Goal: Task Accomplishment & Management: Manage account settings

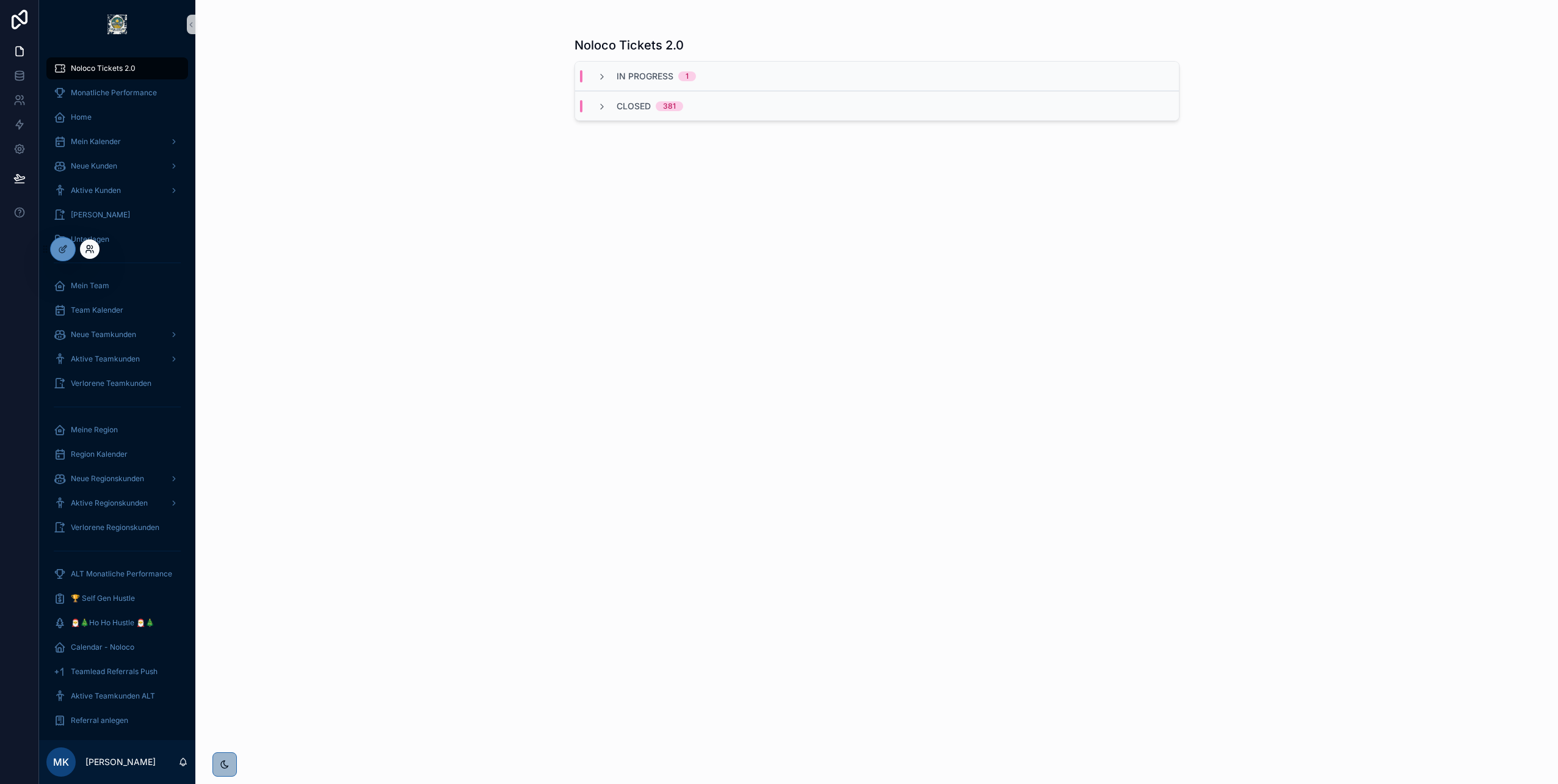
click at [91, 248] on icon at bounding box center [90, 249] width 10 height 10
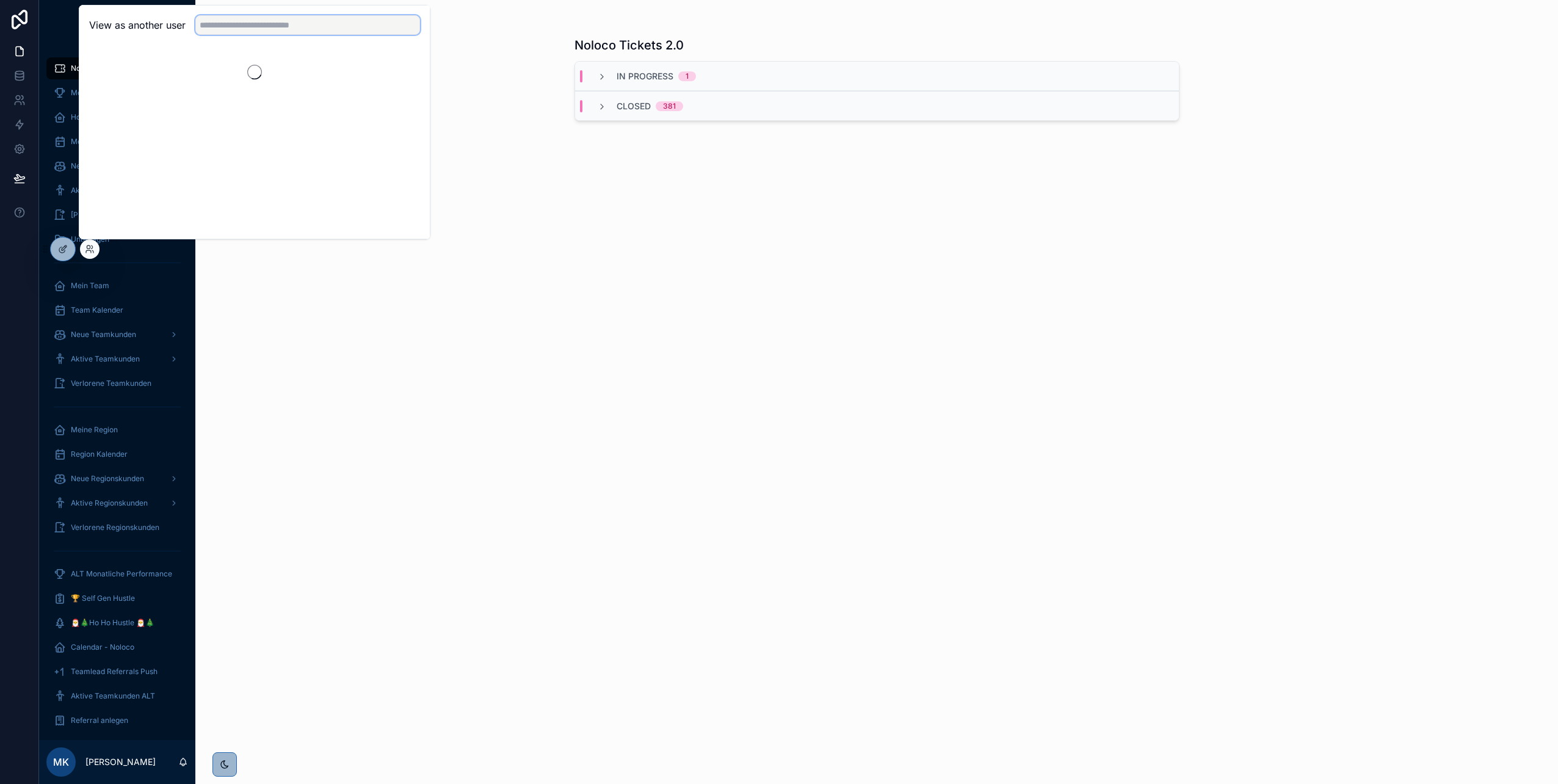
click at [260, 32] on input "text" at bounding box center [307, 25] width 225 height 20
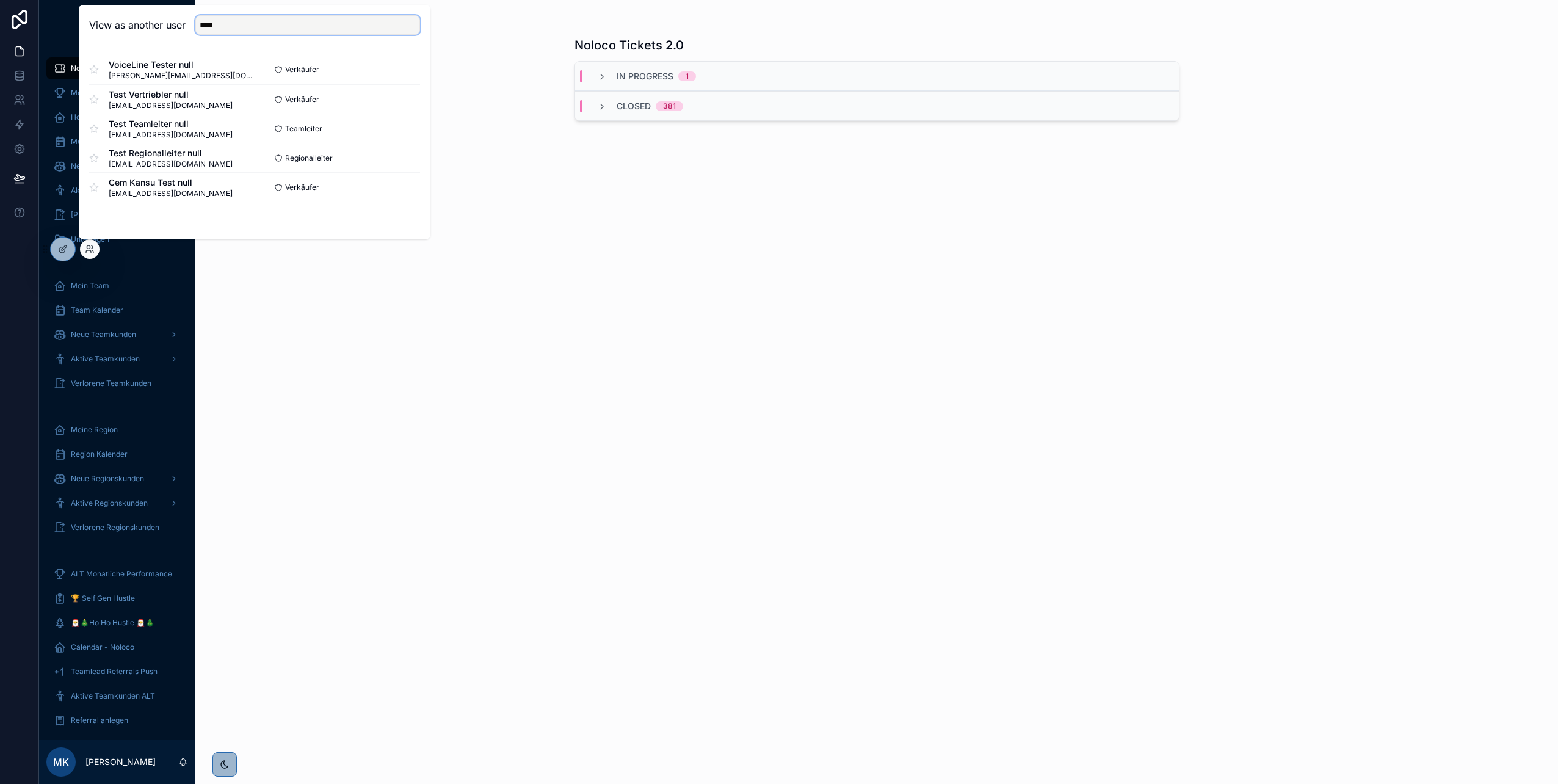
type input "****"
click at [164, 41] on div "View as another user ****" at bounding box center [255, 25] width 350 height 40
click at [408, 106] on button "Select" at bounding box center [404, 99] width 32 height 18
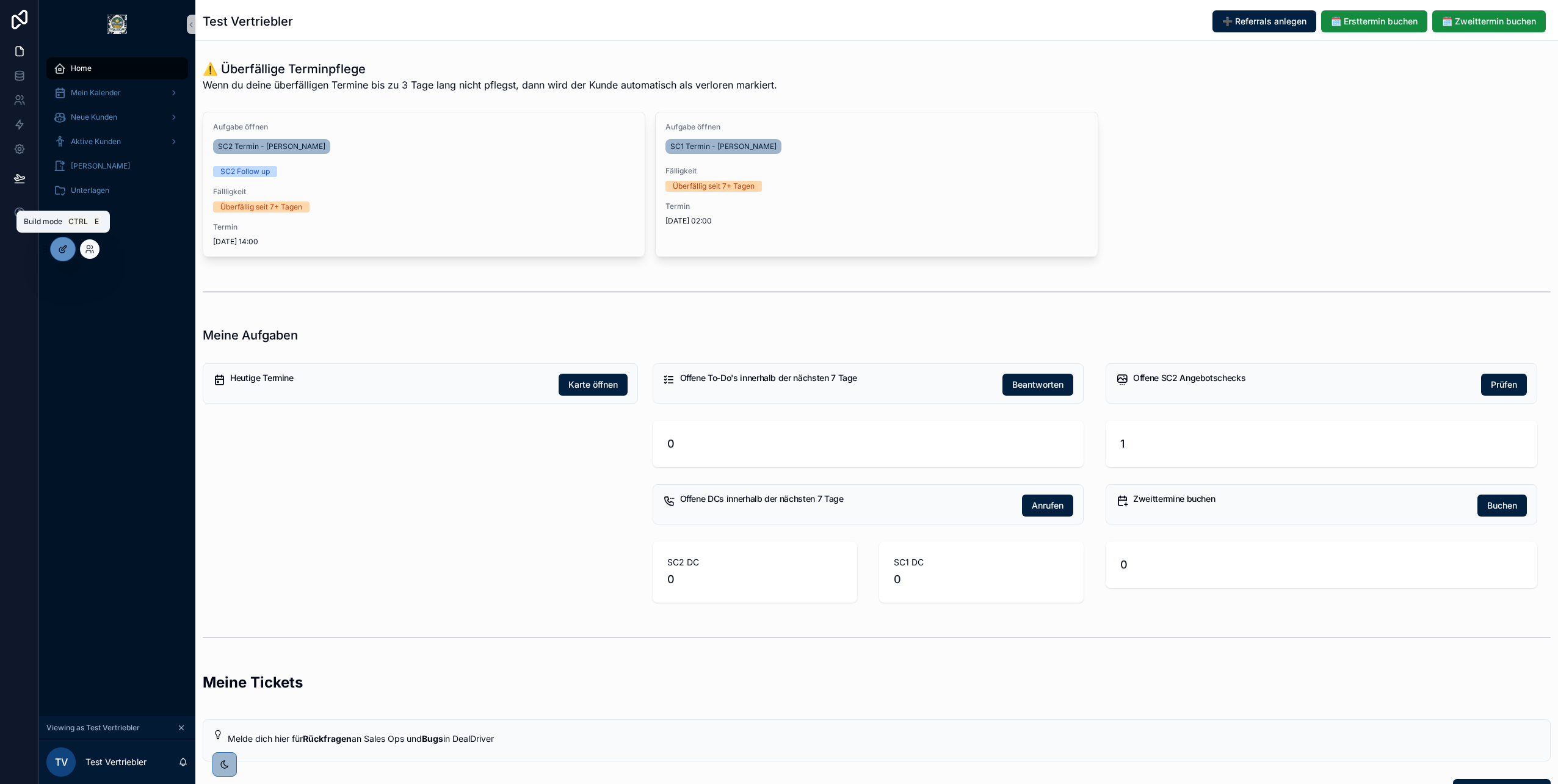
click at [61, 255] on div at bounding box center [63, 248] width 25 height 23
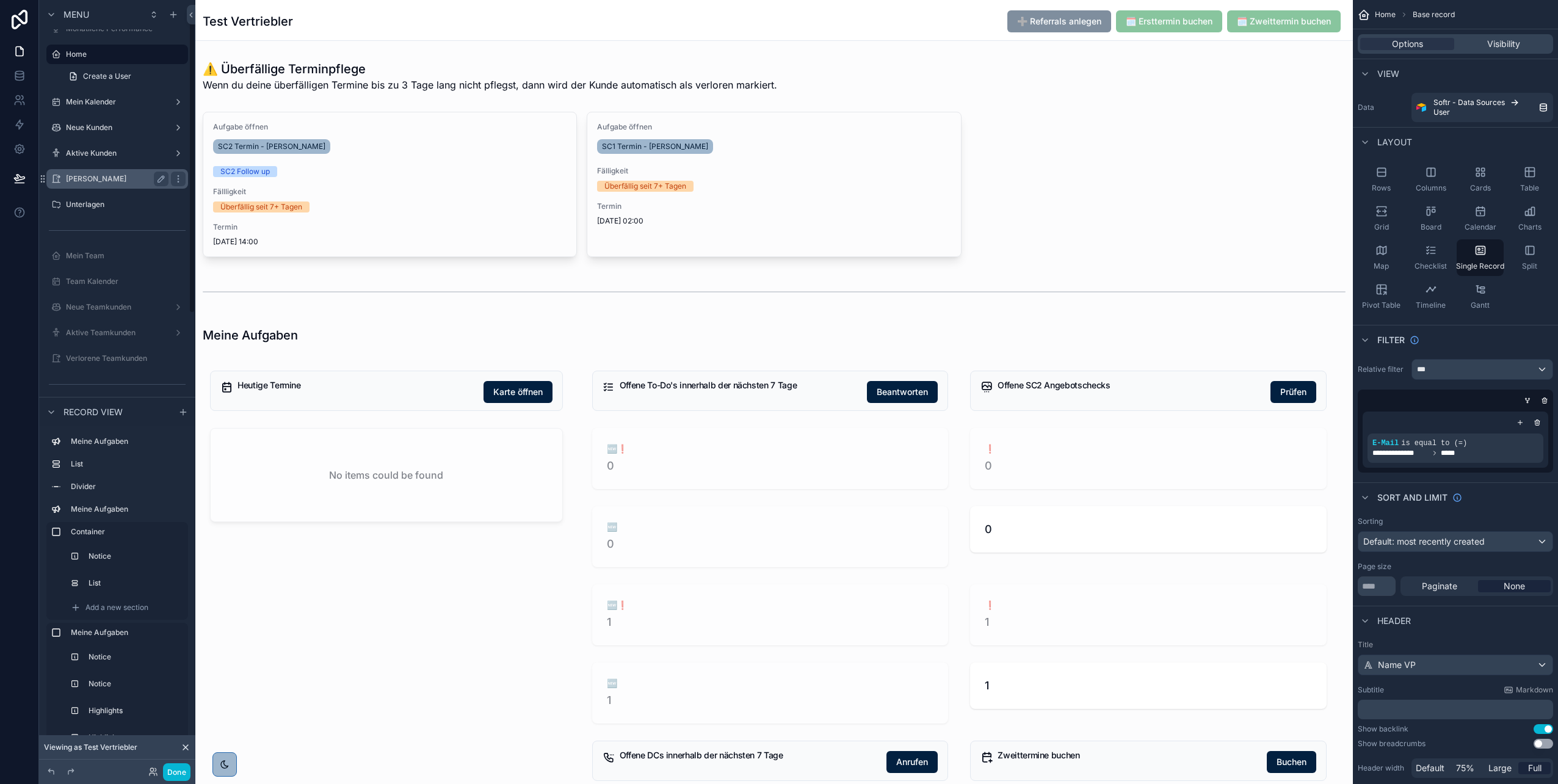
scroll to position [41, 0]
click at [100, 154] on label "Aktive Kunden" at bounding box center [115, 153] width 98 height 10
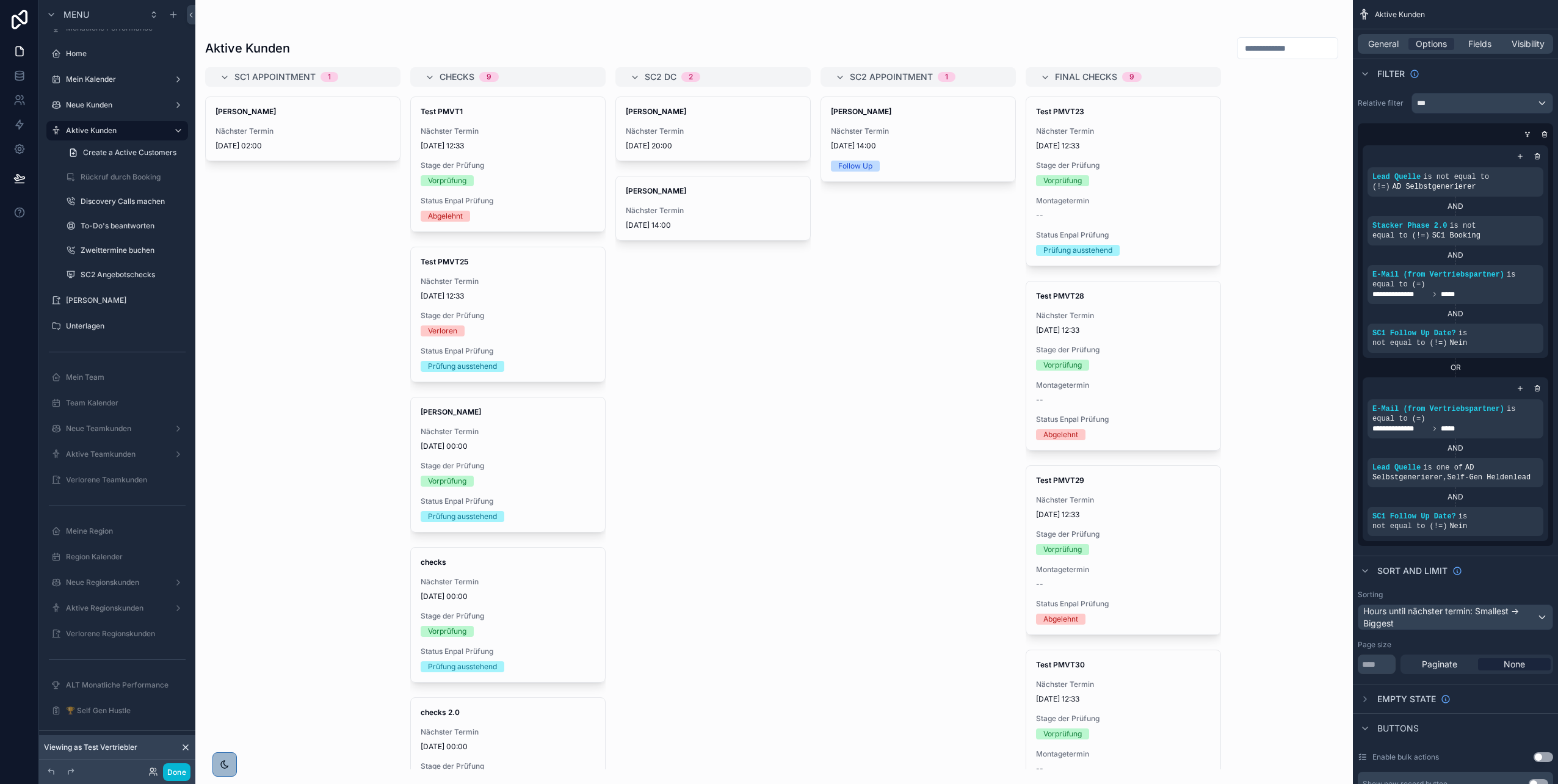
click at [287, 136] on div "scrollable content" at bounding box center [774, 392] width 1158 height 784
click at [276, 136] on div "Nächster Termin 25/07/2025 02:00" at bounding box center [303, 138] width 174 height 25
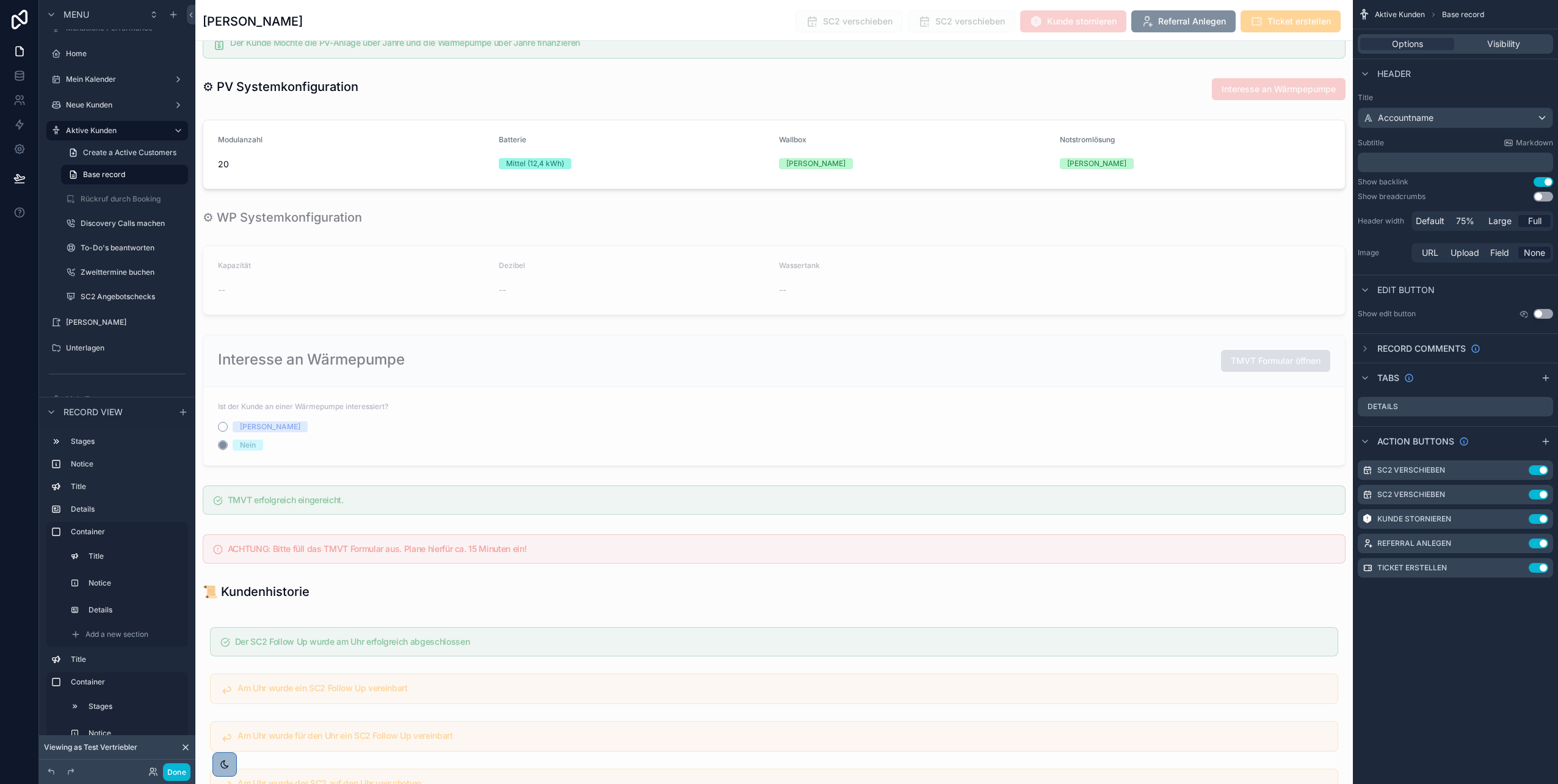
scroll to position [2249, 0]
click at [363, 365] on div "scrollable content" at bounding box center [774, 404] width 1158 height 141
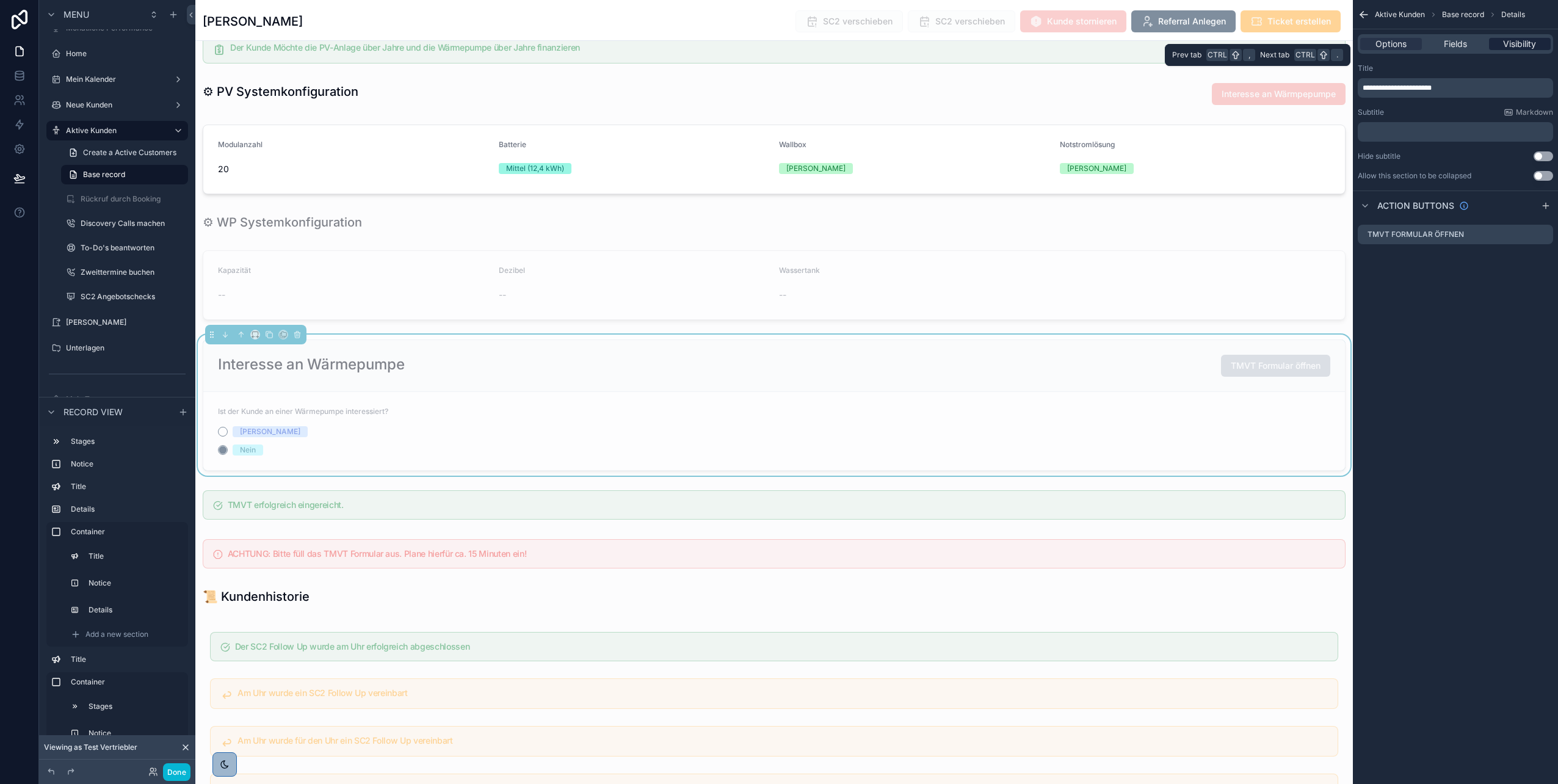
click at [1519, 46] on span "Visibility" at bounding box center [1519, 44] width 33 height 12
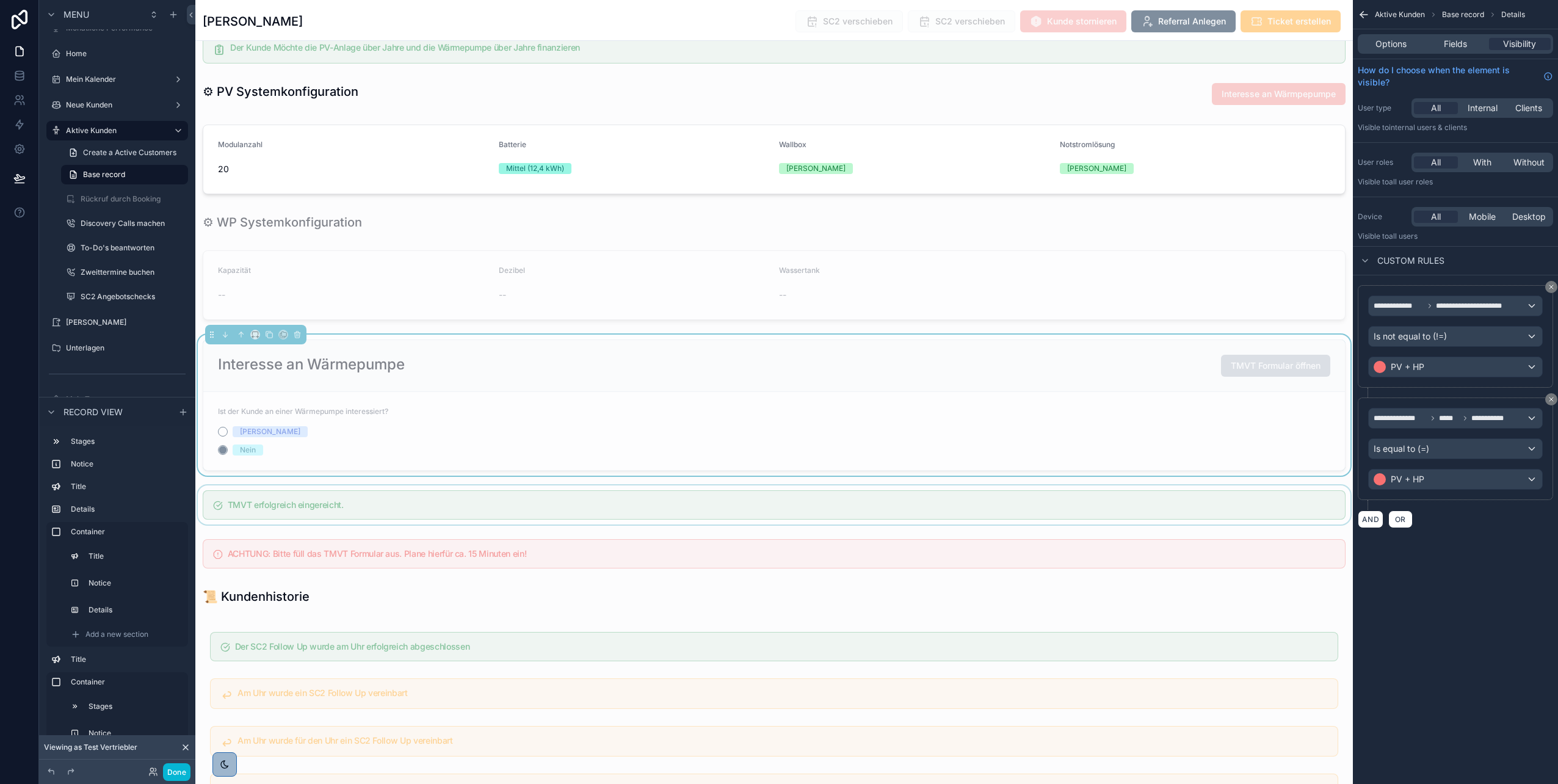
click at [1021, 499] on div "scrollable content" at bounding box center [774, 505] width 1158 height 39
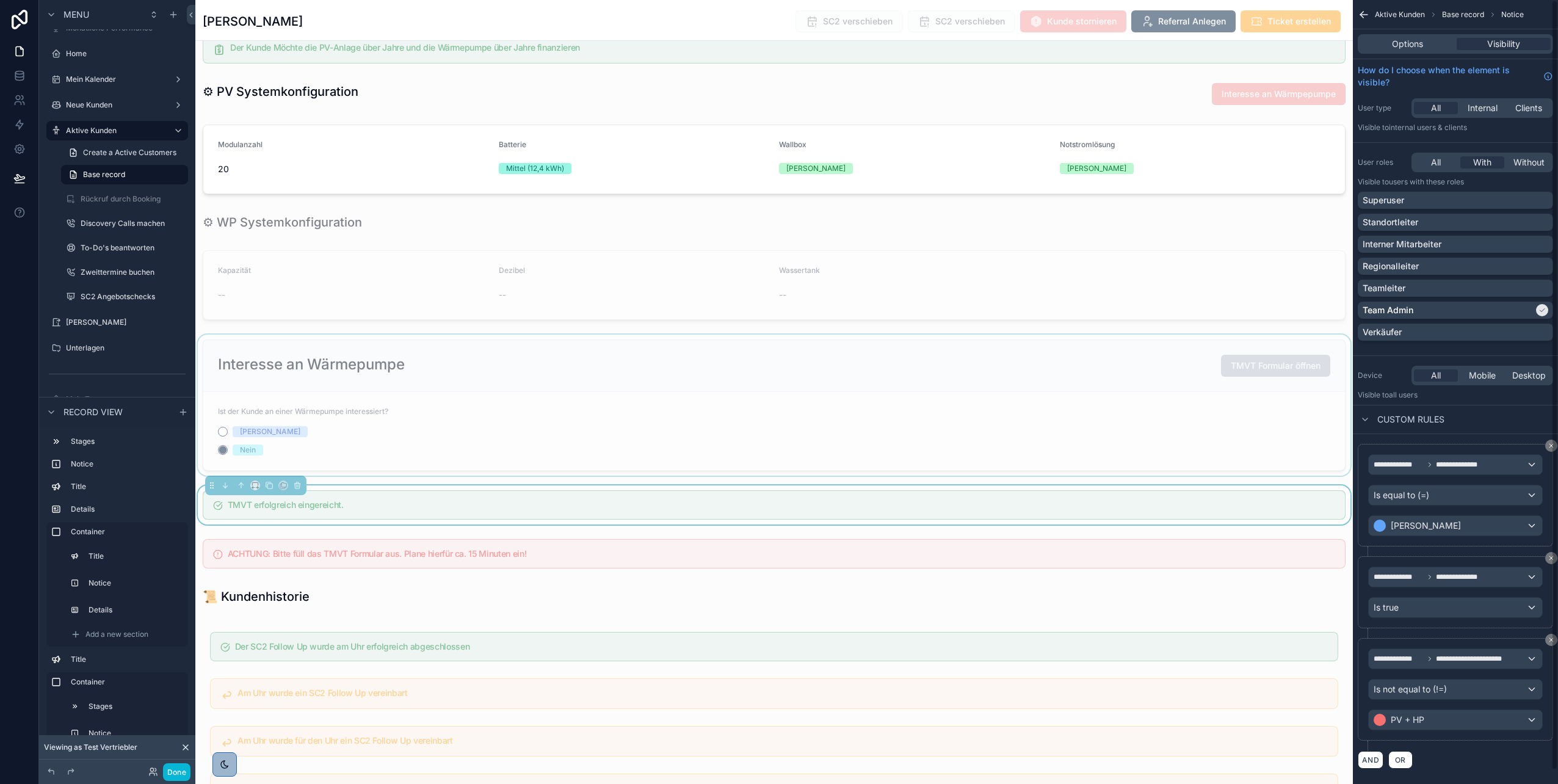
scroll to position [14, 0]
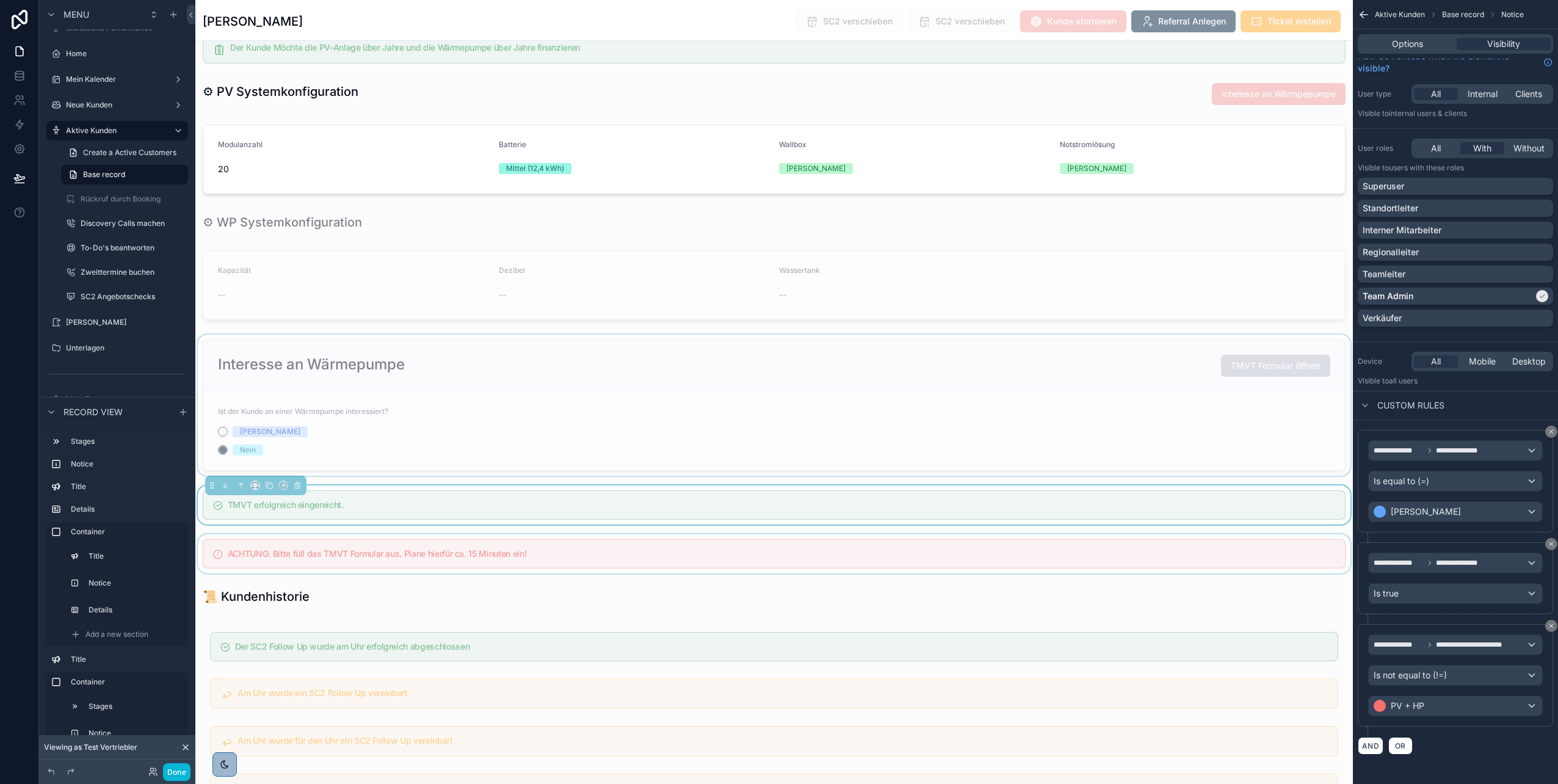
click at [1212, 548] on div "scrollable content" at bounding box center [774, 553] width 1158 height 39
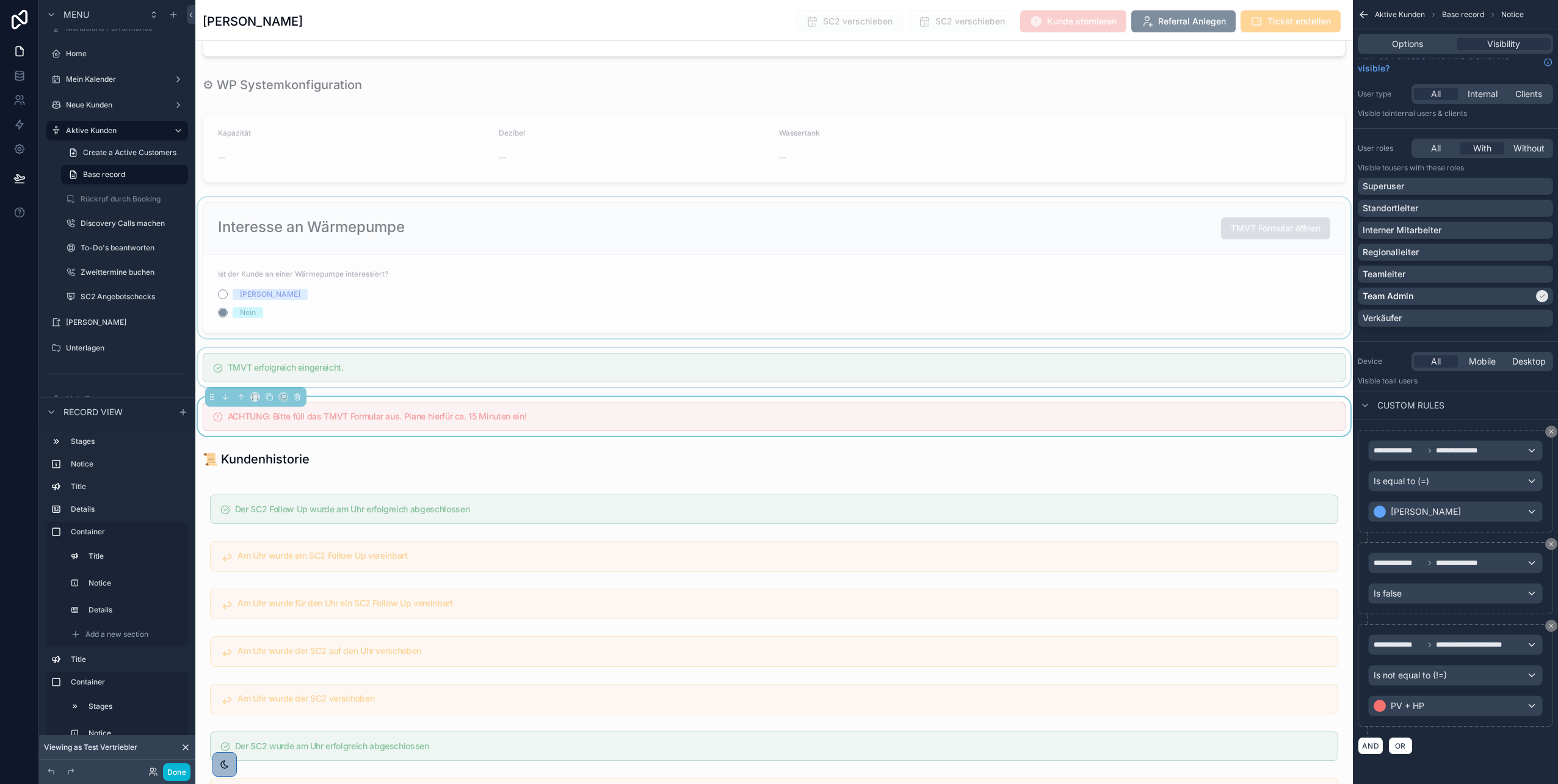
scroll to position [2387, 0]
click at [1178, 357] on div "scrollable content" at bounding box center [774, 366] width 1158 height 39
click at [1162, 404] on div "scrollable content" at bounding box center [774, 415] width 1158 height 39
click at [1146, 405] on div "ACHTUNG: Bitte füll das TMVT Formular aus. Plane hierfür ca. 15 Minuten ein!" at bounding box center [775, 415] width 1143 height 29
click at [1138, 372] on div "scrollable content" at bounding box center [774, 366] width 1158 height 39
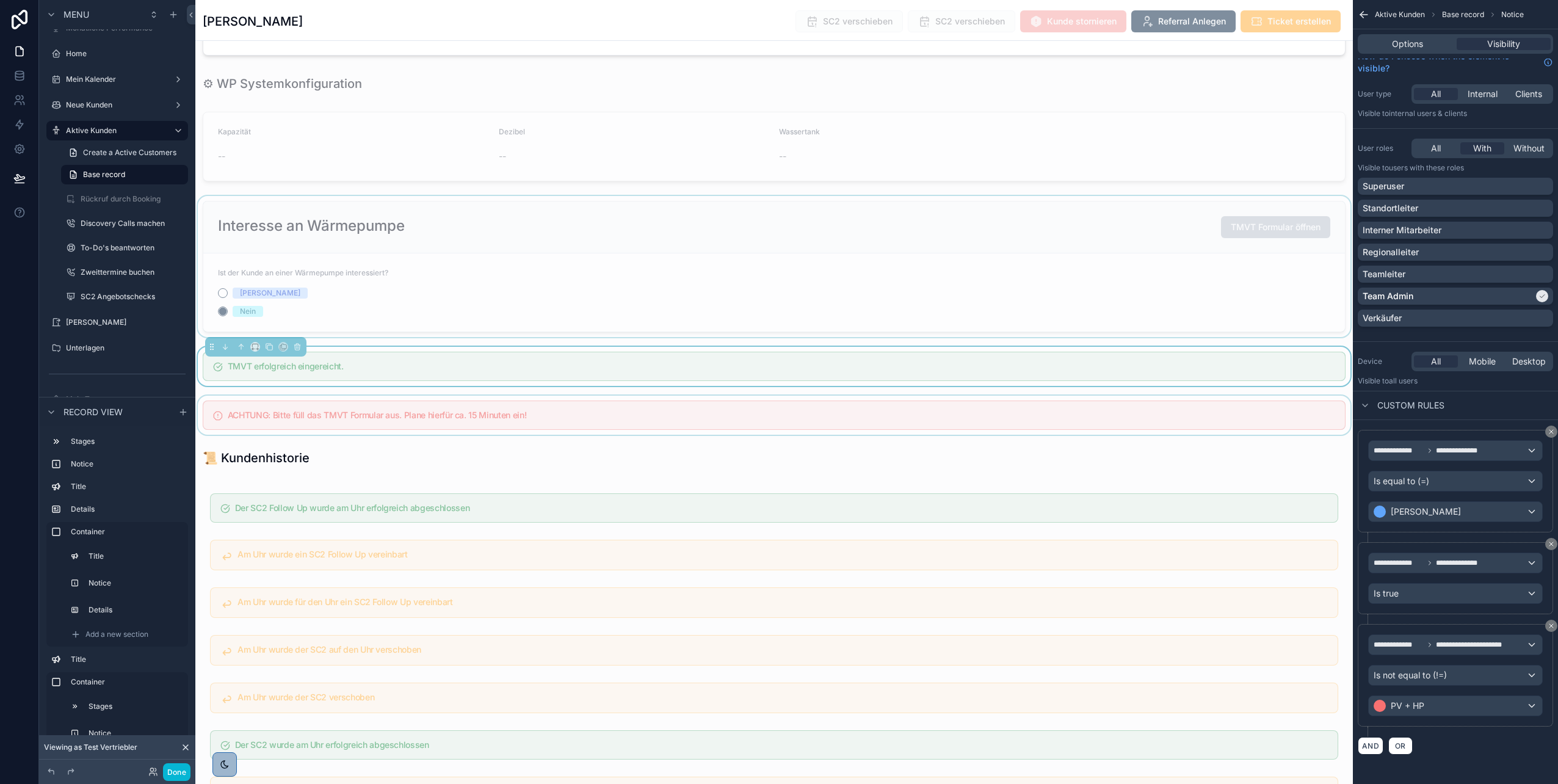
click at [1133, 418] on div "scrollable content" at bounding box center [774, 415] width 1158 height 39
click at [1124, 370] on div "scrollable content" at bounding box center [774, 366] width 1158 height 39
click at [1125, 407] on div "scrollable content" at bounding box center [774, 415] width 1158 height 39
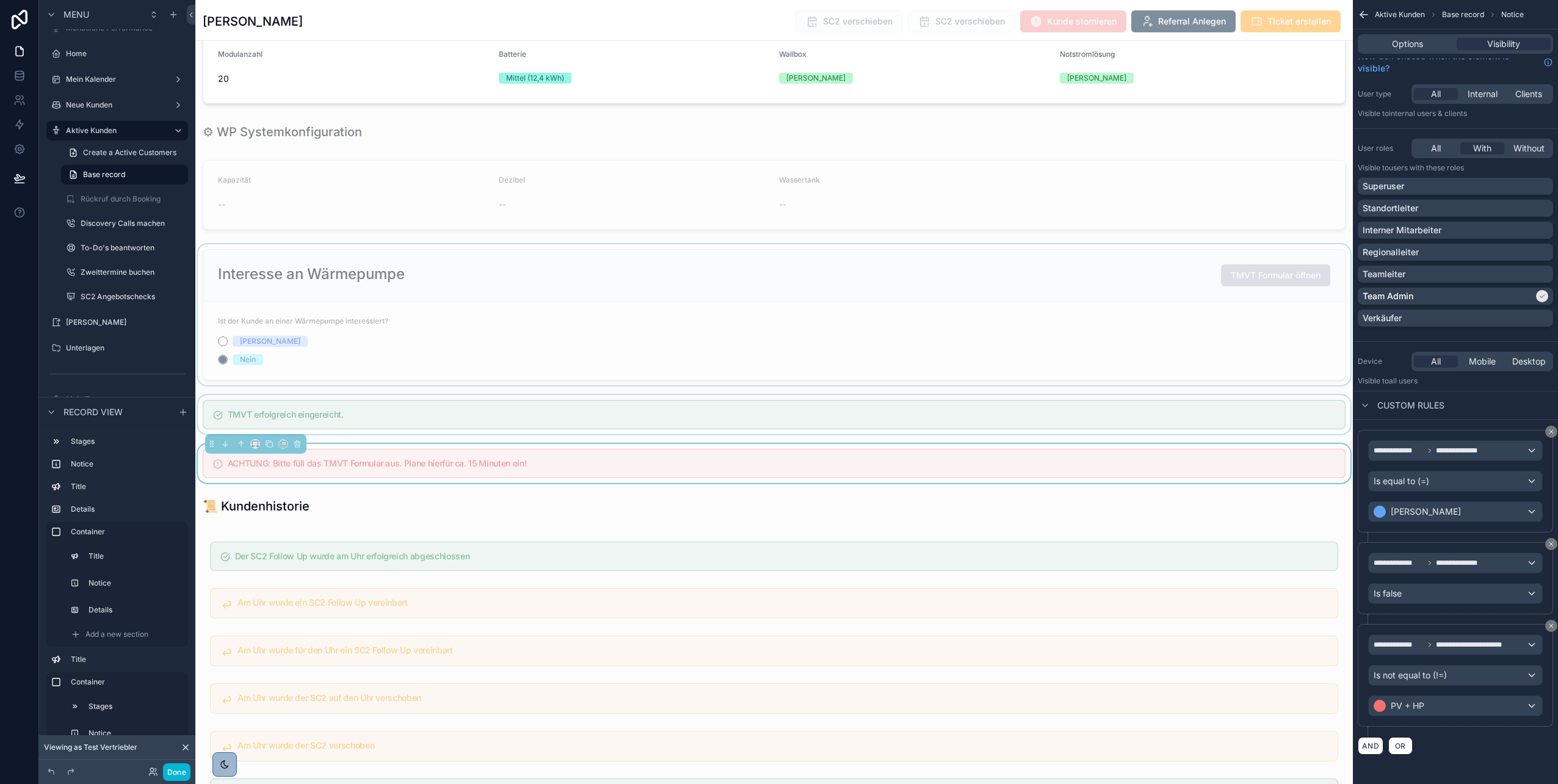
scroll to position [2337, 0]
click at [779, 358] on div "scrollable content" at bounding box center [774, 316] width 1158 height 141
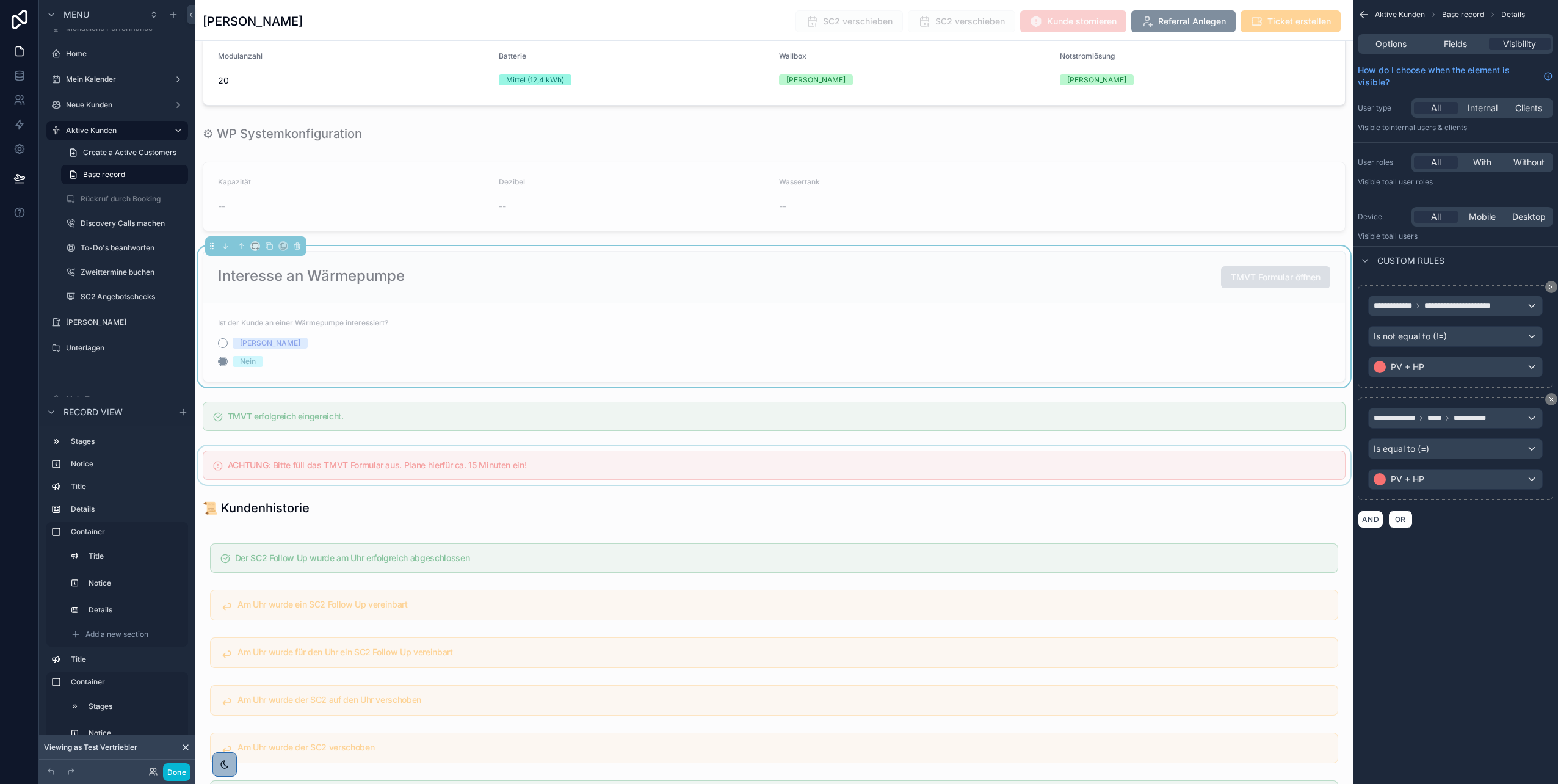
scroll to position [0, 0]
click at [825, 419] on div "scrollable content" at bounding box center [774, 416] width 1158 height 39
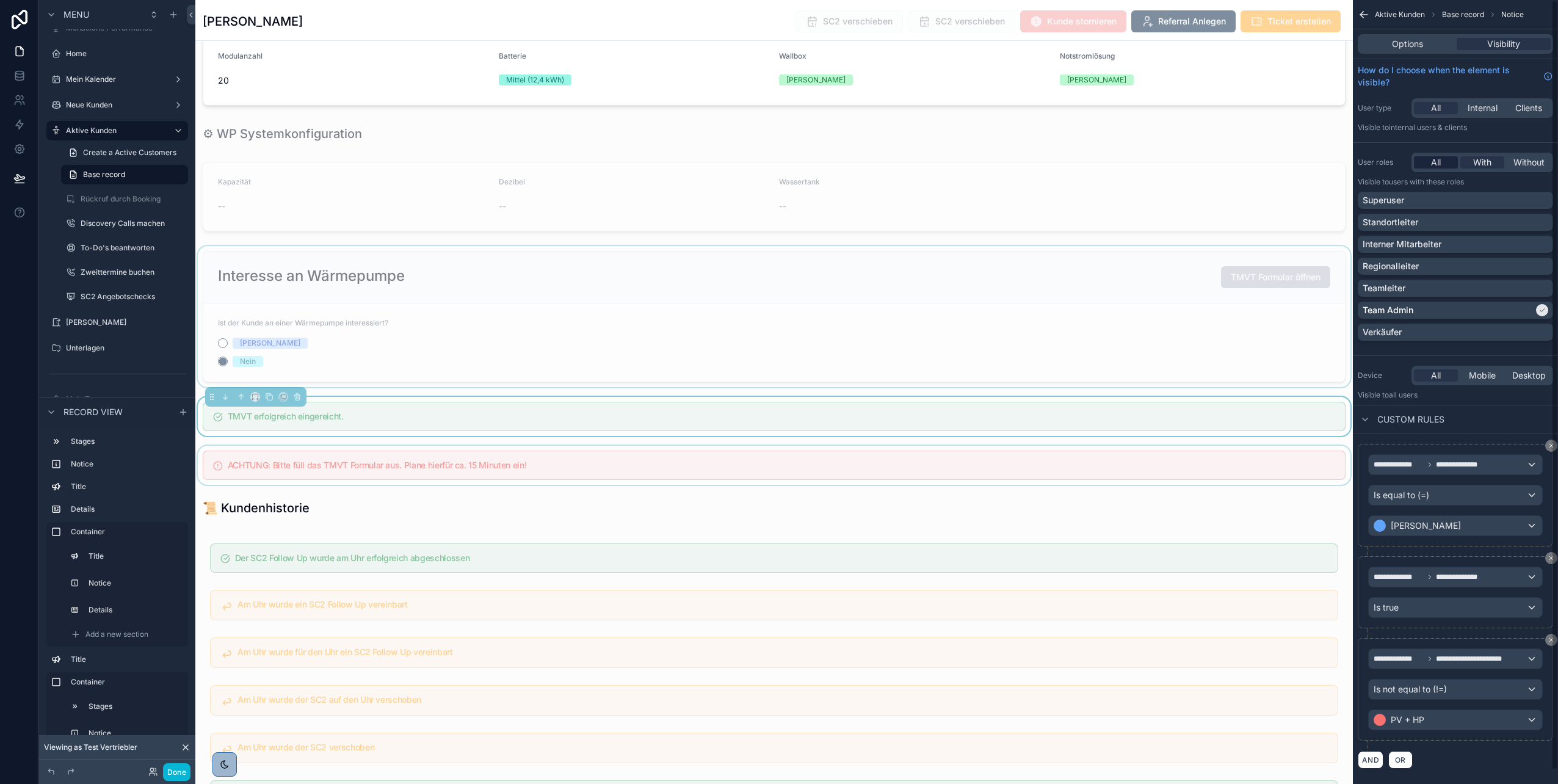
click at [1431, 167] on span "All" at bounding box center [1436, 162] width 10 height 12
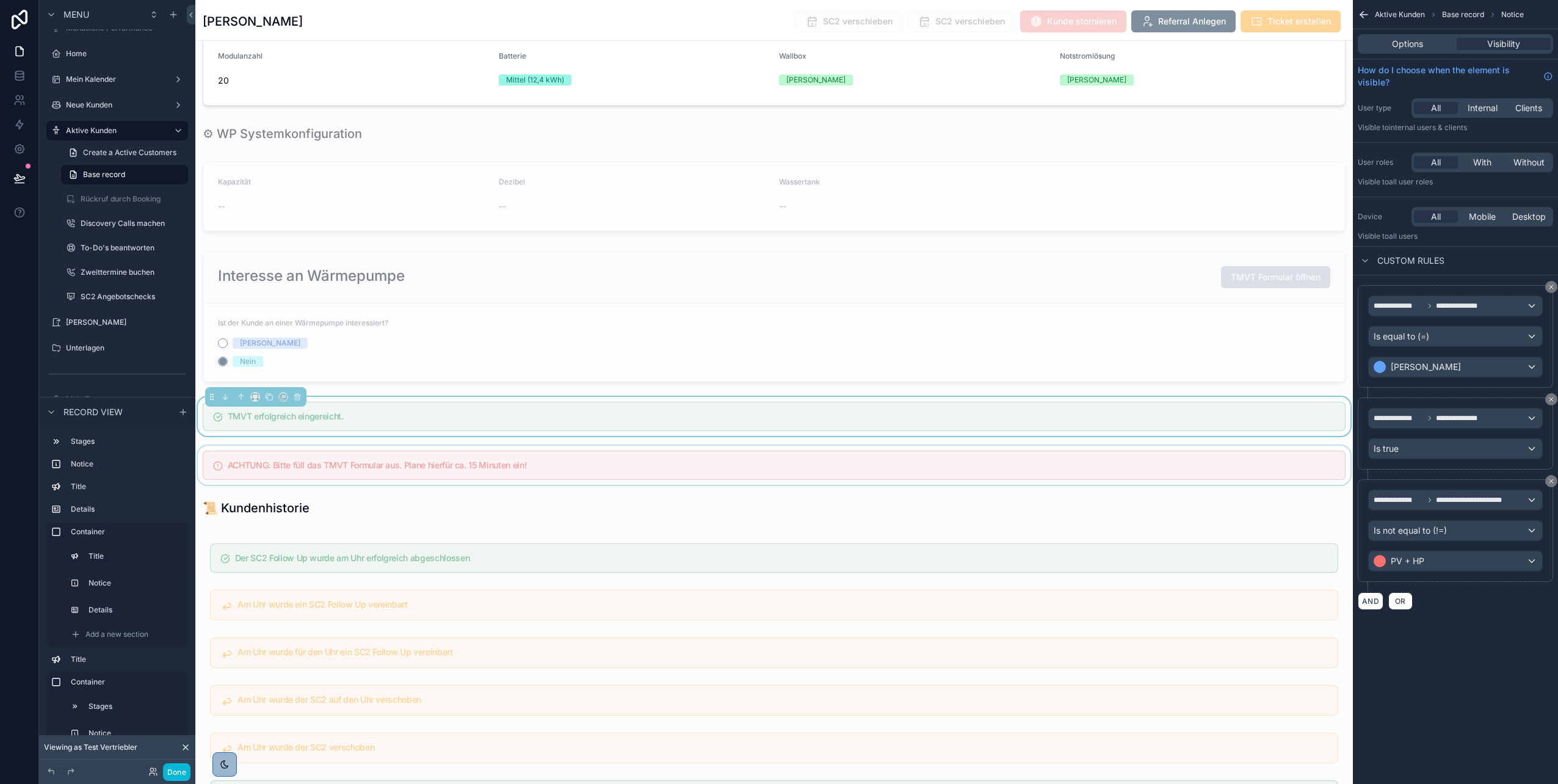
click at [1048, 465] on div "scrollable content" at bounding box center [774, 465] width 1158 height 39
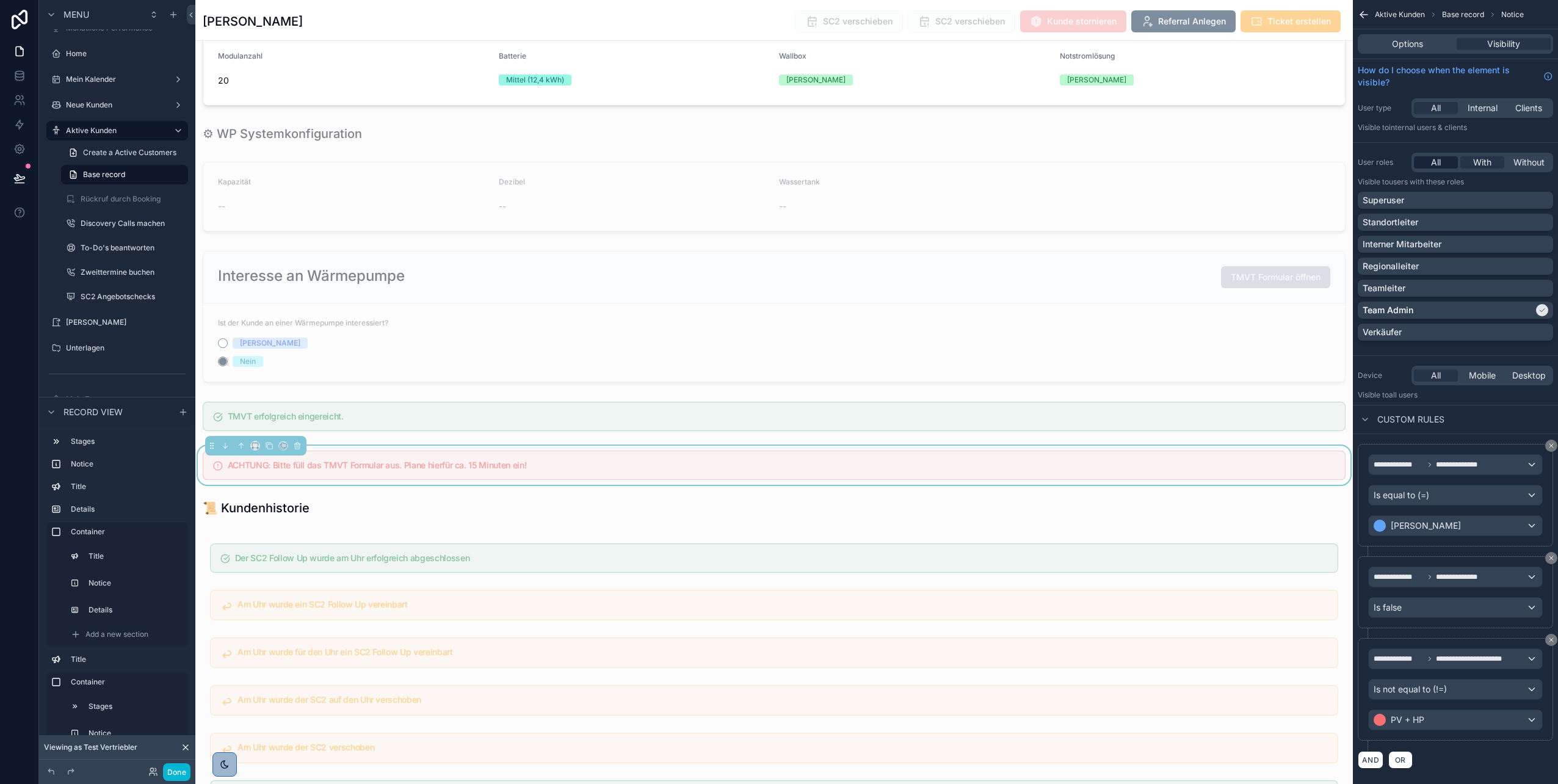
click at [1436, 164] on span "All" at bounding box center [1436, 162] width 10 height 12
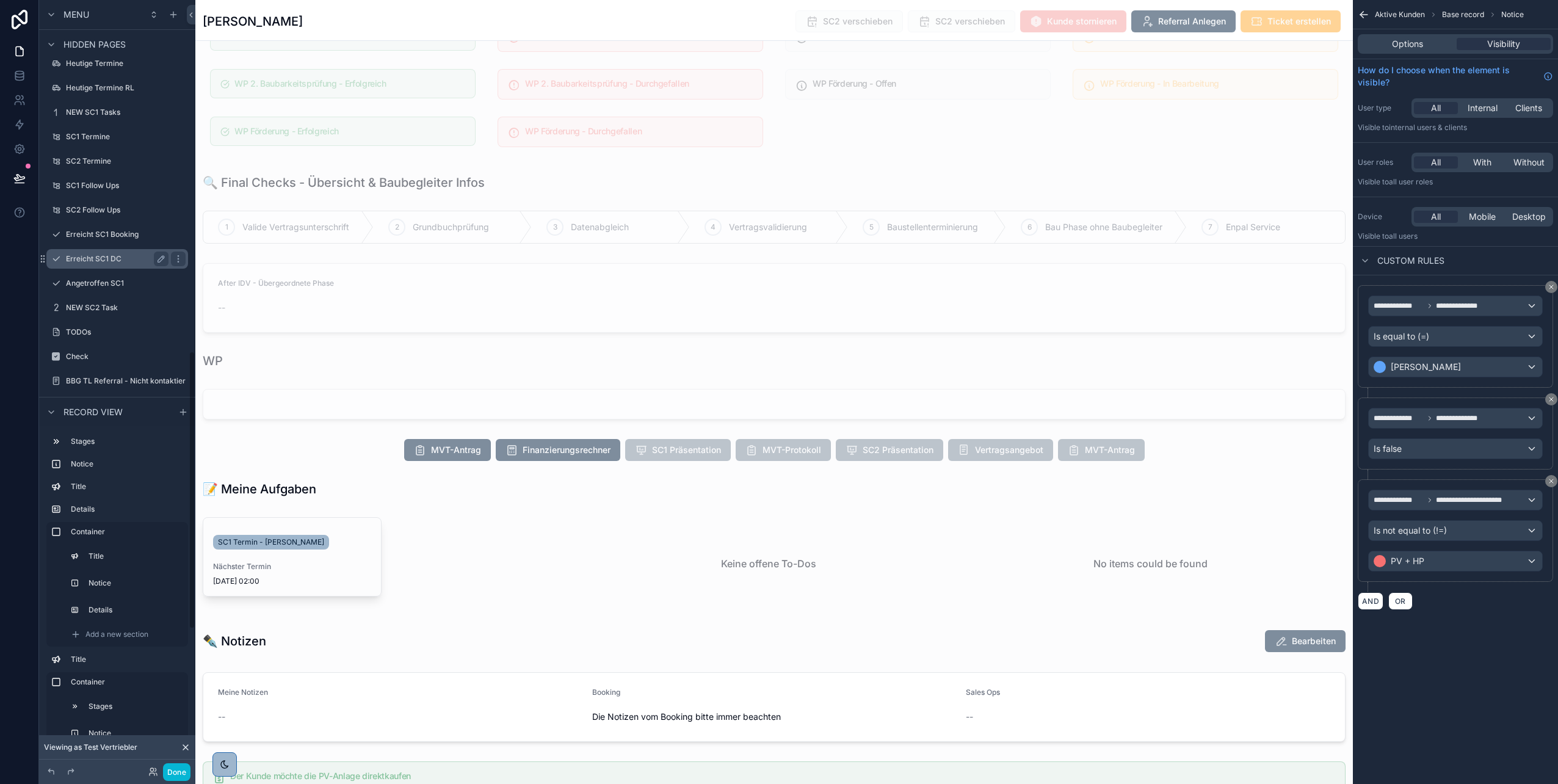
scroll to position [973, 0]
click at [96, 301] on label "NEW SC2 Task" at bounding box center [115, 303] width 98 height 10
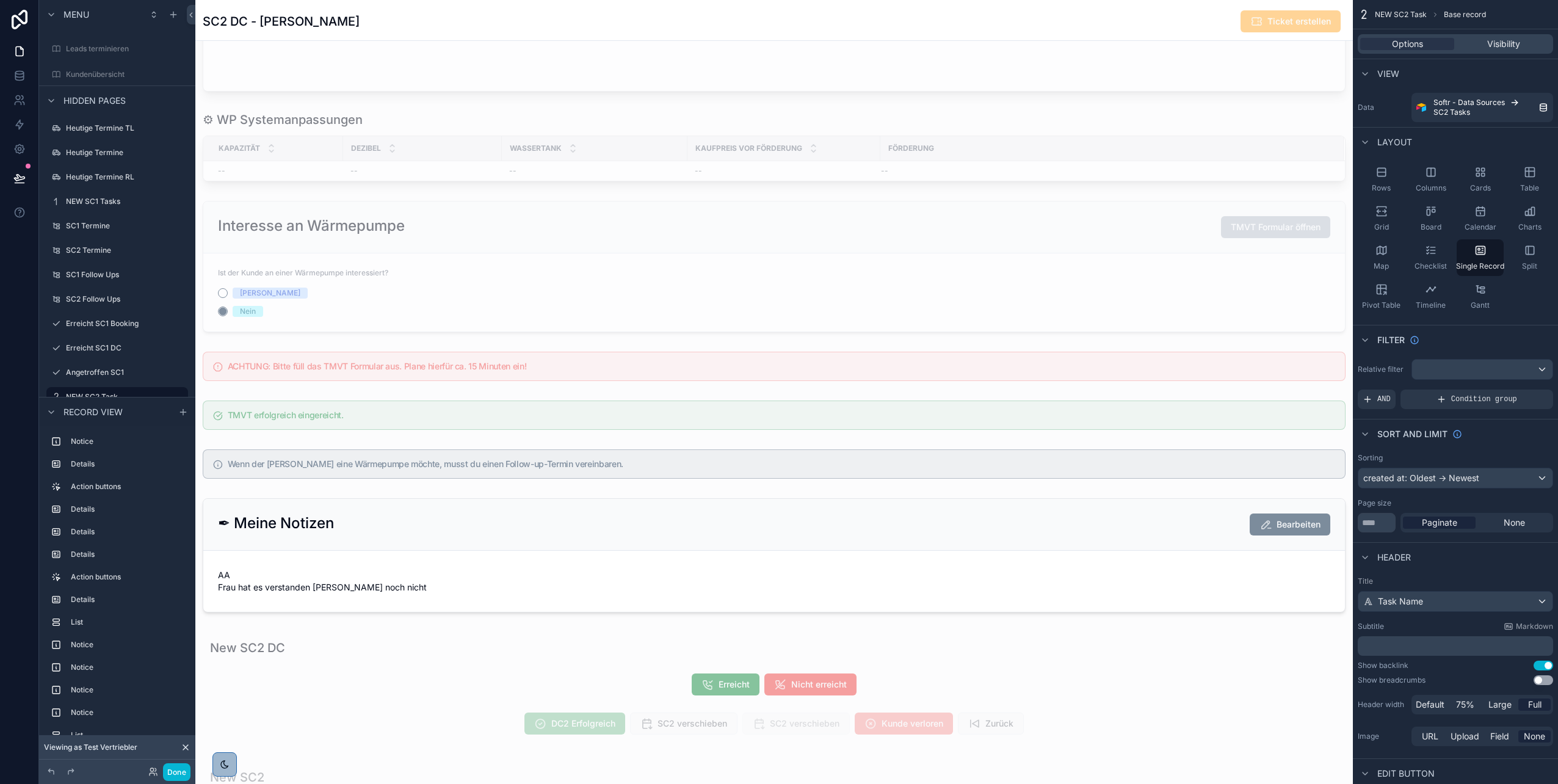
scroll to position [1240, 0]
click at [460, 323] on div "scrollable content" at bounding box center [774, 546] width 1158 height 3572
click at [557, 294] on div "scrollable content" at bounding box center [774, 265] width 1158 height 141
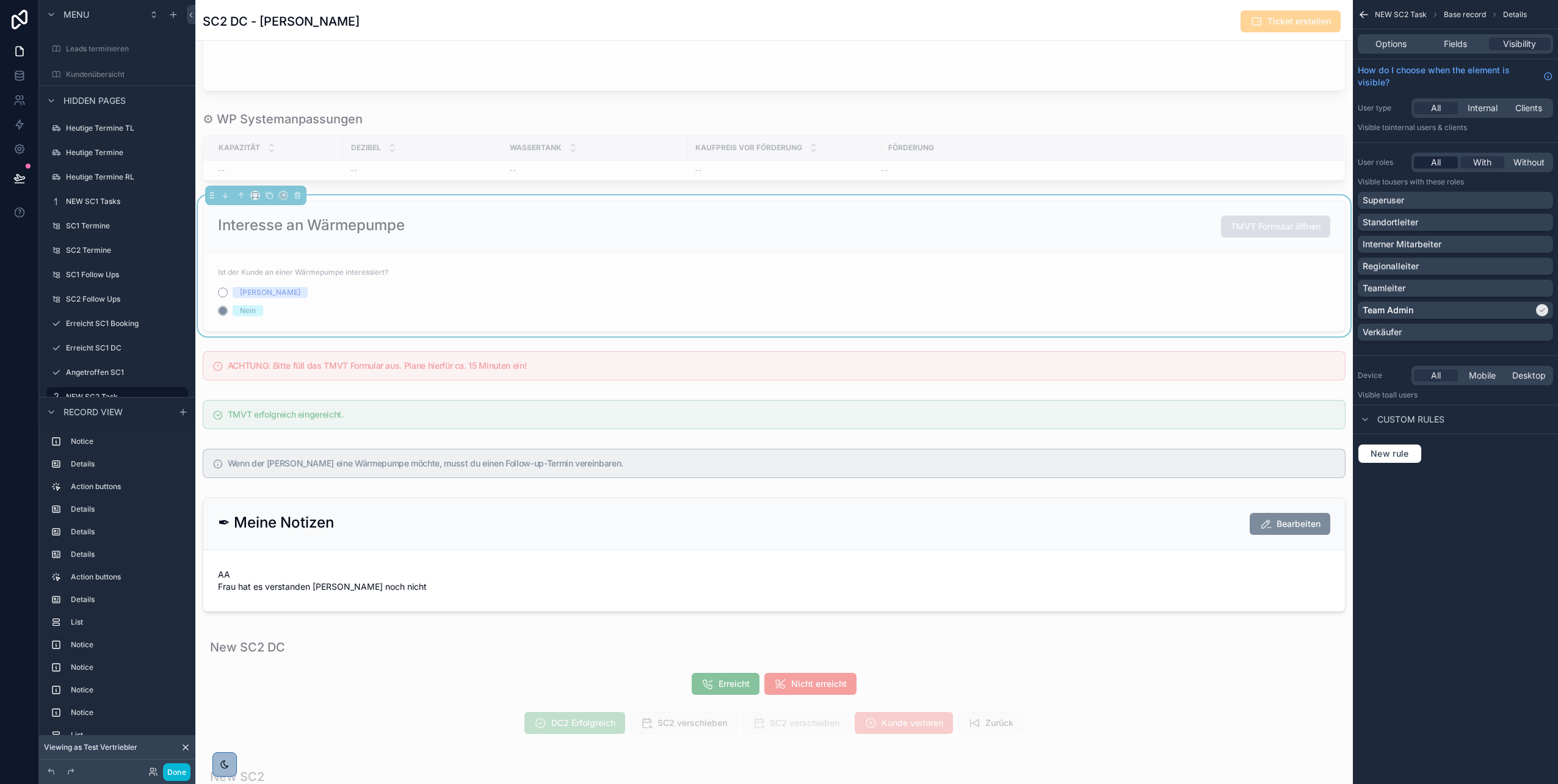
click at [1426, 166] on div "All" at bounding box center [1435, 162] width 44 height 12
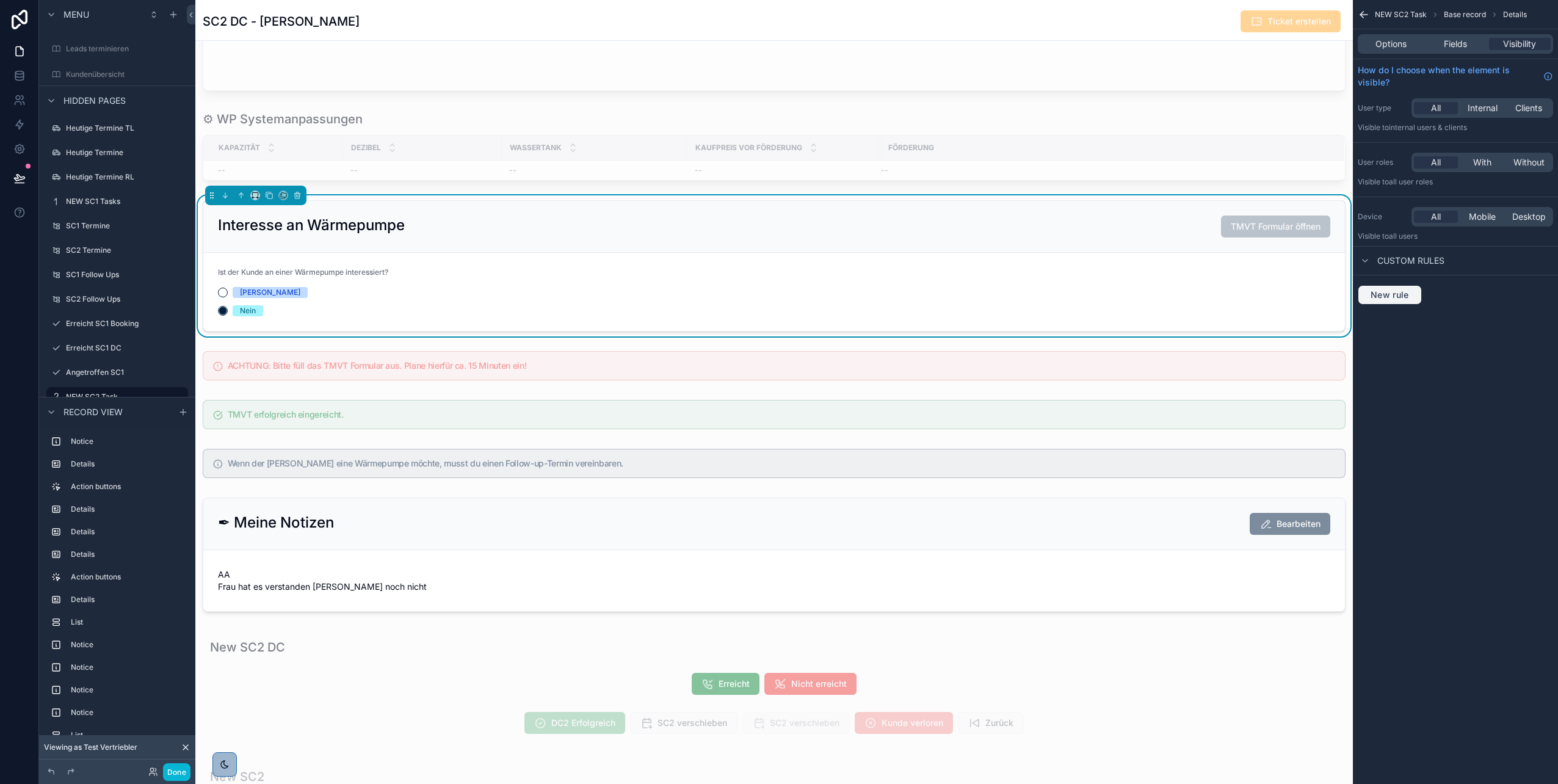
click at [1380, 291] on span "New rule" at bounding box center [1390, 295] width 49 height 11
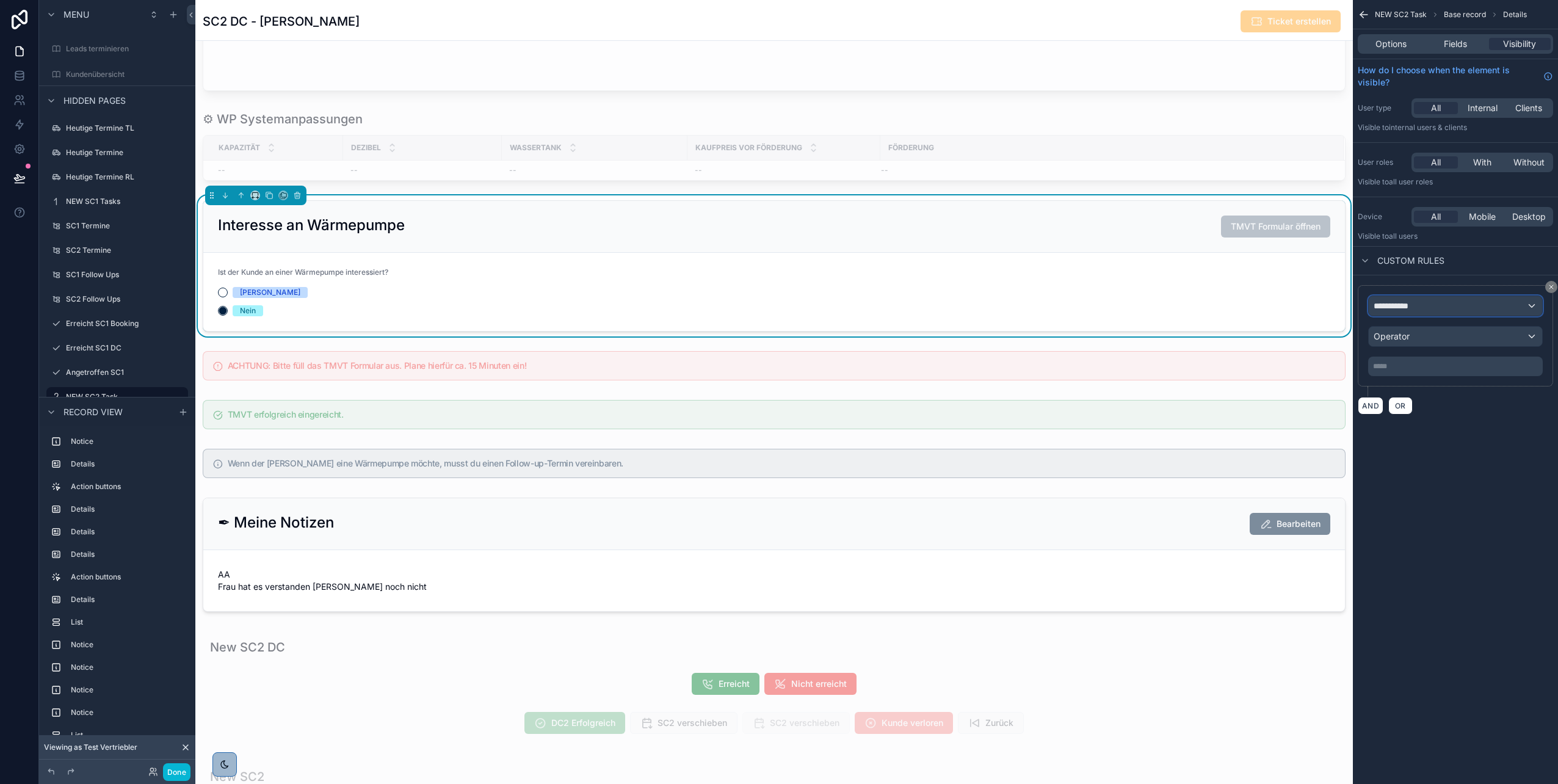
click at [1421, 308] on div "**********" at bounding box center [1456, 306] width 174 height 20
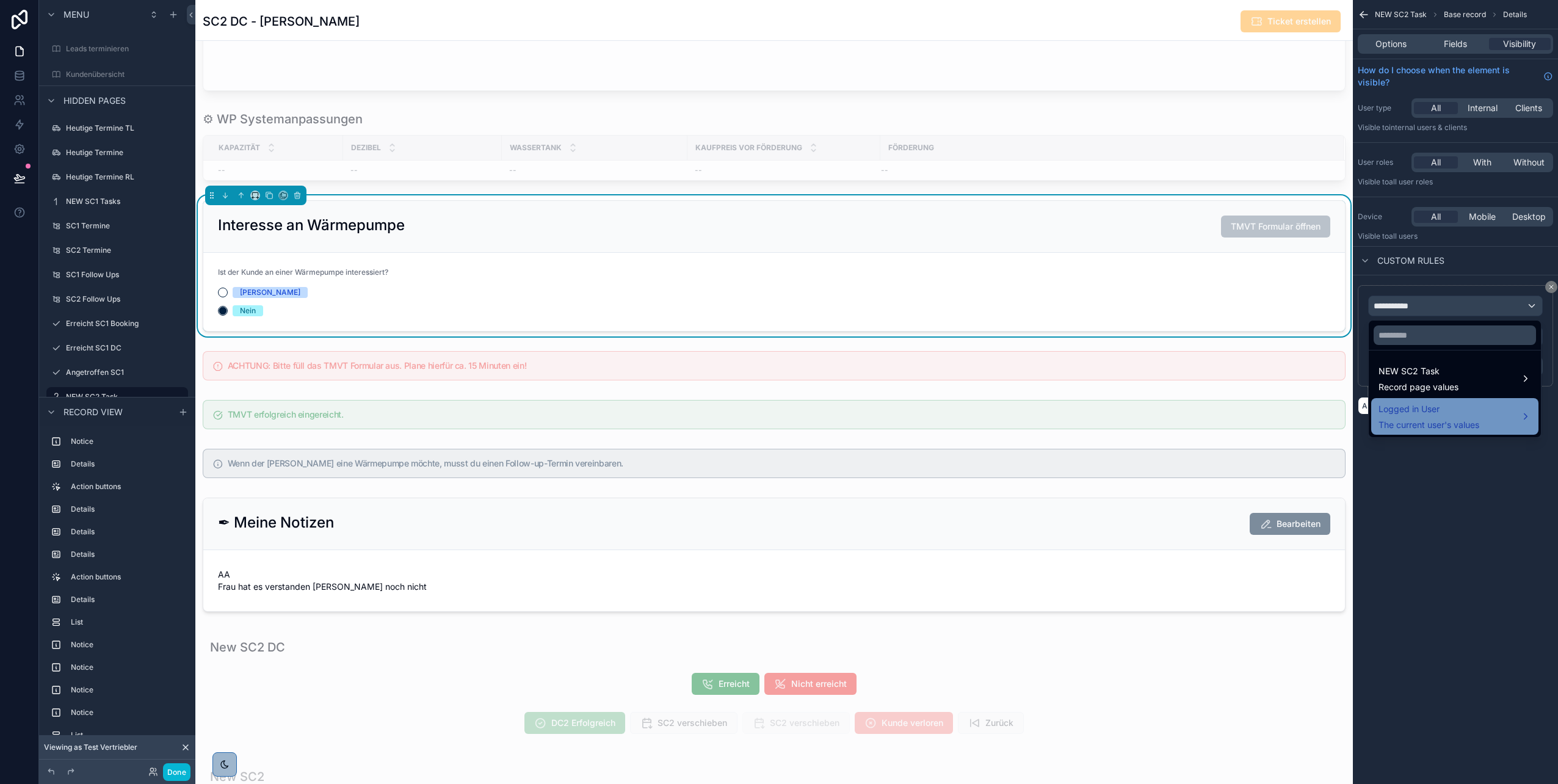
click at [1425, 402] on span "Logged in User" at bounding box center [1429, 409] width 101 height 14
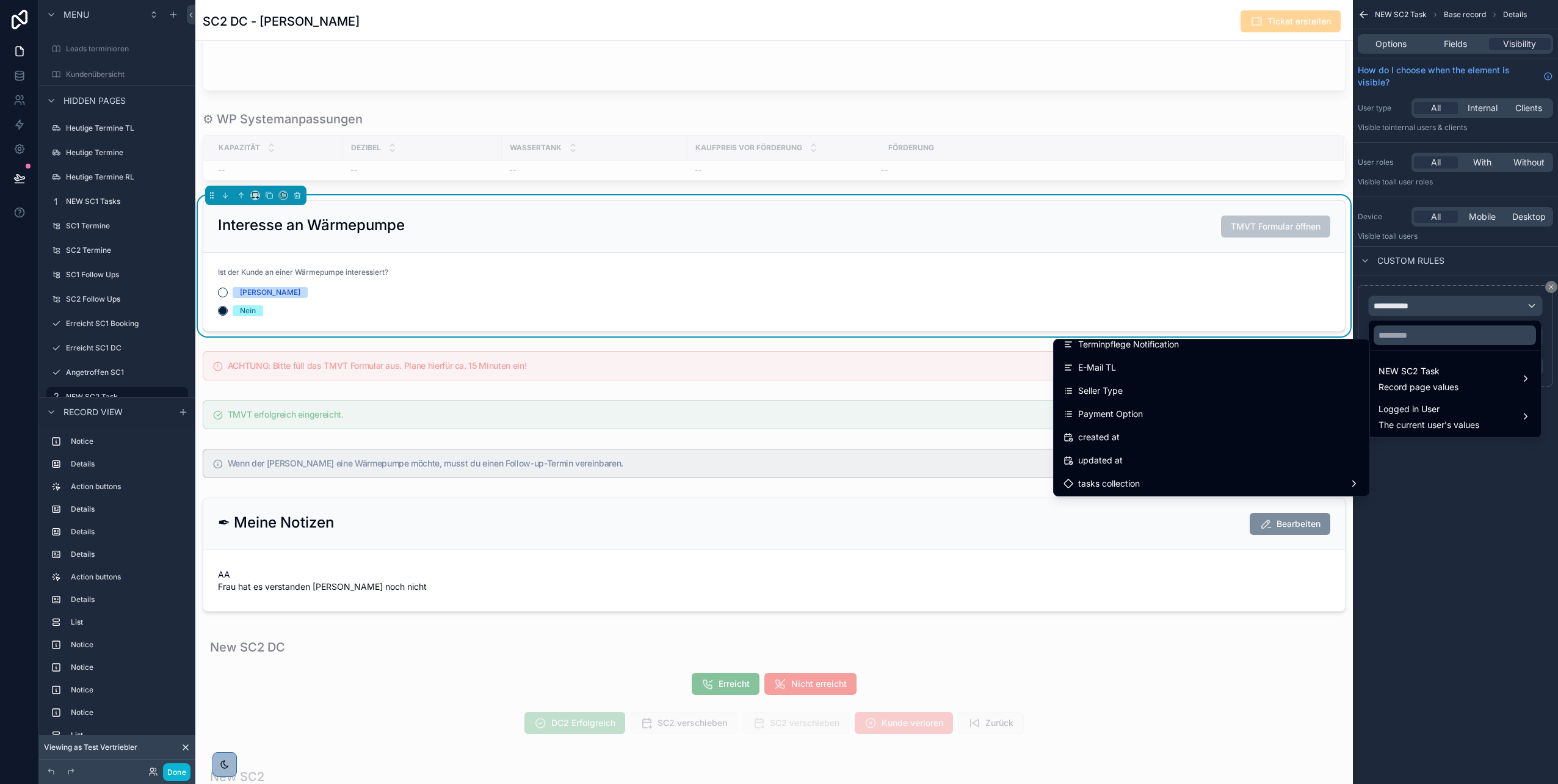
scroll to position [355, 0]
click at [1222, 394] on div "Seller Type" at bounding box center [1212, 392] width 296 height 14
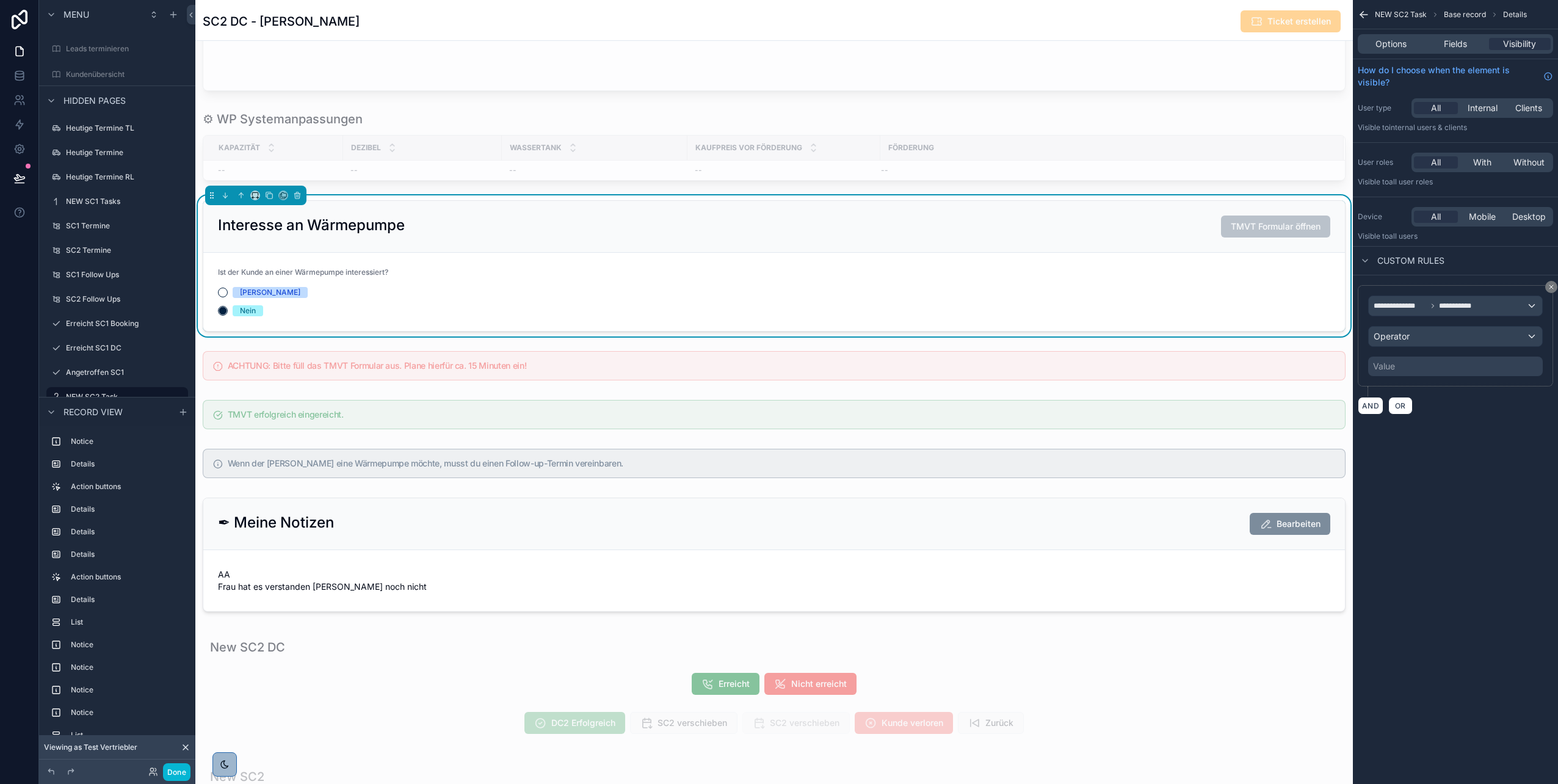
scroll to position [281, 0]
click at [1412, 330] on div "Operator" at bounding box center [1456, 336] width 174 height 20
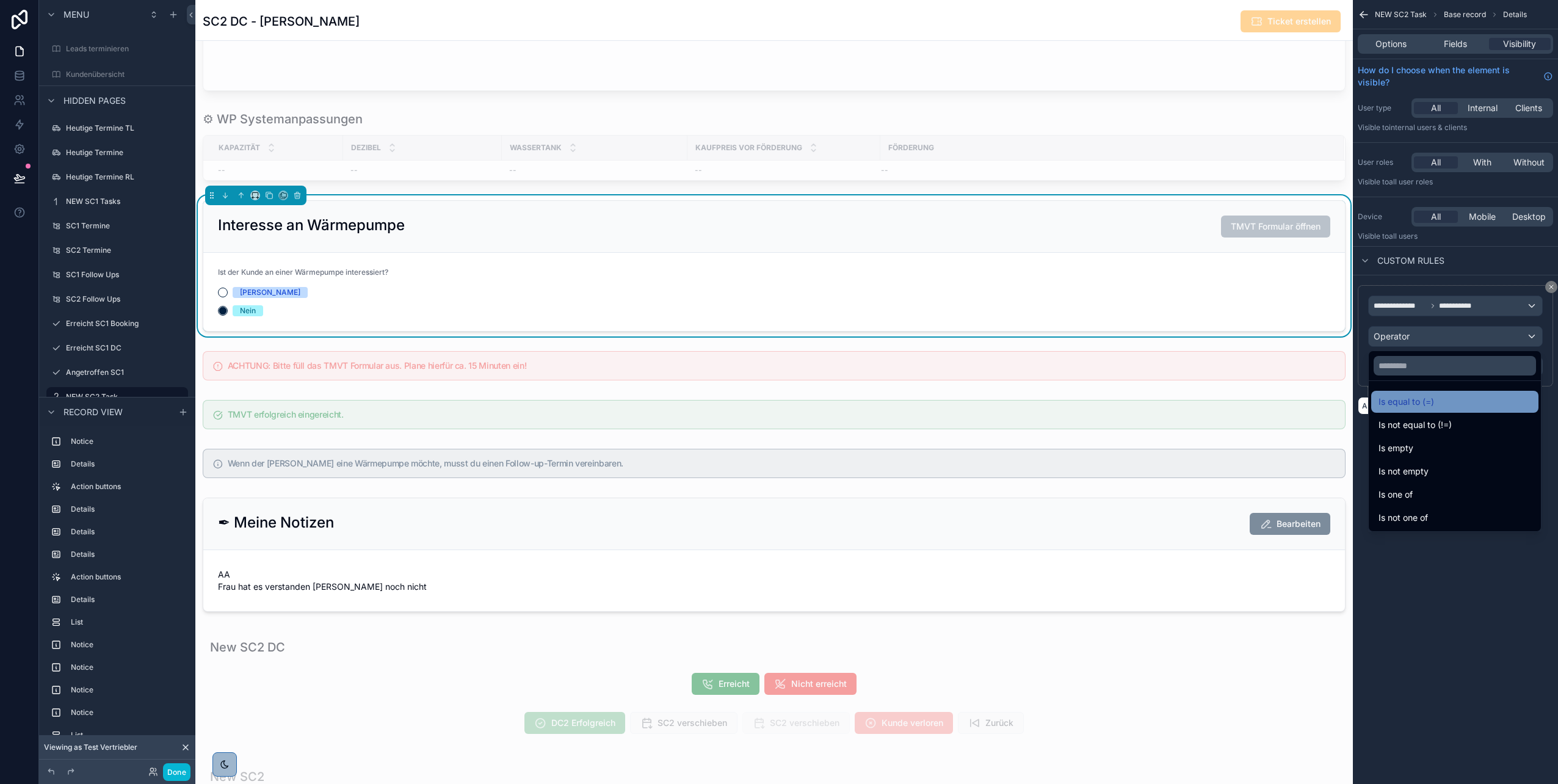
click at [1416, 399] on span "Is equal to (=)" at bounding box center [1407, 401] width 56 height 14
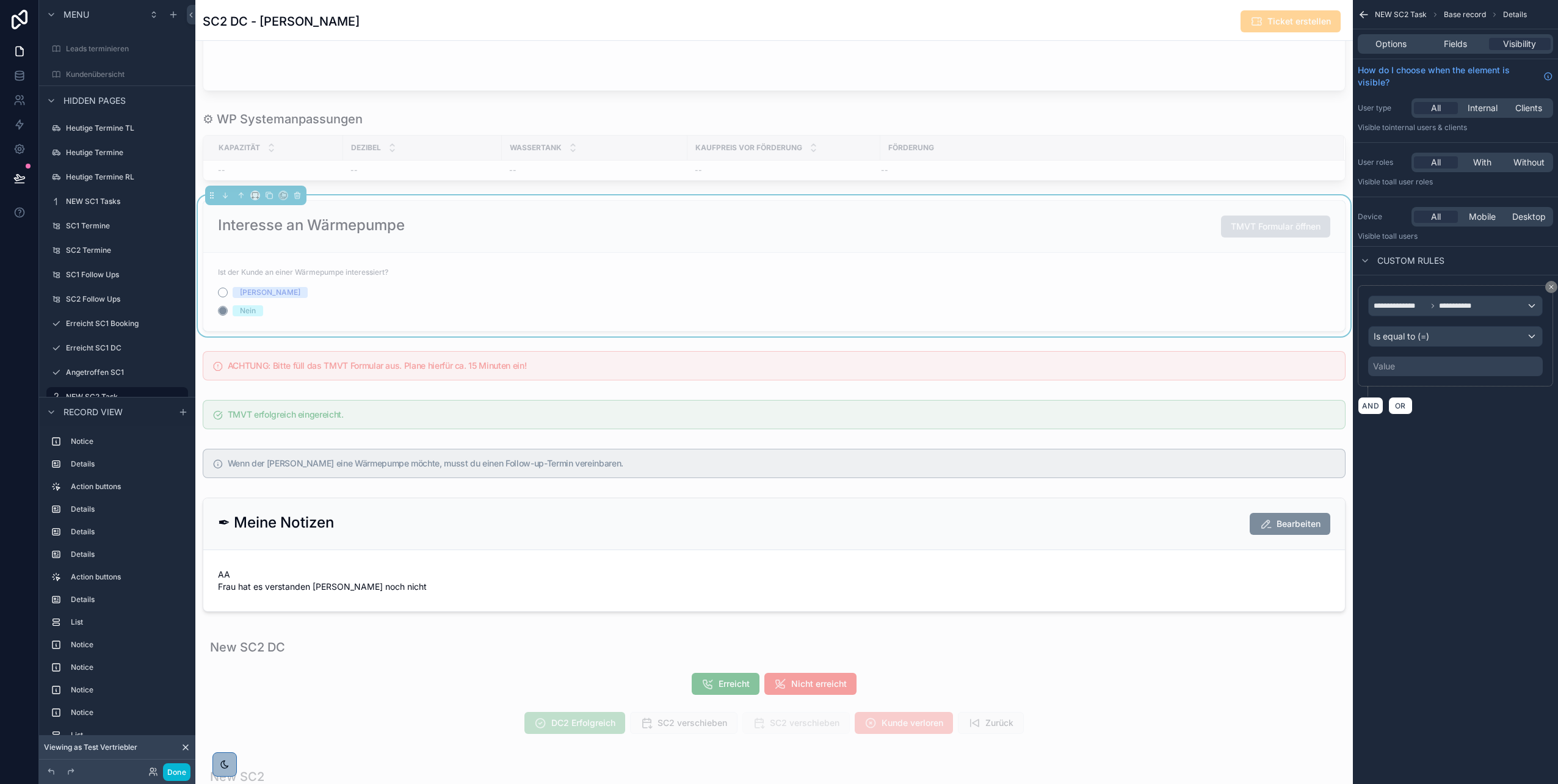
click at [1401, 371] on div "Value" at bounding box center [1455, 366] width 174 height 20
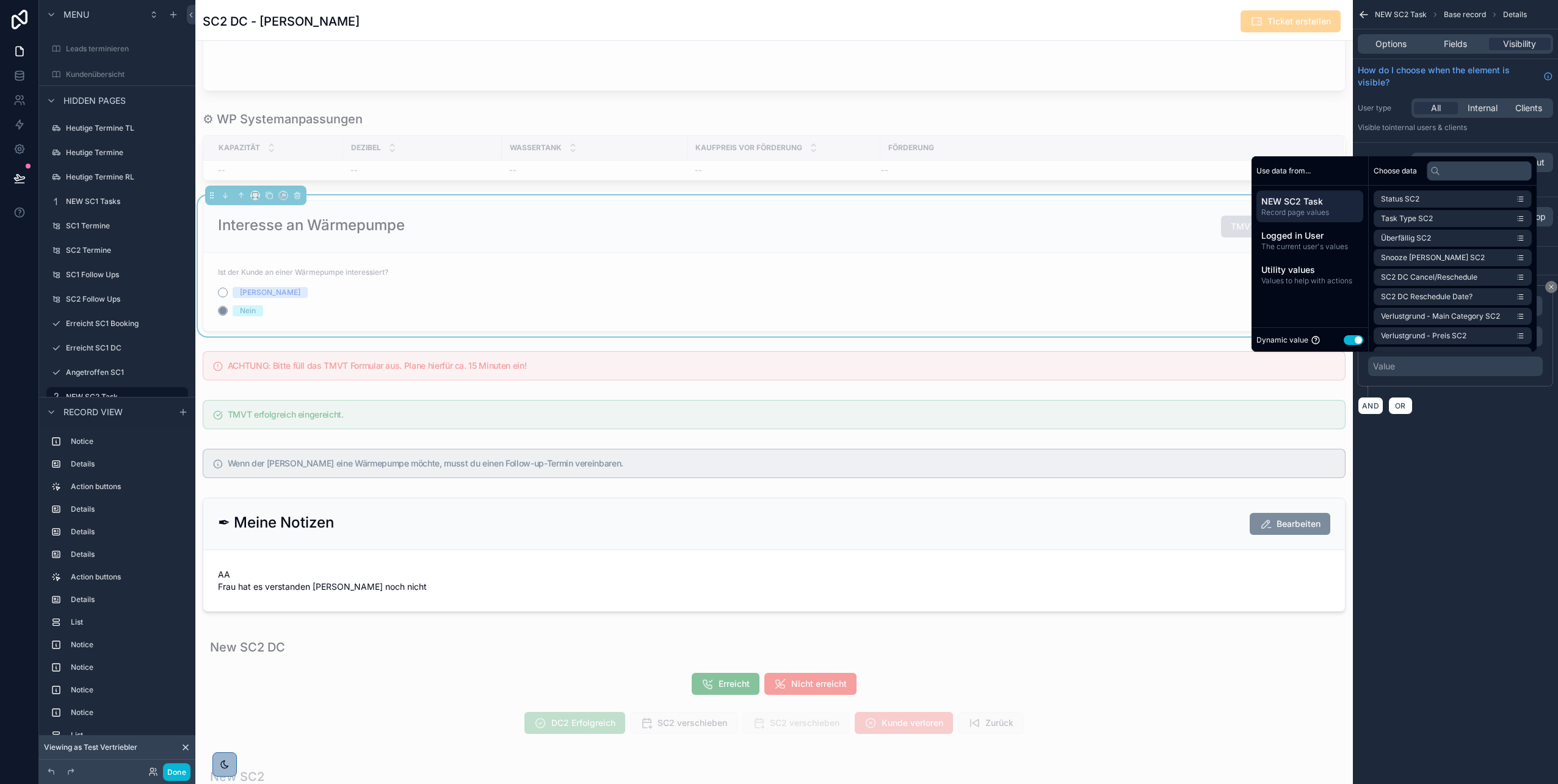
click at [1351, 341] on button "Use setting" at bounding box center [1353, 340] width 20 height 10
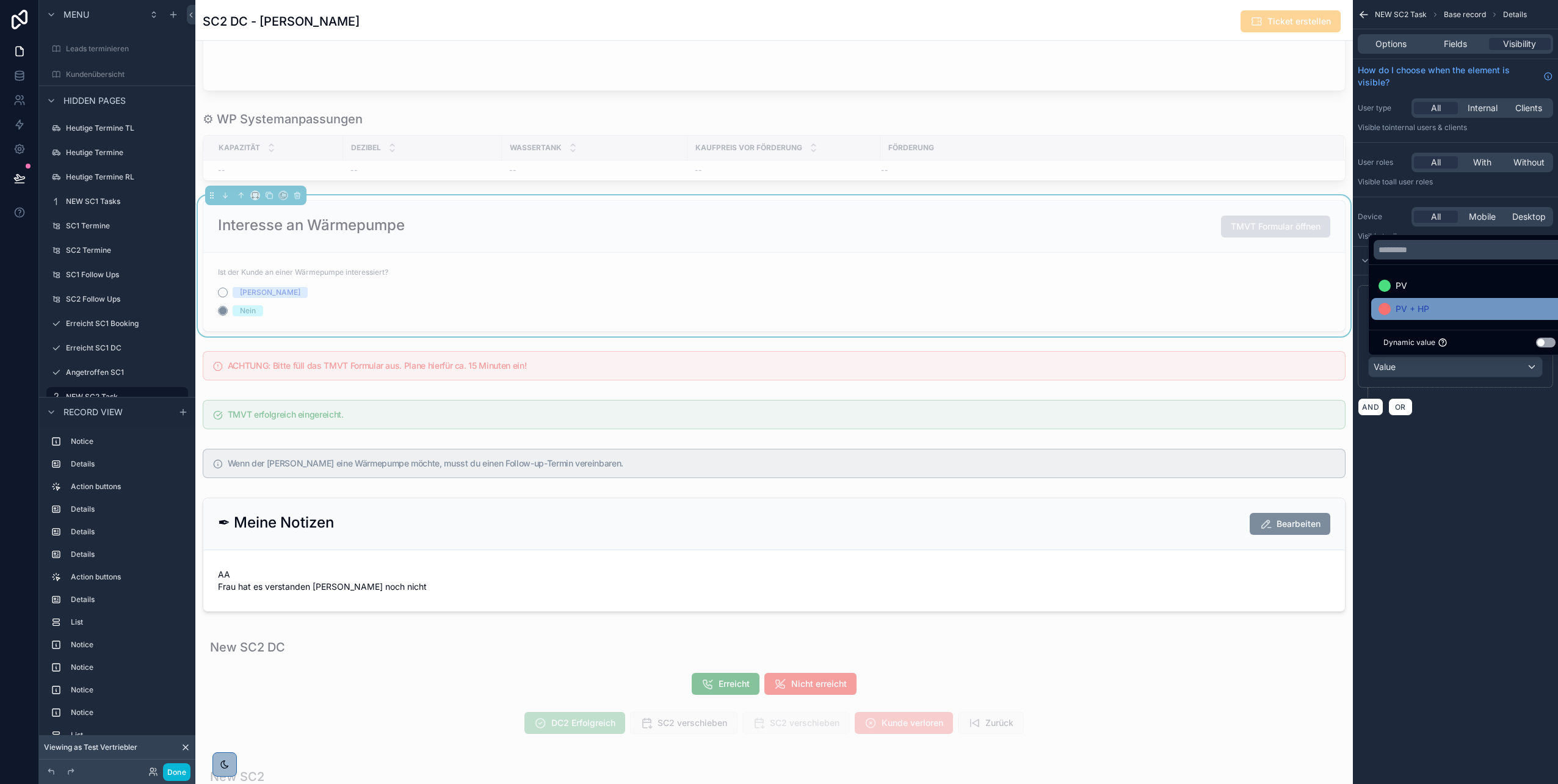
click at [1422, 302] on span "PV + HP" at bounding box center [1412, 309] width 33 height 14
click at [1463, 484] on div "**********" at bounding box center [1456, 392] width 205 height 784
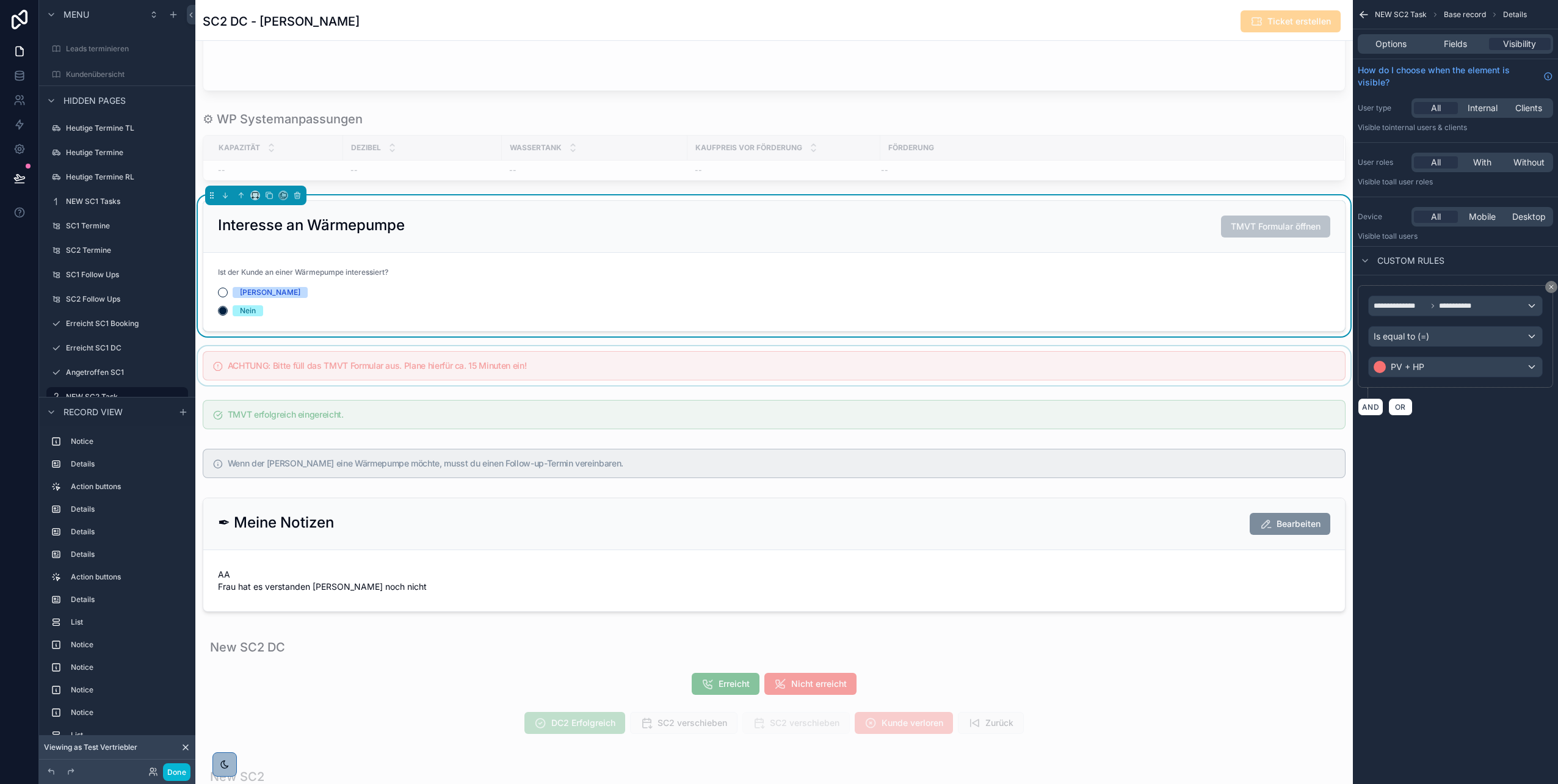
click at [1240, 361] on div "scrollable content" at bounding box center [774, 365] width 1158 height 39
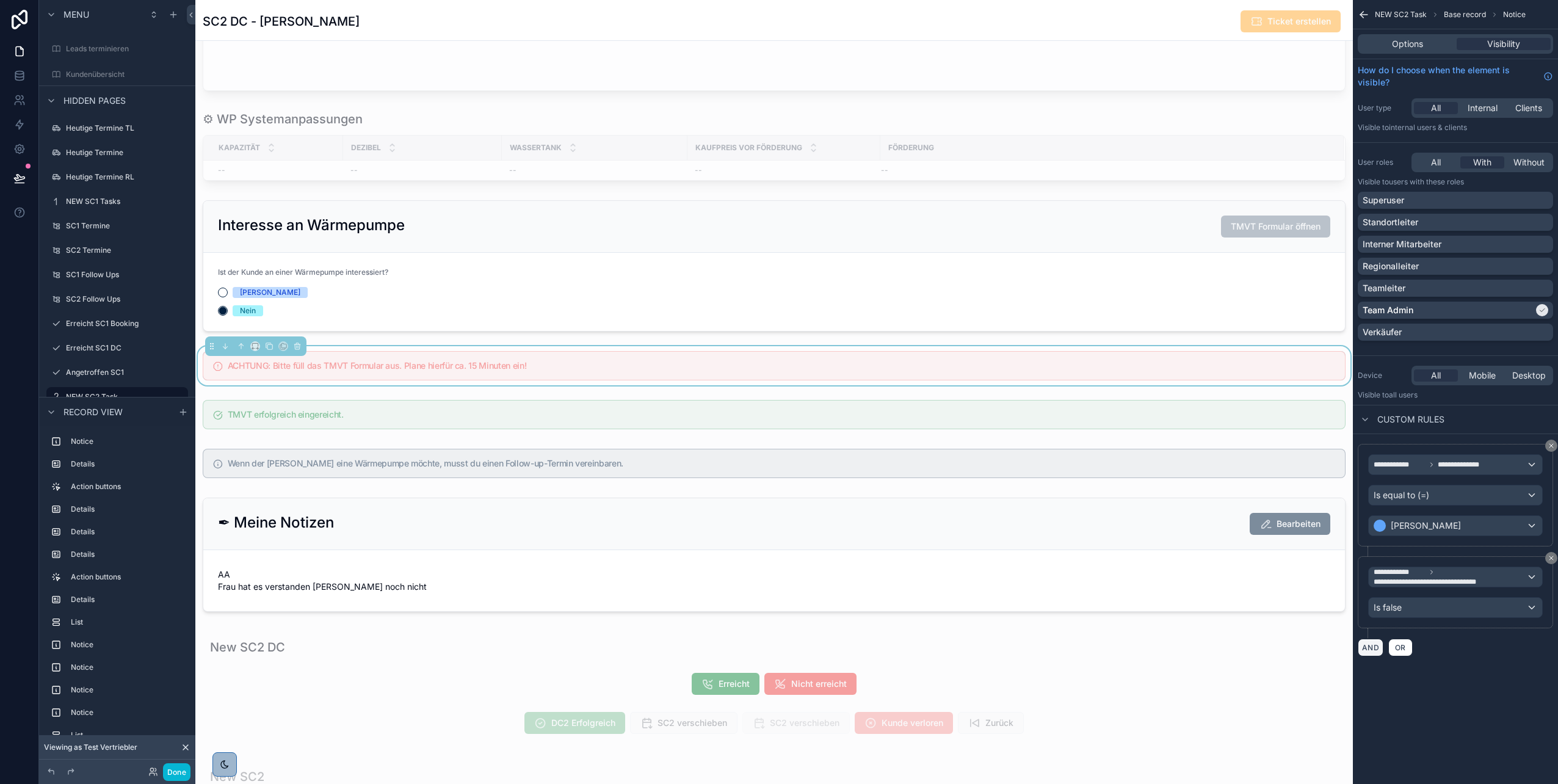
click at [1374, 648] on button "AND" at bounding box center [1371, 647] width 25 height 18
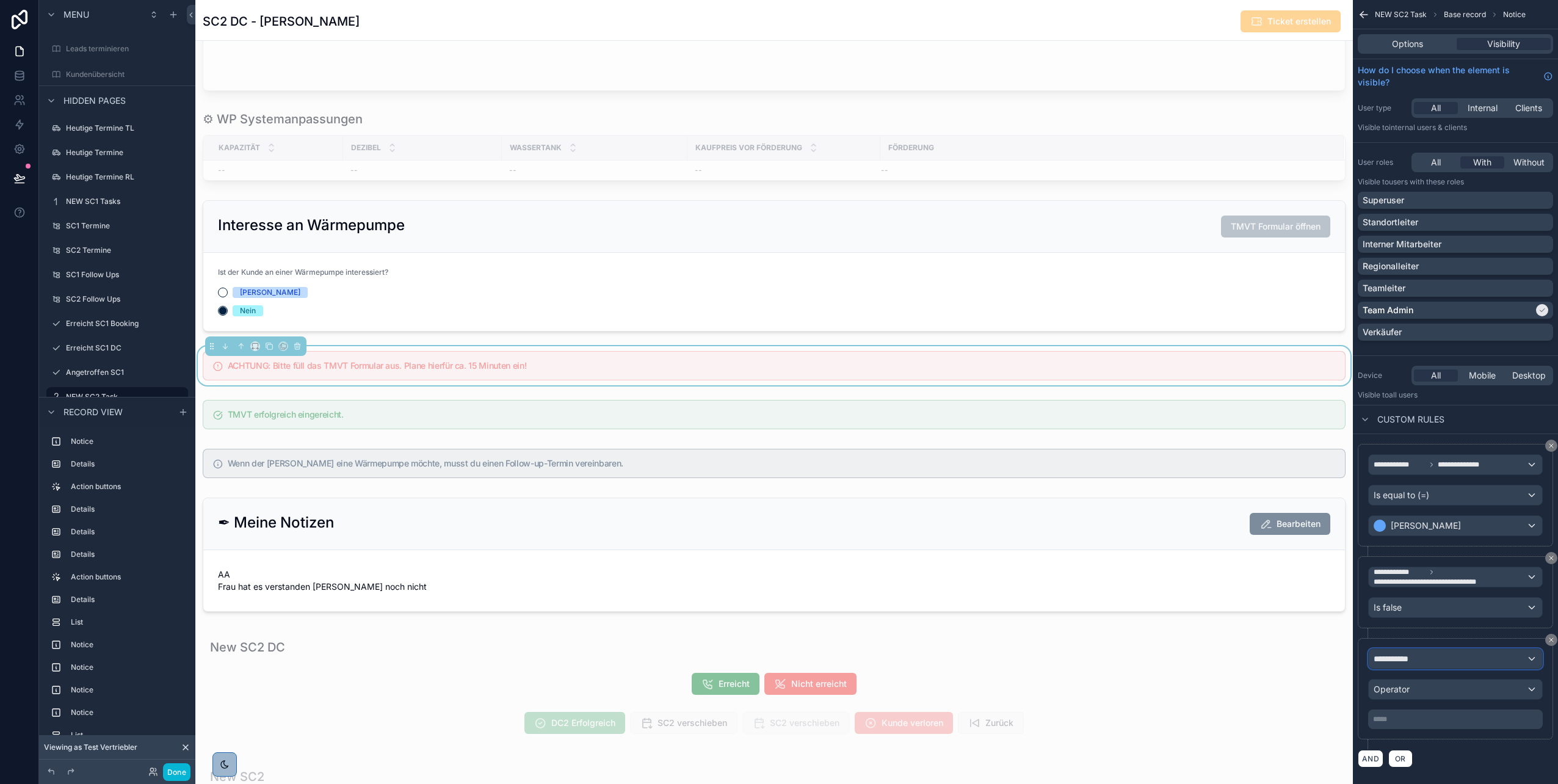
click at [1410, 649] on button "**********" at bounding box center [1455, 659] width 174 height 21
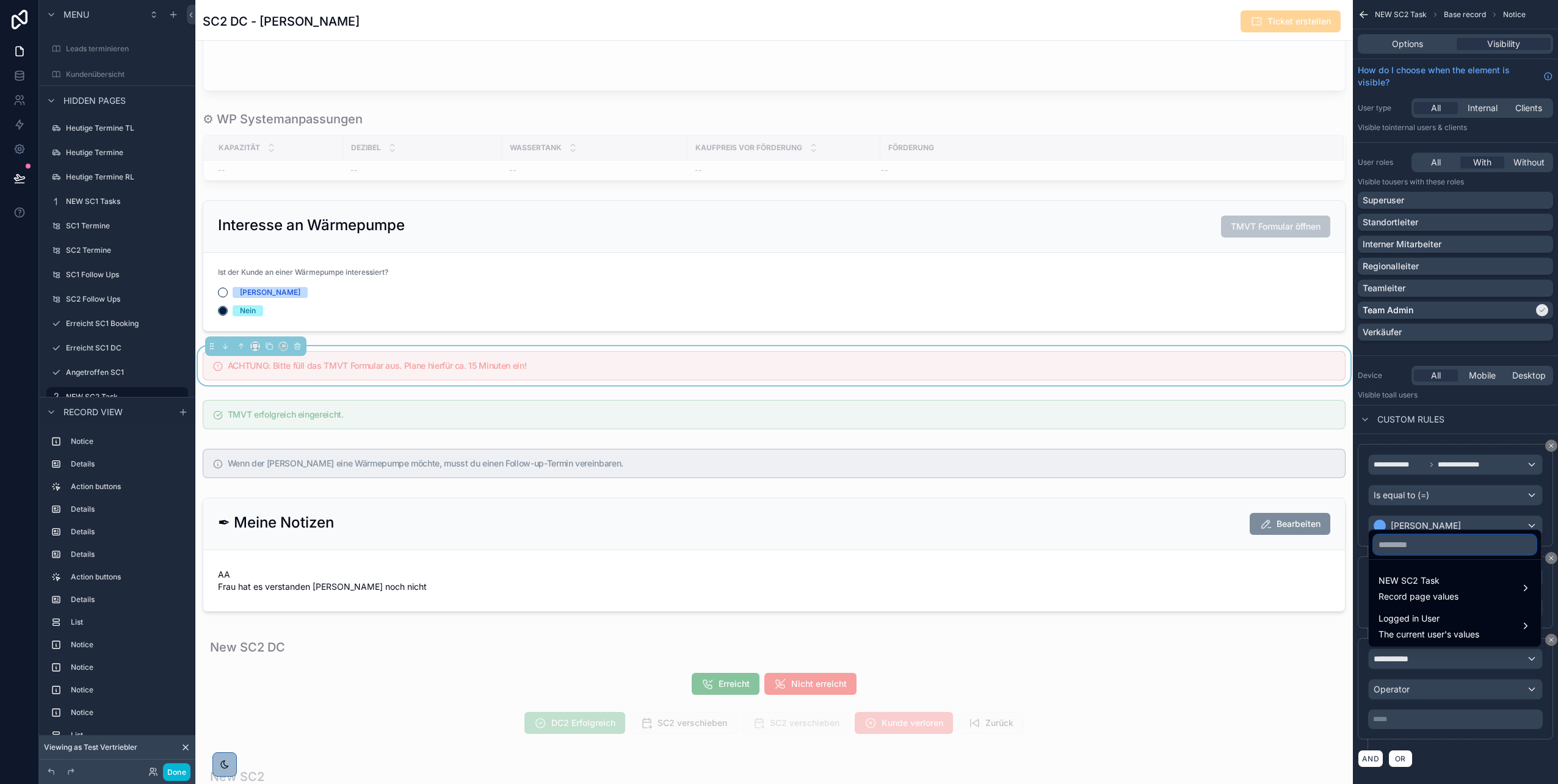
click at [1410, 546] on input "text" at bounding box center [1455, 544] width 162 height 20
click at [1415, 583] on span "NEW SC2 Task" at bounding box center [1419, 580] width 80 height 14
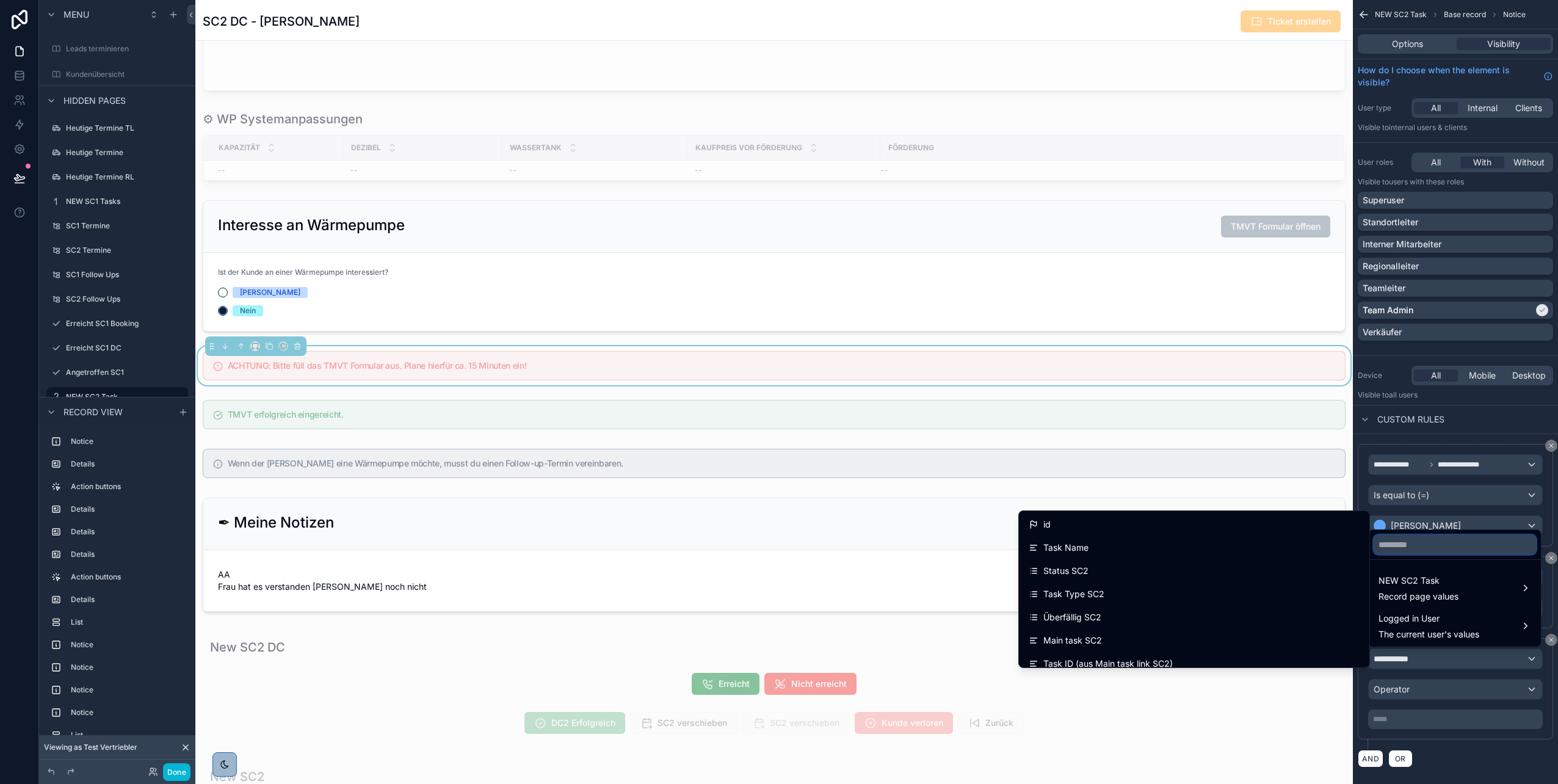
click at [1401, 544] on input "text" at bounding box center [1455, 544] width 162 height 20
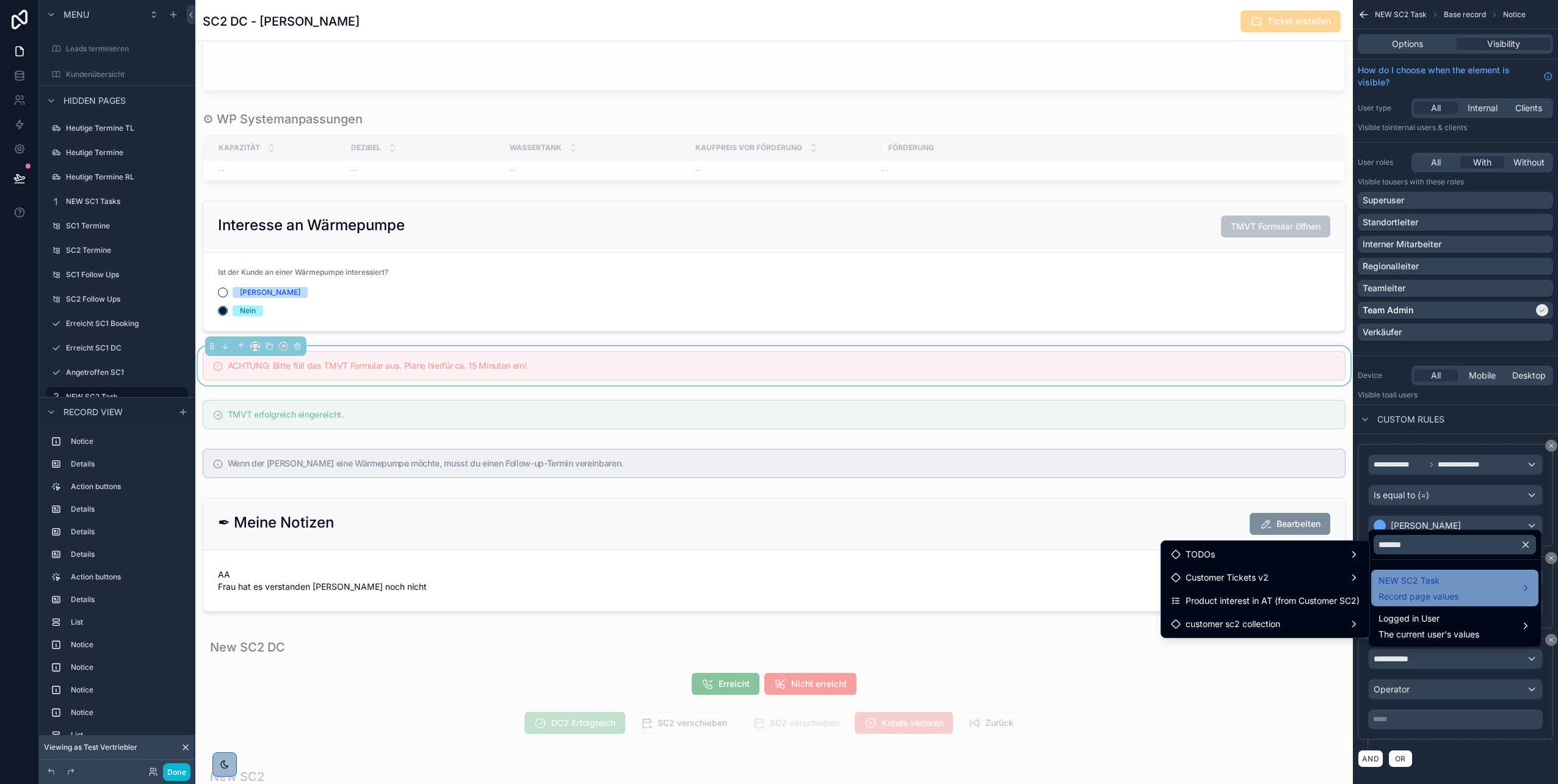
click at [1422, 576] on span "NEW SC2 Task" at bounding box center [1419, 580] width 80 height 14
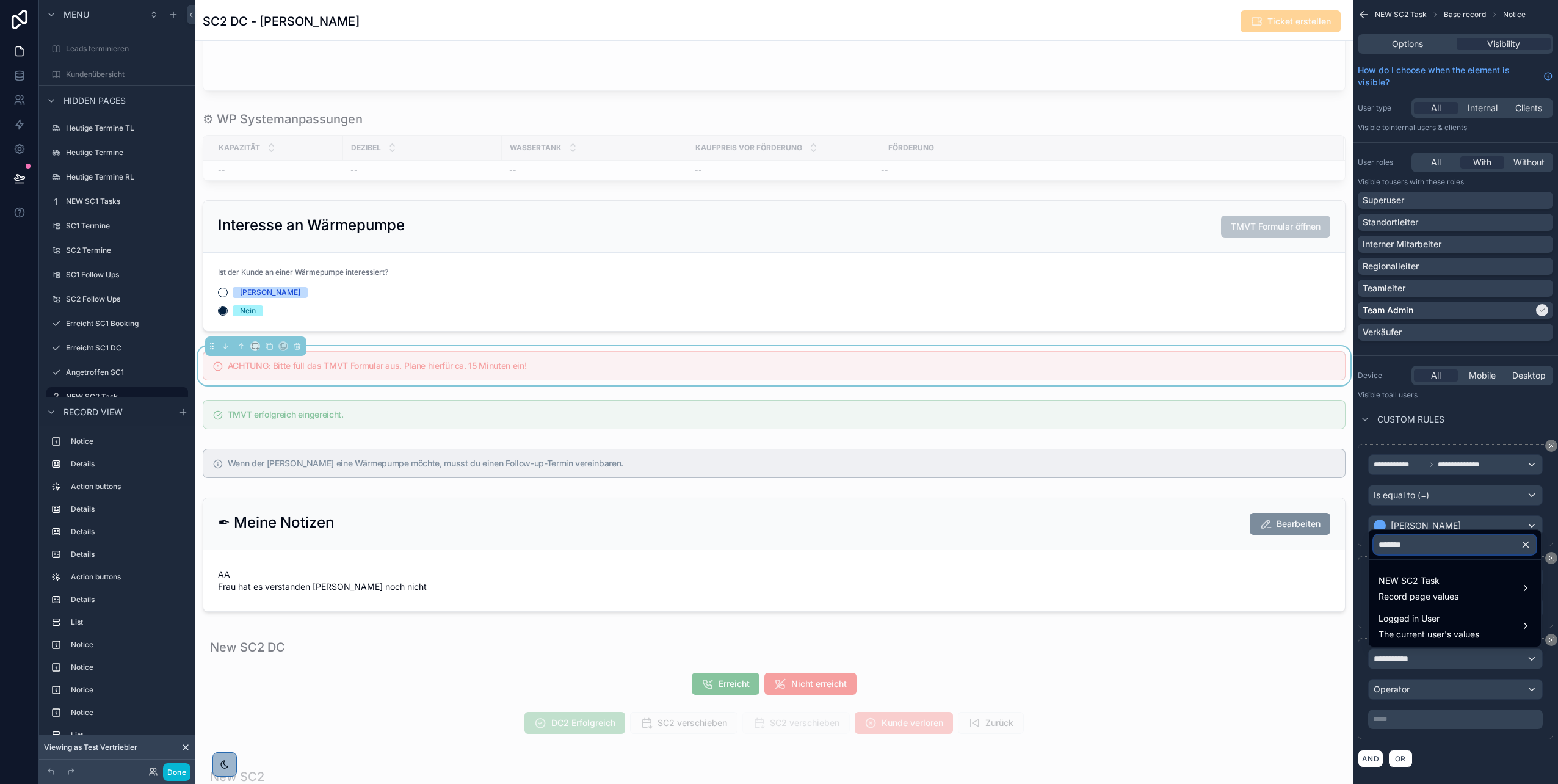
click at [1435, 541] on input "*******" at bounding box center [1455, 544] width 162 height 20
type input "*"
click at [1419, 575] on span "NEW SC2 Task" at bounding box center [1419, 580] width 80 height 14
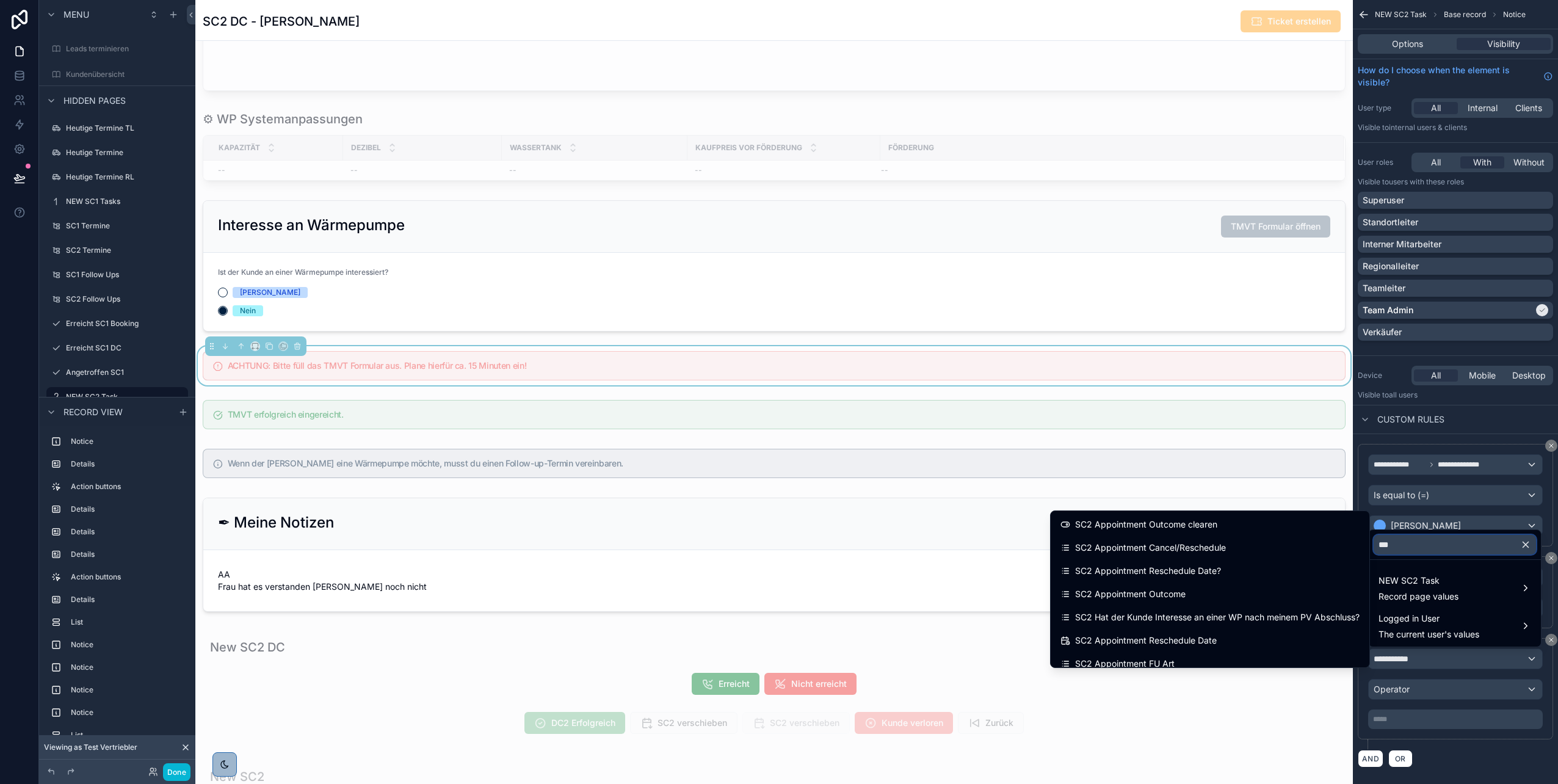
click at [1400, 548] on input "***" at bounding box center [1455, 544] width 162 height 20
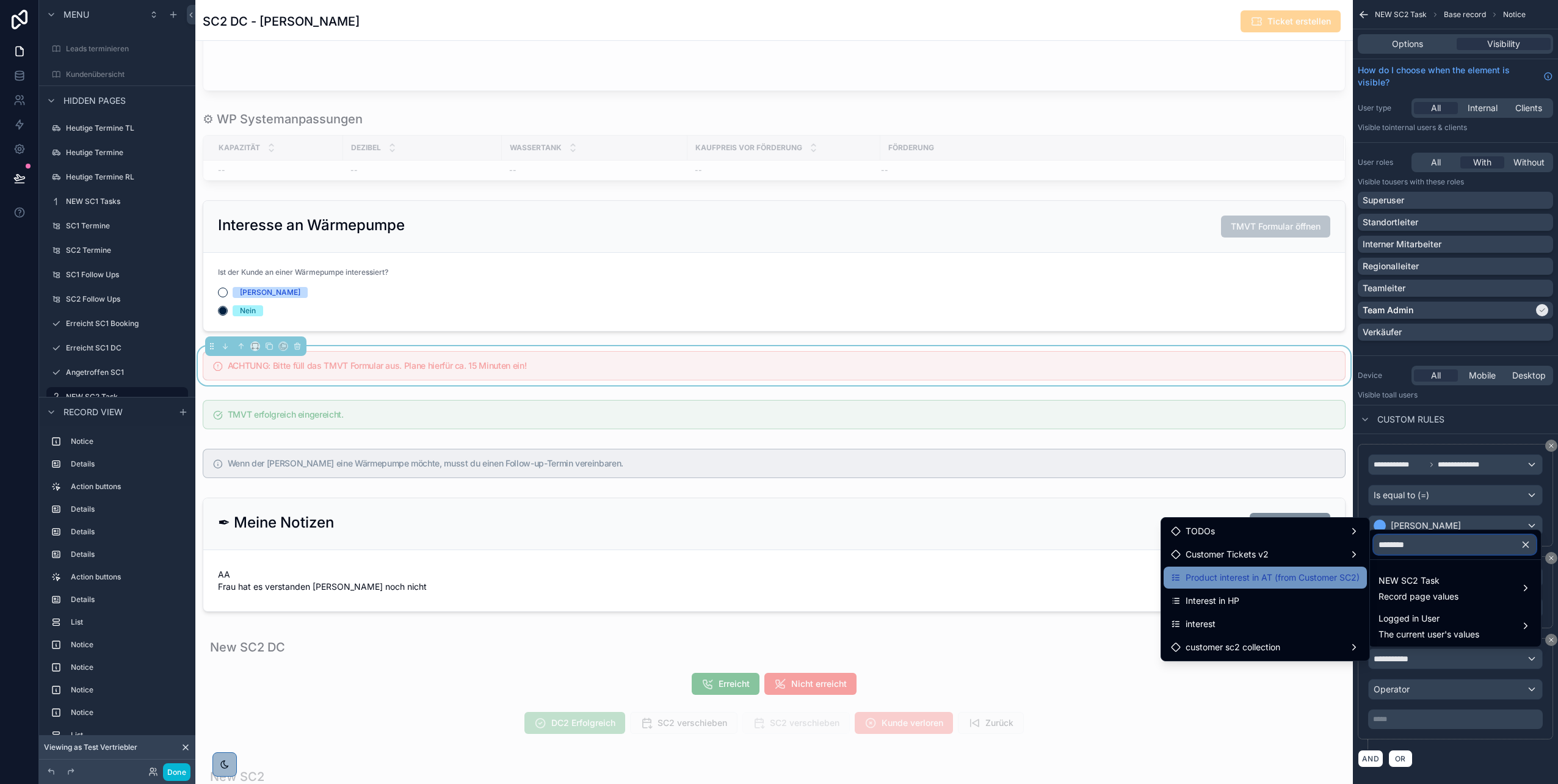
type input "********"
click at [1289, 580] on span "Product interest in AT (from Customer SC2)" at bounding box center [1272, 577] width 174 height 14
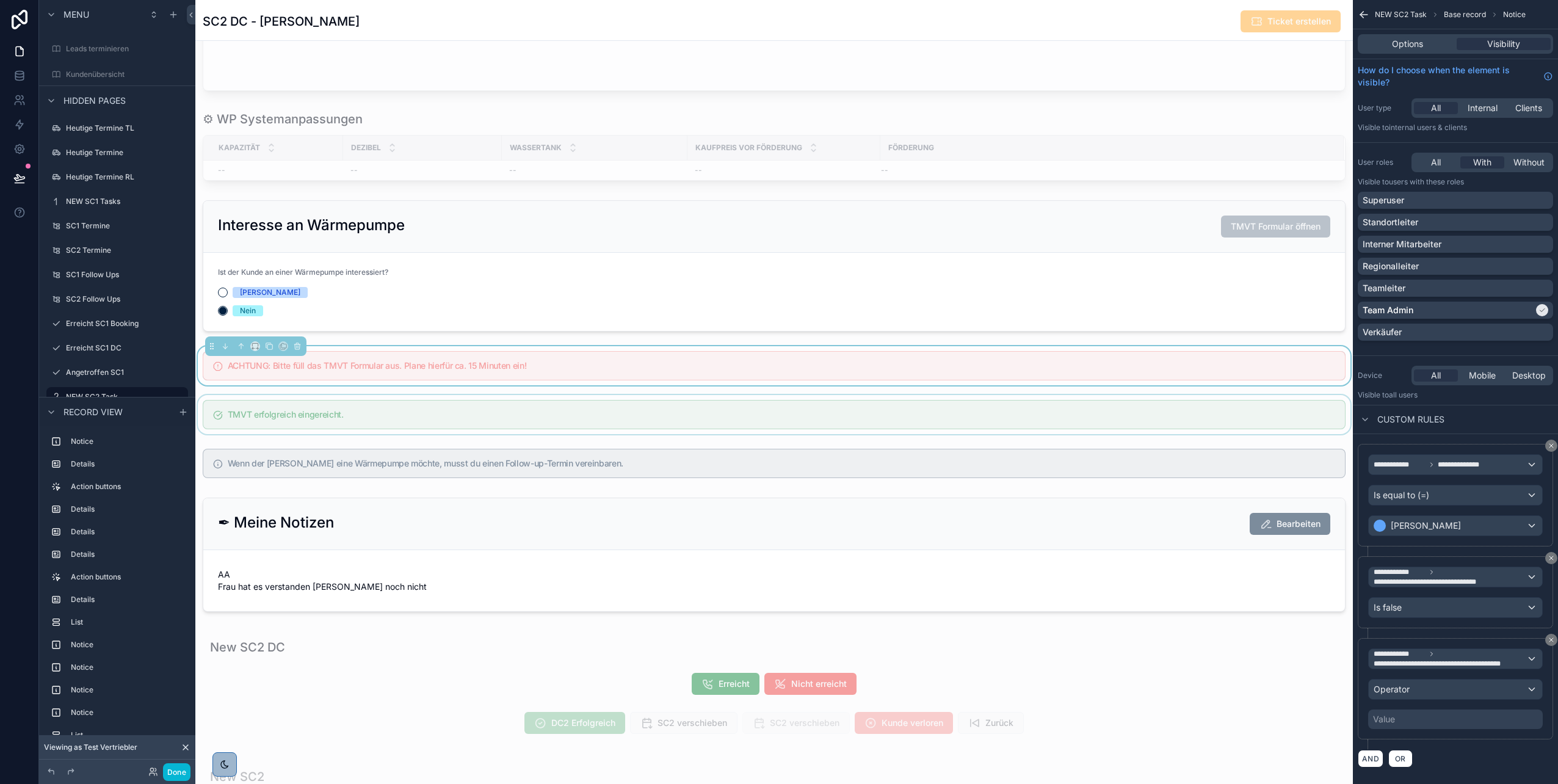
click at [718, 426] on div "scrollable content" at bounding box center [774, 414] width 1158 height 39
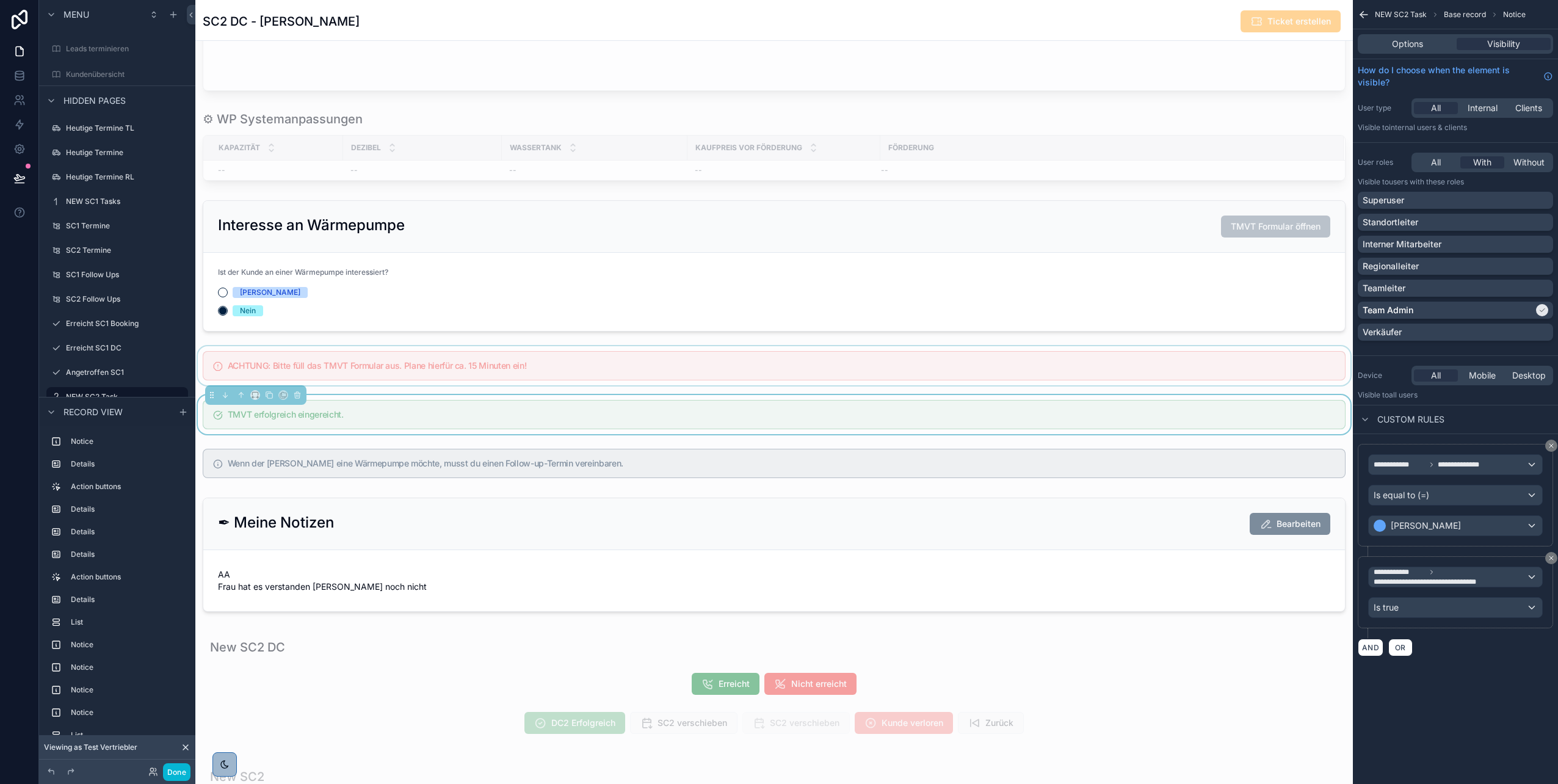
click at [670, 373] on div "scrollable content" at bounding box center [774, 365] width 1158 height 39
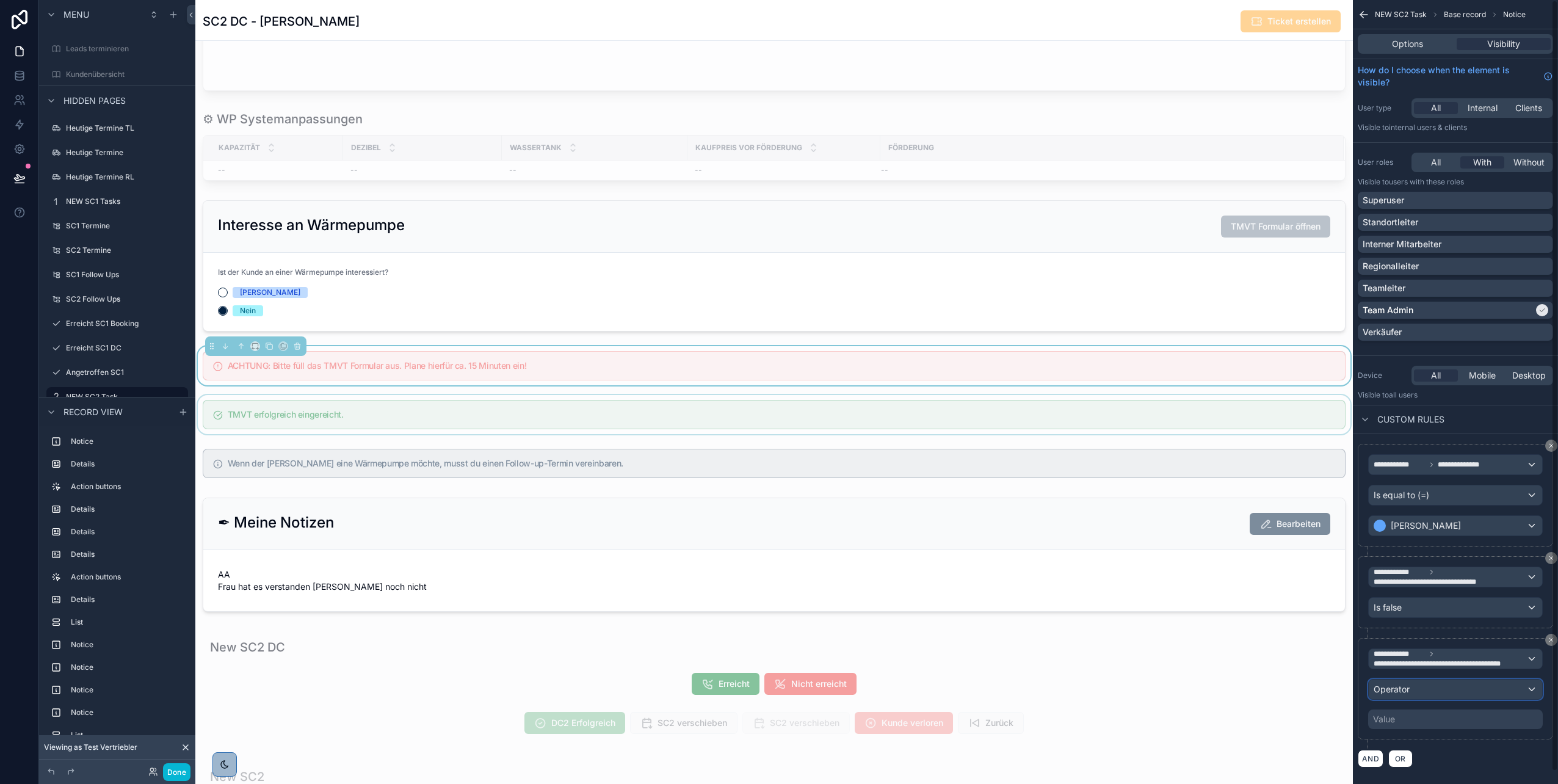
click at [1395, 689] on span "Operator" at bounding box center [1392, 688] width 36 height 10
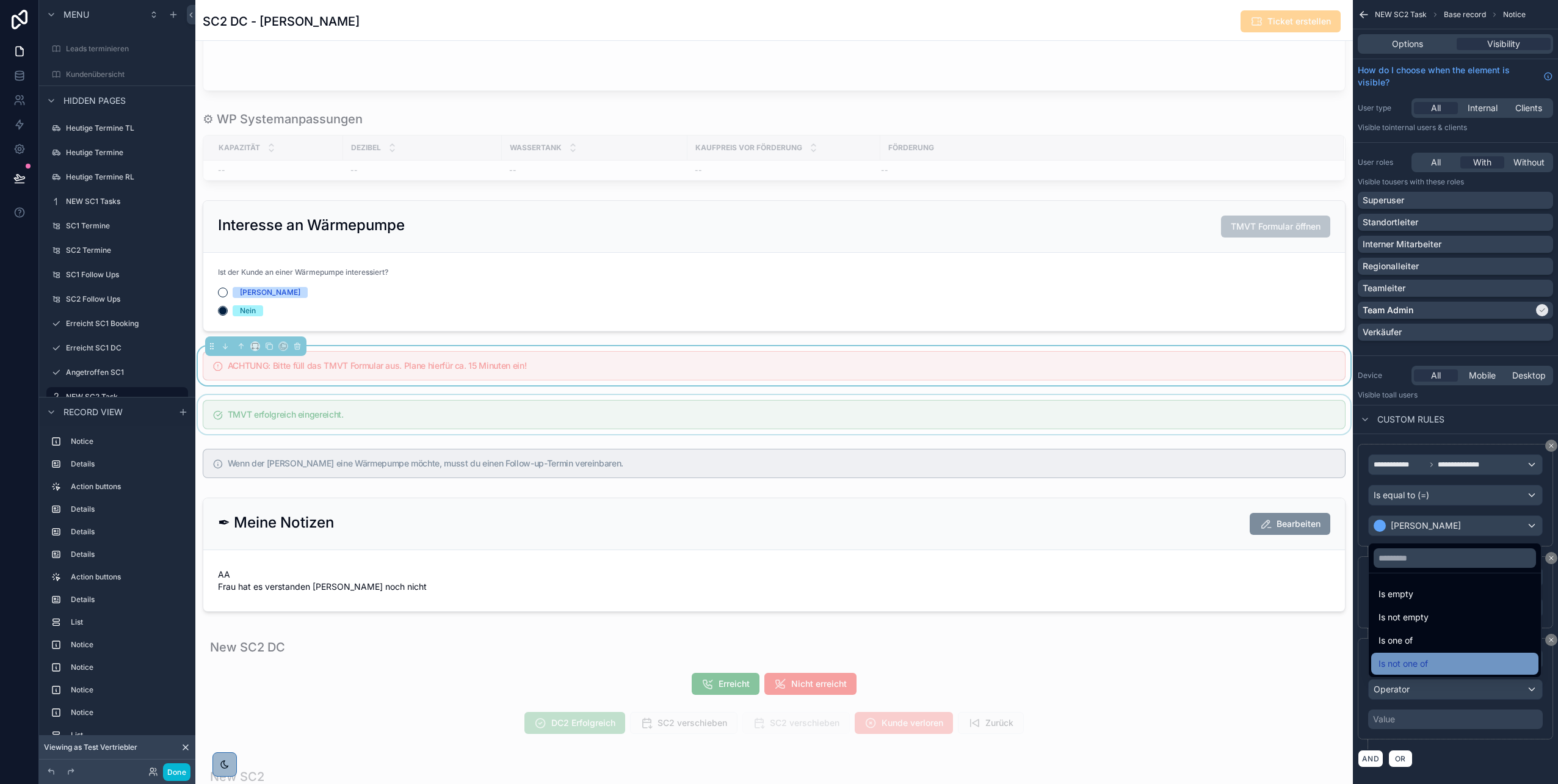
click at [1411, 665] on span "Is not one of" at bounding box center [1404, 663] width 49 height 14
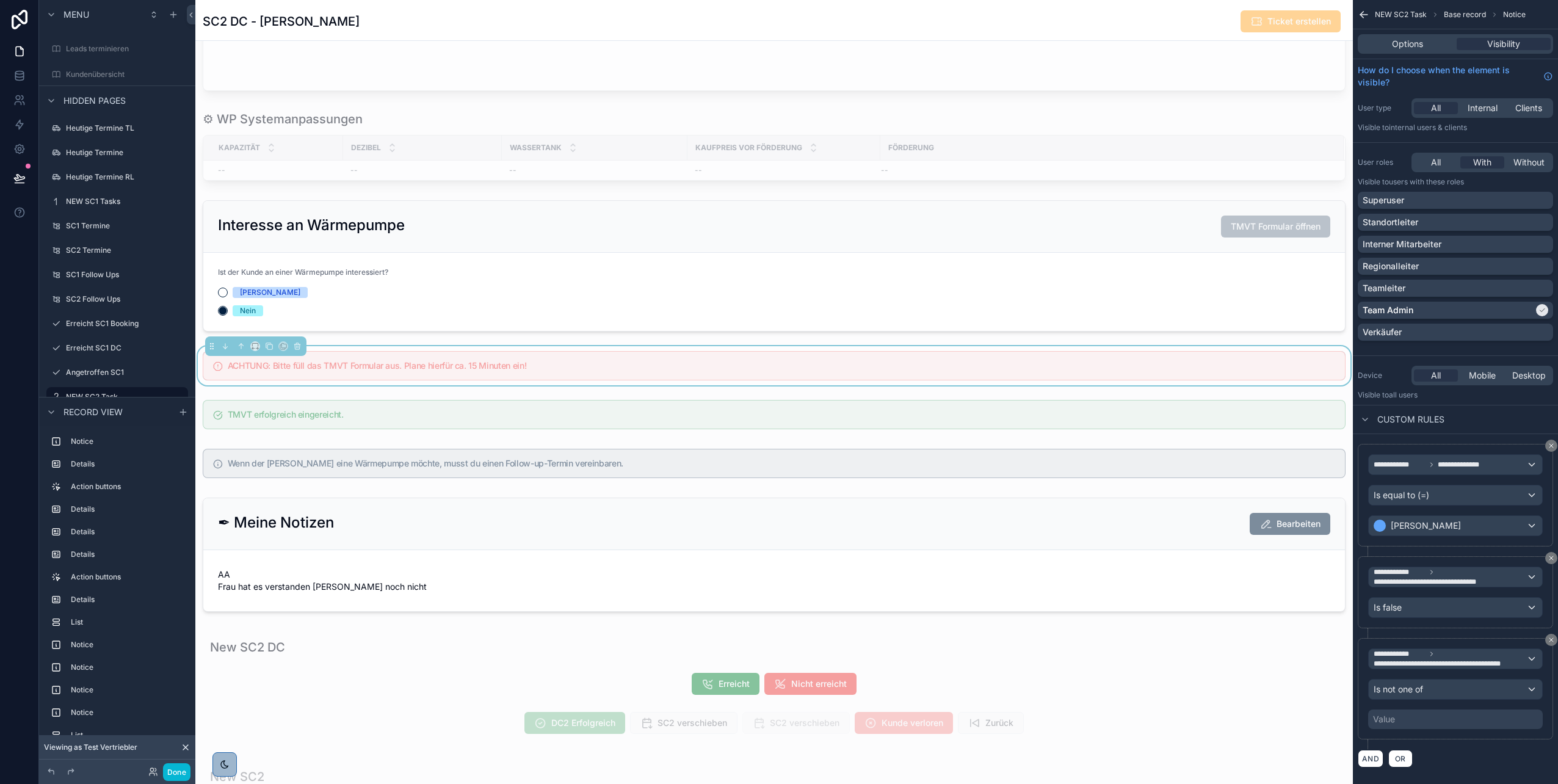
click at [1421, 720] on div "Value" at bounding box center [1455, 719] width 174 height 20
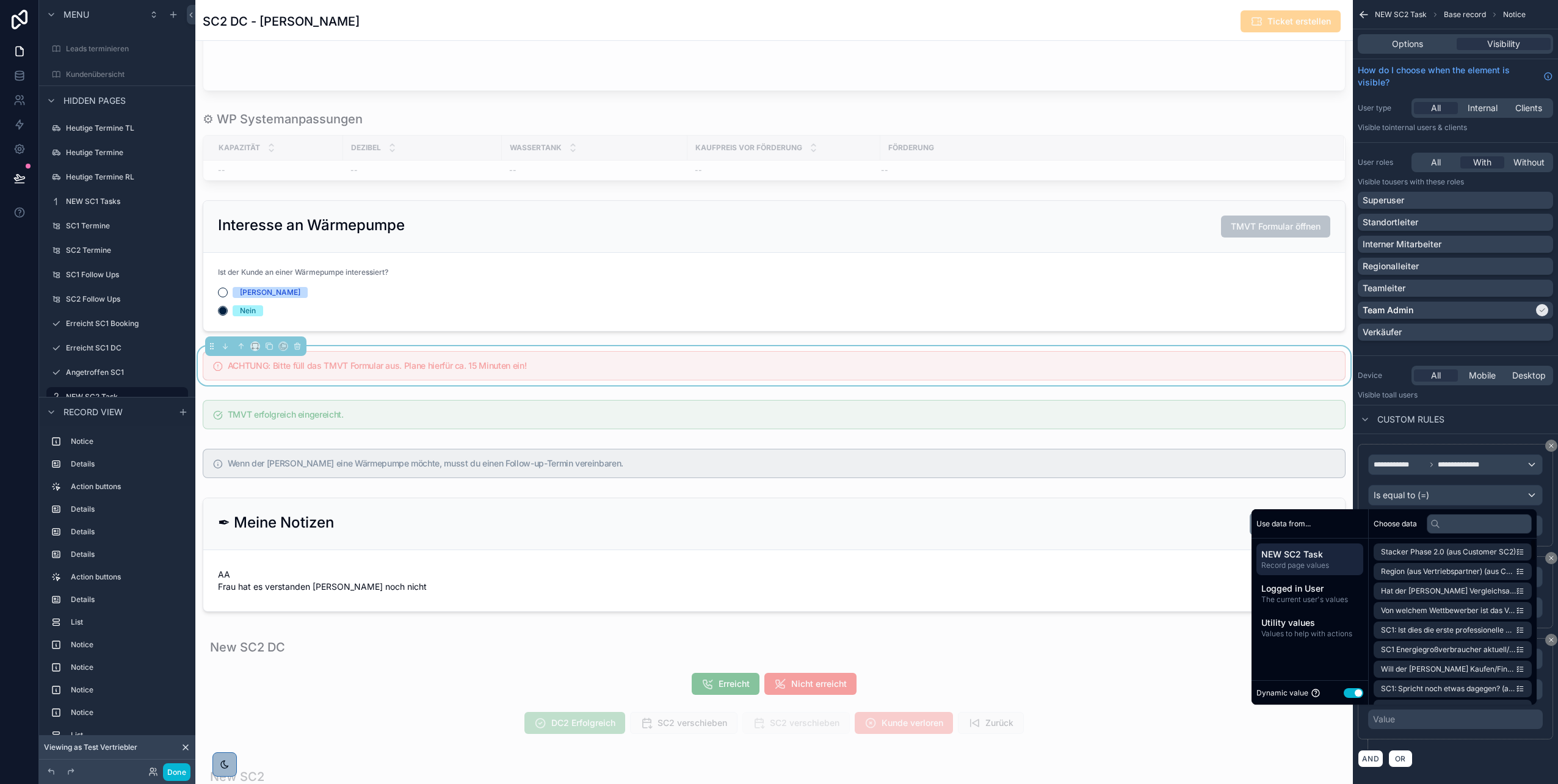
click at [1348, 698] on div "Dynamic value Use setting" at bounding box center [1310, 692] width 107 height 14
click at [1348, 695] on button "Use setting" at bounding box center [1353, 692] width 20 height 10
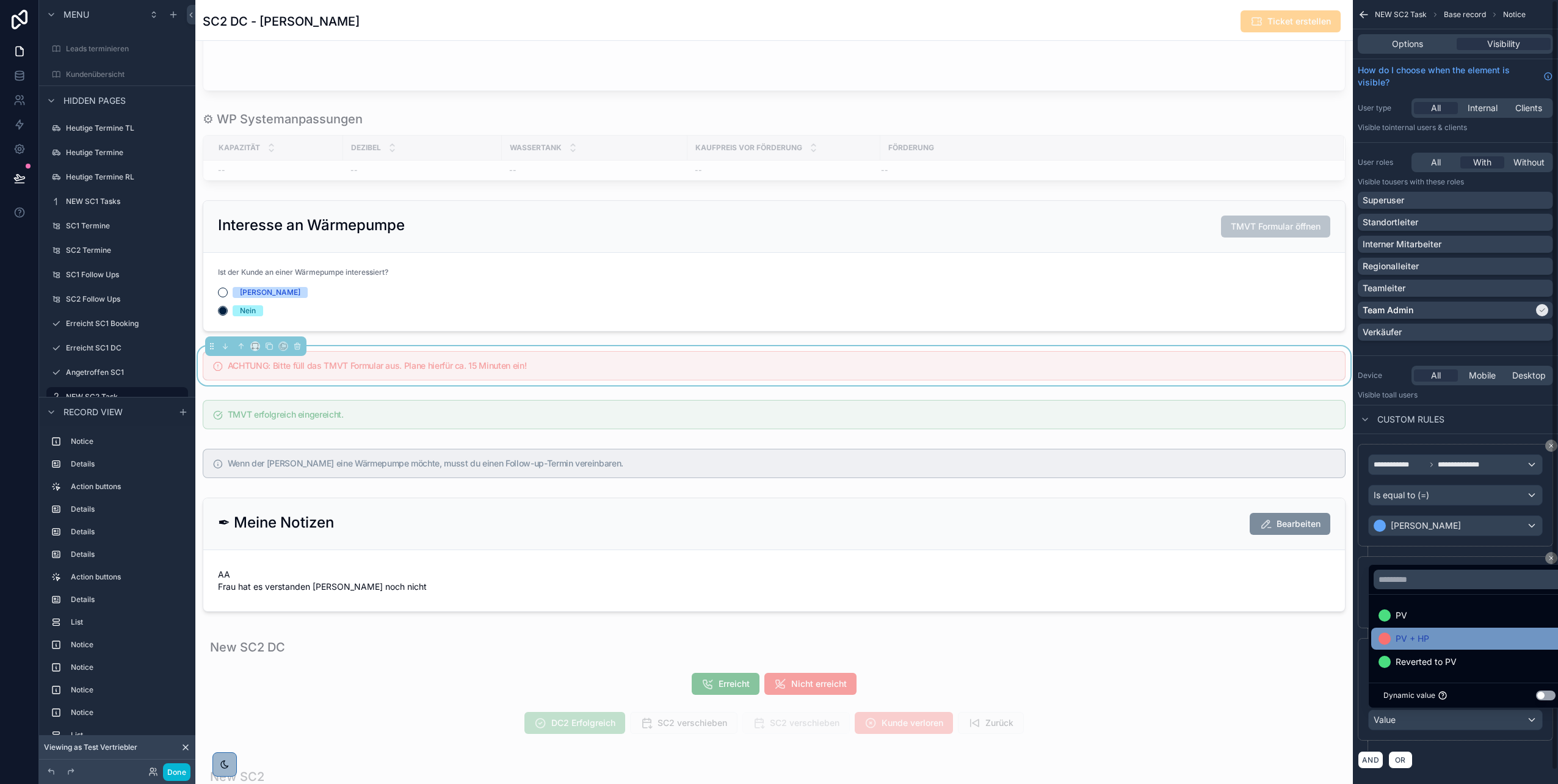
click at [1414, 641] on span "PV + HP" at bounding box center [1412, 638] width 33 height 14
click at [1085, 416] on div "scrollable content" at bounding box center [774, 414] width 1158 height 39
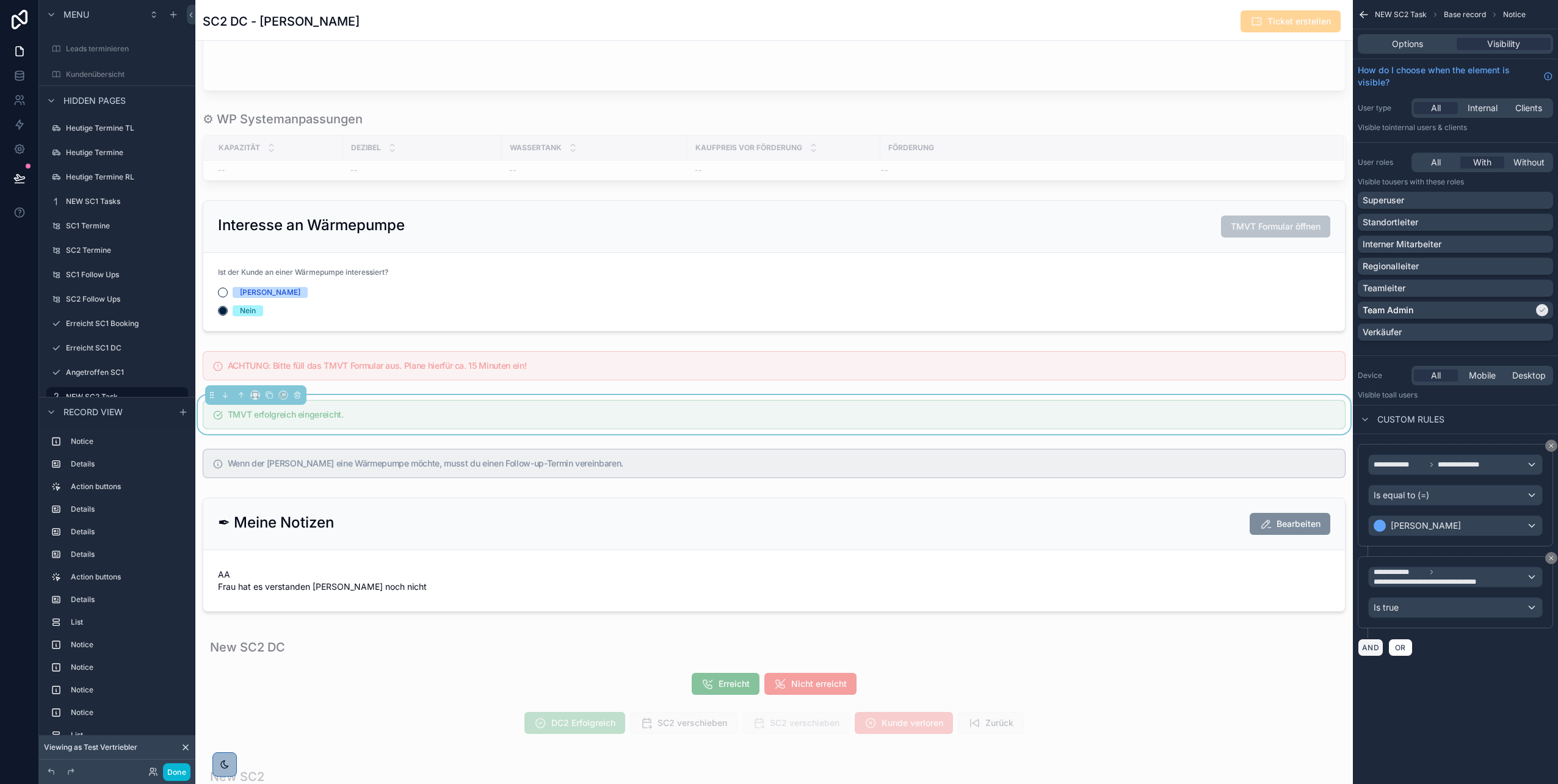
click at [1368, 646] on button "AND" at bounding box center [1371, 647] width 25 height 18
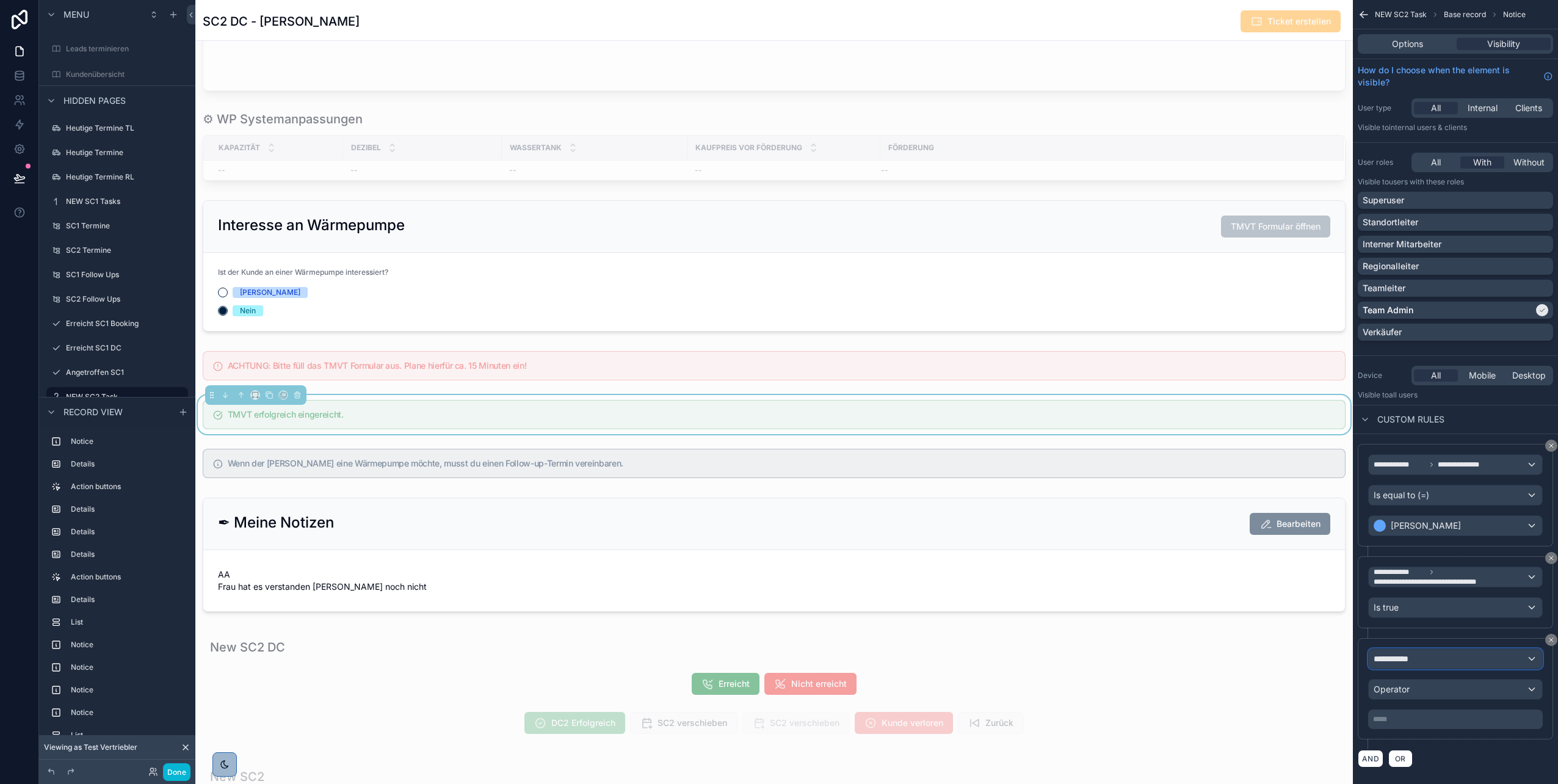
click at [1425, 657] on div "**********" at bounding box center [1456, 658] width 174 height 20
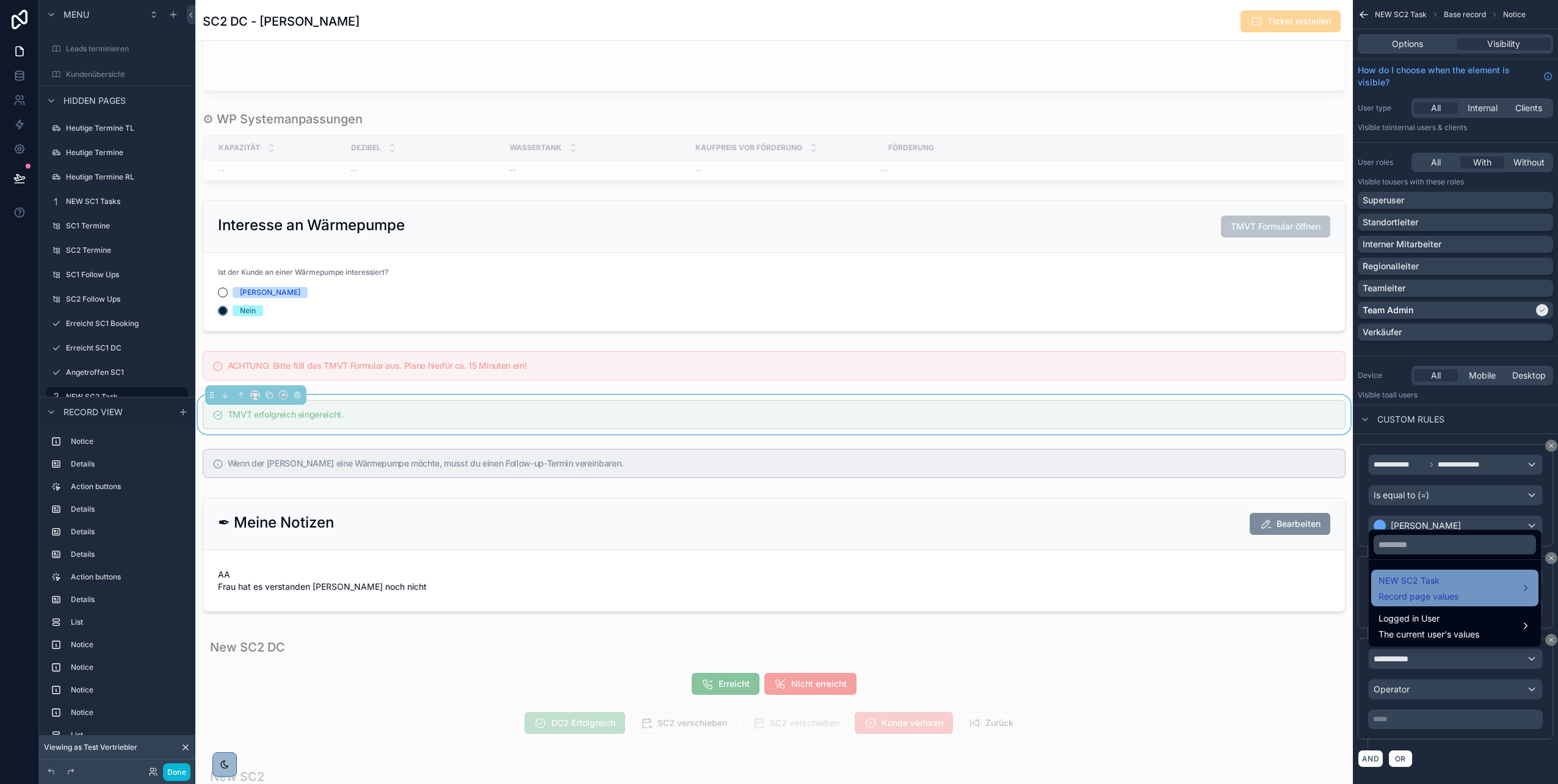
click at [1434, 588] on div "NEW SC2 Task Record page values" at bounding box center [1419, 587] width 80 height 29
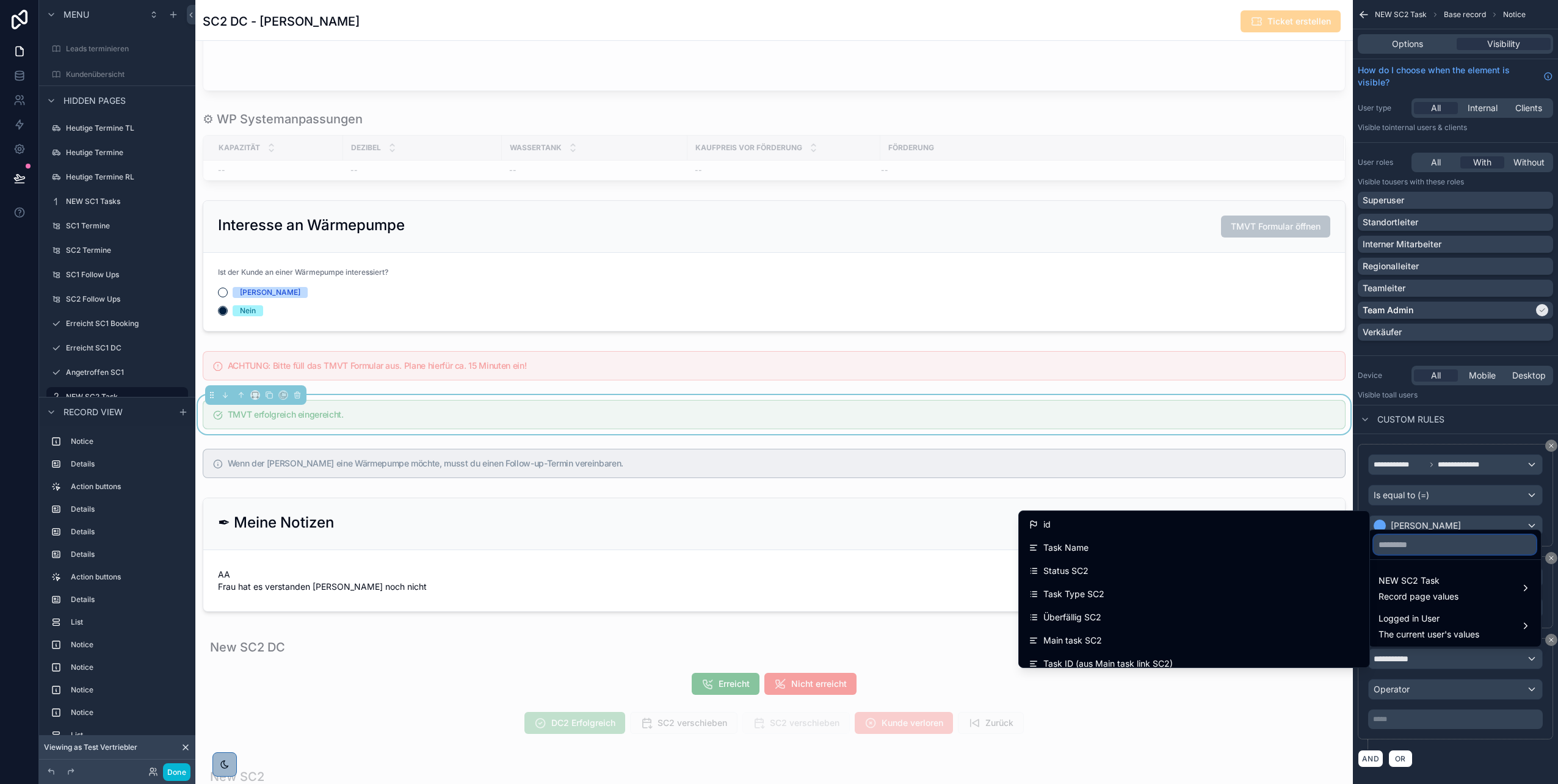
click at [1419, 545] on input "text" at bounding box center [1455, 544] width 162 height 20
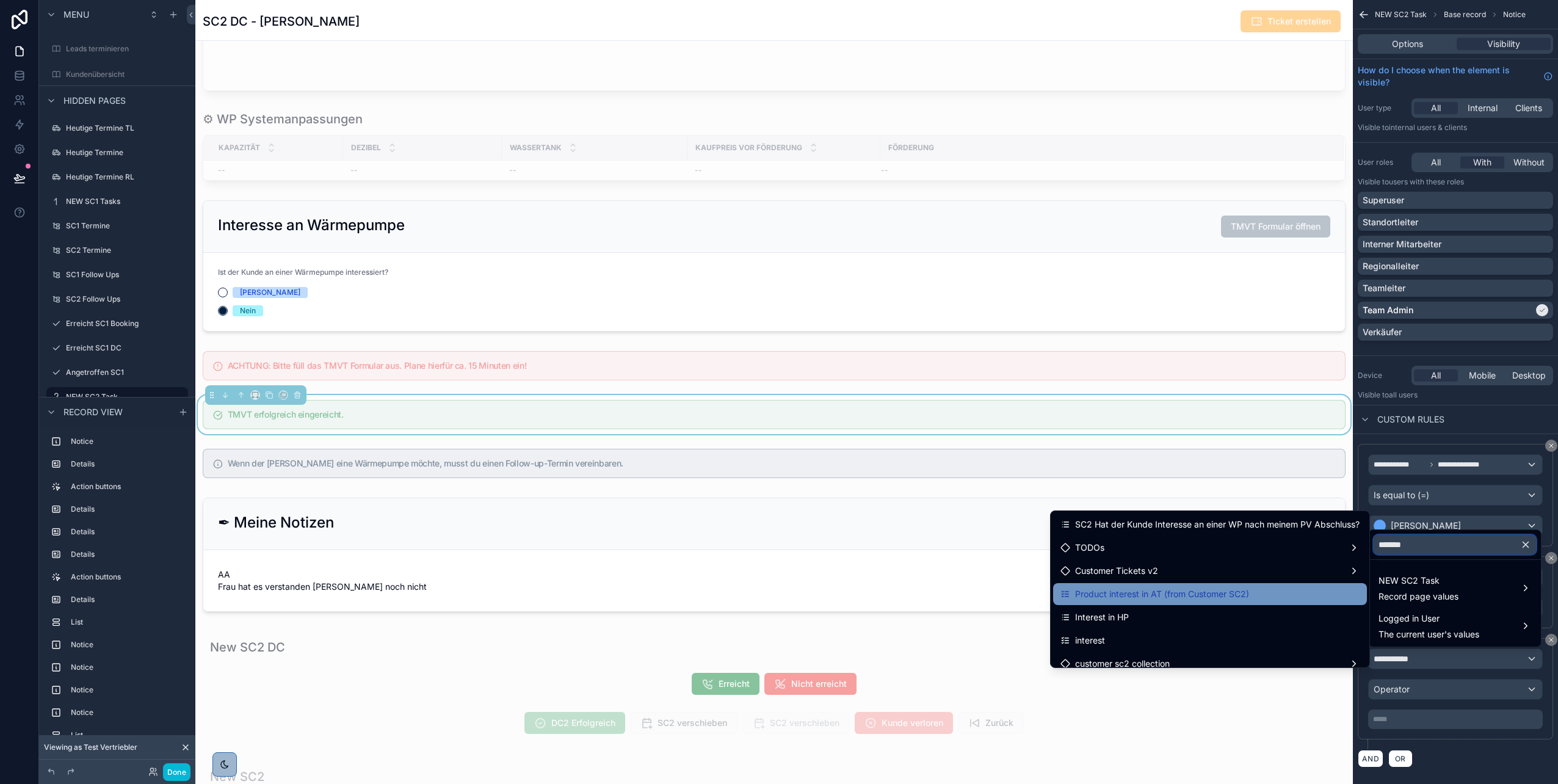
scroll to position [10, 0]
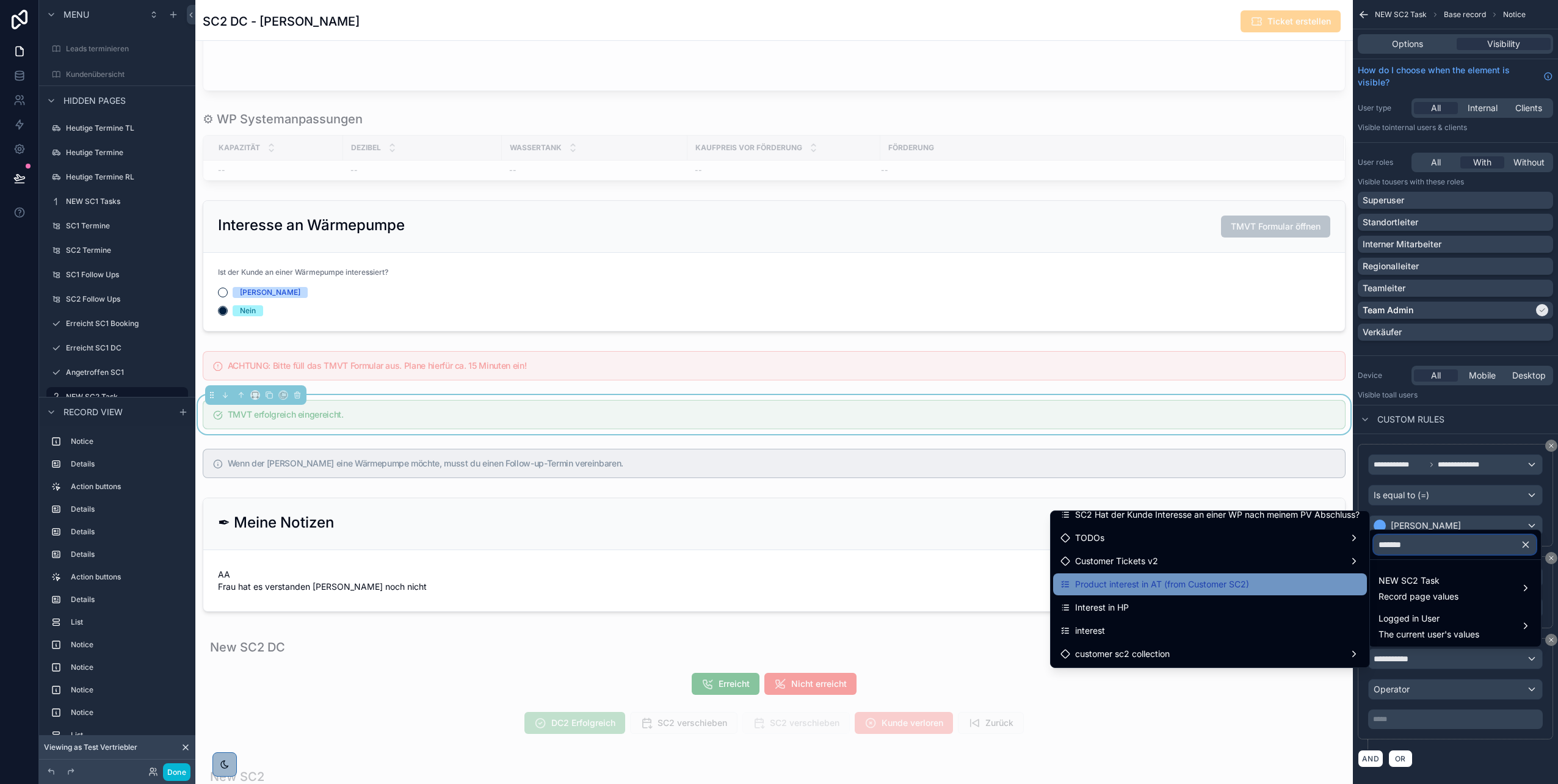
type input "*******"
click at [1224, 580] on span "Product interest in AT (from Customer SC2)" at bounding box center [1162, 584] width 174 height 14
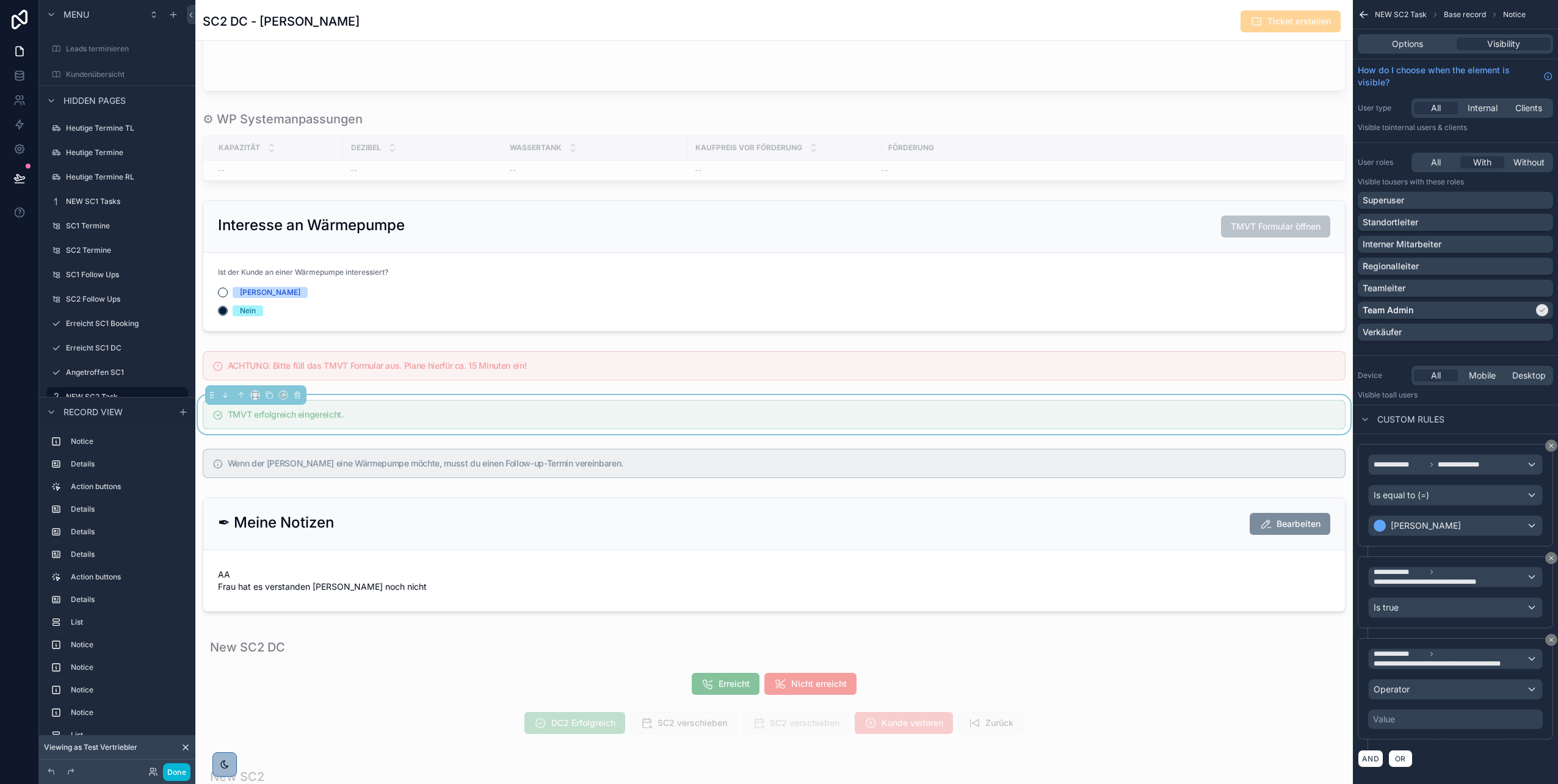
scroll to position [281, 0]
click at [1422, 688] on div "Operator" at bounding box center [1456, 689] width 174 height 20
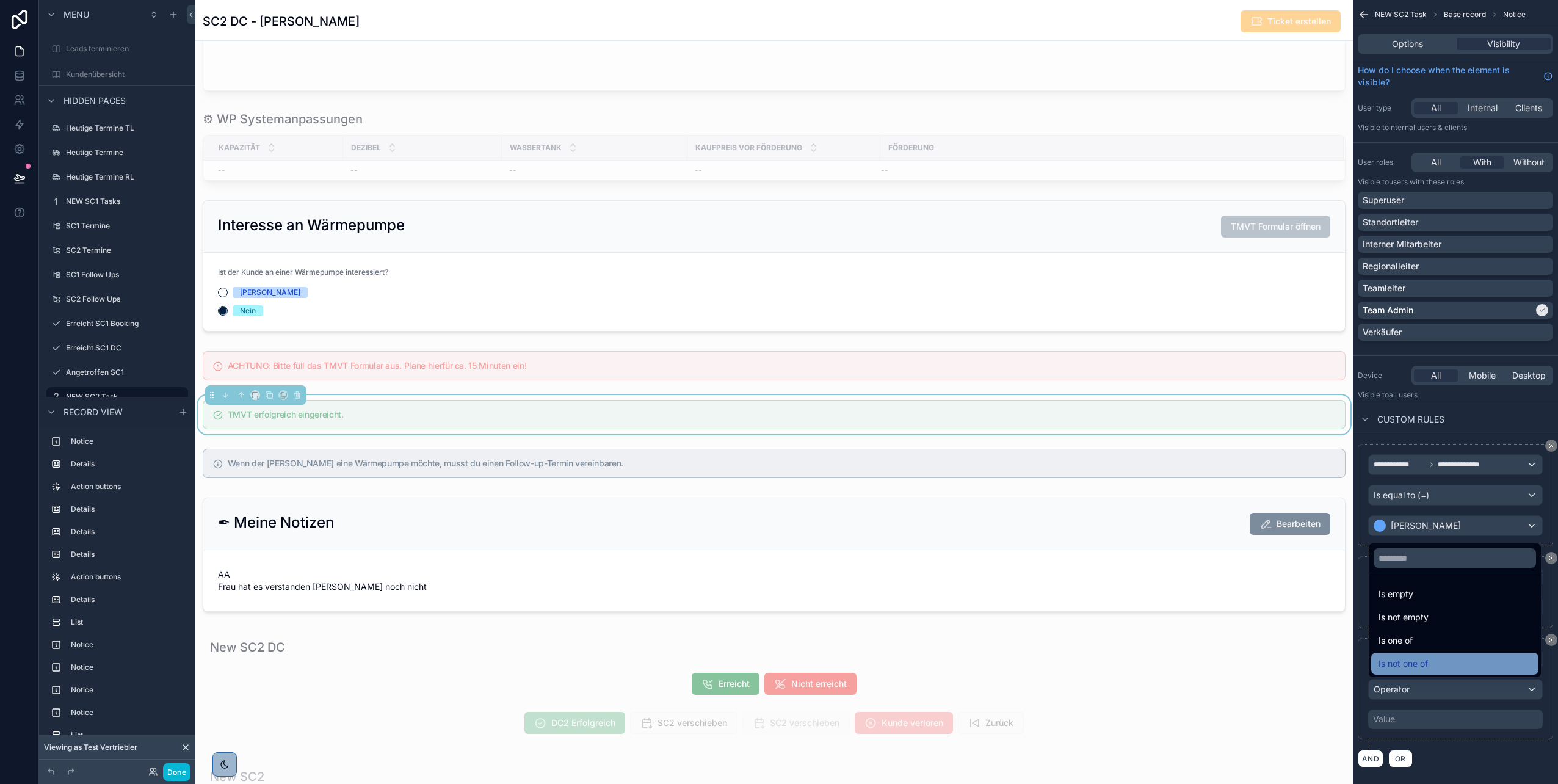
click at [1413, 660] on span "Is not one of" at bounding box center [1404, 663] width 49 height 14
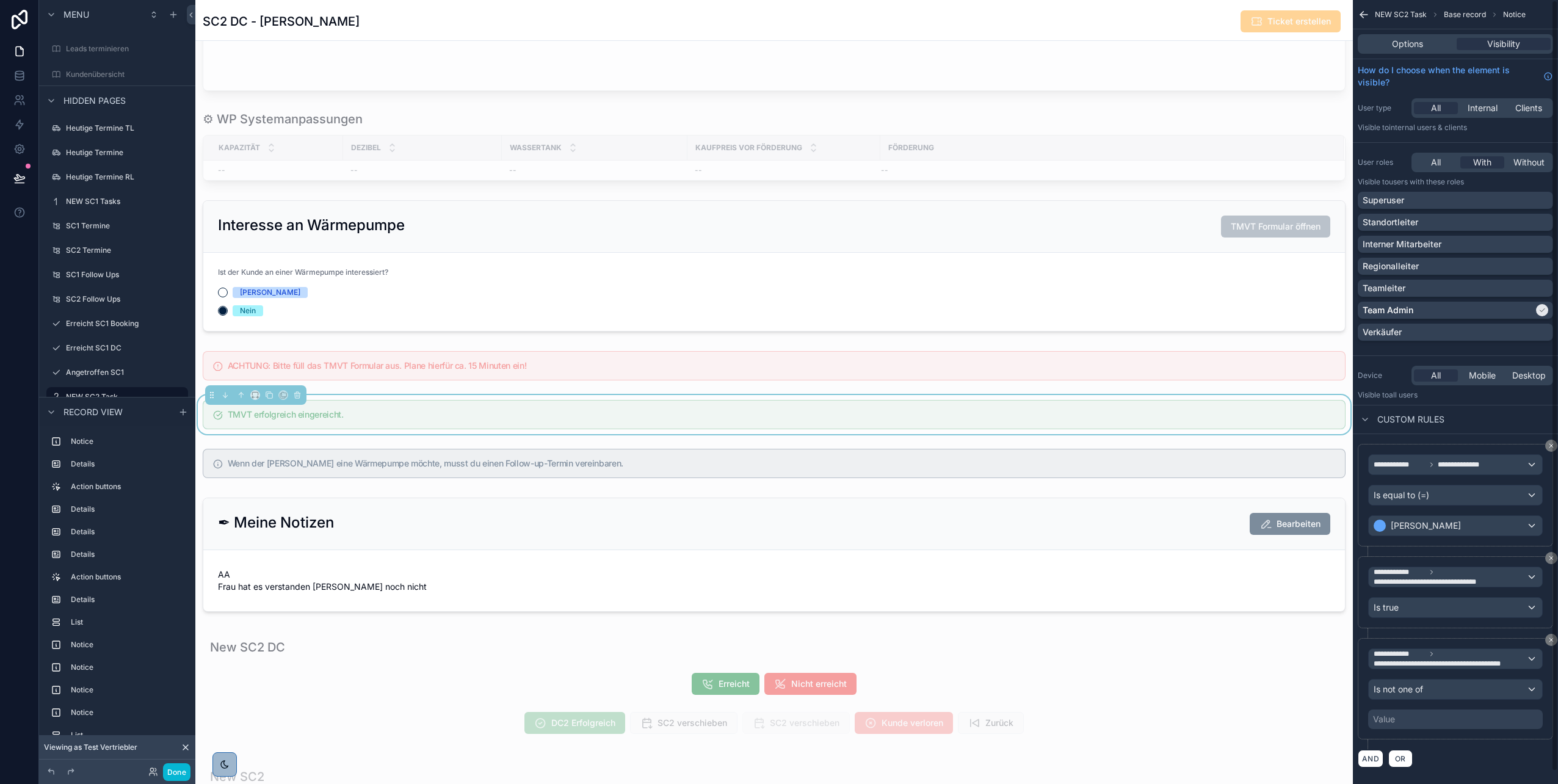
click at [1418, 729] on div "**********" at bounding box center [1455, 688] width 195 height 101
click at [1409, 718] on div "Value" at bounding box center [1455, 719] width 174 height 20
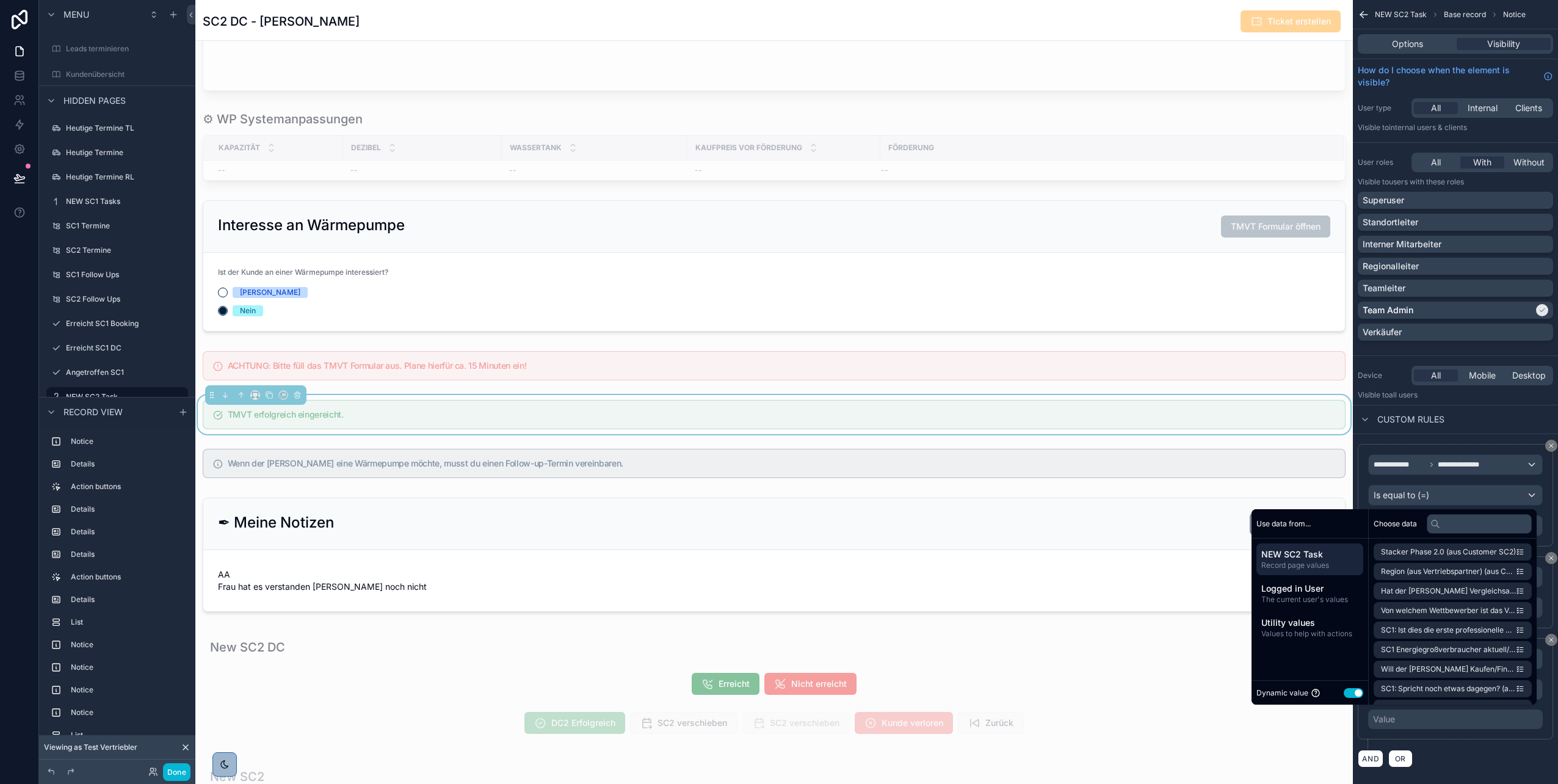
click at [1344, 692] on button "Use setting" at bounding box center [1353, 692] width 20 height 10
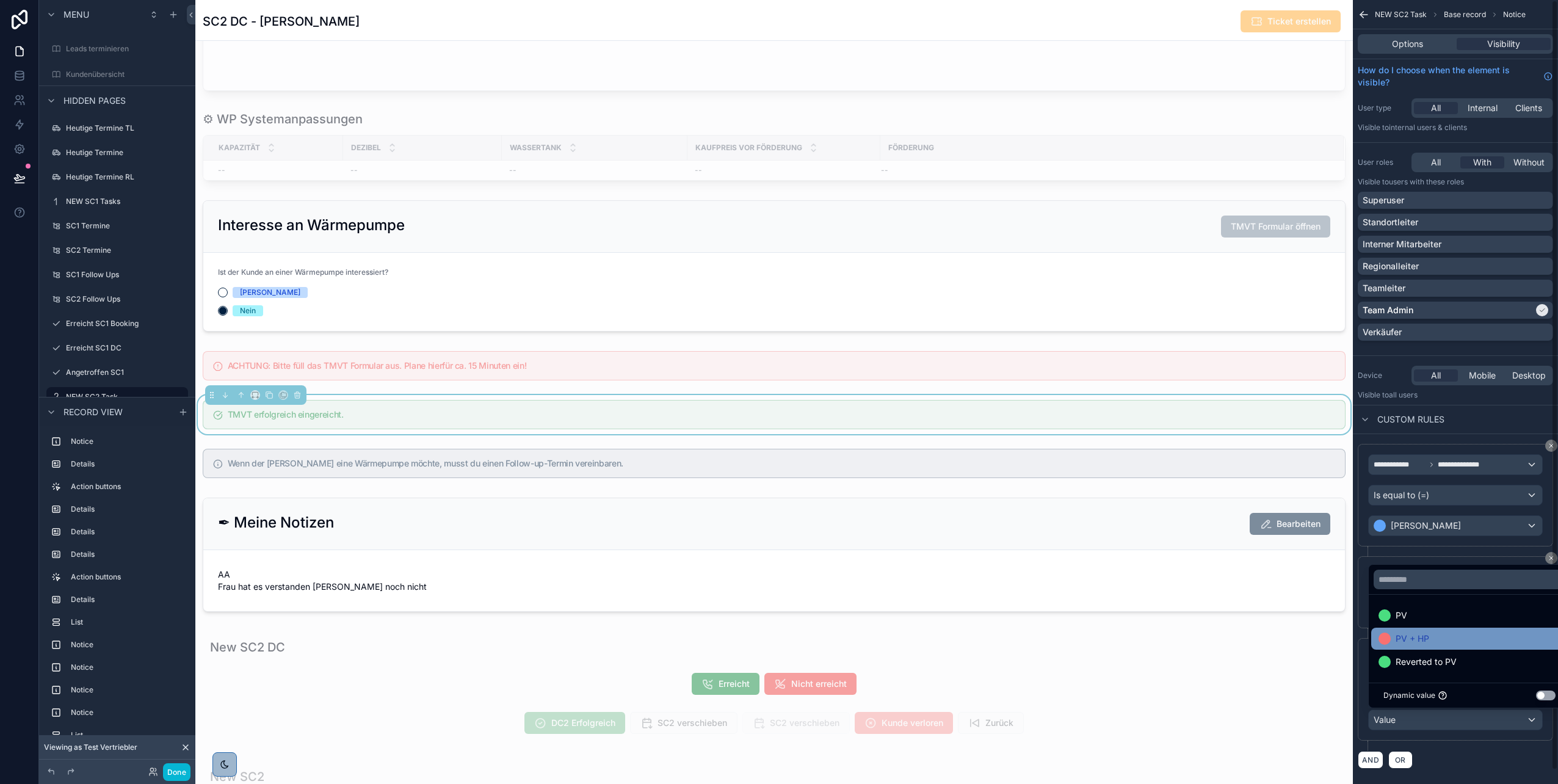
click at [1414, 634] on span "PV + HP" at bounding box center [1412, 638] width 33 height 14
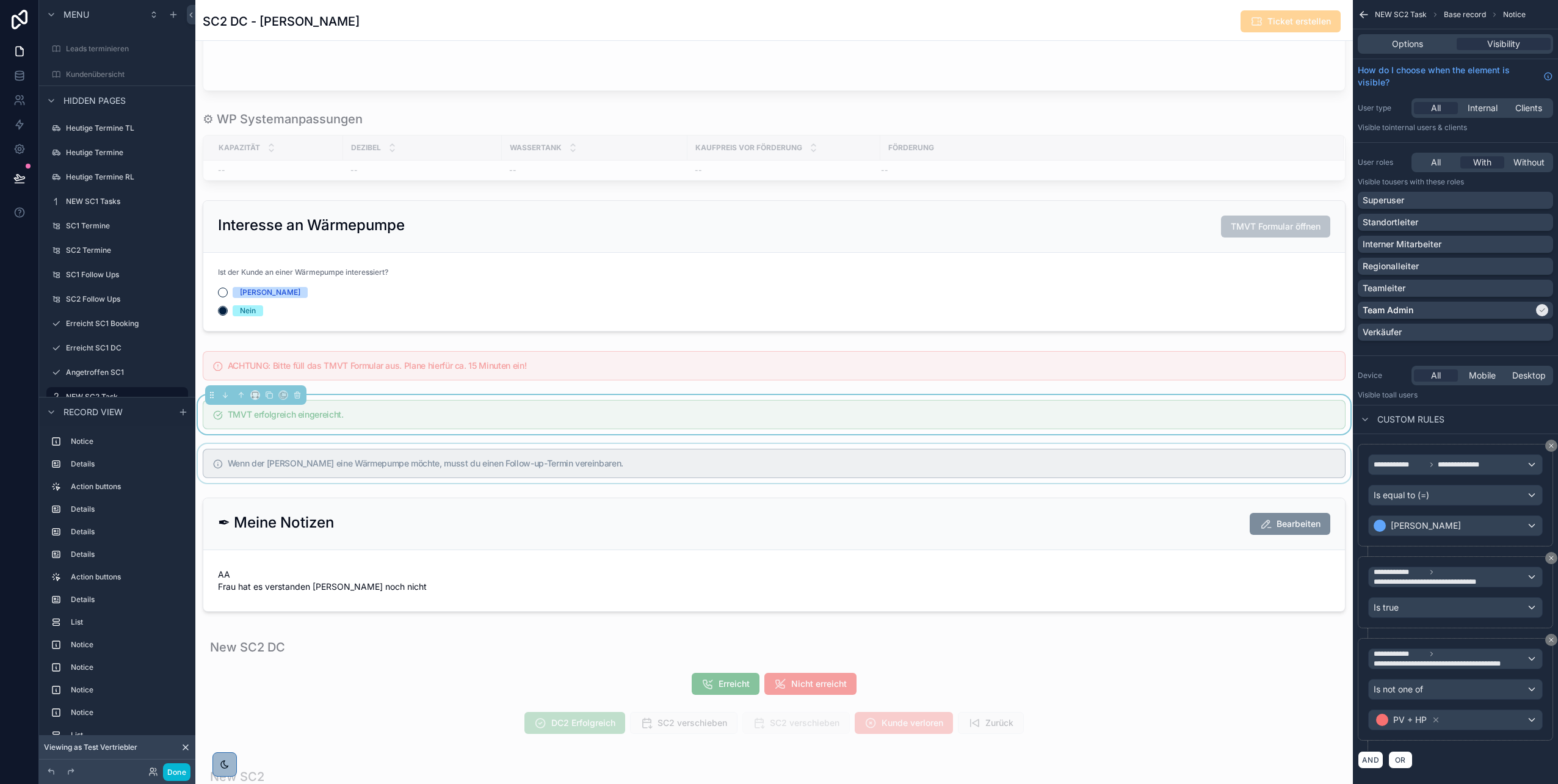
click at [1115, 476] on div "scrollable content" at bounding box center [774, 463] width 1158 height 39
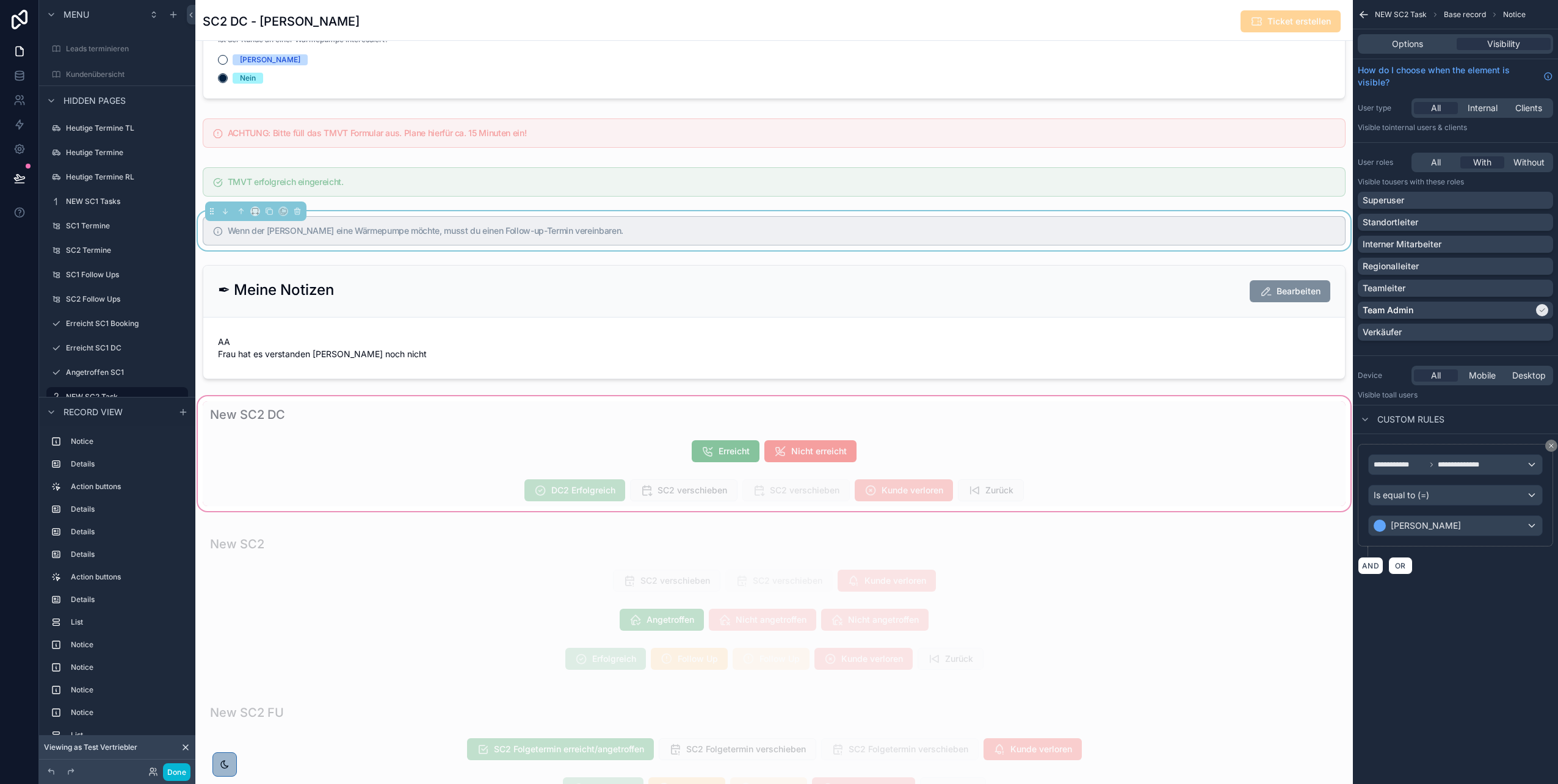
scroll to position [1473, 0]
click at [761, 616] on div "scrollable content" at bounding box center [774, 602] width 1158 height 158
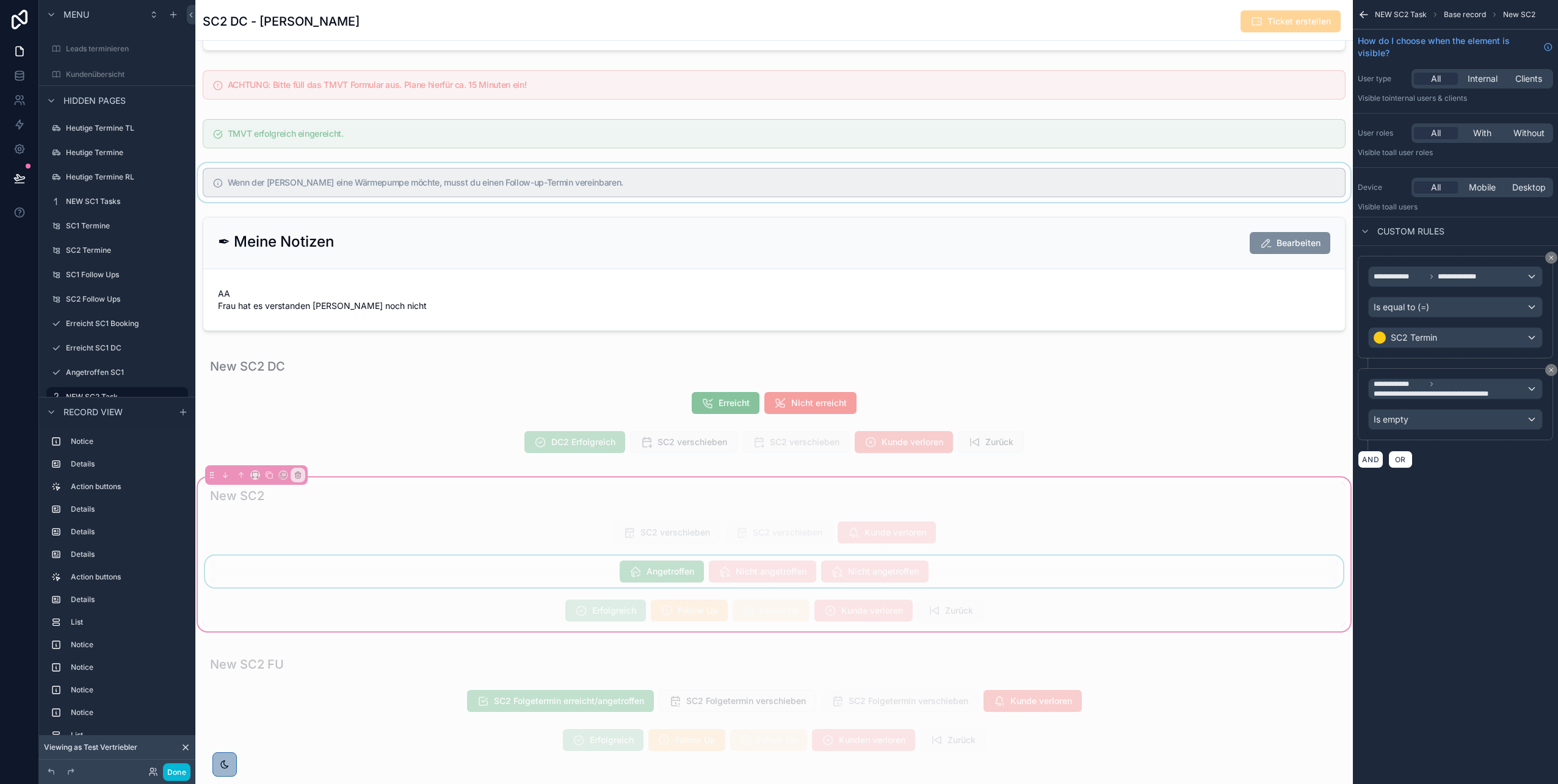
scroll to position [1525, 0]
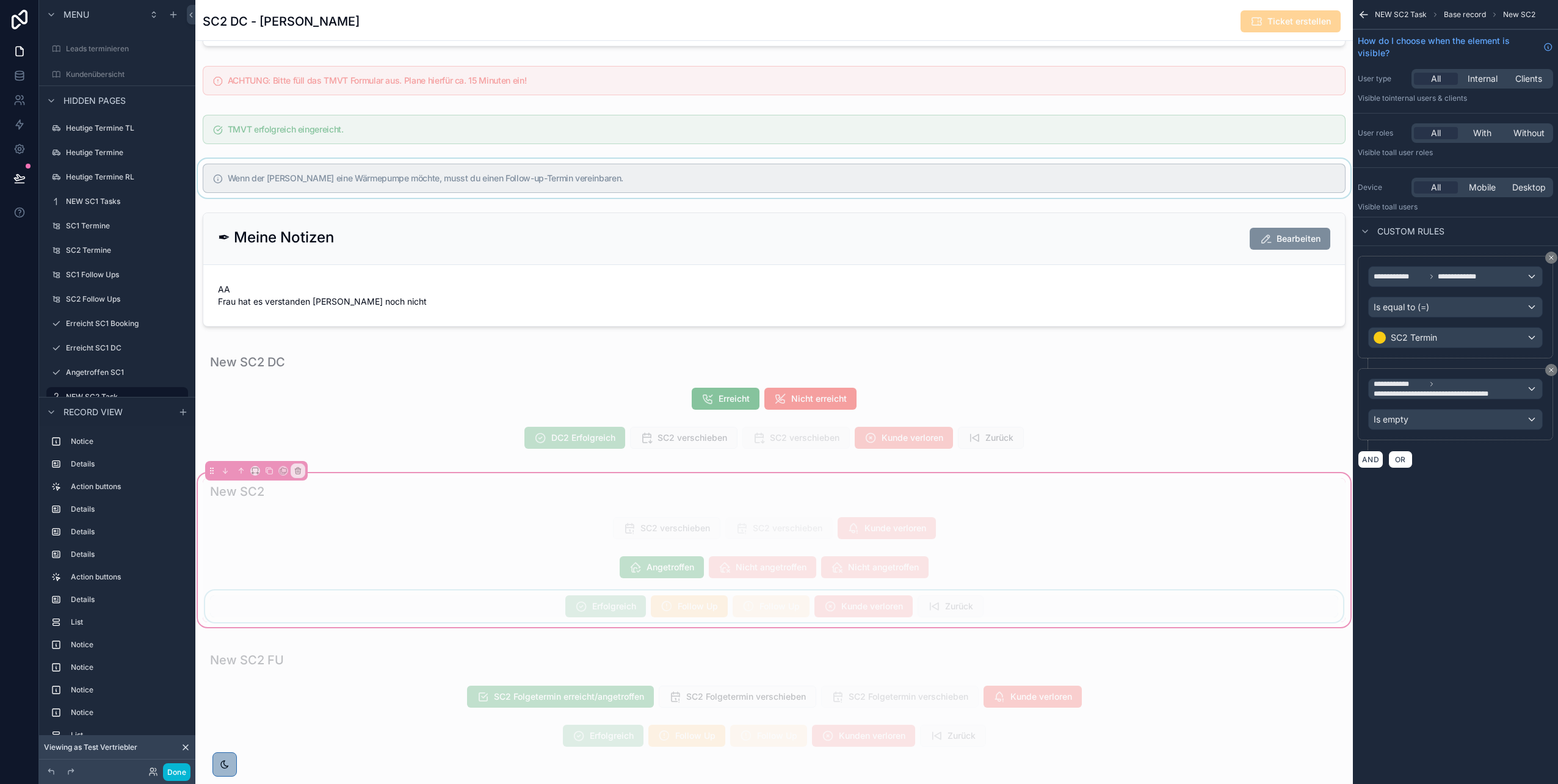
click at [636, 609] on div "scrollable content" at bounding box center [775, 607] width 1143 height 32
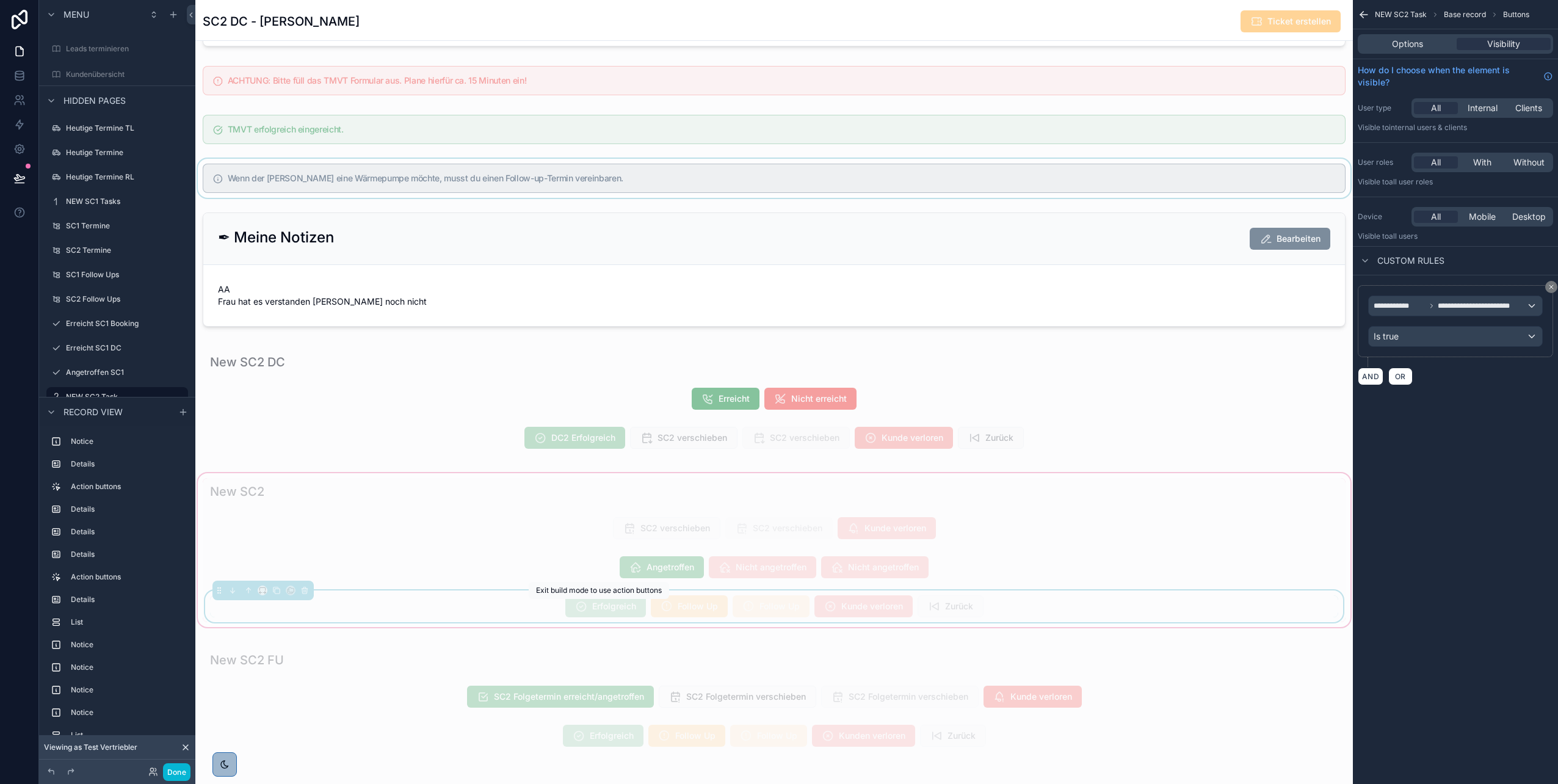
click at [586, 603] on span "Erfolgreich" at bounding box center [605, 607] width 80 height 12
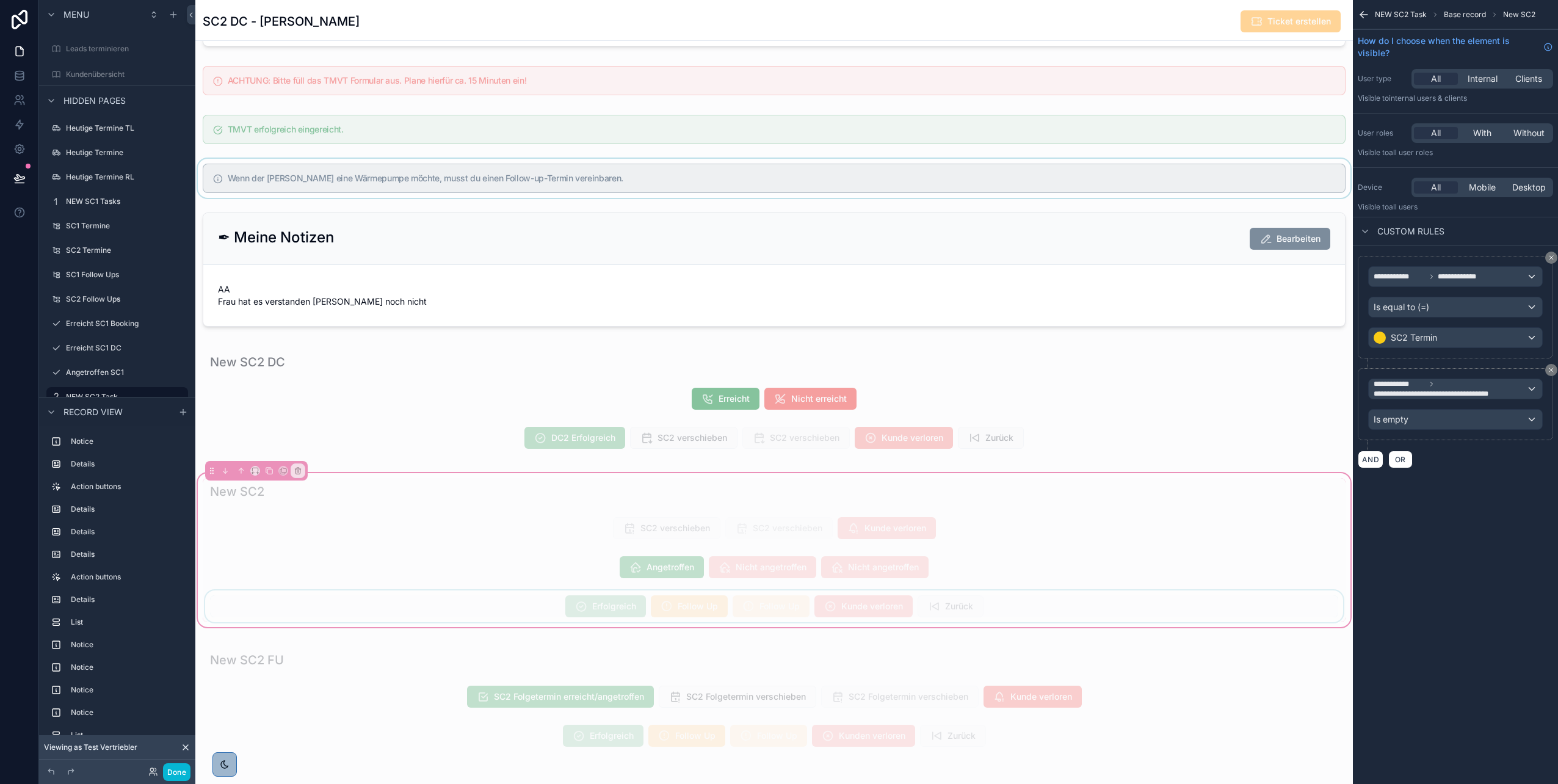
click at [693, 599] on div "scrollable content" at bounding box center [775, 607] width 1143 height 32
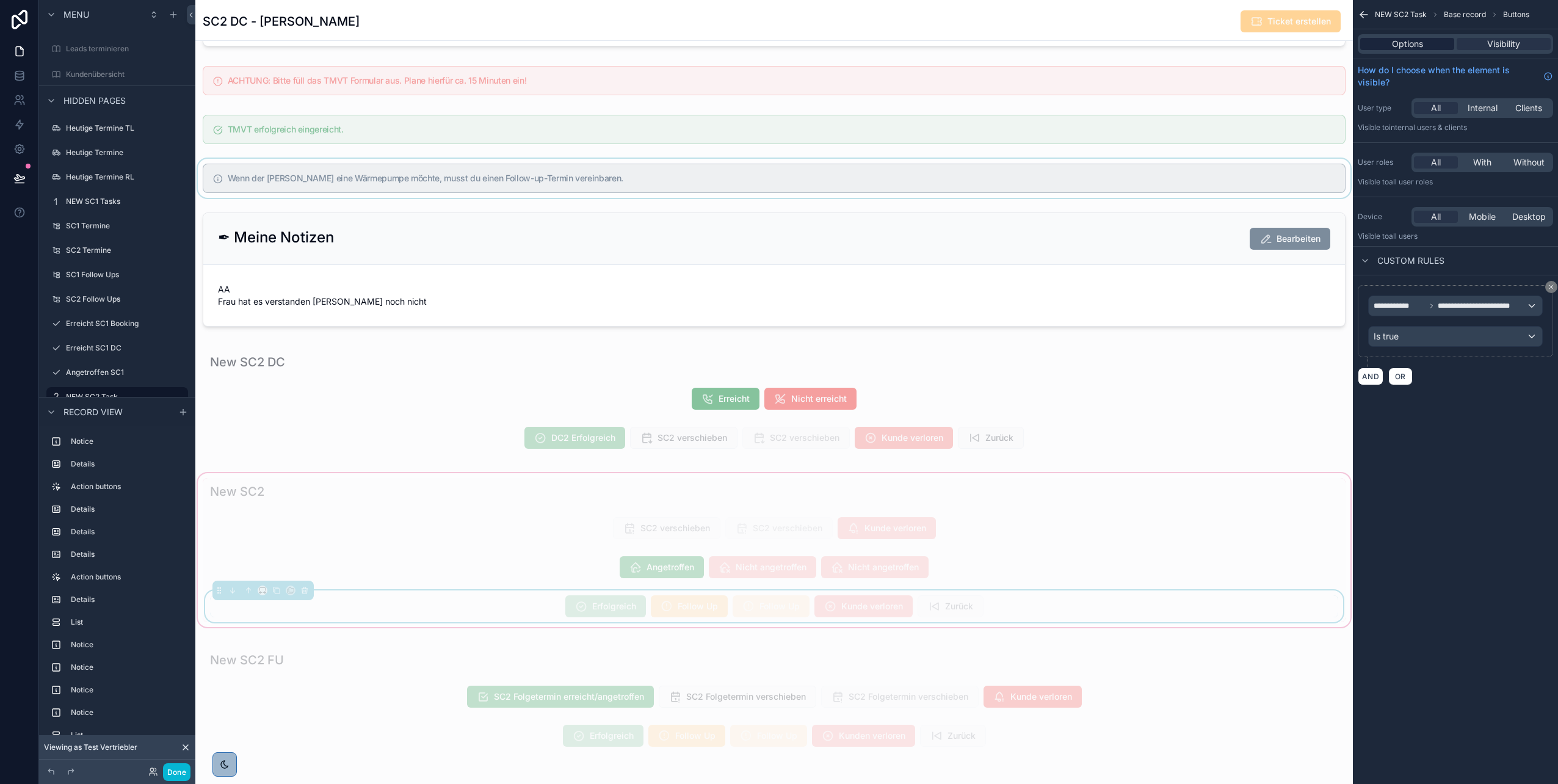
click at [1417, 39] on span "Options" at bounding box center [1408, 44] width 31 height 12
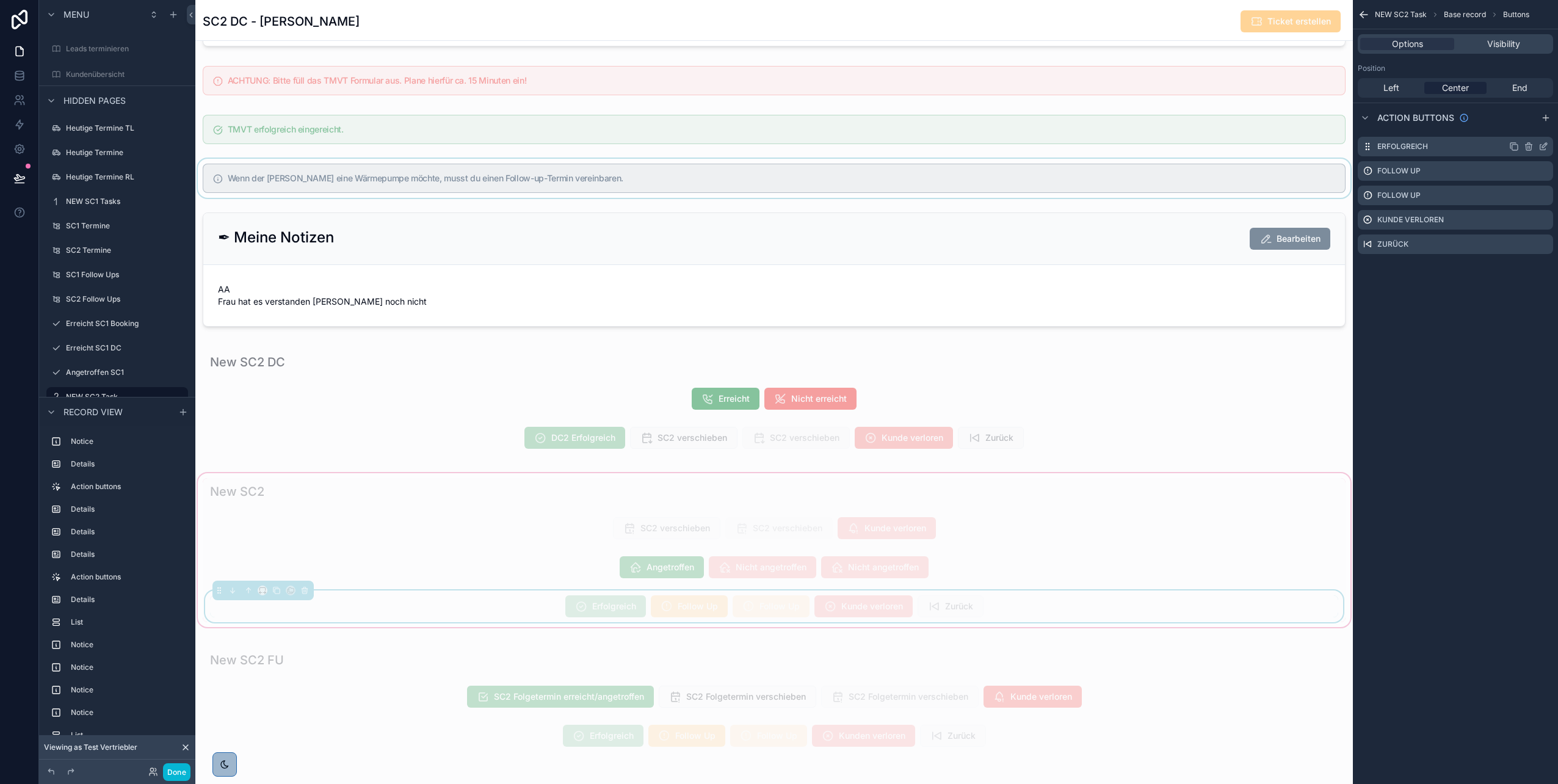
click at [1542, 146] on icon "scrollable content" at bounding box center [1544, 145] width 5 height 5
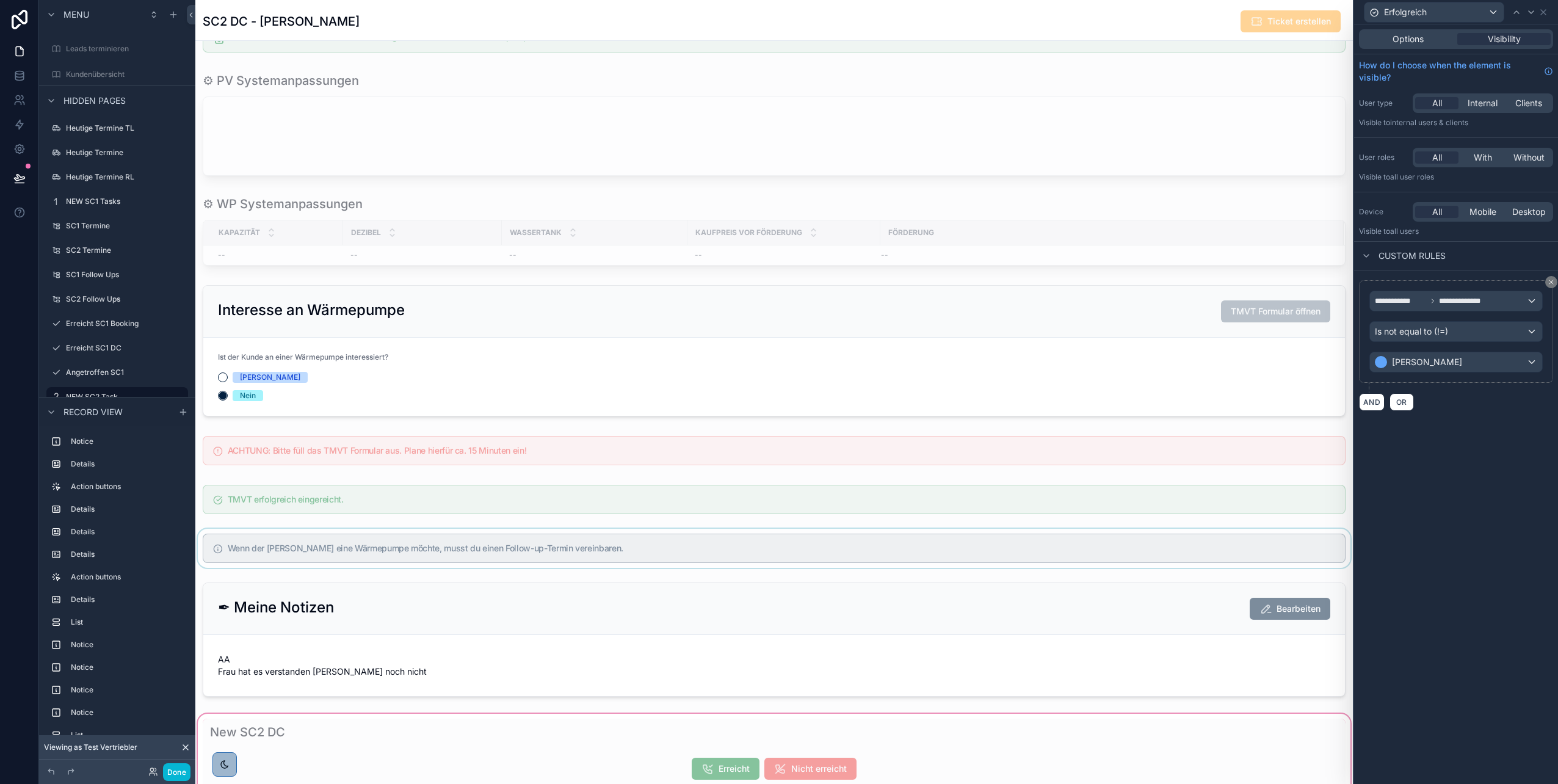
scroll to position [1149, 0]
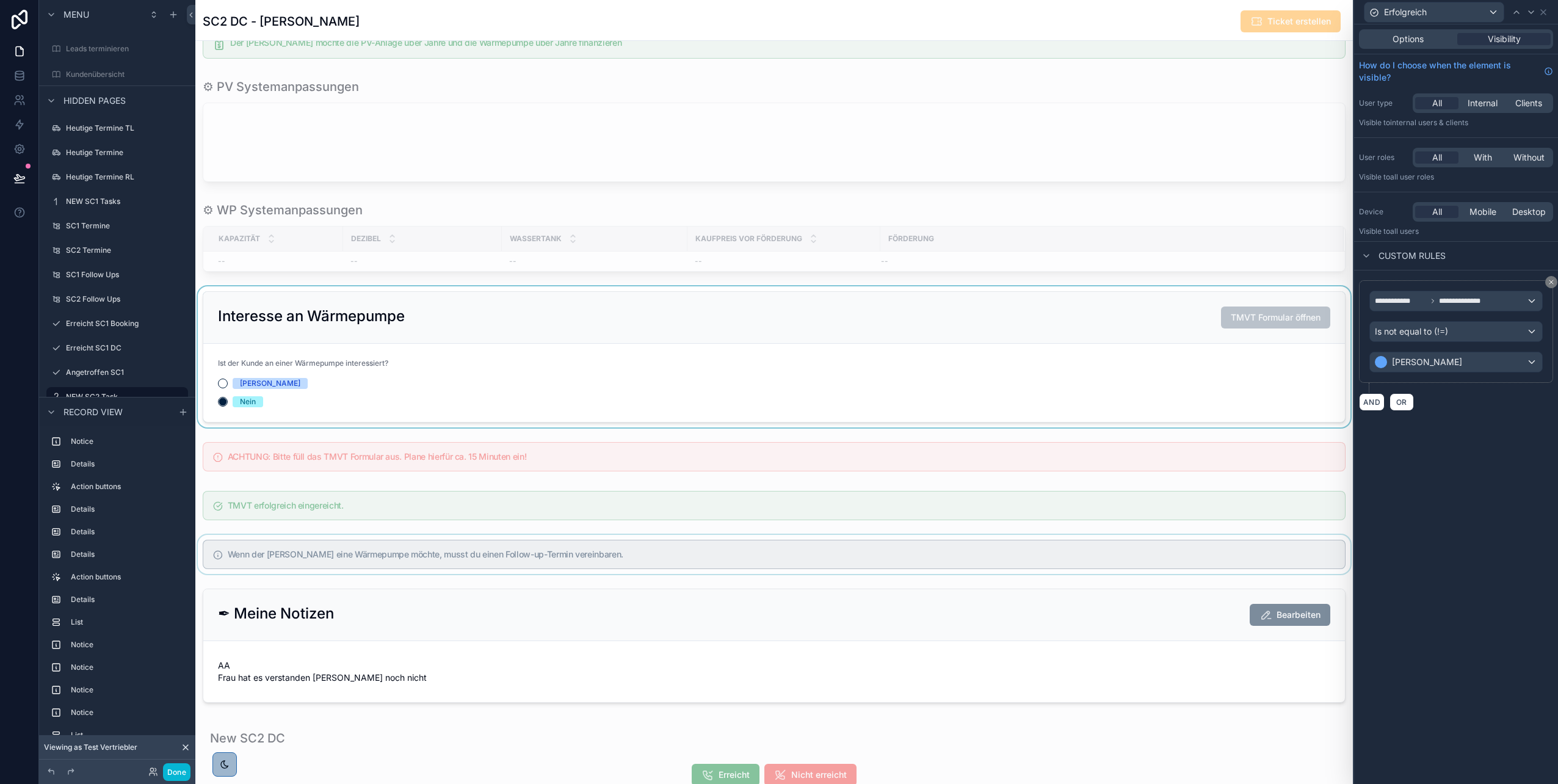
click at [607, 357] on div "scrollable content" at bounding box center [774, 357] width 1158 height 141
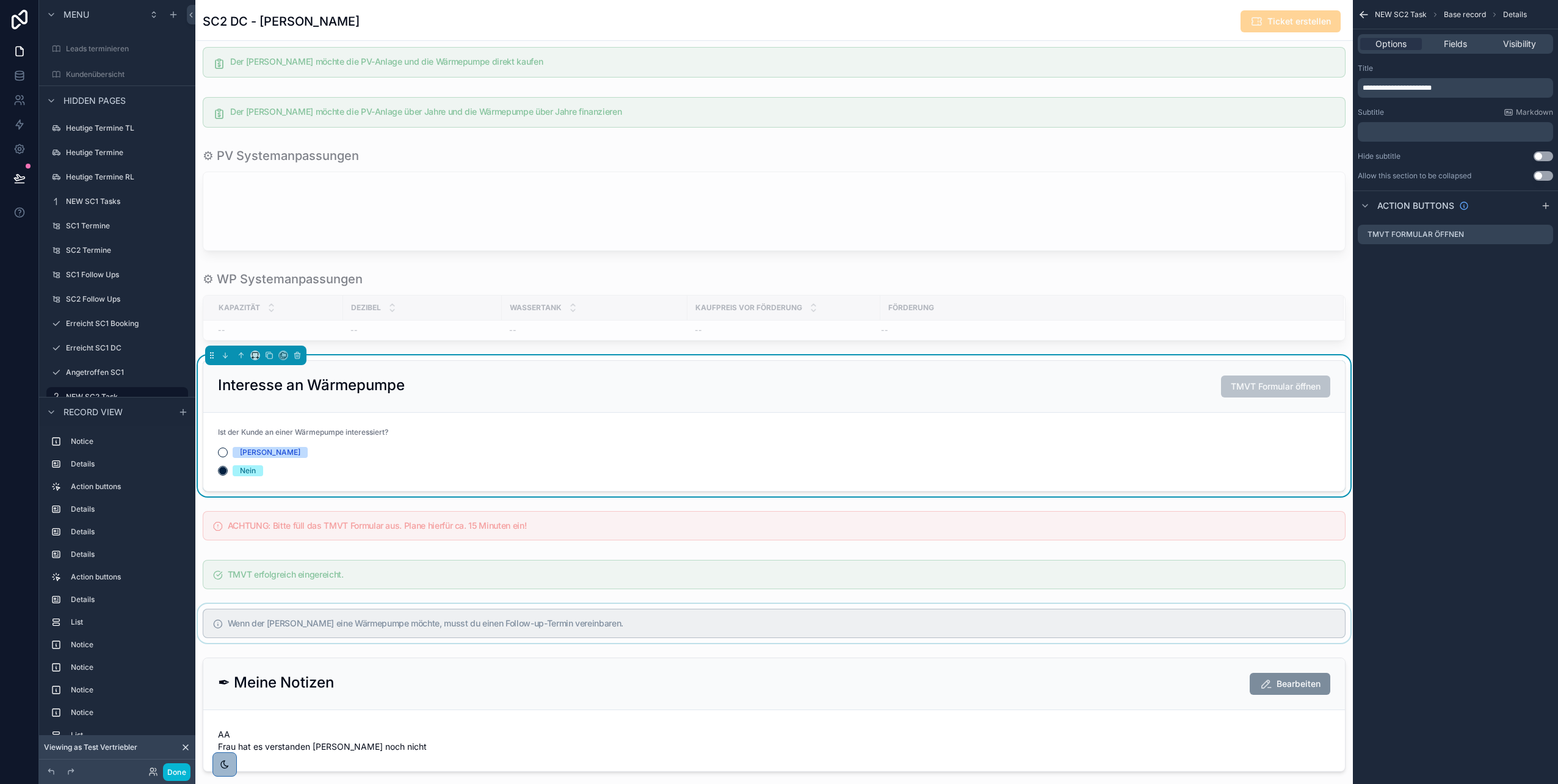
scroll to position [1081, 0]
click at [518, 519] on div "scrollable content" at bounding box center [774, 525] width 1158 height 39
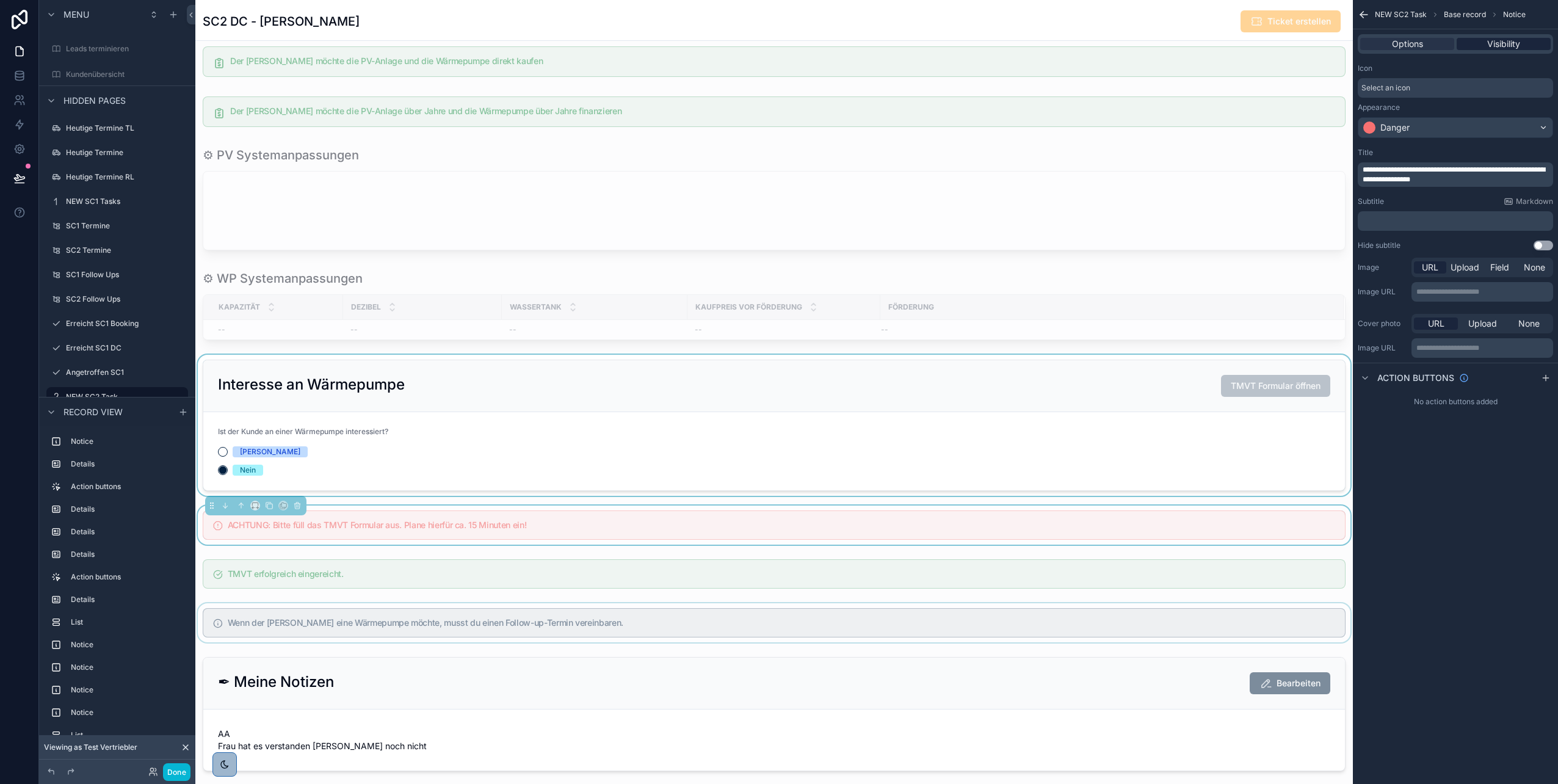
click at [1487, 46] on span "Visibility" at bounding box center [1503, 44] width 33 height 12
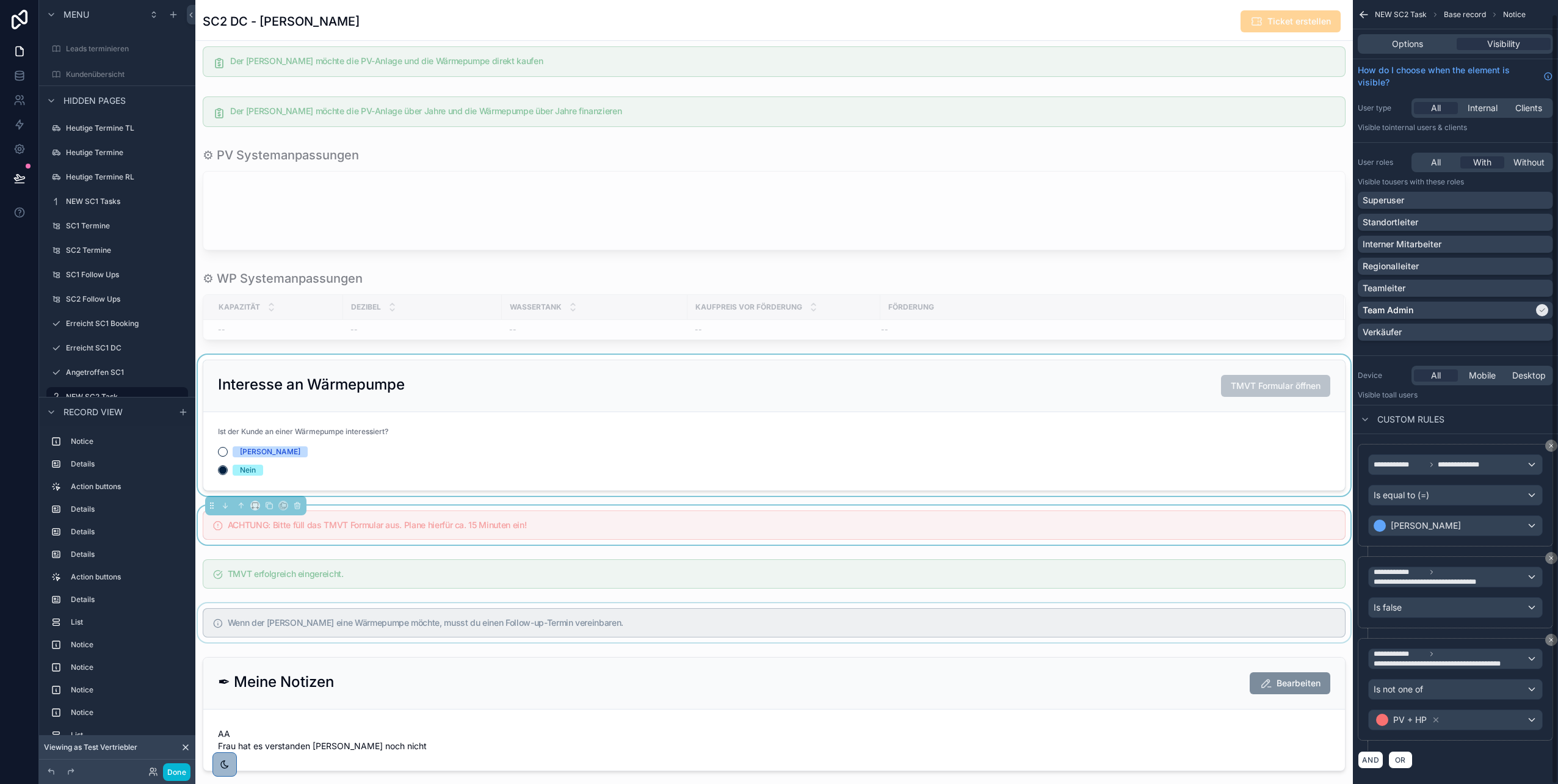
scroll to position [14, 0]
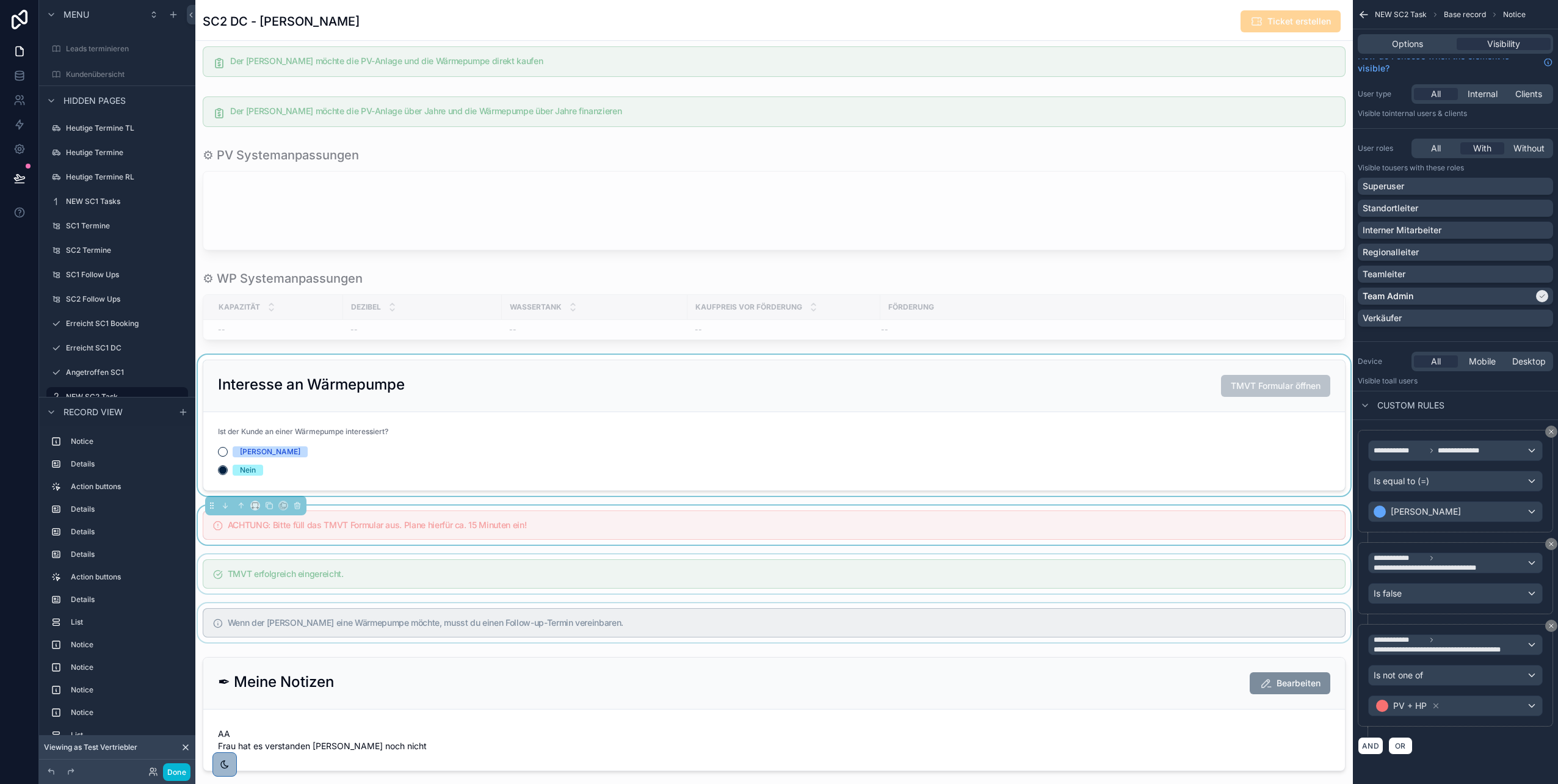
click at [1031, 579] on div "scrollable content" at bounding box center [774, 573] width 1158 height 39
click at [21, 124] on icon at bounding box center [19, 124] width 12 height 12
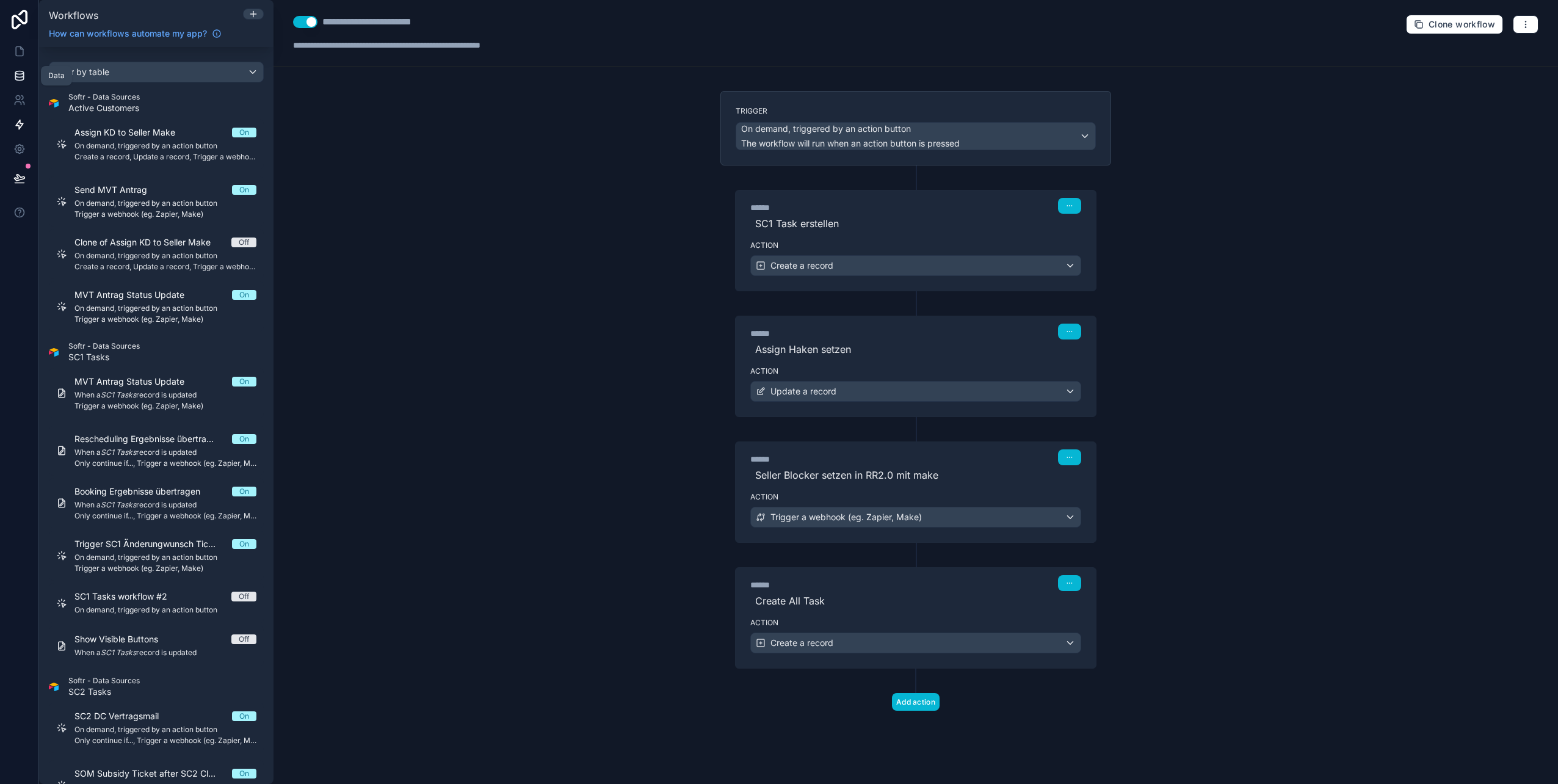
click at [18, 75] on icon at bounding box center [19, 73] width 8 height 3
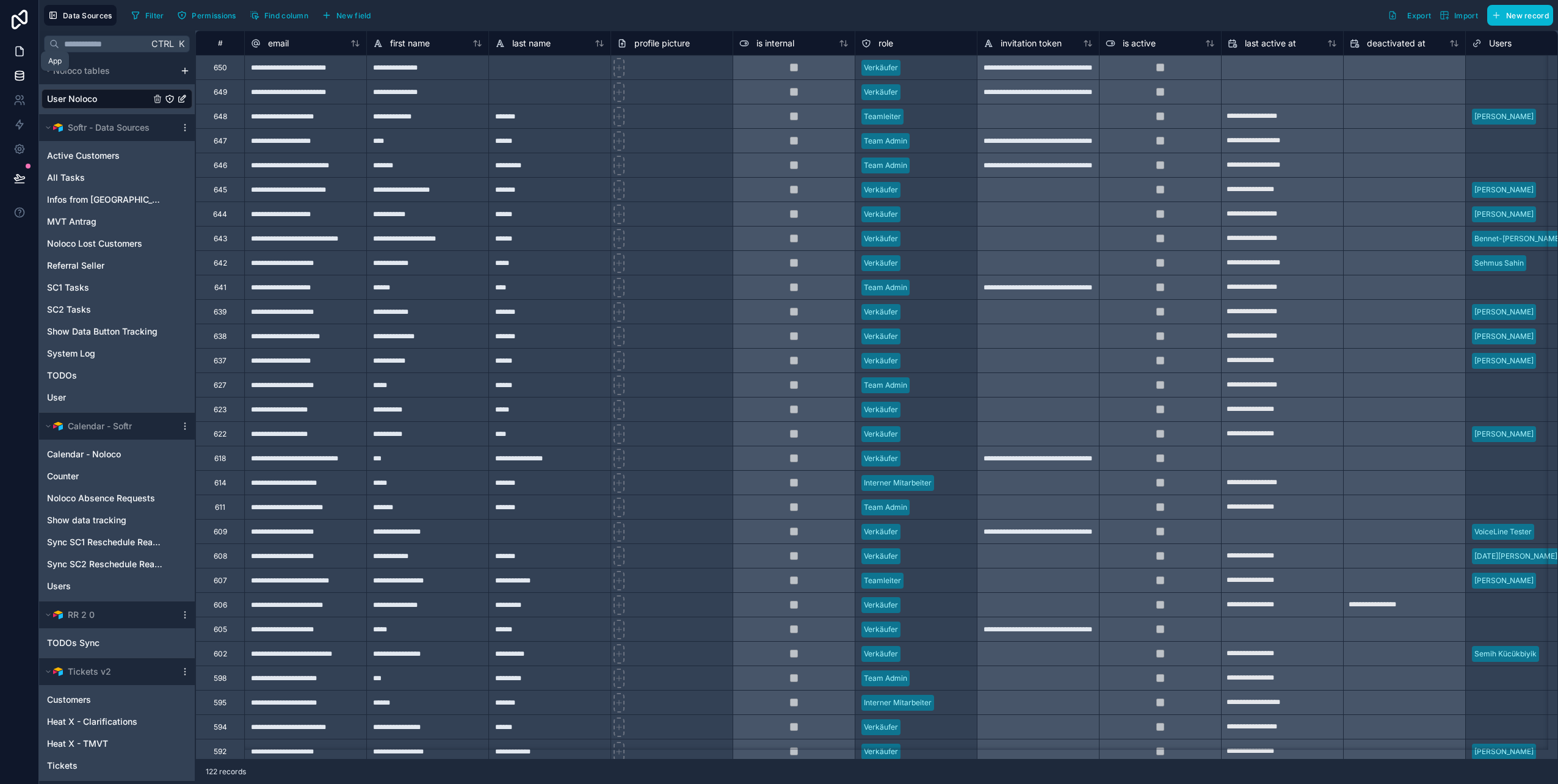
click at [17, 53] on icon at bounding box center [19, 51] width 12 height 12
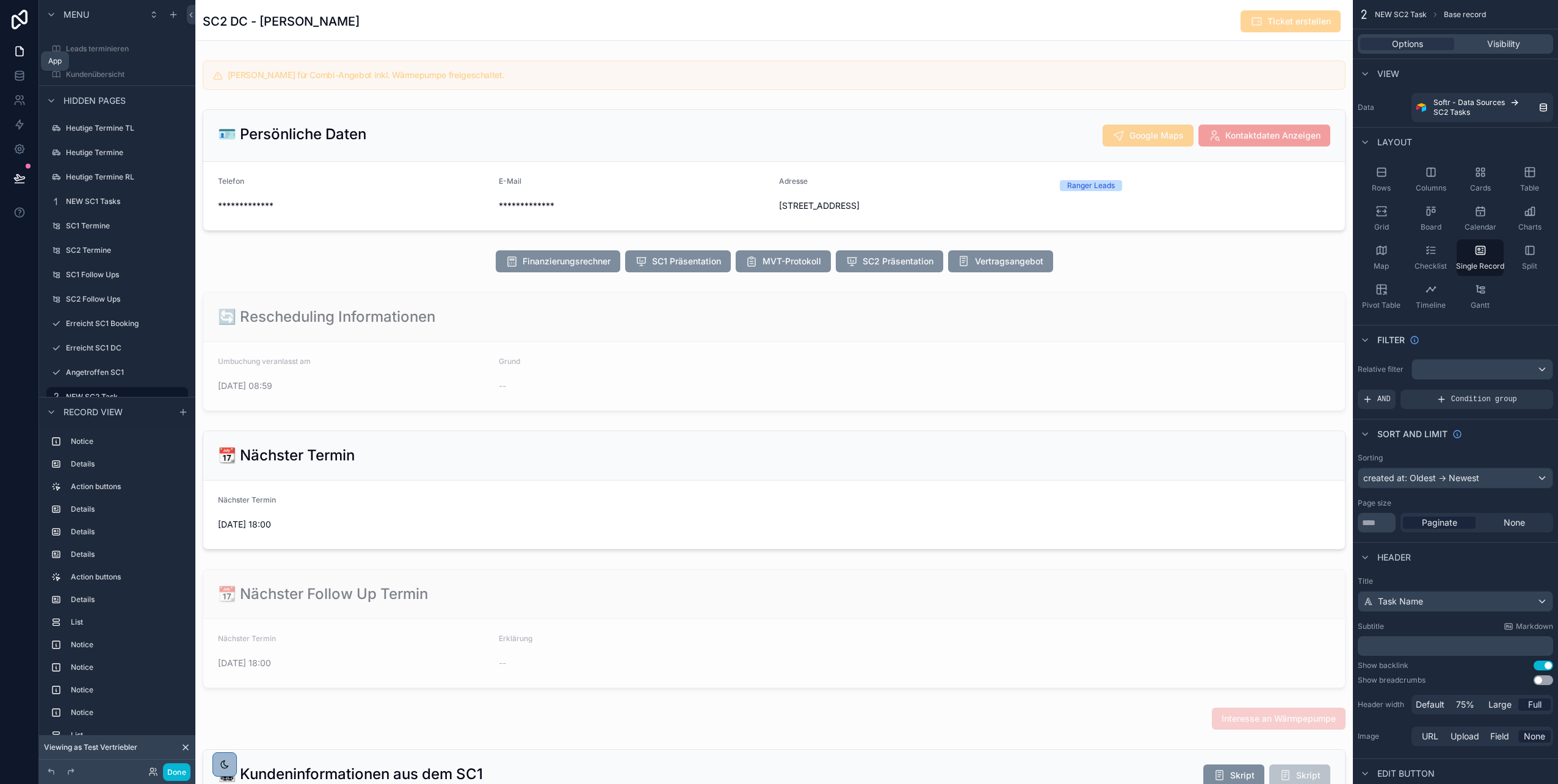
scroll to position [281, 0]
click at [174, 774] on button "Done" at bounding box center [177, 772] width 28 height 18
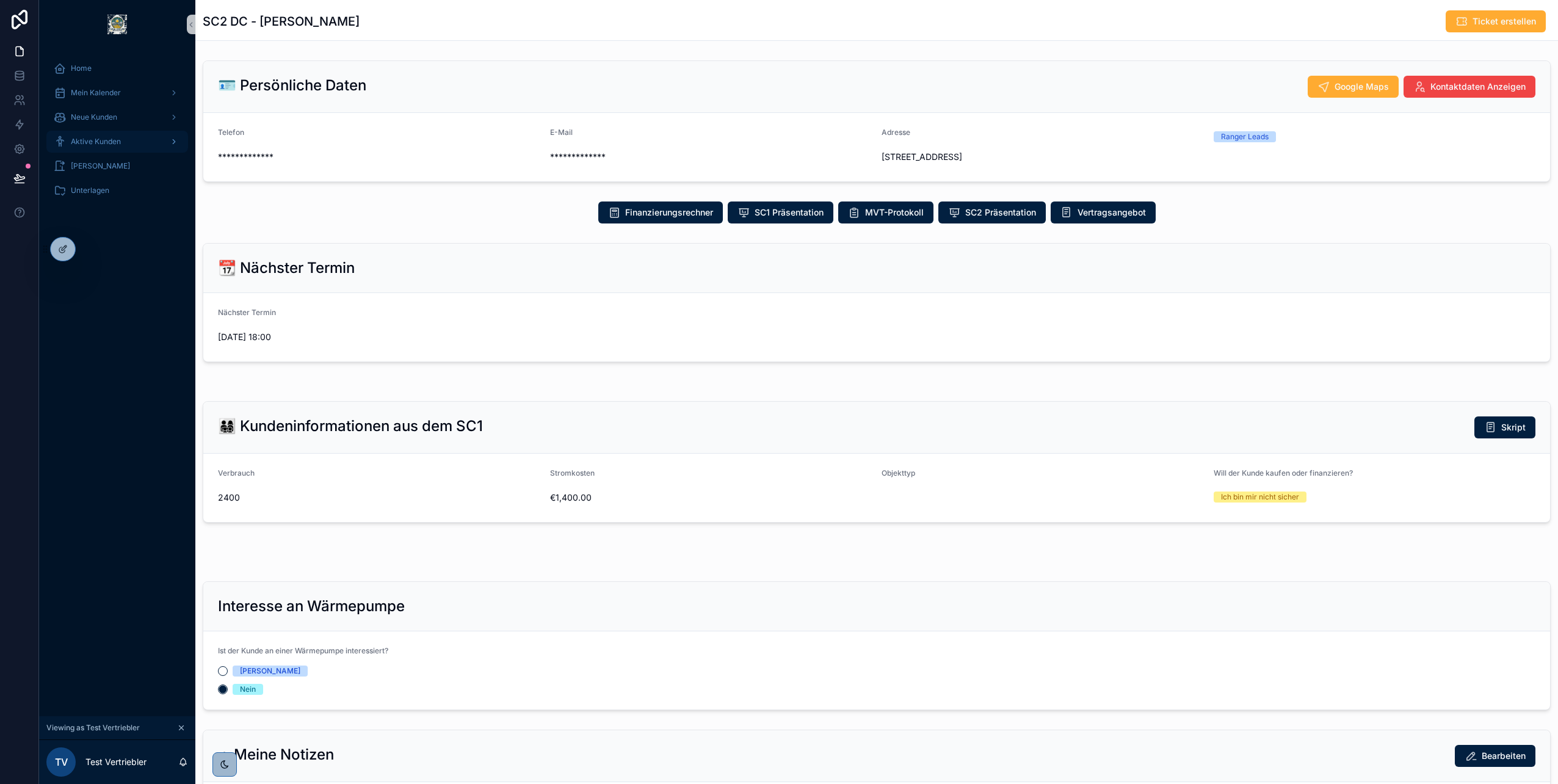
click at [109, 137] on span "Aktive Kunden" at bounding box center [96, 142] width 50 height 10
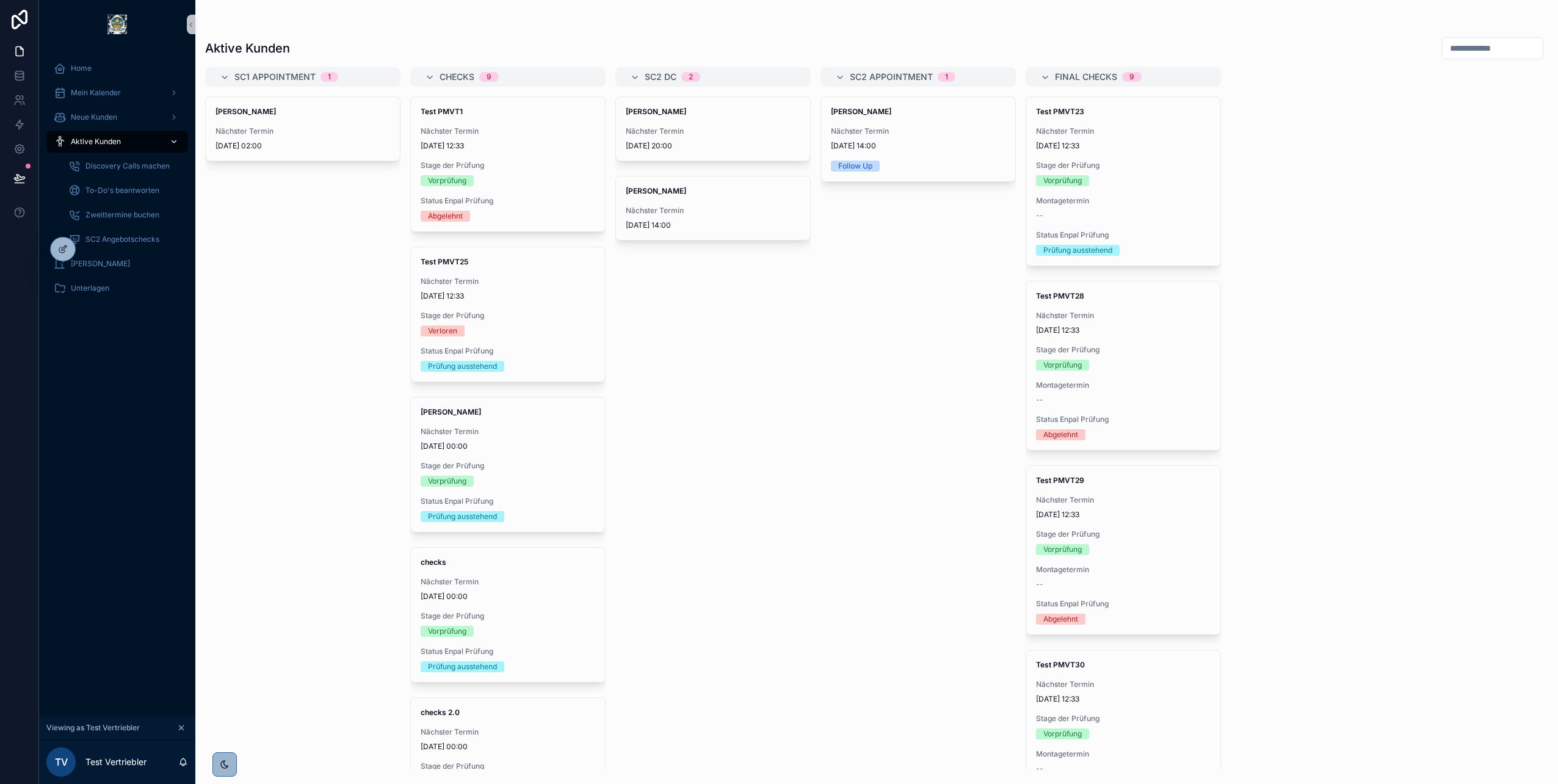
click at [305, 147] on span "25/07/2025 02:00" at bounding box center [303, 146] width 174 height 10
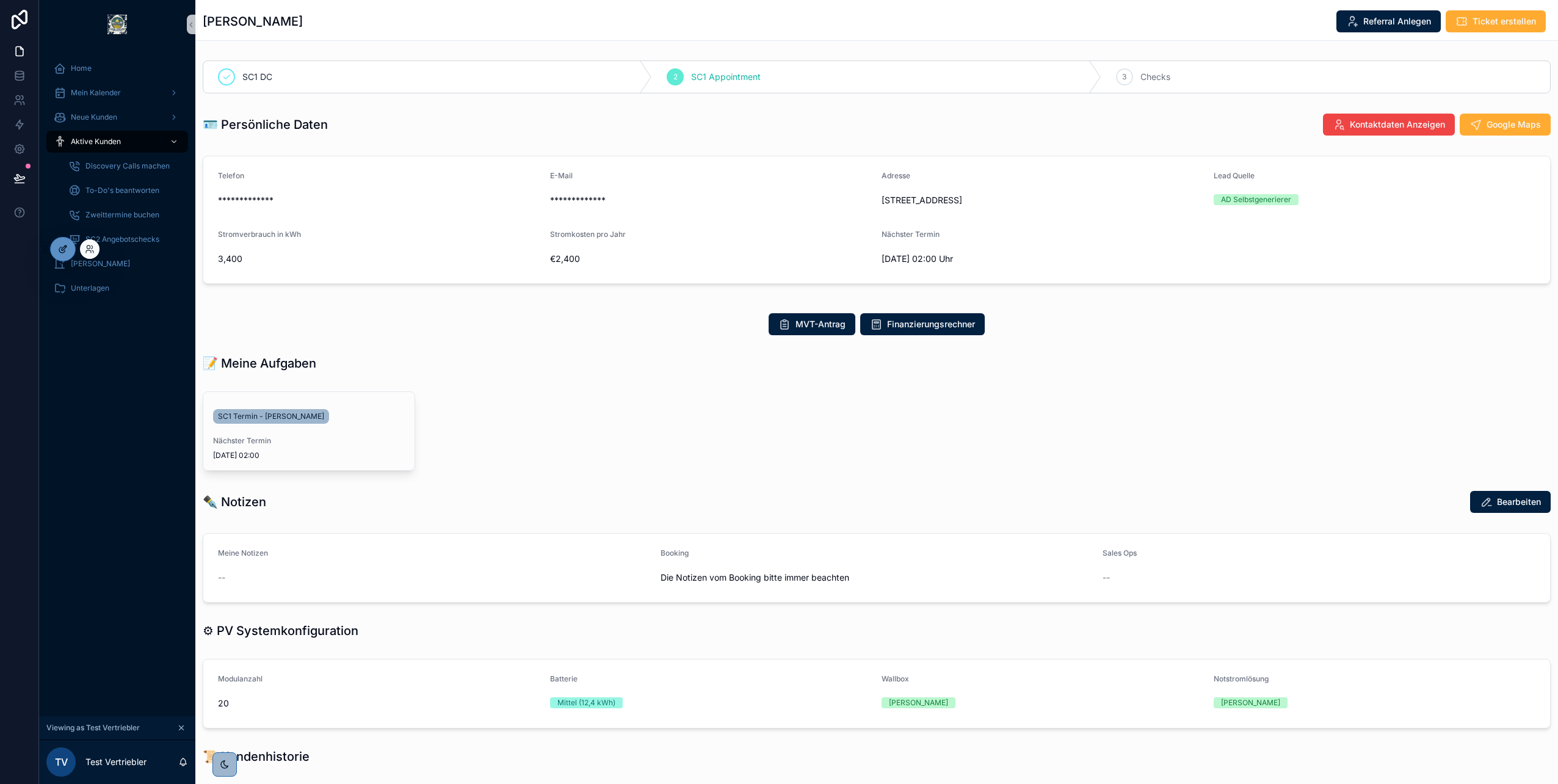
click at [67, 242] on div at bounding box center [63, 248] width 25 height 23
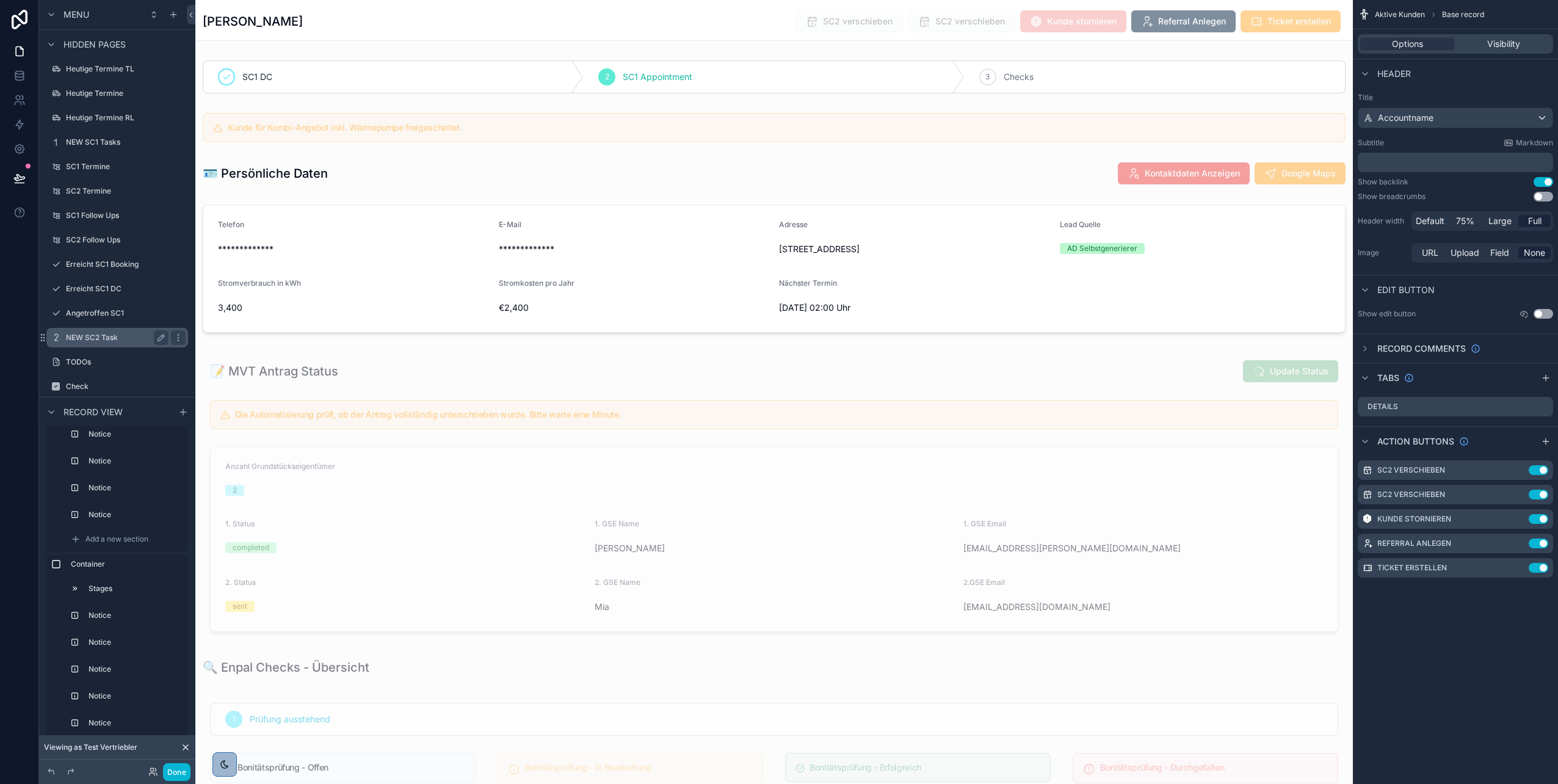
scroll to position [960, 0]
click at [117, 315] on label "NEW SC2 Task" at bounding box center [115, 315] width 98 height 10
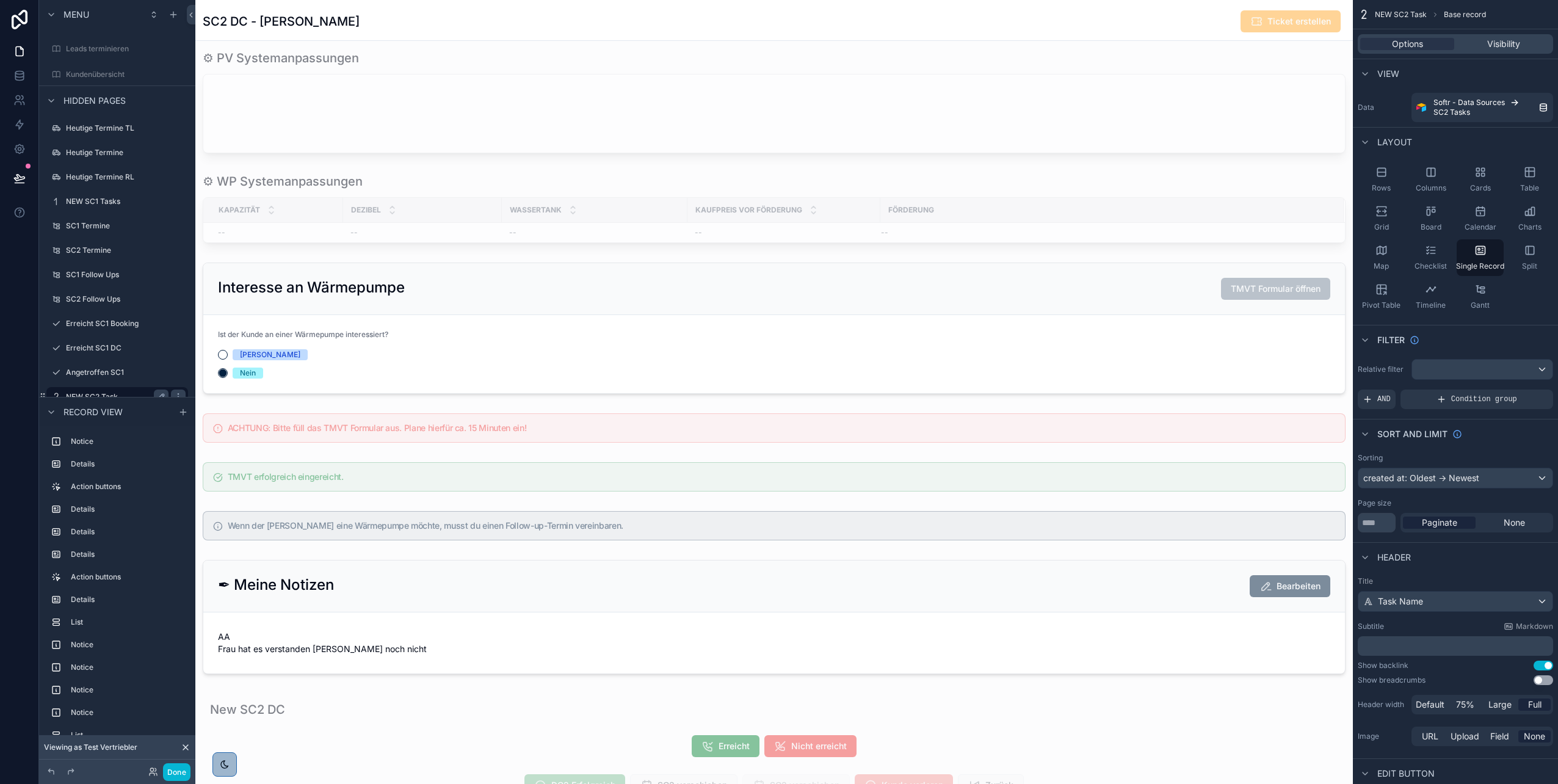
scroll to position [1180, 0]
click at [356, 462] on div "scrollable content" at bounding box center [774, 606] width 1158 height 3572
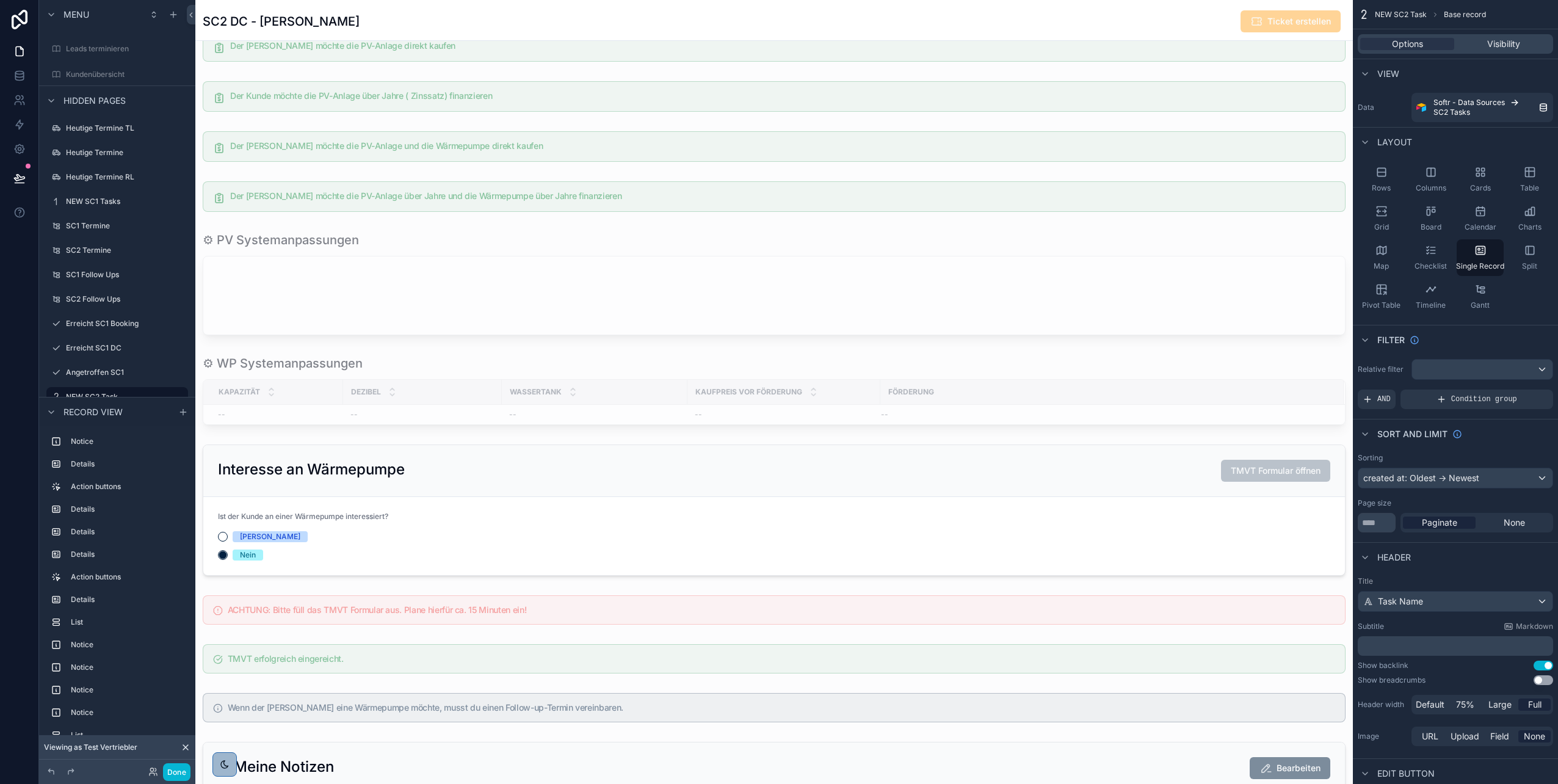
scroll to position [1052, 0]
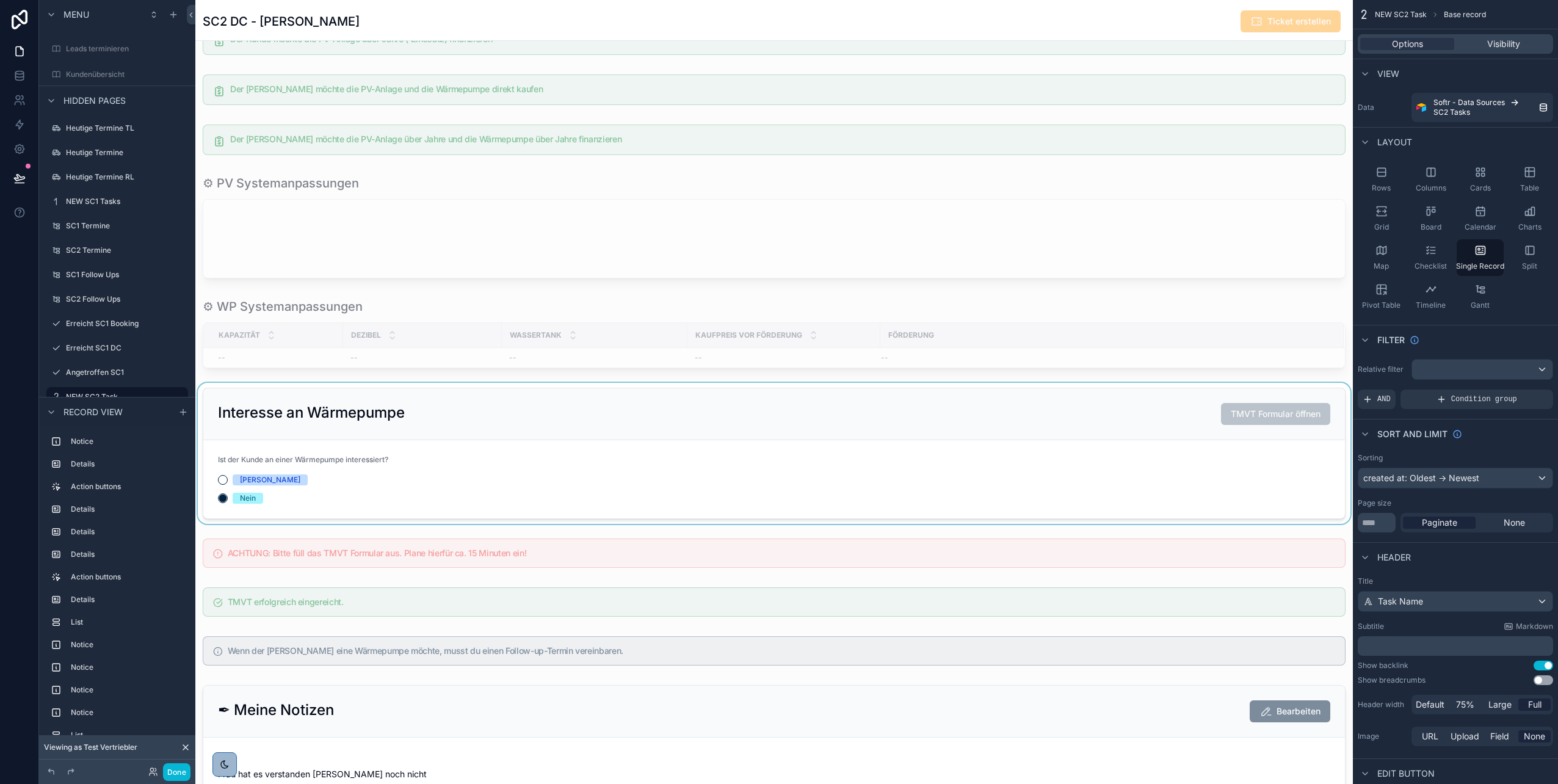
click at [401, 449] on div "scrollable content" at bounding box center [774, 453] width 1158 height 141
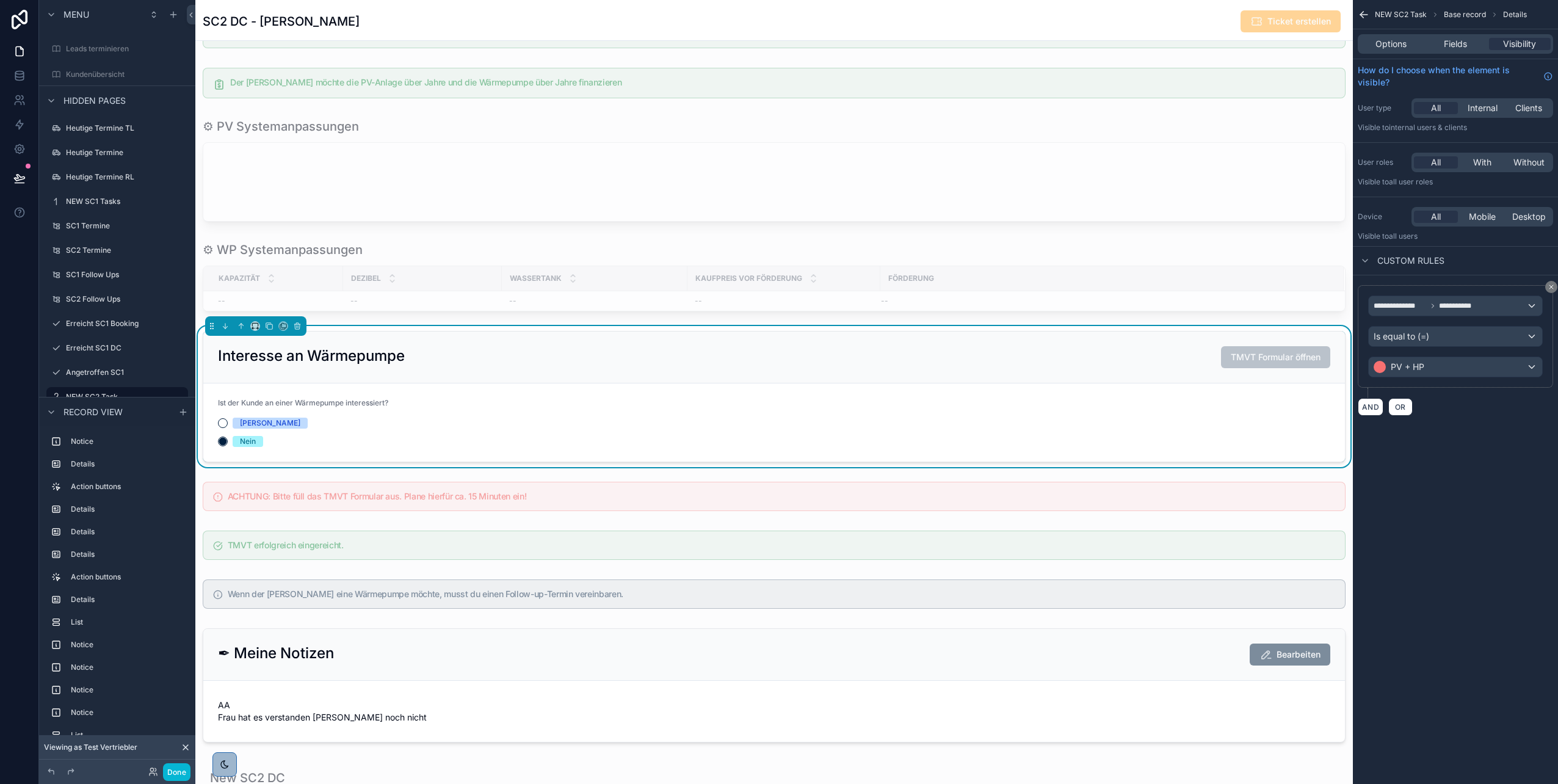
scroll to position [1110, 0]
click at [356, 505] on div "scrollable content" at bounding box center [774, 495] width 1158 height 39
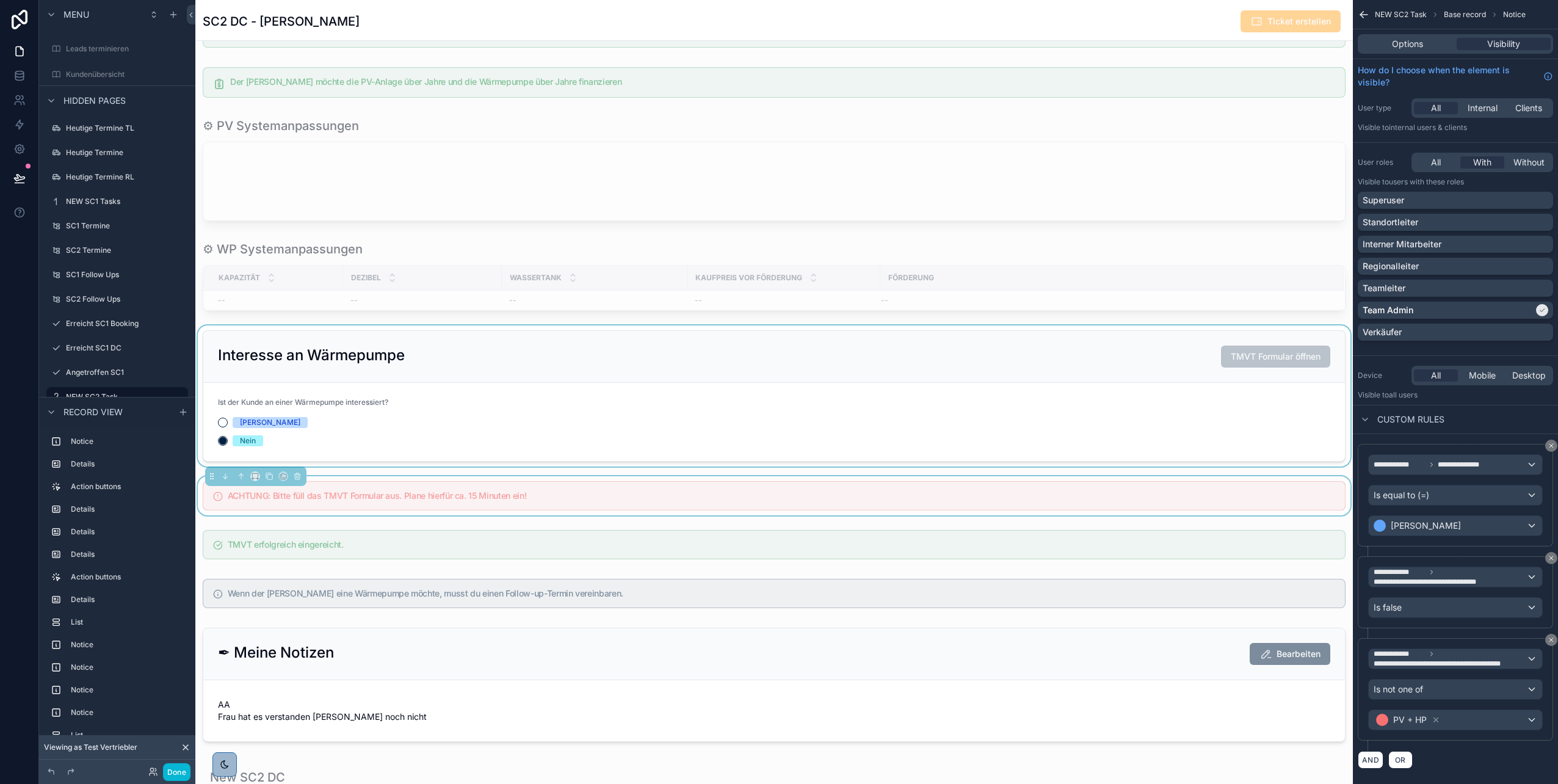
click at [736, 381] on div "scrollable content" at bounding box center [774, 396] width 1158 height 141
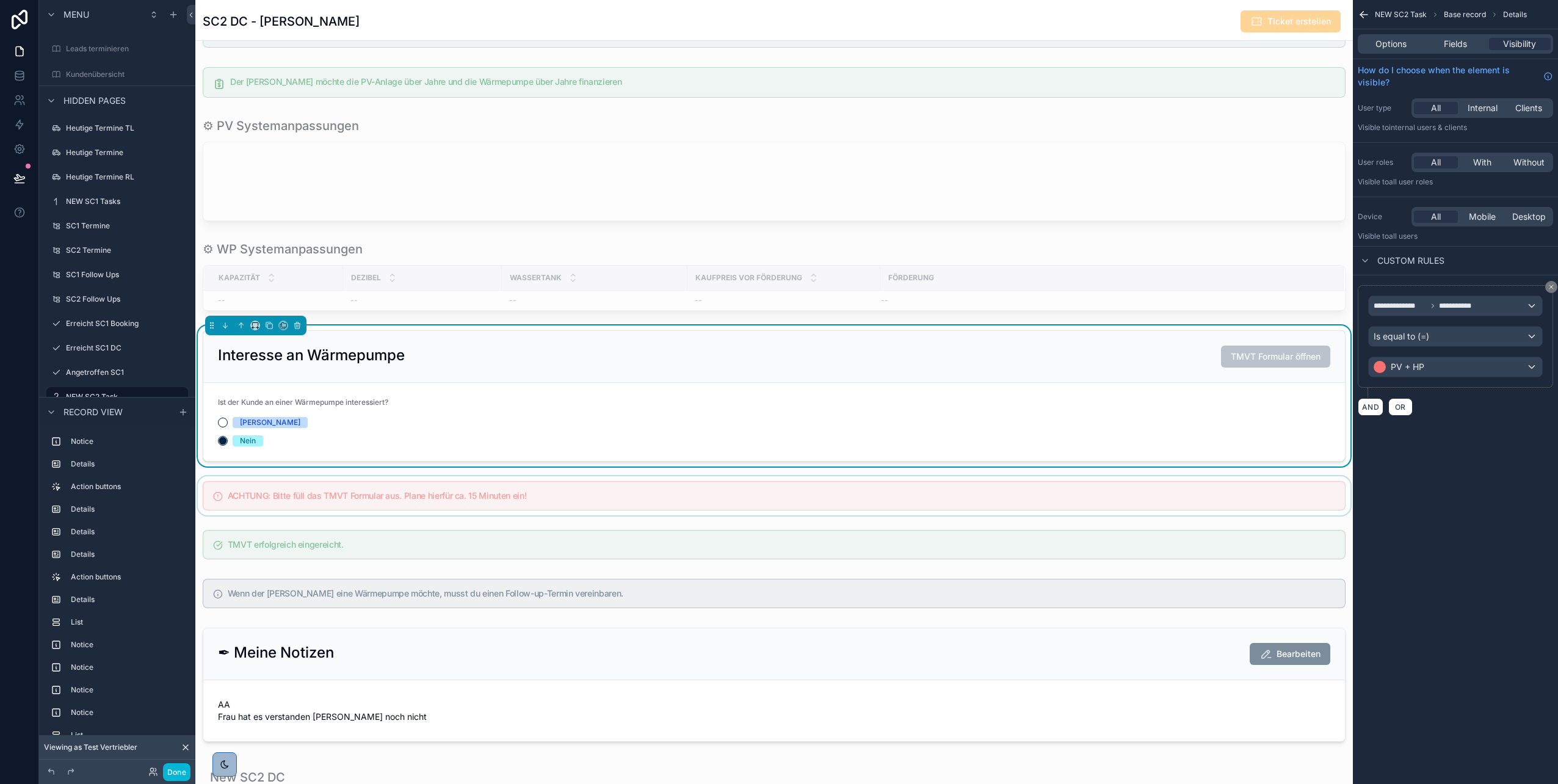
click at [1052, 489] on div "scrollable content" at bounding box center [774, 495] width 1158 height 39
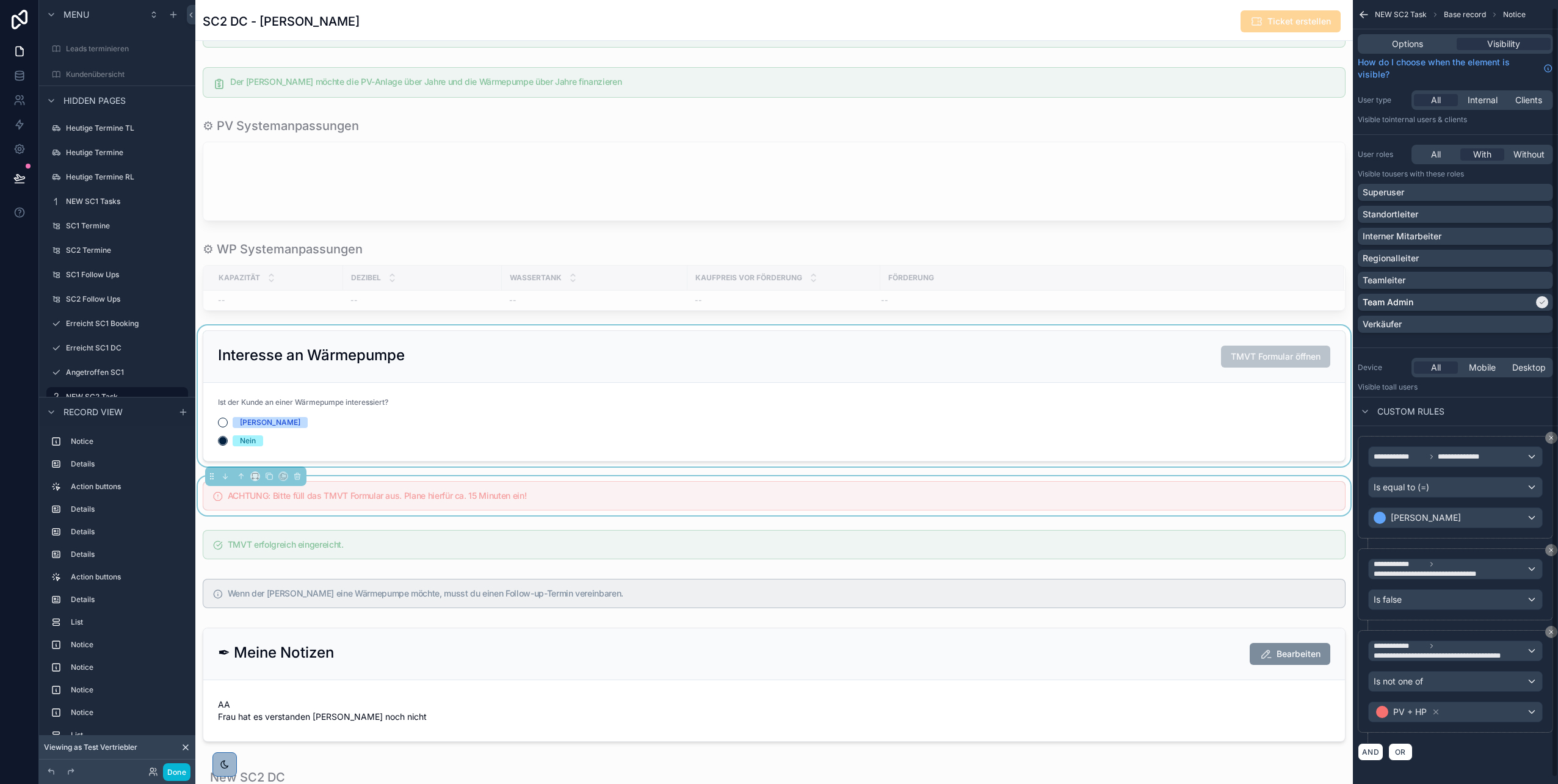
scroll to position [14, 0]
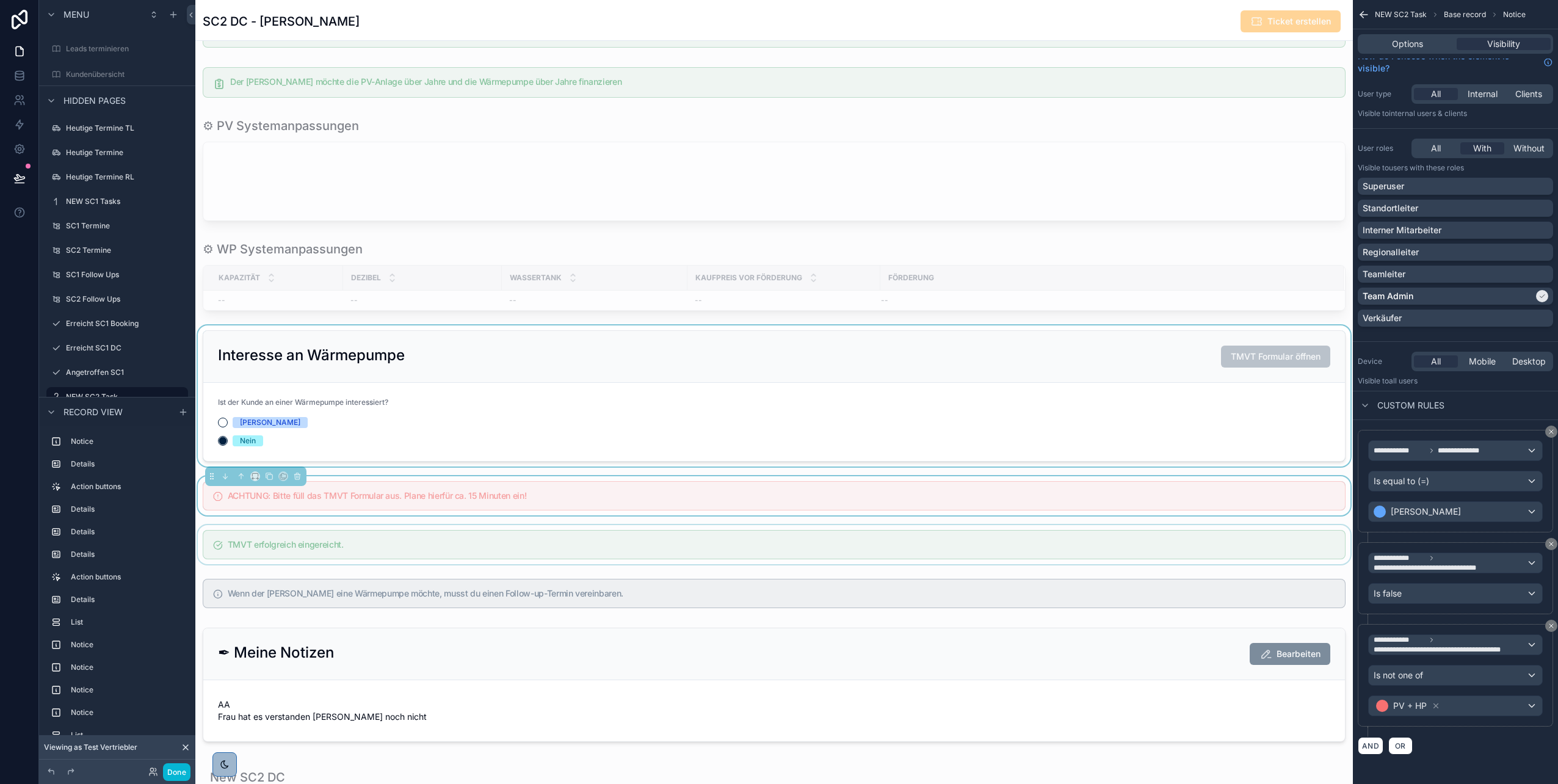
click at [1166, 536] on div "scrollable content" at bounding box center [774, 544] width 1158 height 39
click at [1206, 556] on div "TMVT erfolgreich eingereicht." at bounding box center [775, 544] width 1143 height 29
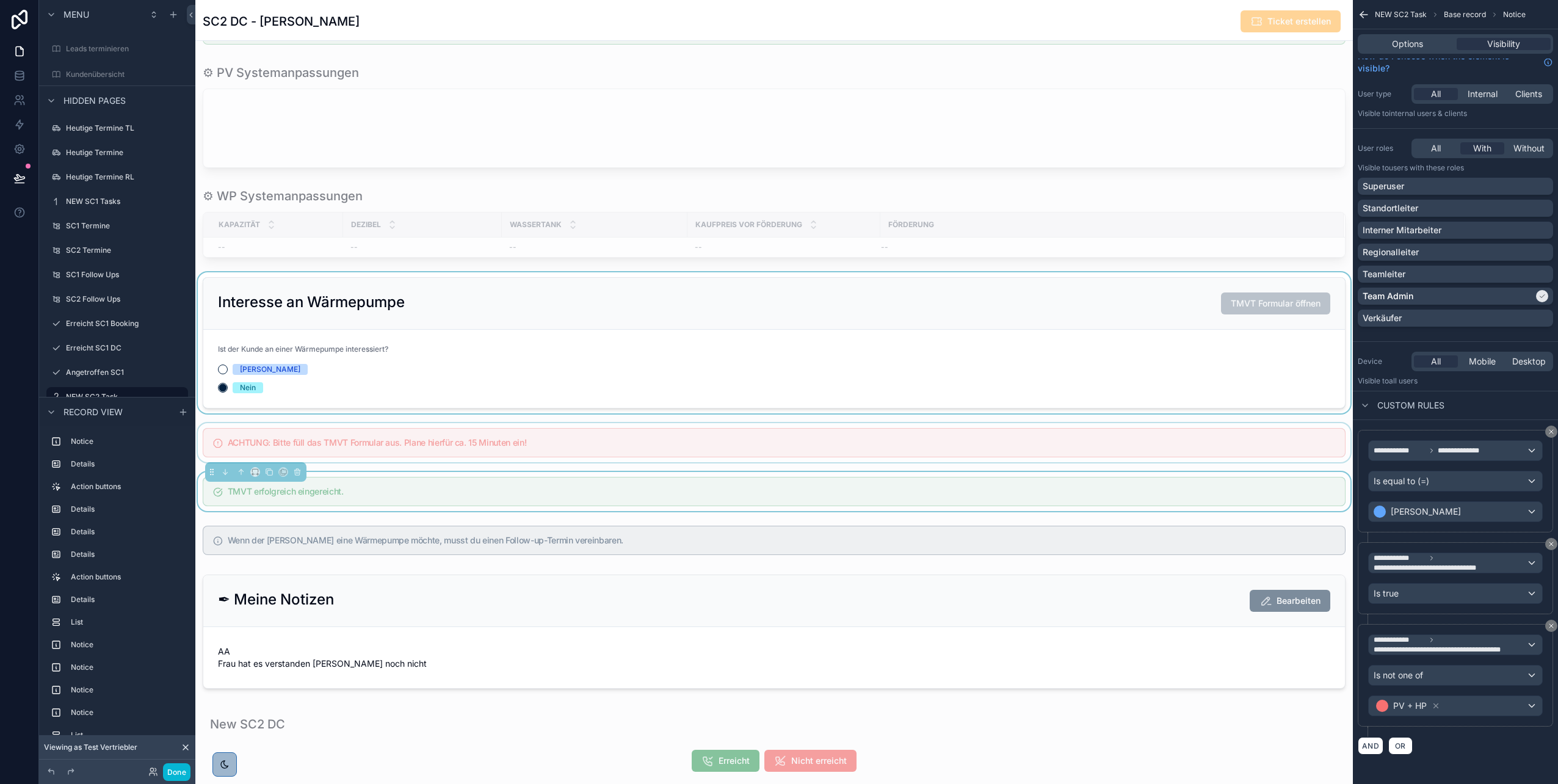
scroll to position [1164, 0]
click at [1033, 549] on div "scrollable content" at bounding box center [774, 539] width 1158 height 39
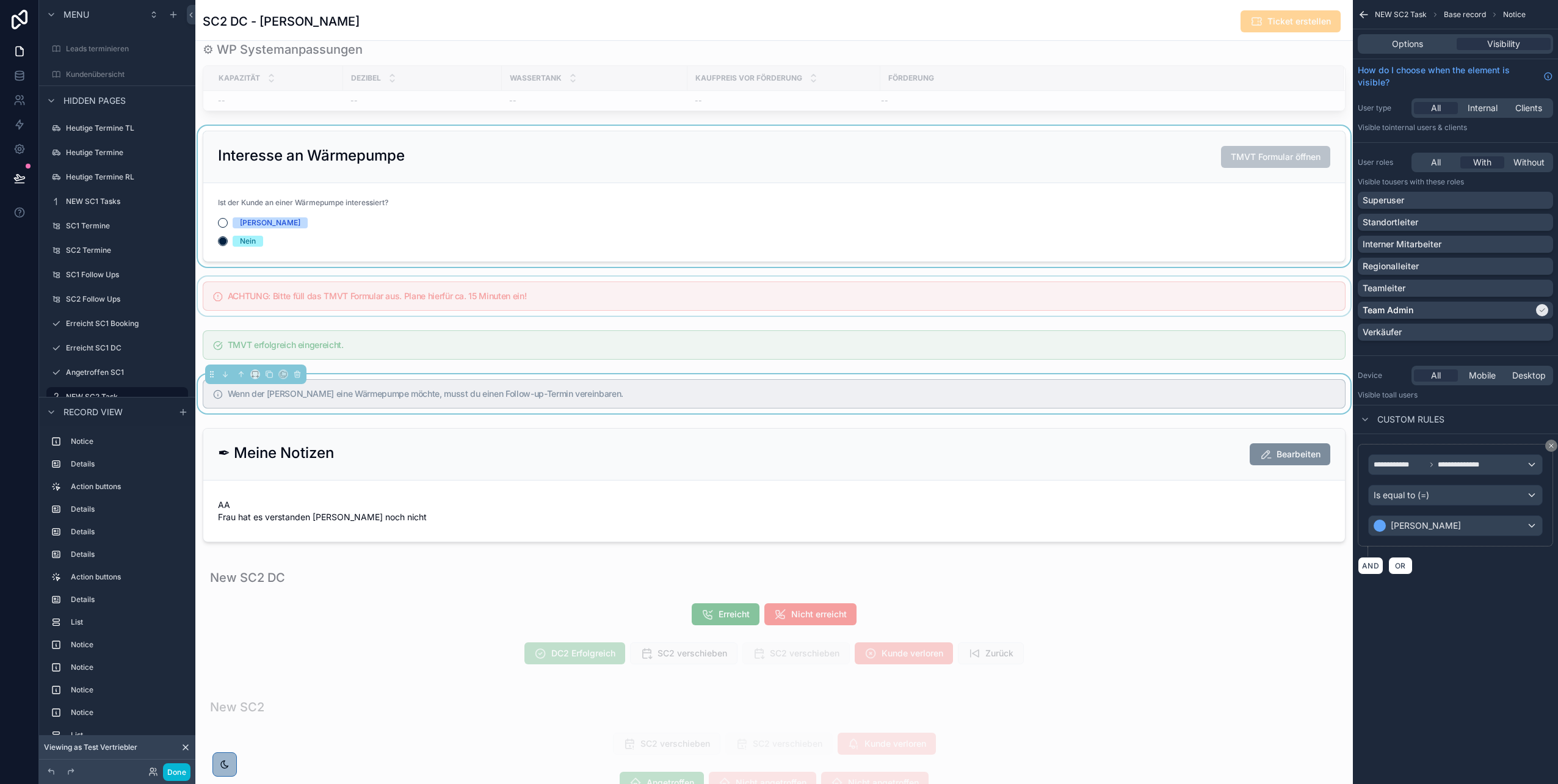
scroll to position [1316, 0]
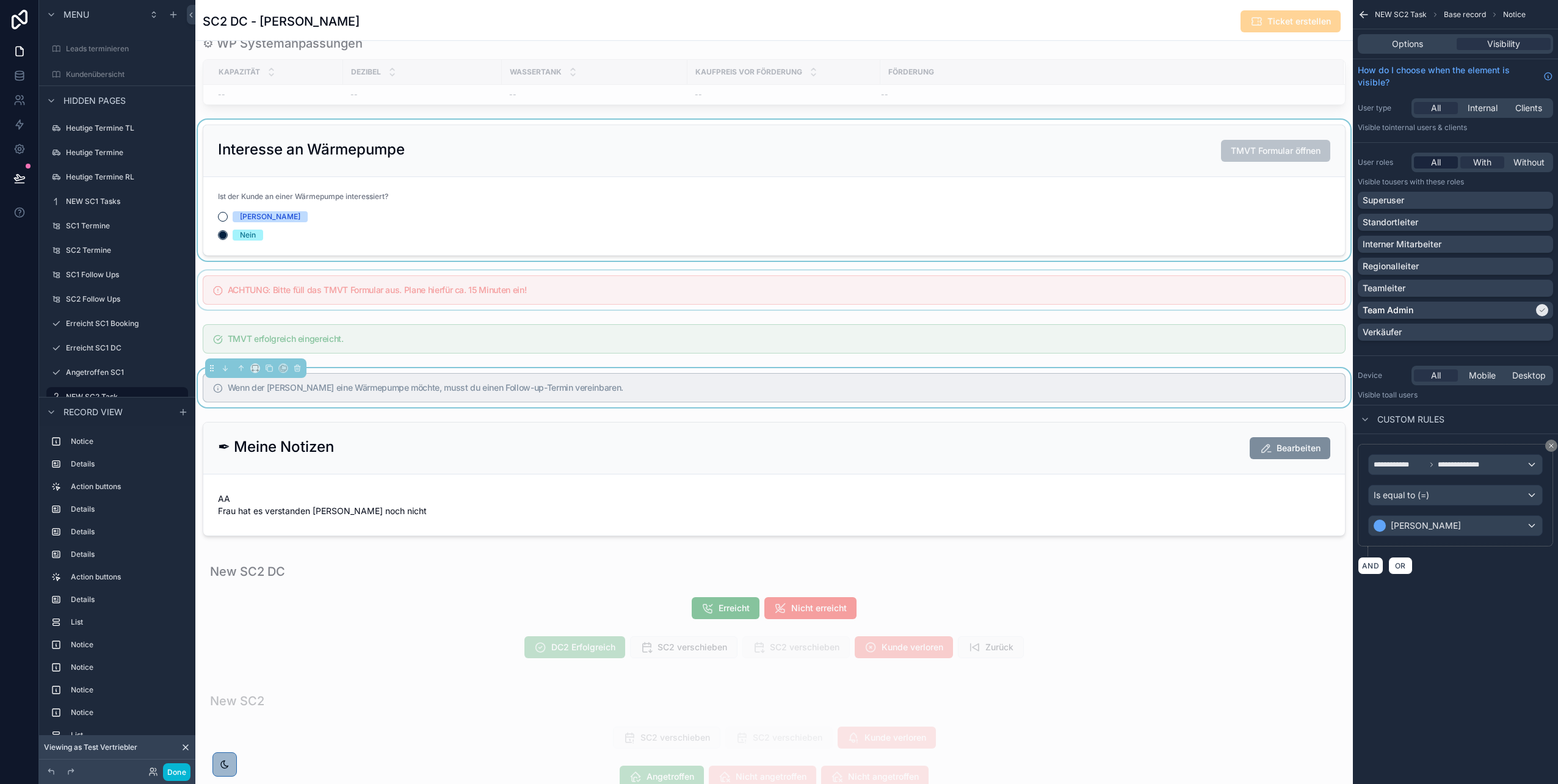
click at [1435, 164] on span "All" at bounding box center [1436, 162] width 10 height 12
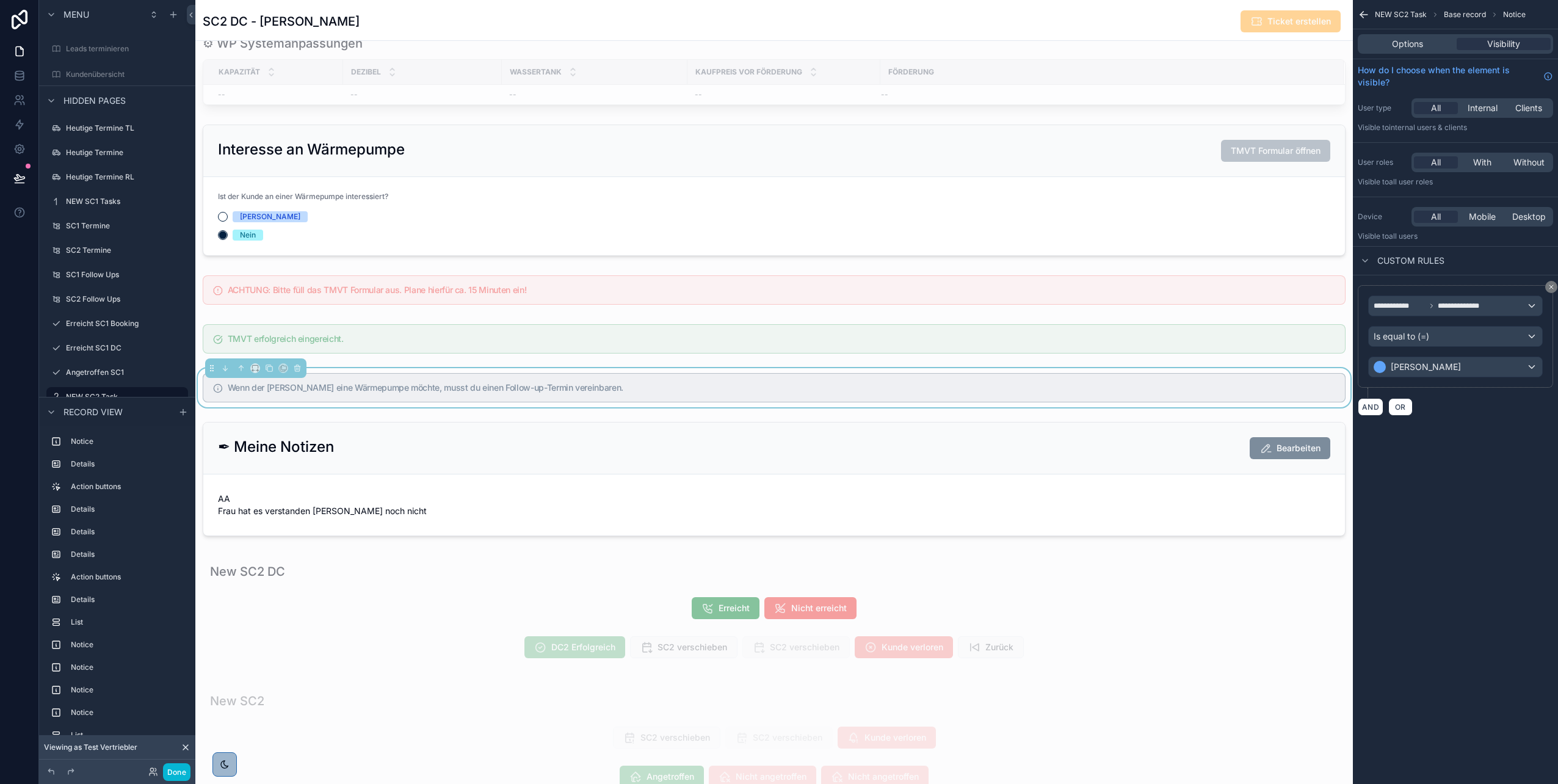
scroll to position [281, 0]
click at [1369, 408] on button "AND" at bounding box center [1371, 407] width 25 height 18
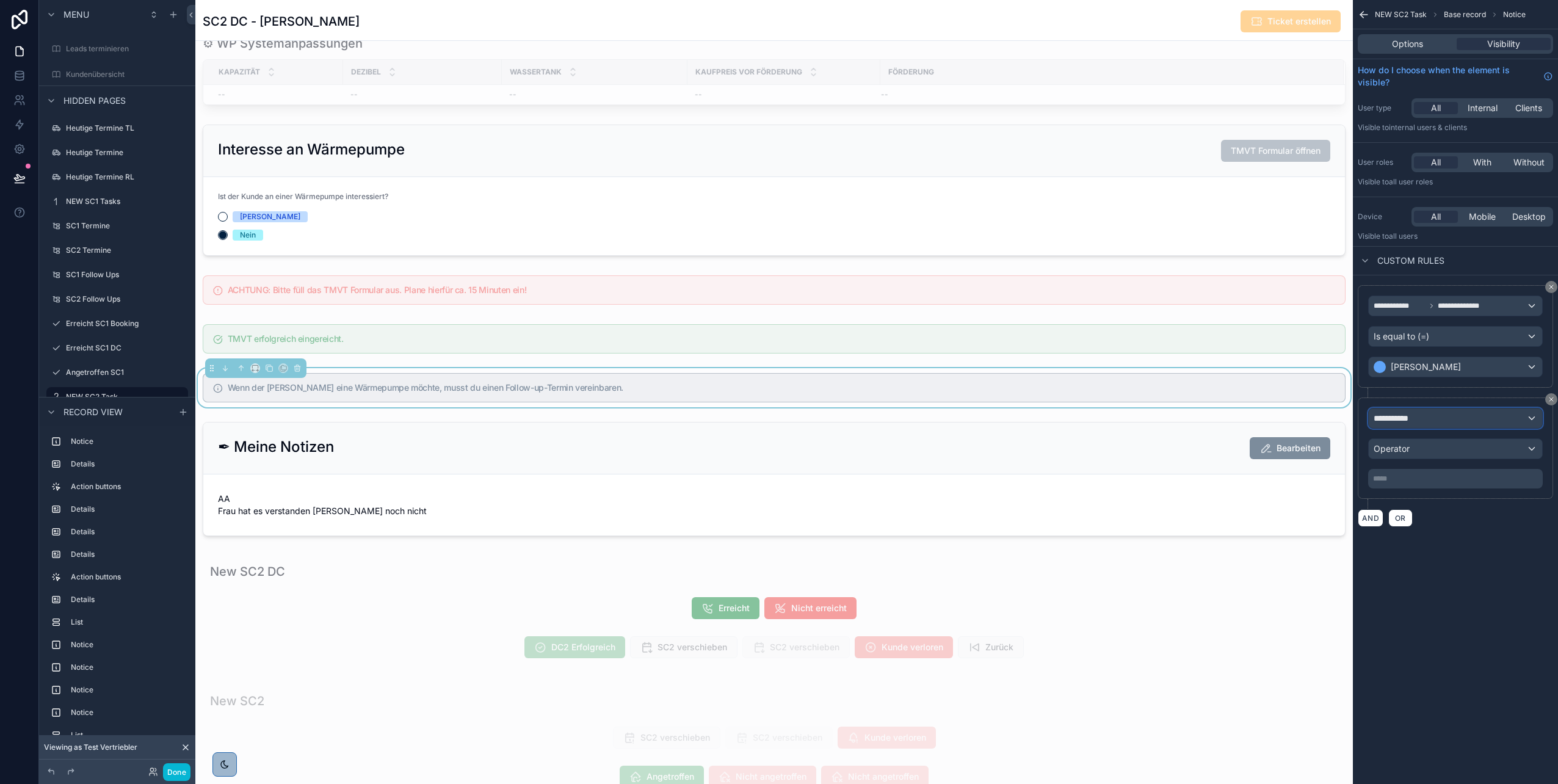
click at [1425, 421] on div "**********" at bounding box center [1456, 418] width 174 height 20
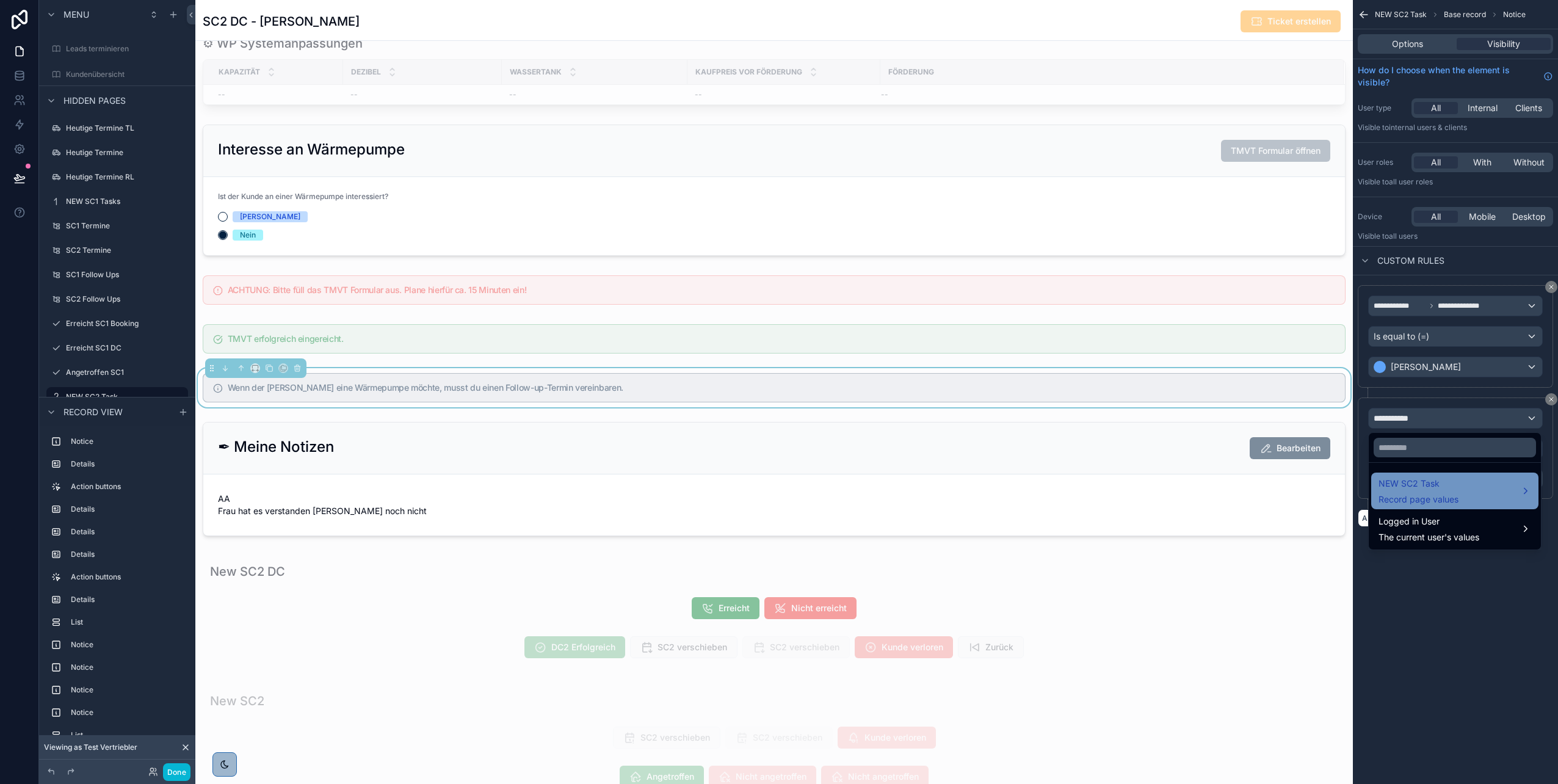
click at [1407, 489] on span "NEW SC2 Task" at bounding box center [1419, 483] width 80 height 14
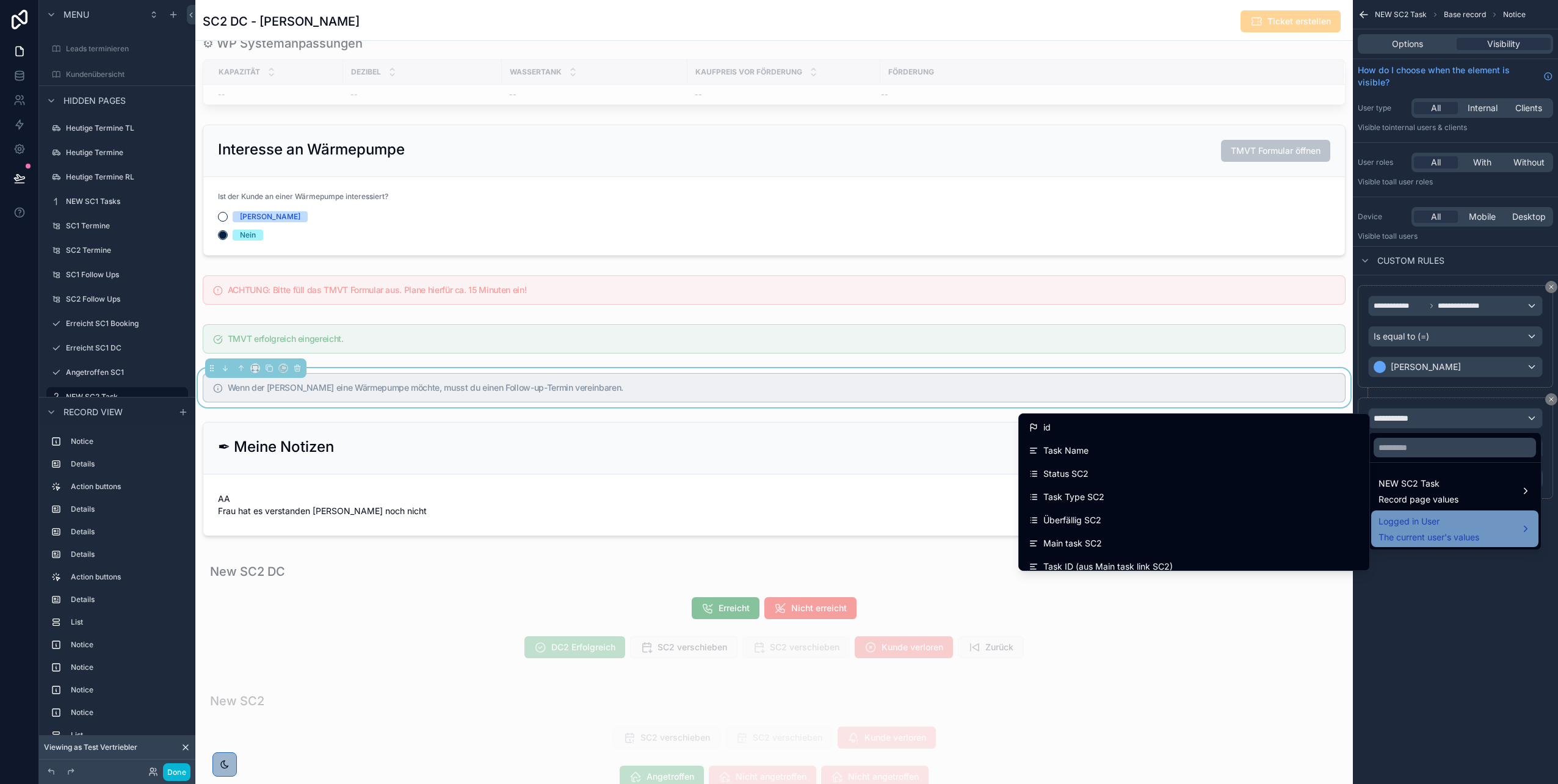
click at [1419, 513] on div "Logged in User The current user's values" at bounding box center [1455, 529] width 167 height 37
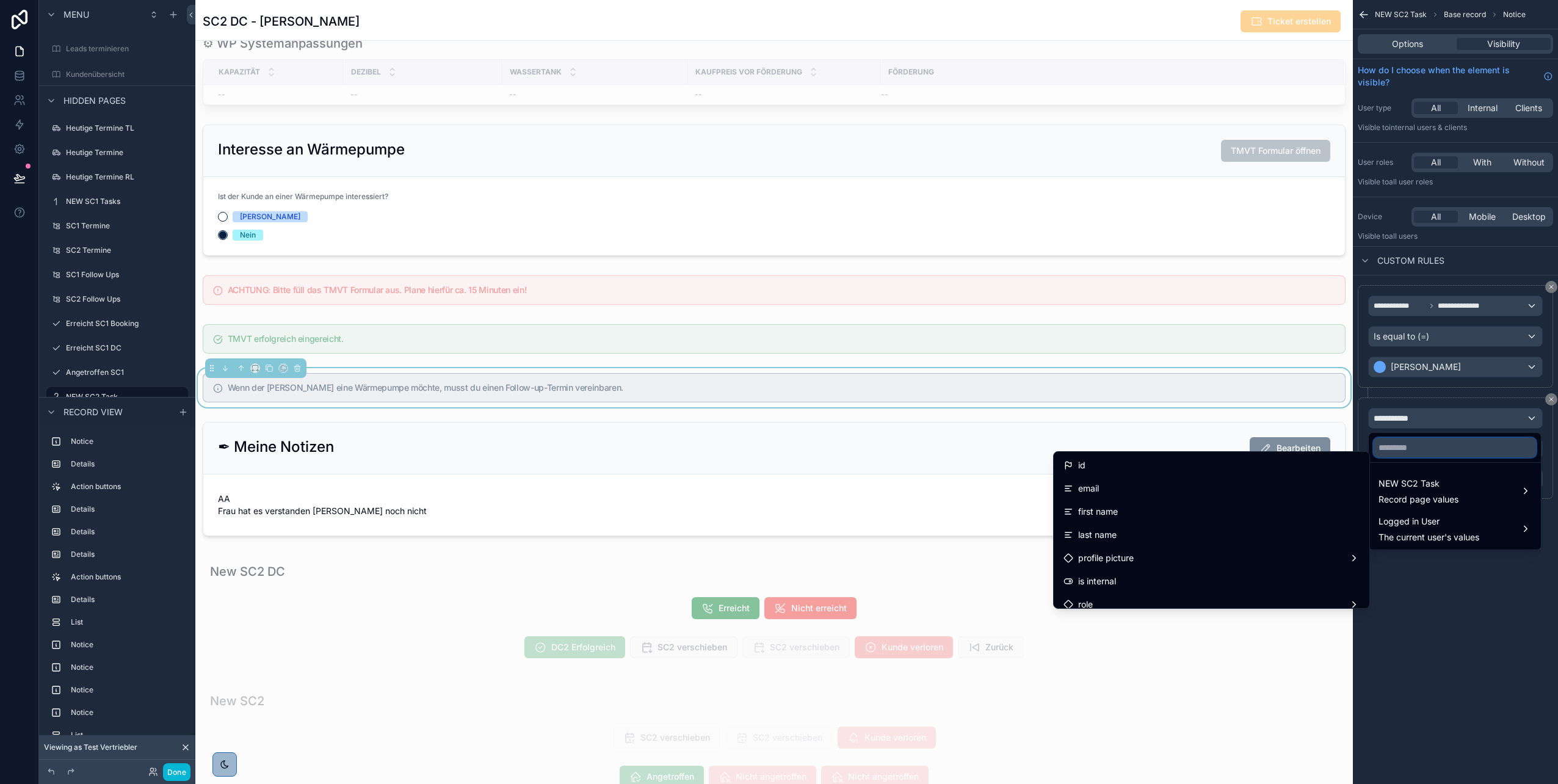
click at [1404, 452] on input "text" at bounding box center [1455, 447] width 162 height 20
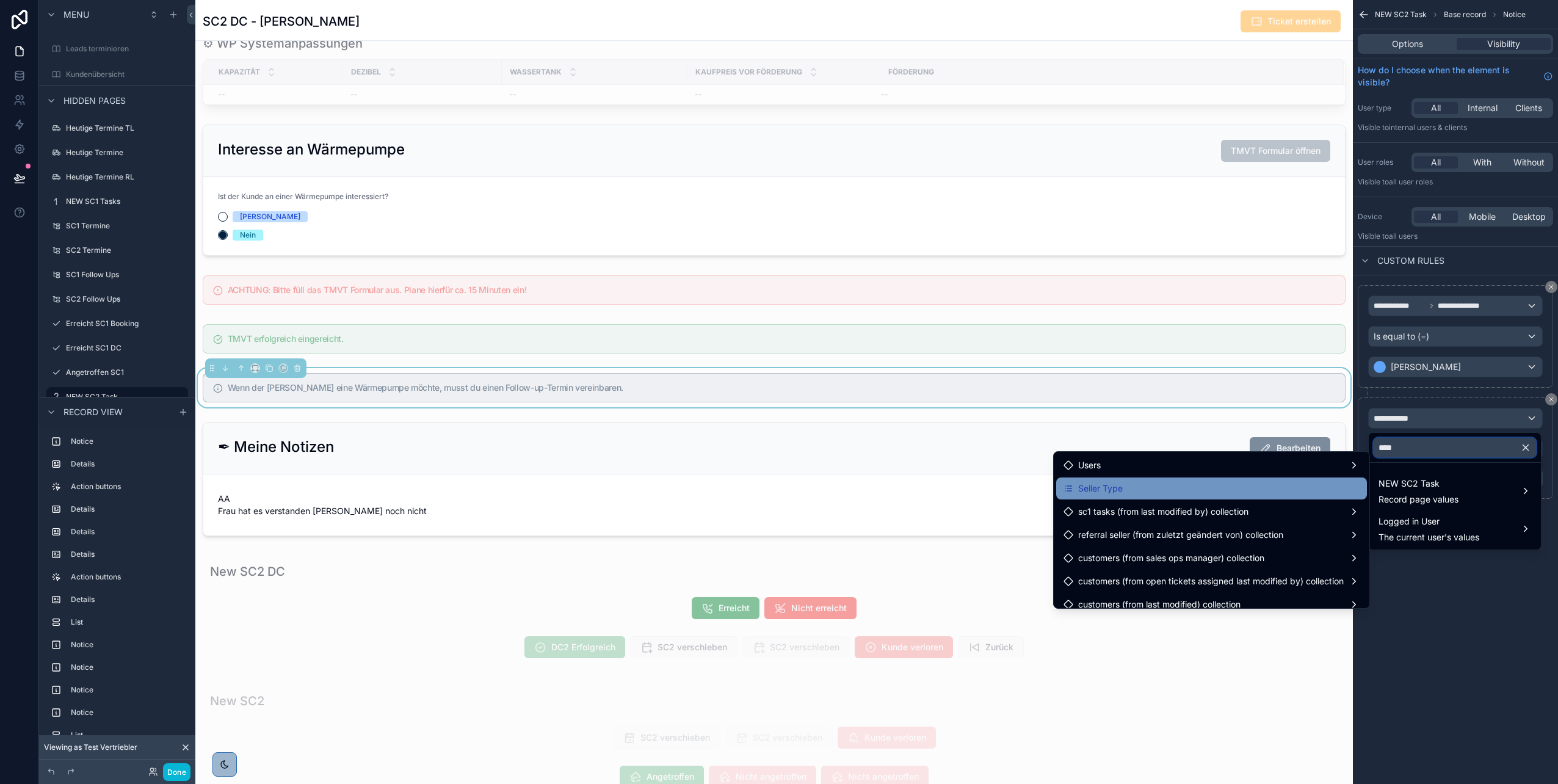
type input "****"
click at [1266, 484] on div "Seller Type" at bounding box center [1212, 488] width 296 height 14
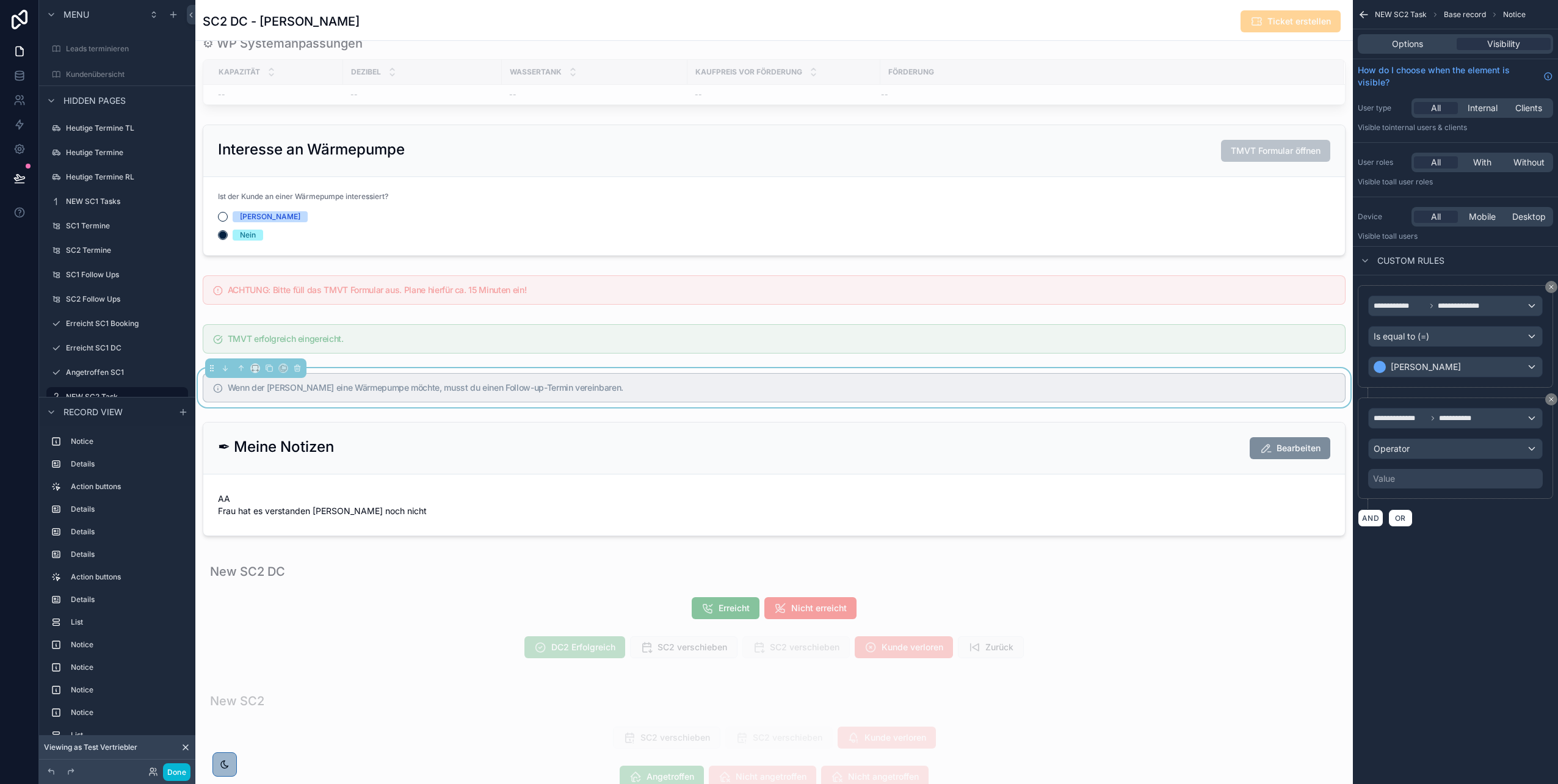
click at [1401, 465] on div "**********" at bounding box center [1455, 447] width 174 height 80
click at [1396, 452] on span "Operator" at bounding box center [1392, 448] width 36 height 10
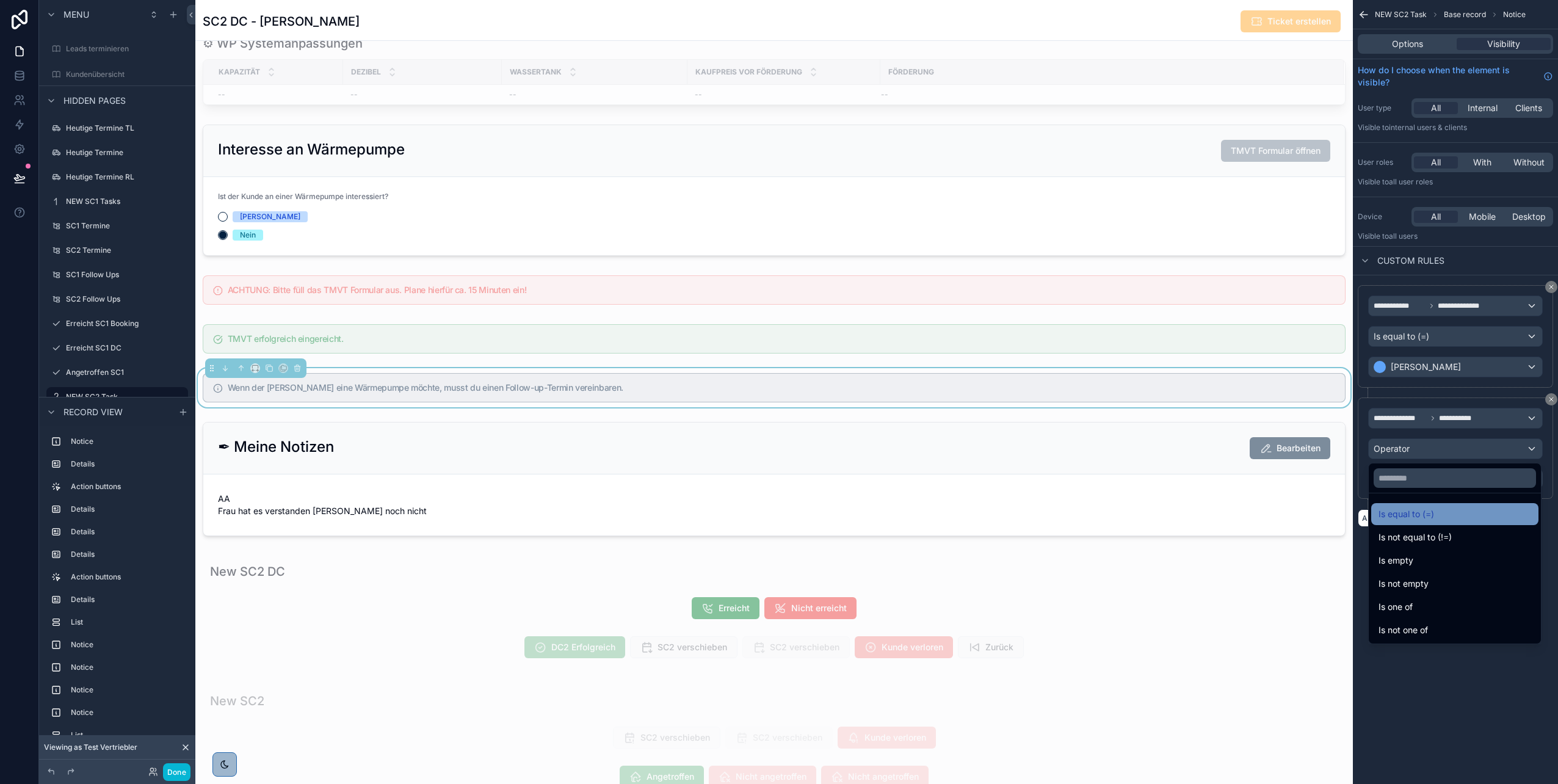
click at [1431, 512] on span "Is equal to (=)" at bounding box center [1407, 514] width 56 height 14
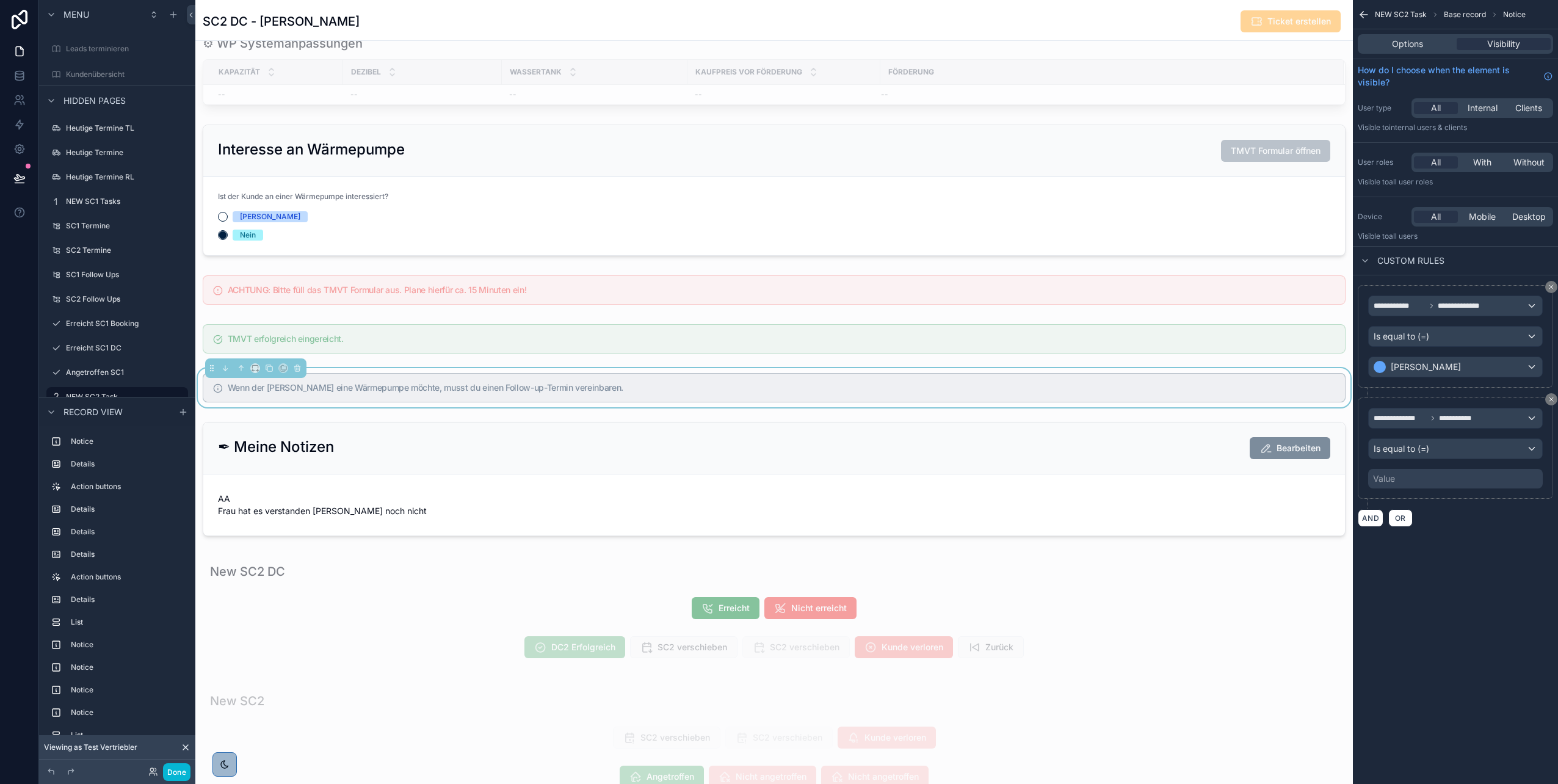
click at [1414, 478] on div "Value" at bounding box center [1455, 478] width 174 height 20
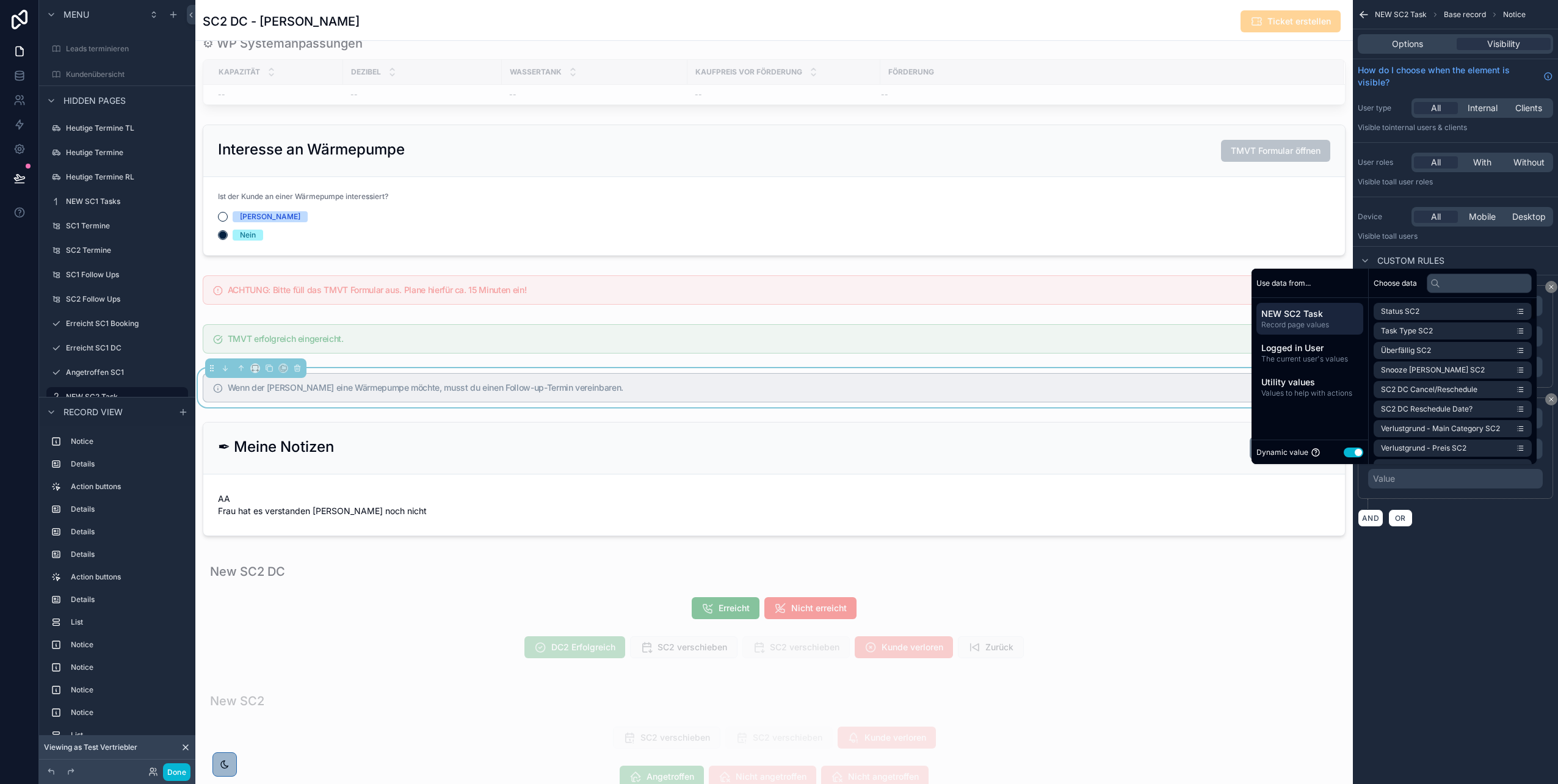
click at [1345, 454] on button "Use setting" at bounding box center [1353, 452] width 20 height 10
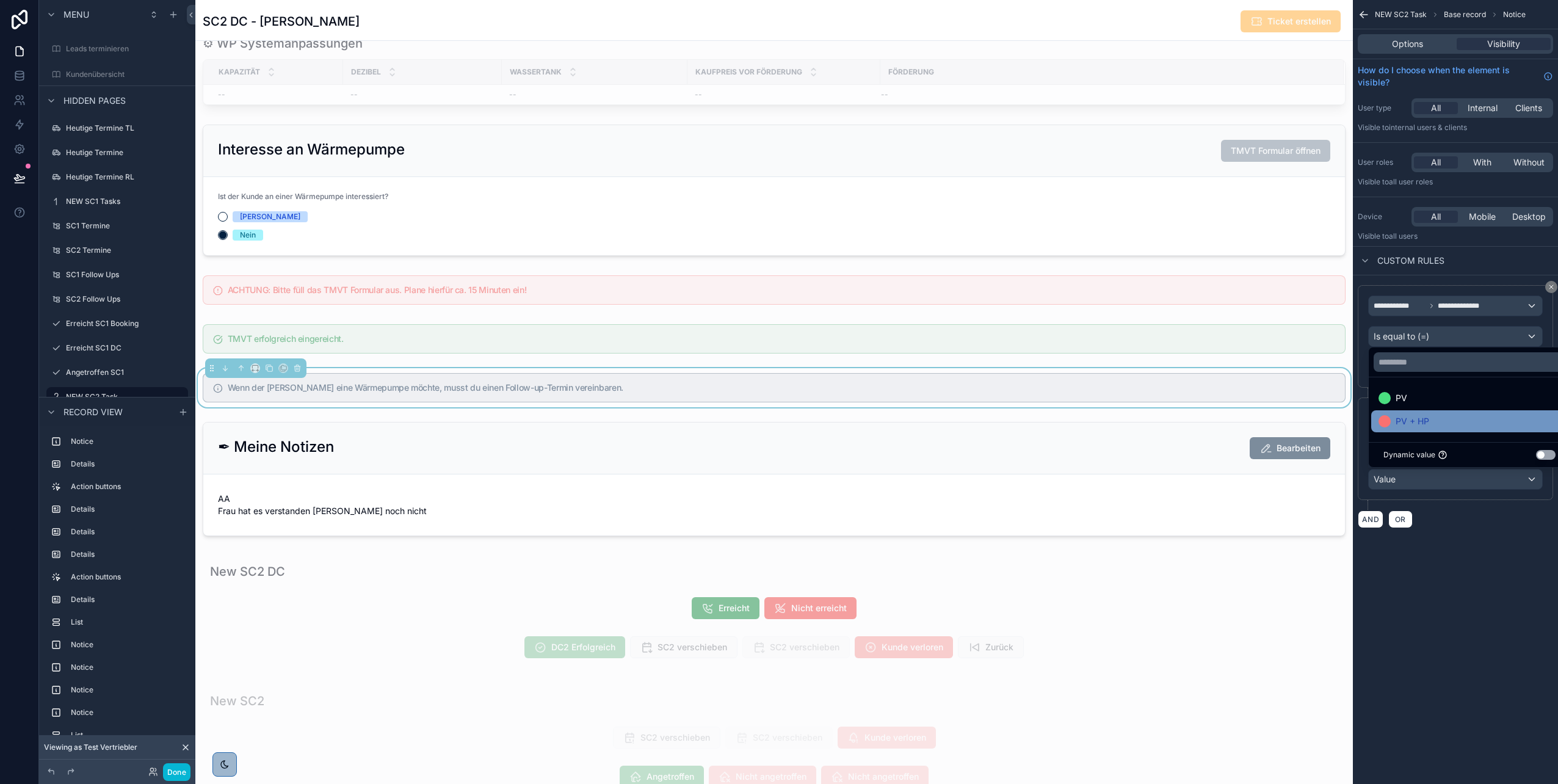
click at [1418, 421] on span "PV + HP" at bounding box center [1412, 421] width 33 height 14
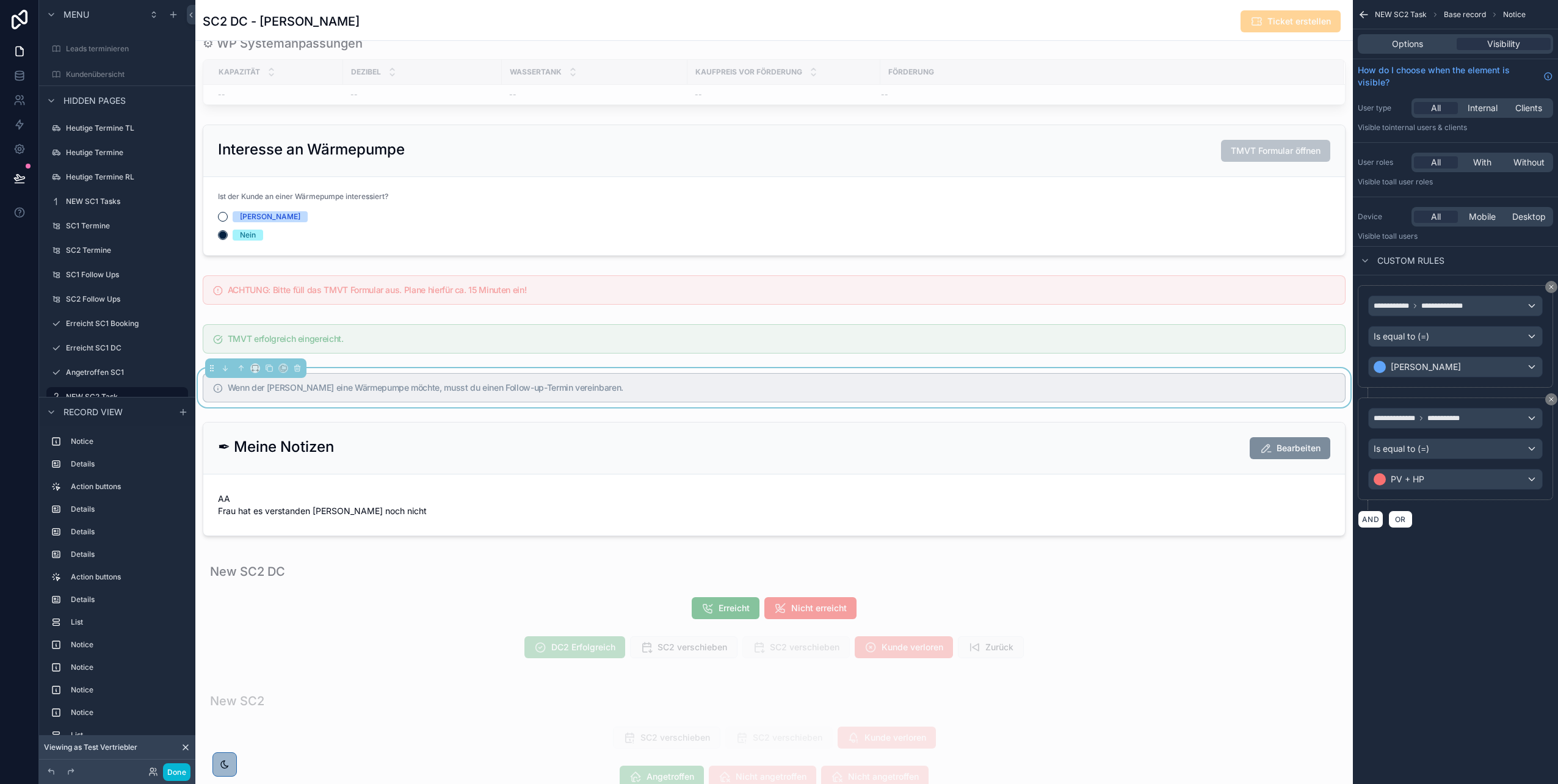
click at [1445, 541] on div "**********" at bounding box center [1456, 279] width 205 height 557
click at [869, 330] on div "scrollable content" at bounding box center [774, 338] width 1158 height 39
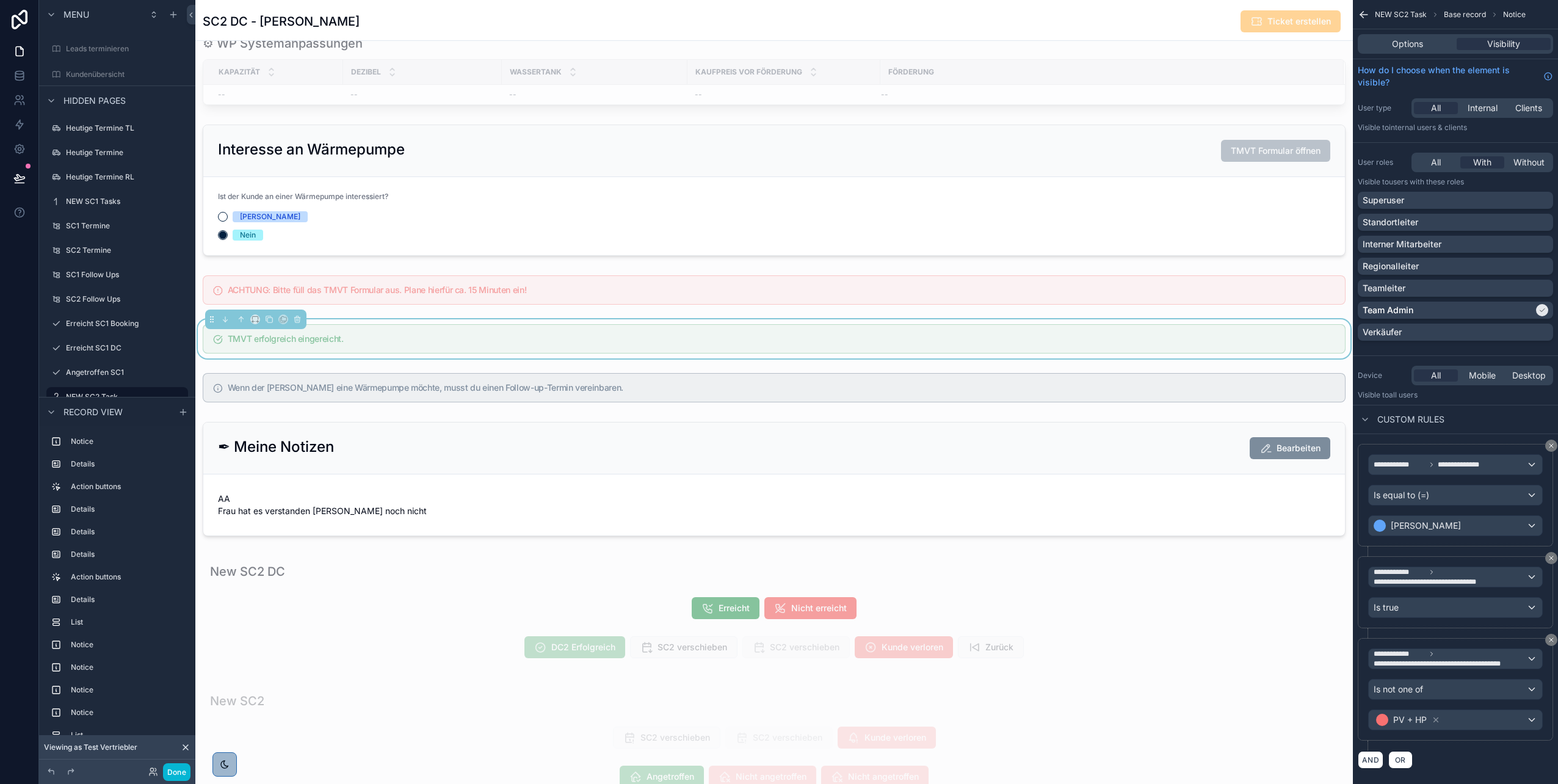
scroll to position [14, 0]
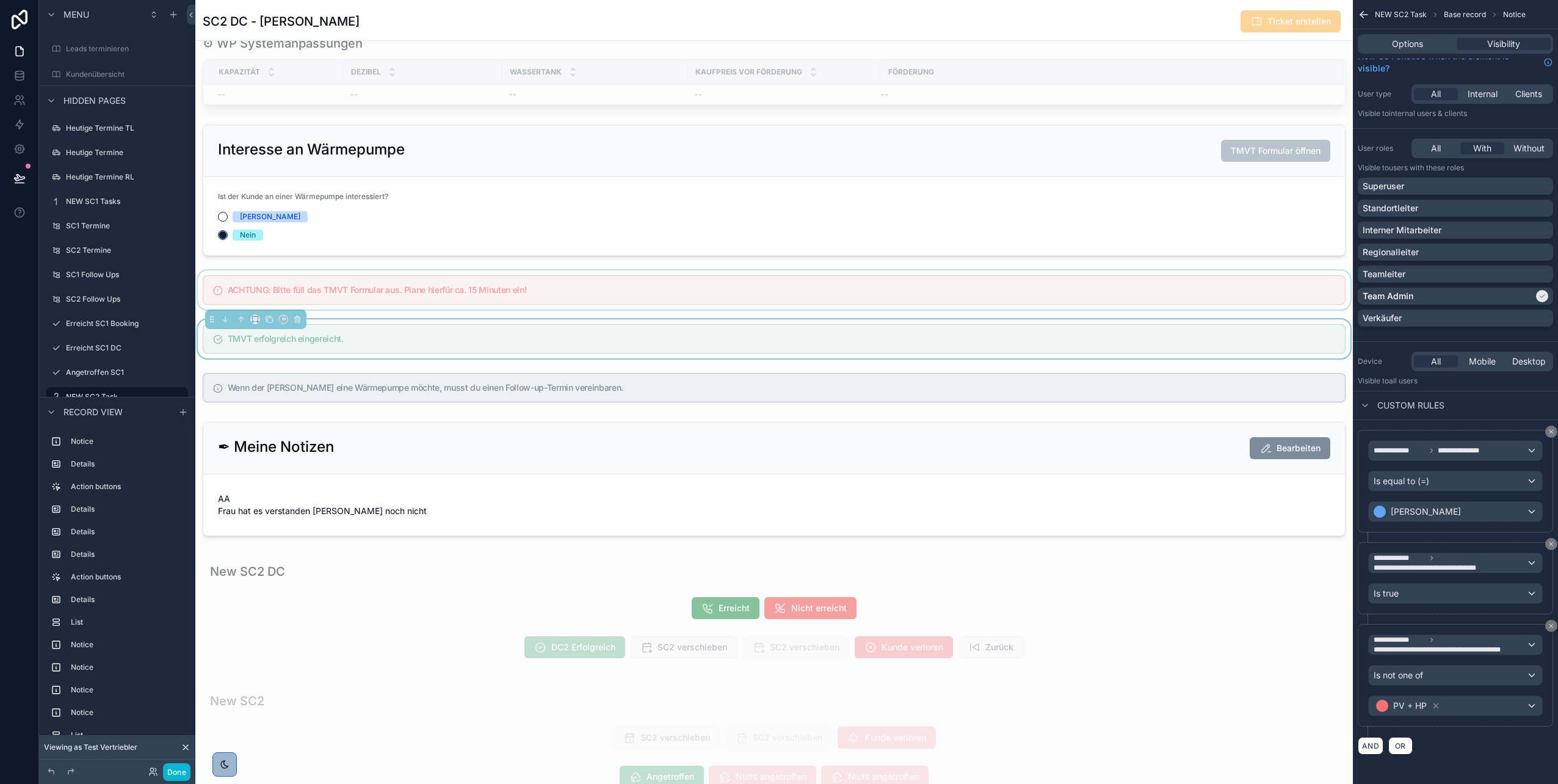
click at [1185, 297] on div "scrollable content" at bounding box center [774, 290] width 1158 height 39
click at [1159, 324] on div "scrollable content" at bounding box center [774, 338] width 1158 height 39
click at [1110, 386] on div "scrollable content" at bounding box center [774, 387] width 1158 height 39
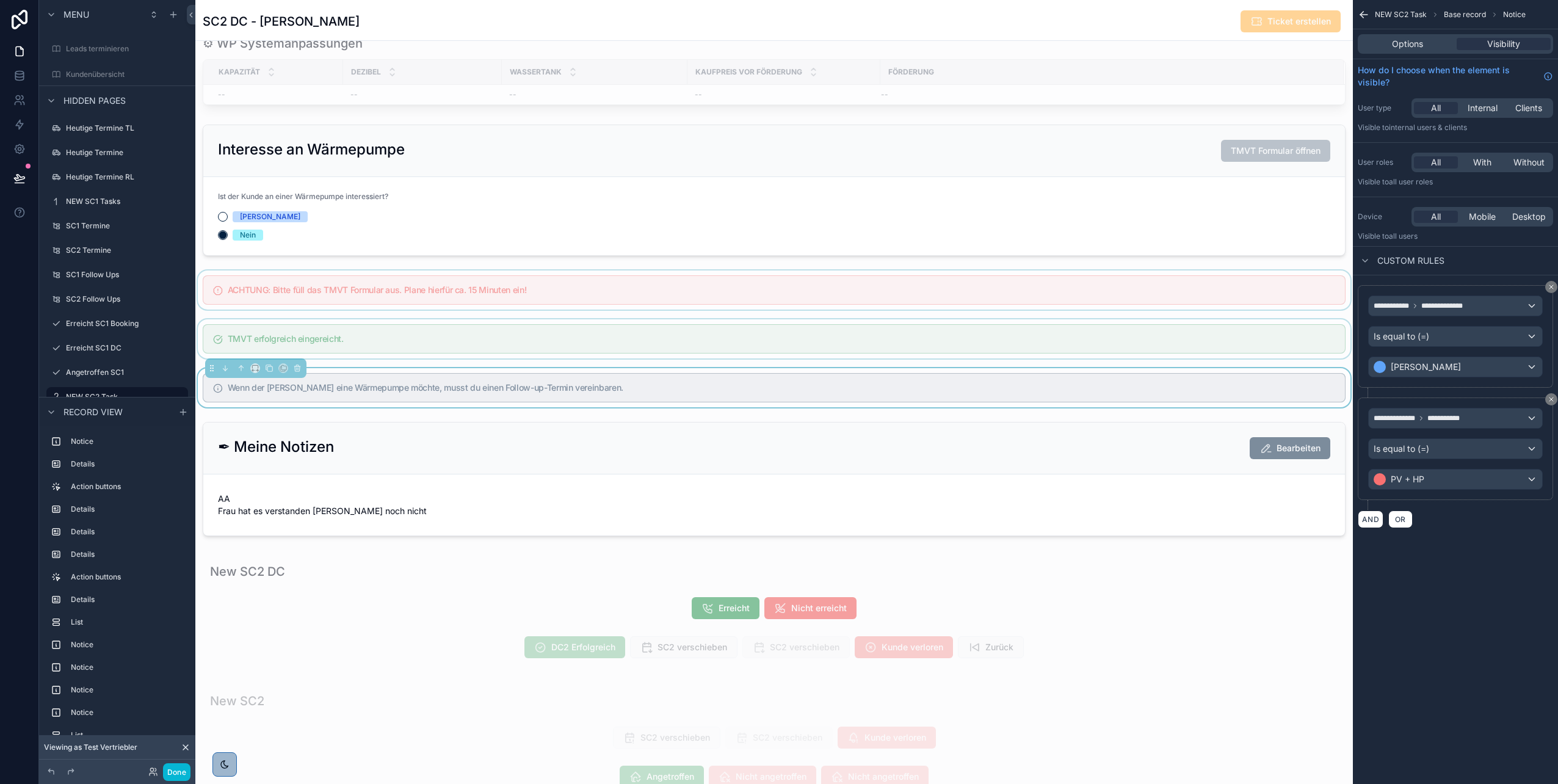
scroll to position [0, 0]
click at [1063, 323] on div "scrollable content" at bounding box center [774, 338] width 1158 height 39
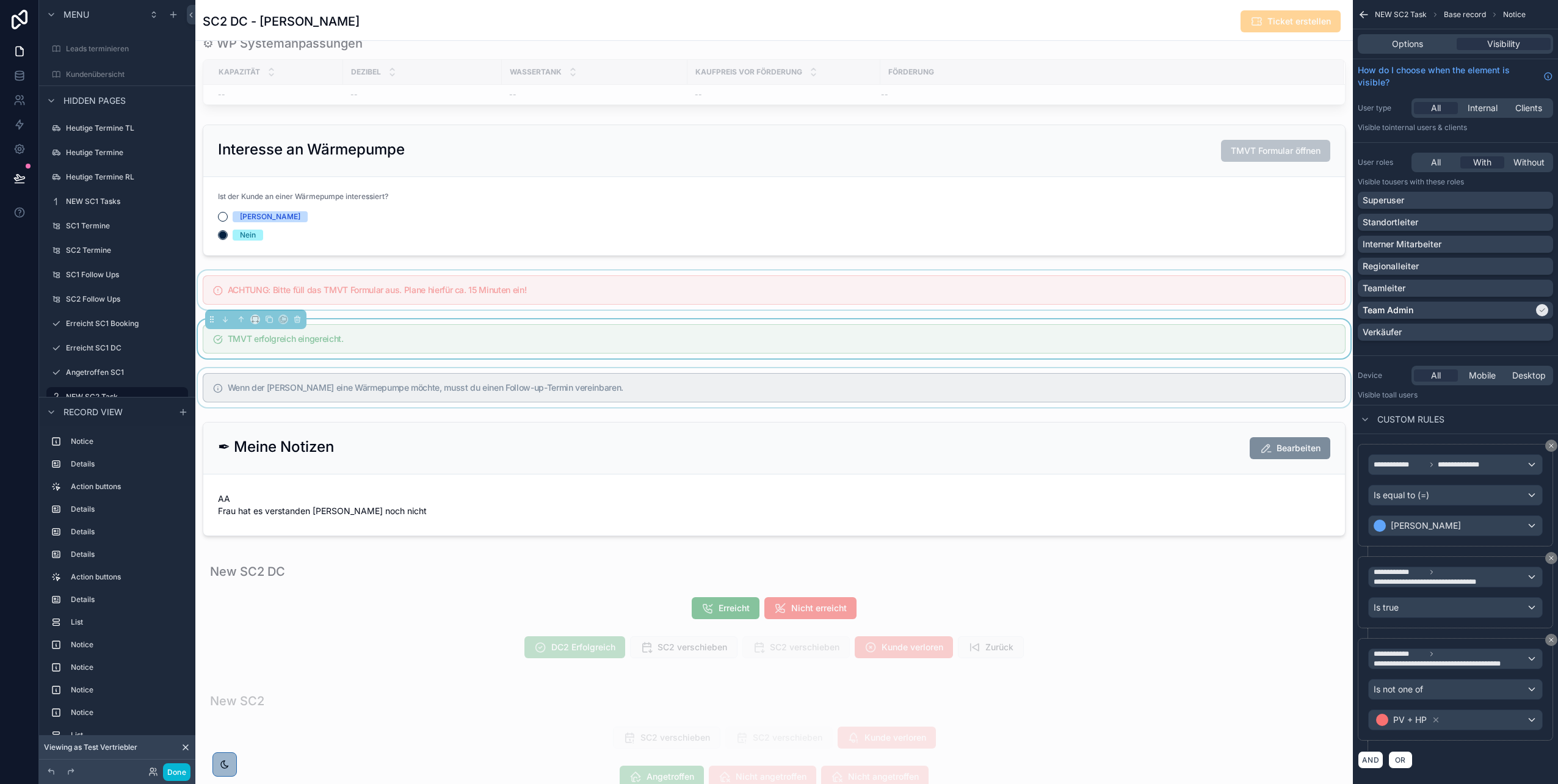
click at [1008, 298] on div "scrollable content" at bounding box center [774, 290] width 1158 height 39
click at [998, 342] on div "scrollable content" at bounding box center [774, 338] width 1158 height 39
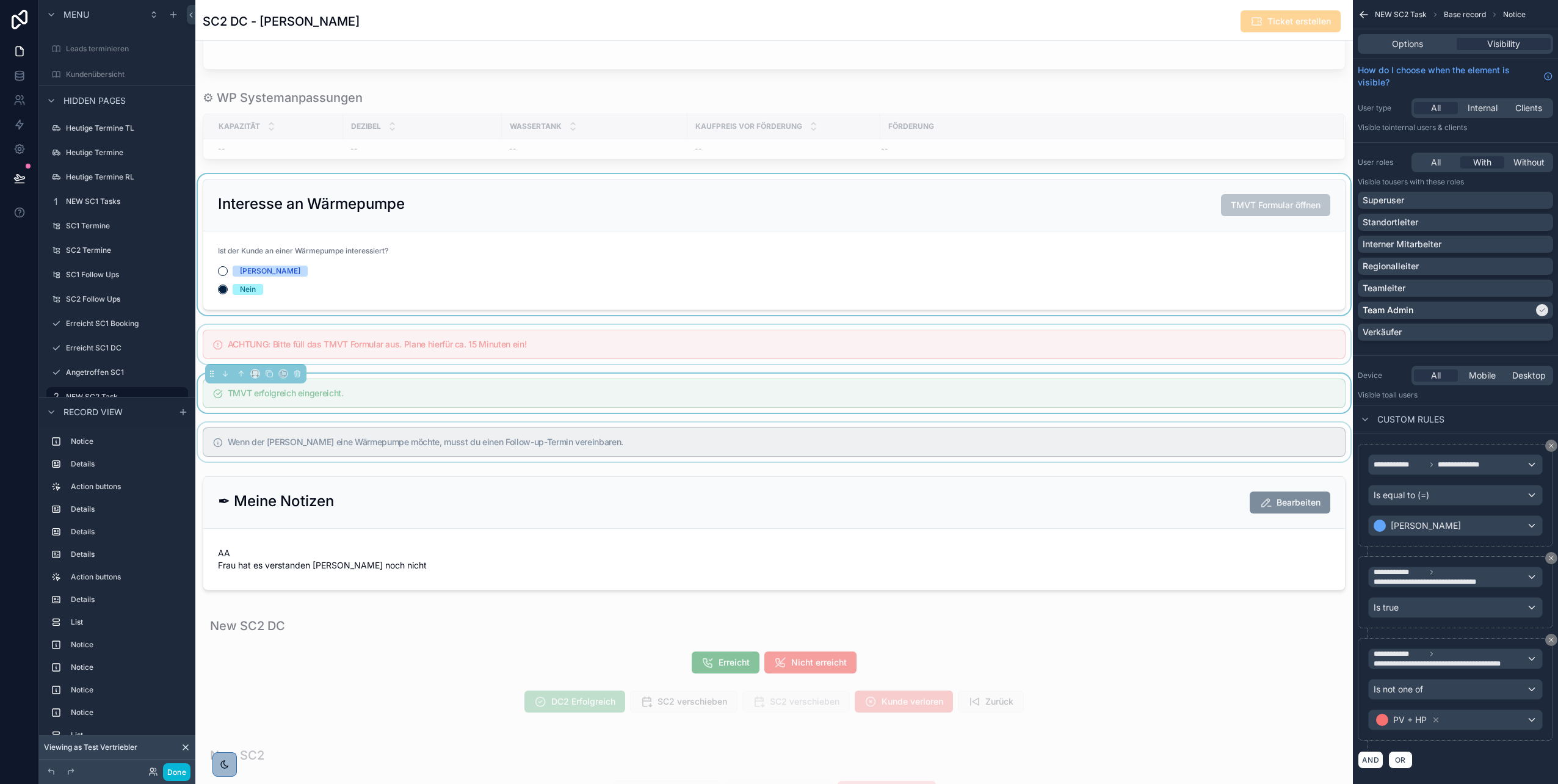
scroll to position [1262, 0]
click at [498, 245] on div "scrollable content" at bounding box center [774, 244] width 1158 height 141
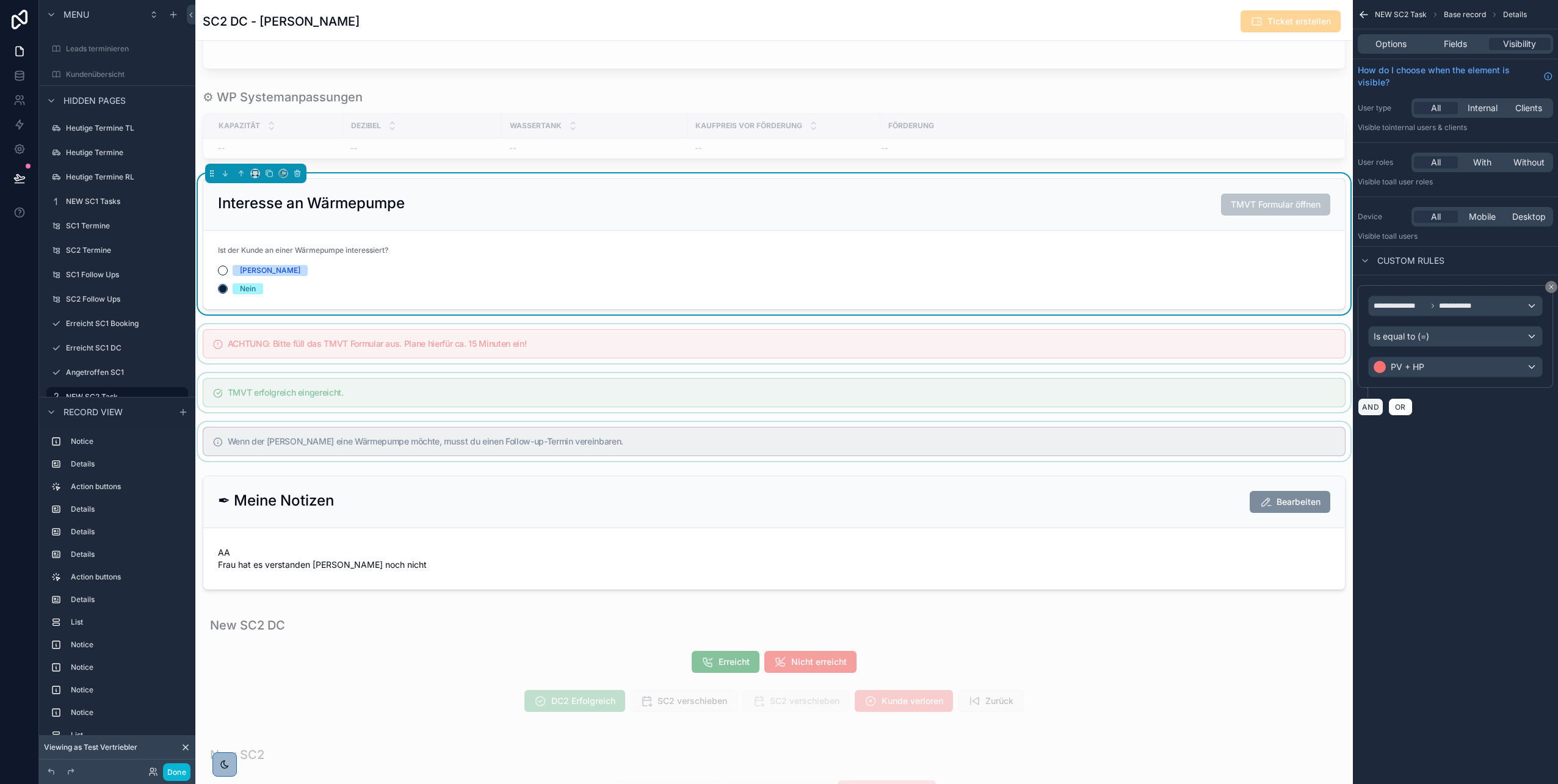
click at [1371, 407] on button "AND" at bounding box center [1371, 407] width 25 height 18
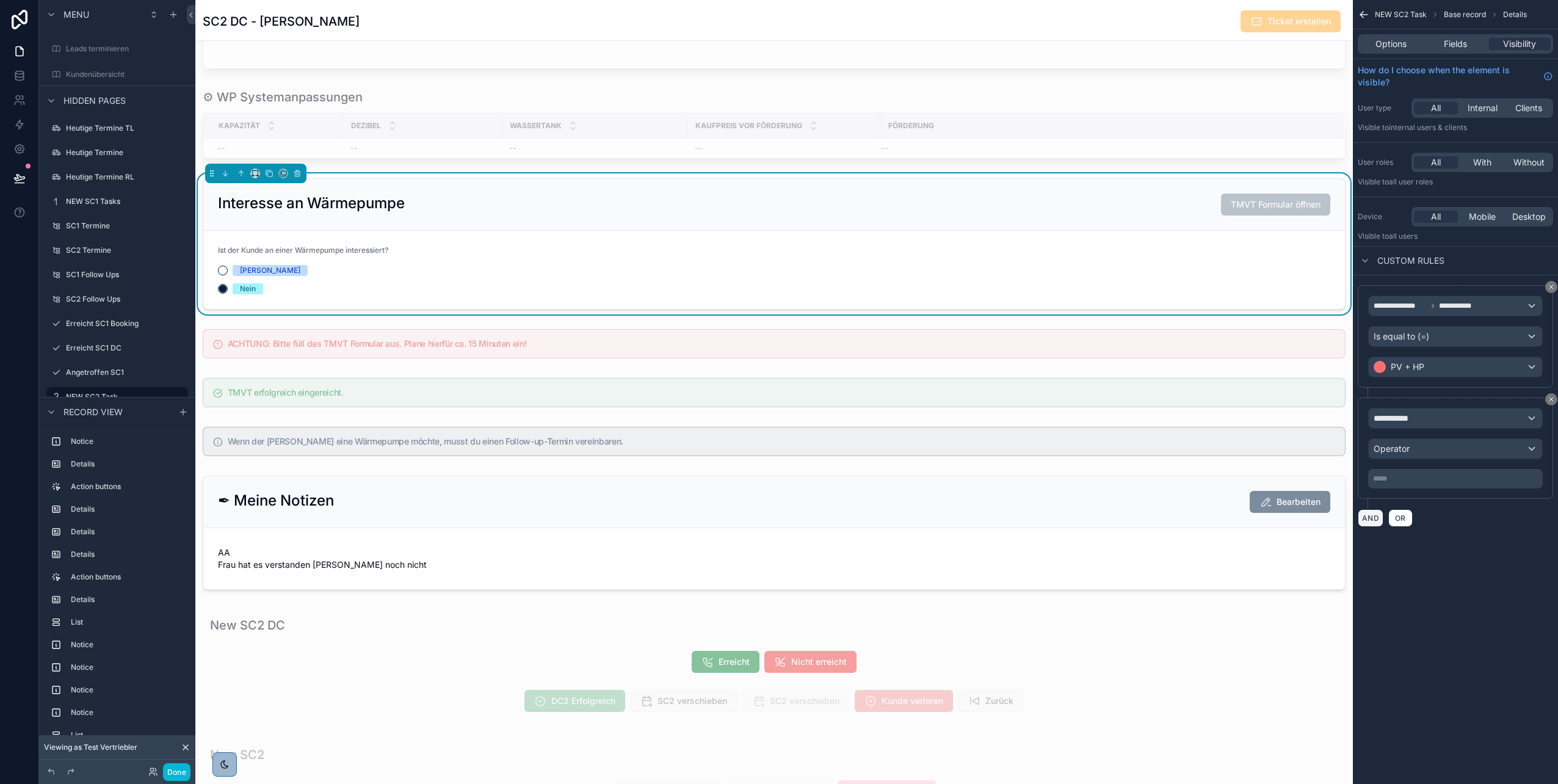
scroll to position [281, 0]
click at [1411, 417] on span "**********" at bounding box center [1396, 418] width 45 height 12
click at [1452, 502] on span "Record page values" at bounding box center [1419, 499] width 80 height 12
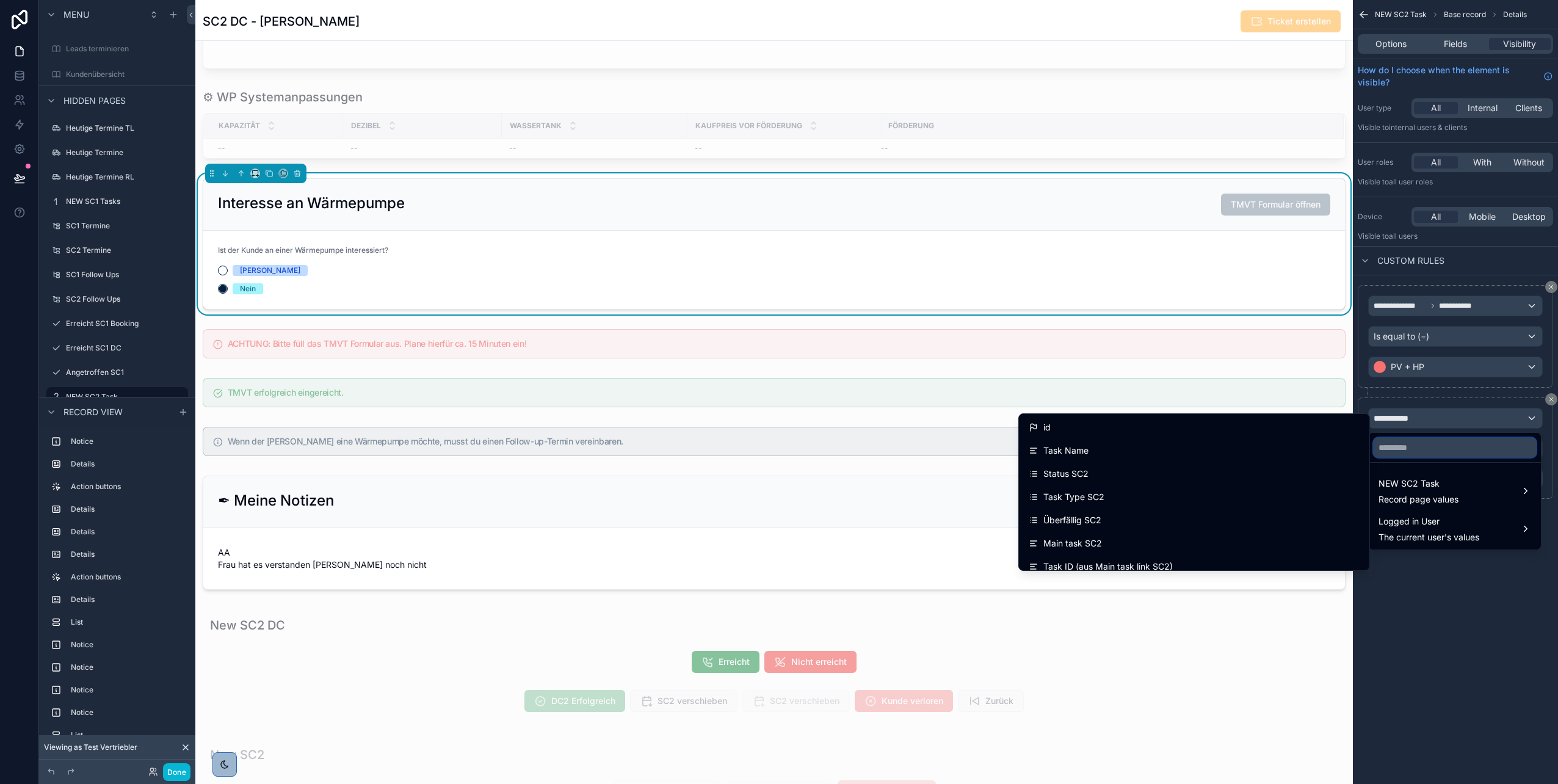
click at [1423, 449] on input "text" at bounding box center [1455, 447] width 162 height 20
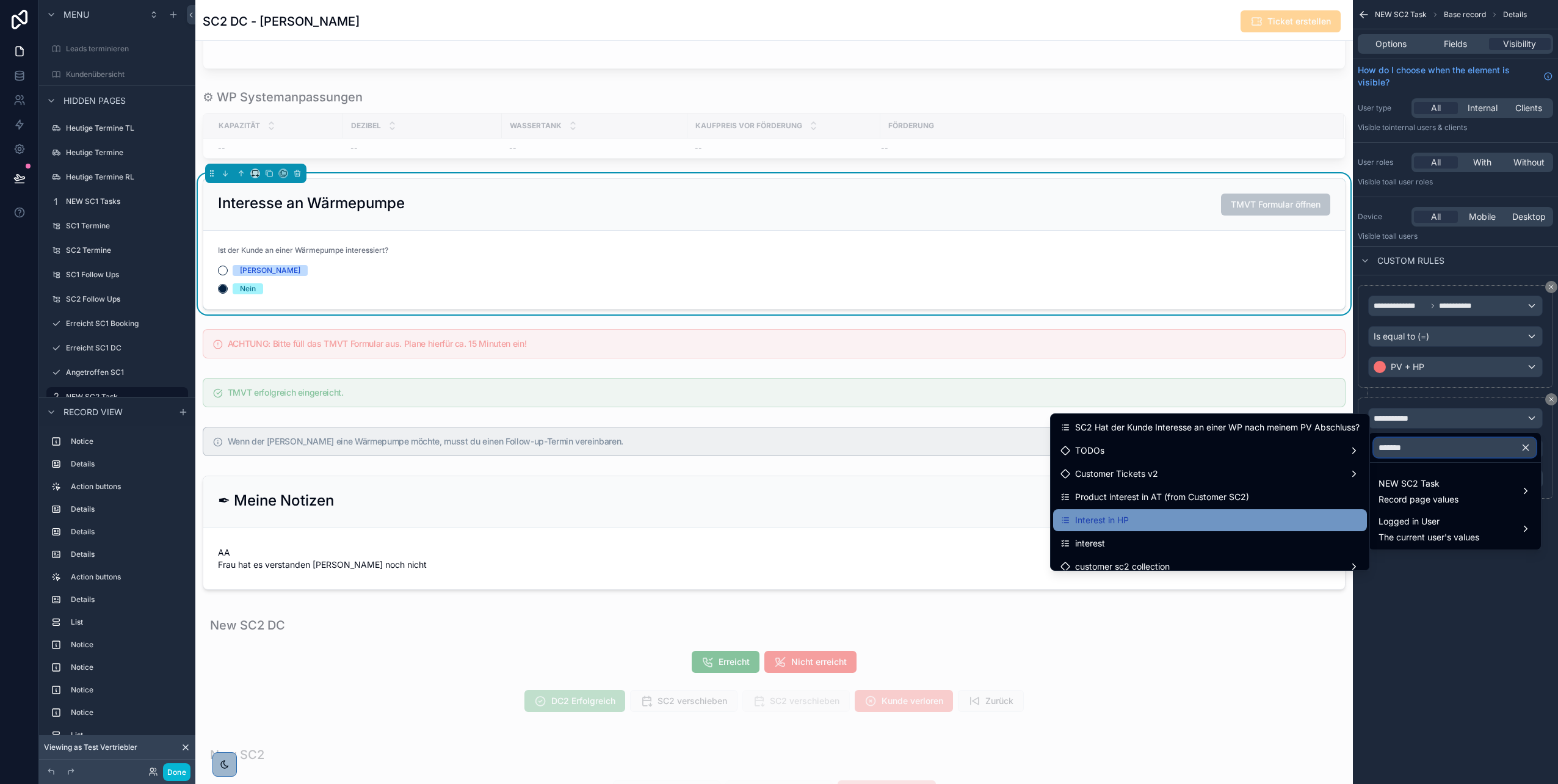
scroll to position [10, 0]
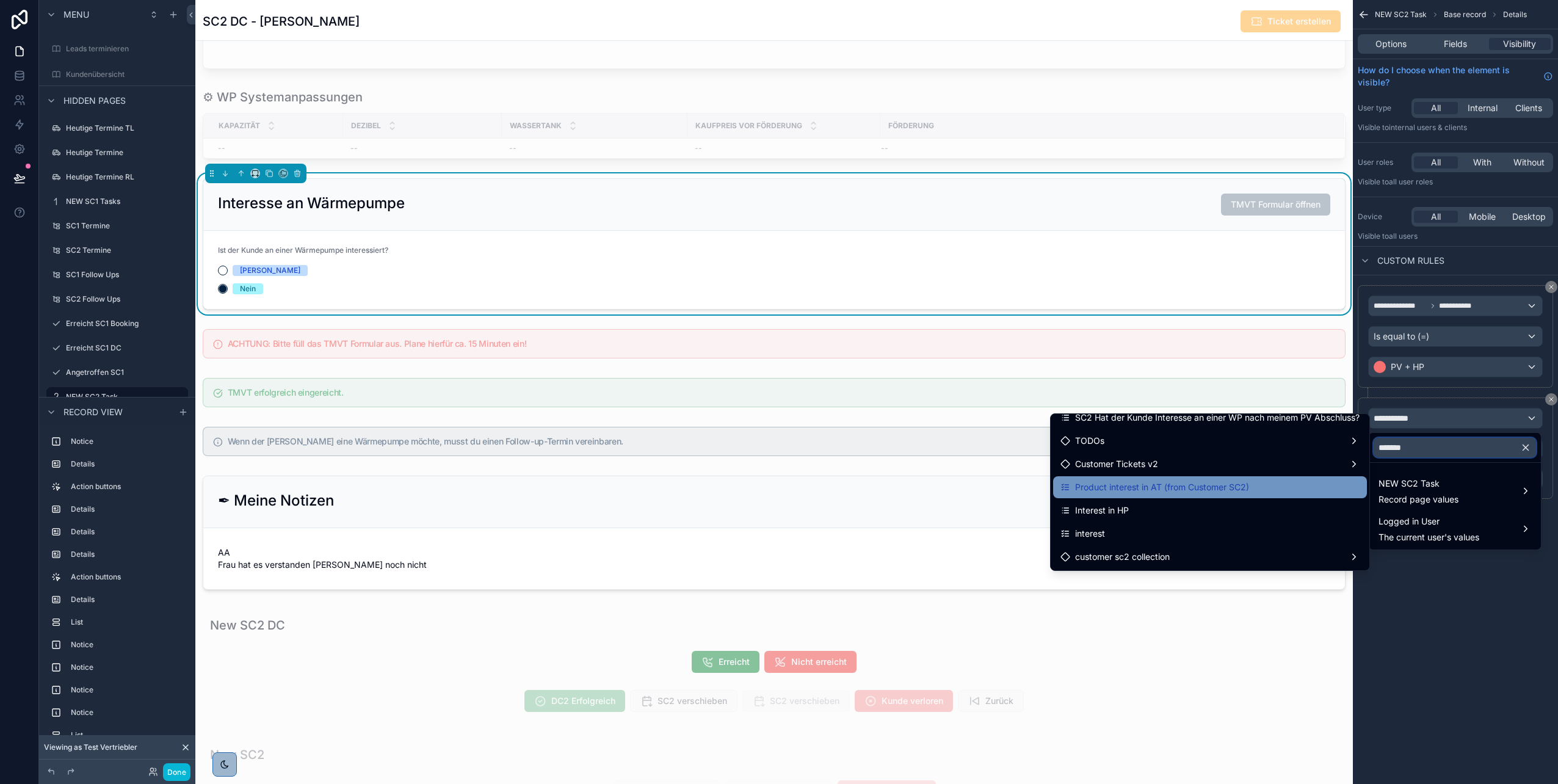
type input "*******"
click at [1285, 491] on div "Product interest in AT (from Customer SC2)" at bounding box center [1210, 487] width 299 height 14
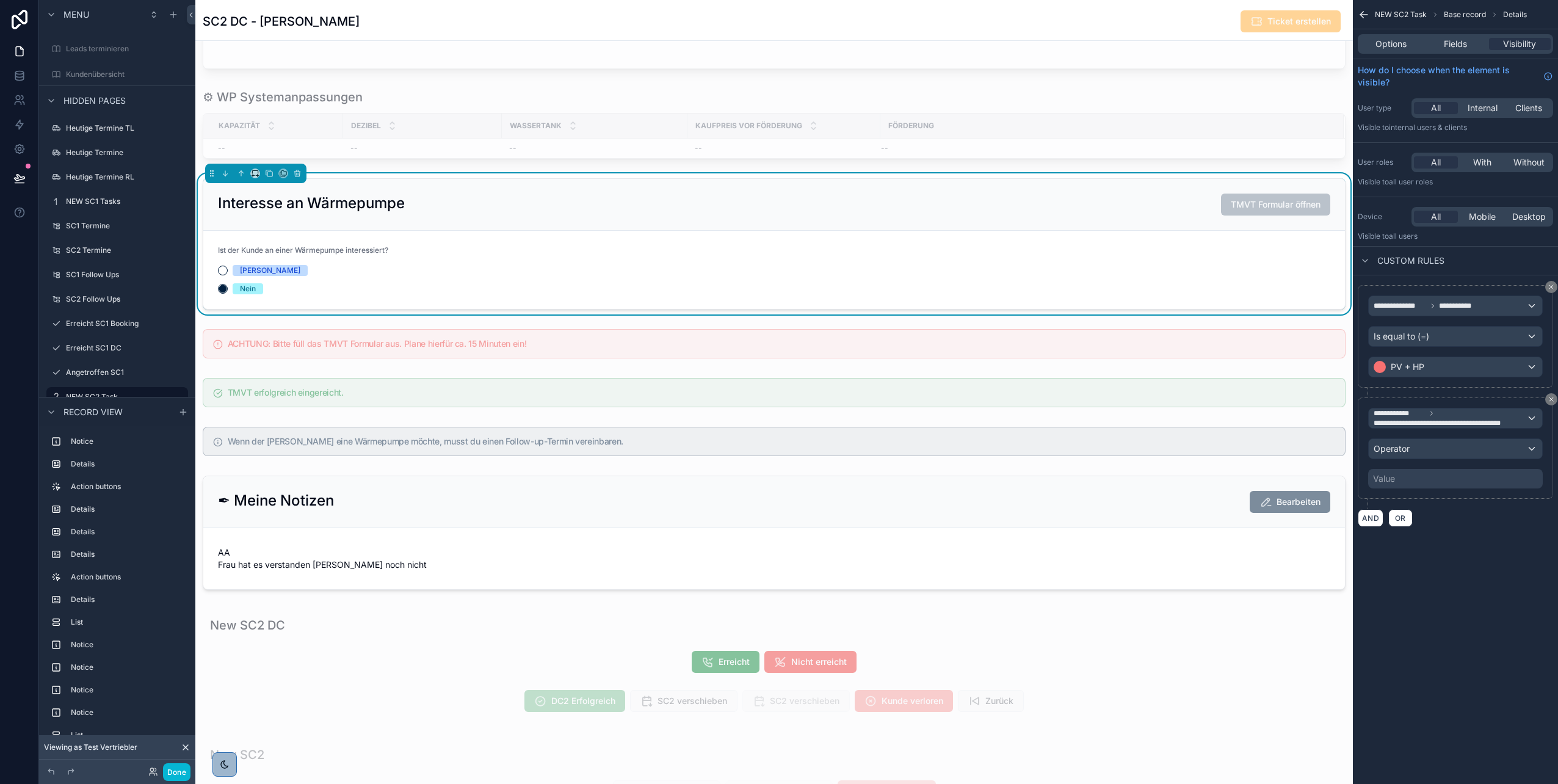
scroll to position [281, 0]
click at [1458, 450] on div "Operator" at bounding box center [1456, 448] width 174 height 20
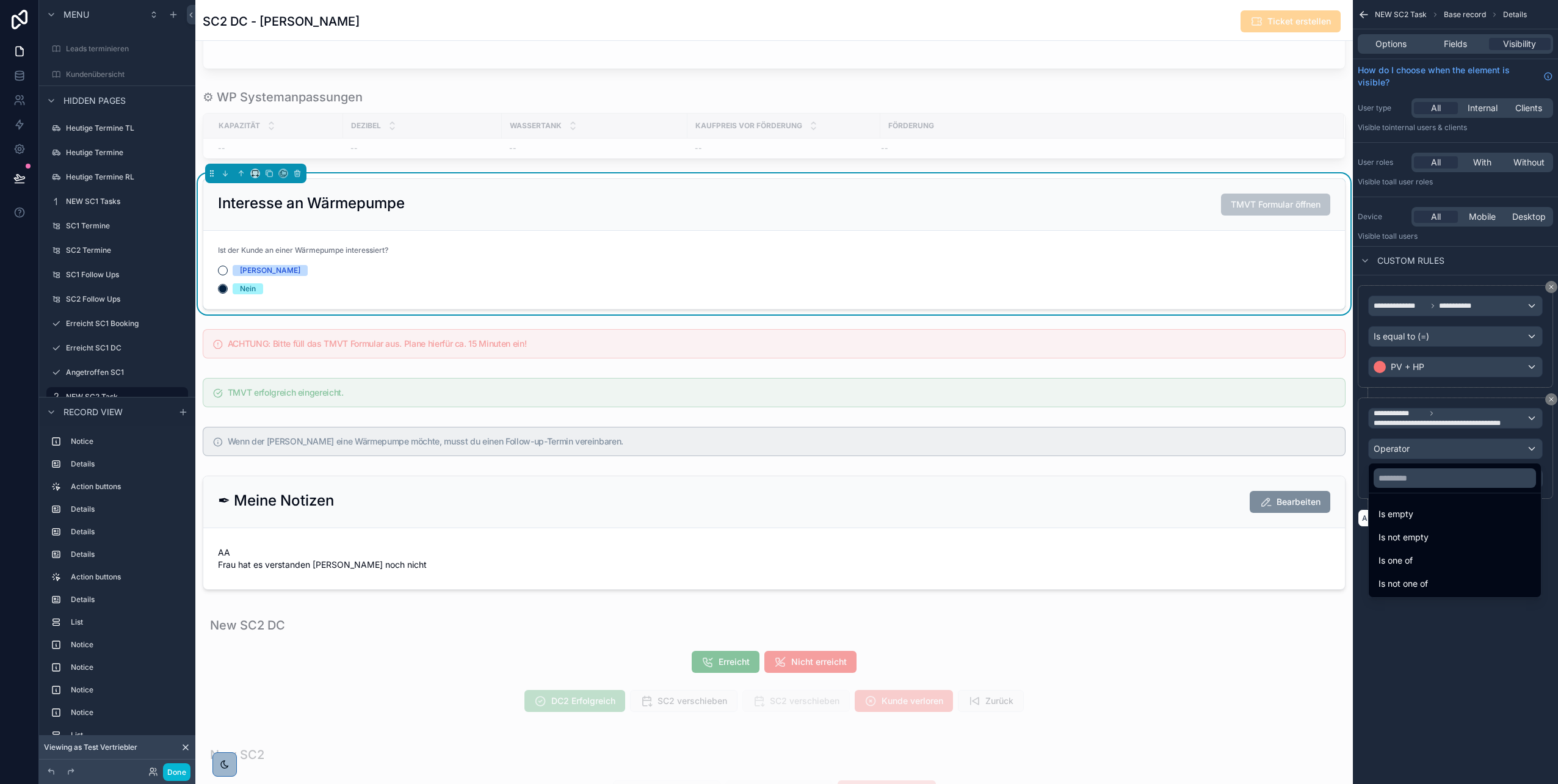
click at [1414, 579] on span "Is not one of" at bounding box center [1404, 583] width 49 height 14
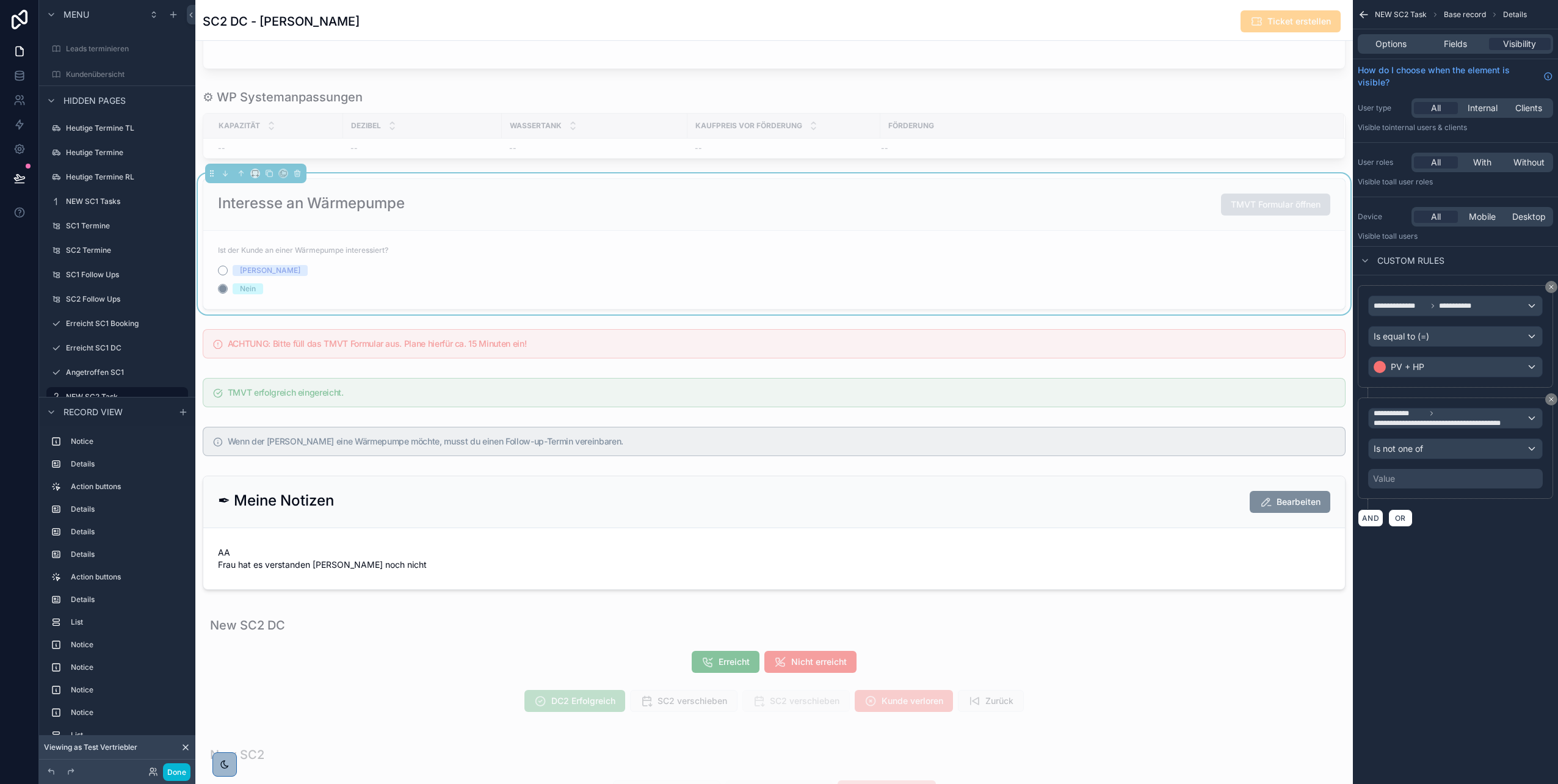
click at [1425, 482] on div "Value" at bounding box center [1455, 478] width 174 height 20
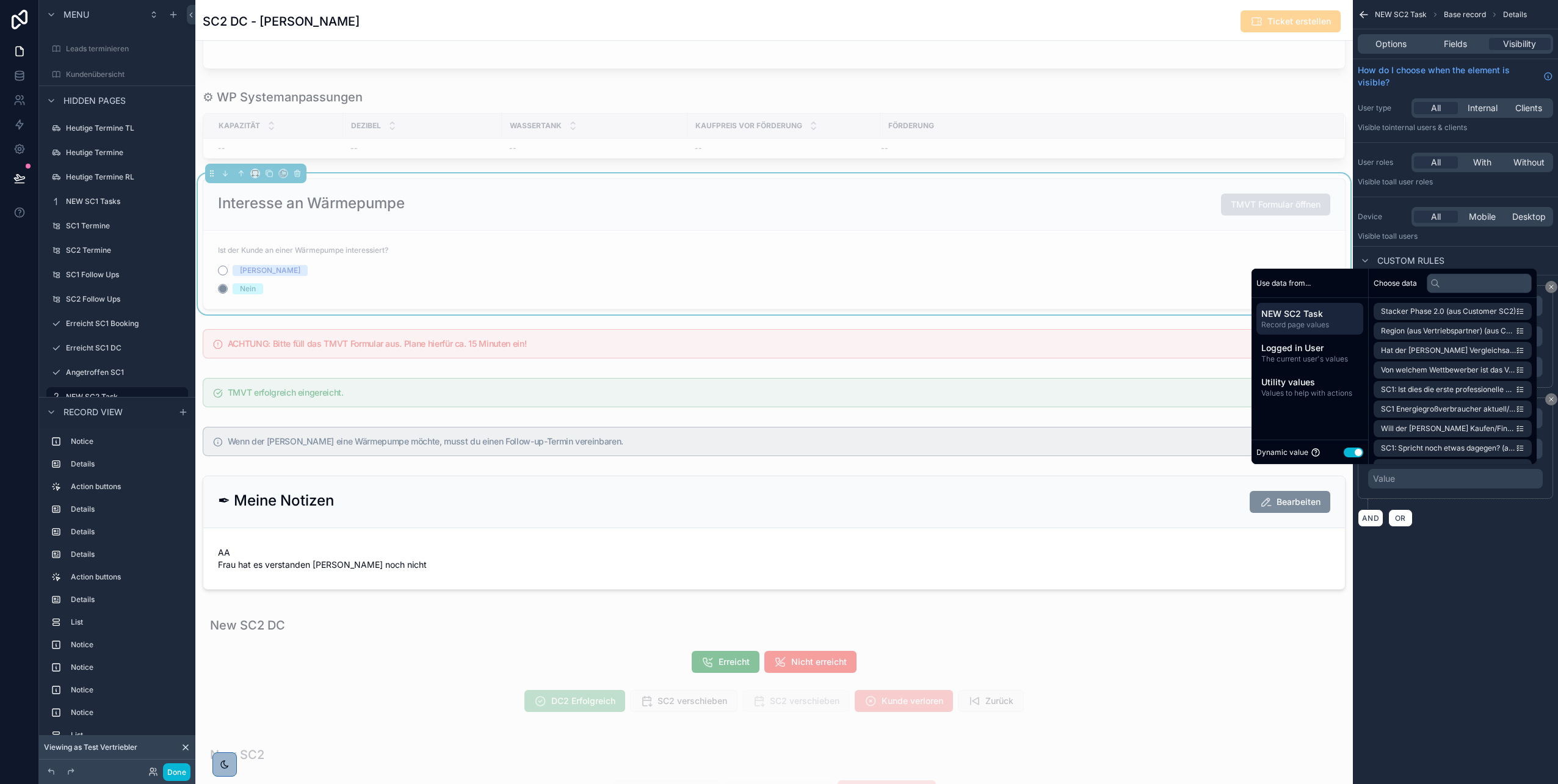
click at [1347, 447] on button "Use setting" at bounding box center [1353, 452] width 20 height 10
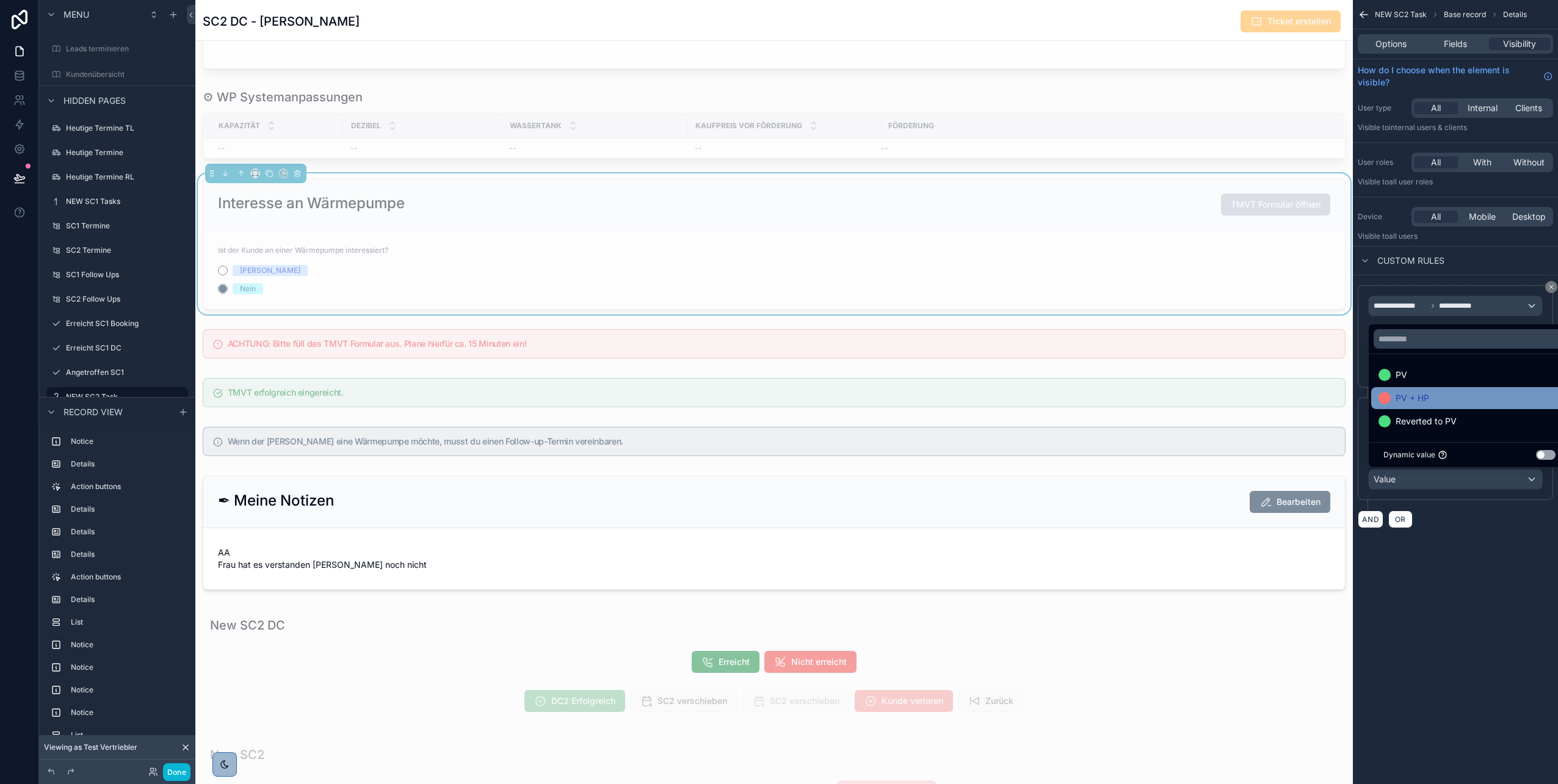
click at [1414, 394] on span "PV + HP" at bounding box center [1412, 398] width 33 height 14
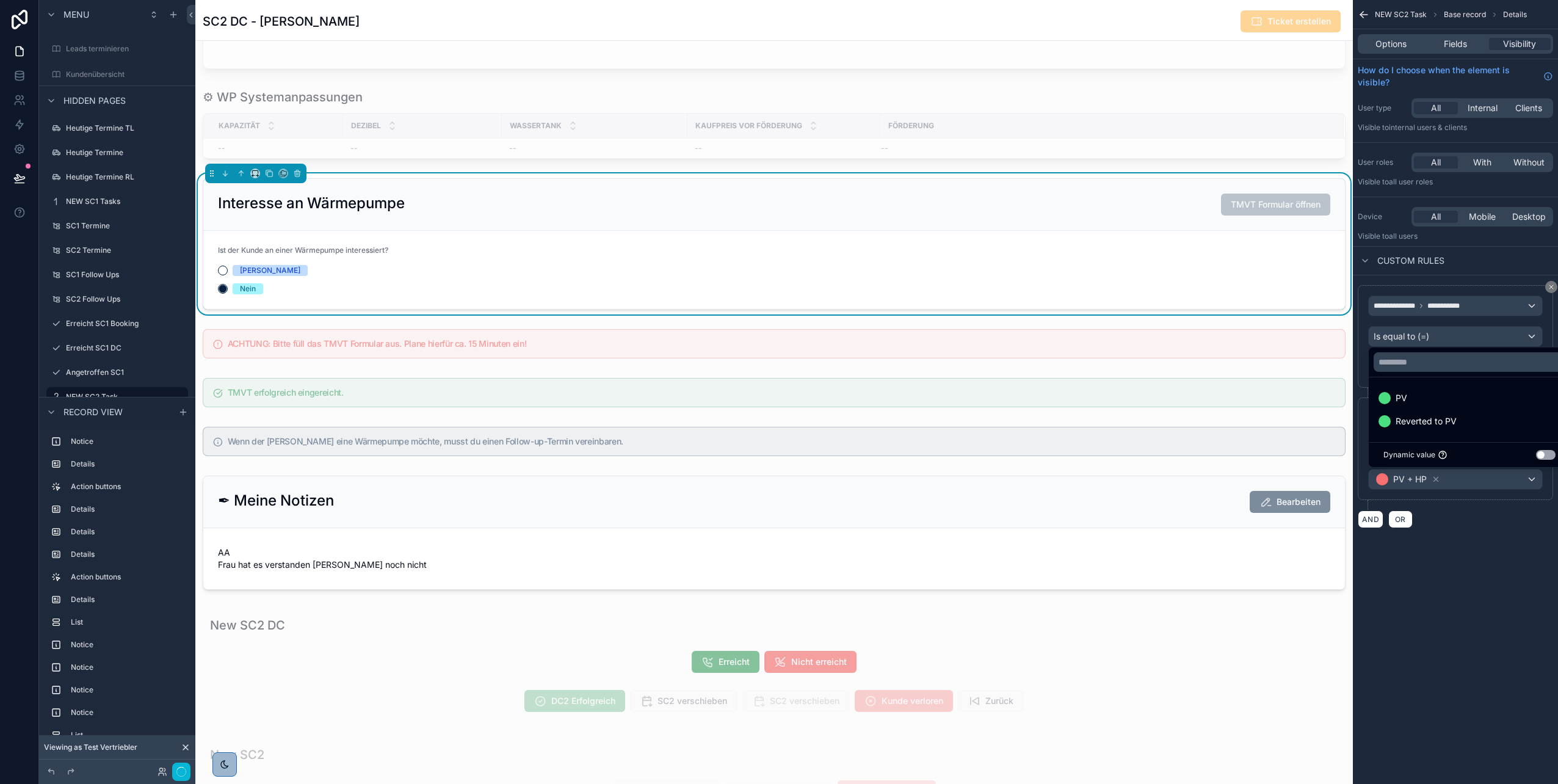
click at [1431, 536] on div "**********" at bounding box center [1456, 407] width 205 height 263
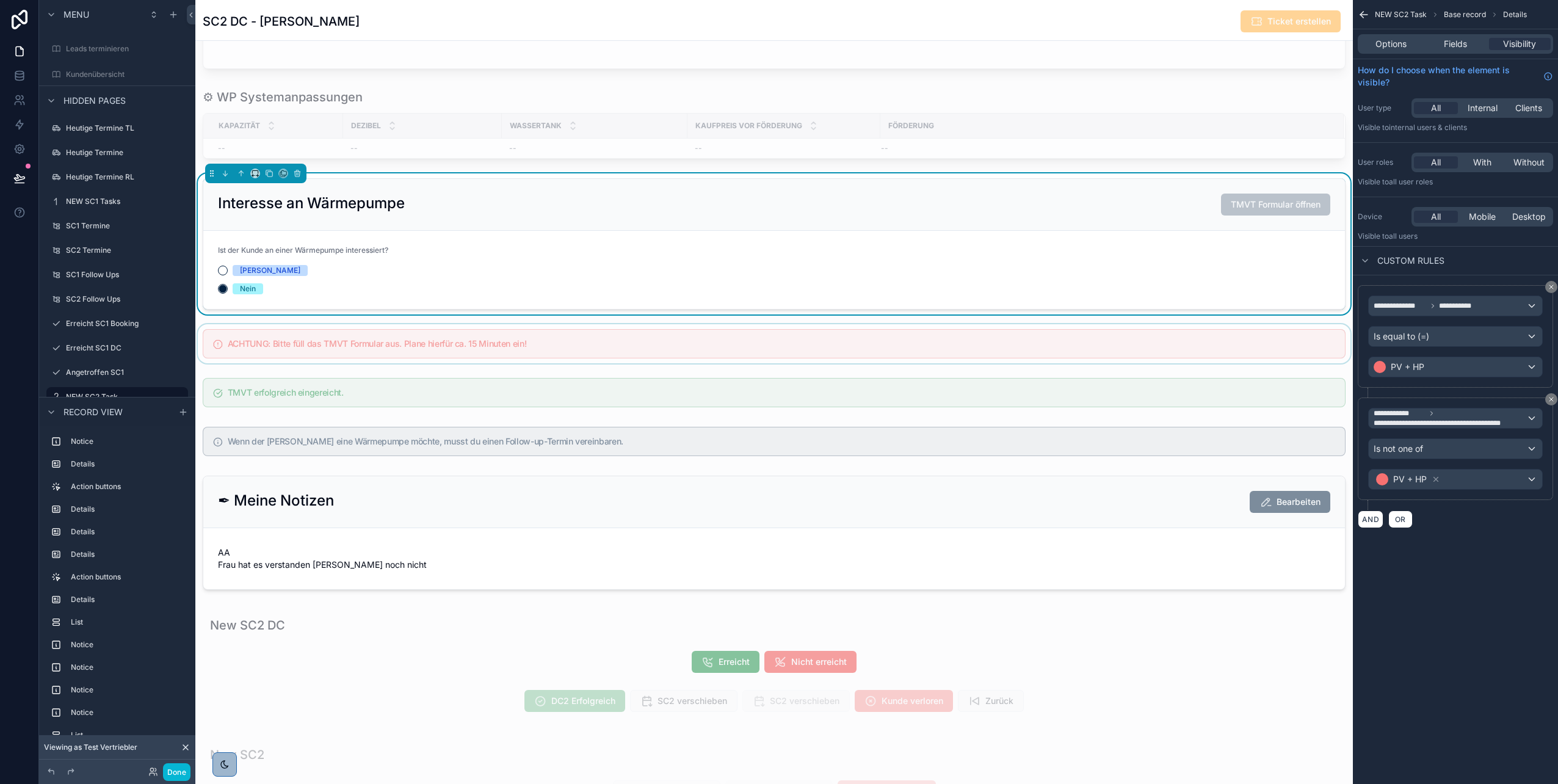
click at [1018, 345] on div "scrollable content" at bounding box center [774, 343] width 1158 height 39
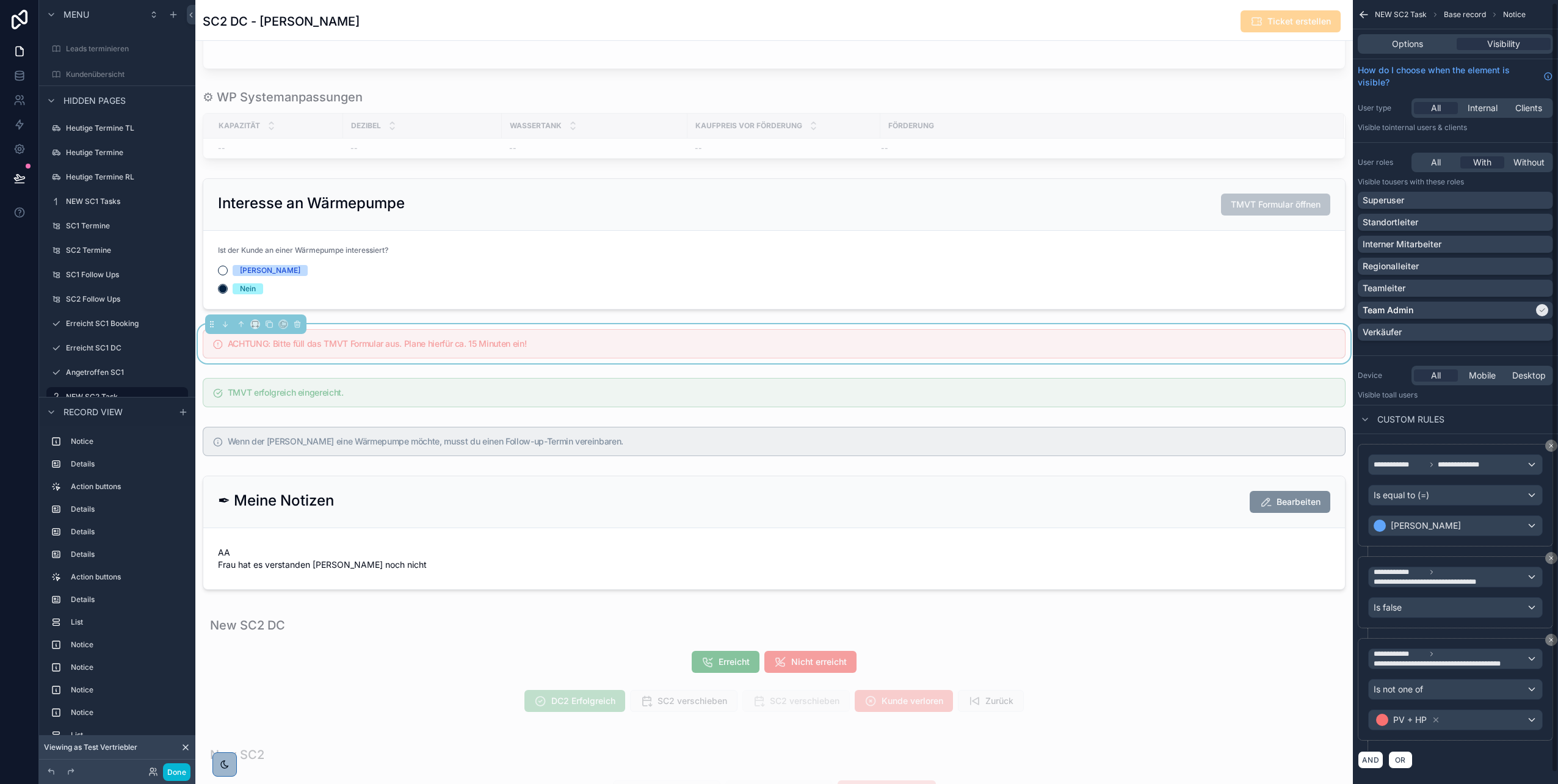
scroll to position [14, 0]
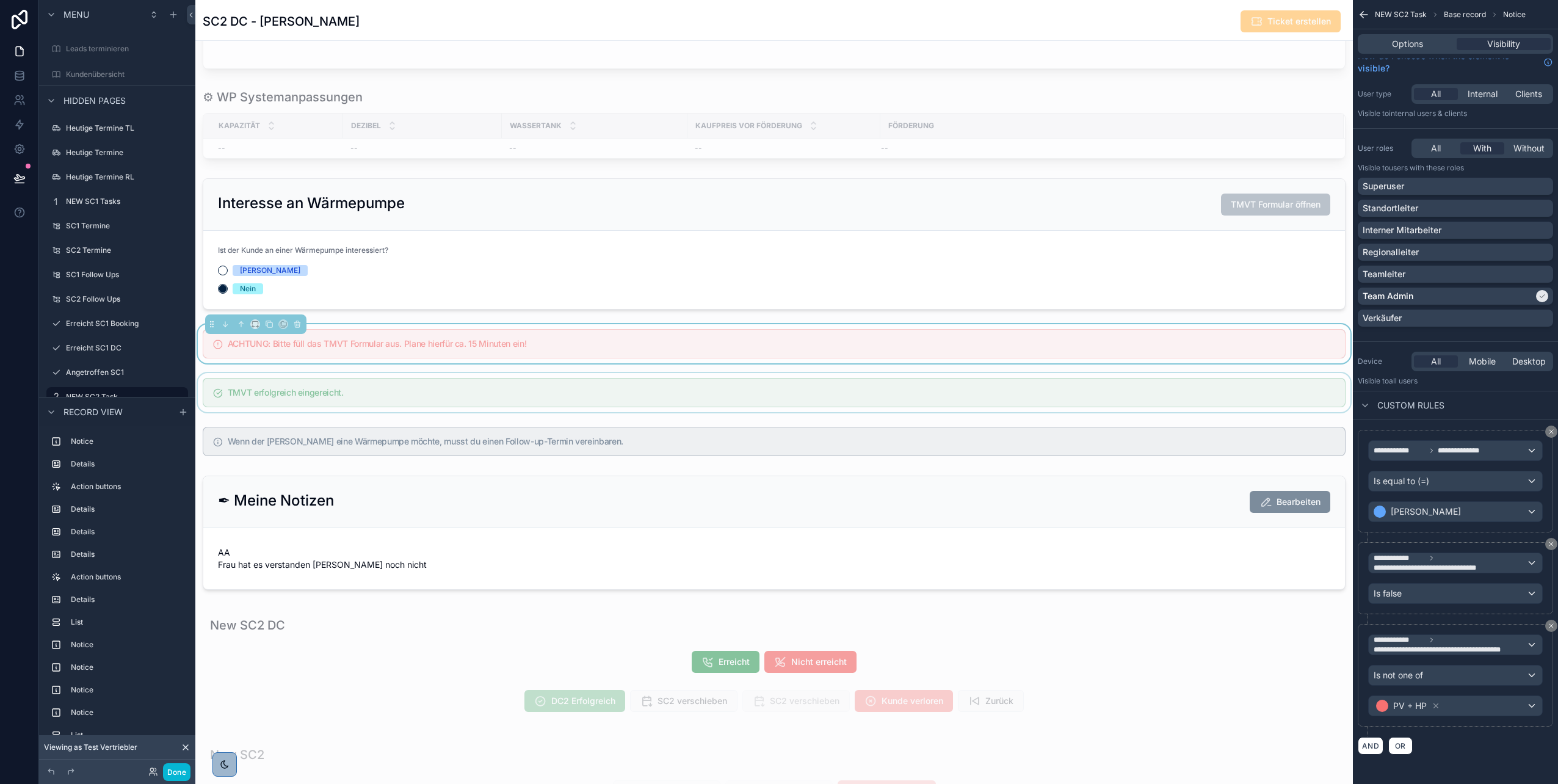
click at [1091, 397] on div "scrollable content" at bounding box center [774, 392] width 1158 height 39
click at [1069, 435] on div "scrollable content" at bounding box center [774, 441] width 1158 height 39
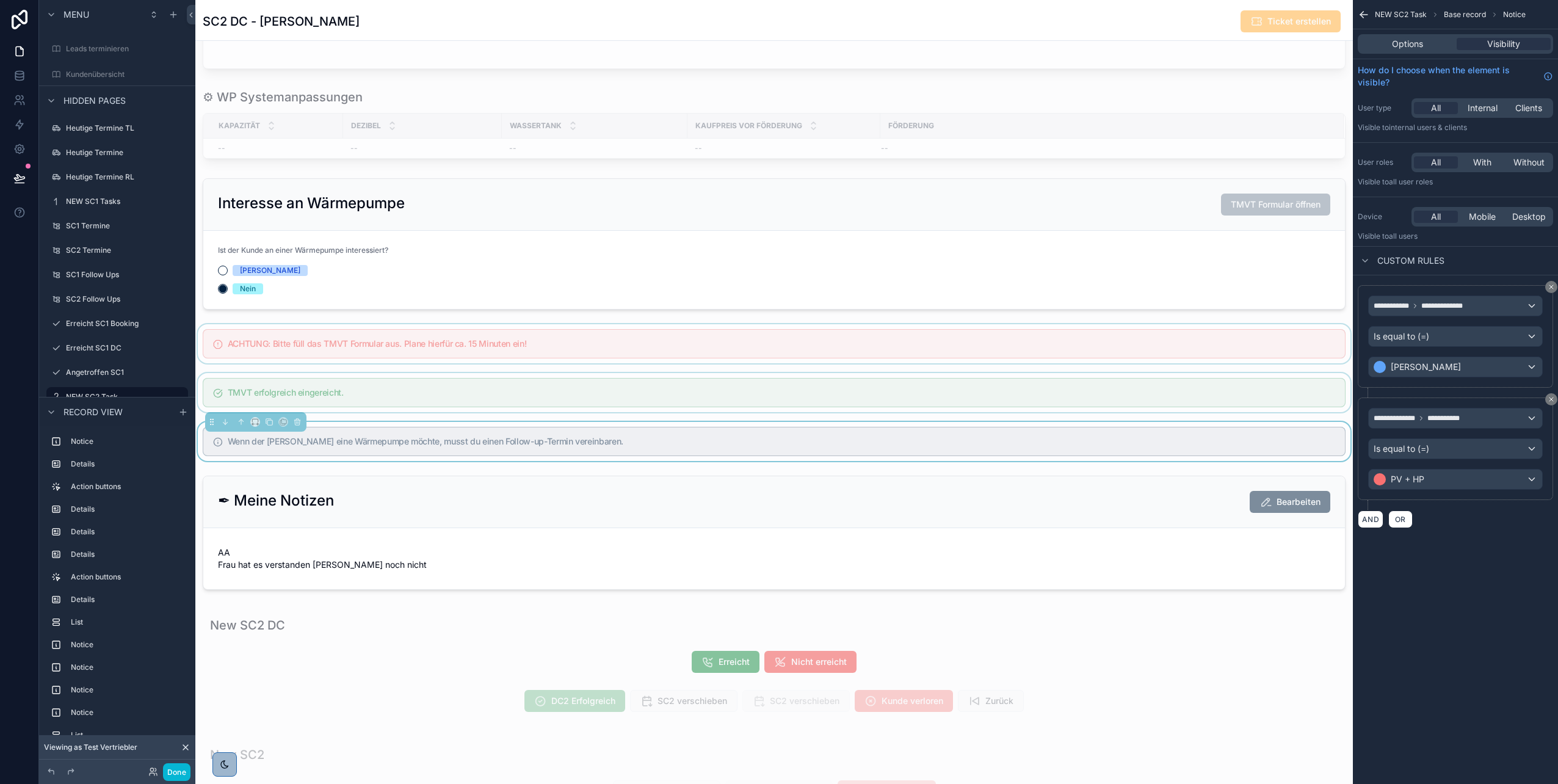
scroll to position [0, 0]
click at [1065, 389] on div "scrollable content" at bounding box center [774, 392] width 1158 height 39
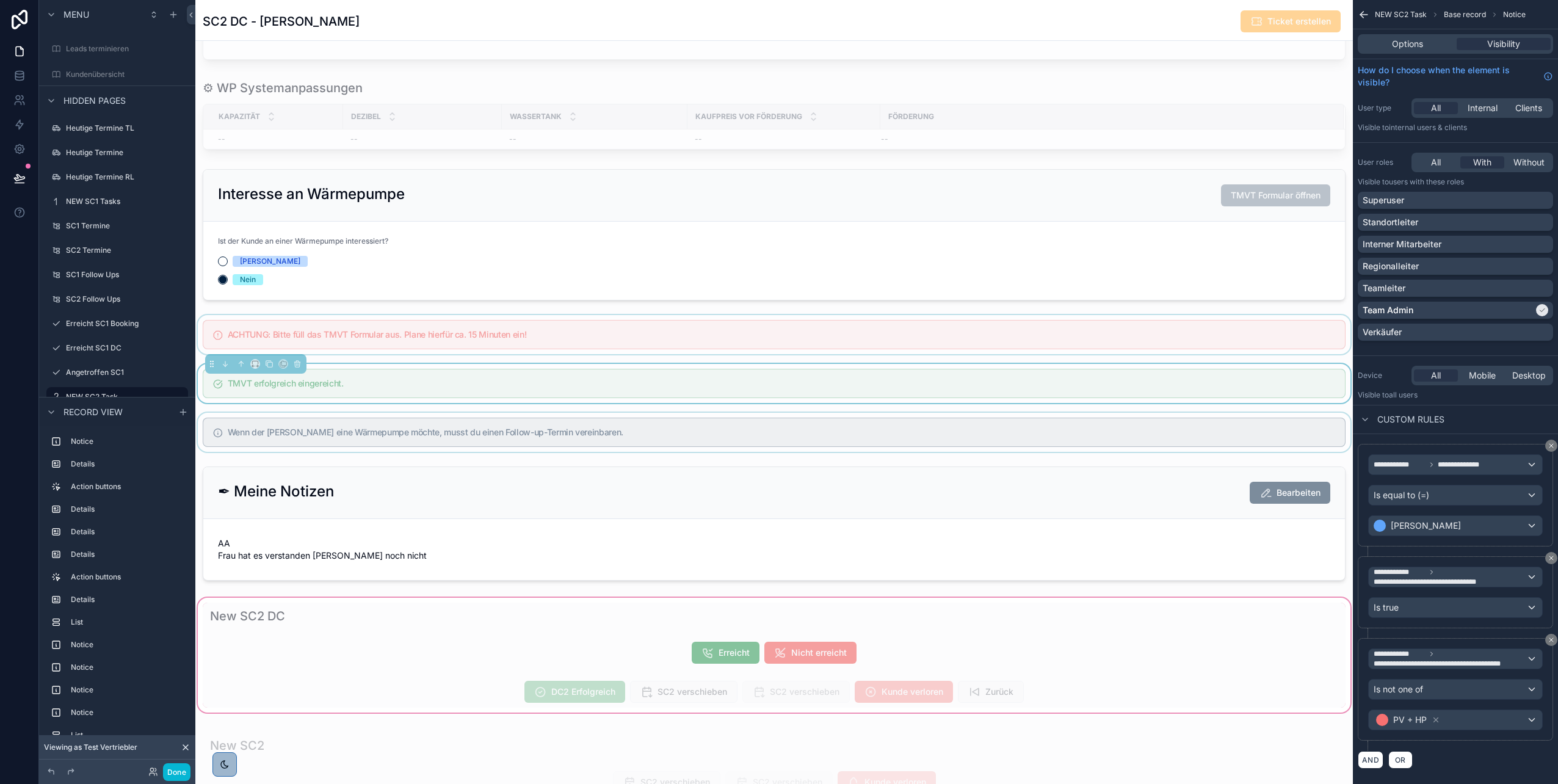
scroll to position [1270, 0]
click at [299, 237] on div "scrollable content" at bounding box center [774, 235] width 1158 height 141
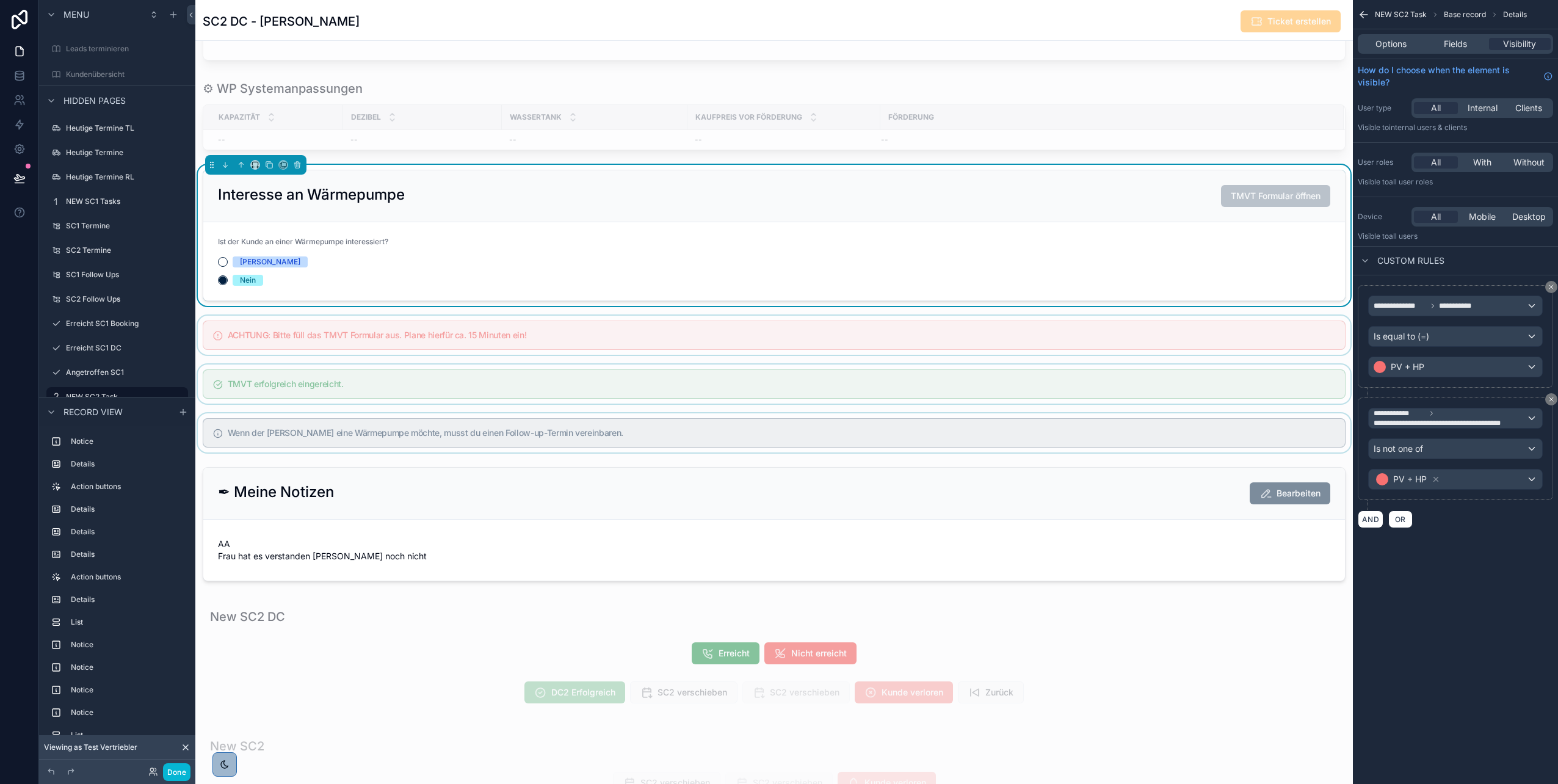
click at [1076, 335] on div "scrollable content" at bounding box center [774, 335] width 1158 height 39
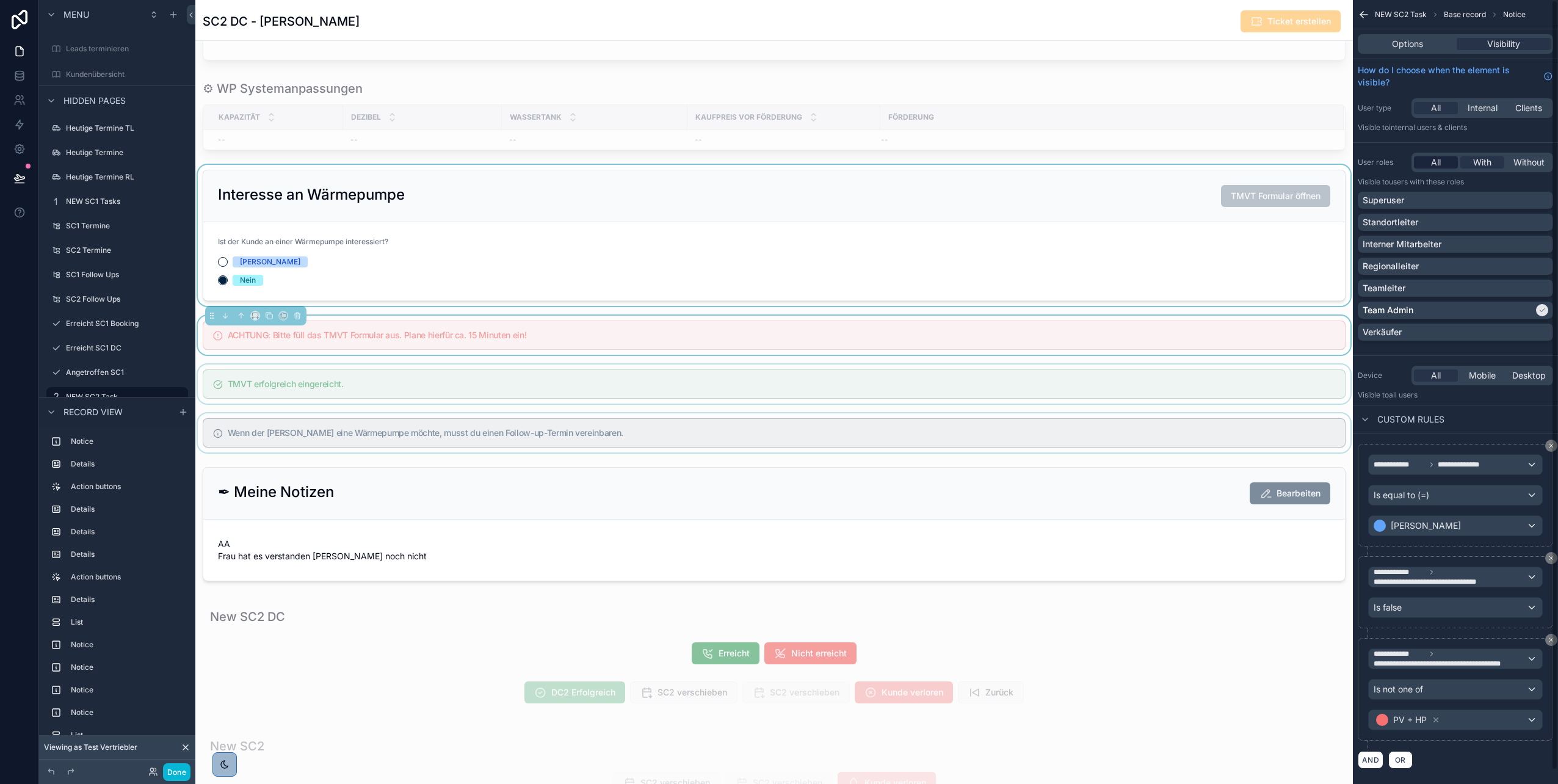
click at [1431, 166] on span "All" at bounding box center [1436, 162] width 10 height 12
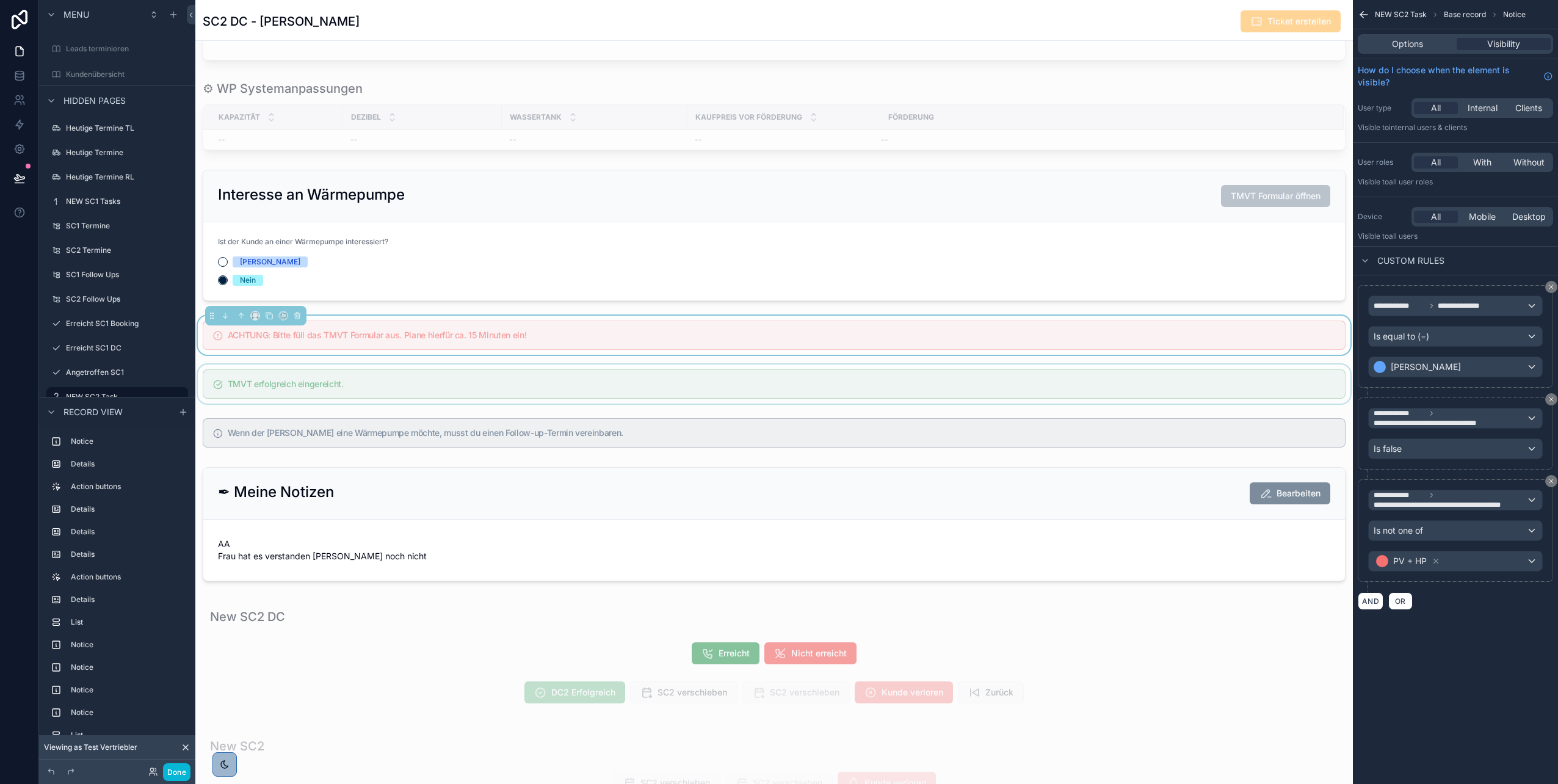
scroll to position [281, 0]
click at [1133, 394] on div "scrollable content" at bounding box center [774, 384] width 1158 height 39
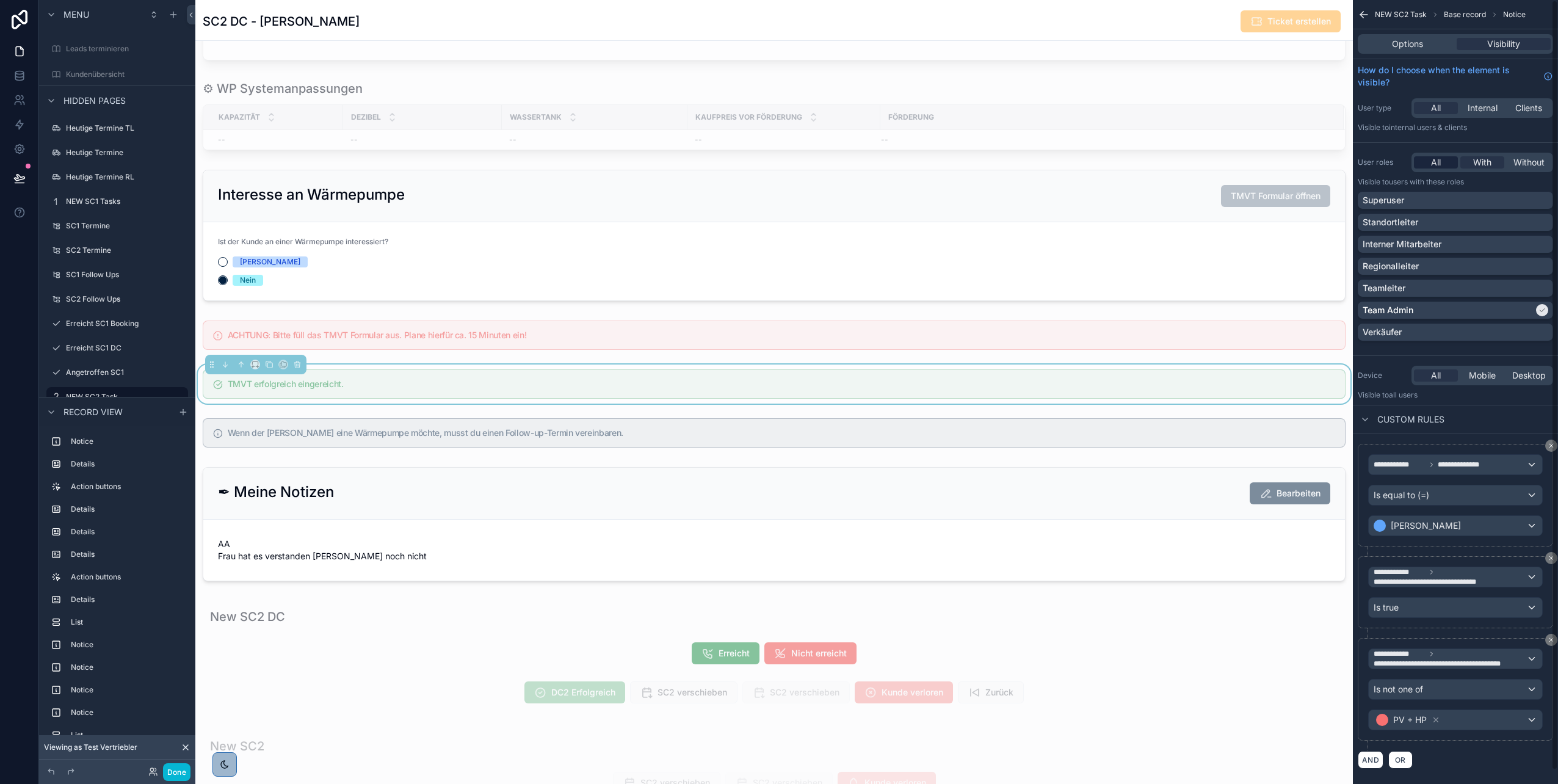
click at [1427, 166] on div "All" at bounding box center [1435, 162] width 44 height 12
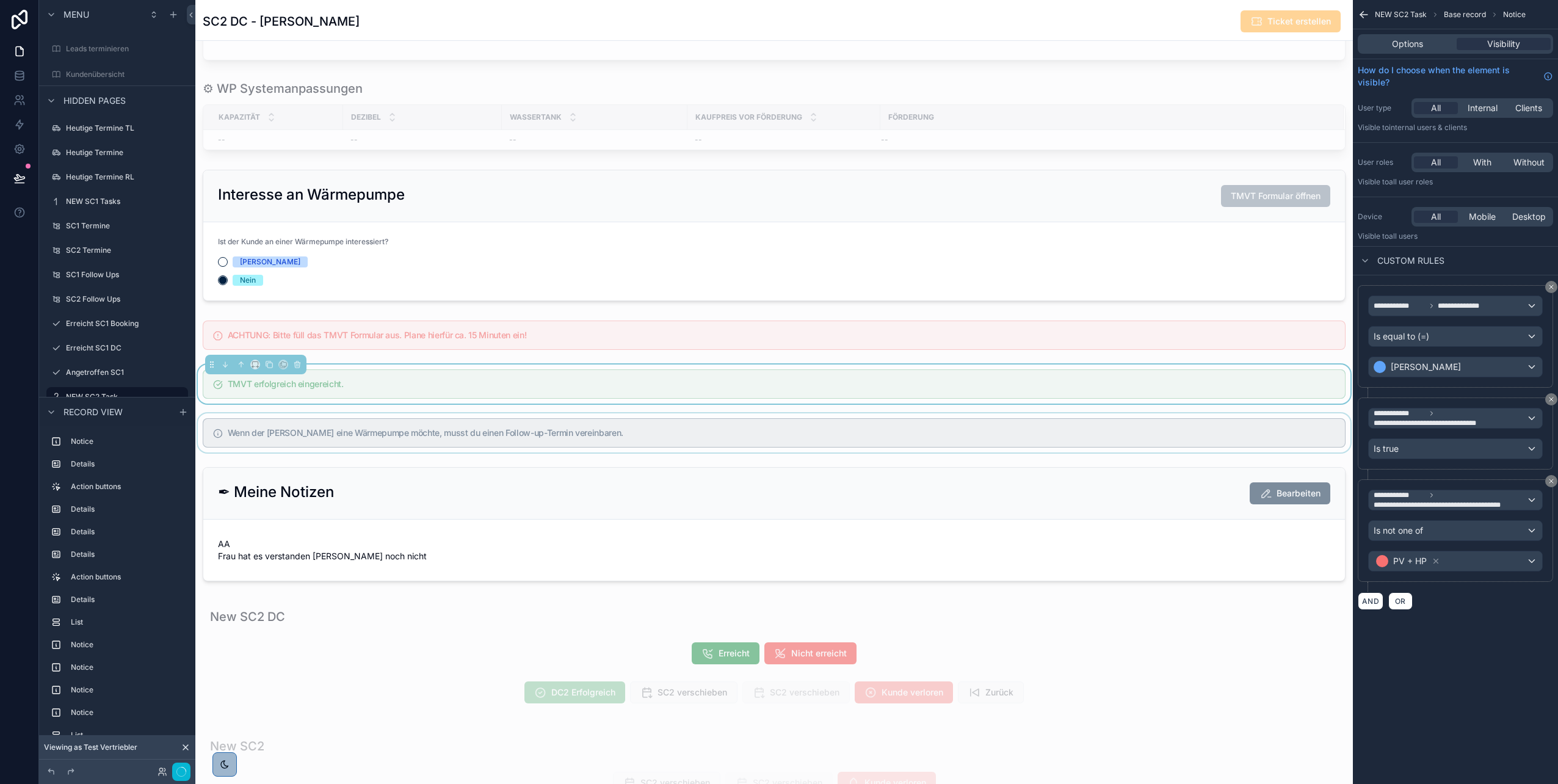
click at [964, 444] on div "scrollable content" at bounding box center [774, 432] width 1158 height 39
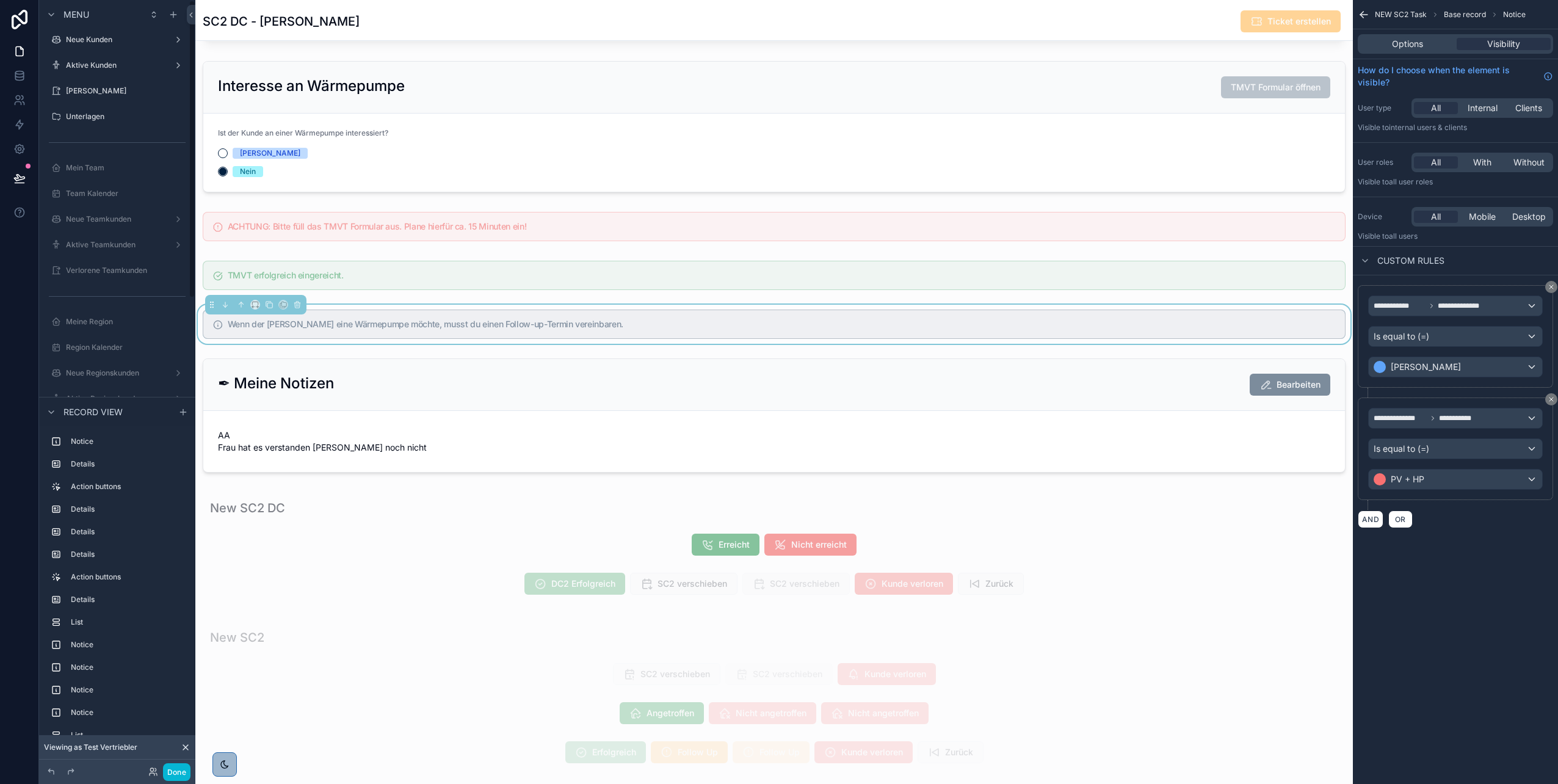
scroll to position [0, 0]
click at [93, 173] on label "Aktive Kunden" at bounding box center [115, 172] width 98 height 10
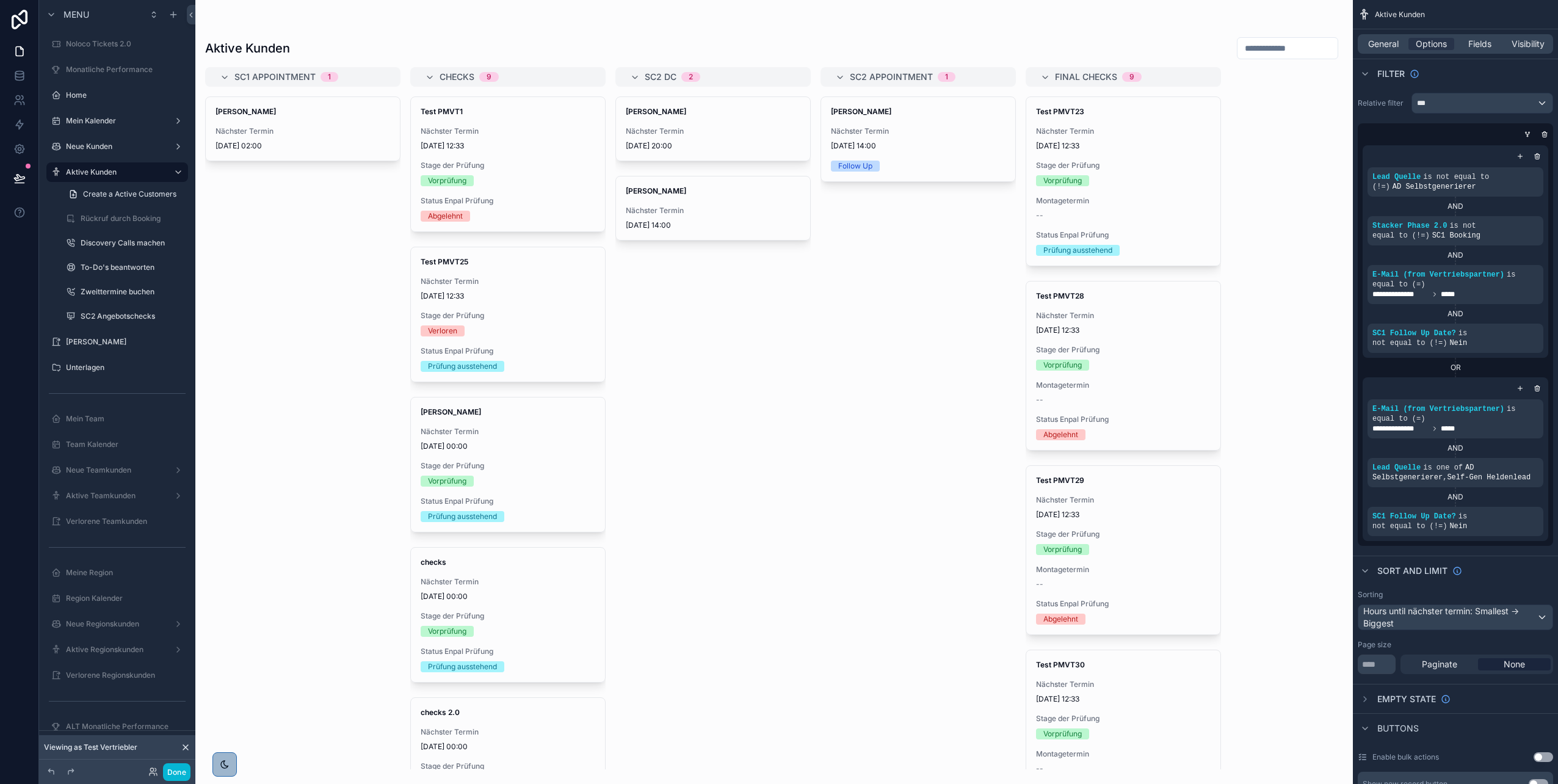
click at [283, 146] on div "scrollable content" at bounding box center [774, 392] width 1158 height 784
click at [283, 135] on span "Nächster Termin" at bounding box center [303, 131] width 174 height 10
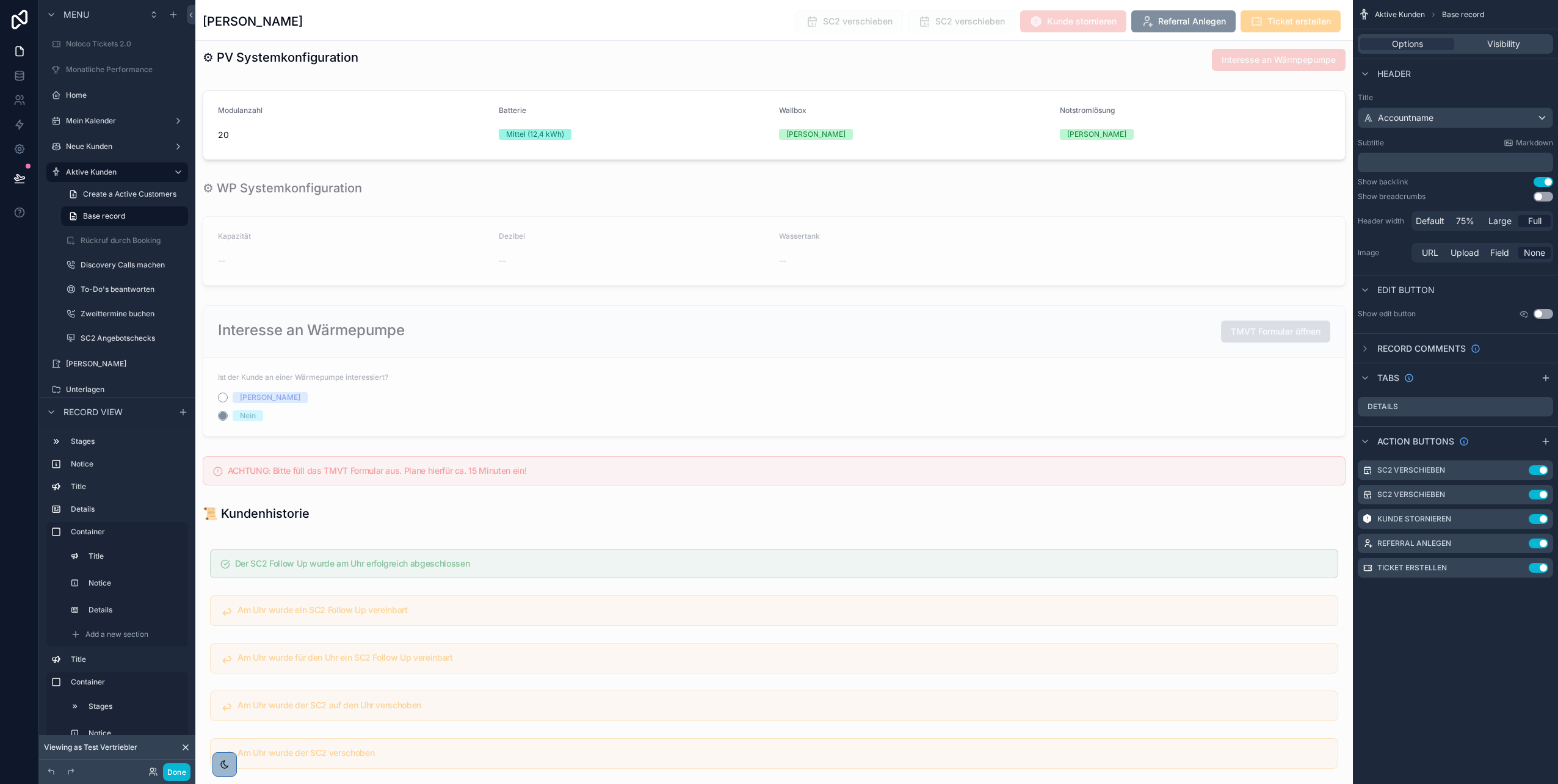
scroll to position [2282, 0]
click at [402, 337] on div "scrollable content" at bounding box center [774, 371] width 1158 height 141
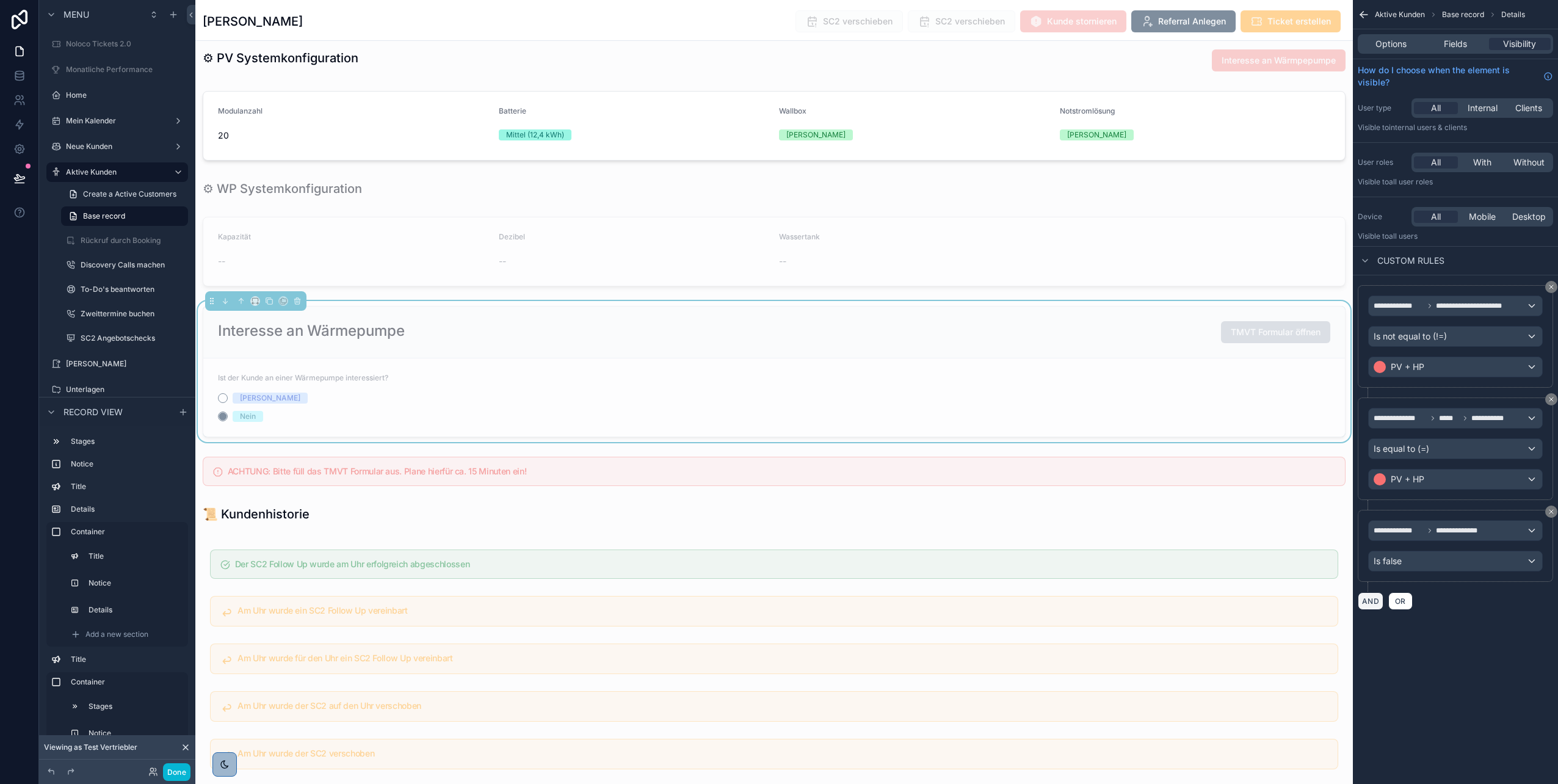
click at [1370, 601] on button "AND" at bounding box center [1371, 601] width 25 height 18
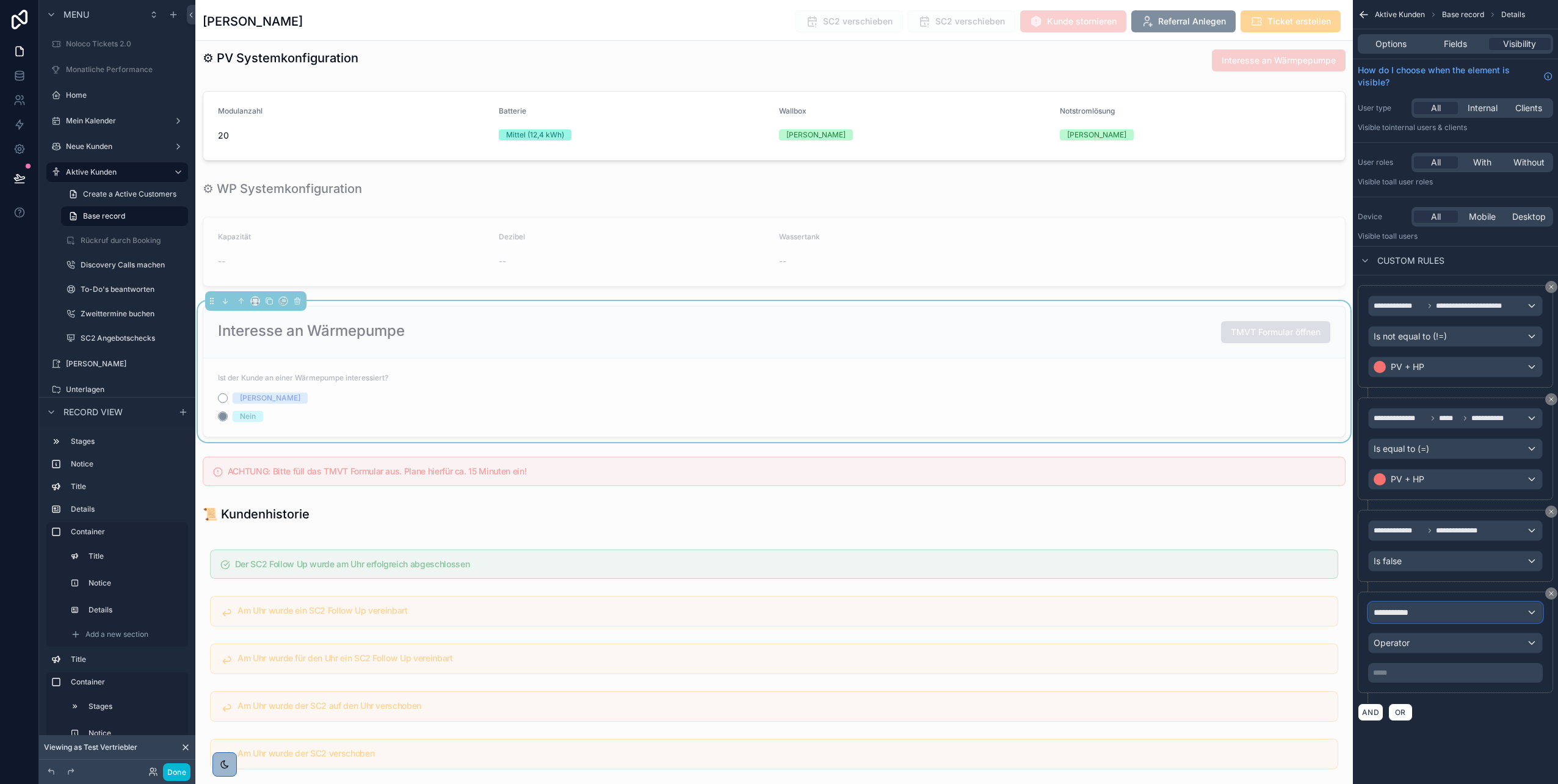
click at [1431, 606] on div "**********" at bounding box center [1456, 612] width 174 height 20
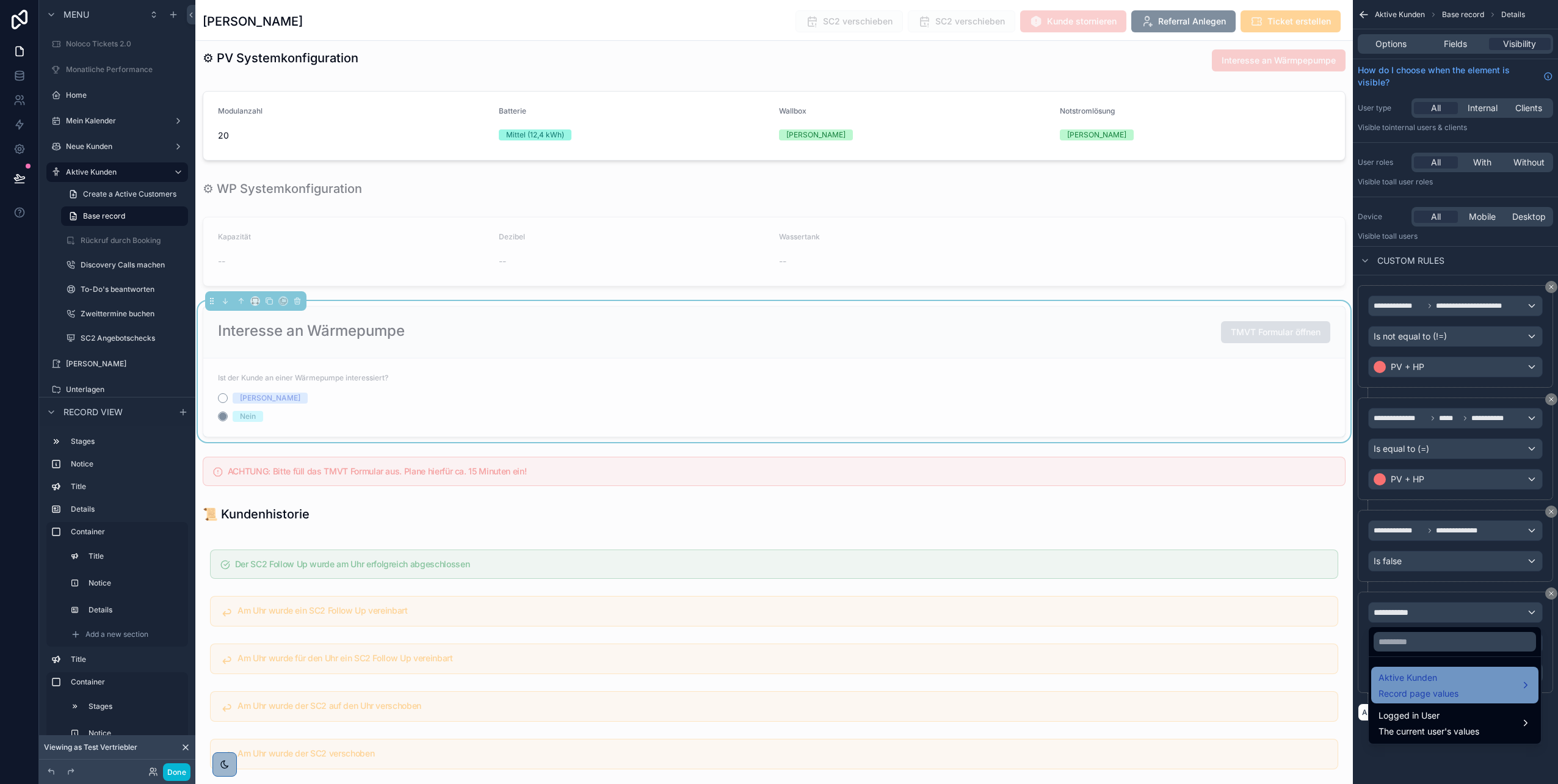
click at [1410, 672] on span "Aktive Kunden" at bounding box center [1419, 677] width 80 height 14
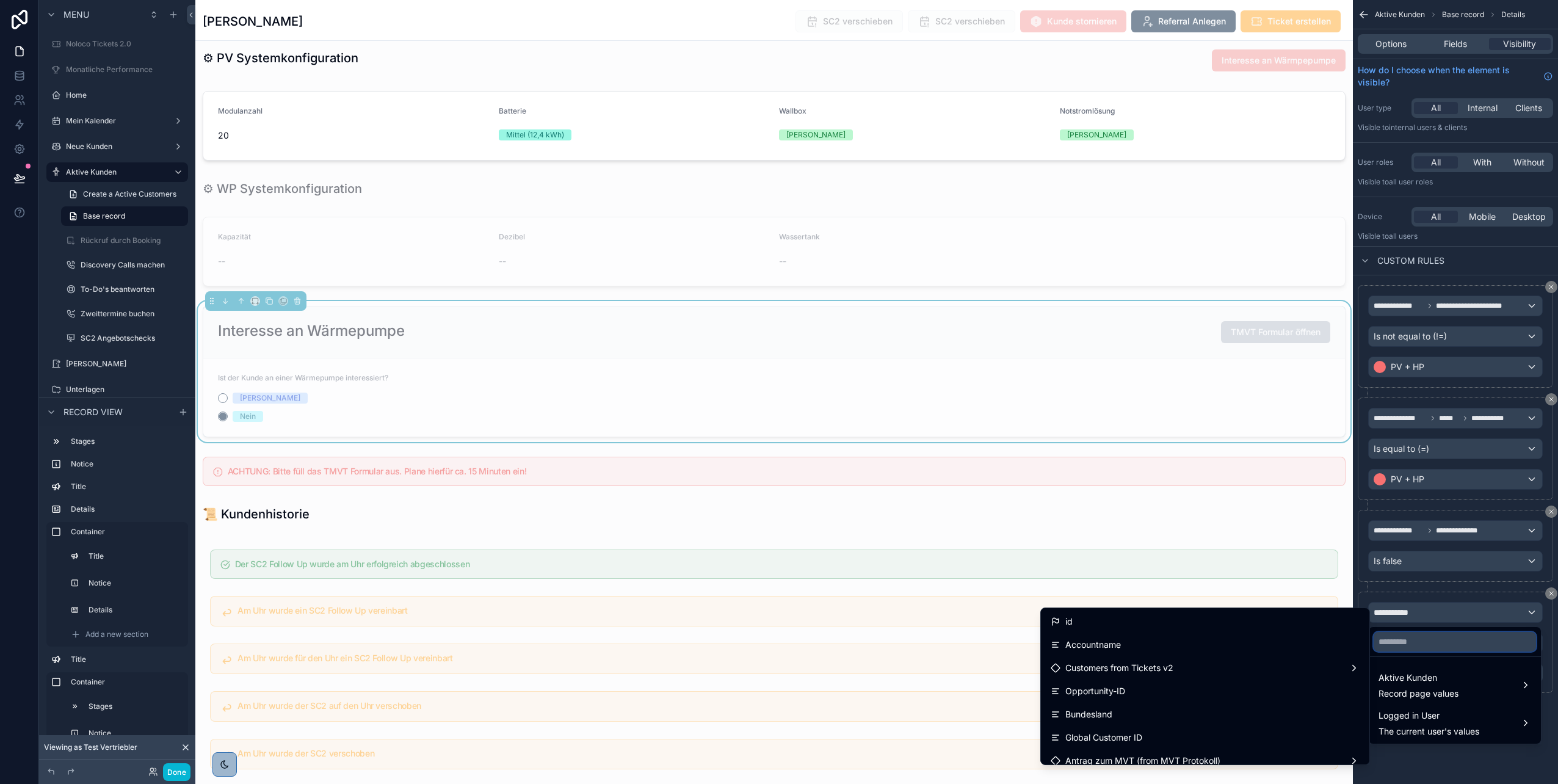
click at [1408, 650] on input "text" at bounding box center [1455, 642] width 162 height 20
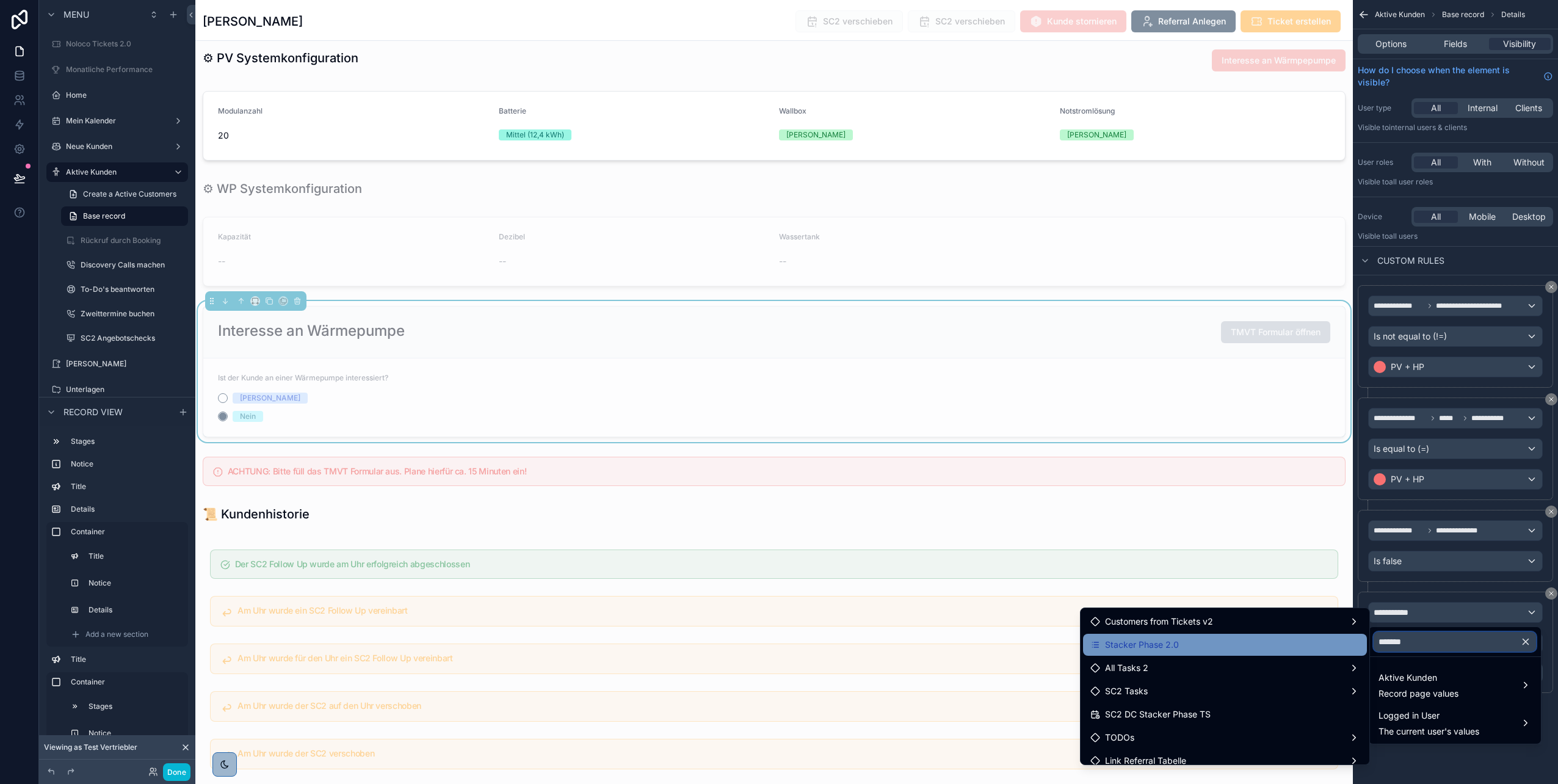
type input "*******"
click at [1256, 649] on div "Stacker Phase 2.0" at bounding box center [1225, 645] width 269 height 14
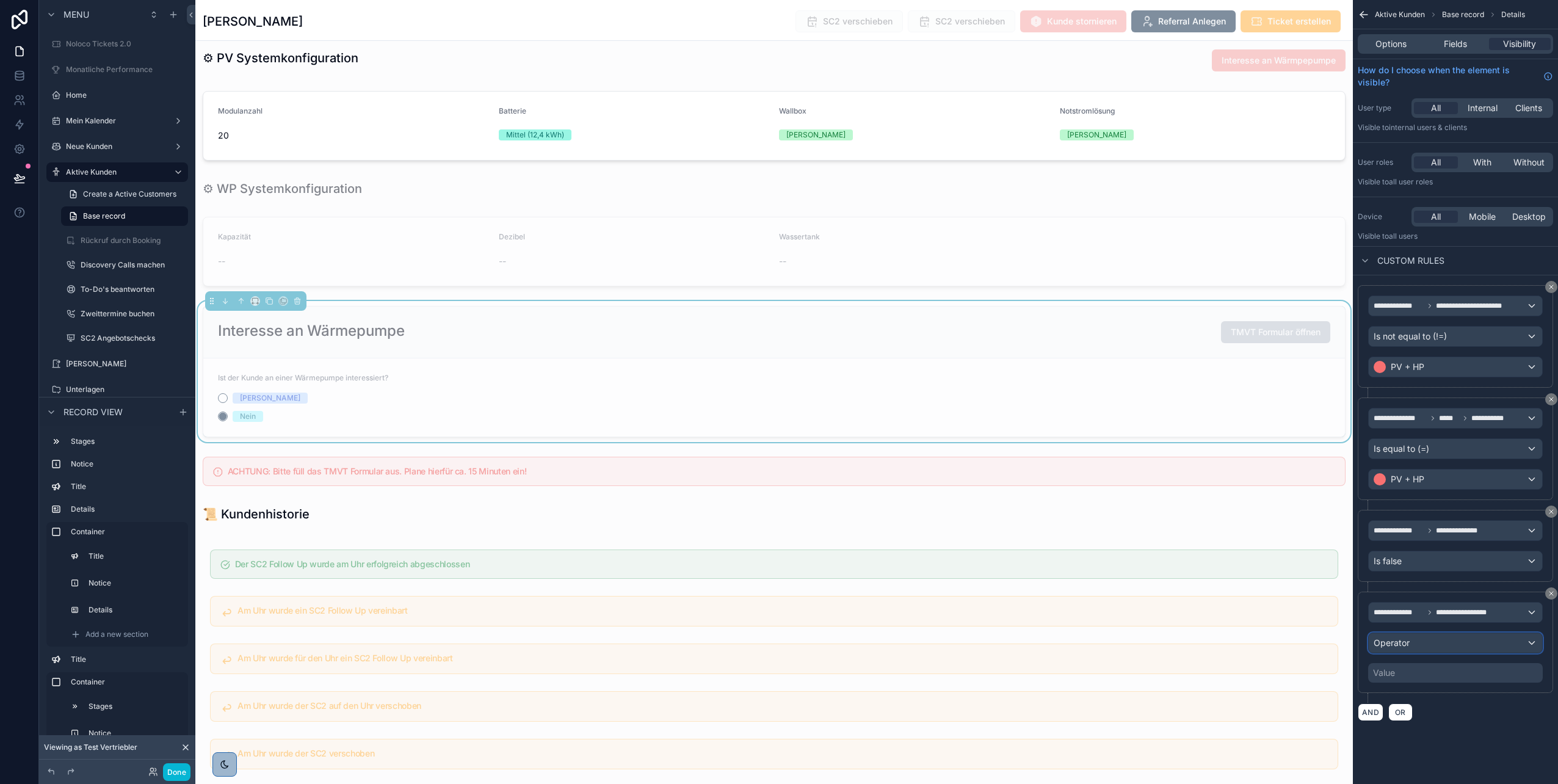
click at [1416, 646] on div "Operator" at bounding box center [1456, 642] width 174 height 20
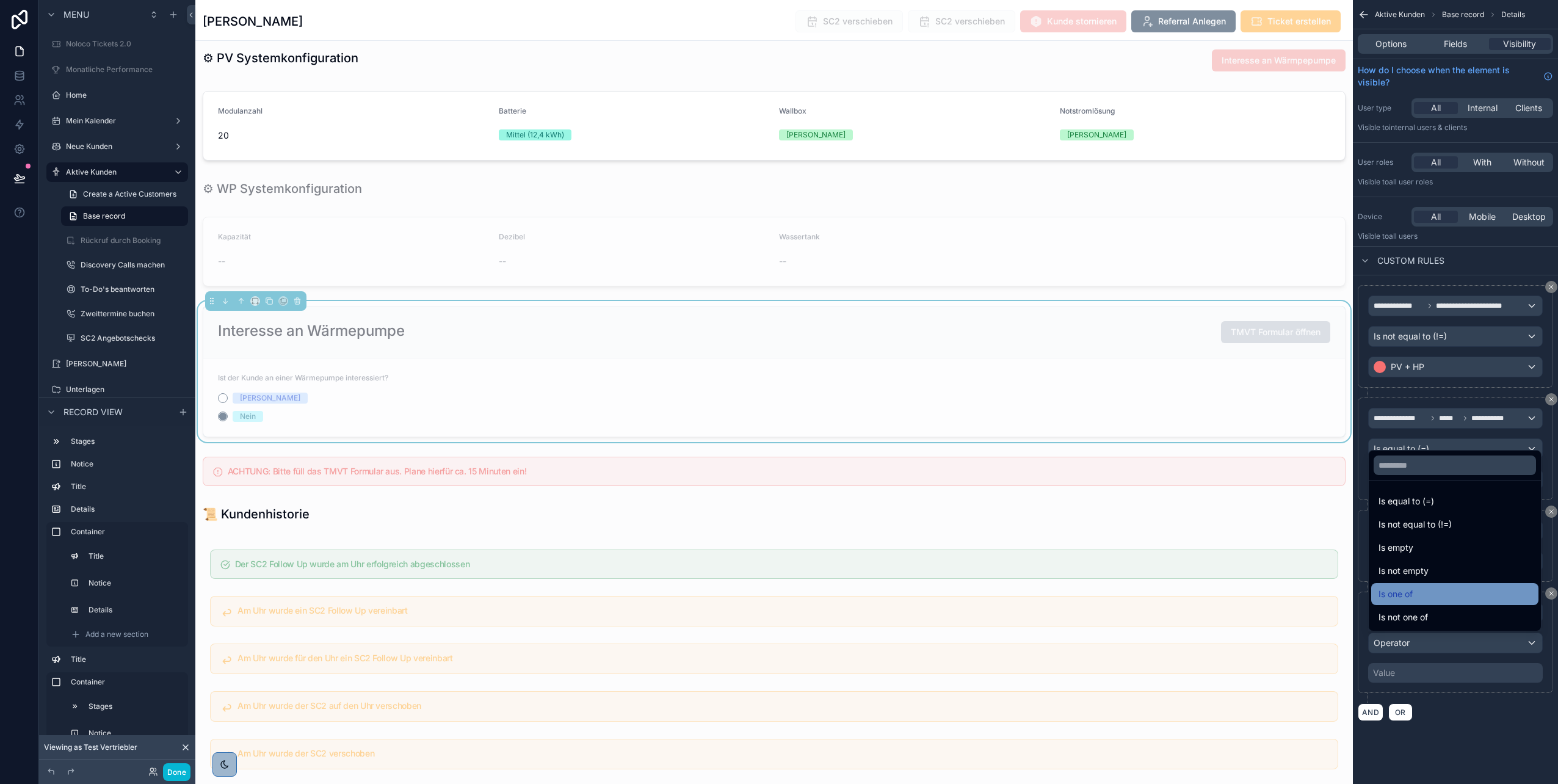
click at [1423, 586] on div "Is one of" at bounding box center [1455, 594] width 167 height 22
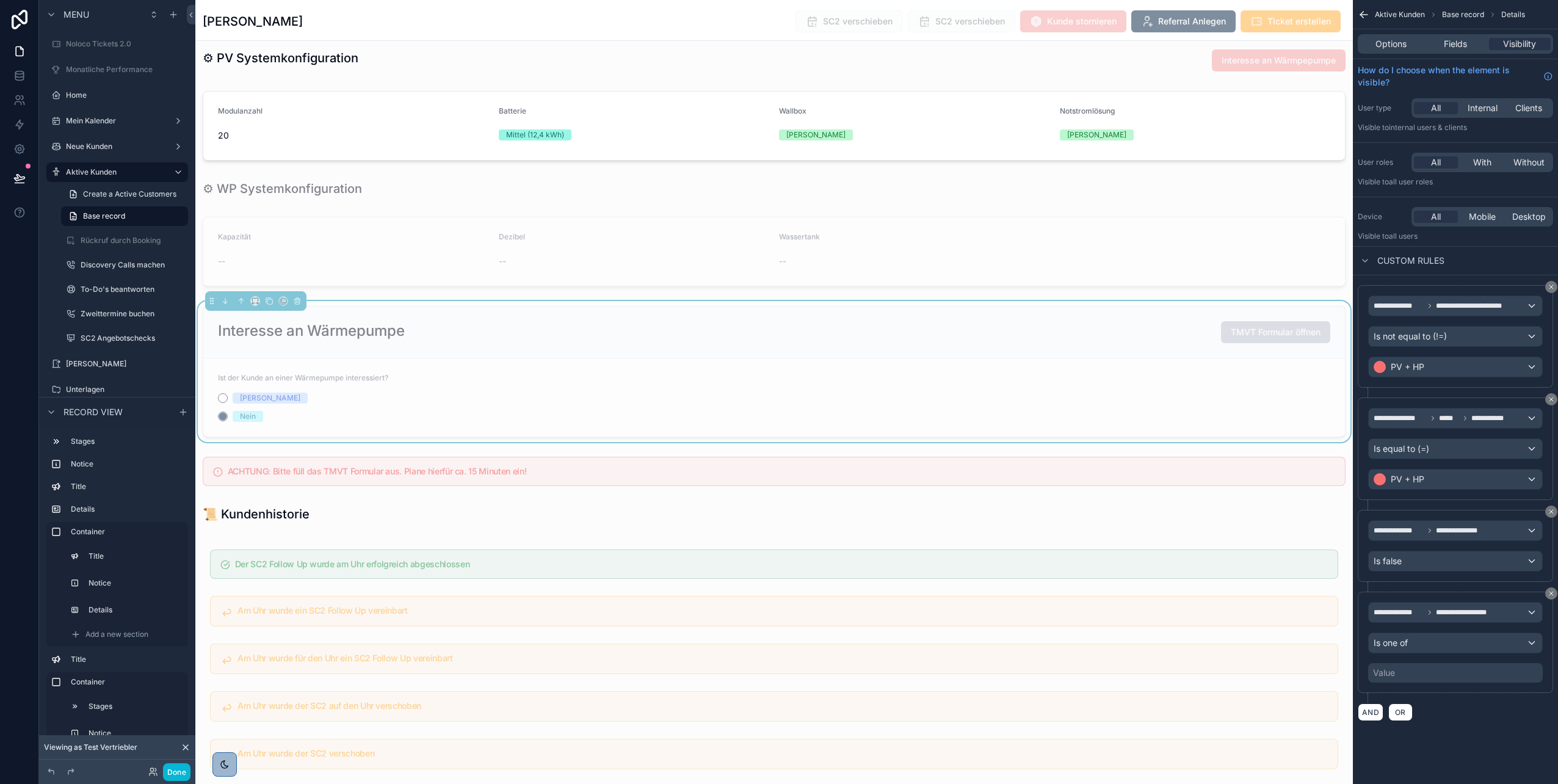
click at [1406, 666] on div "Value" at bounding box center [1455, 673] width 174 height 20
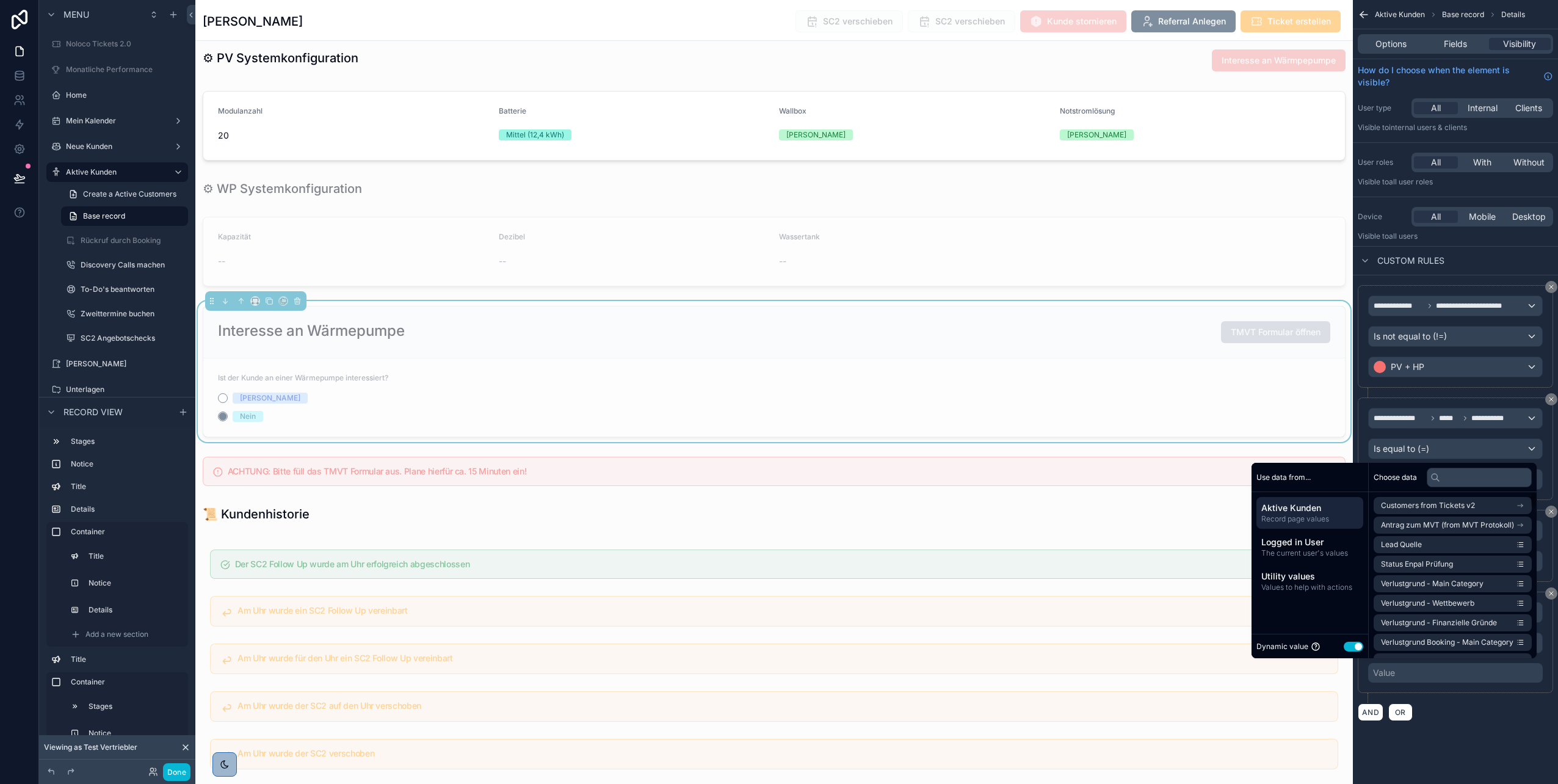
click at [1349, 651] on div "Dynamic value Use setting" at bounding box center [1310, 646] width 107 height 14
click at [1348, 646] on button "Use setting" at bounding box center [1353, 646] width 20 height 10
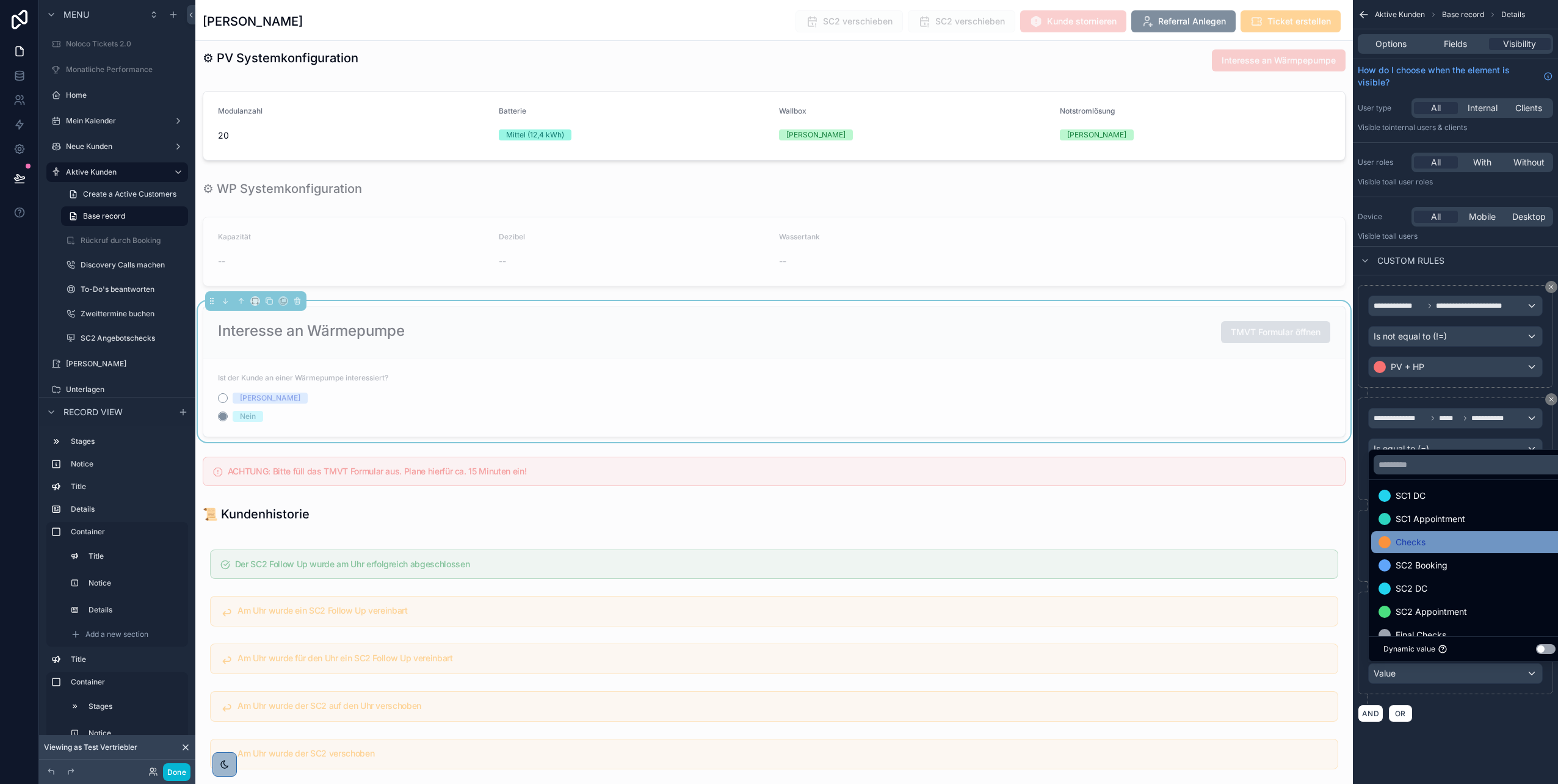
scroll to position [29, 0]
click at [1447, 545] on div "Checks" at bounding box center [1470, 541] width 182 height 14
click at [1443, 538] on span "SC2 Booking" at bounding box center [1421, 541] width 52 height 14
click at [1443, 538] on div "SC2 DC" at bounding box center [1470, 541] width 182 height 14
click at [1440, 543] on span "SC2 Appointment" at bounding box center [1431, 541] width 72 height 14
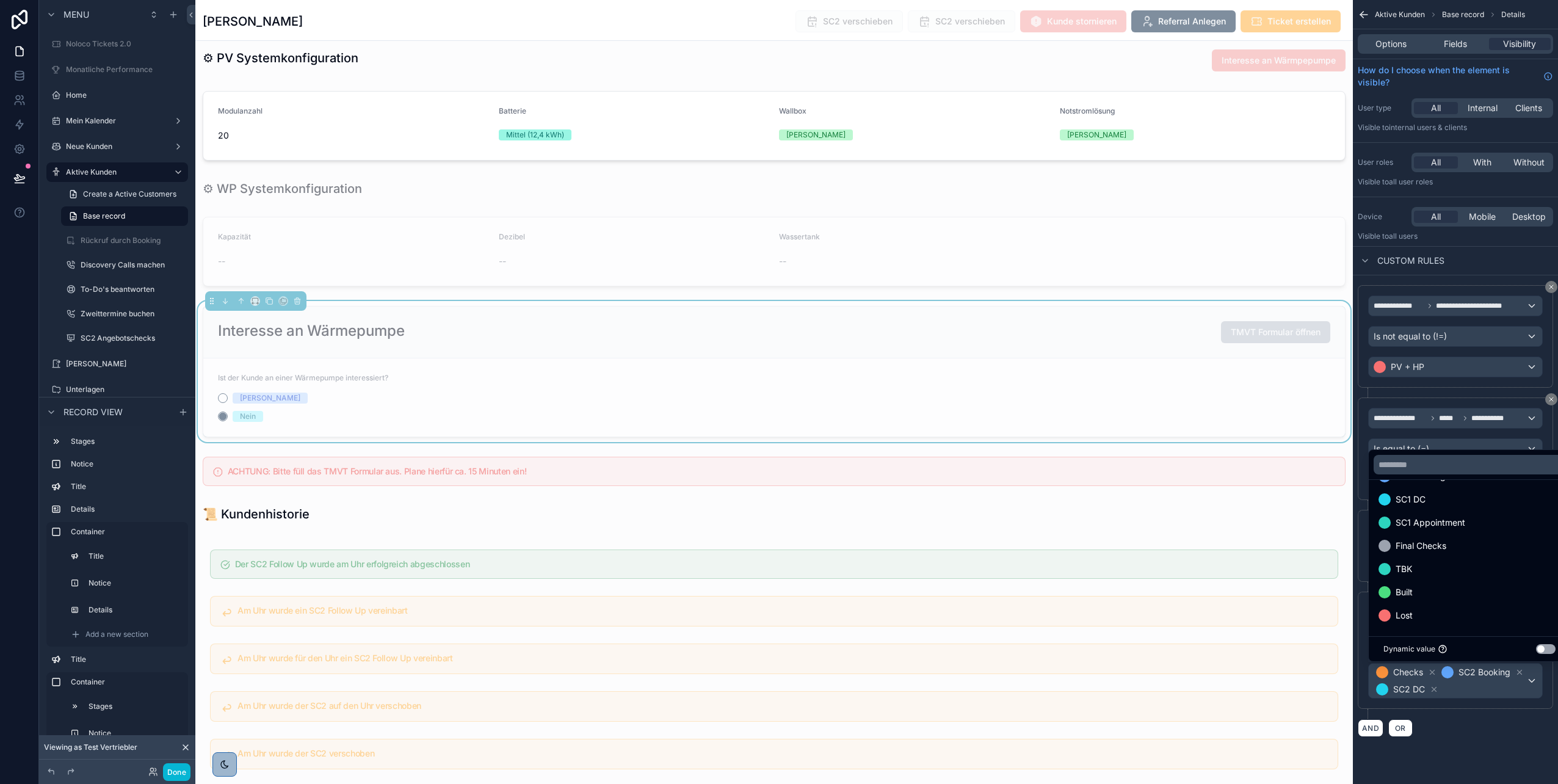
scroll to position [25, 0]
click at [1440, 543] on span "Final Checks" at bounding box center [1421, 545] width 51 height 14
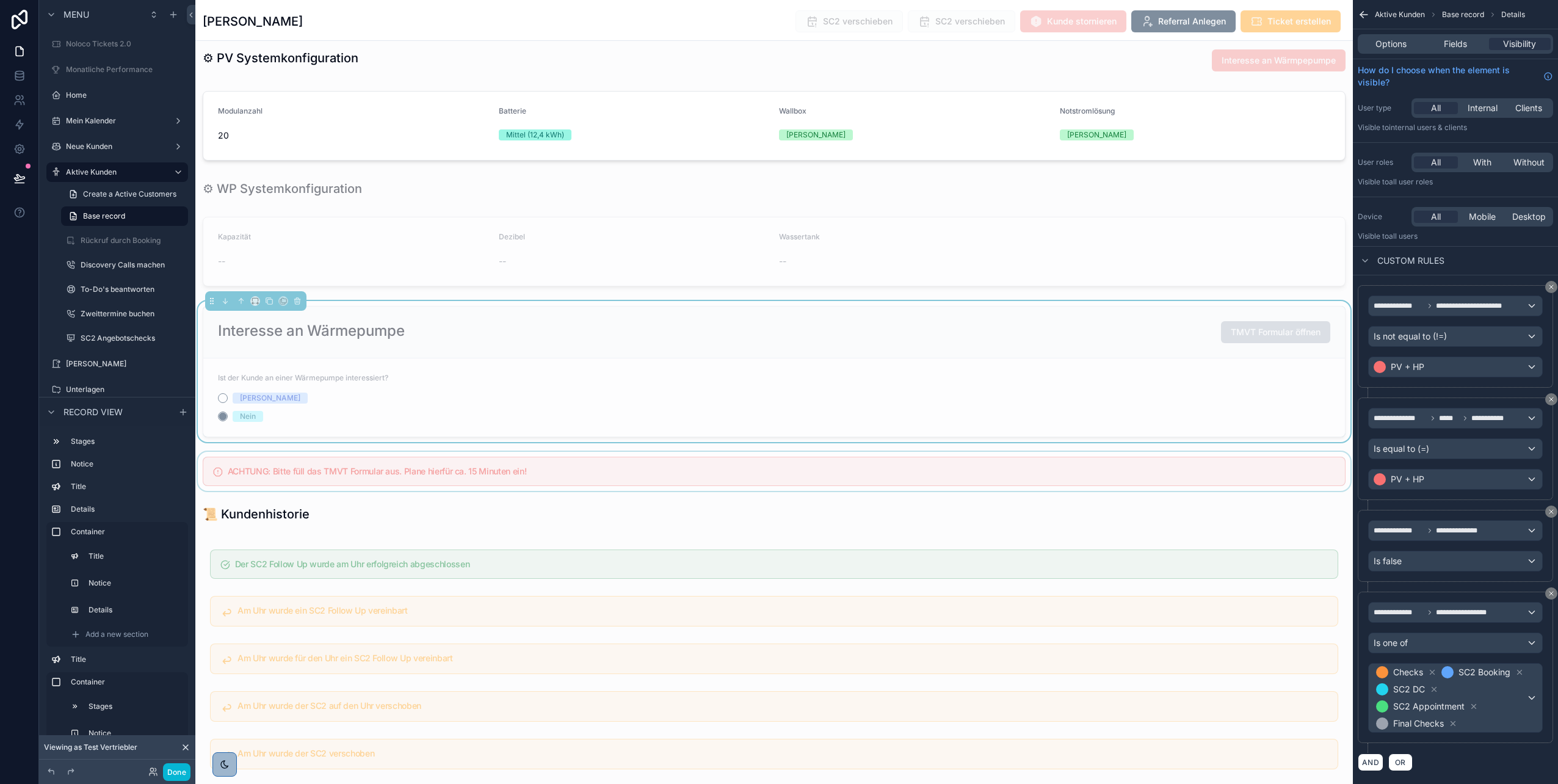
click at [1255, 462] on div "scrollable content" at bounding box center [774, 471] width 1158 height 39
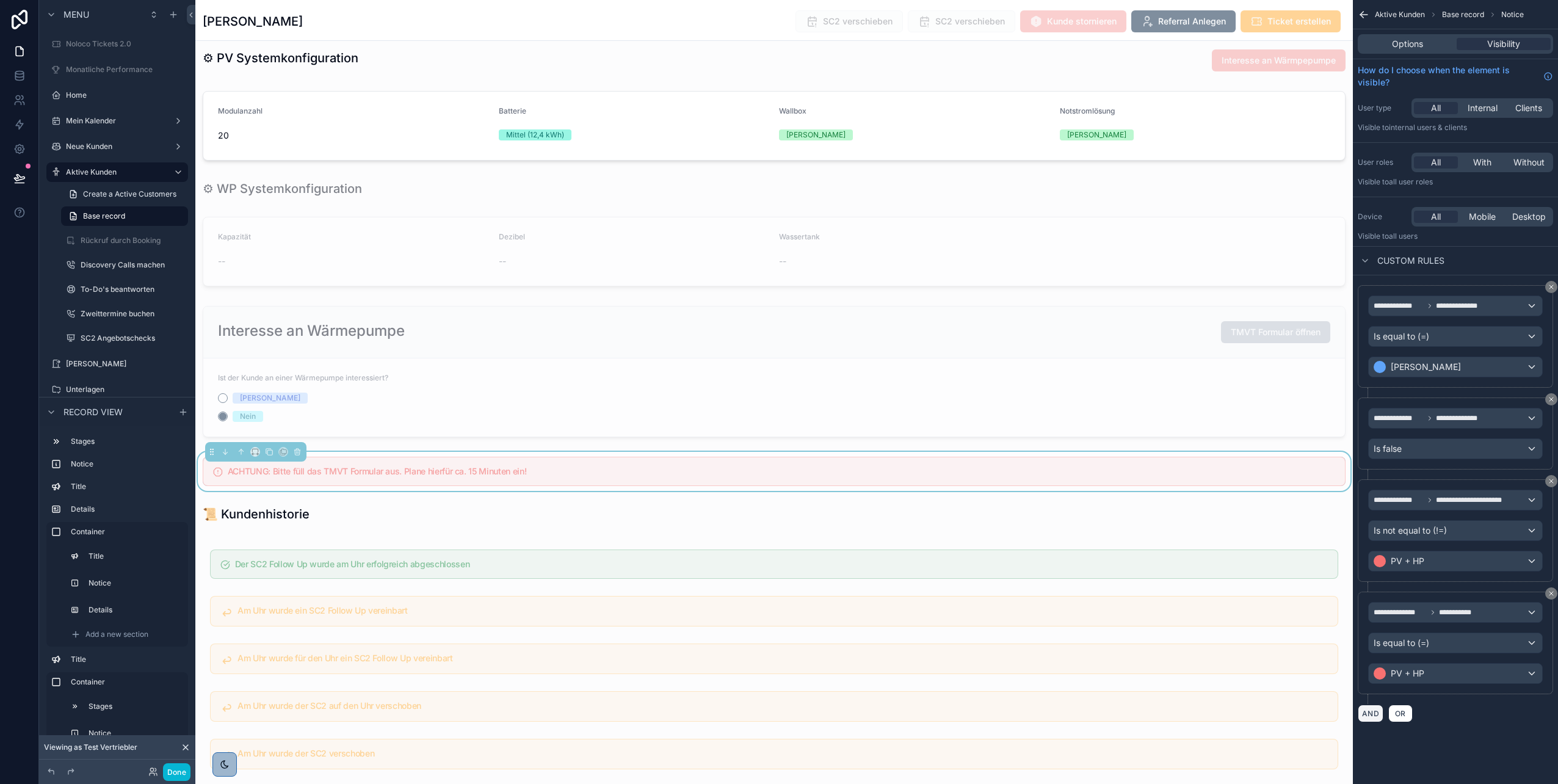
click at [1372, 708] on button "AND" at bounding box center [1371, 713] width 25 height 18
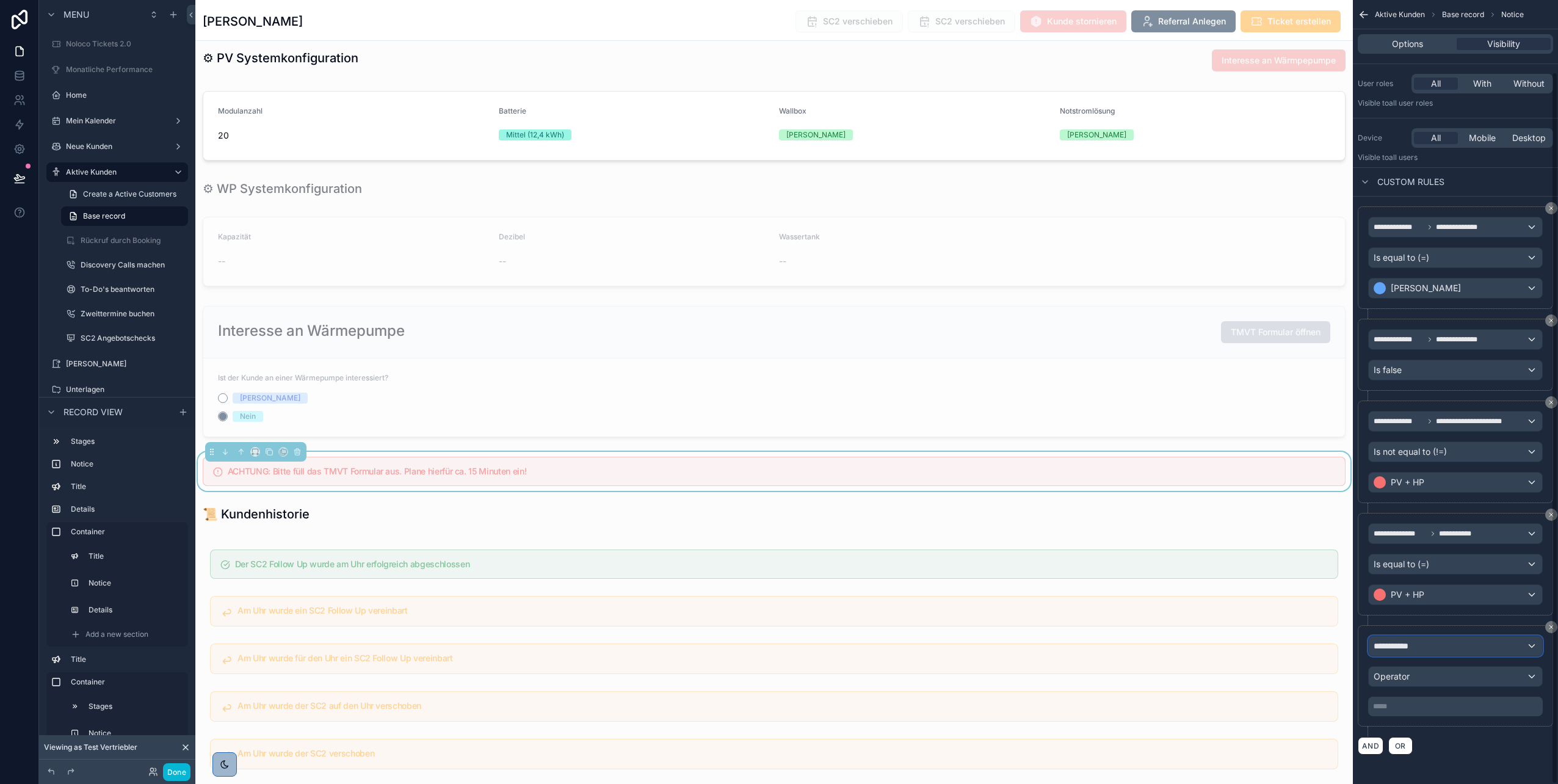
click at [1409, 644] on span "**********" at bounding box center [1396, 646] width 45 height 12
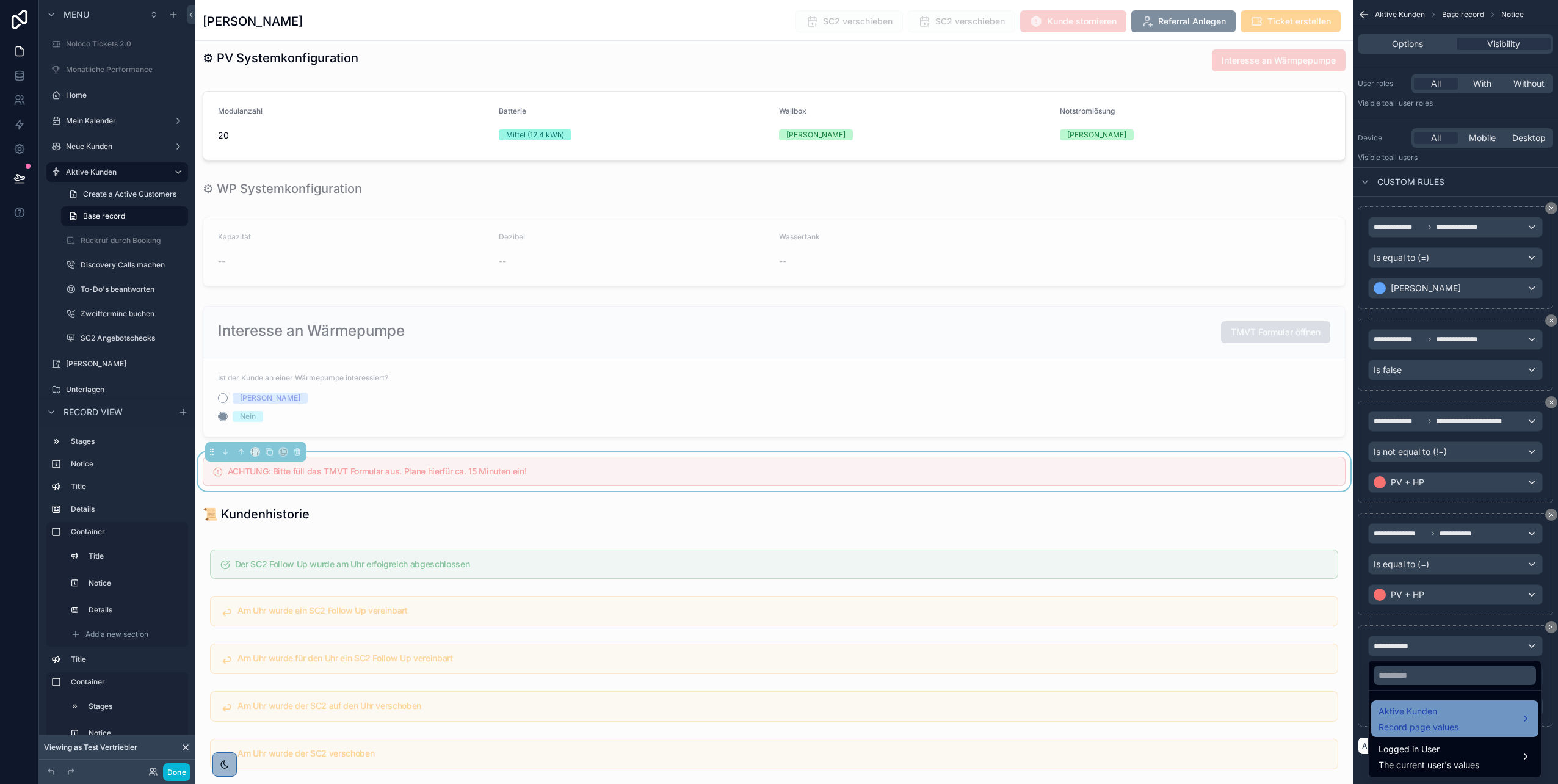
click at [1415, 709] on span "Aktive Kunden" at bounding box center [1419, 711] width 80 height 14
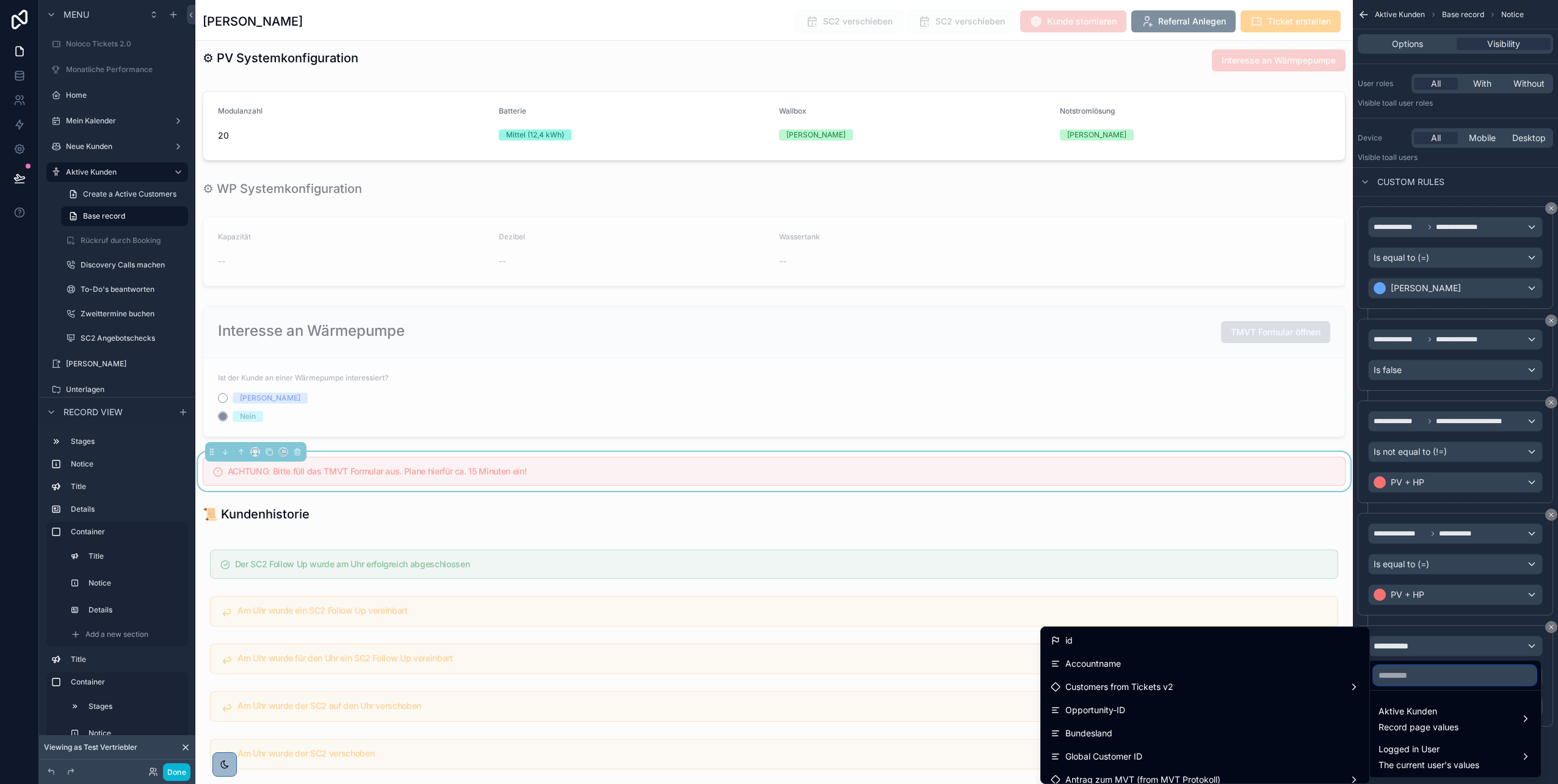
click at [1396, 667] on input "text" at bounding box center [1455, 675] width 162 height 20
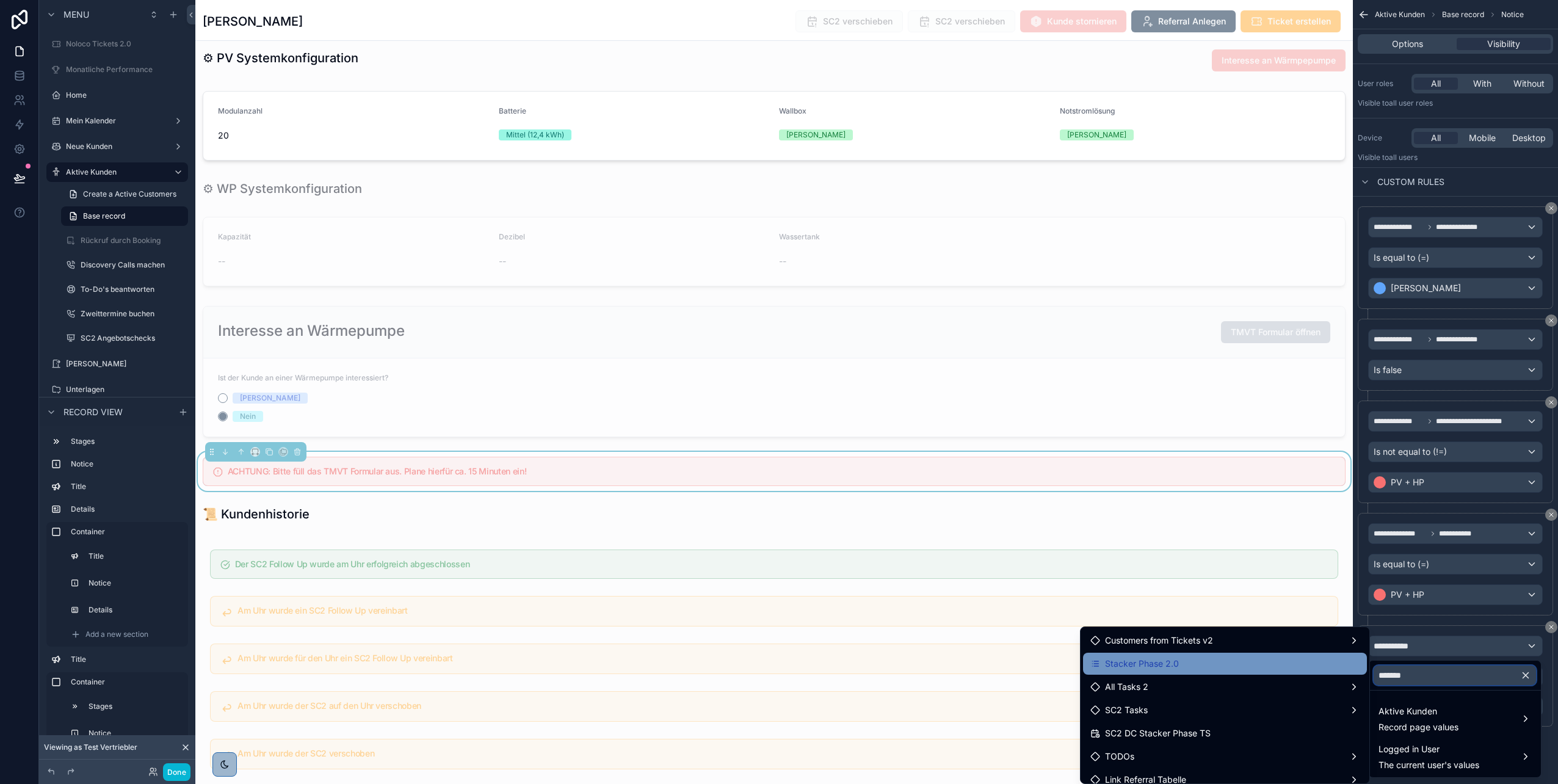
type input "*******"
click at [1264, 664] on div "Stacker Phase 2.0" at bounding box center [1225, 663] width 269 height 14
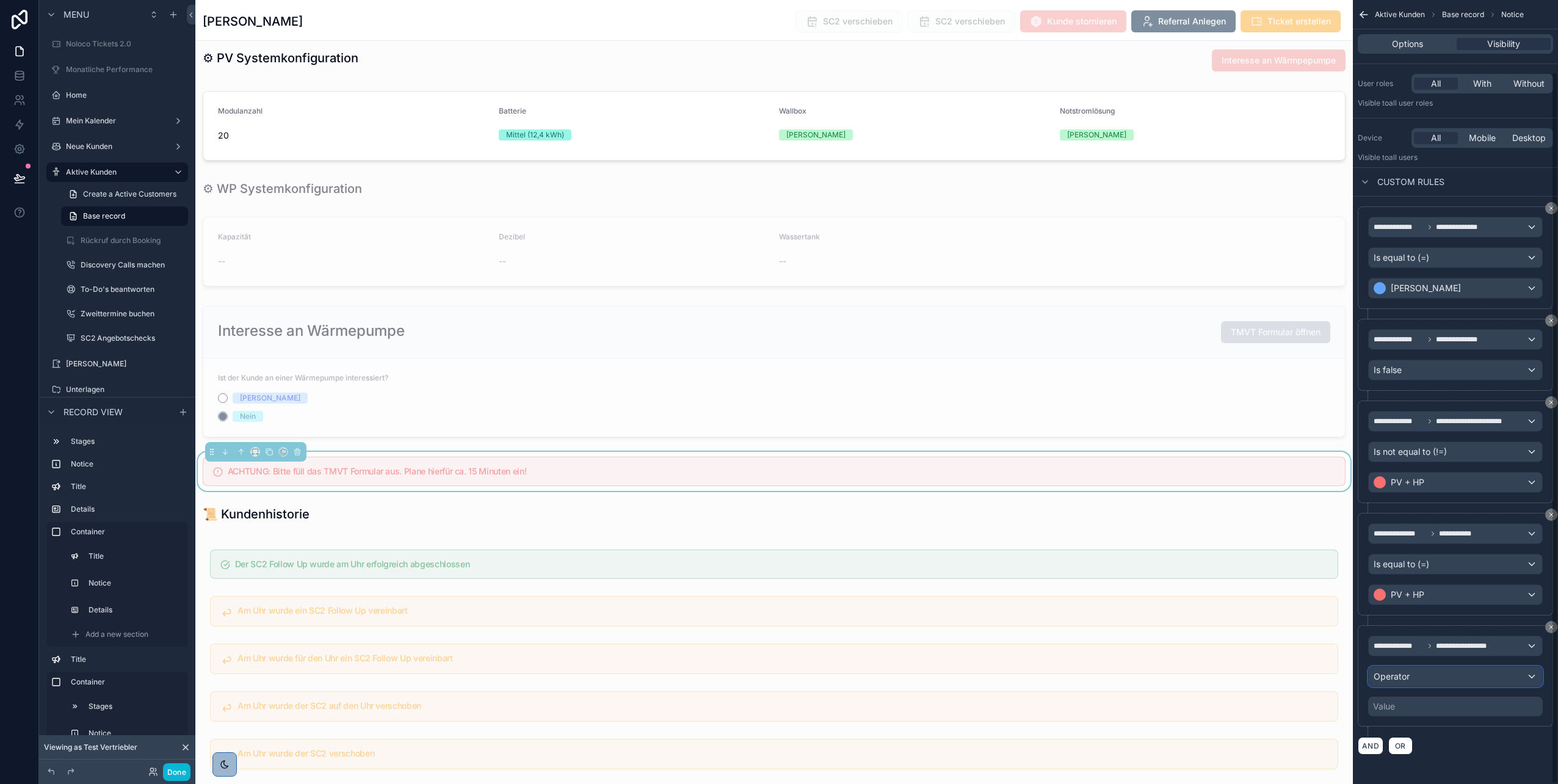
click at [1429, 673] on div "Operator" at bounding box center [1456, 677] width 174 height 20
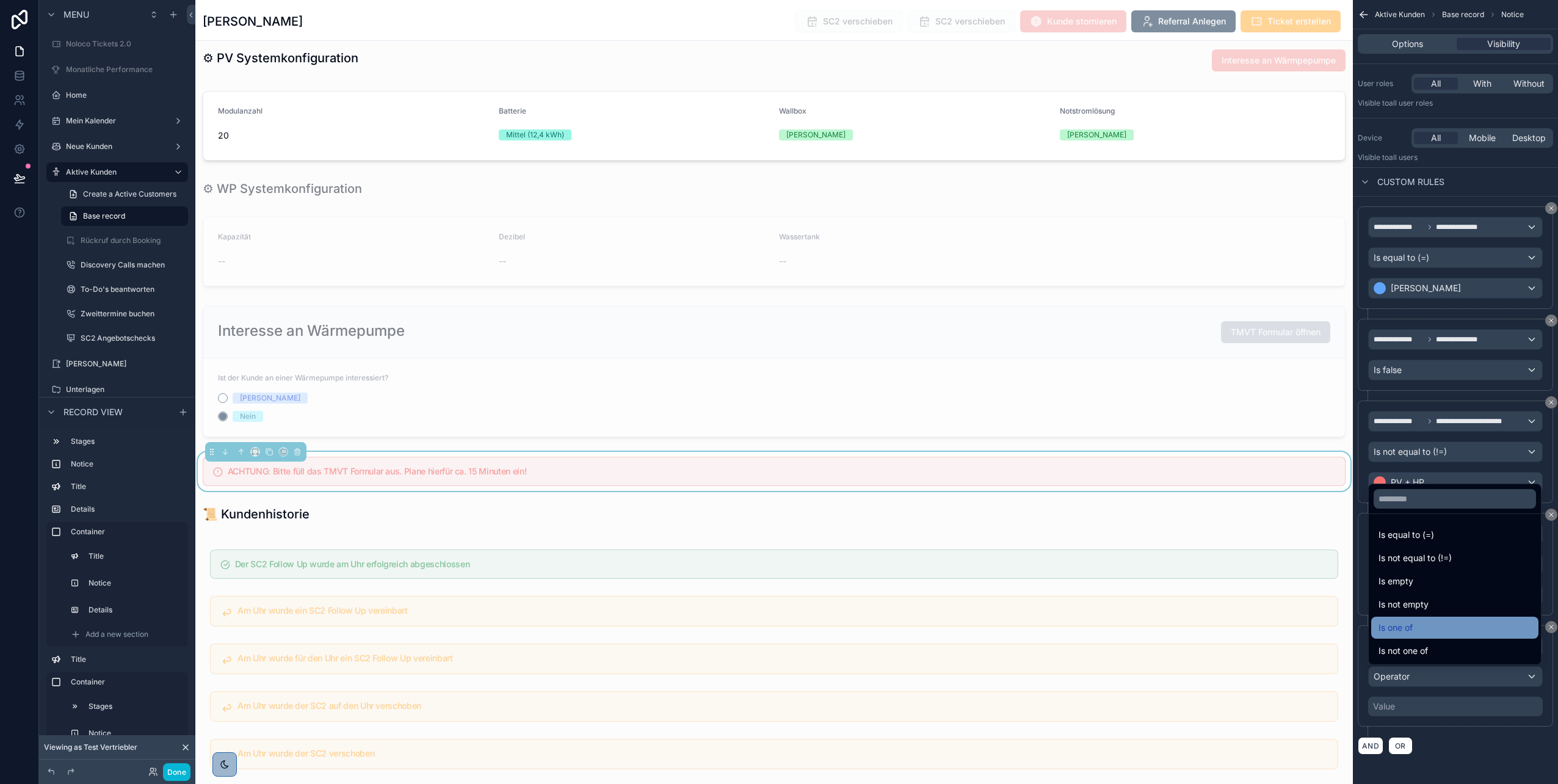
click at [1417, 626] on div "Is one of" at bounding box center [1455, 627] width 153 height 14
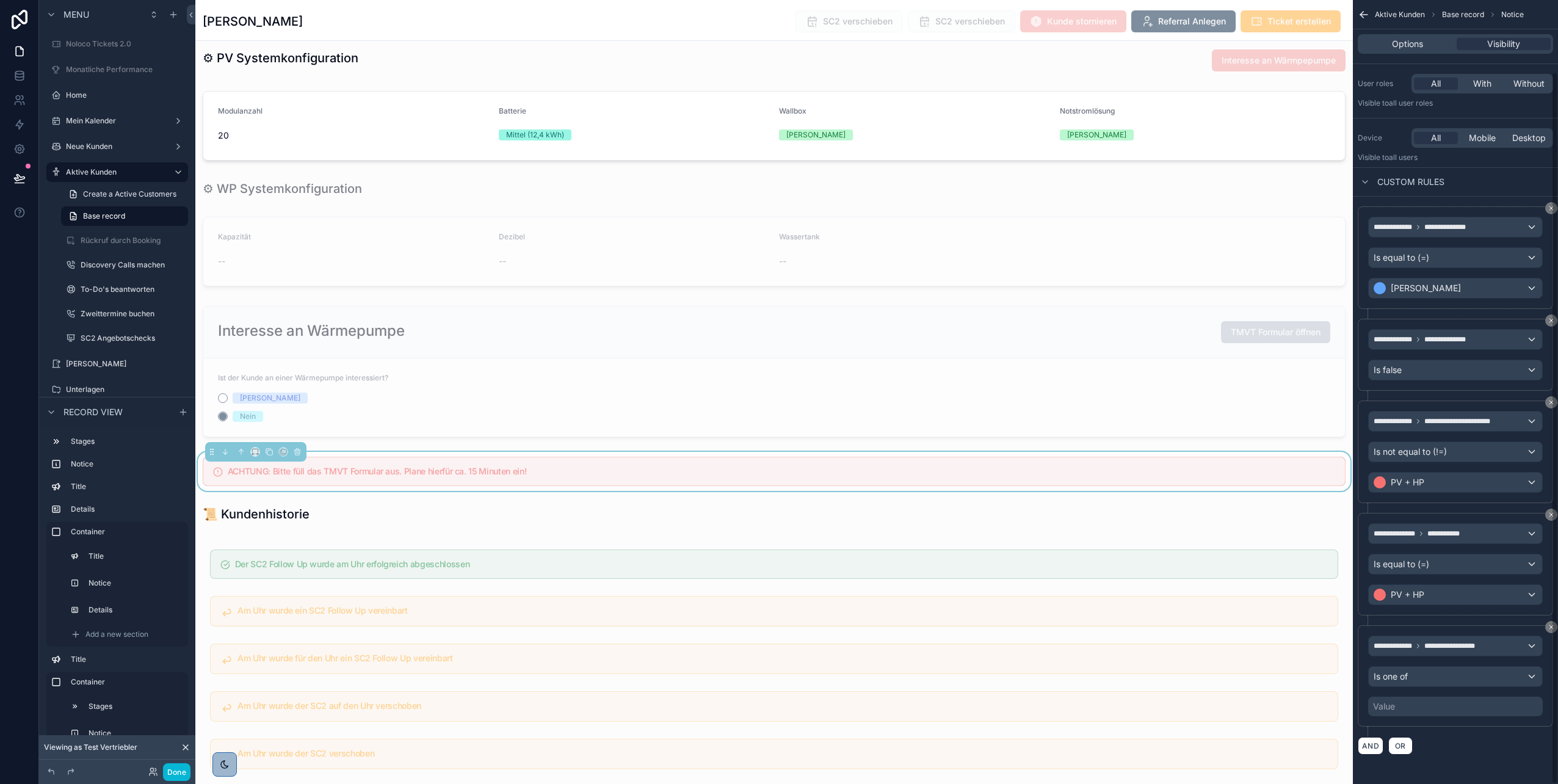
click at [1412, 708] on div "Value" at bounding box center [1455, 706] width 174 height 20
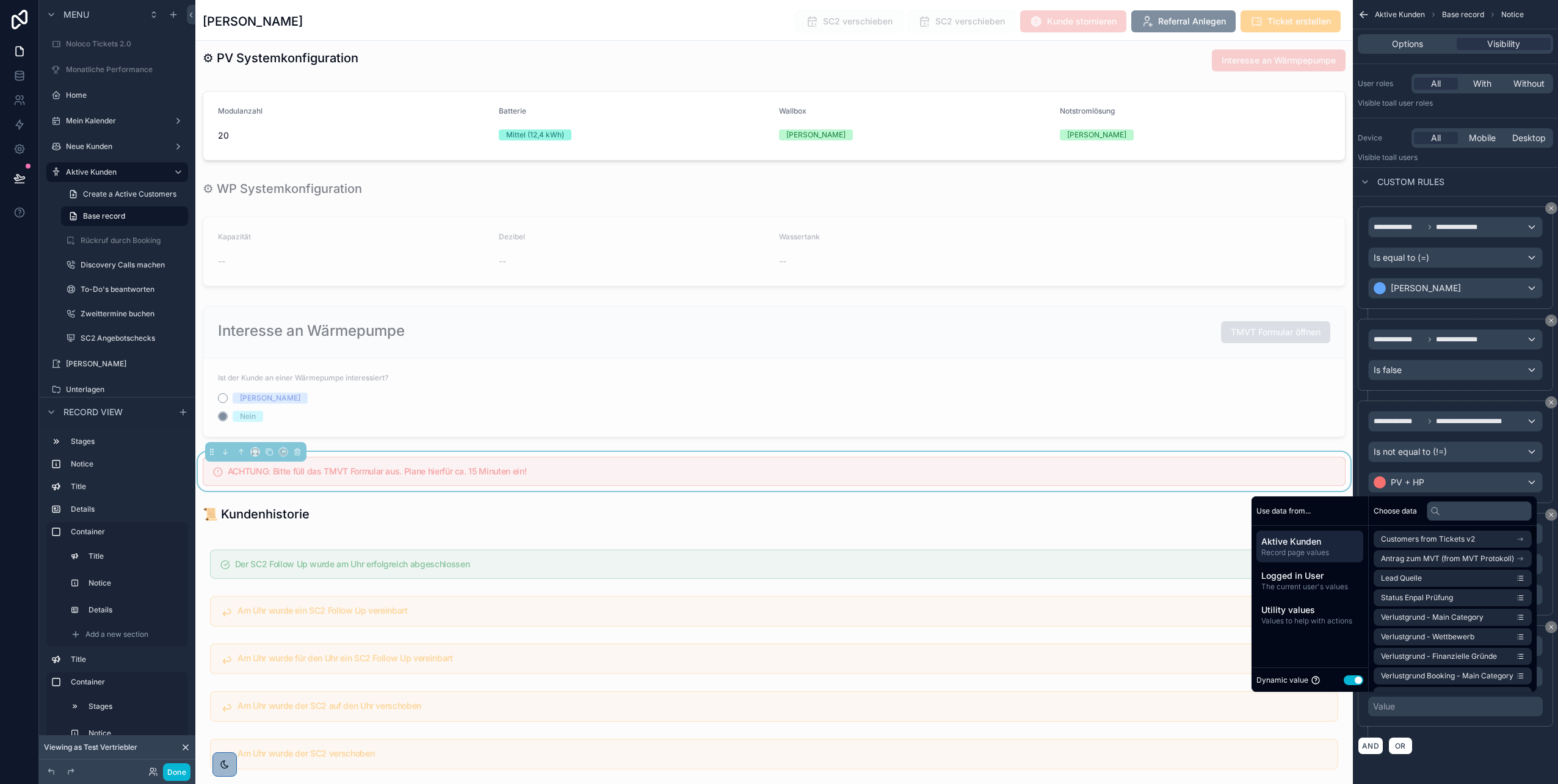
click at [1351, 683] on button "Use setting" at bounding box center [1353, 680] width 20 height 10
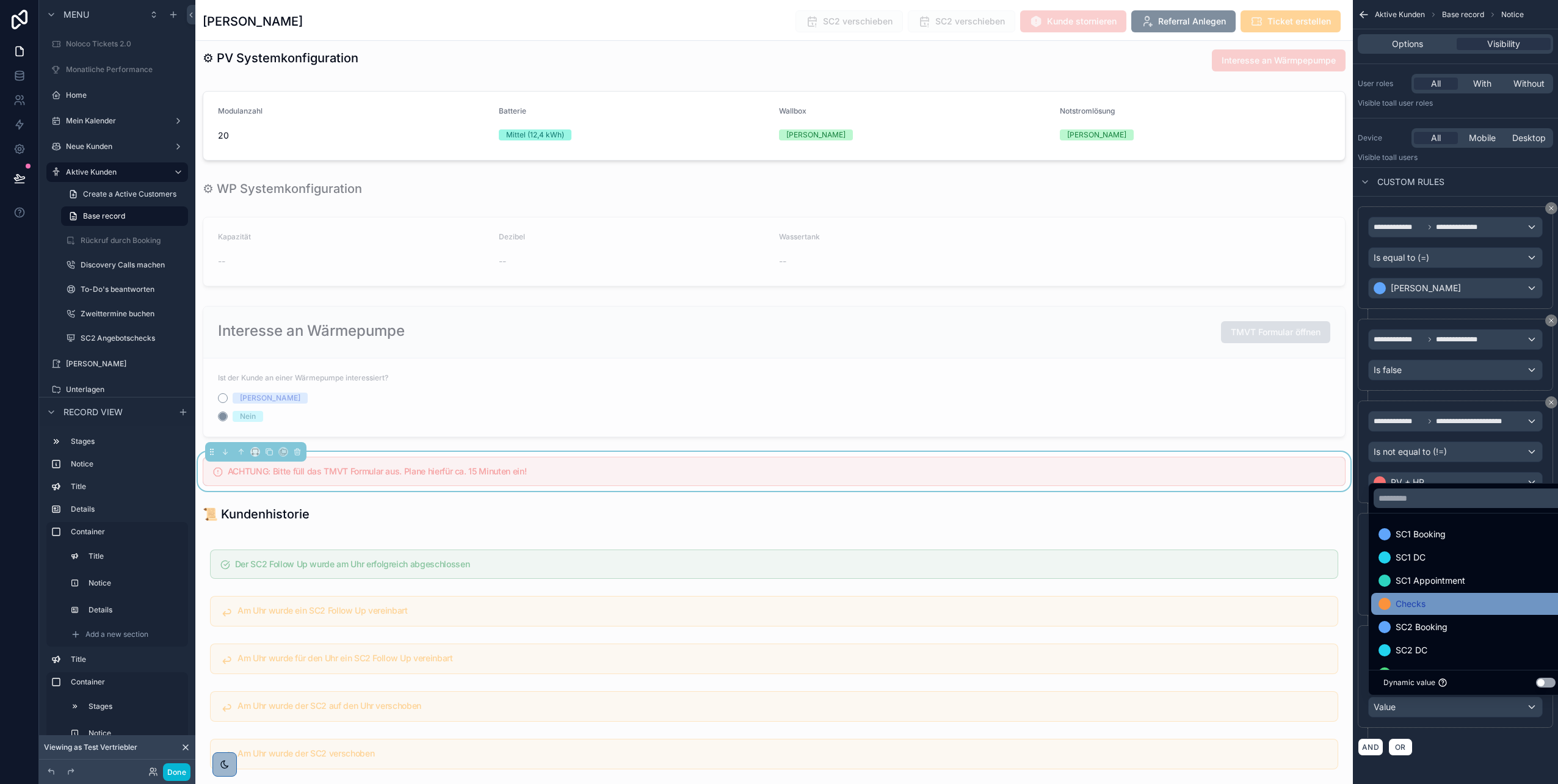
click at [1437, 607] on div "Checks" at bounding box center [1470, 603] width 182 height 14
click at [1437, 607] on span "SC2 Booking" at bounding box center [1421, 603] width 52 height 14
click at [1437, 607] on div "SC2 DC" at bounding box center [1470, 603] width 182 height 14
click at [1437, 607] on span "SC2 Appointment" at bounding box center [1431, 603] width 72 height 14
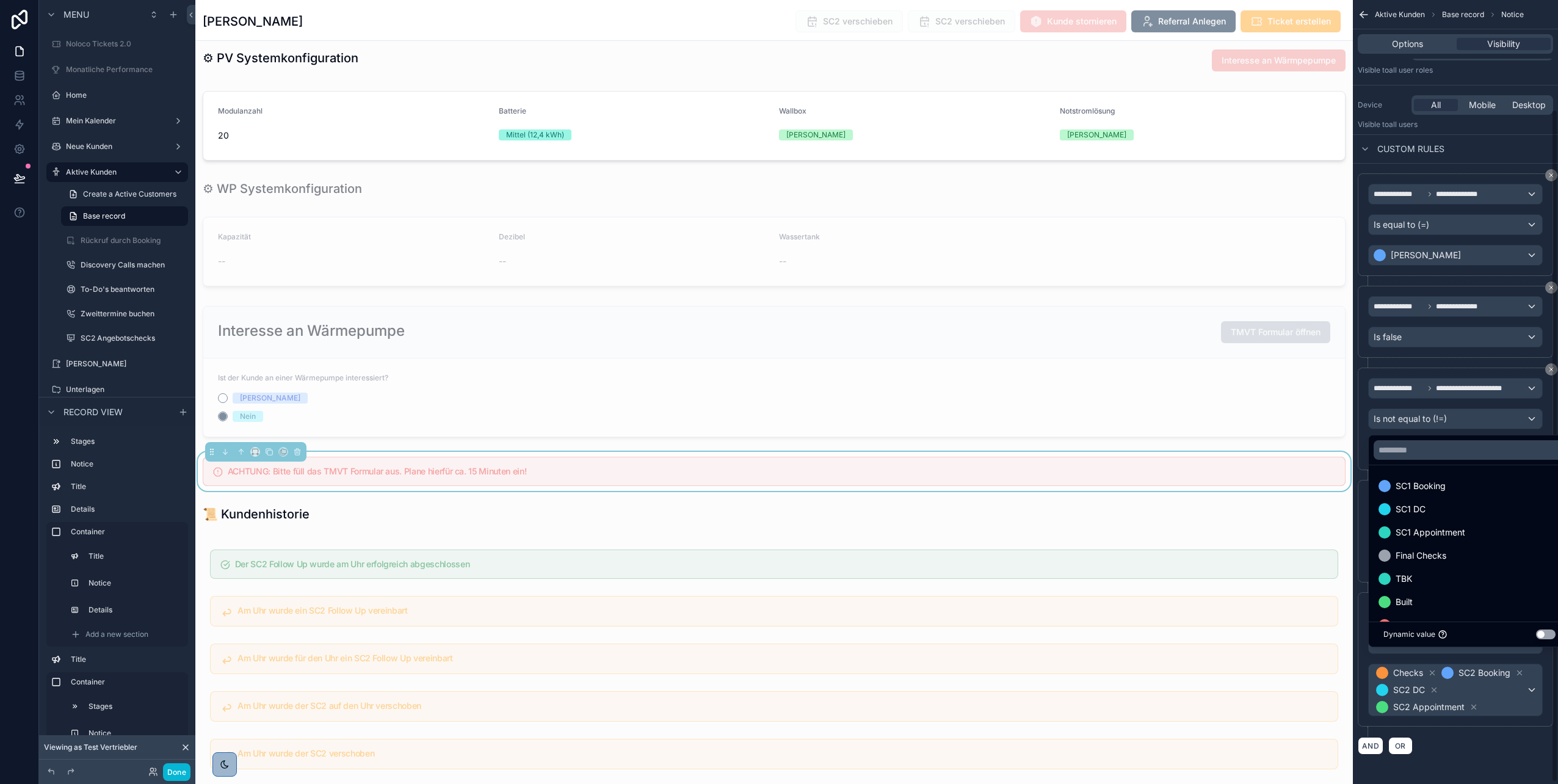
scroll to position [127, 0]
click at [1447, 559] on div "Final Checks" at bounding box center [1470, 556] width 182 height 14
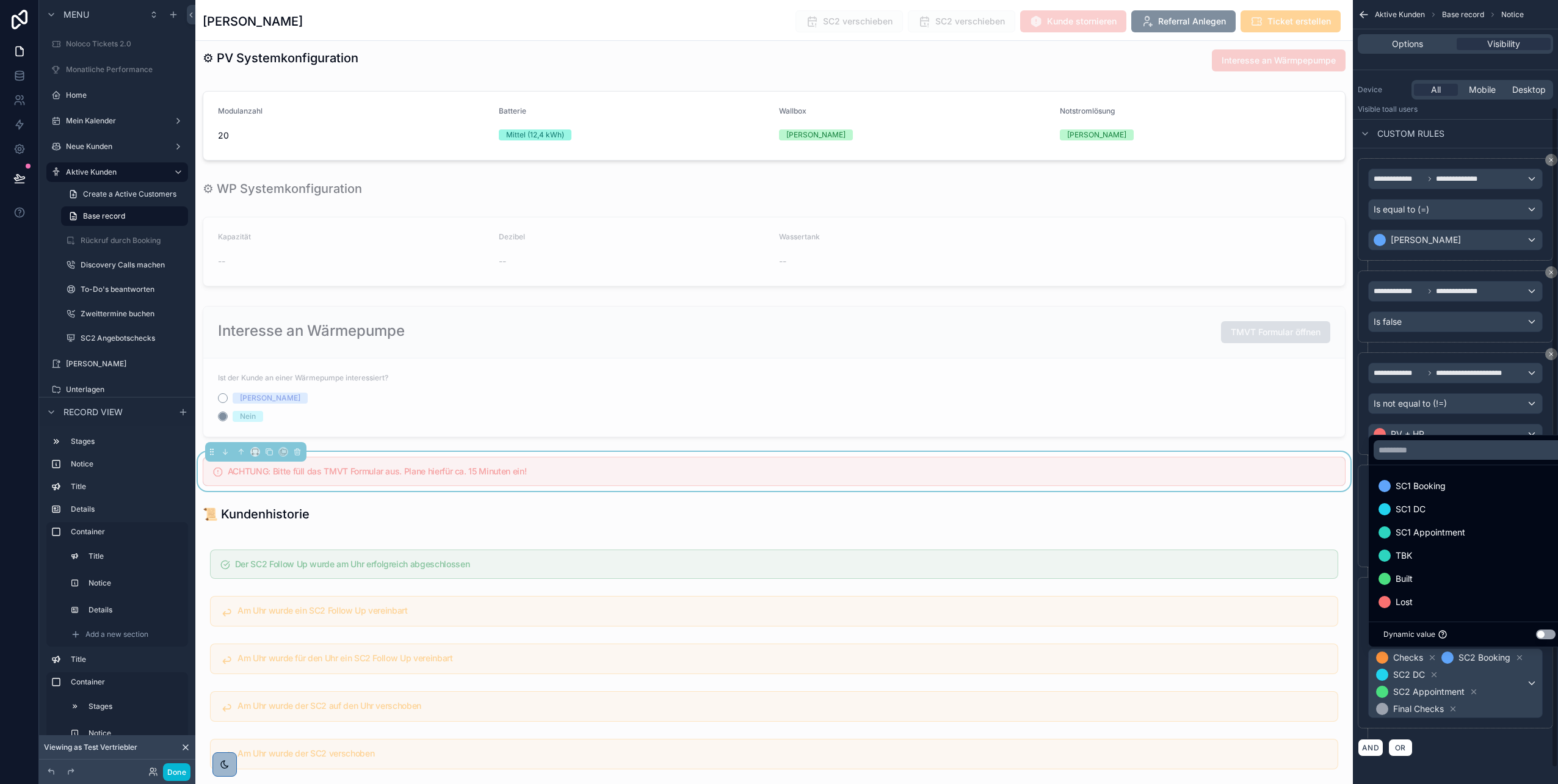
click at [1453, 738] on div "**********" at bounding box center [1455, 657] width 195 height 161
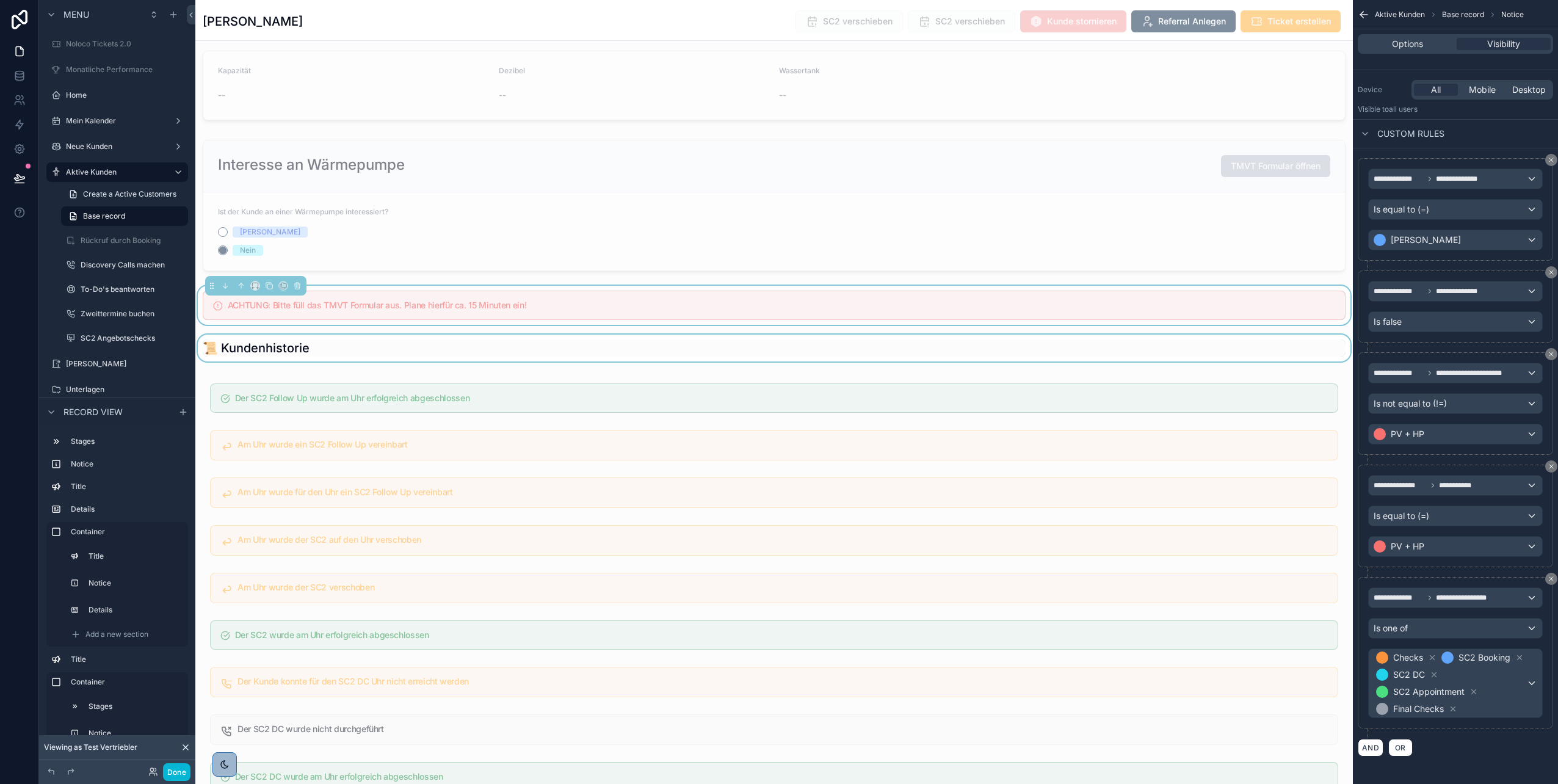
scroll to position [2448, 0]
click at [888, 200] on div "scrollable content" at bounding box center [774, 205] width 1158 height 141
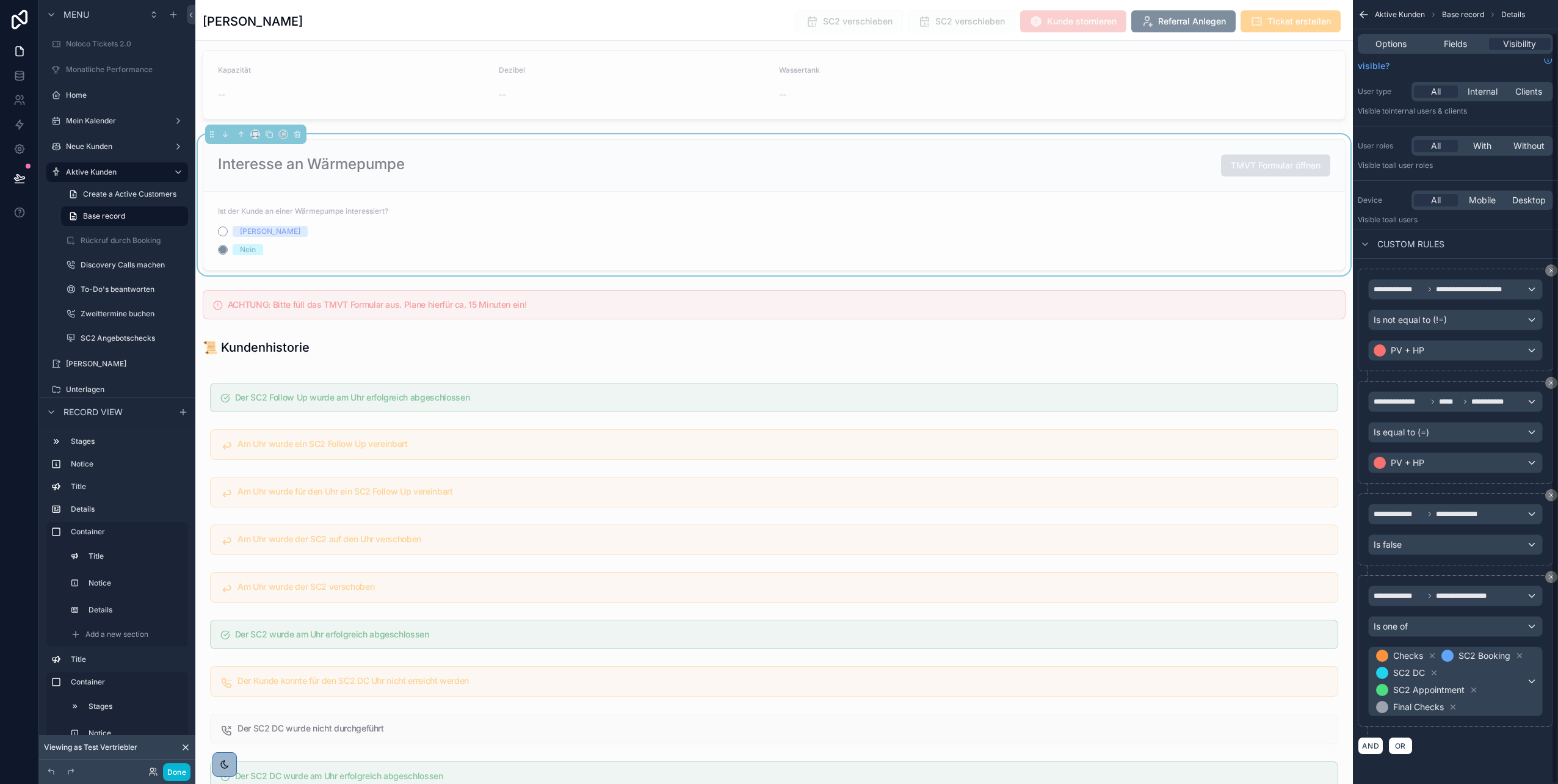
scroll to position [33, 0]
click at [850, 318] on div "scrollable content" at bounding box center [774, 304] width 1158 height 39
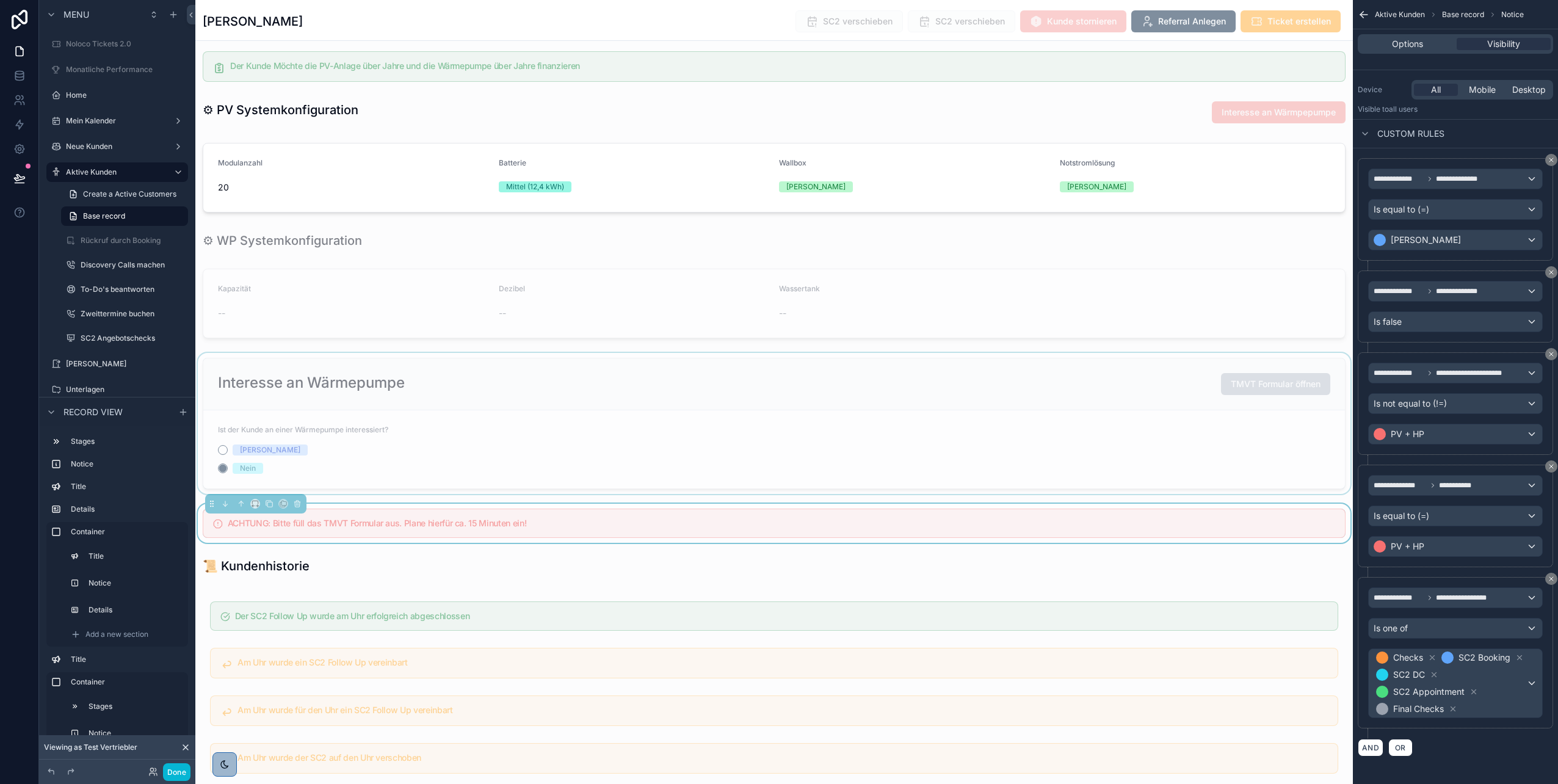
scroll to position [2094, 0]
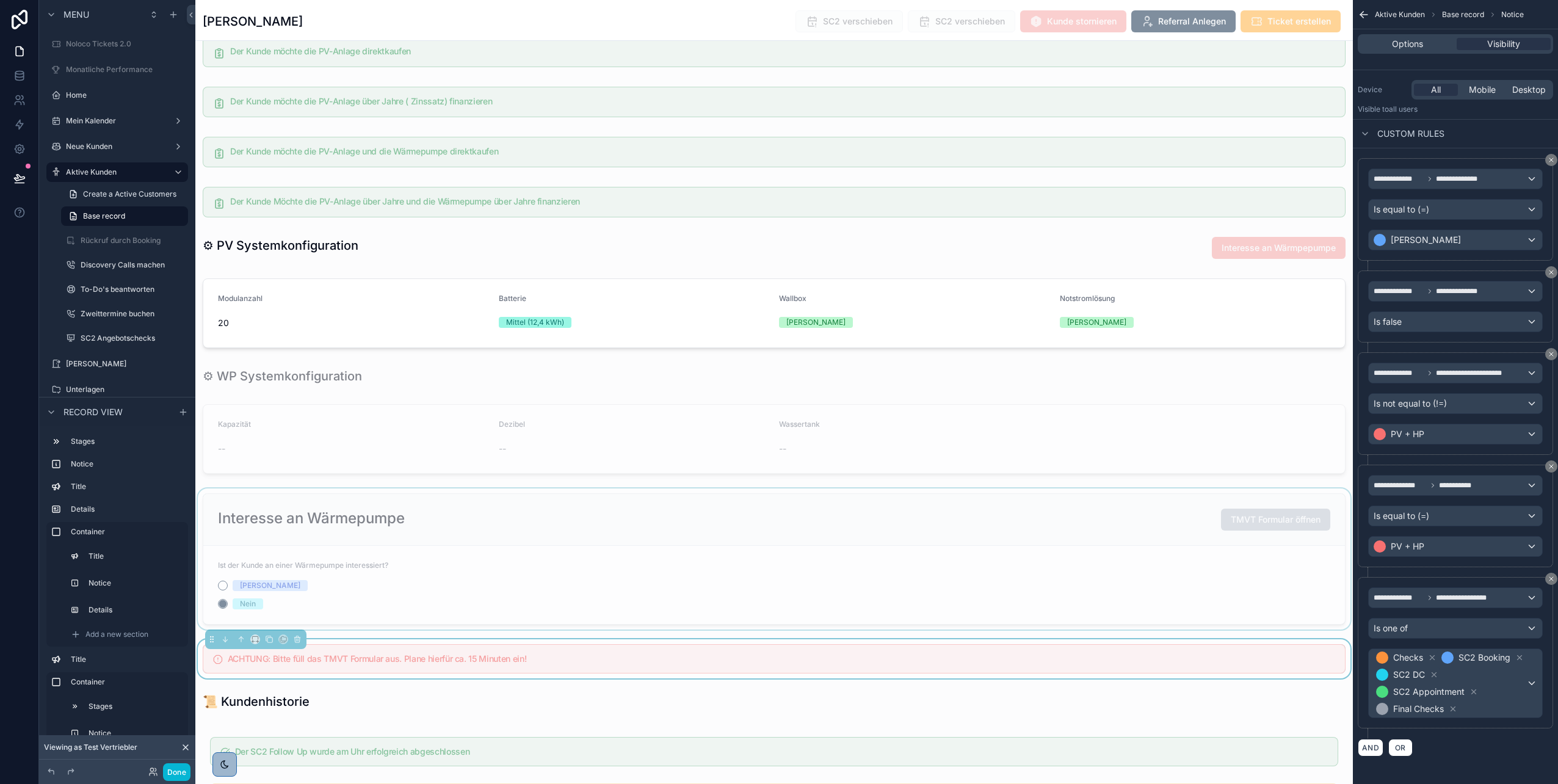
click at [619, 557] on div "scrollable content" at bounding box center [774, 559] width 1158 height 141
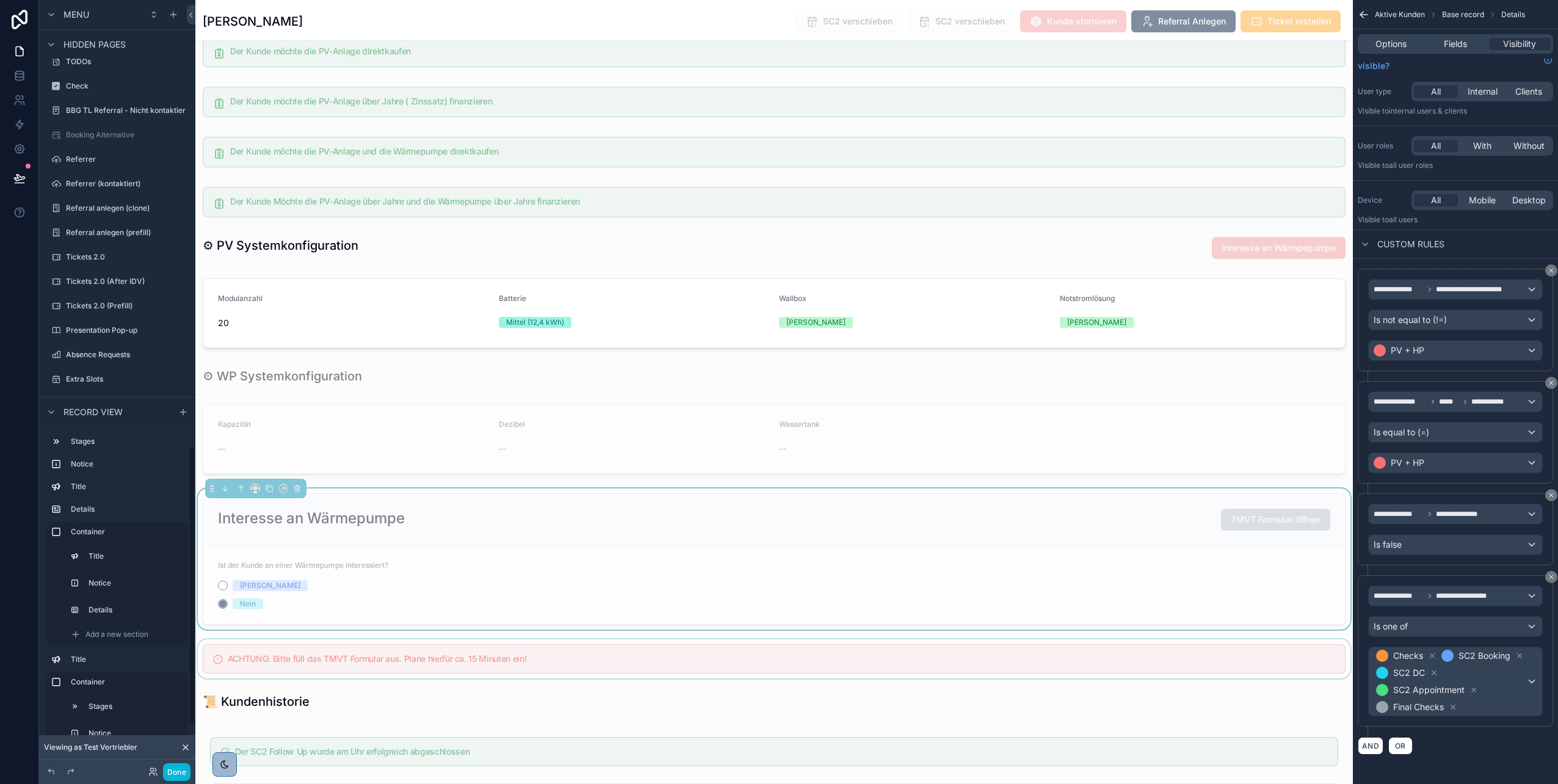
scroll to position [1240, 0]
click at [98, 253] on label "Tickets 2.0" at bounding box center [115, 255] width 98 height 10
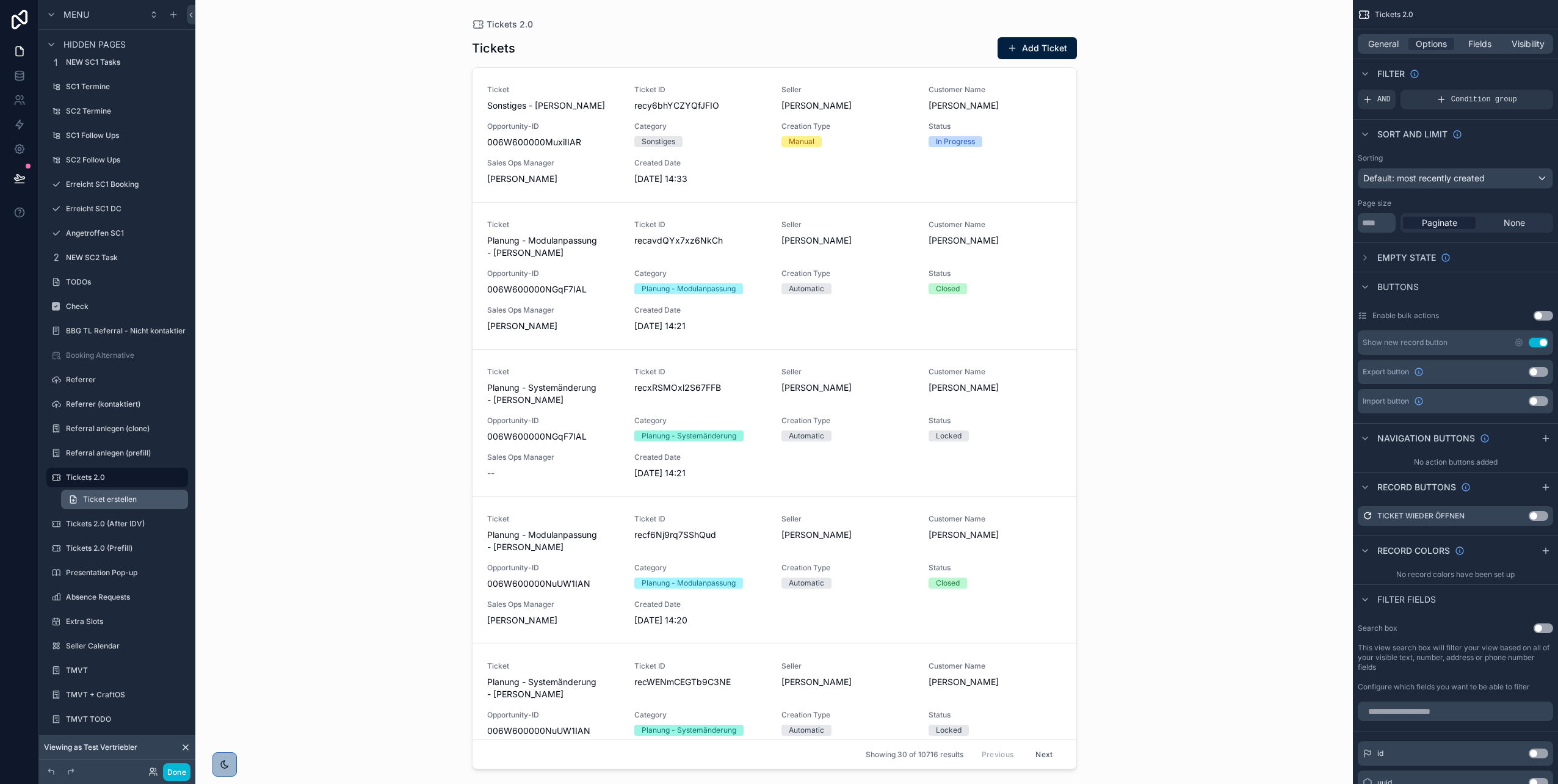
click at [111, 498] on span "Ticket erstellen" at bounding box center [109, 499] width 53 height 10
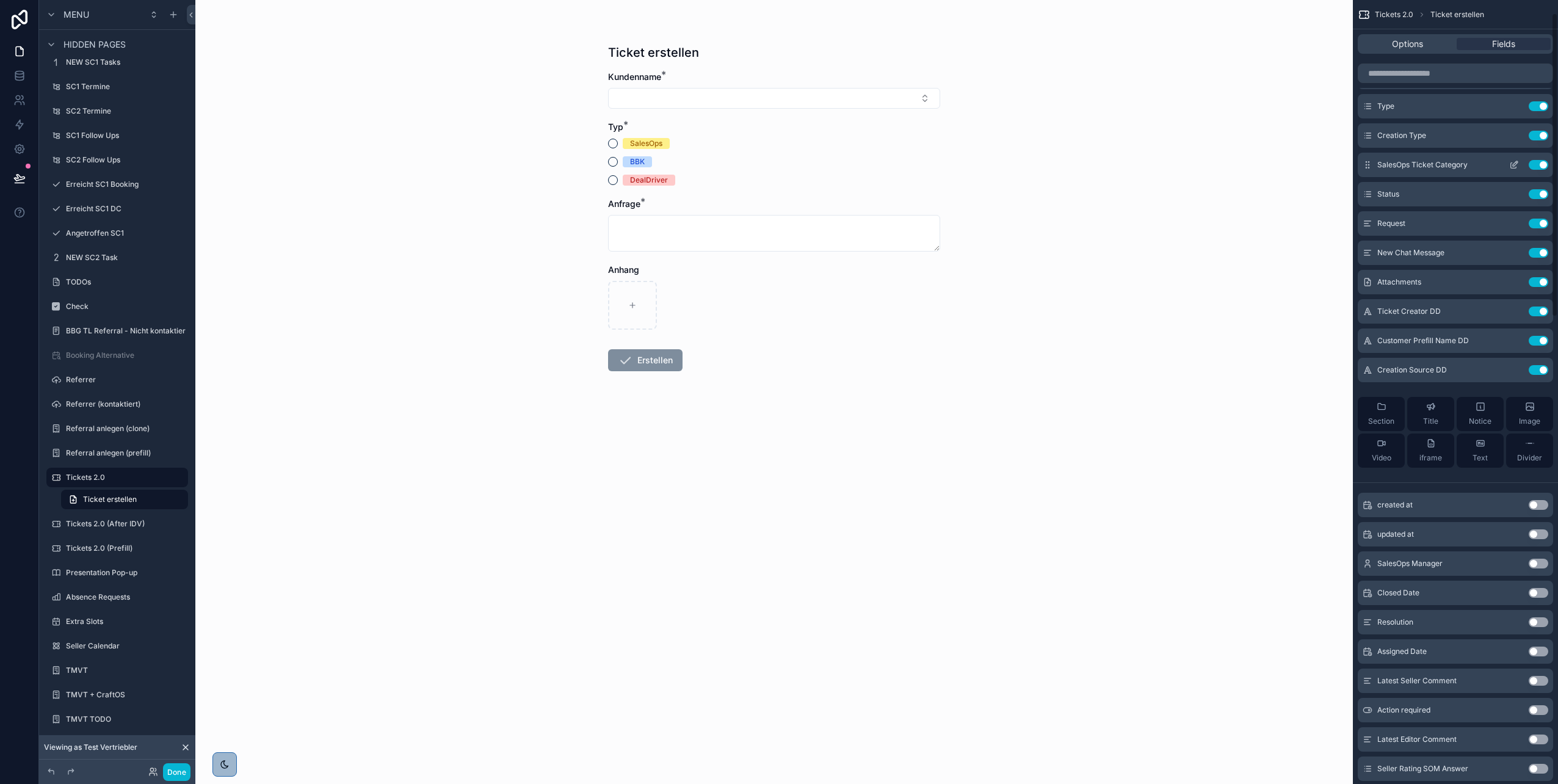
click at [1513, 164] on icon "scrollable content" at bounding box center [1514, 165] width 10 height 10
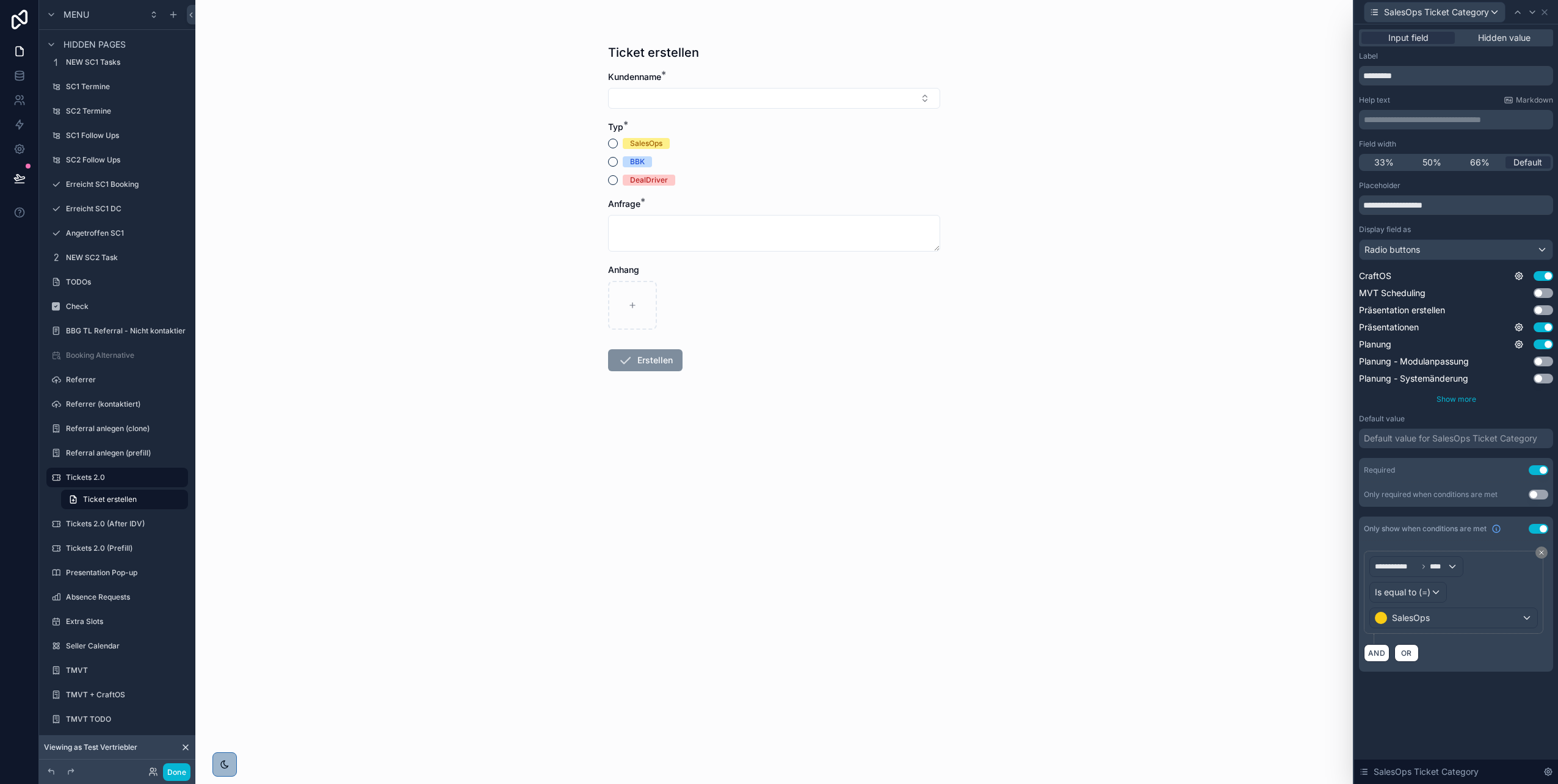
click at [1458, 402] on span "Show more" at bounding box center [1457, 399] width 40 height 10
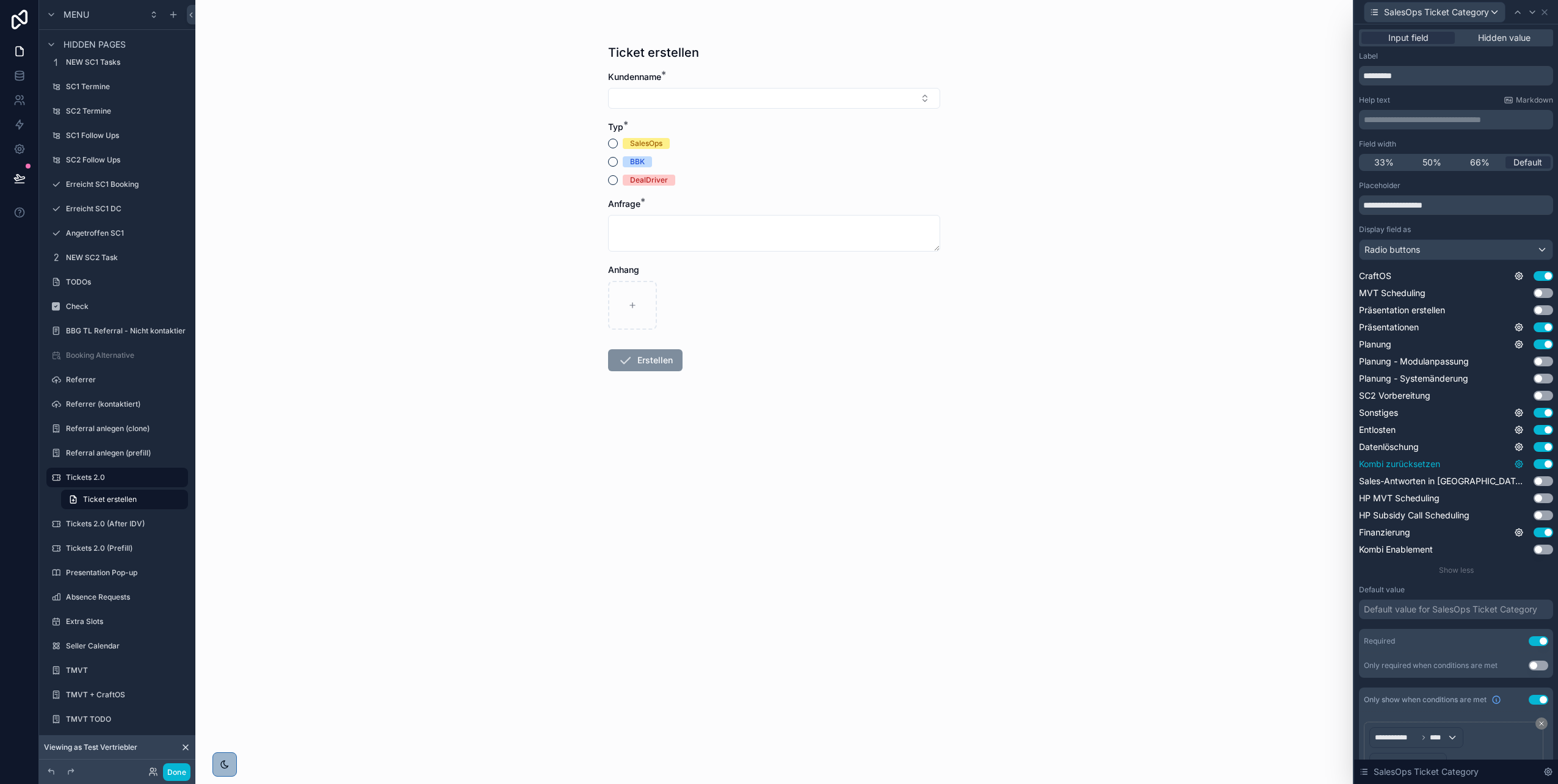
click at [1514, 464] on icon at bounding box center [1519, 464] width 10 height 10
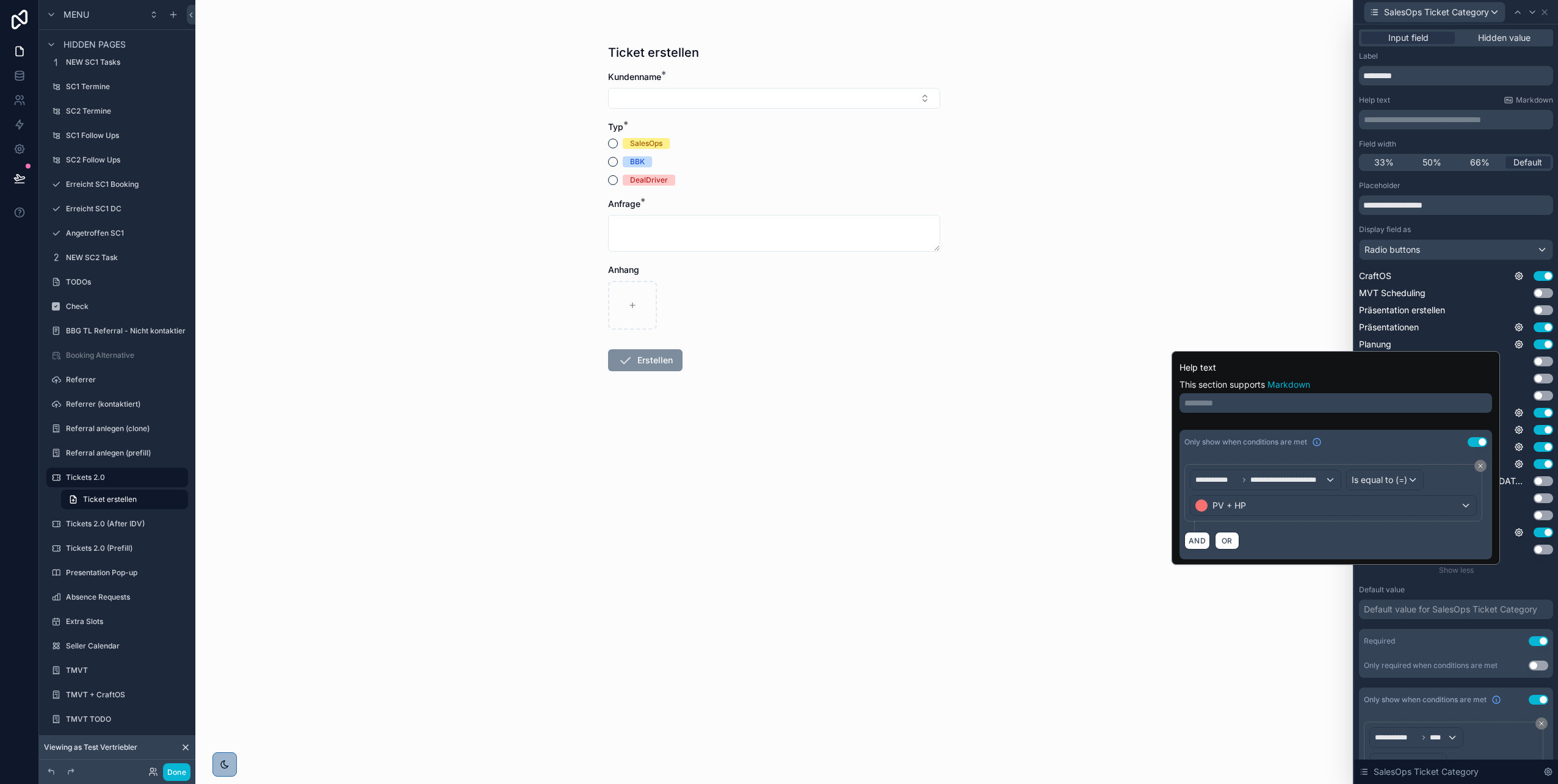
click at [1039, 643] on div "Ticket erstellen Kundenname * Typ * SalesOps BBK DealDriver Anfrage * Anhang Er…" at bounding box center [774, 392] width 1158 height 784
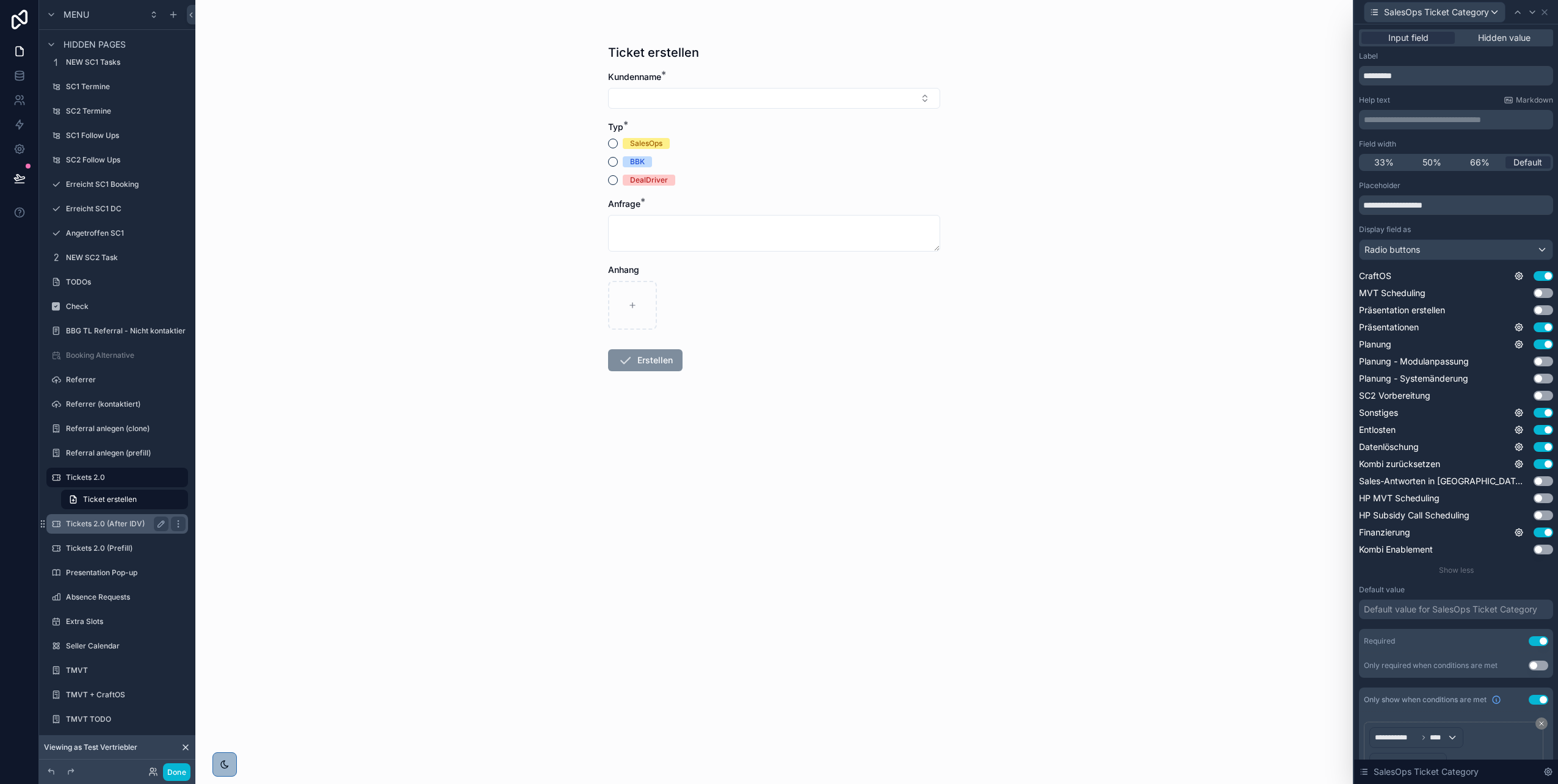
click at [101, 523] on label "Tickets 2.0 (After IDV)" at bounding box center [115, 524] width 98 height 10
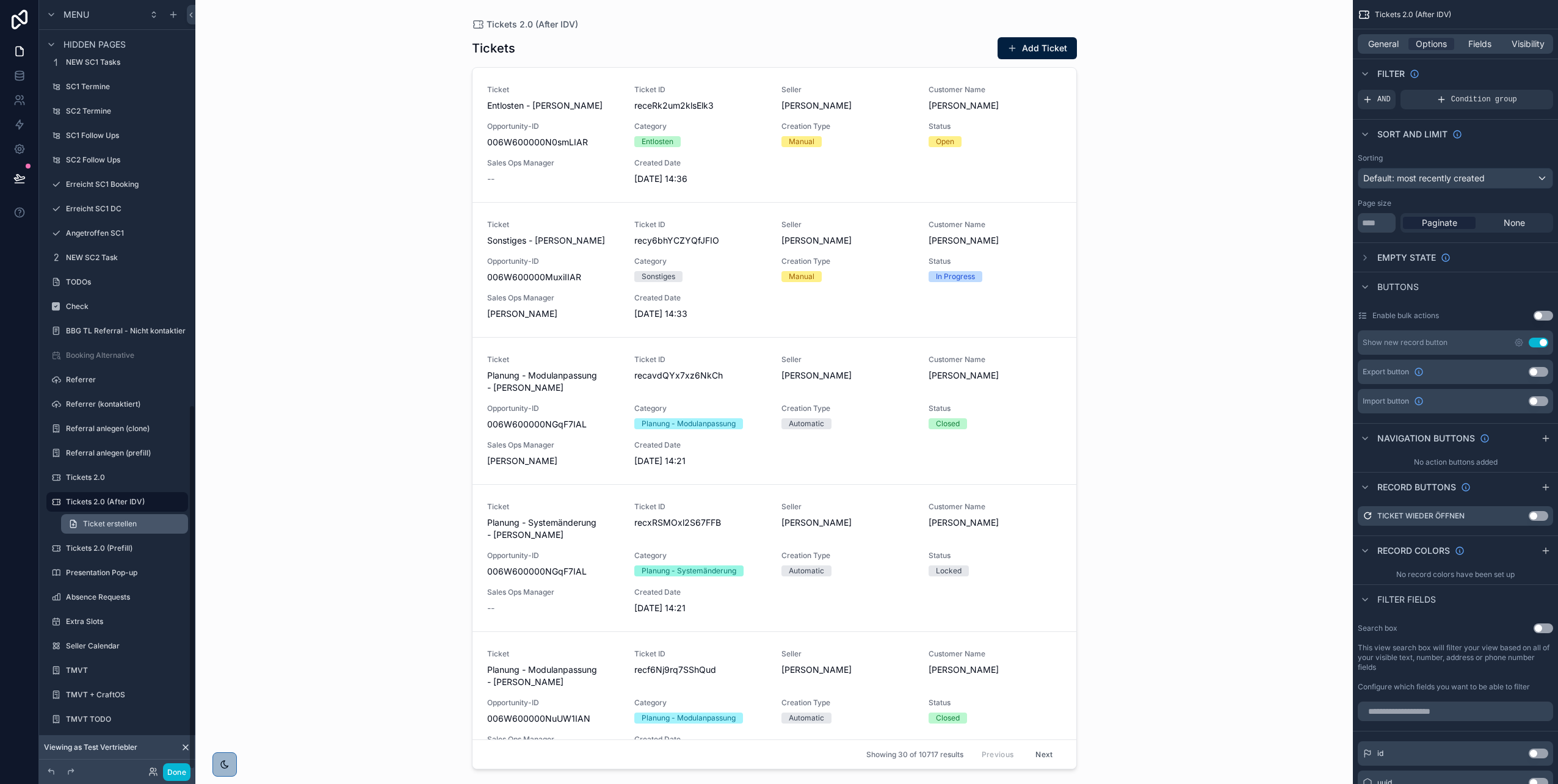
click at [123, 517] on link "Ticket erstellen" at bounding box center [125, 524] width 127 height 20
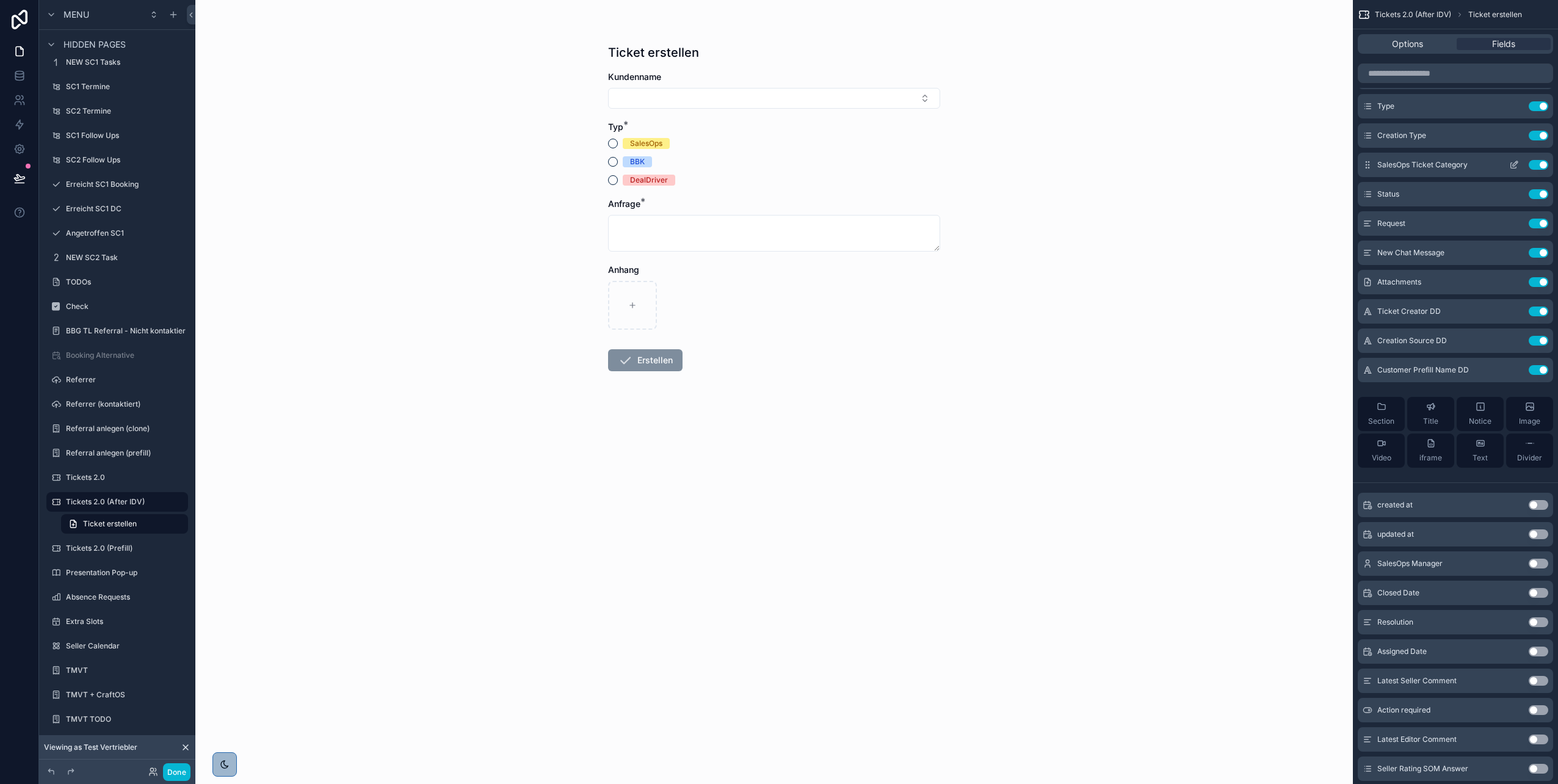
click at [1513, 164] on icon "scrollable content" at bounding box center [1514, 165] width 10 height 10
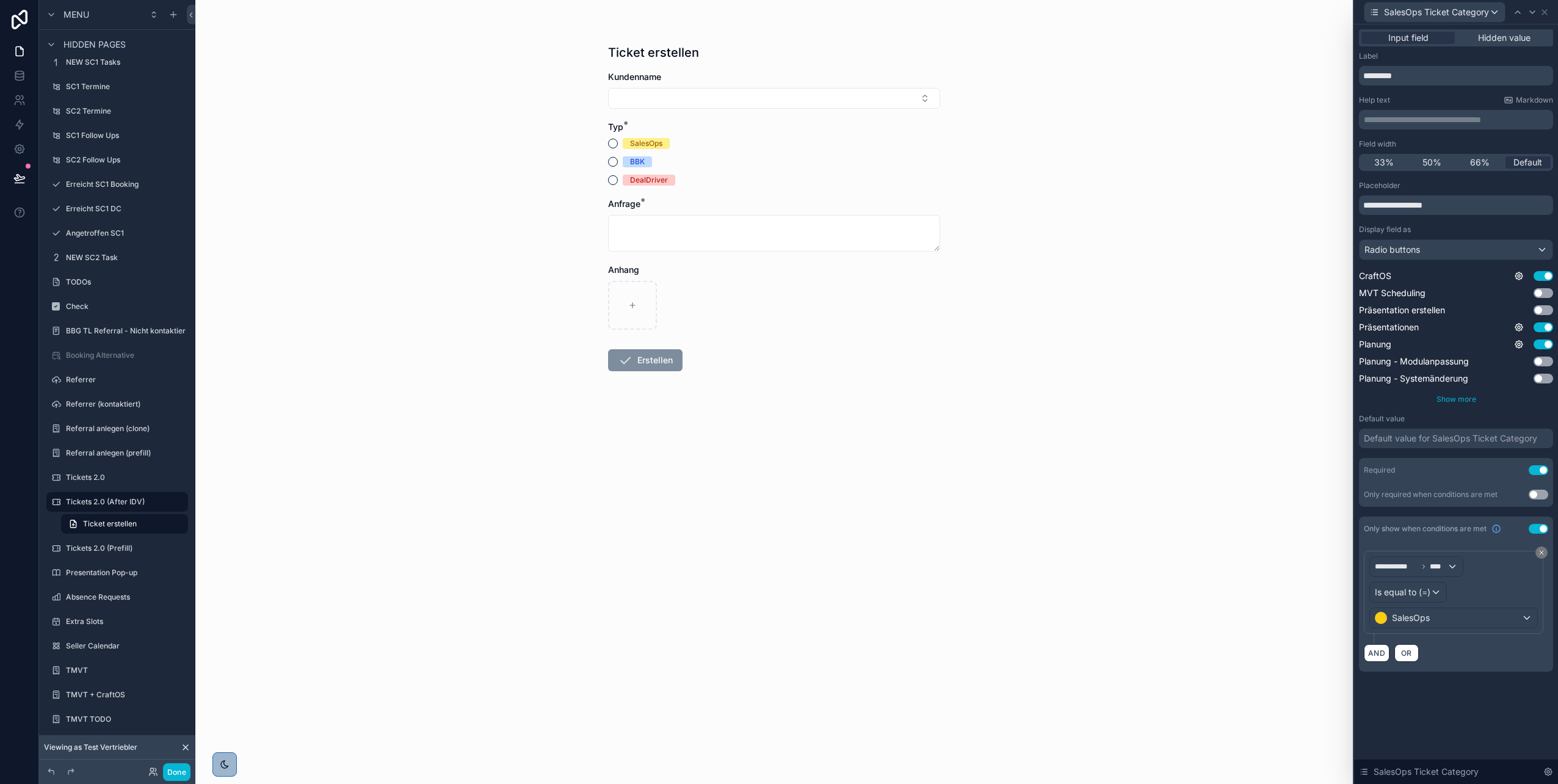
click at [1451, 400] on span "Show more" at bounding box center [1457, 399] width 40 height 10
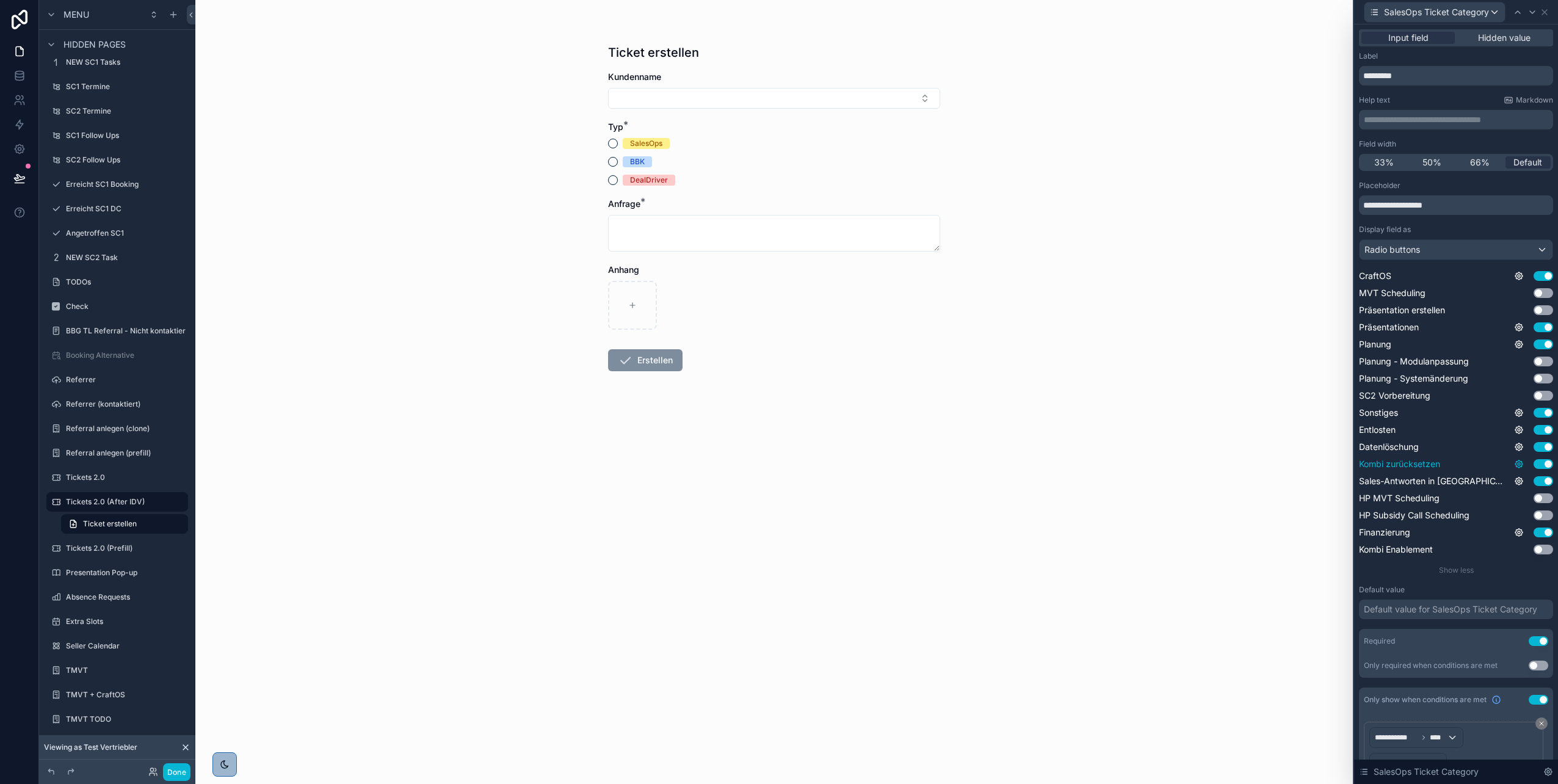
click at [1518, 463] on icon at bounding box center [1519, 463] width 2 height 2
click at [1232, 298] on div "Ticket erstellen Kundenname Typ * SalesOps BBK DealDriver Anfrage * Anhang Erst…" at bounding box center [774, 392] width 1158 height 784
click at [113, 551] on label "Tickets 2.0 (Prefill)" at bounding box center [115, 548] width 98 height 10
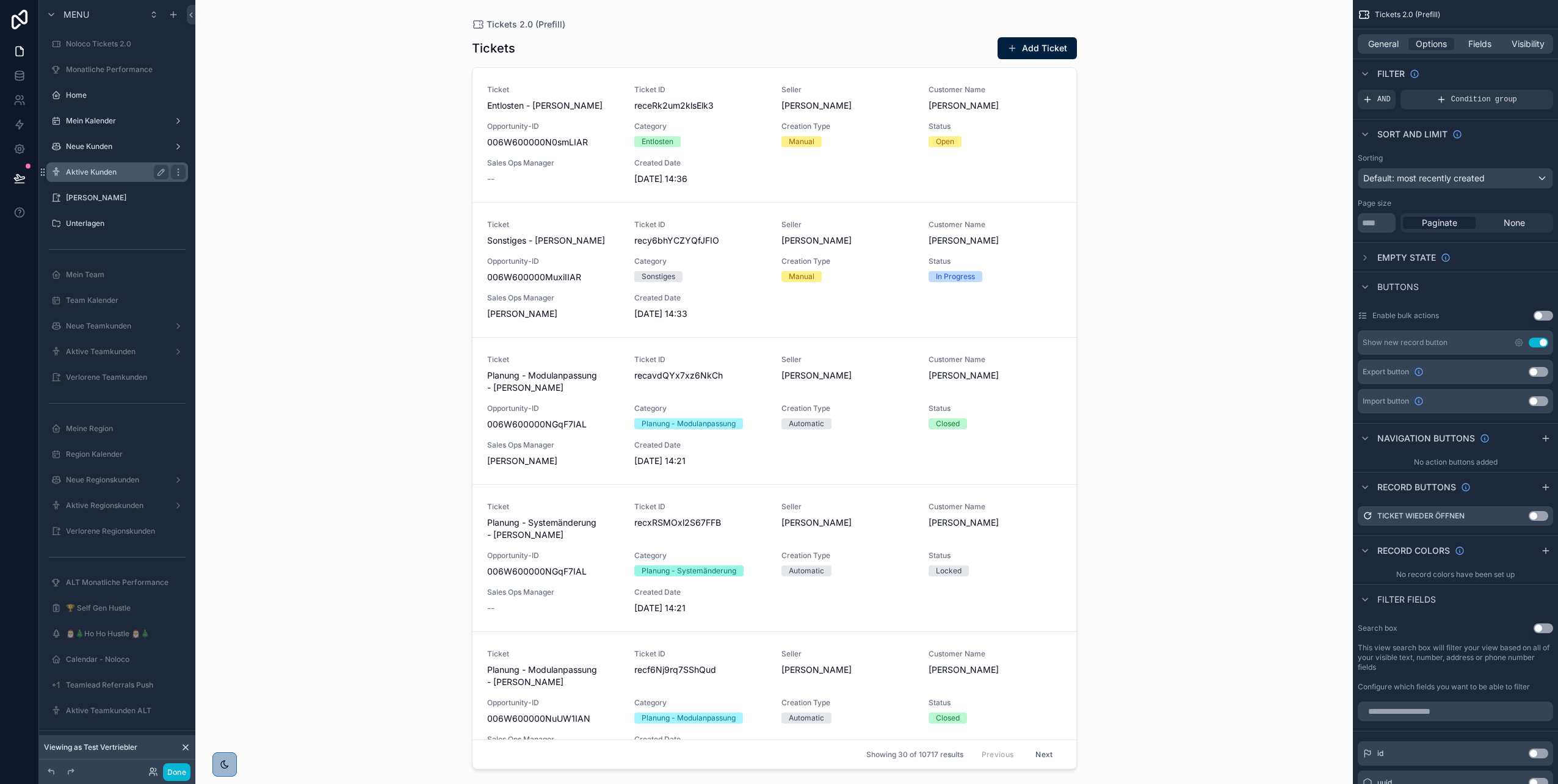
click at [99, 170] on label "Aktive Kunden" at bounding box center [115, 172] width 98 height 10
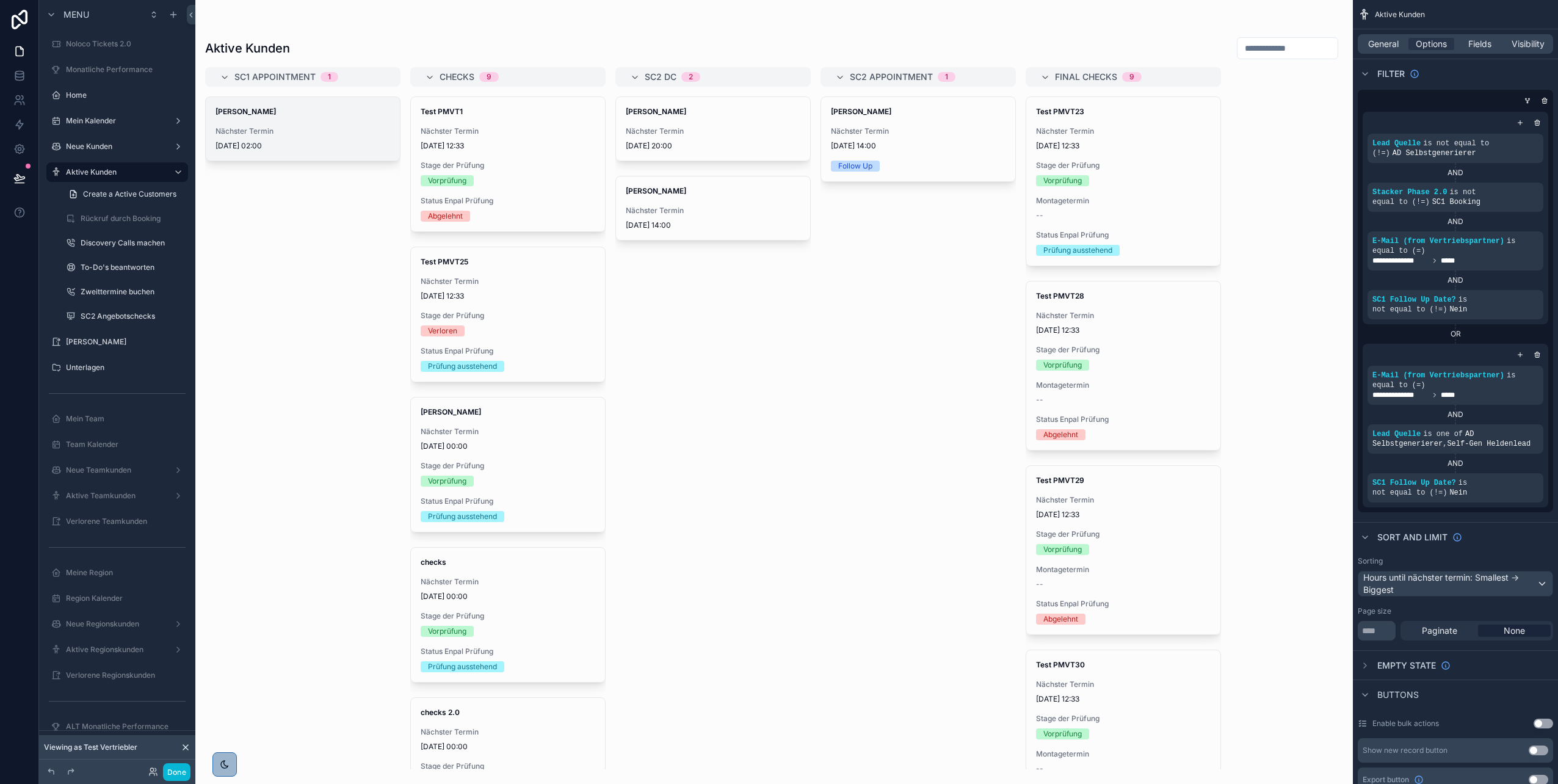
click at [331, 154] on div "Tom Parker Nächster Termin 25/07/2025 02:00" at bounding box center [303, 129] width 194 height 64
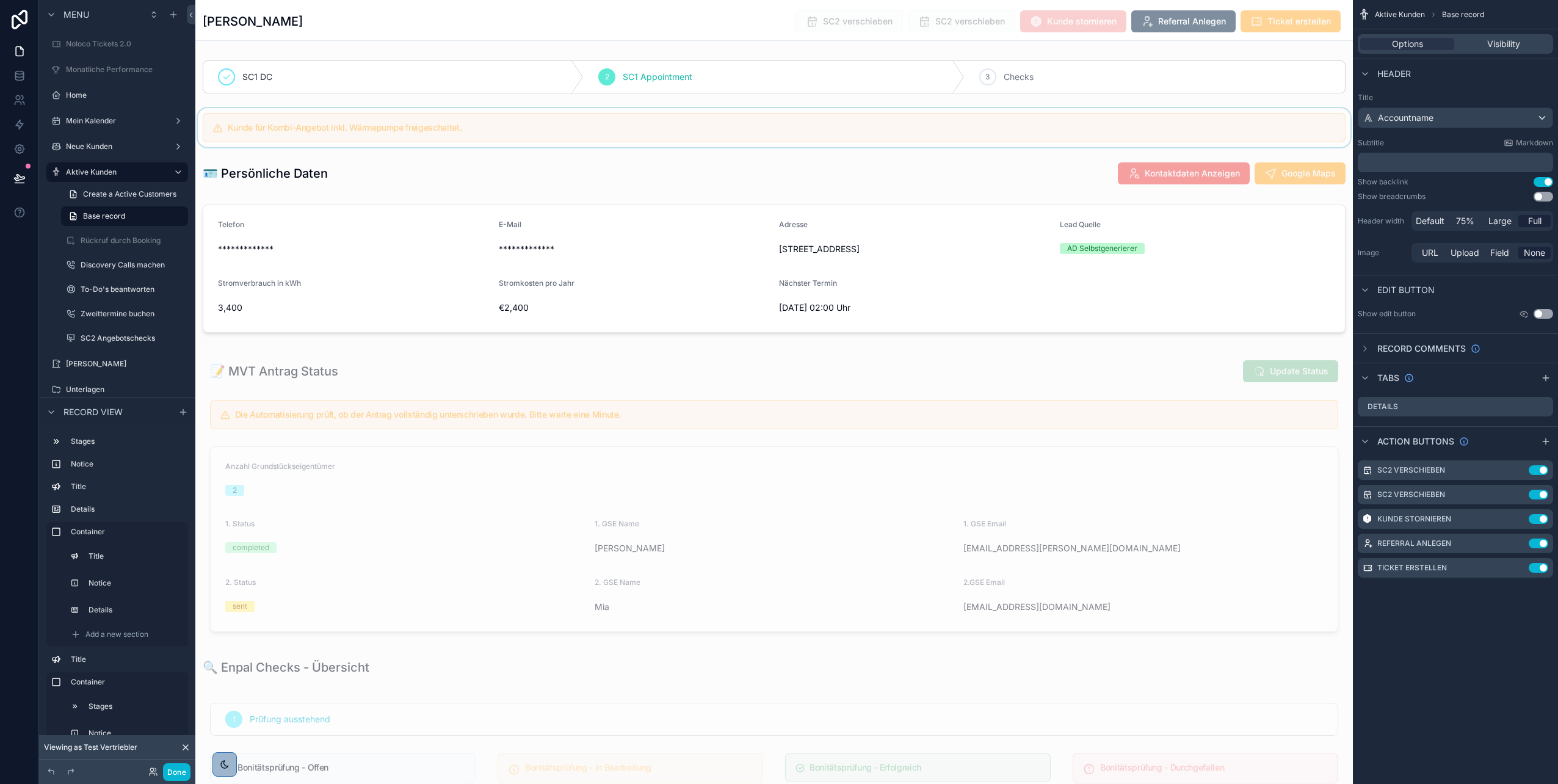
click at [968, 137] on div "scrollable content" at bounding box center [774, 127] width 1158 height 39
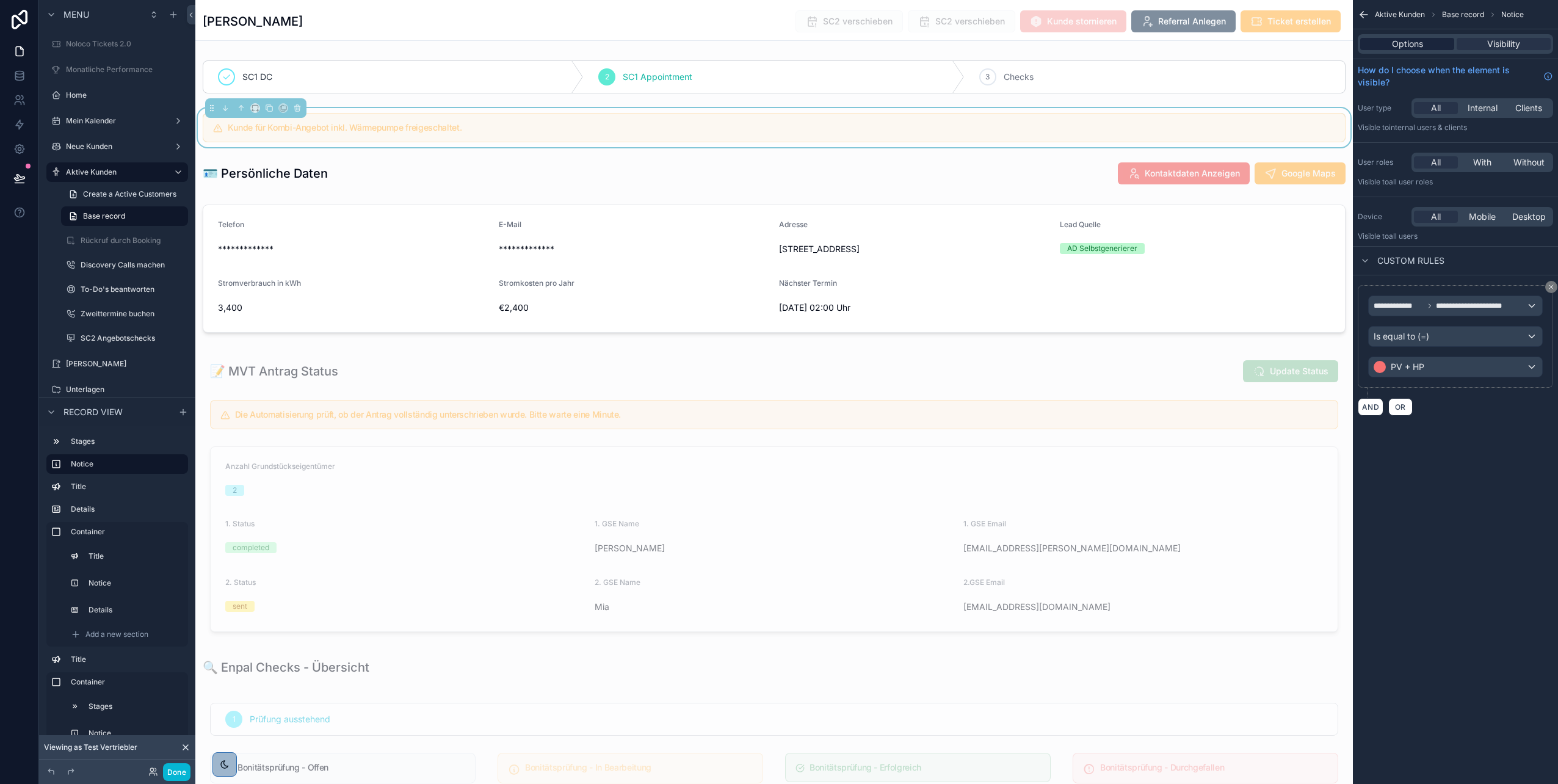
click at [1422, 38] on span "Options" at bounding box center [1408, 44] width 31 height 12
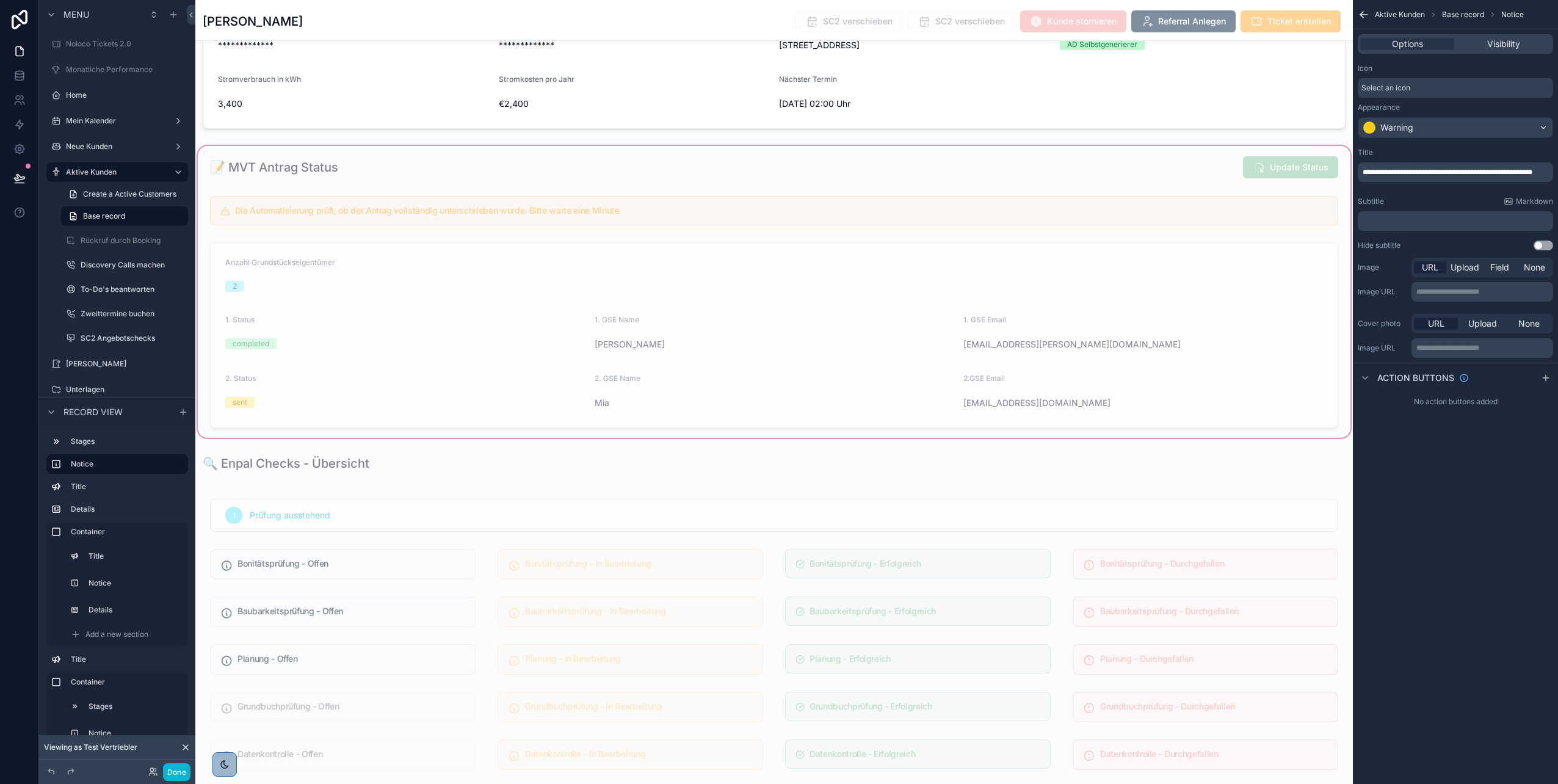
scroll to position [205, 0]
click at [184, 748] on icon at bounding box center [185, 747] width 10 height 10
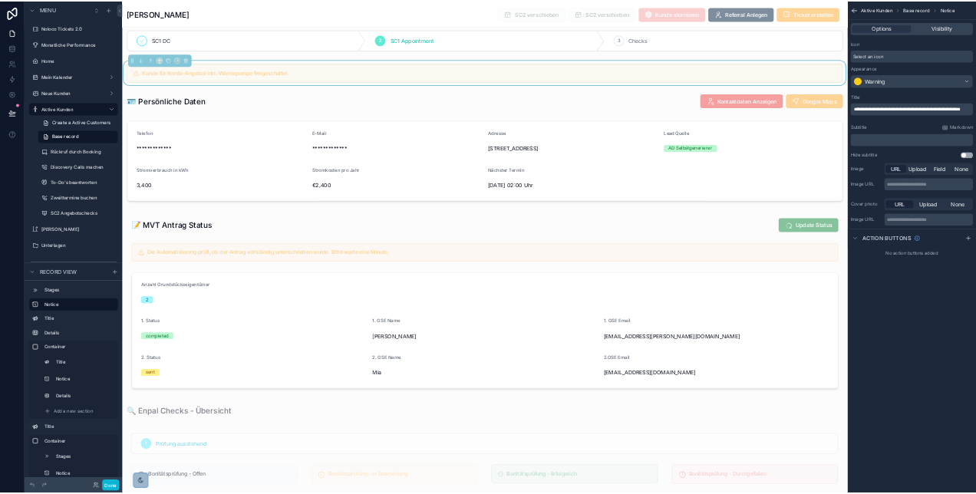
scroll to position [0, 0]
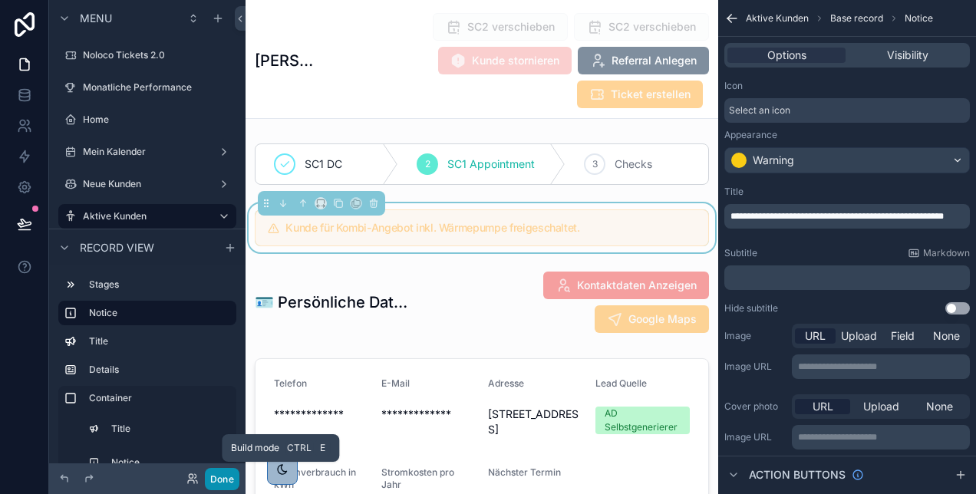
click at [224, 479] on button "Done" at bounding box center [222, 479] width 35 height 22
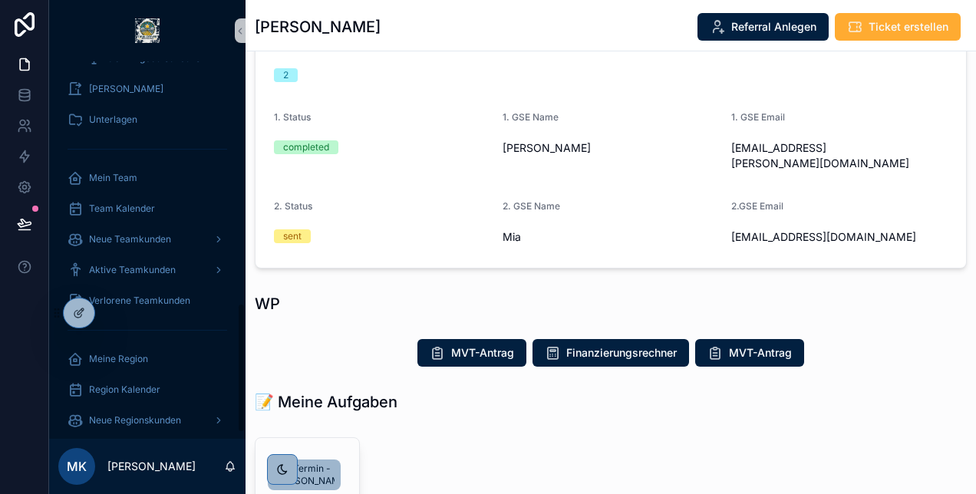
scroll to position [715, 0]
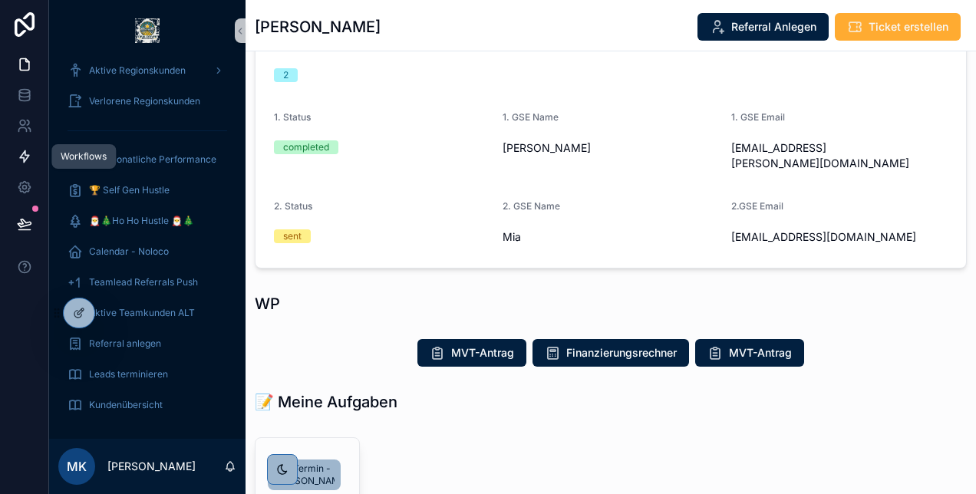
click at [28, 161] on icon at bounding box center [24, 156] width 15 height 15
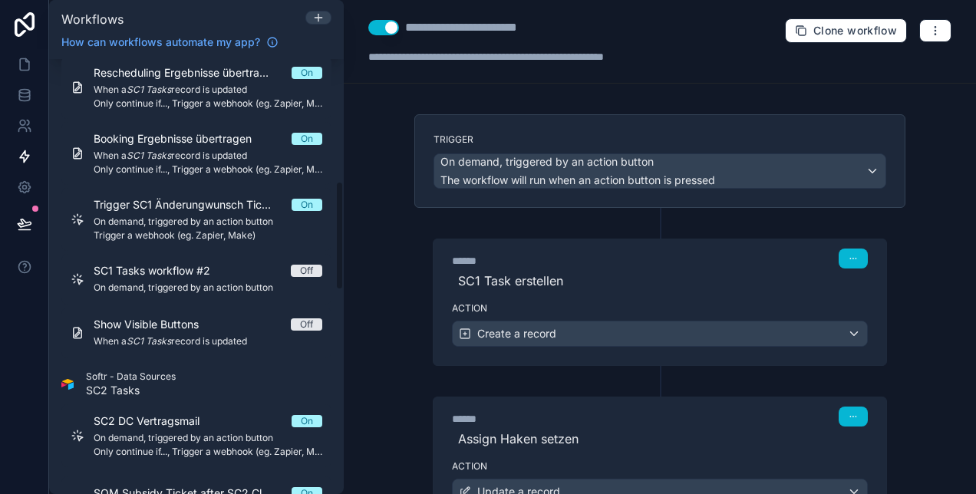
scroll to position [486, 0]
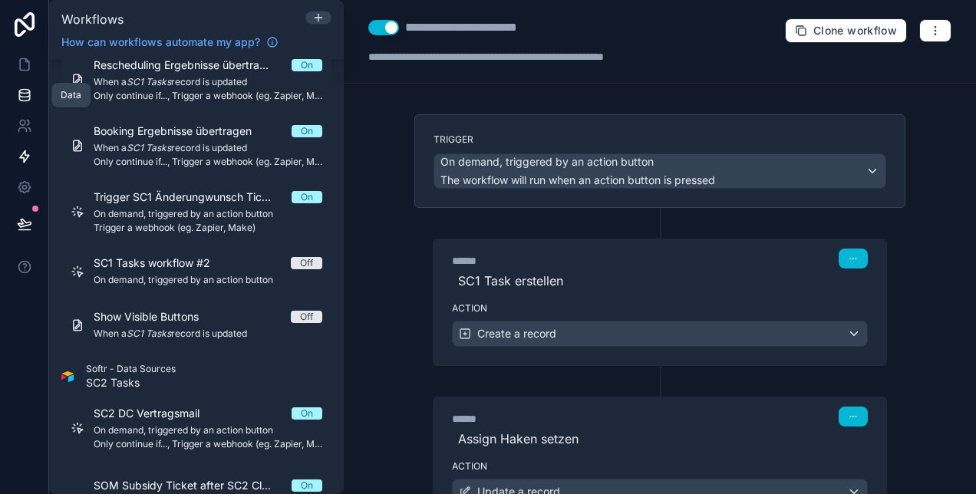
click at [20, 95] on icon at bounding box center [24, 94] width 15 height 15
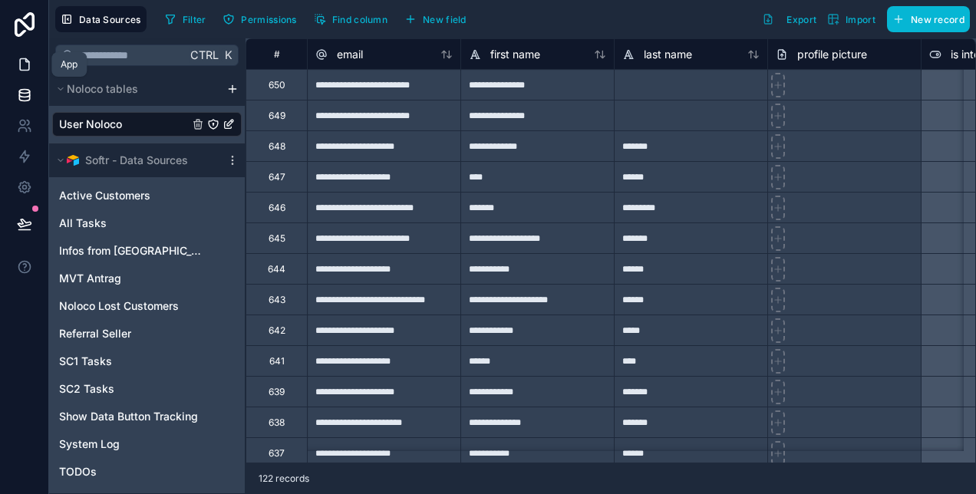
click at [24, 64] on icon at bounding box center [24, 64] width 15 height 15
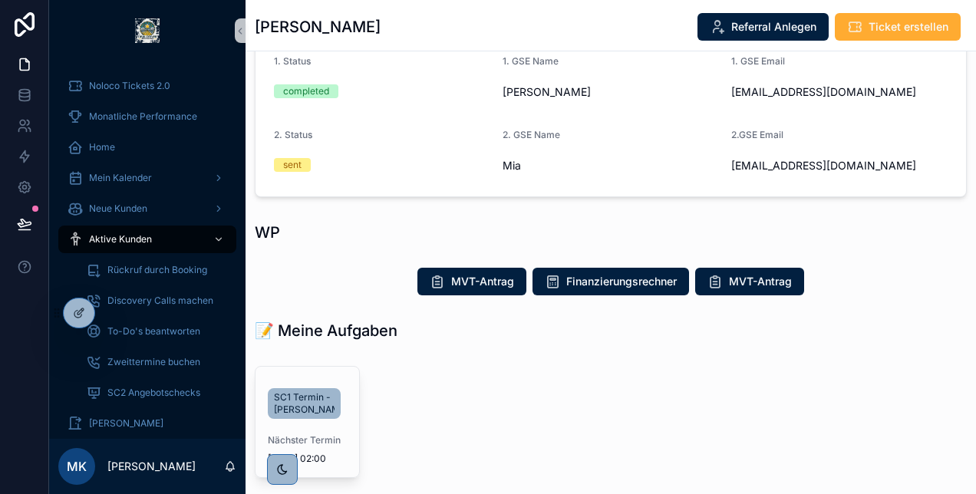
scroll to position [81, 0]
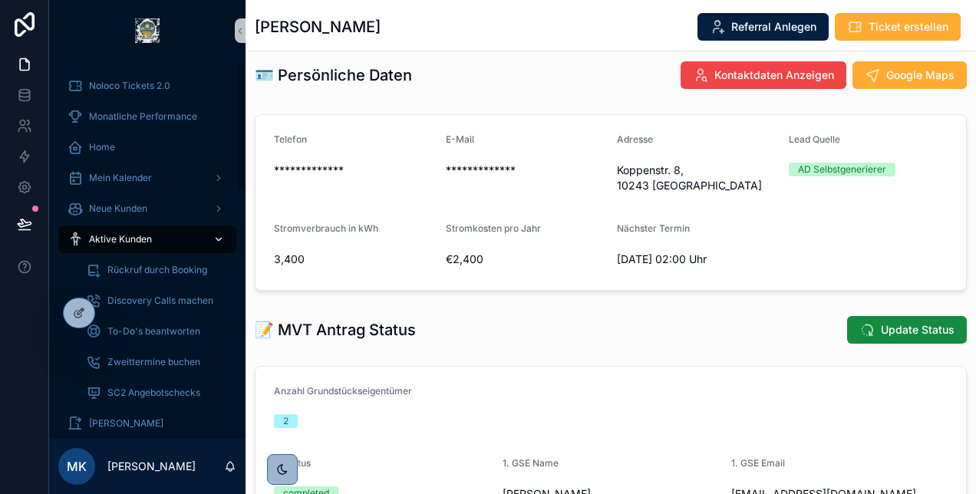
click at [158, 233] on div "Aktive Kunden" at bounding box center [147, 239] width 160 height 25
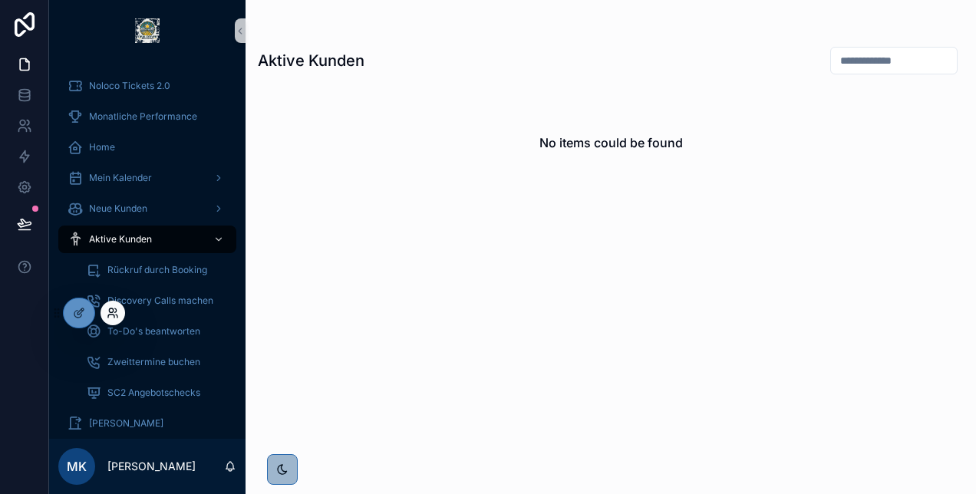
click at [117, 313] on icon at bounding box center [113, 313] width 12 height 12
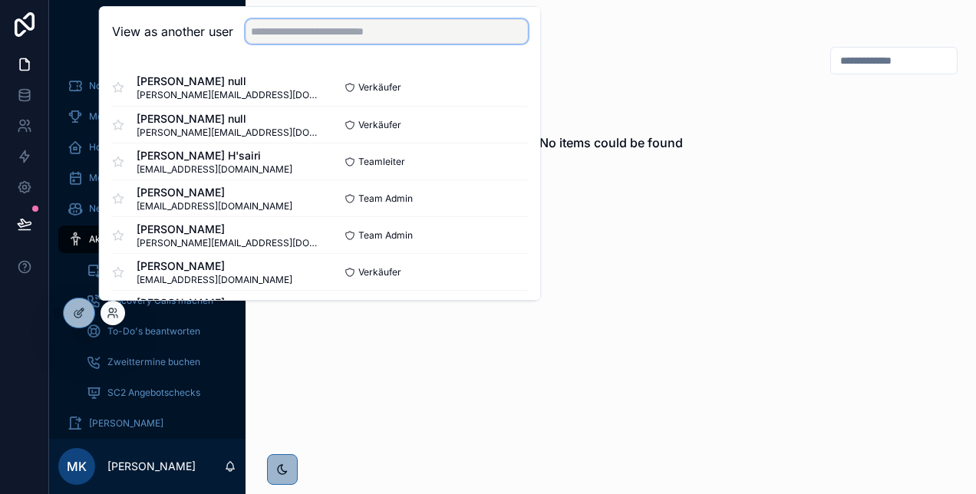
click at [291, 28] on input "text" at bounding box center [386, 31] width 282 height 25
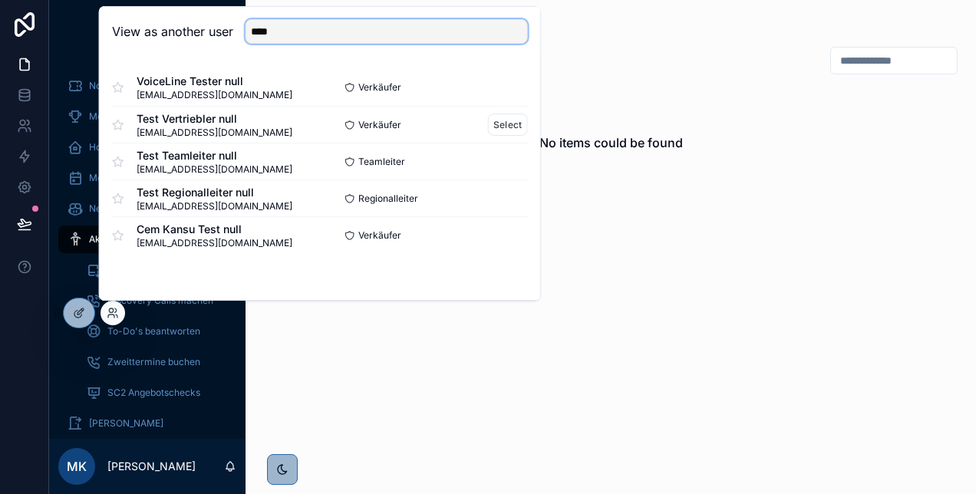
type input "****"
click at [242, 122] on span "Test Vertriebler null" at bounding box center [215, 118] width 156 height 15
click at [499, 122] on button "Select" at bounding box center [508, 125] width 40 height 22
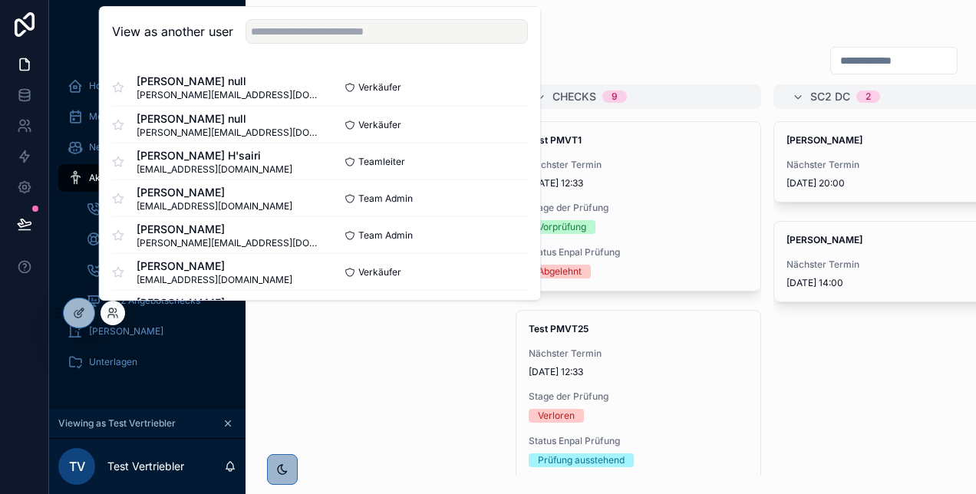
click at [823, 365] on div "Olaf Scholz Nächster Termin 17/06/2025 20:00 Lars meyer Nächster Termin 07/08/2…" at bounding box center [895, 298] width 245 height 354
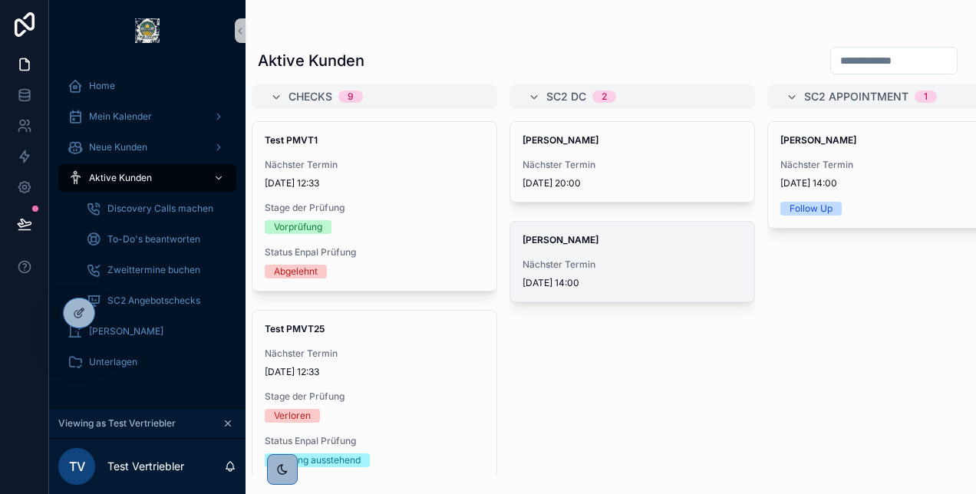
scroll to position [0, 265]
click at [651, 275] on div "Nächster Termin 07/08/2025 14:00" at bounding box center [631, 273] width 219 height 31
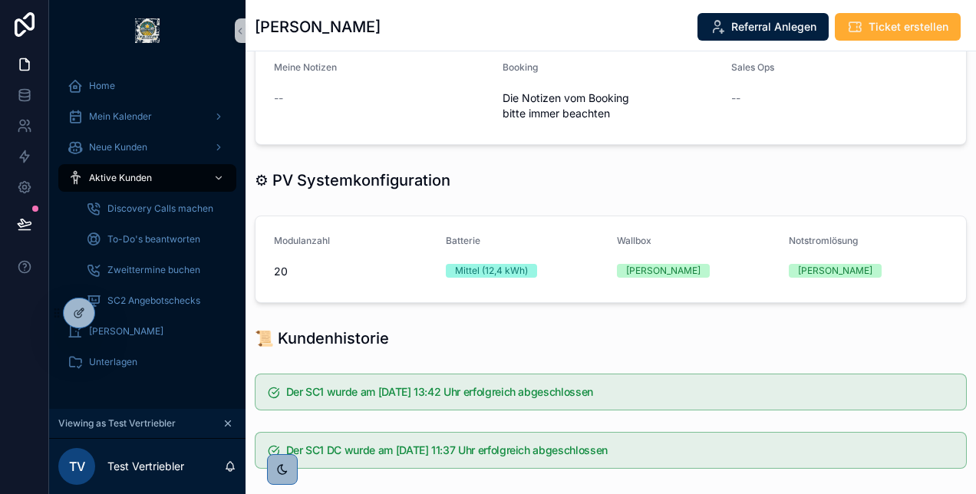
scroll to position [666, 0]
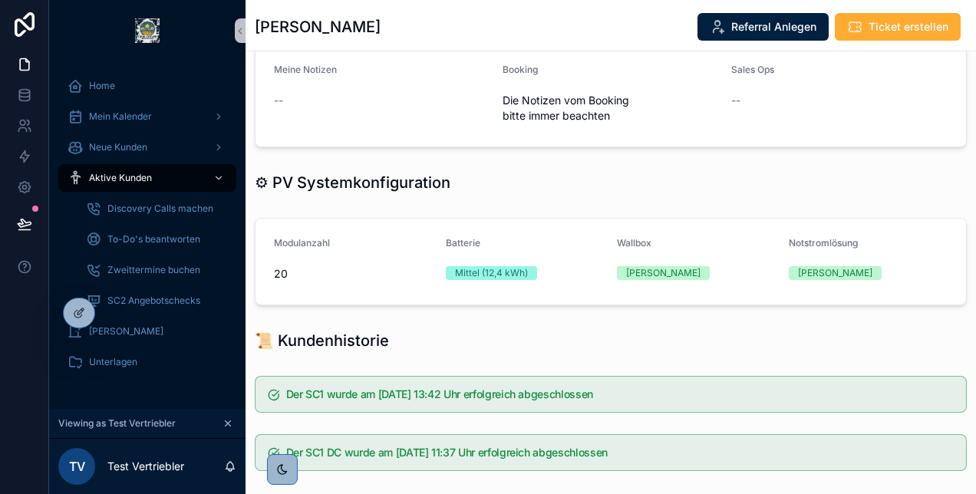
click at [224, 420] on icon "scrollable content" at bounding box center [227, 423] width 11 height 11
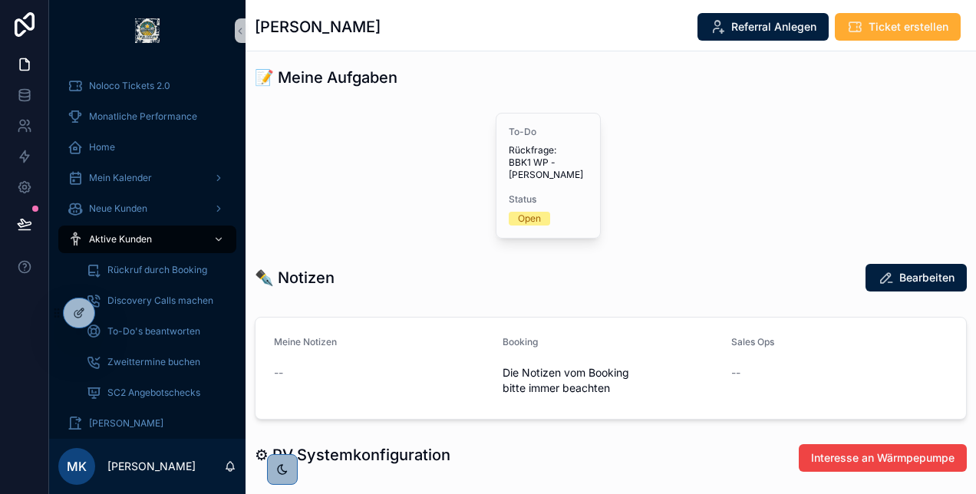
scroll to position [479, 0]
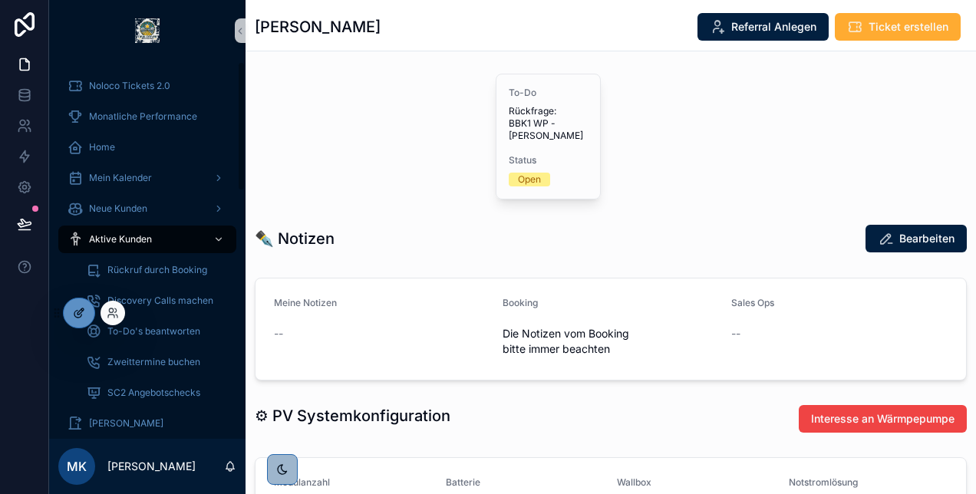
click at [87, 308] on div at bounding box center [79, 312] width 31 height 29
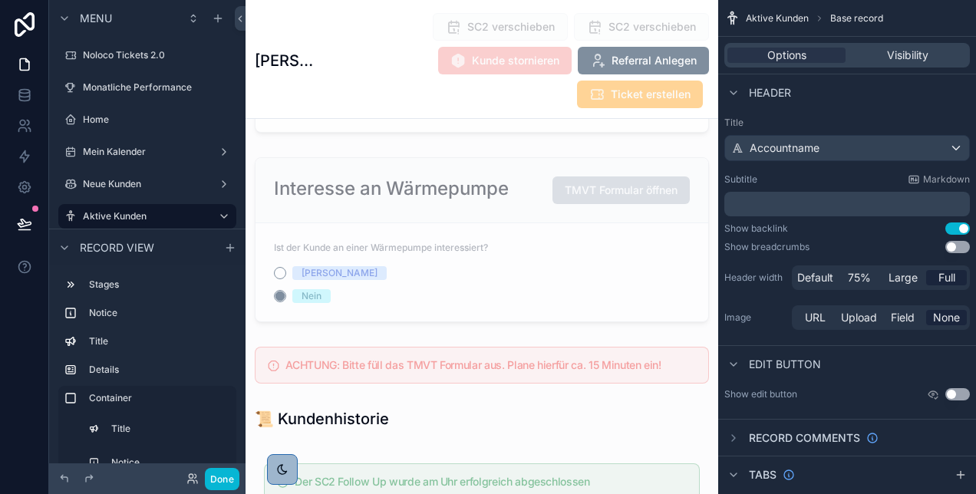
scroll to position [3613, 0]
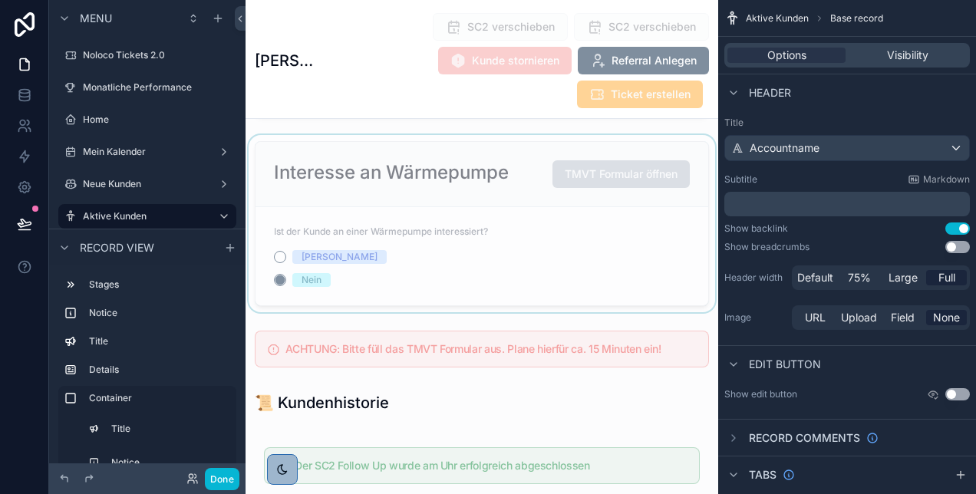
click at [403, 254] on div "scrollable content" at bounding box center [481, 223] width 472 height 177
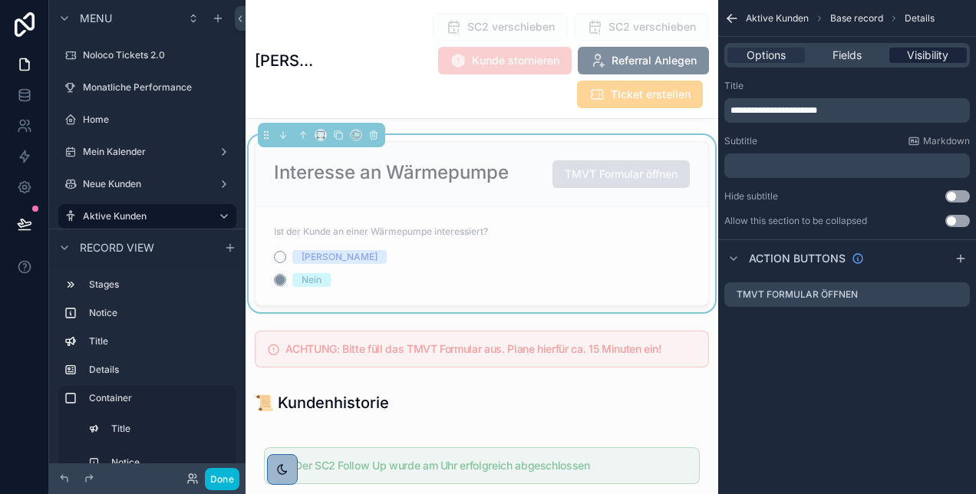
click at [910, 57] on span "Visibility" at bounding box center [927, 55] width 41 height 15
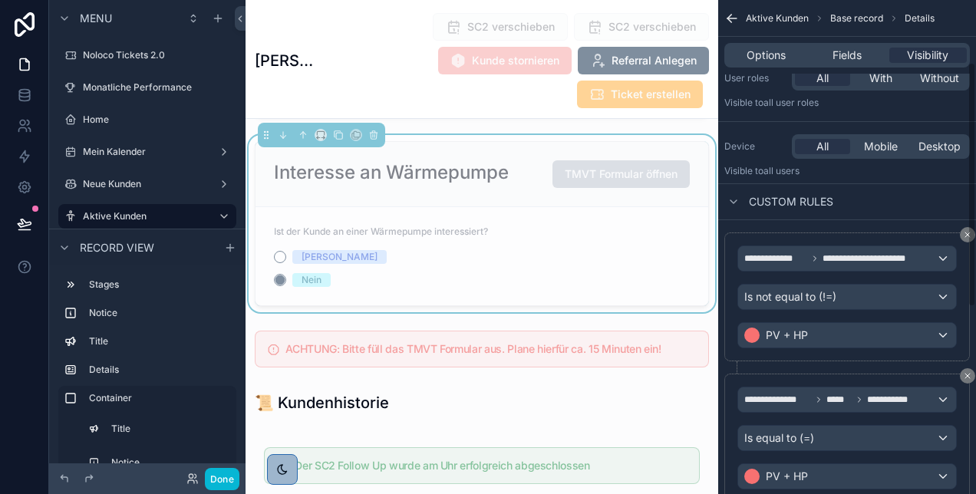
scroll to position [125, 0]
click at [893, 251] on div "**********" at bounding box center [847, 259] width 218 height 25
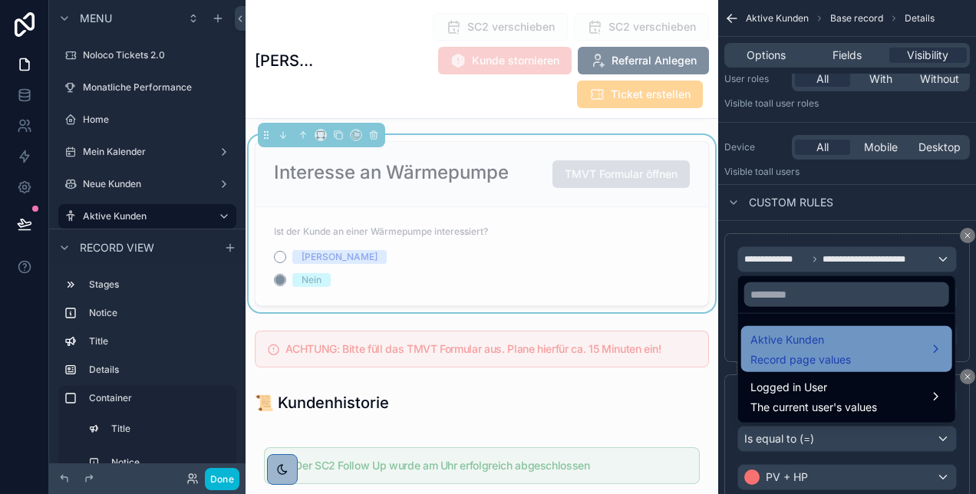
click at [787, 334] on span "Aktive Kunden" at bounding box center [800, 340] width 100 height 18
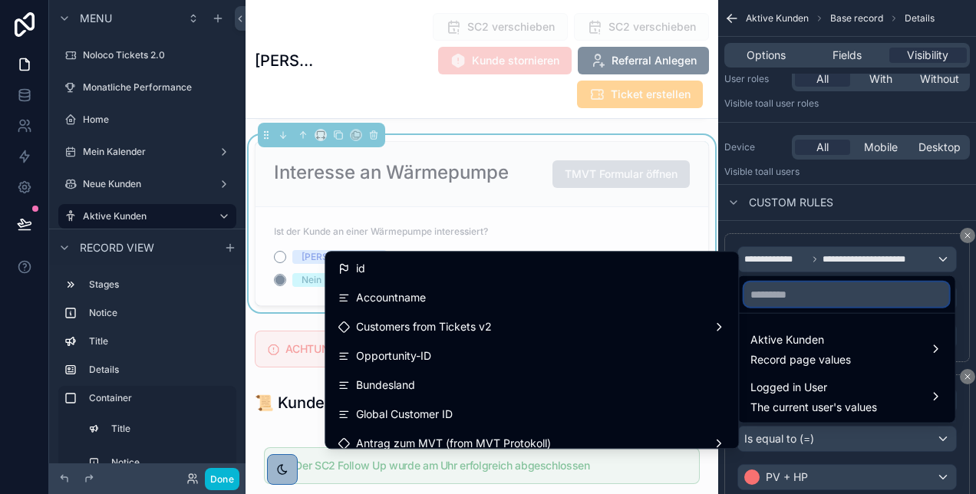
click at [769, 291] on input "text" at bounding box center [846, 294] width 205 height 25
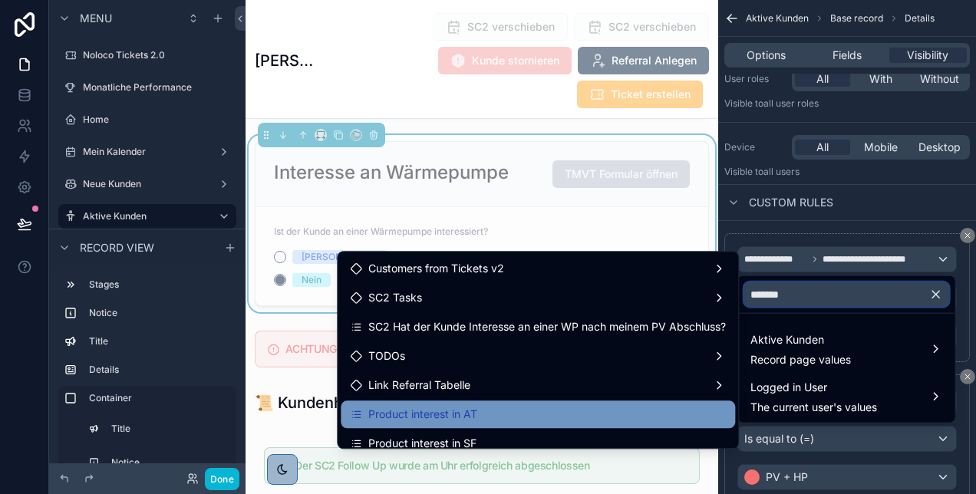
type input "*******"
click at [574, 415] on div "Product interest in AT" at bounding box center [538, 414] width 376 height 18
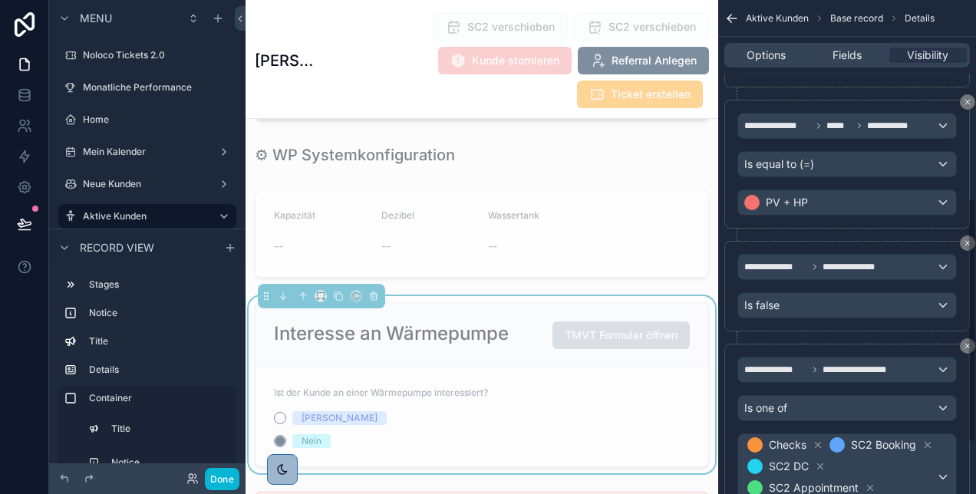
scroll to position [502, 0]
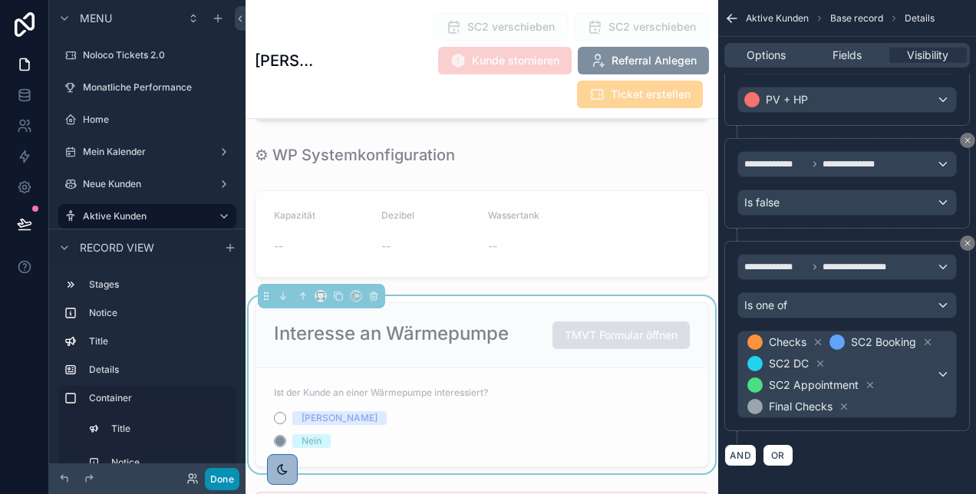
click at [219, 473] on button "Done" at bounding box center [222, 479] width 35 height 22
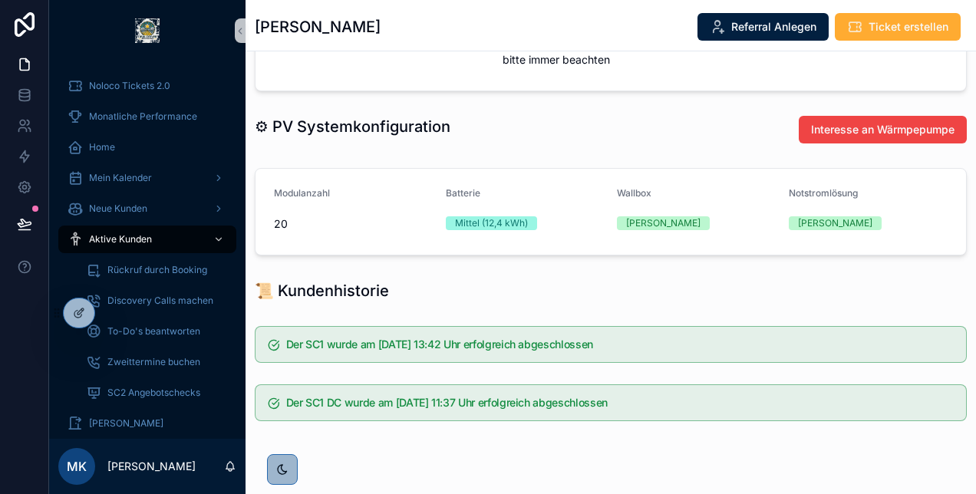
scroll to position [730, 0]
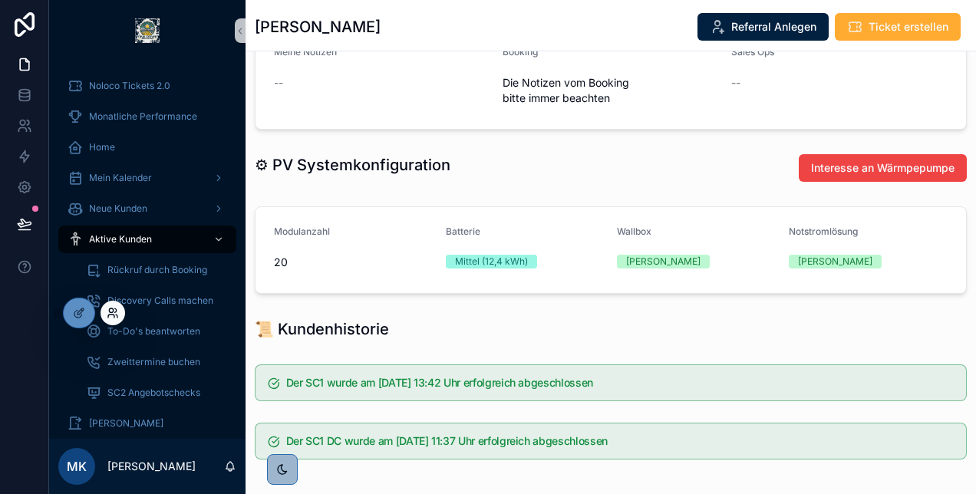
click at [115, 311] on icon at bounding box center [116, 310] width 2 height 4
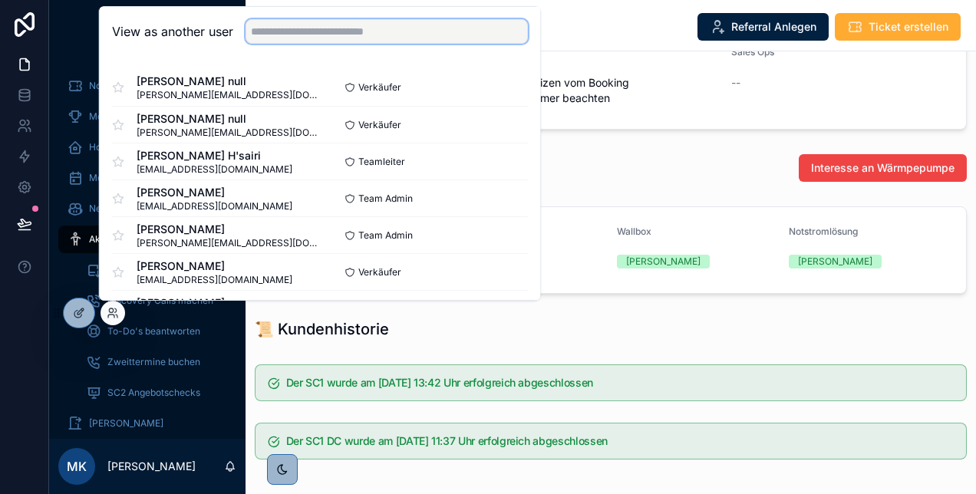
click at [270, 30] on input "text" at bounding box center [386, 31] width 282 height 25
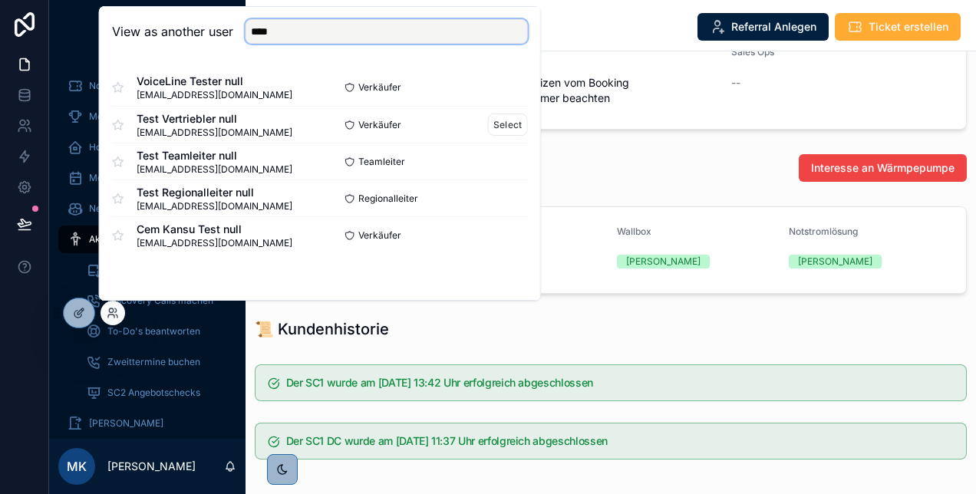
type input "****"
click at [267, 127] on span "vertriebsinnendienst@enpal.de" at bounding box center [215, 133] width 156 height 12
click at [506, 123] on button "Select" at bounding box center [508, 125] width 40 height 22
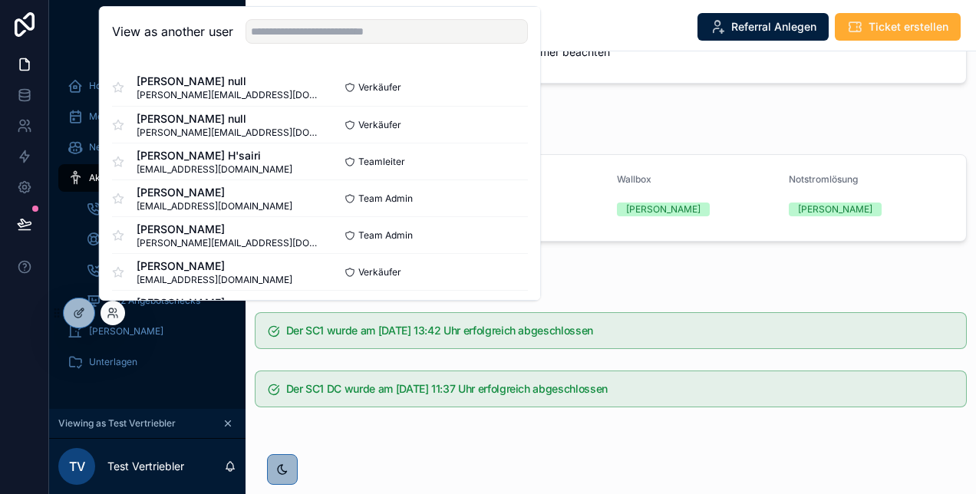
scroll to position [716, 0]
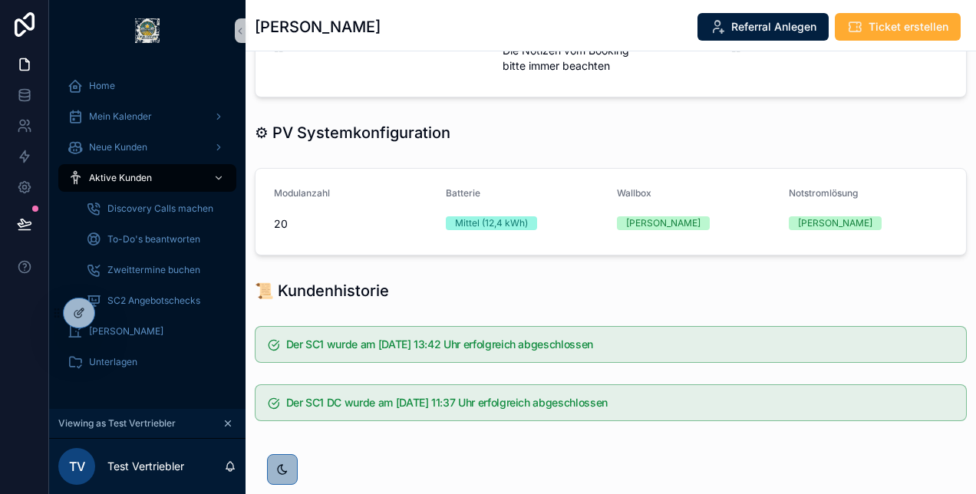
click at [103, 313] on div at bounding box center [112, 313] width 25 height 25
click at [109, 310] on icon at bounding box center [111, 310] width 4 height 4
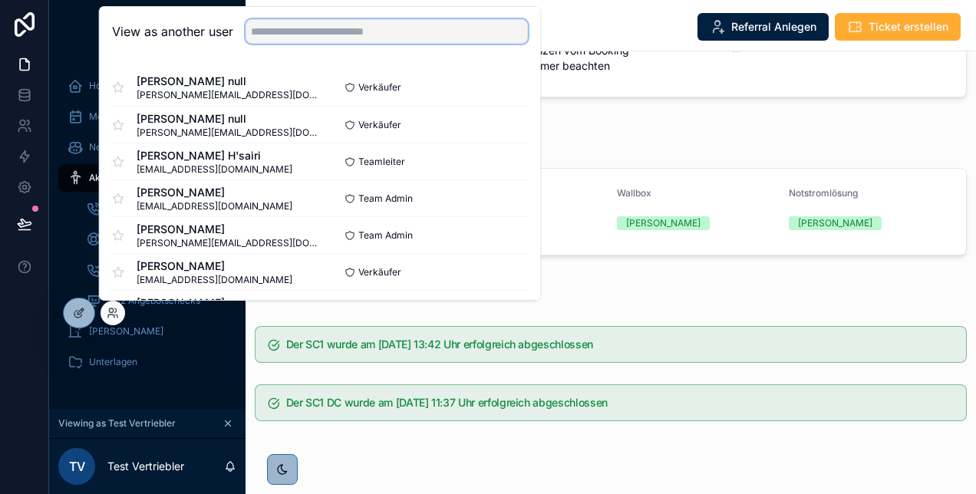
click at [311, 29] on input "text" at bounding box center [386, 31] width 282 height 25
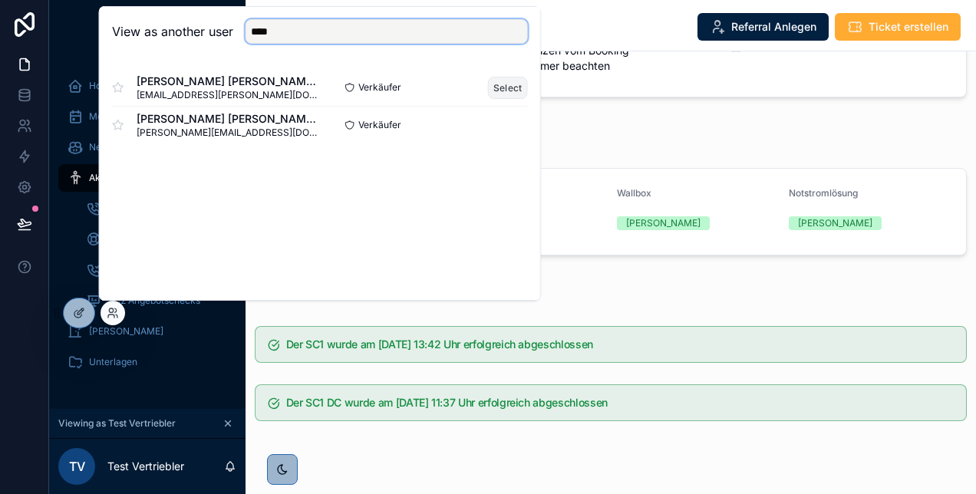
type input "****"
click at [514, 84] on button "Select" at bounding box center [508, 88] width 40 height 22
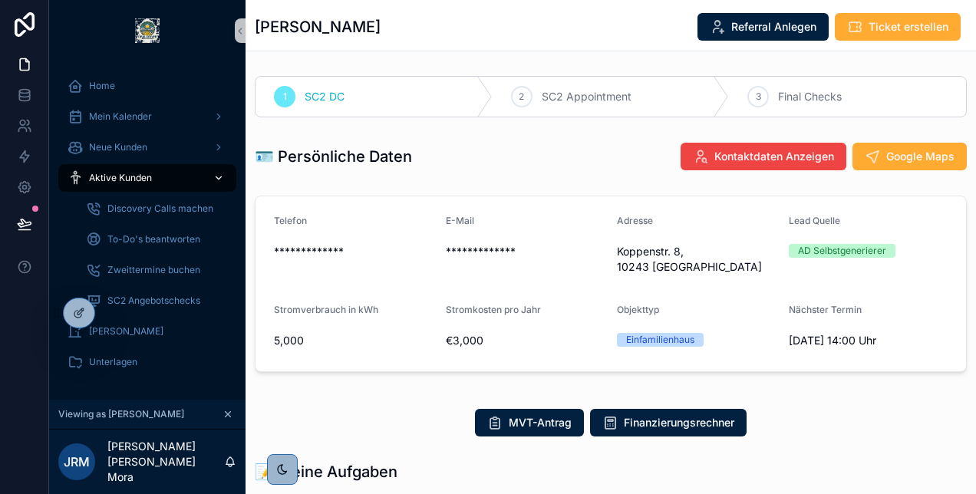
click at [133, 173] on span "Aktive Kunden" at bounding box center [120, 178] width 63 height 12
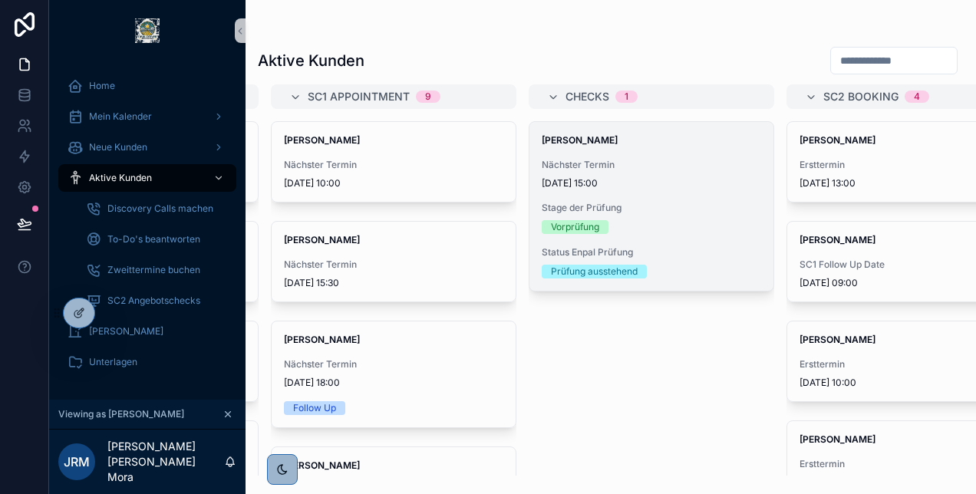
scroll to position [0, 255]
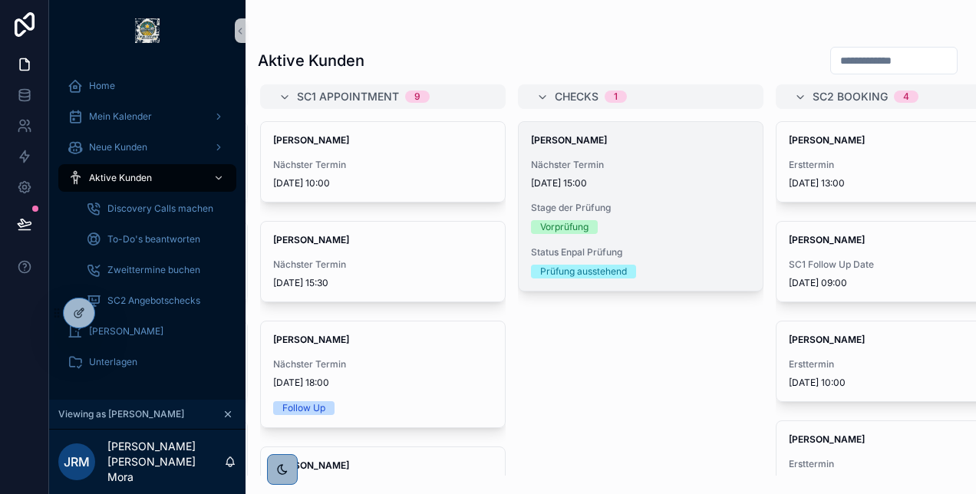
click at [664, 206] on span "Stage der Prüfung" at bounding box center [640, 208] width 219 height 12
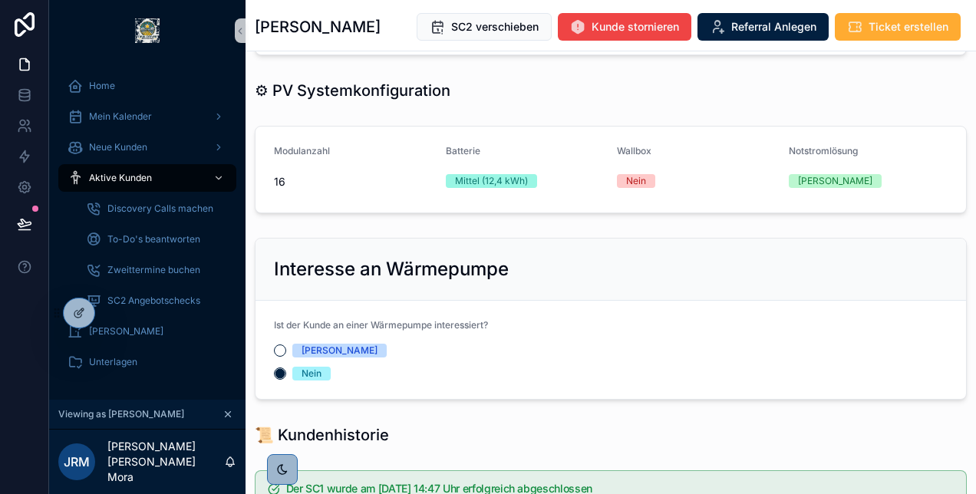
scroll to position [1065, 0]
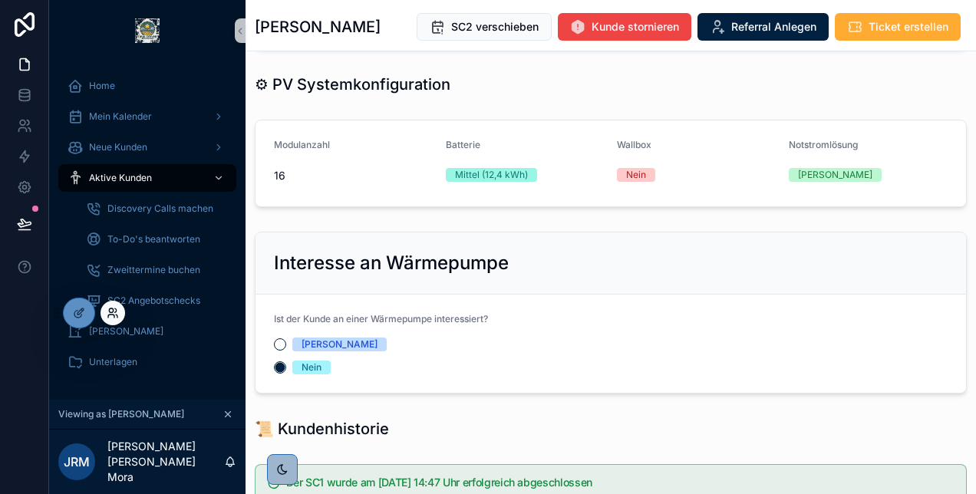
click at [112, 311] on icon at bounding box center [111, 310] width 4 height 4
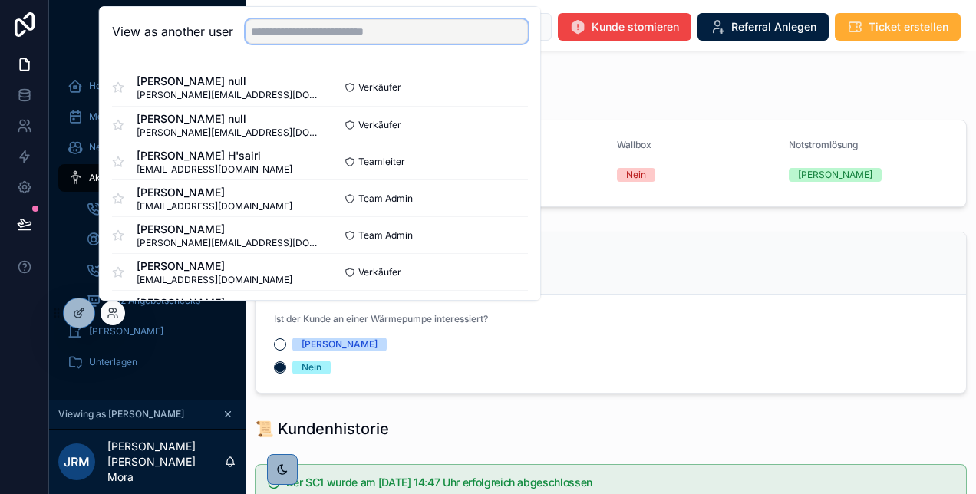
click at [285, 25] on input "text" at bounding box center [386, 31] width 282 height 25
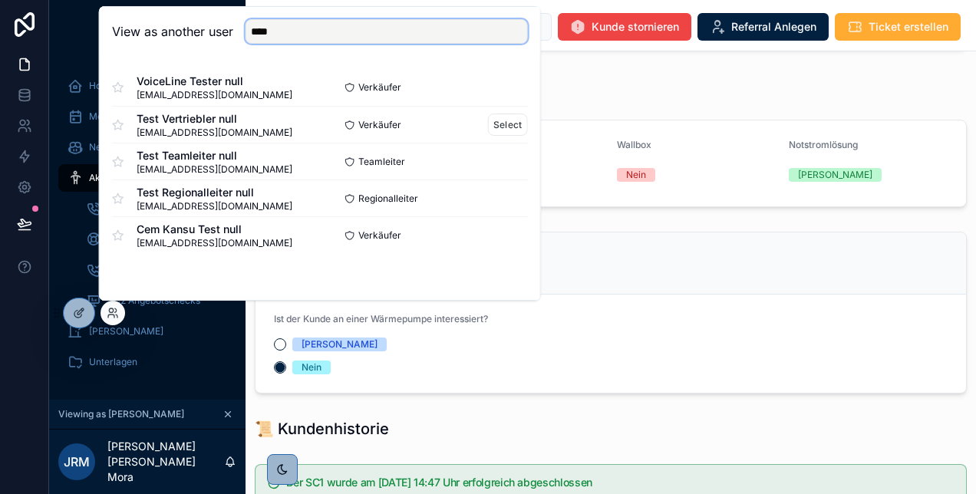
type input "****"
click at [212, 123] on span "Test Vertriebler null" at bounding box center [215, 118] width 156 height 15
click at [505, 123] on button "Select" at bounding box center [508, 125] width 40 height 22
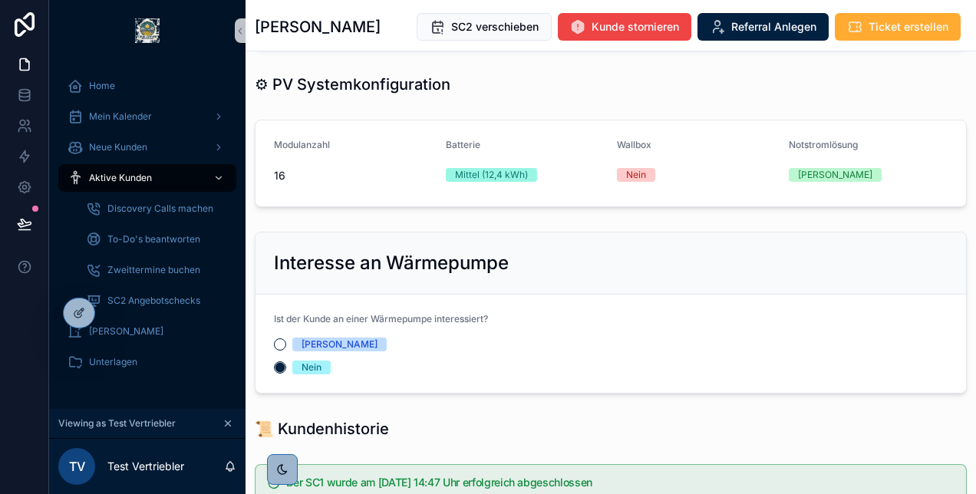
click at [600, 68] on div "⚙ PV Systemkonfiguration" at bounding box center [519, 84] width 548 height 34
click at [153, 181] on div "Aktive Kunden" at bounding box center [147, 178] width 160 height 25
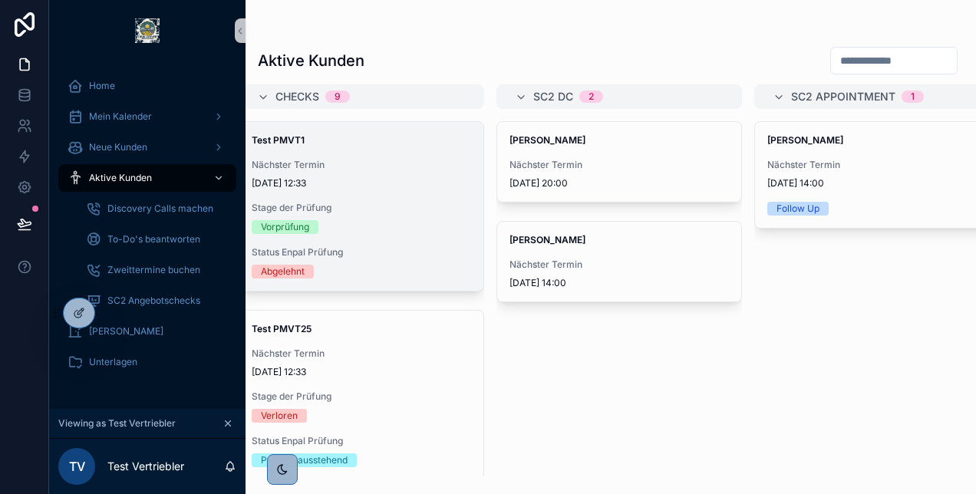
scroll to position [0, 309]
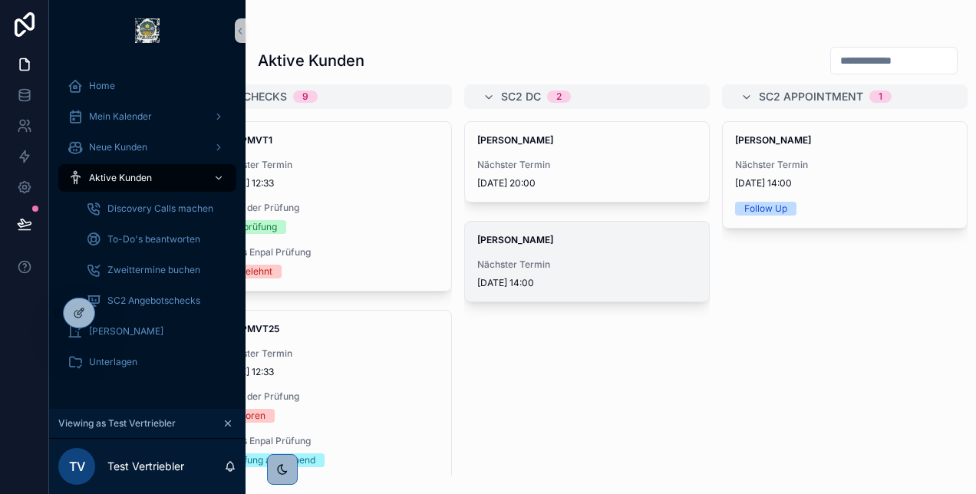
click at [580, 287] on span "07/08/2025 14:00" at bounding box center [586, 283] width 219 height 12
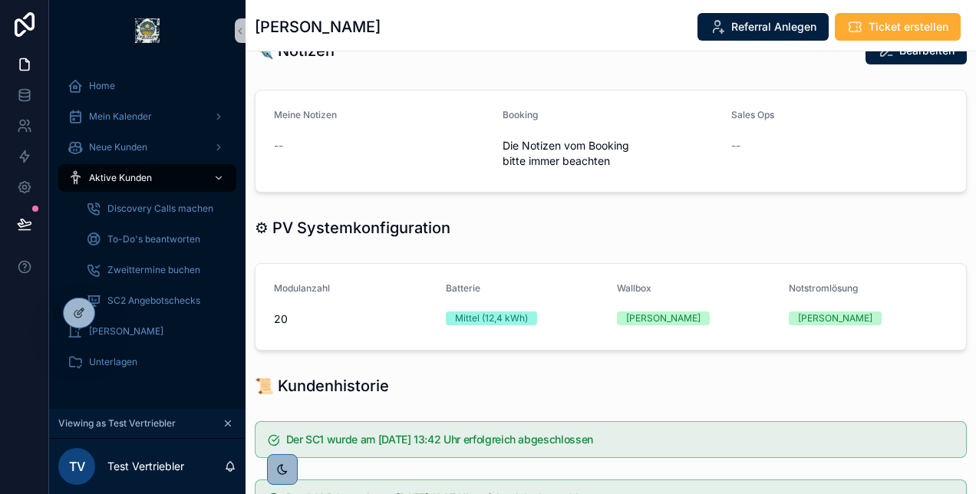
scroll to position [716, 0]
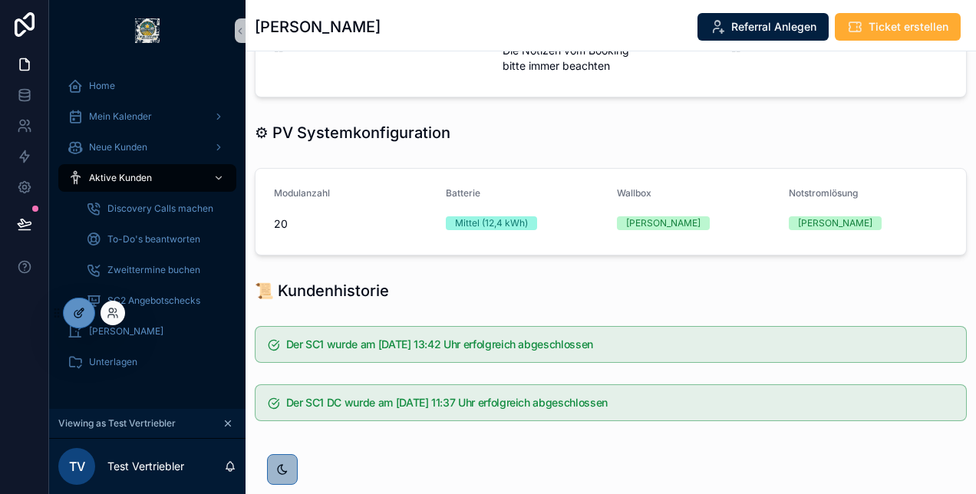
click at [77, 308] on icon at bounding box center [79, 313] width 12 height 12
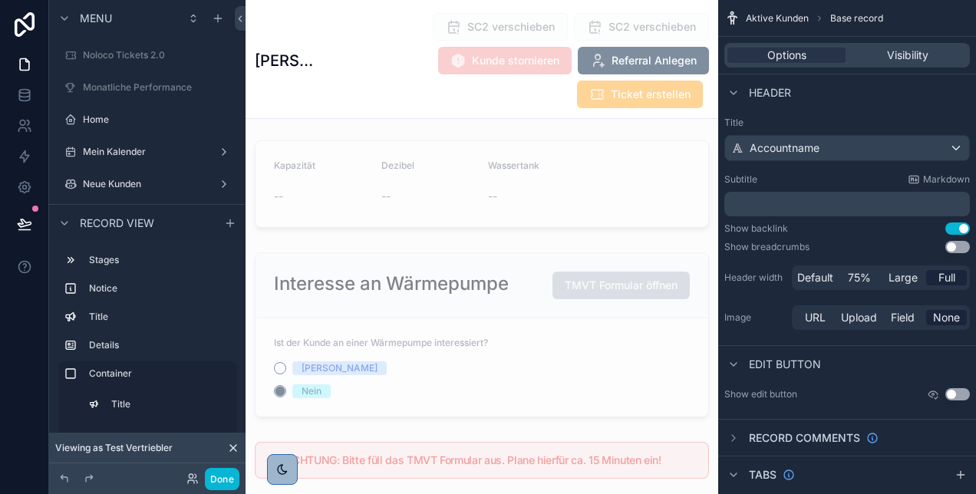
scroll to position [3530, 0]
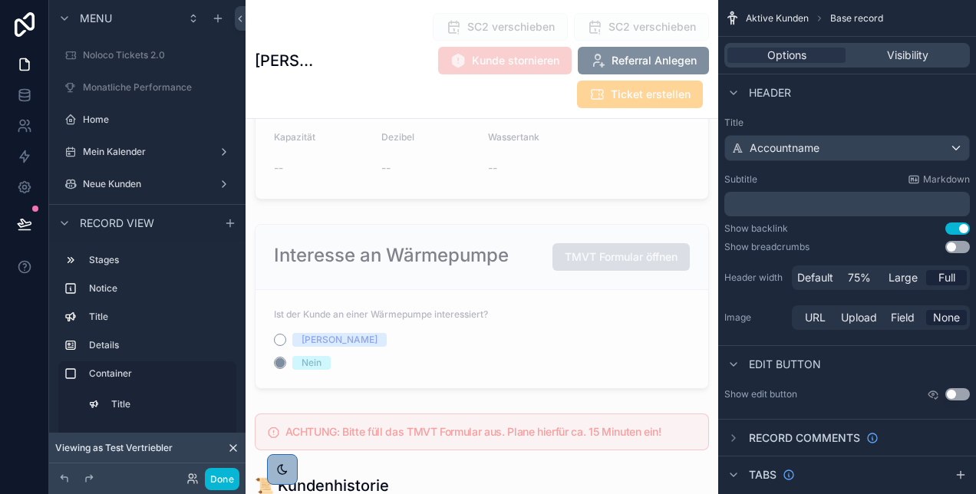
click at [337, 268] on div "scrollable content" at bounding box center [481, 306] width 472 height 177
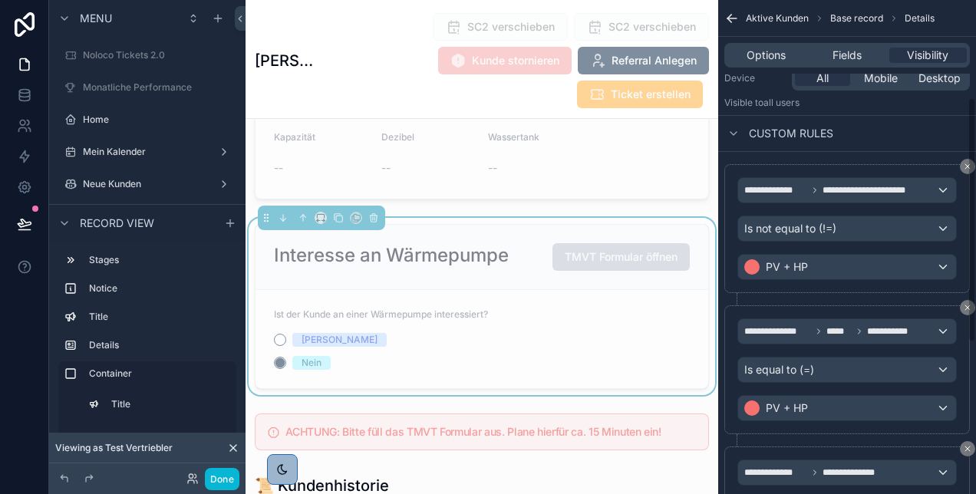
scroll to position [197, 0]
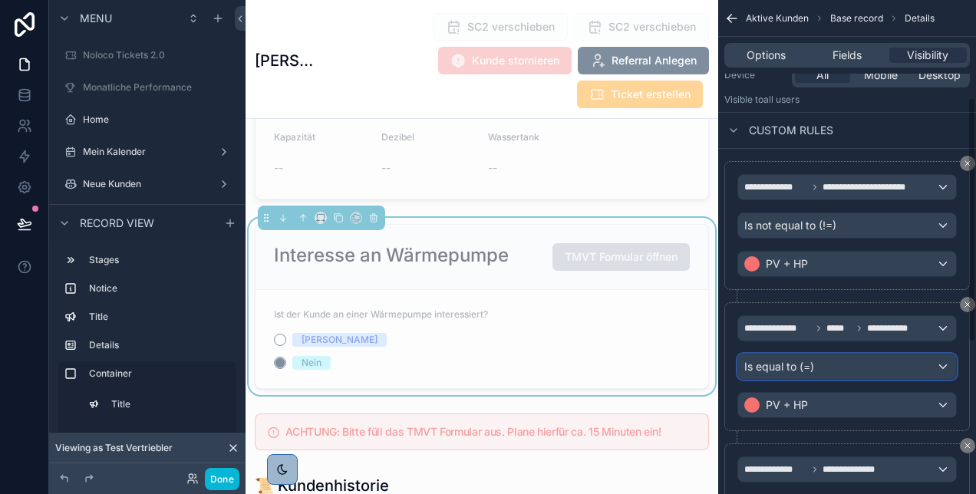
click at [816, 368] on div "Is equal to (=)" at bounding box center [847, 366] width 218 height 25
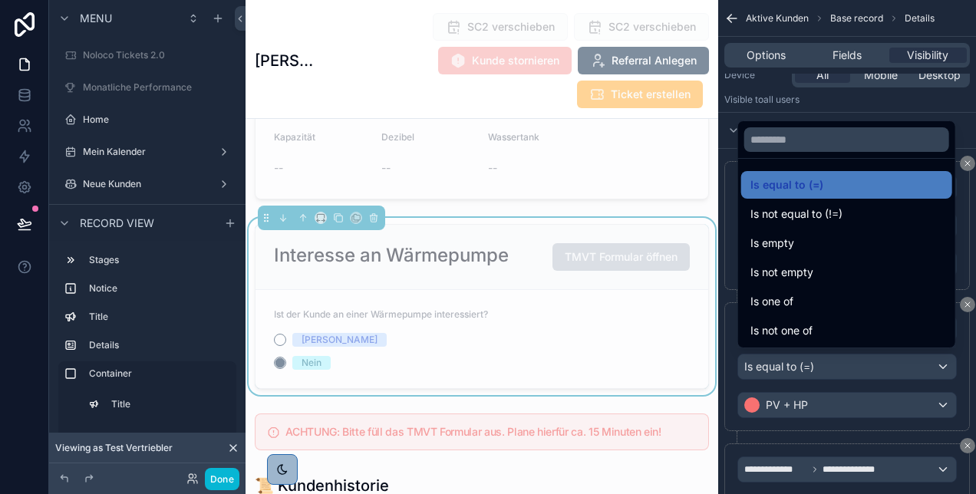
click at [805, 446] on div "scrollable content" at bounding box center [488, 247] width 976 height 494
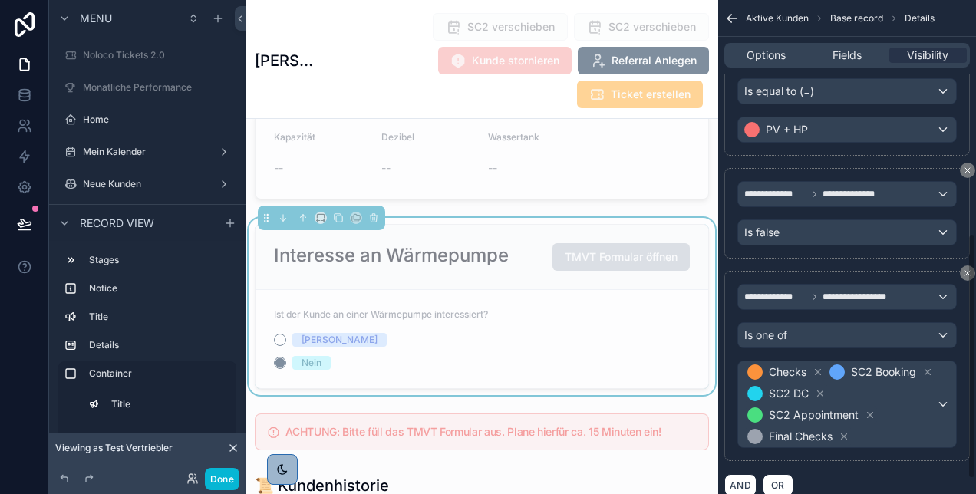
scroll to position [502, 0]
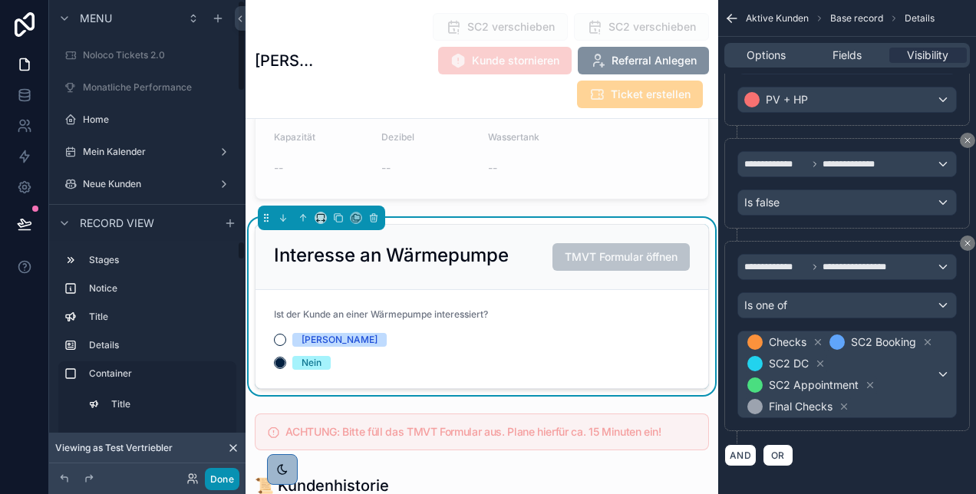
click at [220, 473] on button "Done" at bounding box center [222, 479] width 35 height 22
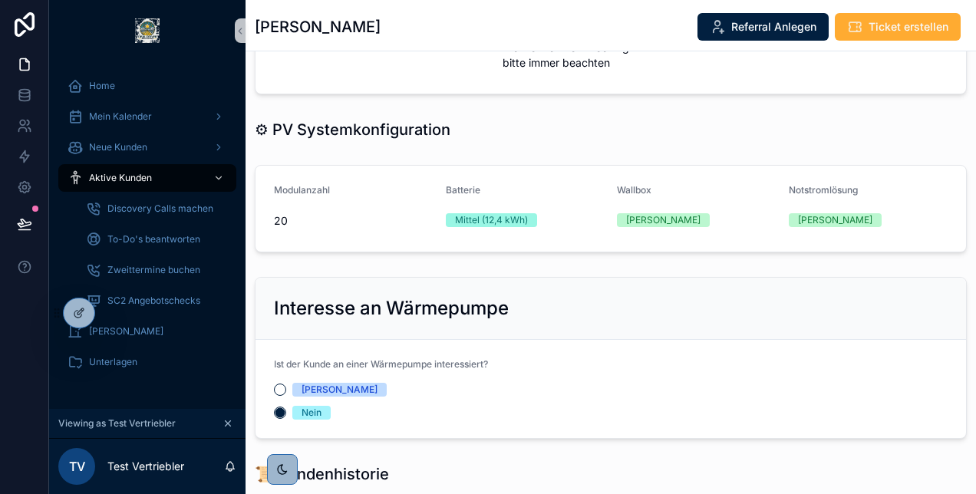
scroll to position [718, 0]
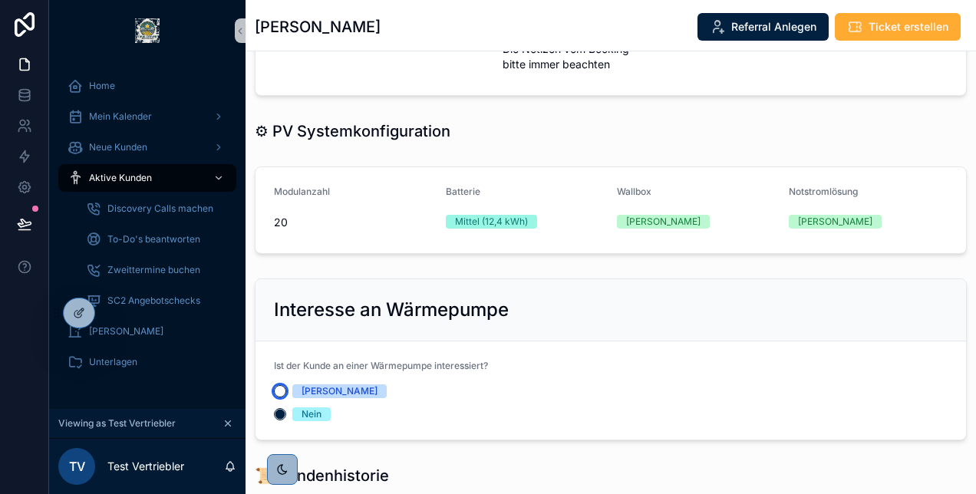
click at [278, 385] on button "[PERSON_NAME]" at bounding box center [280, 391] width 12 height 12
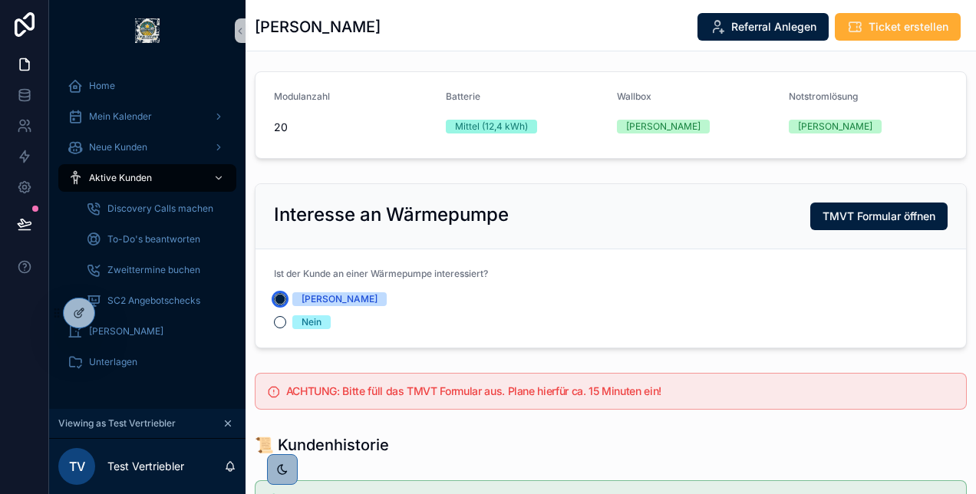
scroll to position [811, 0]
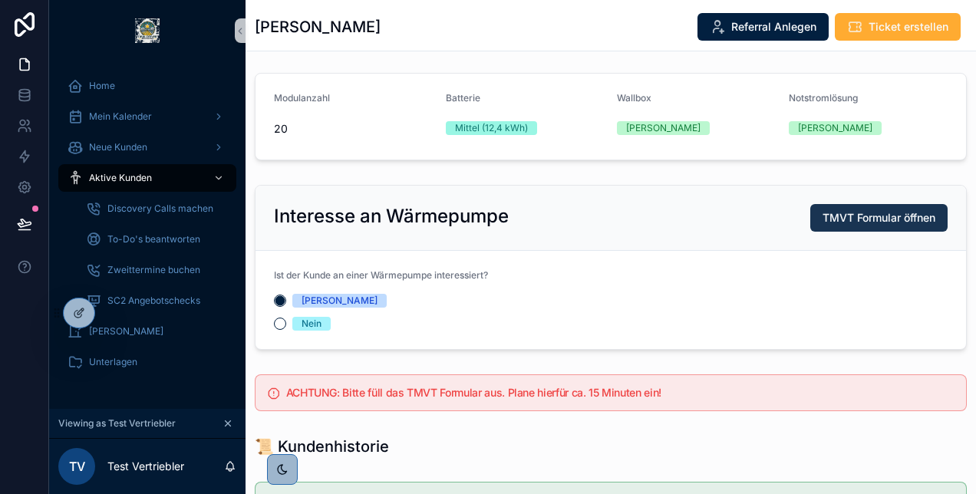
click at [829, 204] on button "TMVT Formular öffnen" at bounding box center [878, 218] width 137 height 28
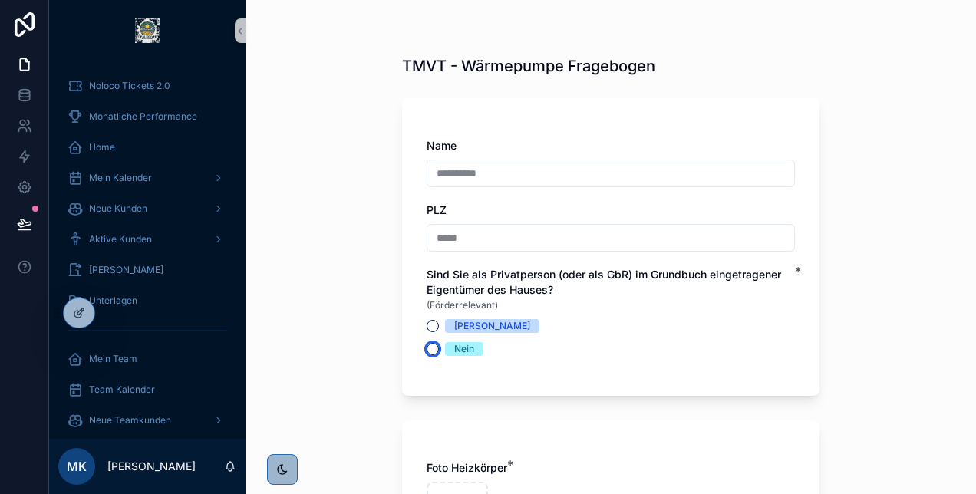
click at [426, 347] on button "Nein" at bounding box center [432, 349] width 12 height 12
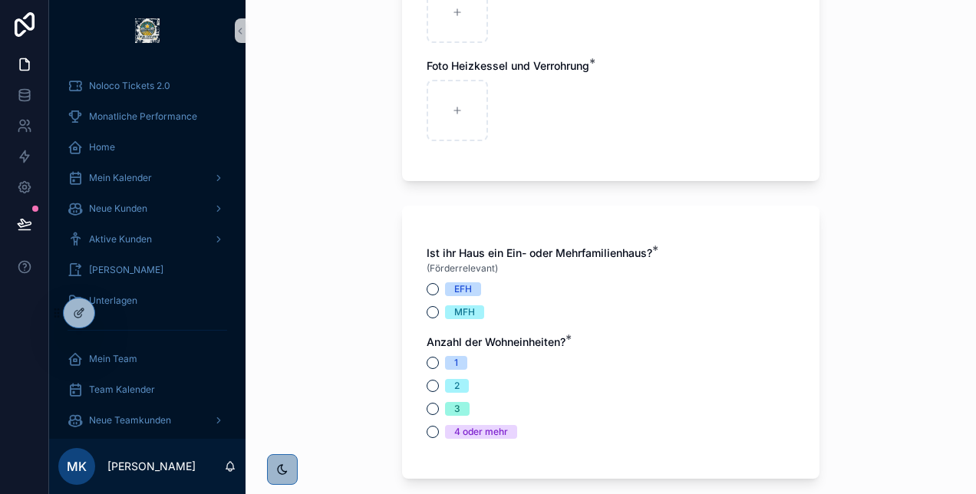
scroll to position [771, 0]
click at [426, 287] on button "EFH" at bounding box center [432, 288] width 12 height 12
click at [429, 359] on button "1" at bounding box center [432, 362] width 12 height 12
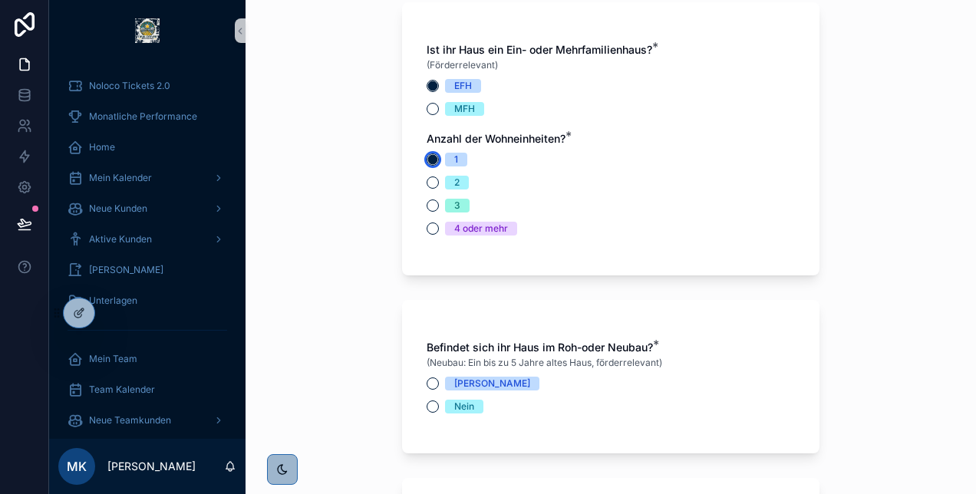
scroll to position [975, 0]
click at [428, 378] on button "[PERSON_NAME]" at bounding box center [432, 382] width 12 height 12
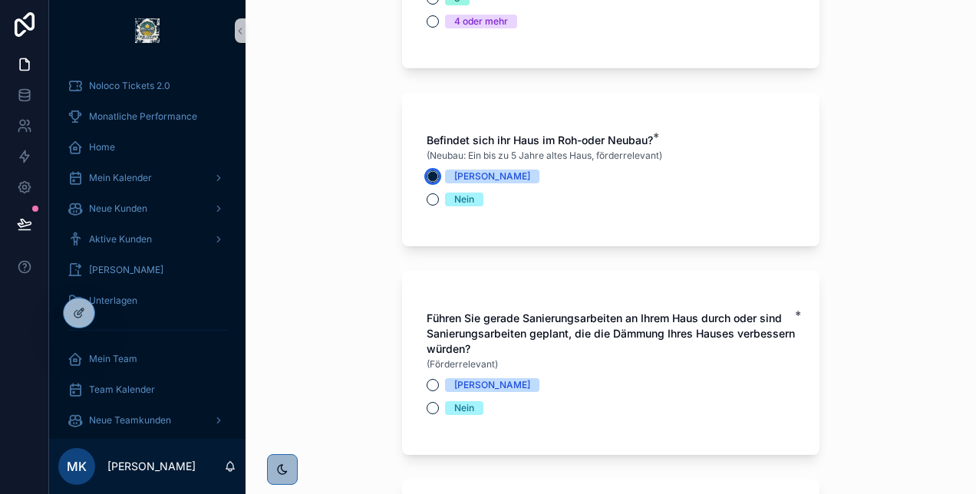
scroll to position [1189, 0]
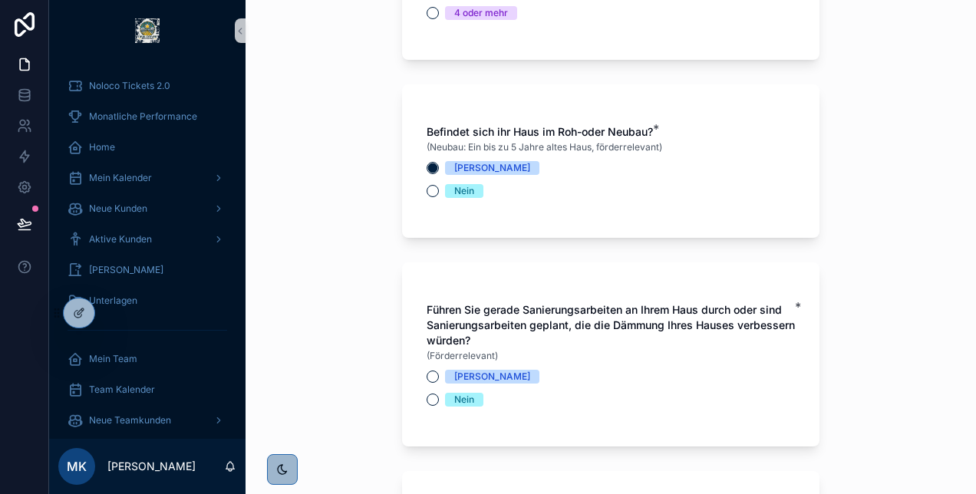
click at [431, 368] on div "Führen Sie gerade Sanierungsarbeiten an Ihrem Haus durch oder sind Sanierungsar…" at bounding box center [610, 354] width 368 height 104
click at [428, 377] on button "[PERSON_NAME]" at bounding box center [432, 376] width 12 height 12
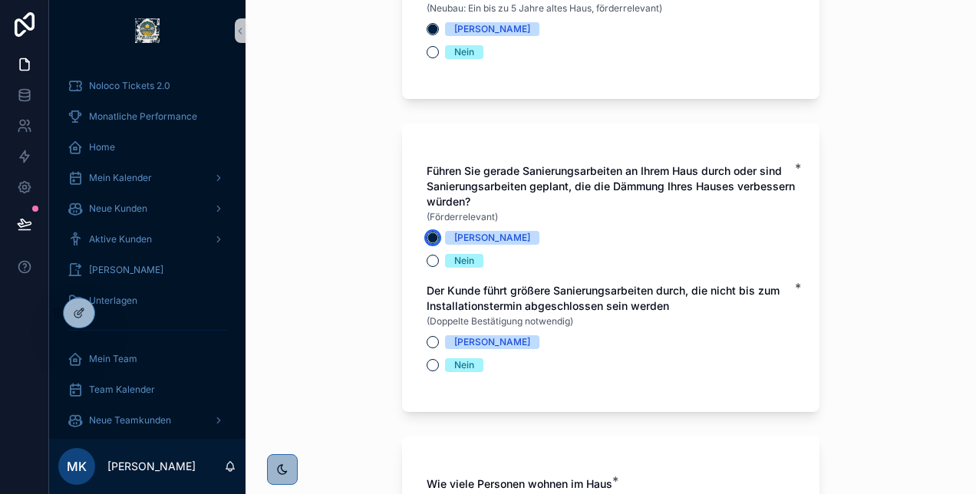
scroll to position [1330, 0]
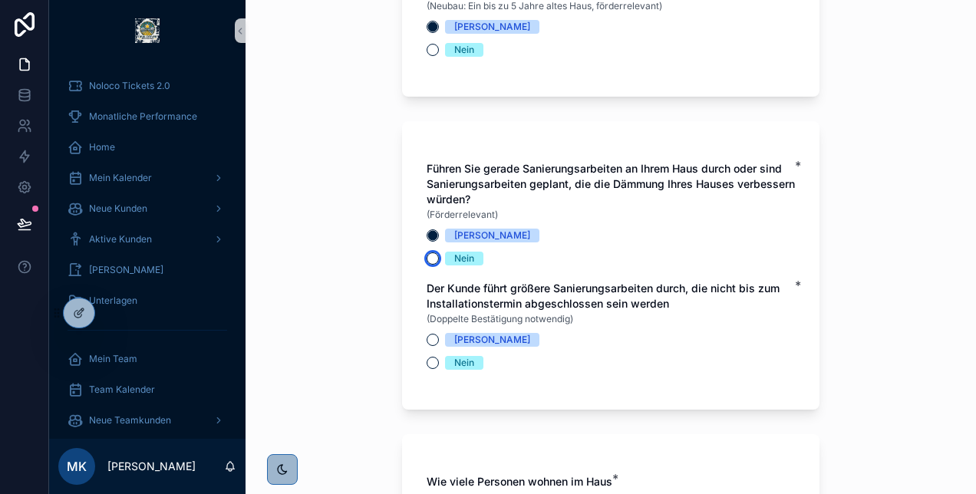
click at [429, 262] on button "Nein" at bounding box center [432, 258] width 12 height 12
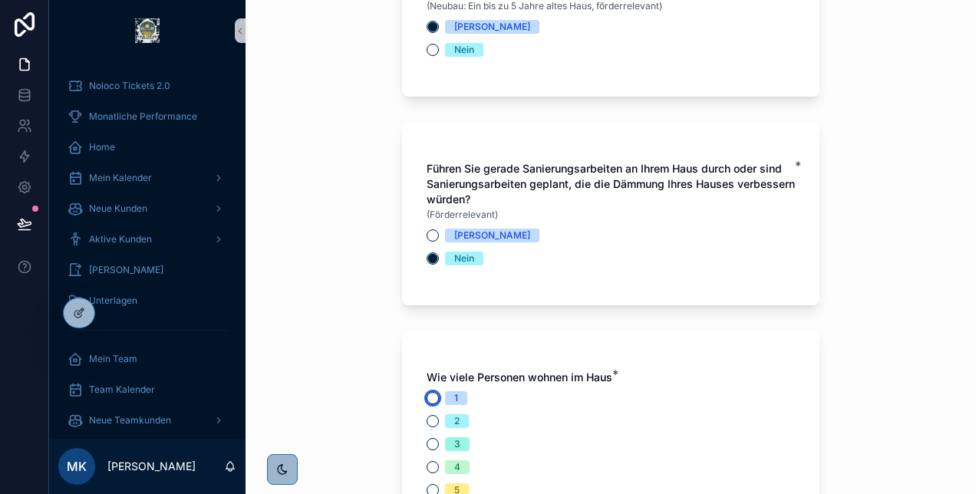
click at [427, 394] on button "1" at bounding box center [432, 398] width 12 height 12
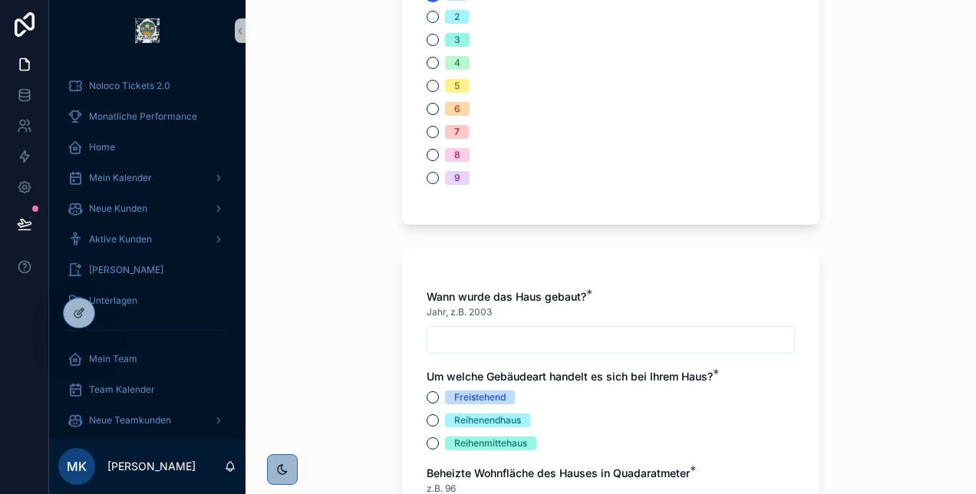
scroll to position [1822, 0]
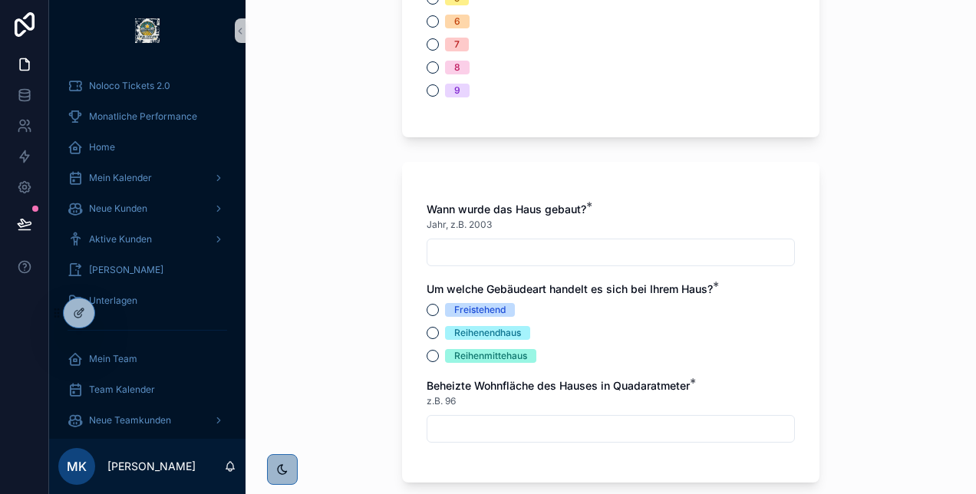
click at [461, 251] on input "scrollable content" at bounding box center [610, 252] width 367 height 21
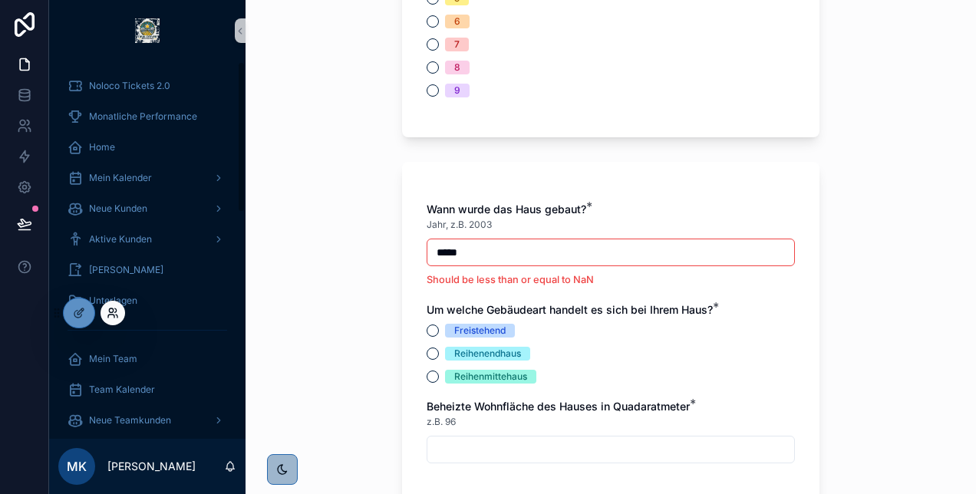
type input "*****"
click at [112, 308] on icon at bounding box center [111, 310] width 4 height 4
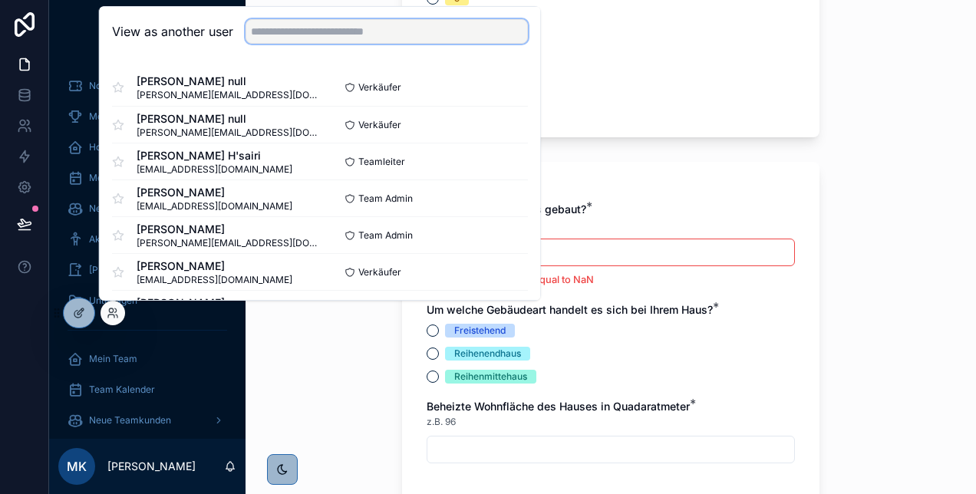
click at [288, 29] on input "text" at bounding box center [386, 31] width 282 height 25
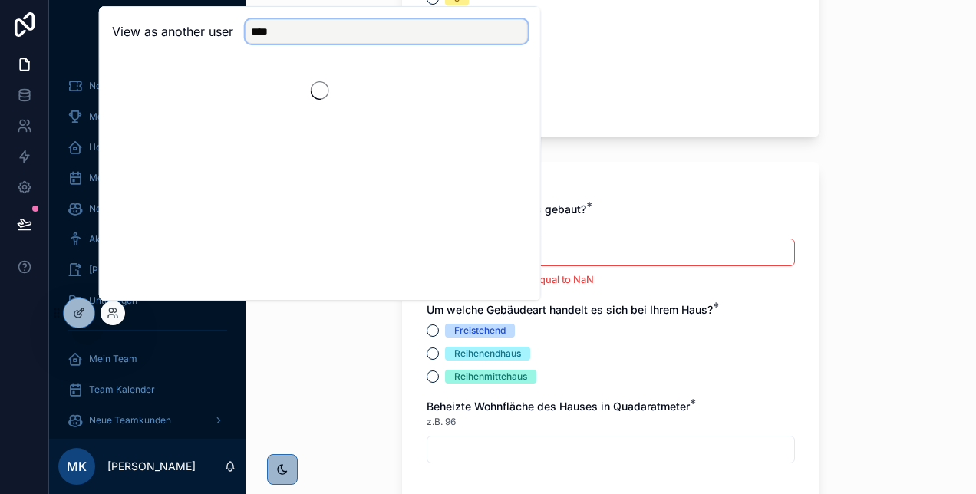
type input "****"
click at [202, 46] on div "View as another user ****" at bounding box center [320, 32] width 440 height 50
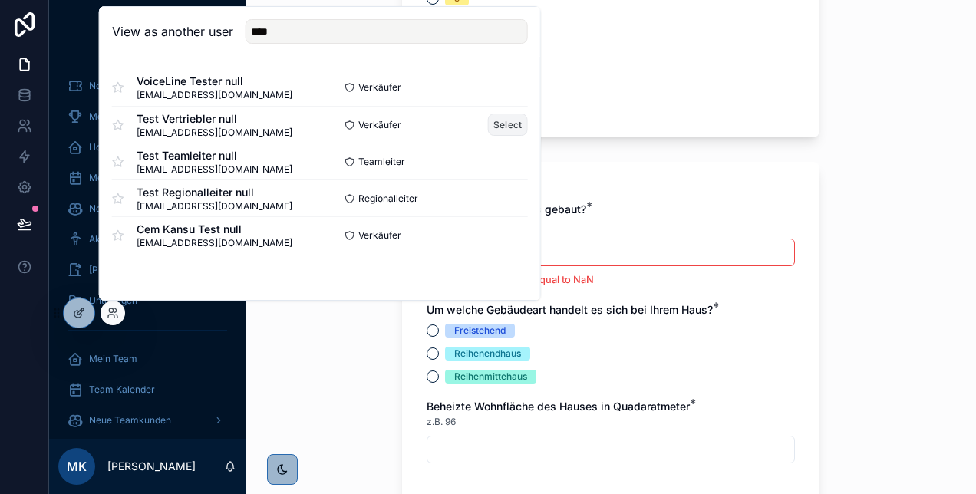
click at [515, 121] on button "Select" at bounding box center [508, 125] width 40 height 22
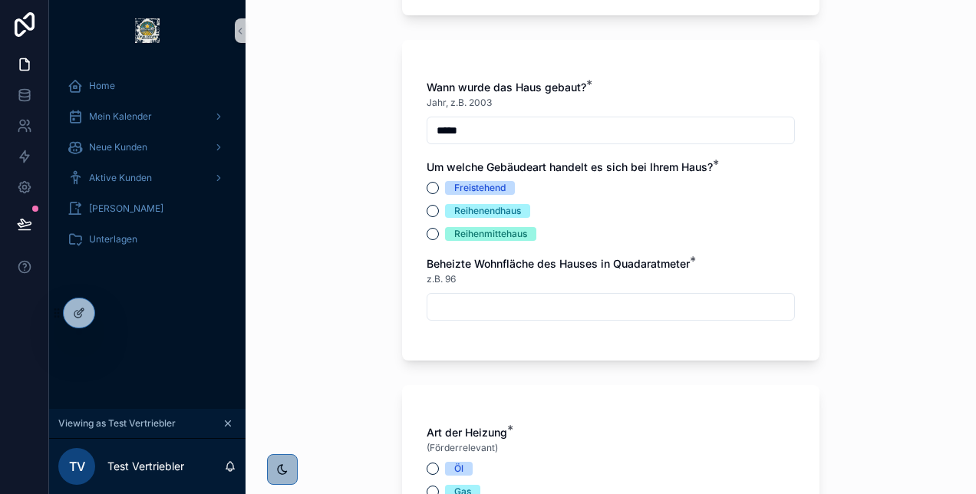
scroll to position [1945, 0]
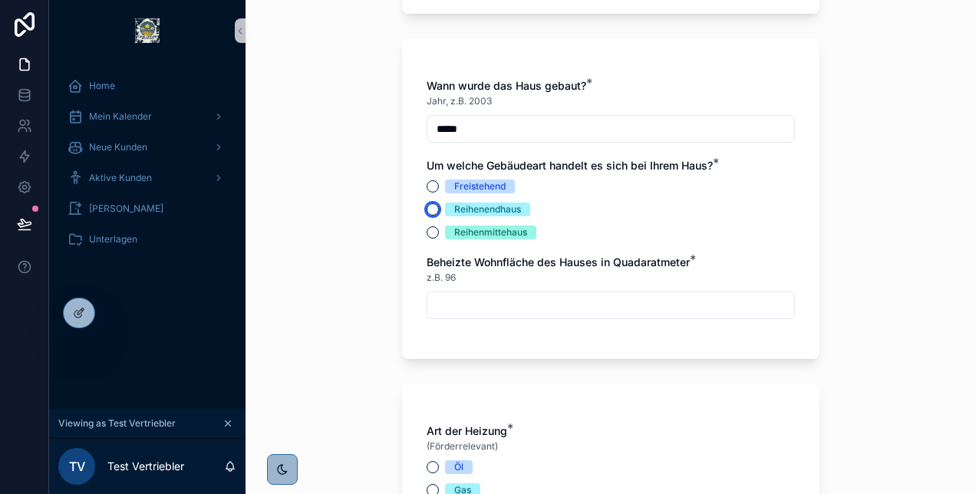
click at [426, 207] on button "Reihenendhaus" at bounding box center [432, 209] width 12 height 12
click at [436, 286] on div "Beheizte Wohnfläche des Hauses in Quadaratmeter * z.B. 96" at bounding box center [610, 287] width 368 height 64
click at [437, 301] on input "scrollable content" at bounding box center [610, 305] width 367 height 21
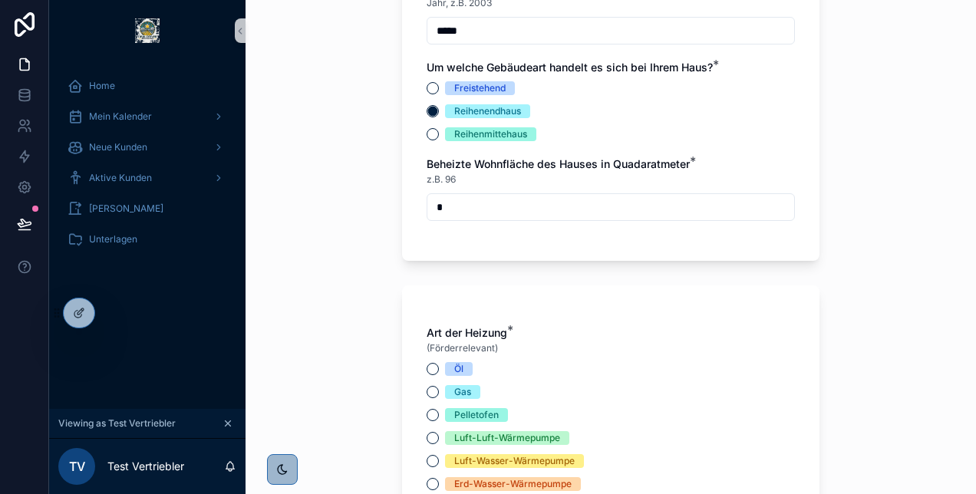
type input "*"
click at [426, 365] on button "Öl" at bounding box center [432, 369] width 12 height 12
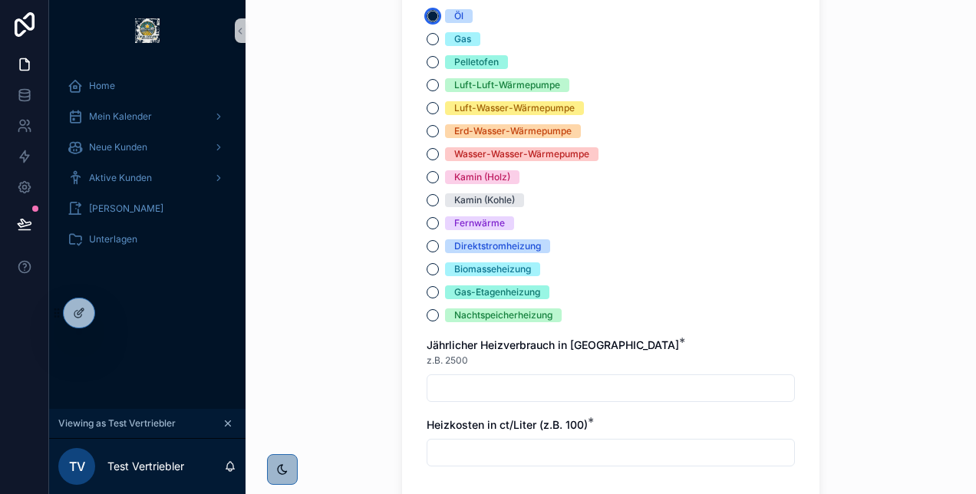
scroll to position [2551, 0]
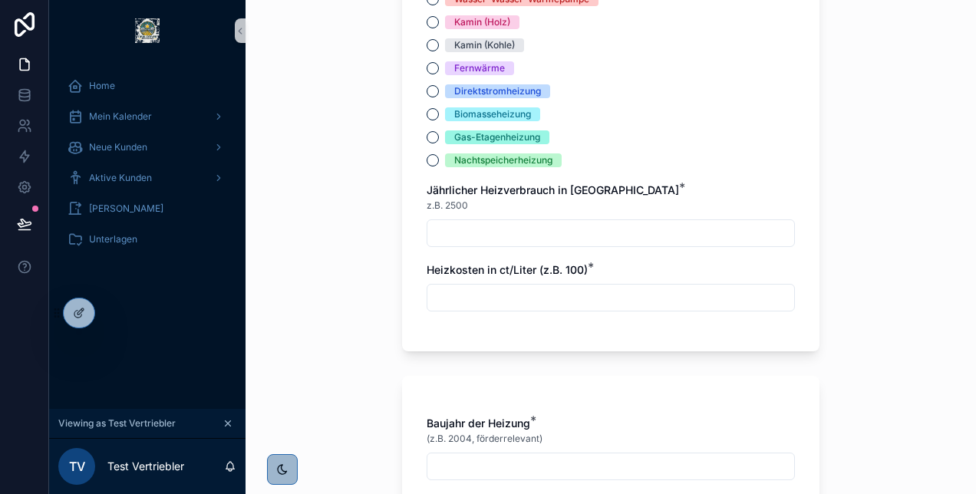
click at [469, 222] on input "scrollable content" at bounding box center [610, 232] width 367 height 21
type input "*"
click at [434, 295] on input "scrollable content" at bounding box center [610, 297] width 367 height 21
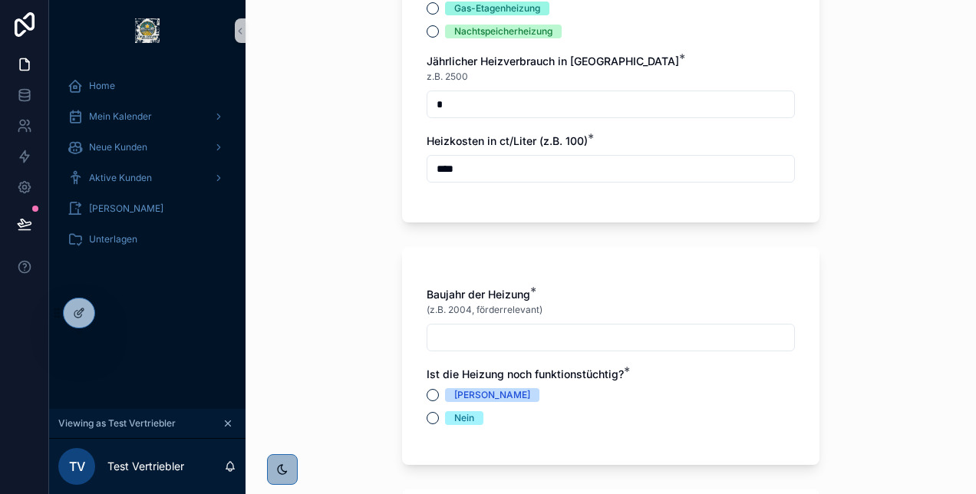
scroll to position [2680, 0]
type input "****"
click at [439, 340] on input "scrollable content" at bounding box center [610, 337] width 367 height 21
type input "*"
click at [430, 394] on button "[PERSON_NAME]" at bounding box center [432, 395] width 12 height 12
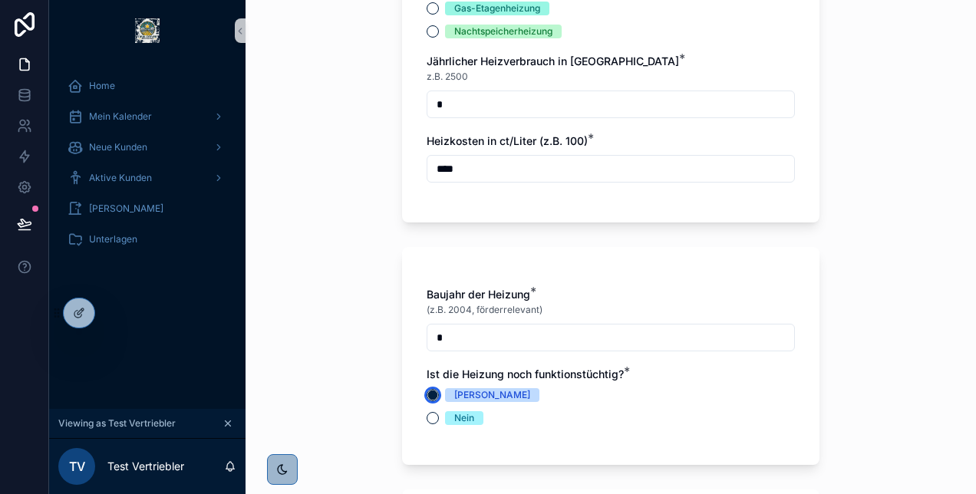
type button "[PERSON_NAME]"
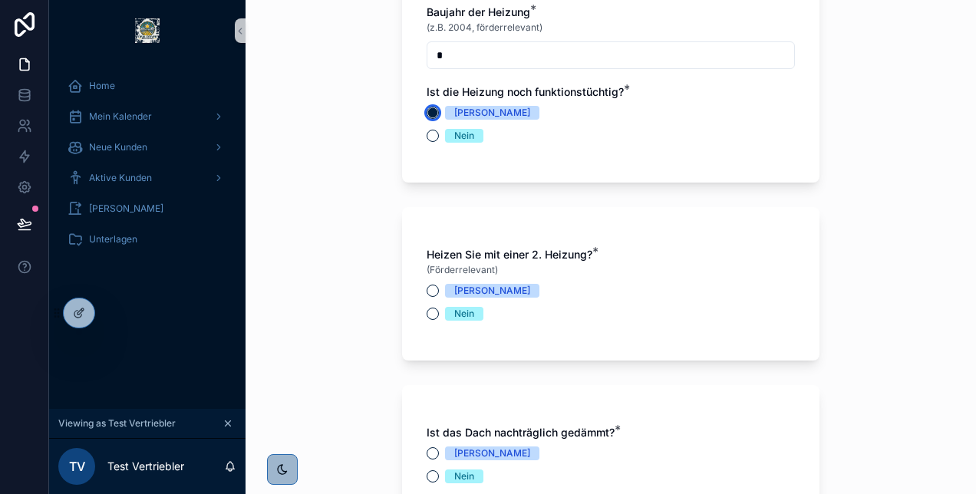
scroll to position [2990, 0]
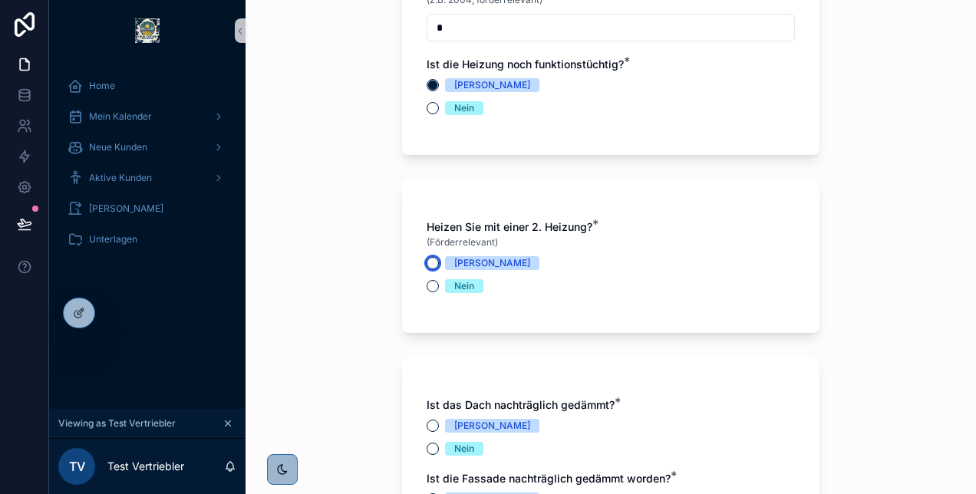
click at [426, 262] on button "[PERSON_NAME]" at bounding box center [432, 263] width 12 height 12
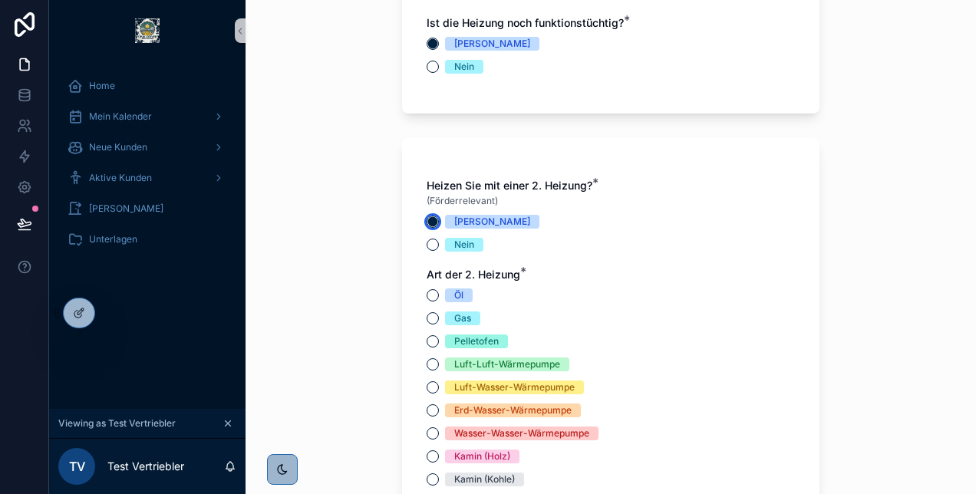
scroll to position [3034, 0]
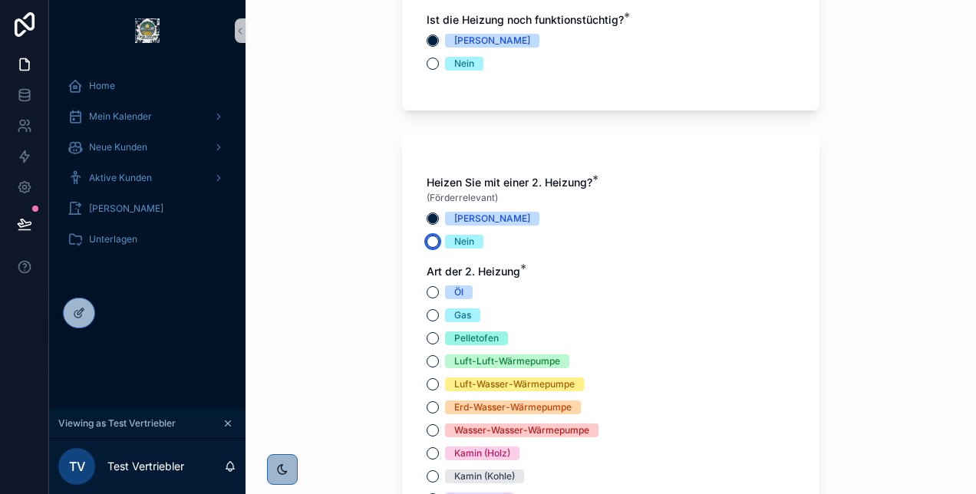
click at [426, 242] on button "Nein" at bounding box center [432, 241] width 12 height 12
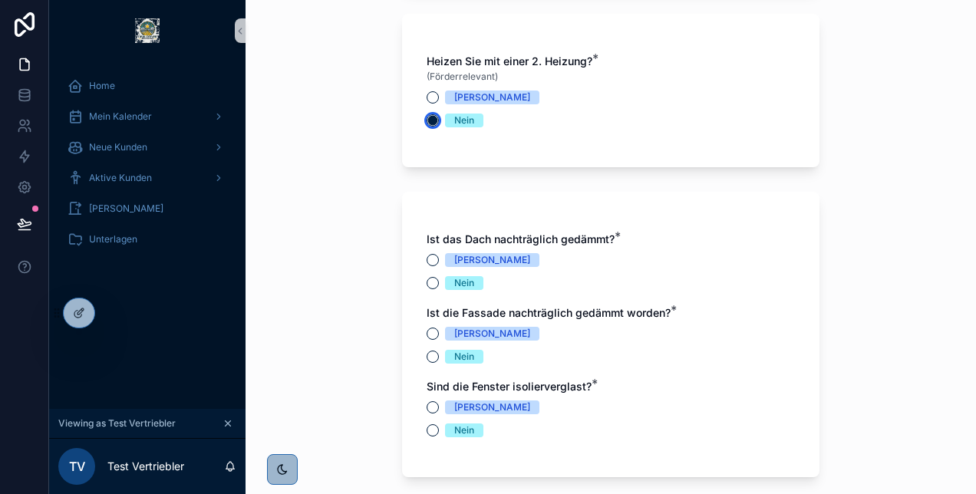
scroll to position [3155, 0]
click at [419, 281] on div "Ist das Dach nachträglich gedämmt? * Ja Nein Ist die Fassade nachträglich gedäm…" at bounding box center [610, 334] width 417 height 285
click at [426, 284] on button "Nein" at bounding box center [432, 283] width 12 height 12
click at [430, 364] on div "Ist das Dach nachträglich gedämmt? * Ja Nein Ist die Fassade nachträglich gedäm…" at bounding box center [610, 342] width 368 height 221
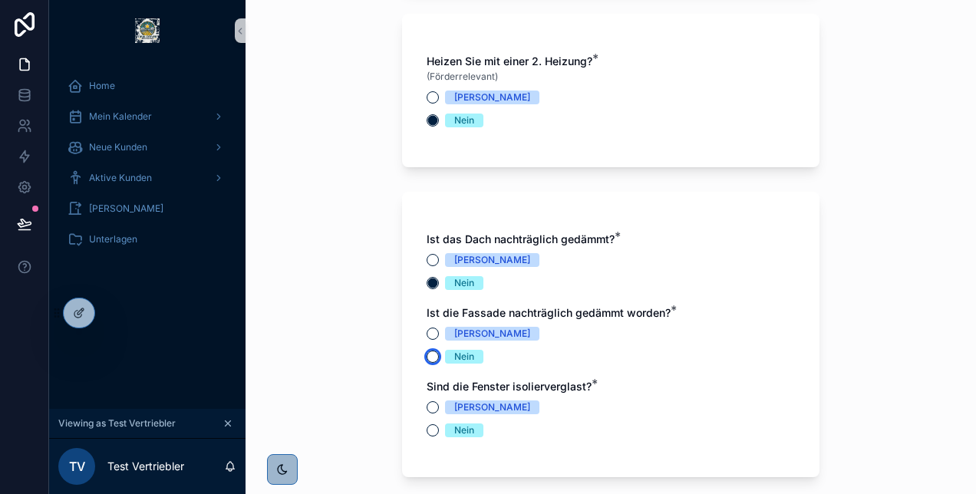
click at [426, 355] on button "Nein" at bounding box center [432, 357] width 12 height 12
click at [428, 434] on button "Nein" at bounding box center [432, 430] width 12 height 12
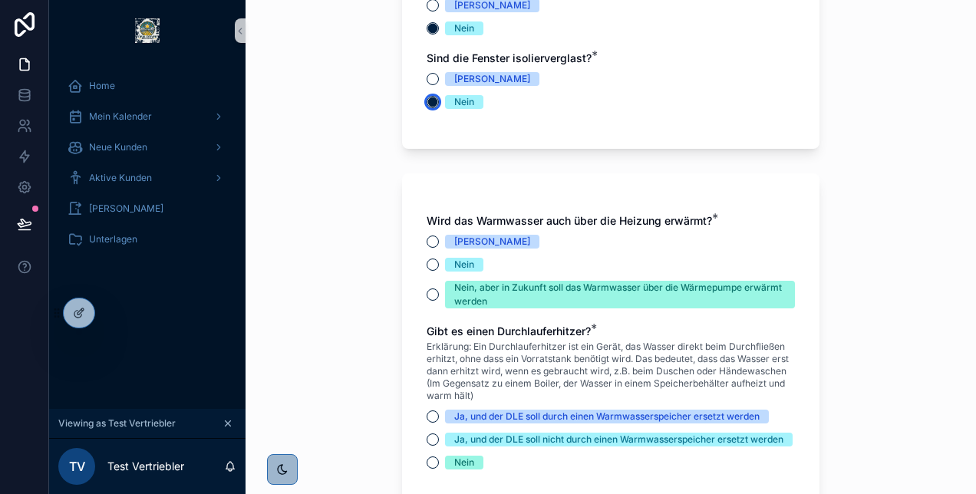
scroll to position [3490, 0]
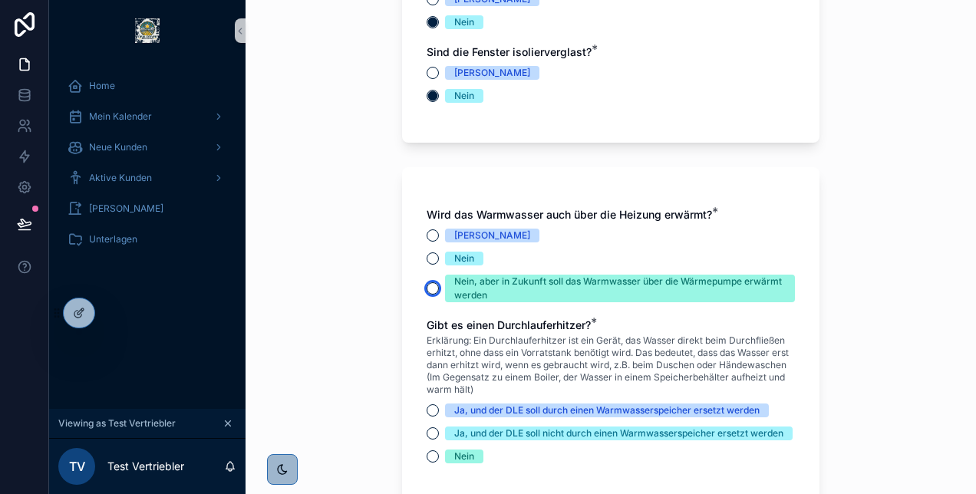
click at [426, 290] on button "Nein, aber in Zukunft soll das Warmwasser über die Wärmepumpe erwärmt werden" at bounding box center [432, 288] width 12 height 12
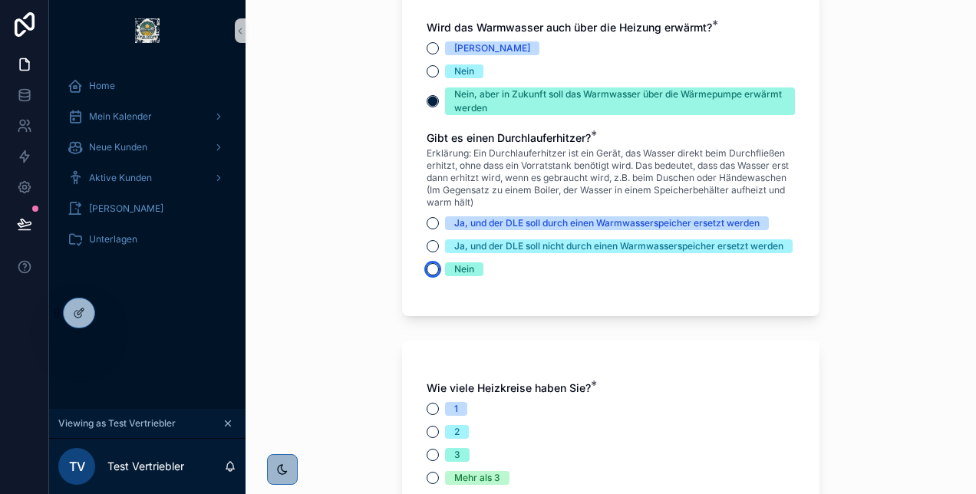
click at [430, 275] on button "Nein" at bounding box center [432, 269] width 12 height 12
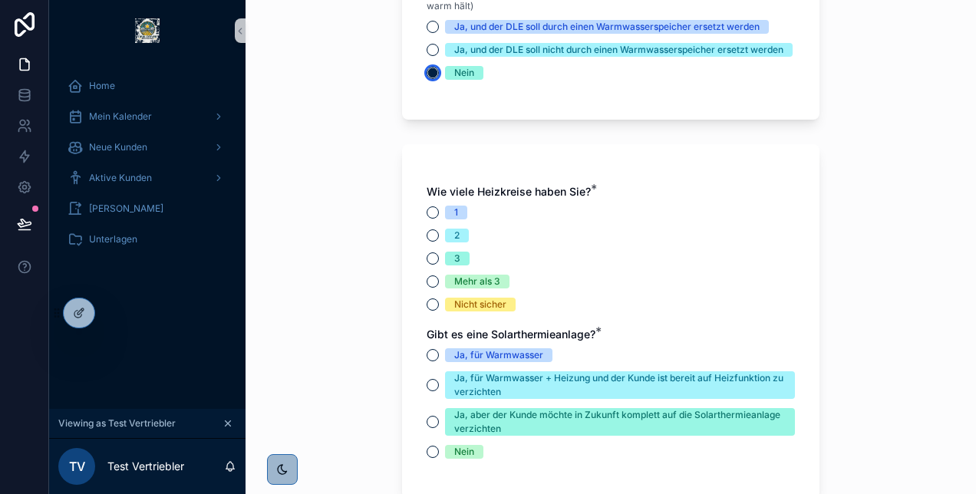
scroll to position [3881, 0]
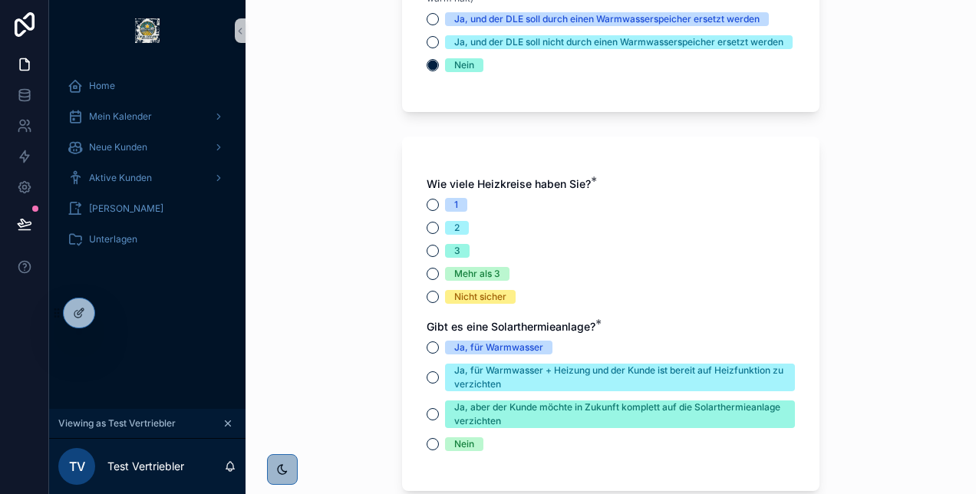
click at [429, 275] on div "1 2 3 Mehr als 3 Nicht sicher" at bounding box center [610, 251] width 368 height 106
click at [428, 257] on button "3" at bounding box center [432, 251] width 12 height 12
click at [428, 450] on button "Nein" at bounding box center [432, 444] width 12 height 12
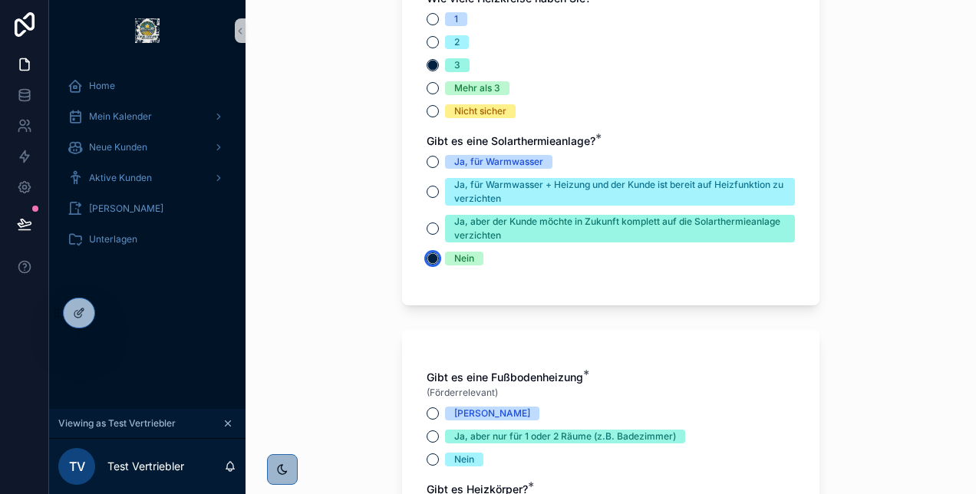
scroll to position [4146, 0]
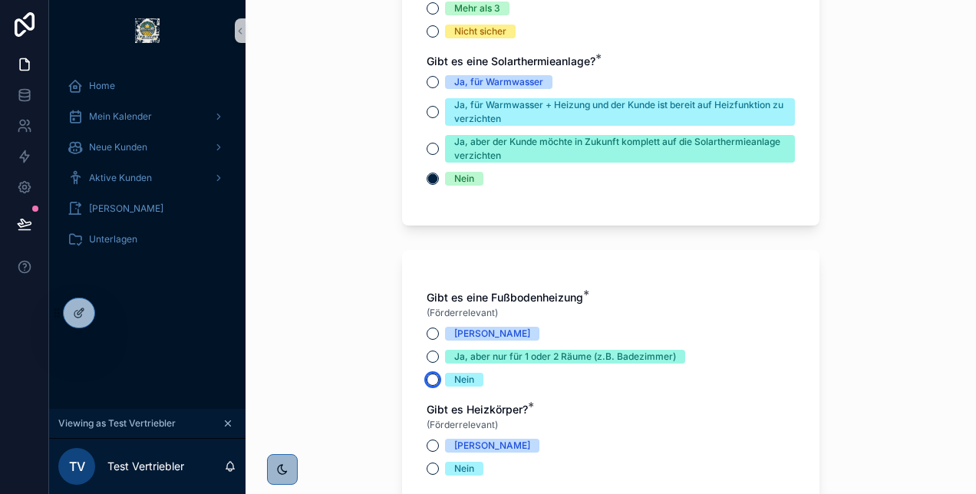
click at [426, 386] on button "Nein" at bounding box center [432, 380] width 12 height 12
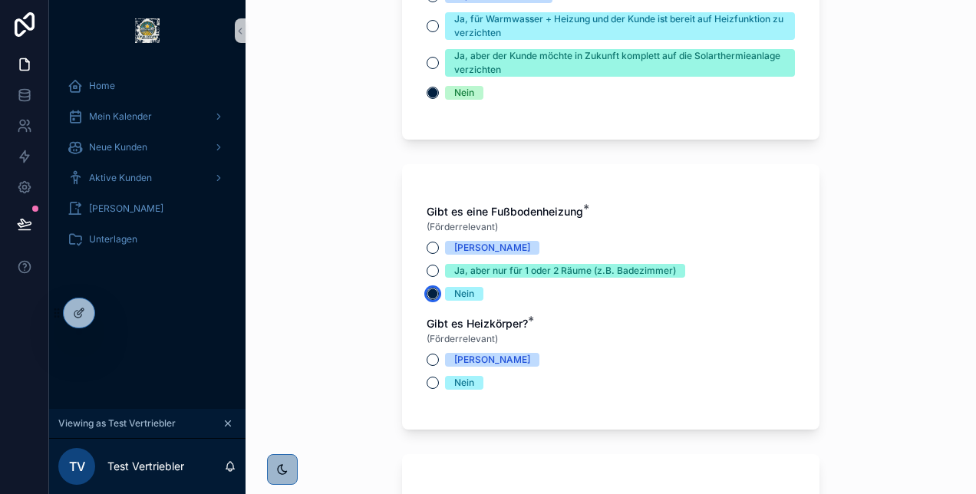
scroll to position [4260, 0]
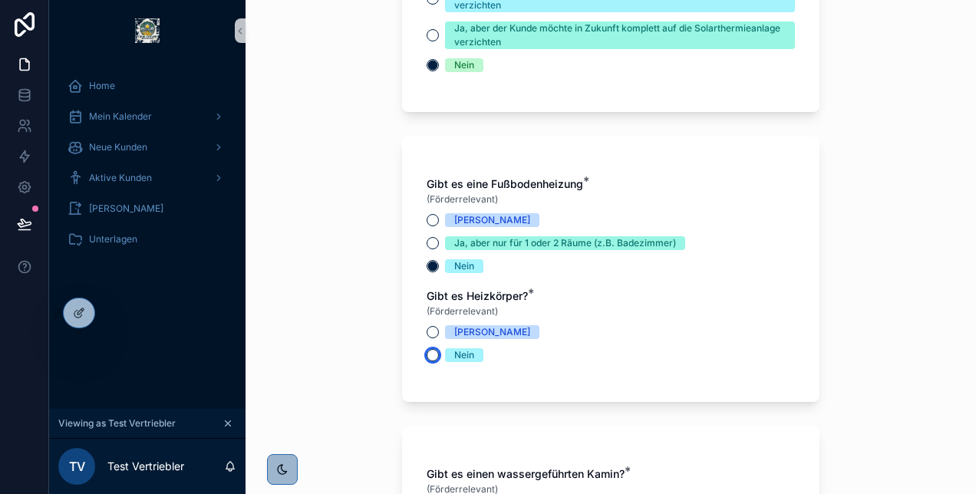
click at [426, 361] on button "Nein" at bounding box center [432, 355] width 12 height 12
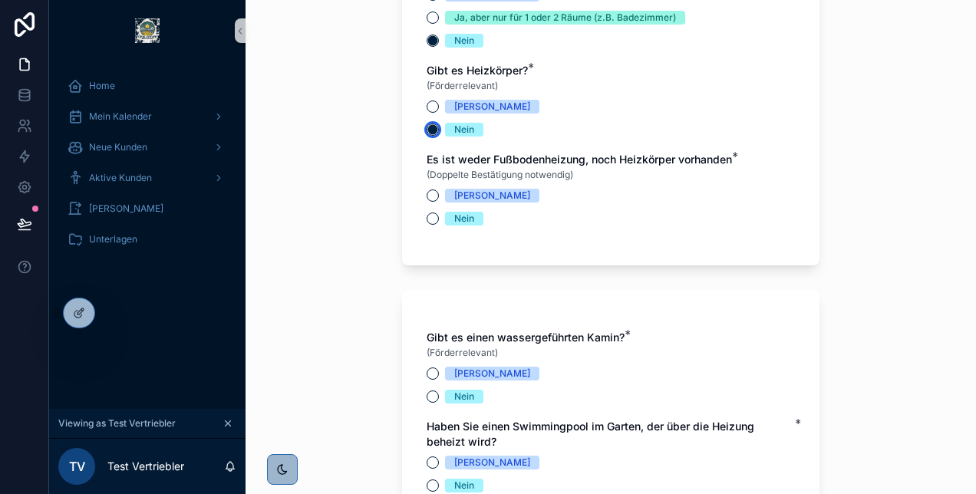
scroll to position [4485, 0]
click at [426, 113] on div "[PERSON_NAME]" at bounding box center [610, 107] width 368 height 14
click at [427, 113] on button "[PERSON_NAME]" at bounding box center [432, 106] width 12 height 12
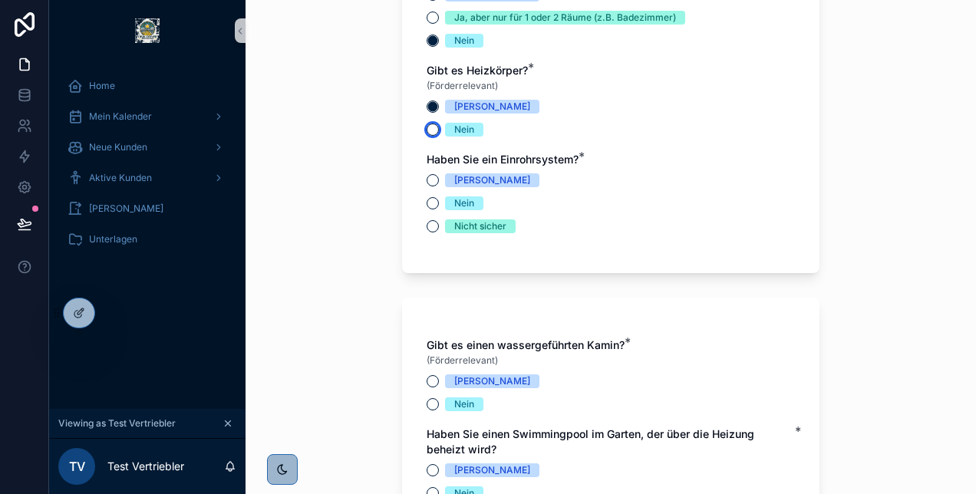
click at [431, 136] on button "Nein" at bounding box center [432, 129] width 12 height 12
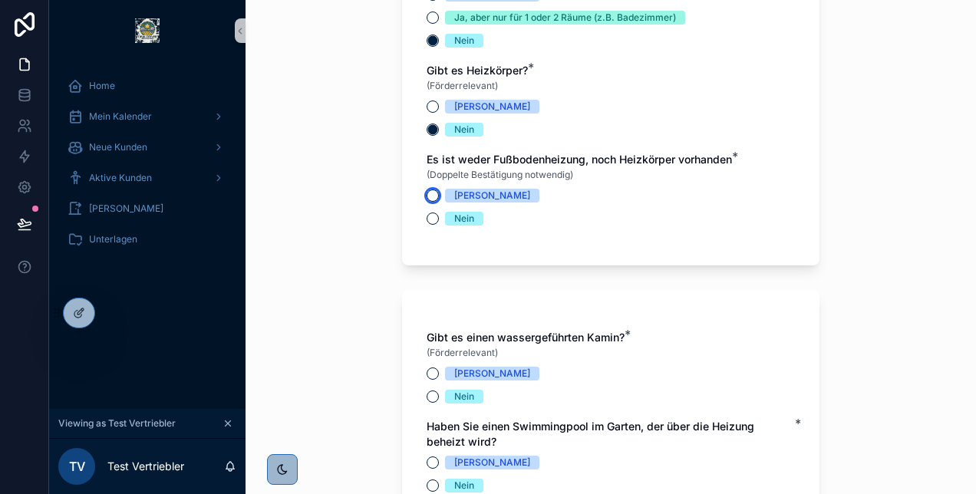
click at [427, 202] on button "[PERSON_NAME]" at bounding box center [432, 195] width 12 height 12
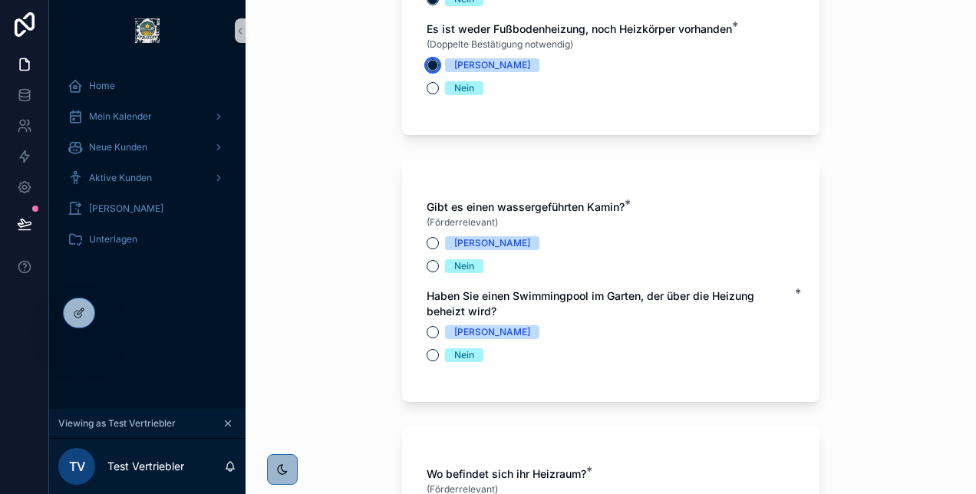
scroll to position [4620, 0]
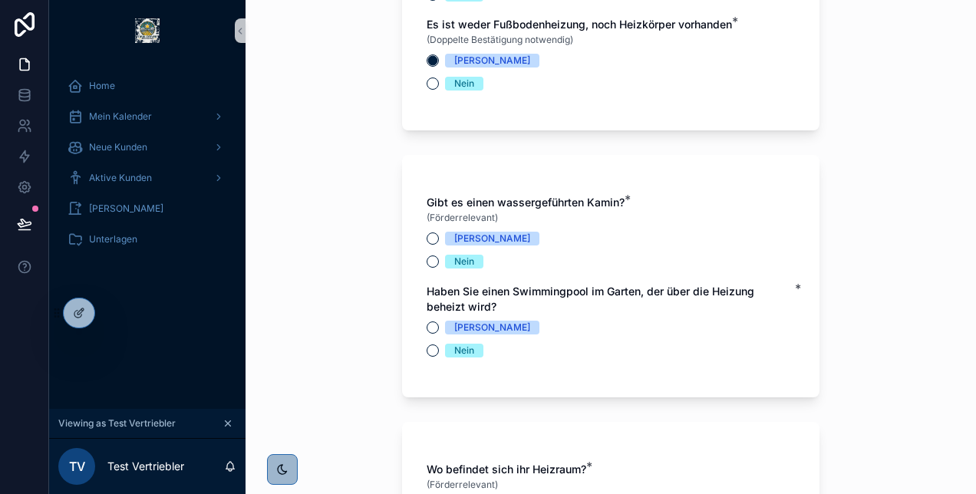
click at [426, 268] on div "Nein" at bounding box center [610, 262] width 368 height 14
click at [426, 268] on button "Nein" at bounding box center [432, 261] width 12 height 12
click at [428, 357] on button "Nein" at bounding box center [432, 350] width 12 height 12
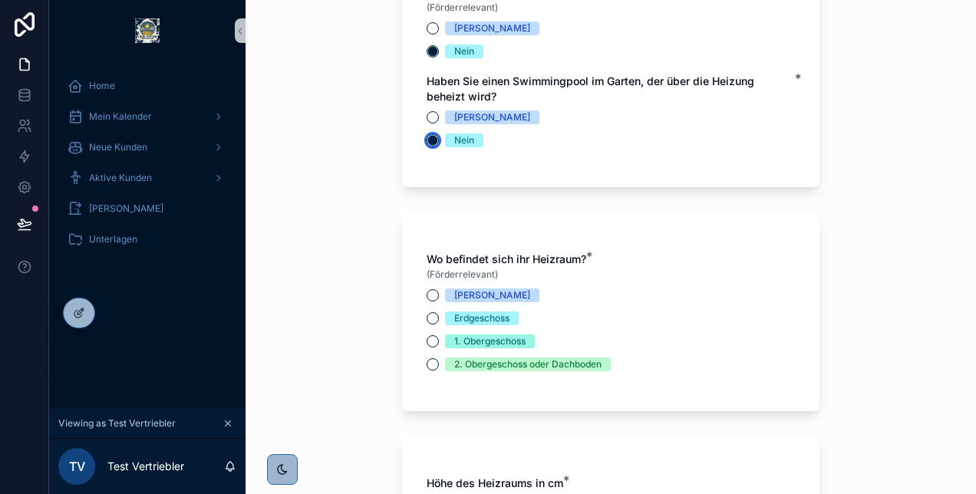
scroll to position [4832, 0]
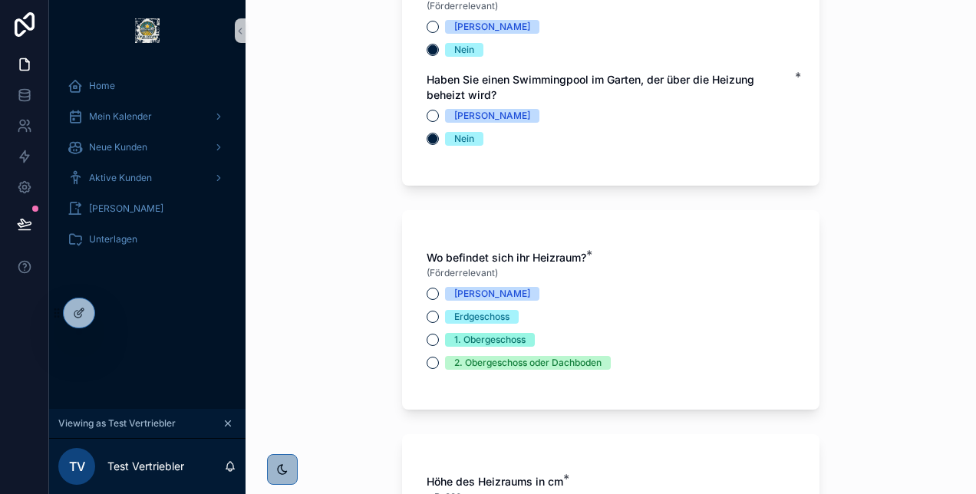
click at [430, 300] on div "Wo befindet sich ihr Heizraum? * (Förderrelevant) Keller Erdgeschoss 1. Oberges…" at bounding box center [610, 310] width 368 height 120
click at [431, 300] on button "Keller" at bounding box center [432, 294] width 12 height 12
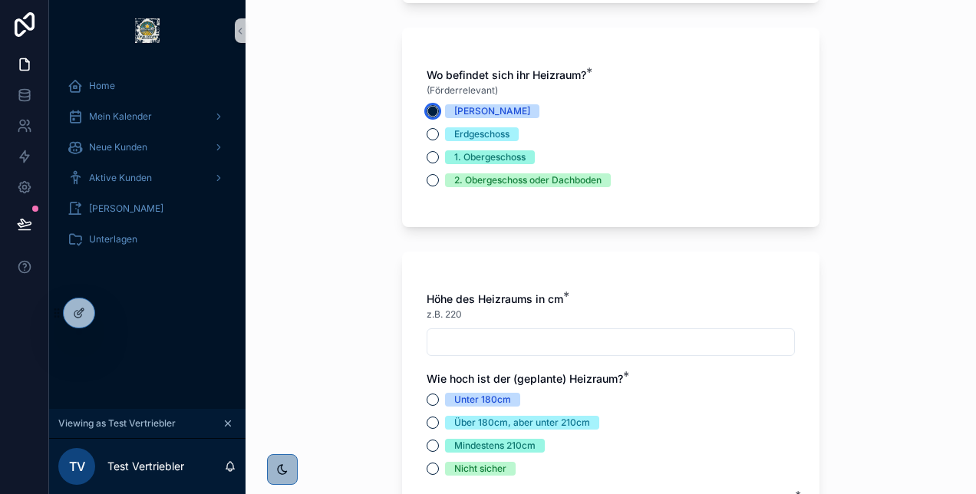
scroll to position [5031, 0]
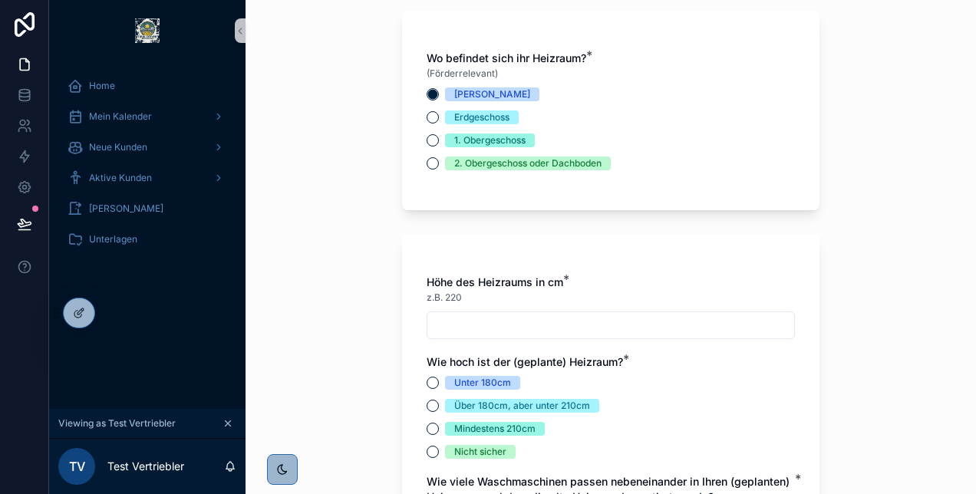
click at [433, 336] on input "scrollable content" at bounding box center [610, 324] width 367 height 21
type input "*"
click at [427, 389] on button "Unter 180cm" at bounding box center [432, 383] width 12 height 12
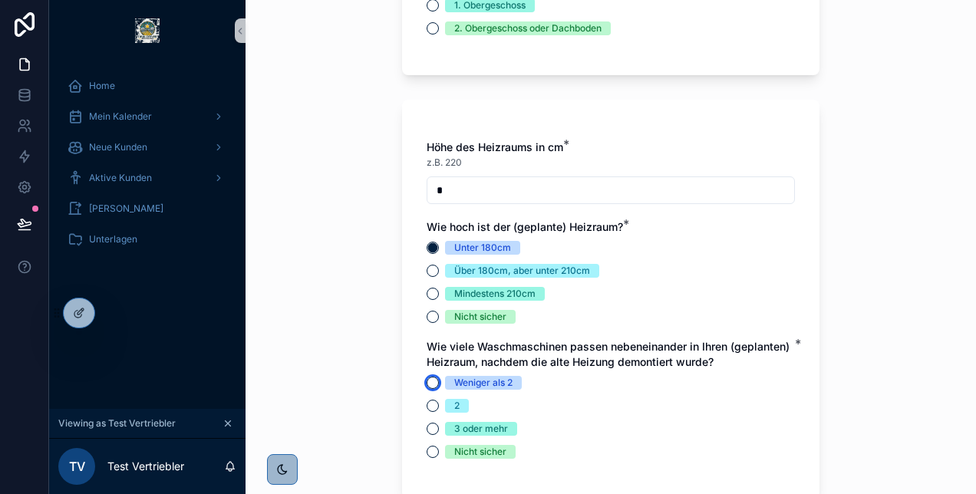
click at [426, 389] on button "Weniger als 2" at bounding box center [432, 383] width 12 height 12
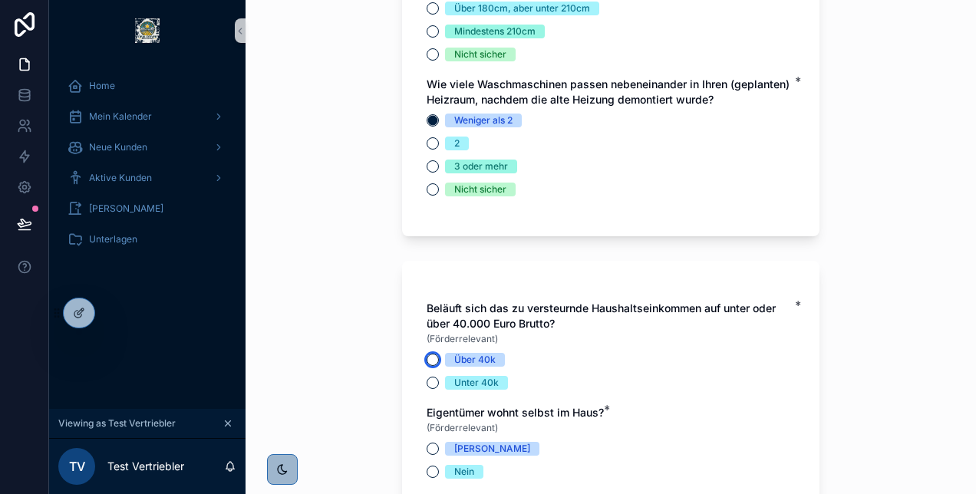
click at [426, 366] on button "Über 40k" at bounding box center [432, 360] width 12 height 12
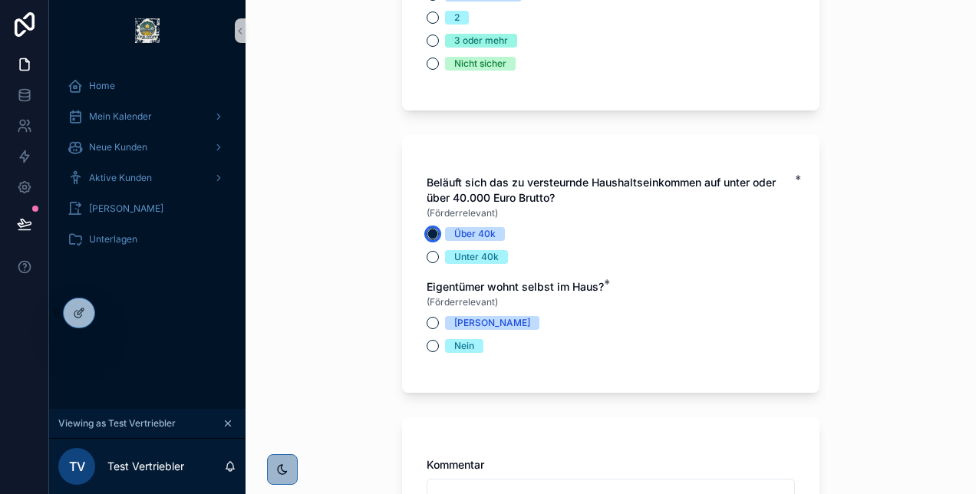
scroll to position [5556, 0]
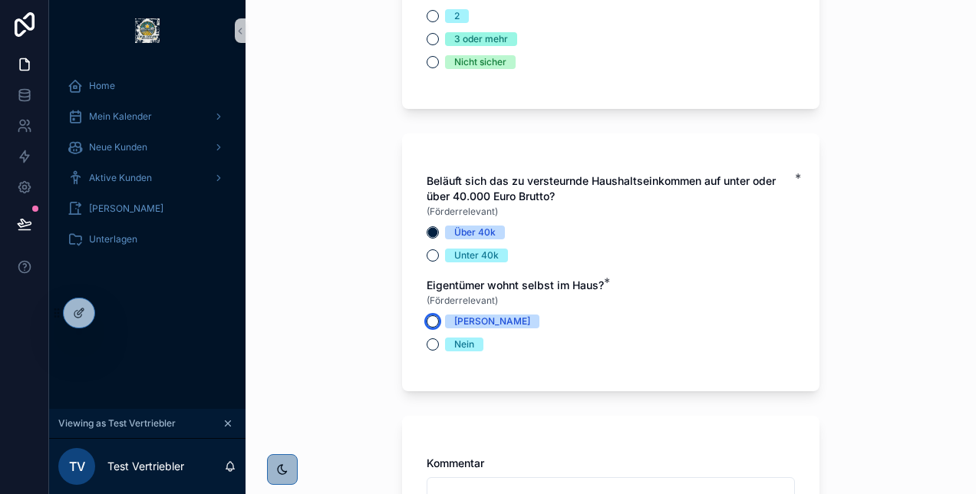
click at [428, 327] on button "[PERSON_NAME]" at bounding box center [432, 321] width 12 height 12
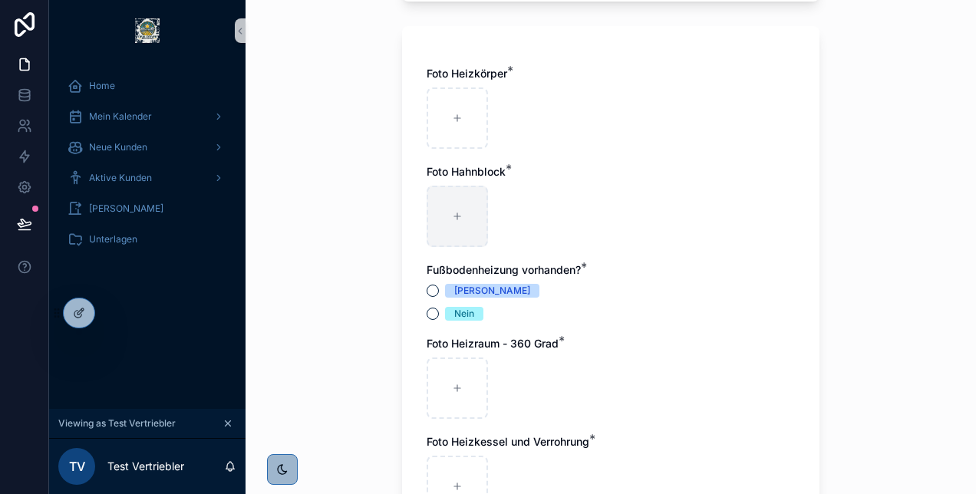
scroll to position [405, 0]
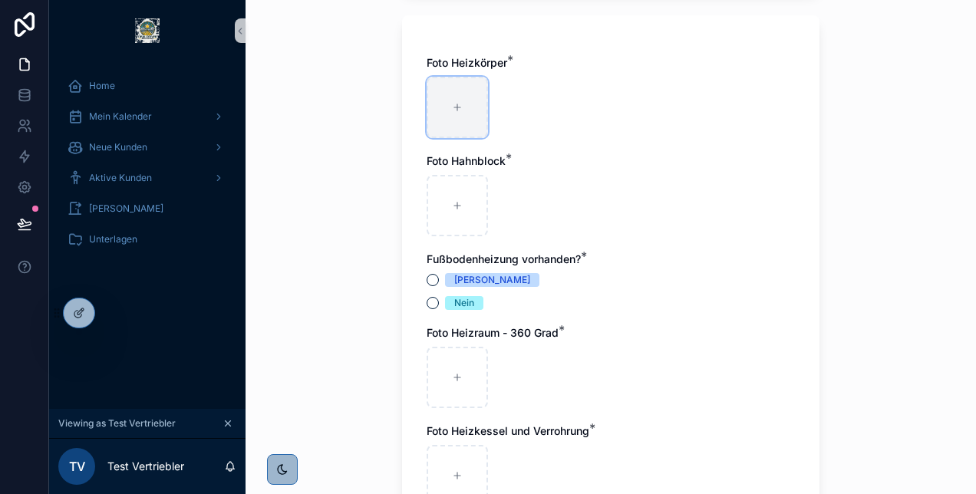
click at [457, 107] on div "scrollable content" at bounding box center [456, 107] width 61 height 61
type input "**********"
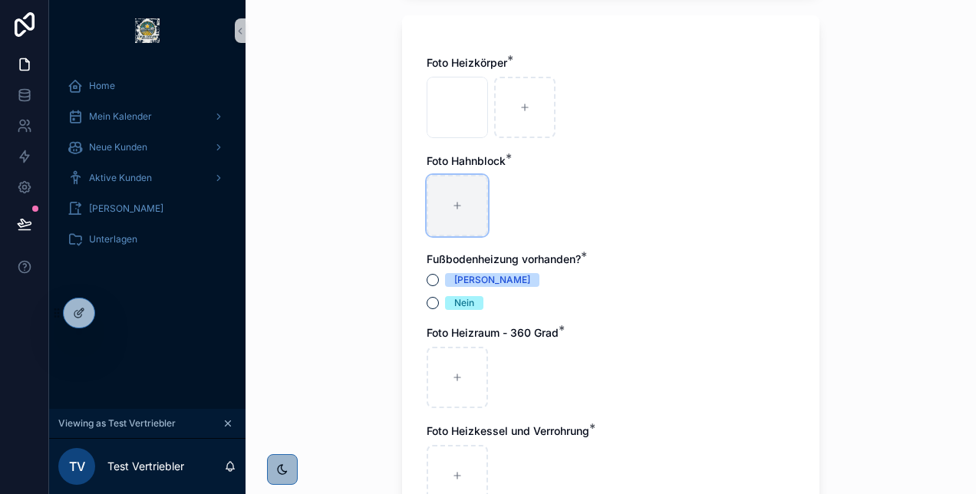
click at [453, 219] on div "scrollable content" at bounding box center [456, 205] width 61 height 61
type input "**********"
click at [426, 302] on button "Nein" at bounding box center [432, 303] width 12 height 12
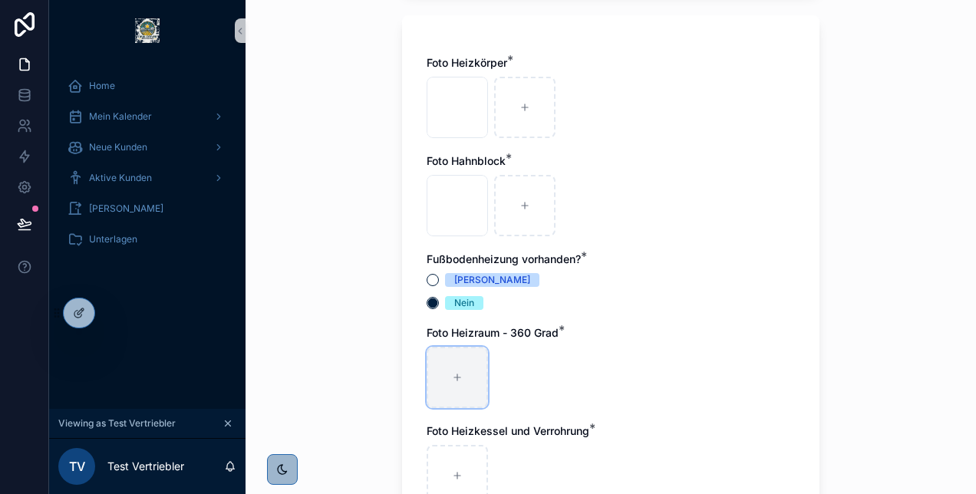
click at [460, 377] on div "scrollable content" at bounding box center [456, 377] width 61 height 61
type input "**********"
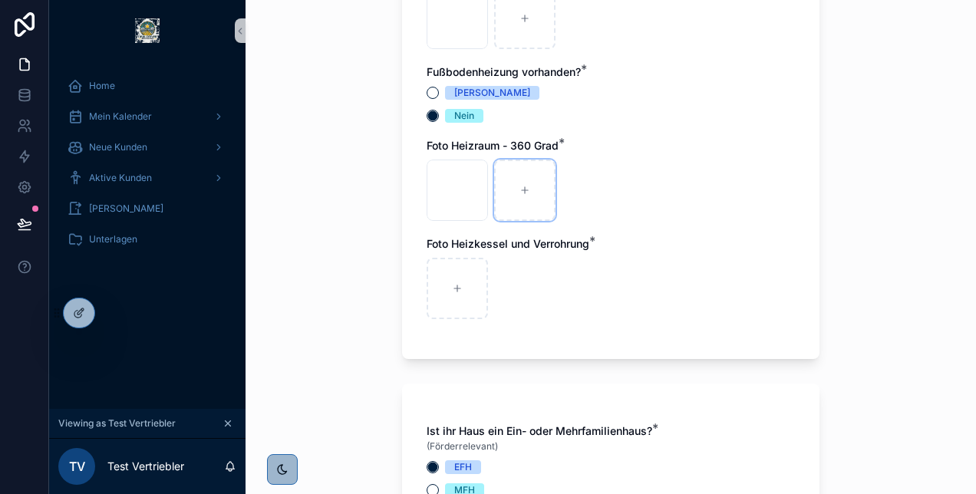
scroll to position [595, 0]
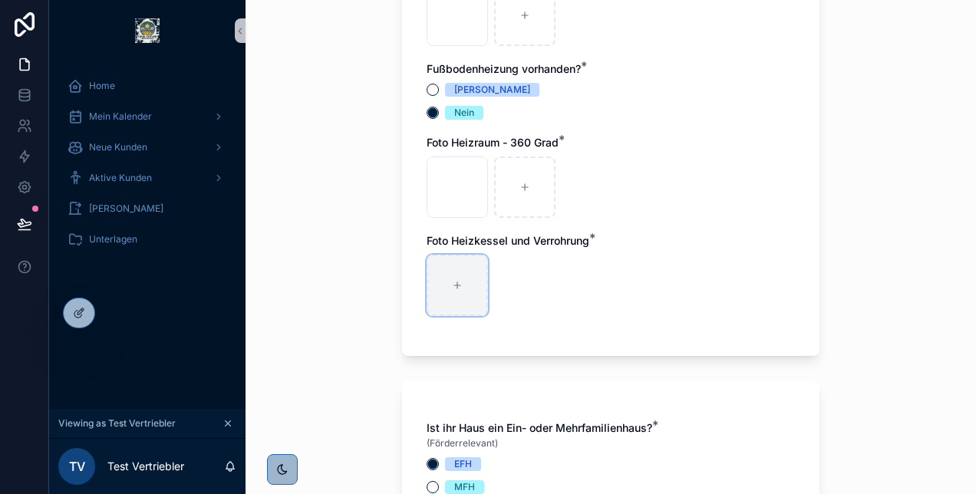
click at [453, 287] on icon "scrollable content" at bounding box center [457, 285] width 11 height 11
type input "**********"
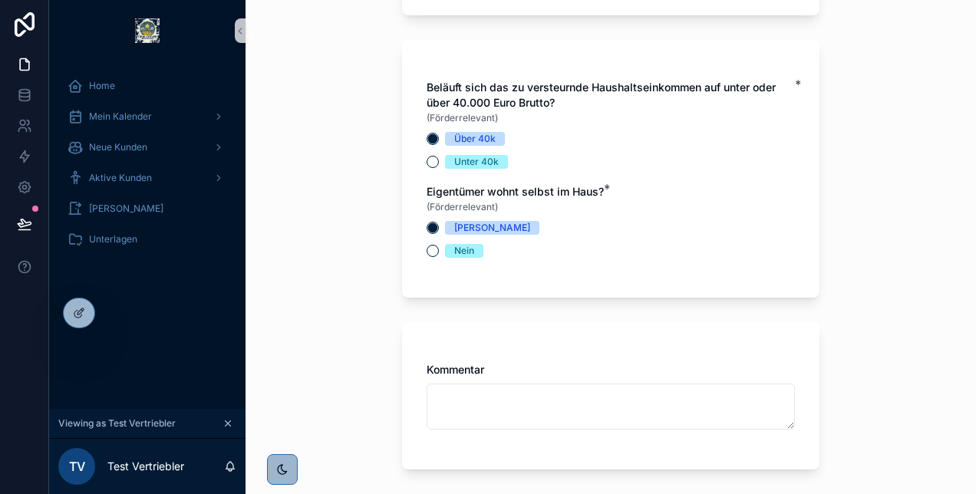
scroll to position [5789, 0]
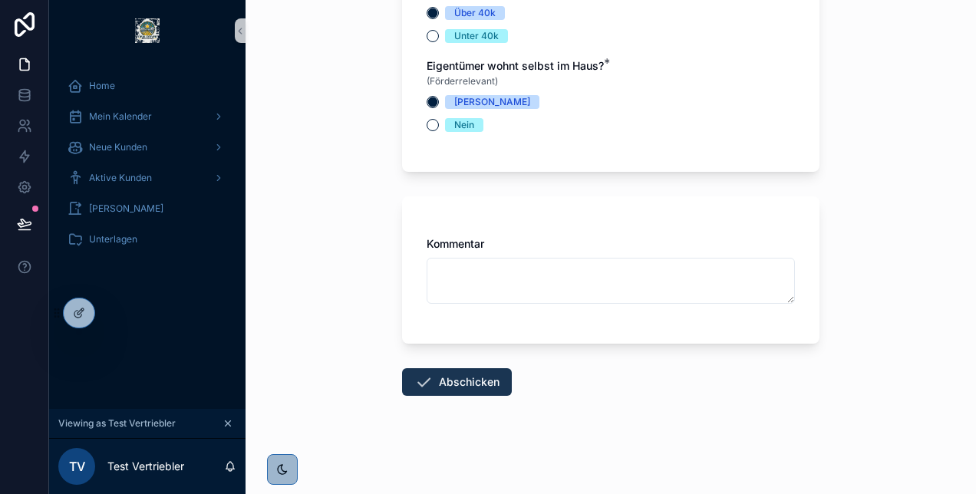
click at [457, 379] on button "Abschicken" at bounding box center [457, 382] width 110 height 28
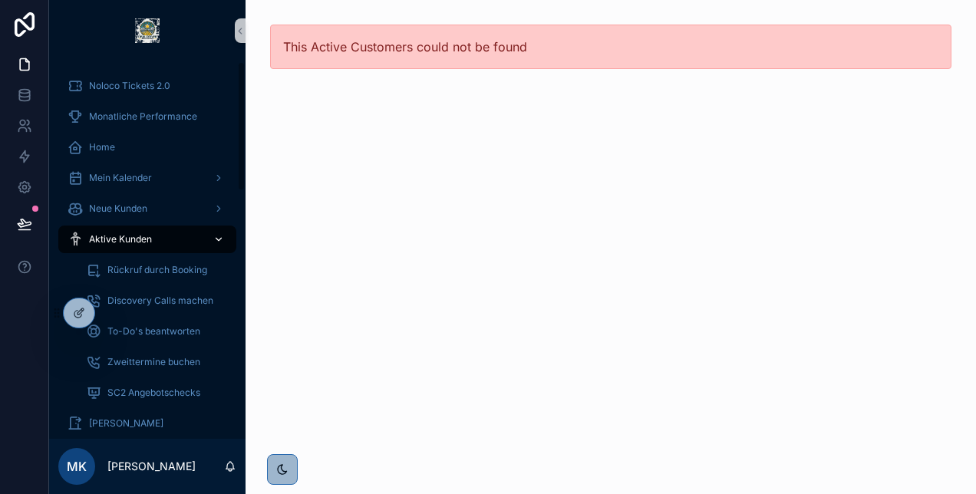
click at [120, 235] on span "Aktive Kunden" at bounding box center [120, 239] width 63 height 12
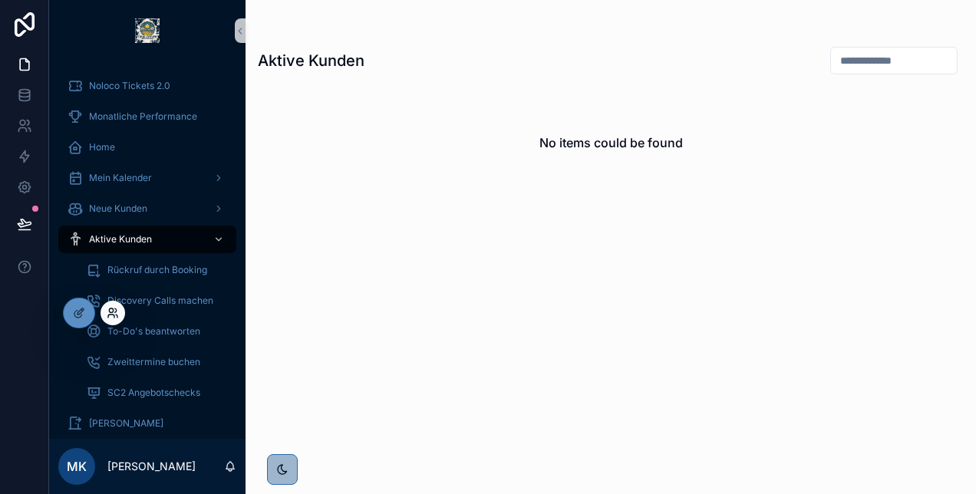
click at [115, 310] on icon at bounding box center [113, 313] width 12 height 12
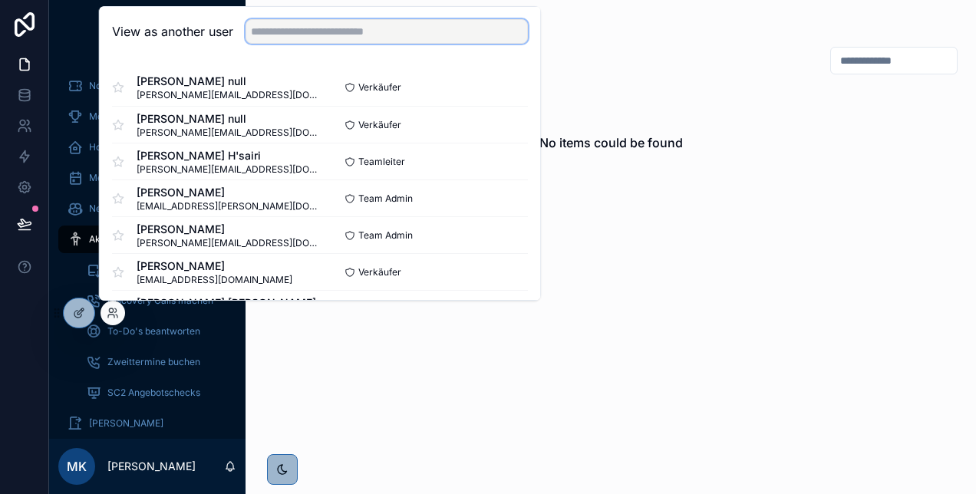
click at [278, 26] on input "text" at bounding box center [386, 31] width 282 height 25
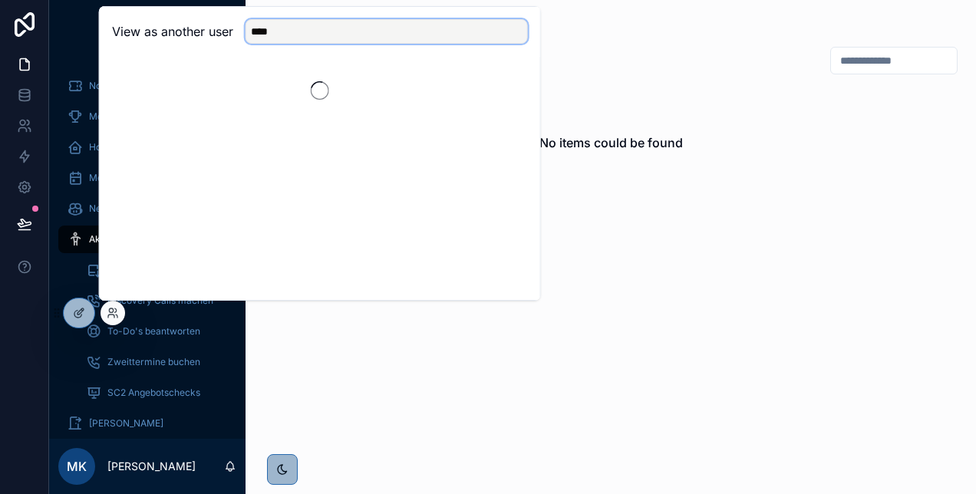
type input "****"
click at [212, 49] on div "View as another user ****" at bounding box center [320, 32] width 440 height 50
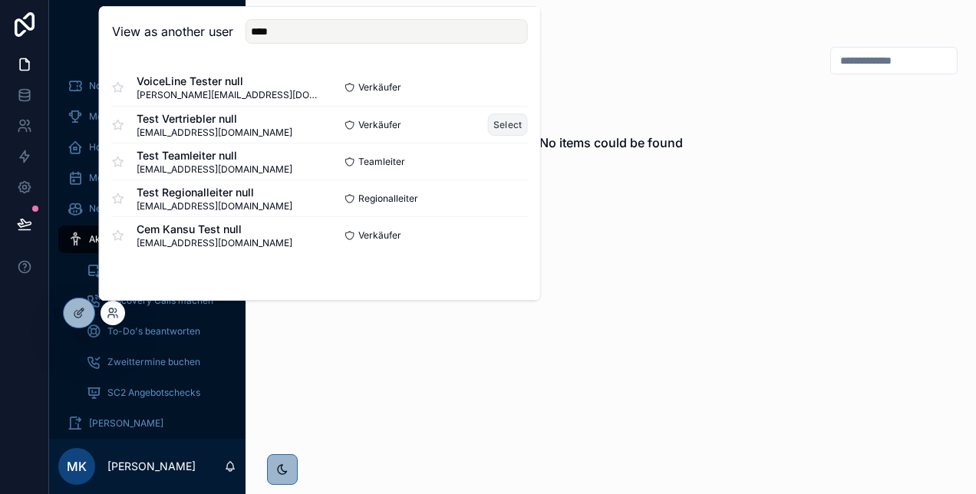
click at [503, 125] on button "Select" at bounding box center [508, 125] width 40 height 22
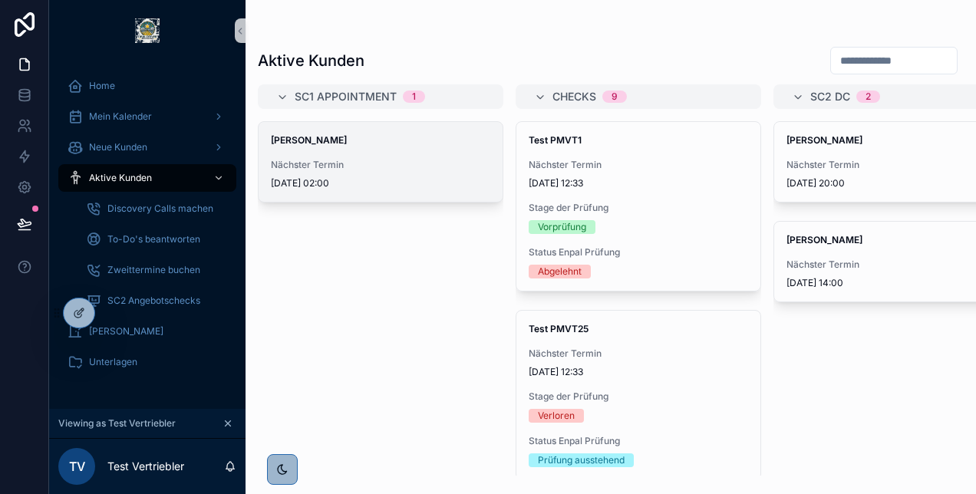
click at [420, 160] on span "Nächster Termin" at bounding box center [380, 165] width 219 height 12
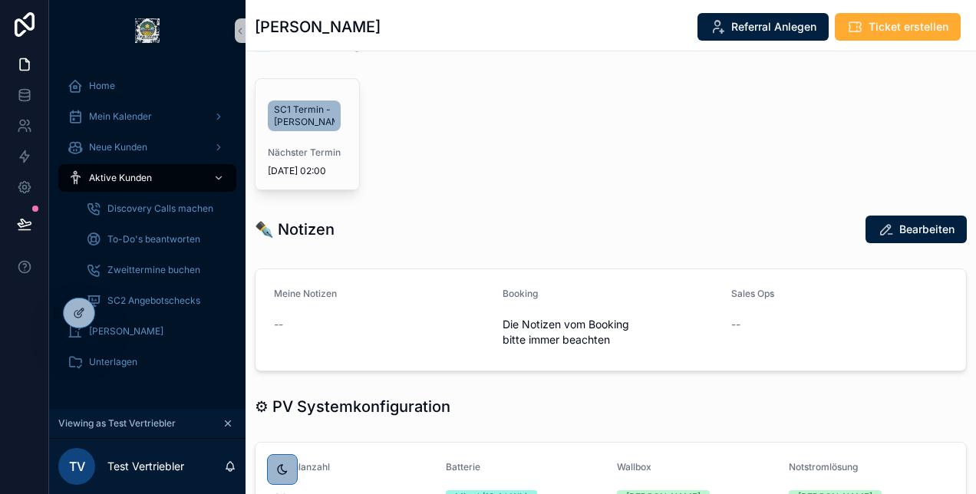
scroll to position [427, 0]
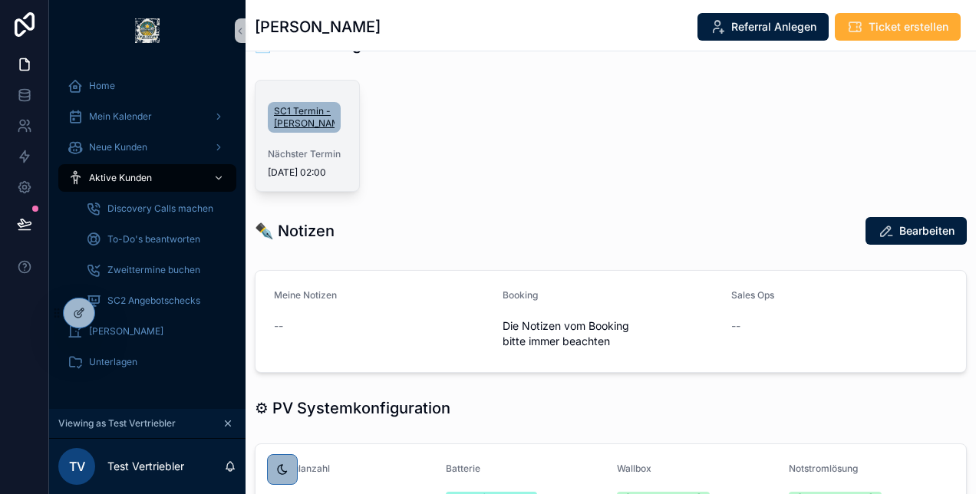
click at [295, 105] on span "SC1 Termin - [PERSON_NAME]" at bounding box center [304, 117] width 61 height 25
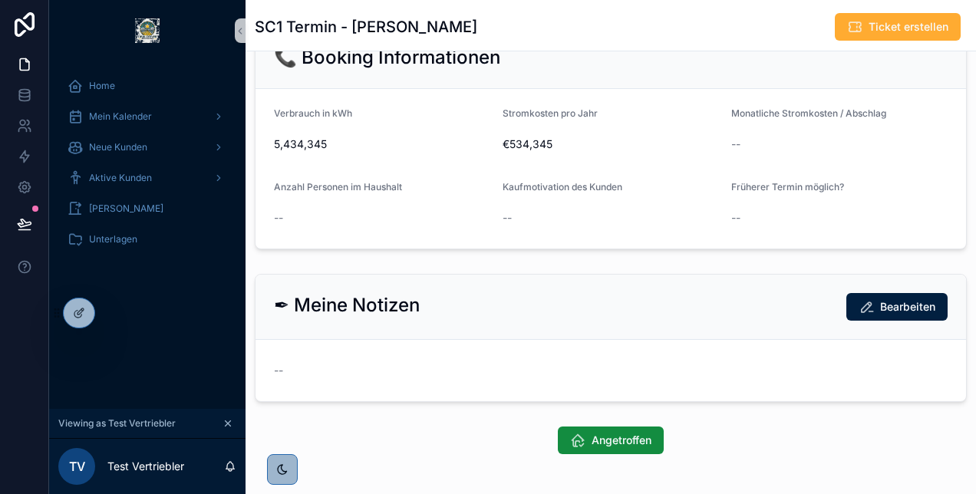
scroll to position [514, 0]
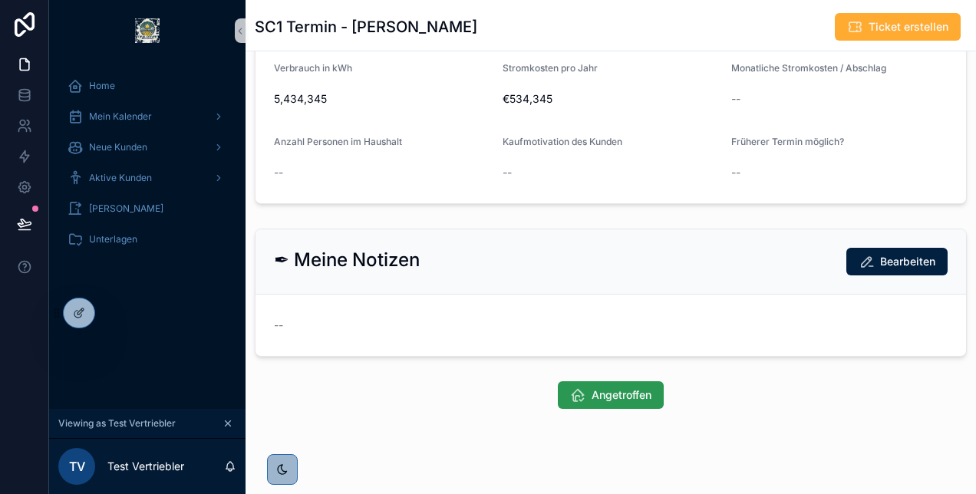
click at [571, 387] on icon "scrollable content" at bounding box center [577, 394] width 15 height 15
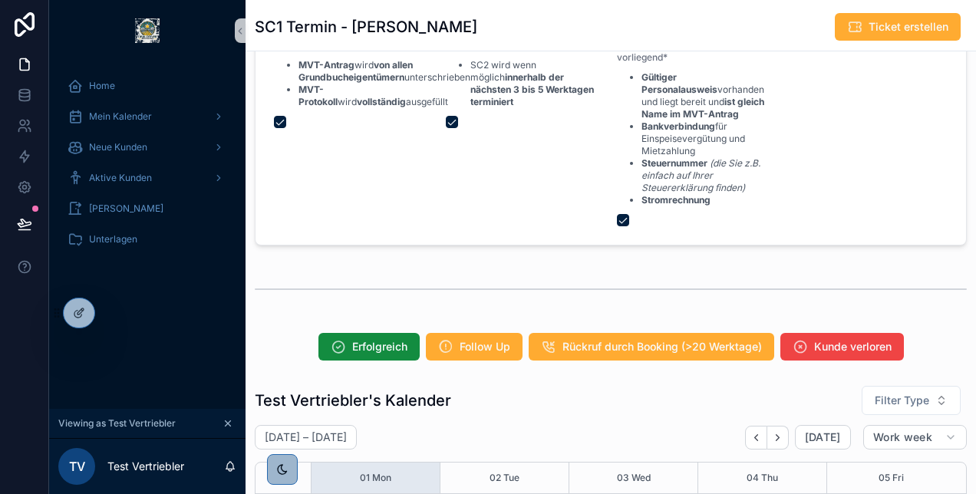
scroll to position [1746, 0]
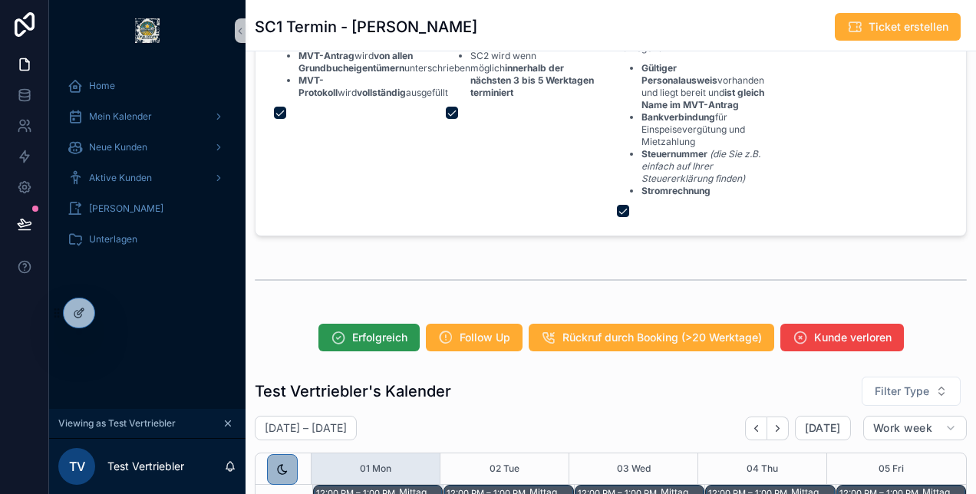
click at [367, 330] on span "Erfolgreich" at bounding box center [379, 337] width 55 height 15
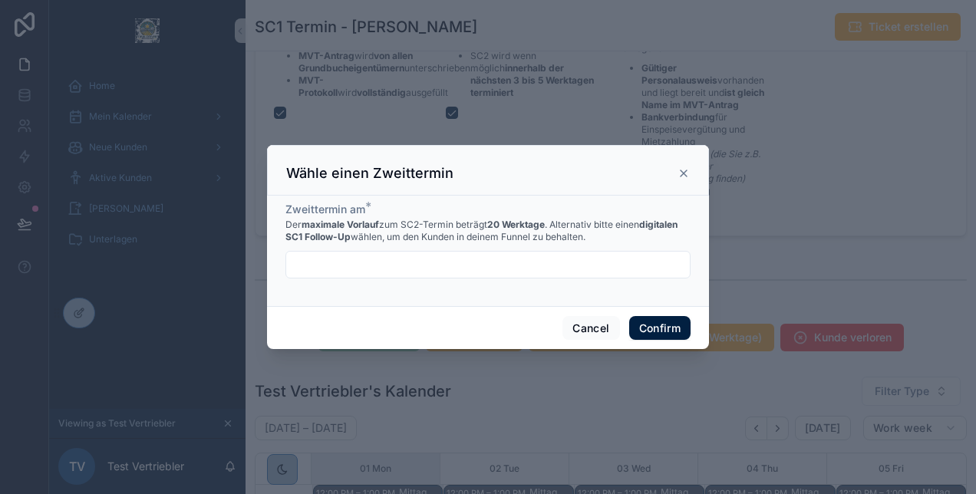
click at [445, 272] on input "text" at bounding box center [487, 264] width 403 height 21
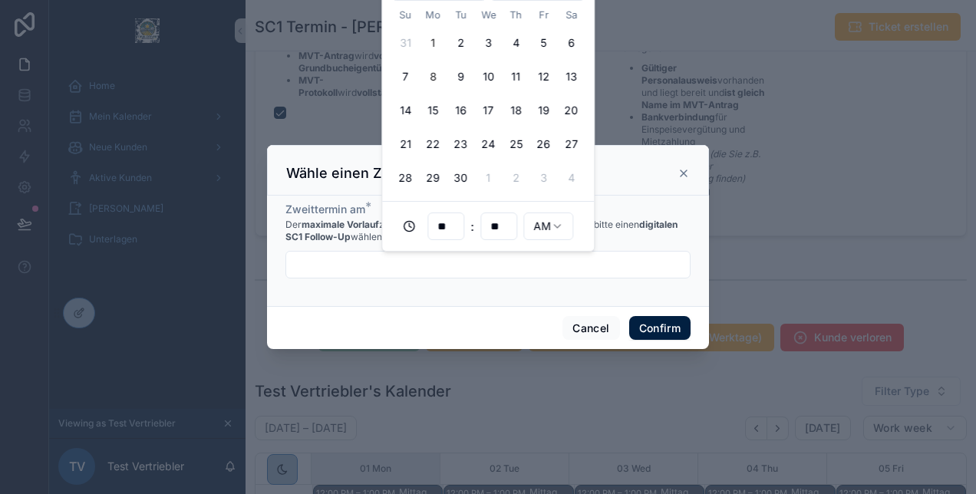
click at [437, 72] on button "8" at bounding box center [433, 77] width 28 height 28
type input "**********"
click at [658, 327] on button "Confirm" at bounding box center [659, 328] width 61 height 25
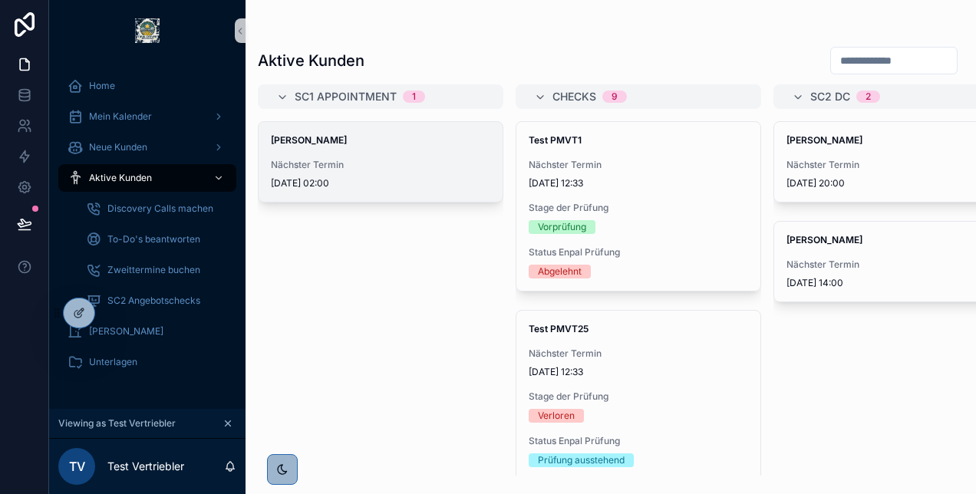
click at [337, 170] on span "Nächster Termin" at bounding box center [380, 165] width 219 height 12
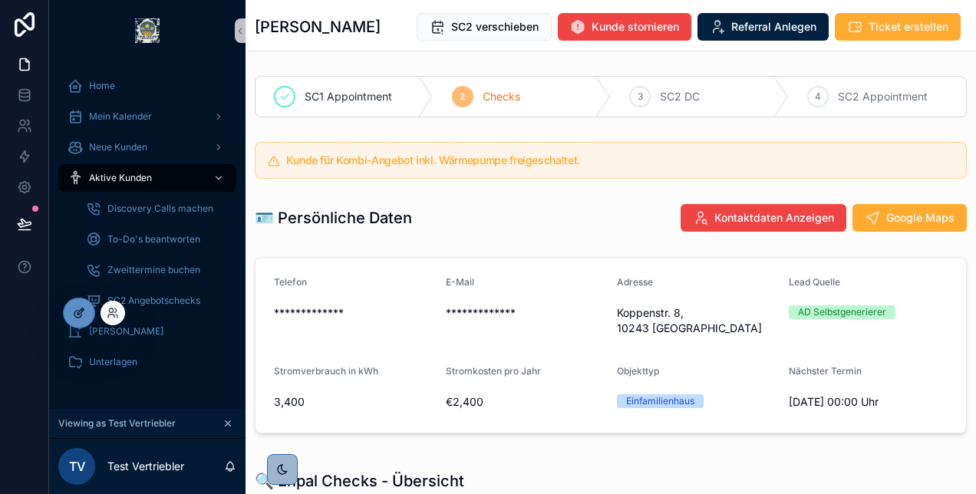
click at [75, 309] on icon at bounding box center [79, 313] width 12 height 12
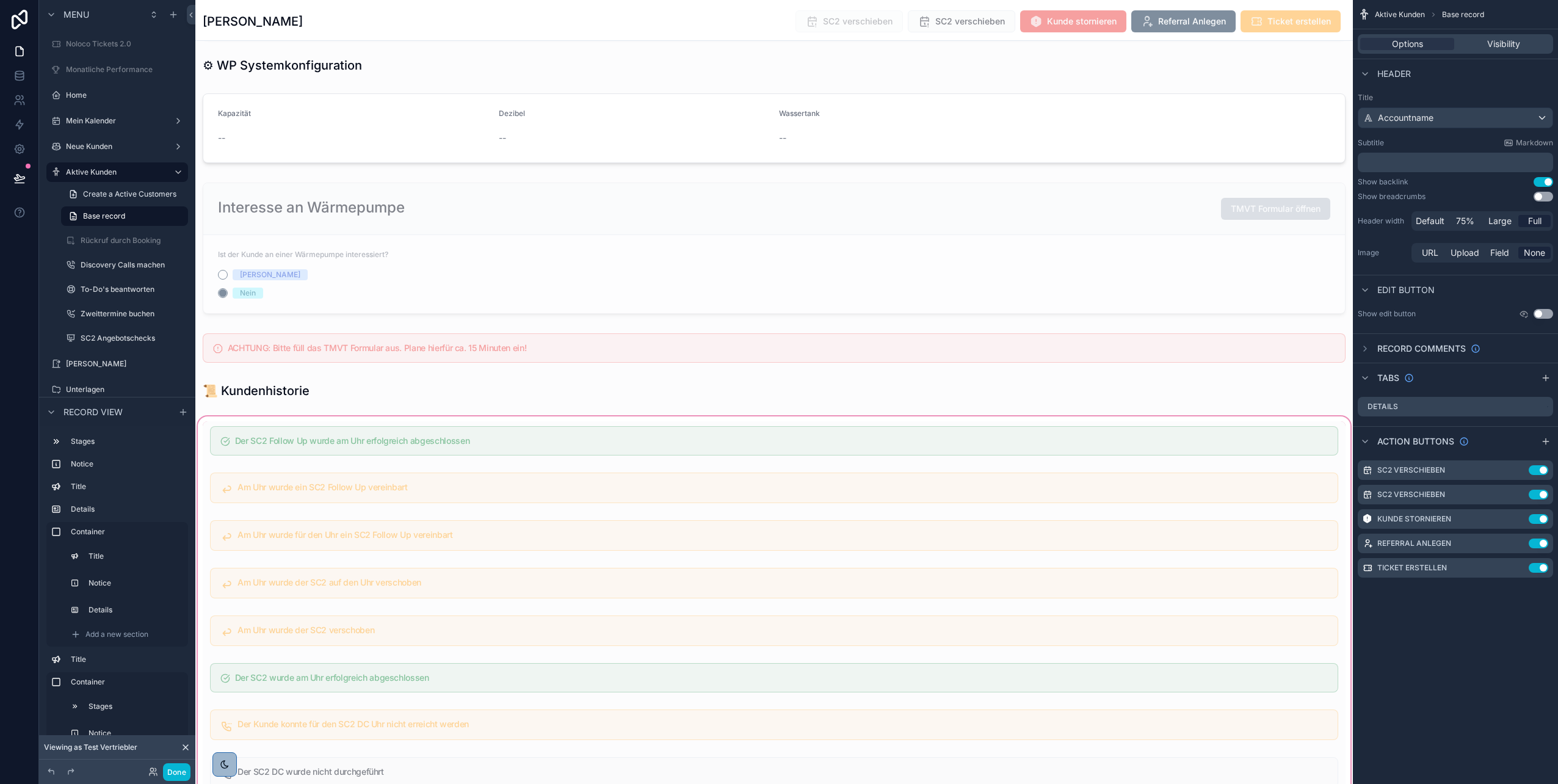
scroll to position [2258, 0]
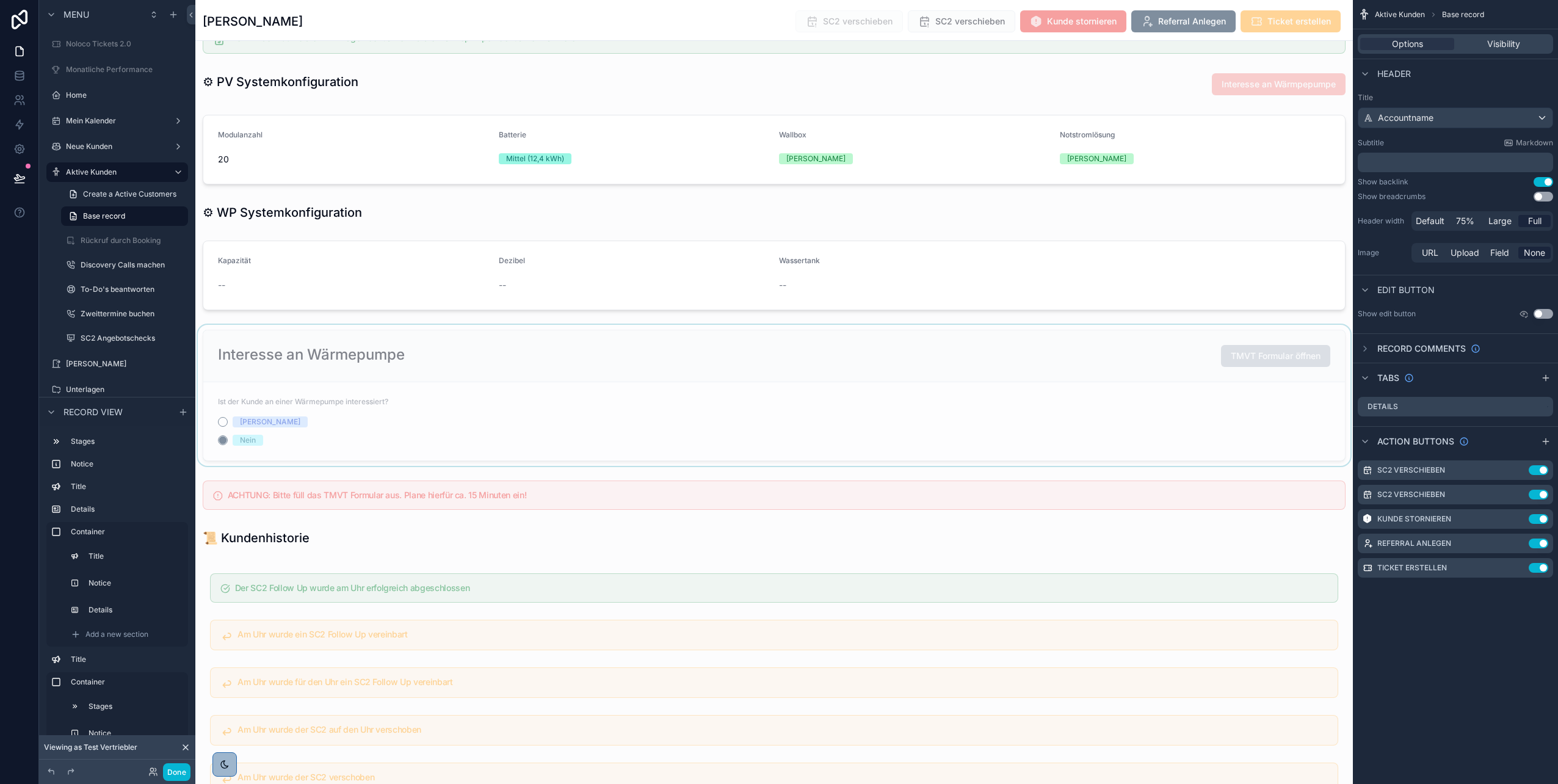
click at [645, 389] on div "scrollable content" at bounding box center [774, 395] width 1158 height 141
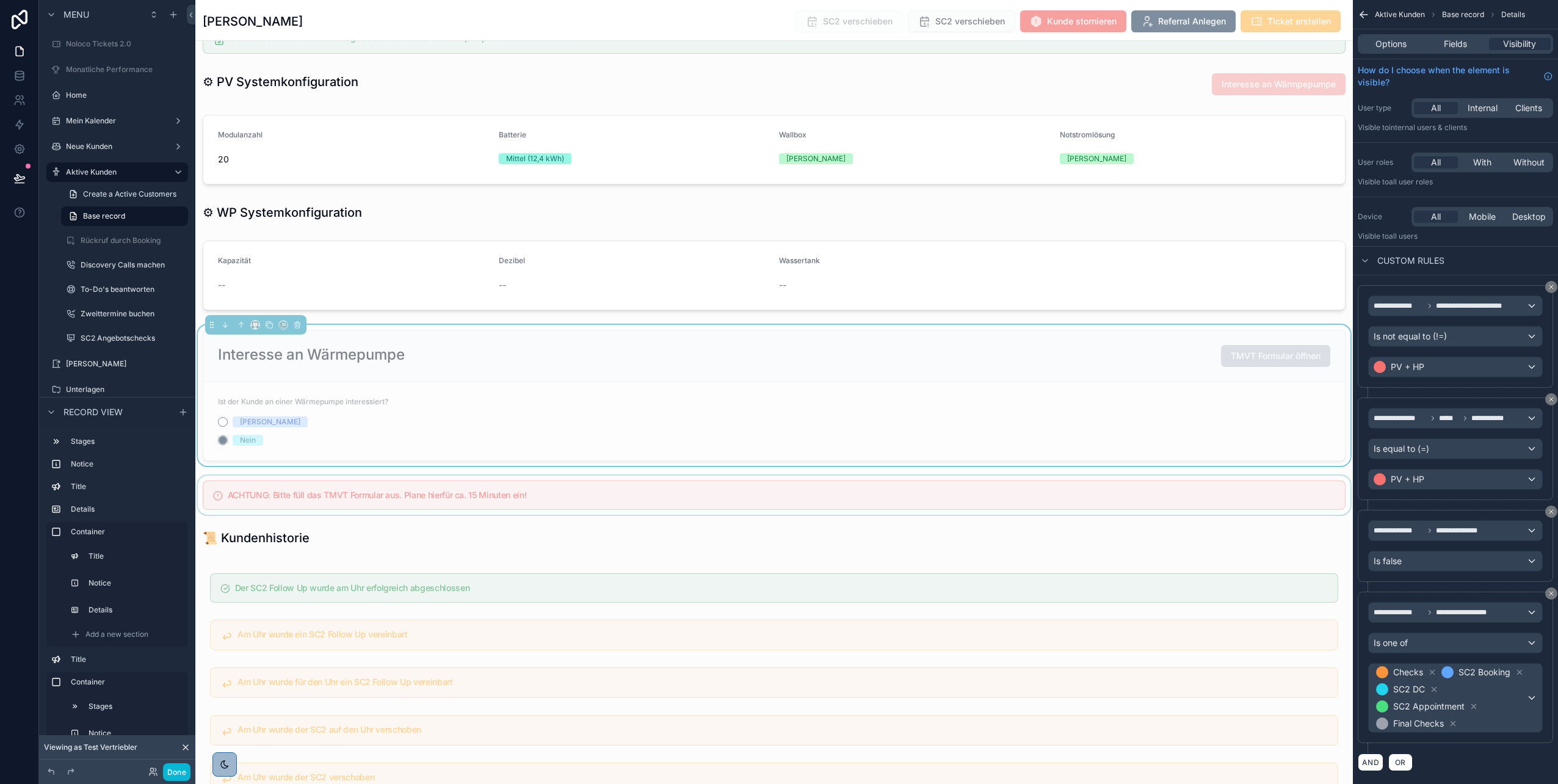
click at [660, 392] on div "scrollable content" at bounding box center [774, 494] width 1158 height 39
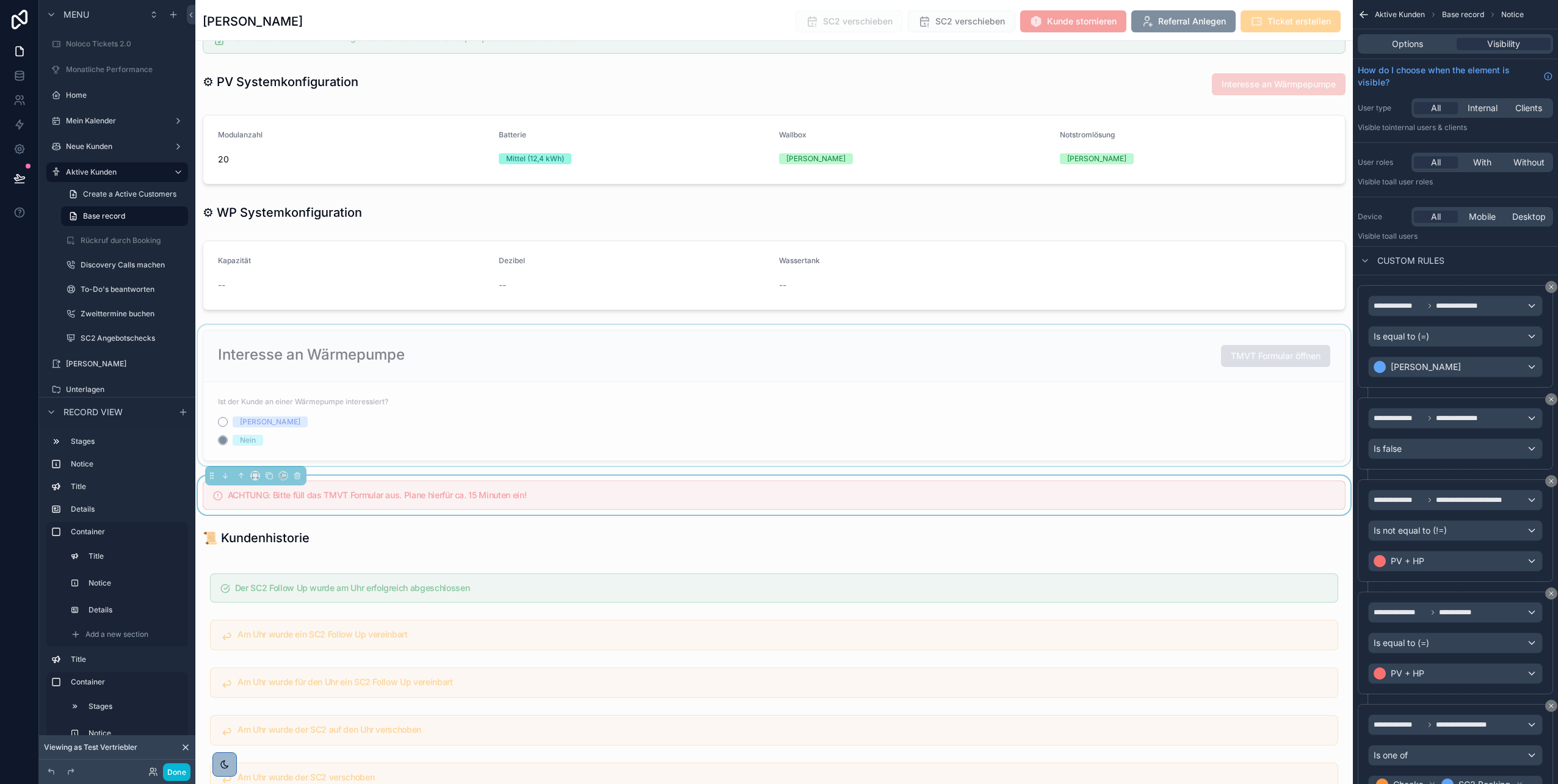
click at [776, 392] on div "scrollable content" at bounding box center [774, 395] width 1158 height 141
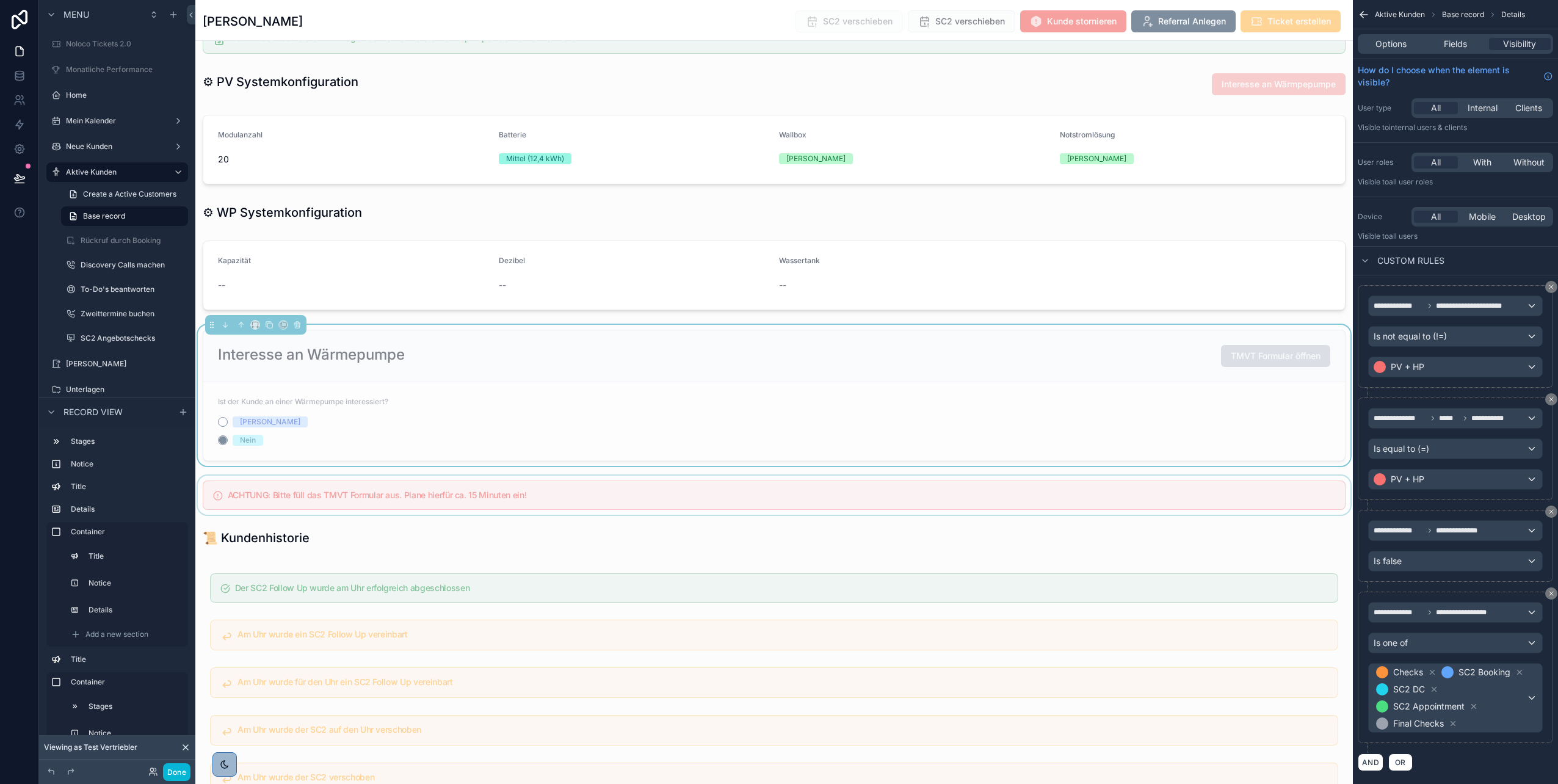
click at [776, 392] on div "scrollable content" at bounding box center [774, 494] width 1158 height 39
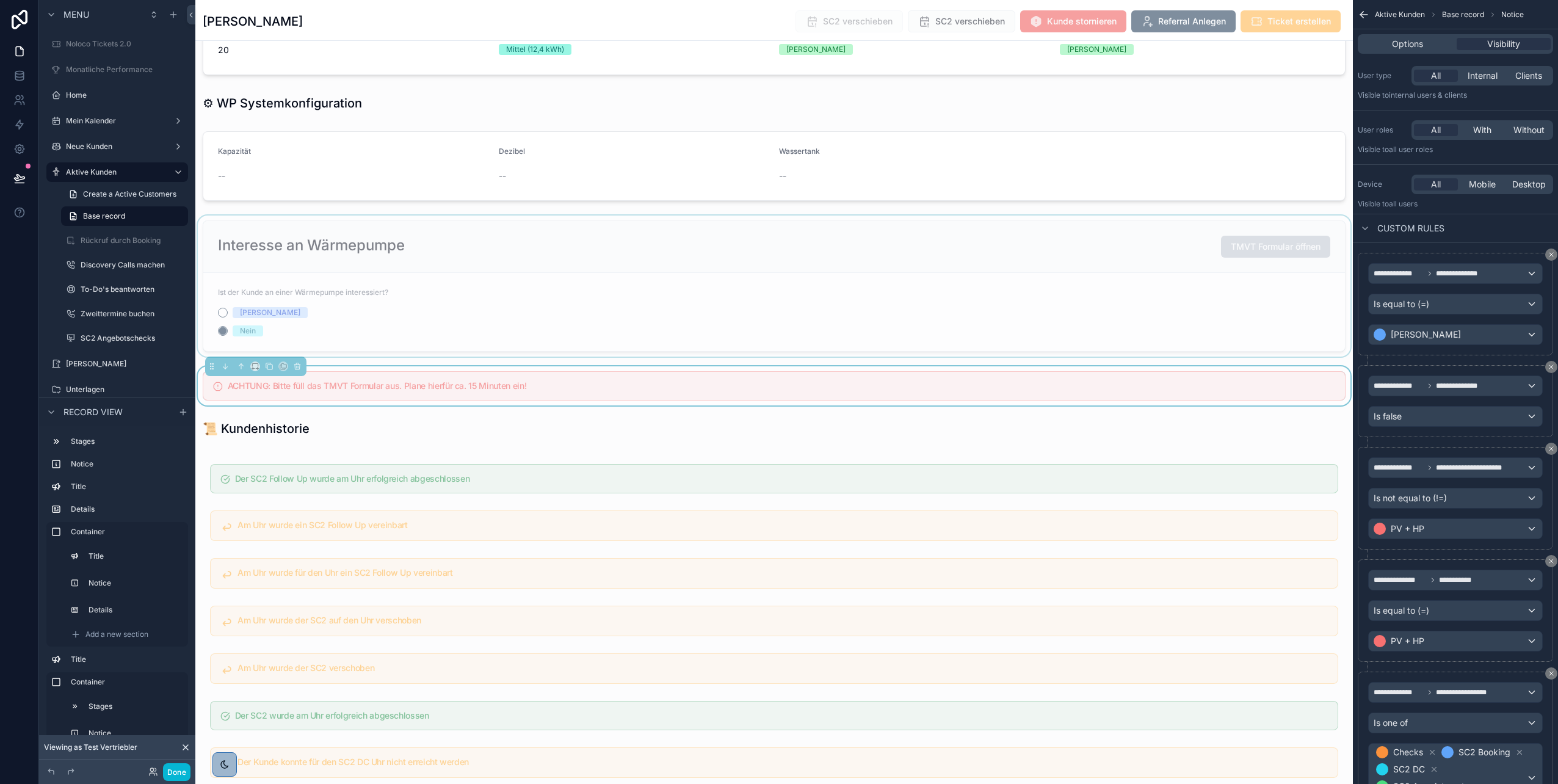
scroll to position [2368, 0]
click at [776, 310] on div "scrollable content" at bounding box center [774, 285] width 1158 height 141
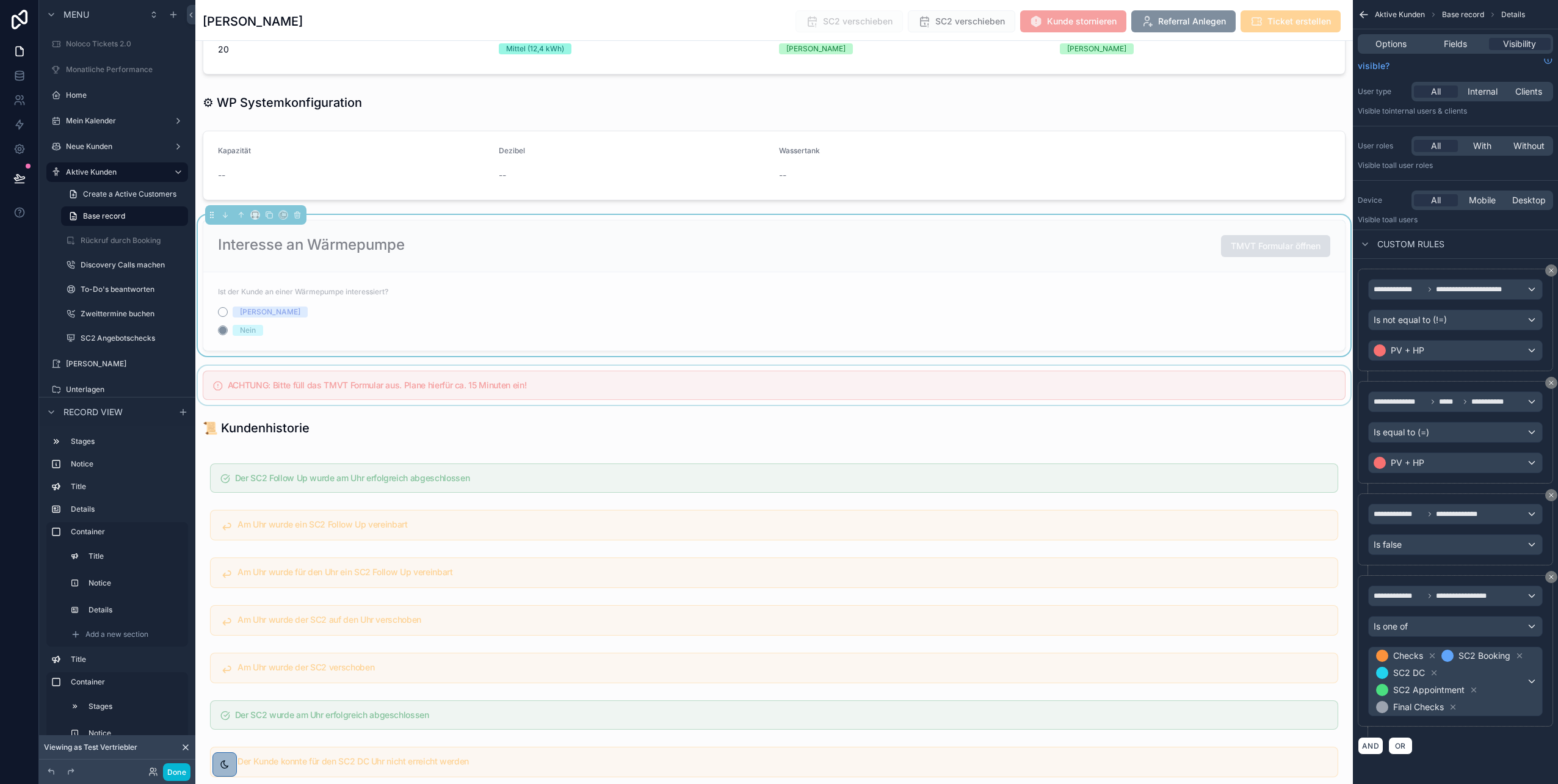
click at [776, 380] on div "scrollable content" at bounding box center [774, 384] width 1158 height 39
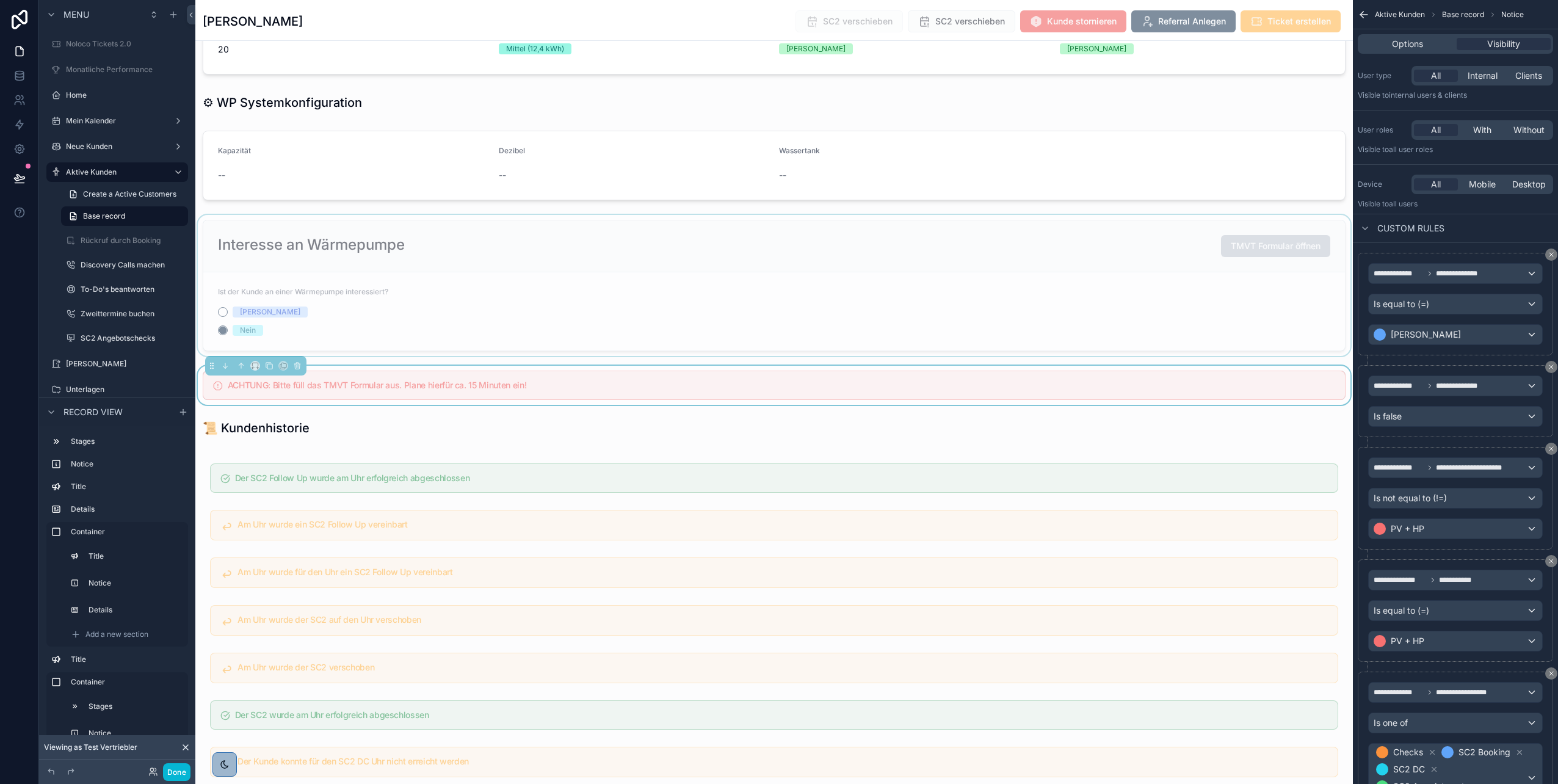
click at [776, 308] on div "scrollable content" at bounding box center [774, 285] width 1158 height 141
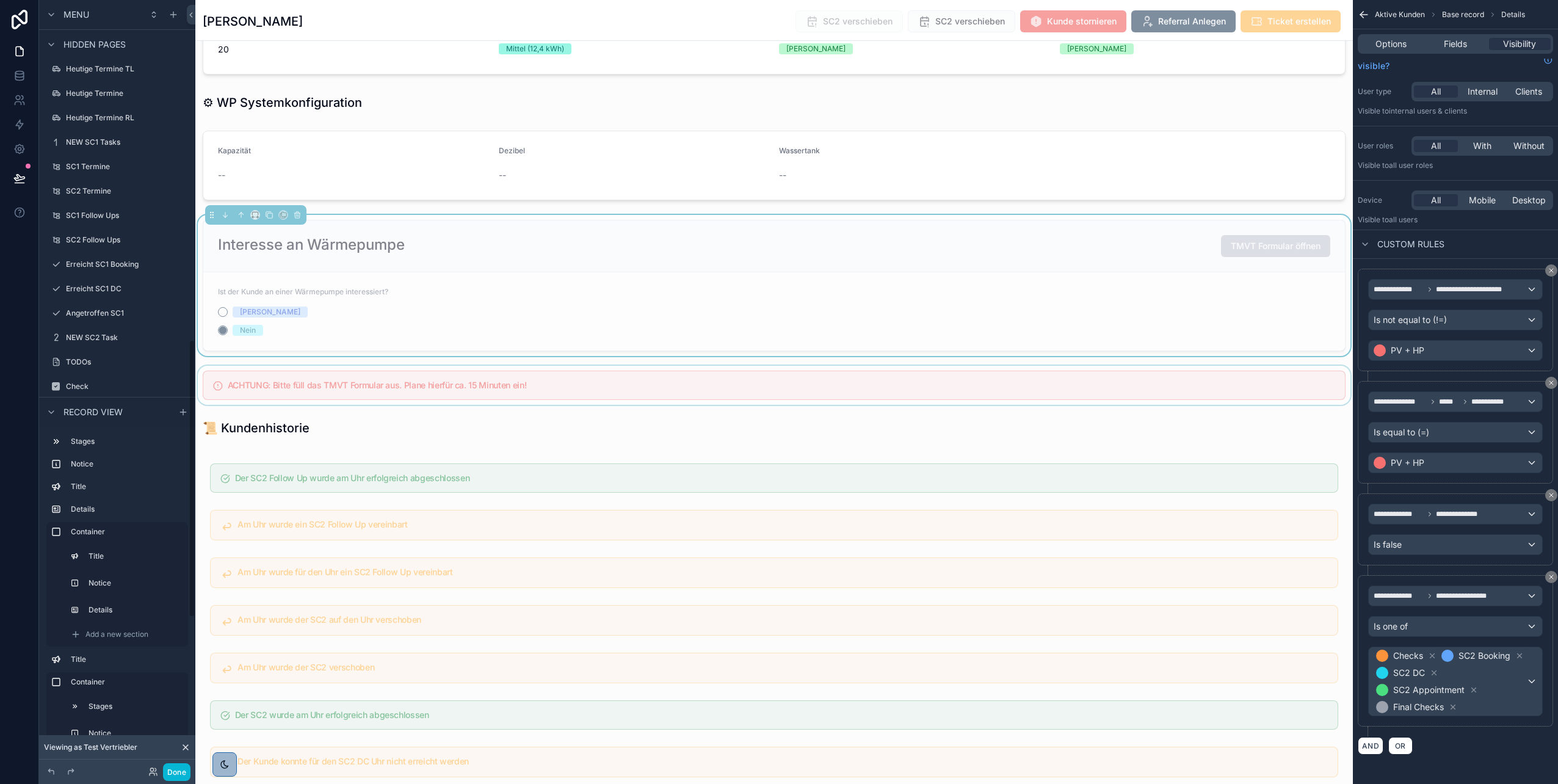
scroll to position [939, 0]
click at [108, 339] on label "NEW SC2 Task" at bounding box center [115, 337] width 98 height 10
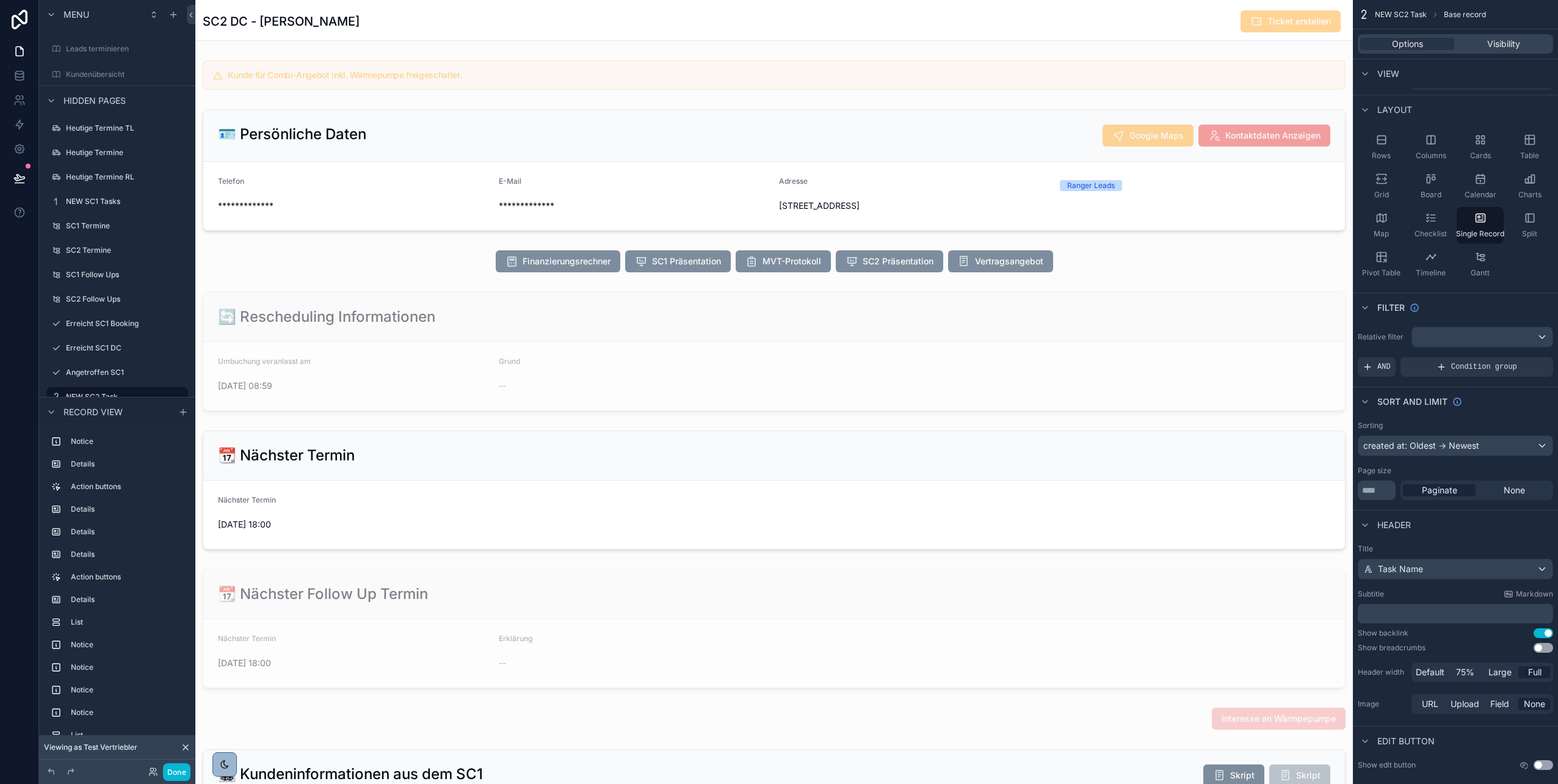
click at [422, 80] on div "scrollable content" at bounding box center [774, 75] width 1158 height 39
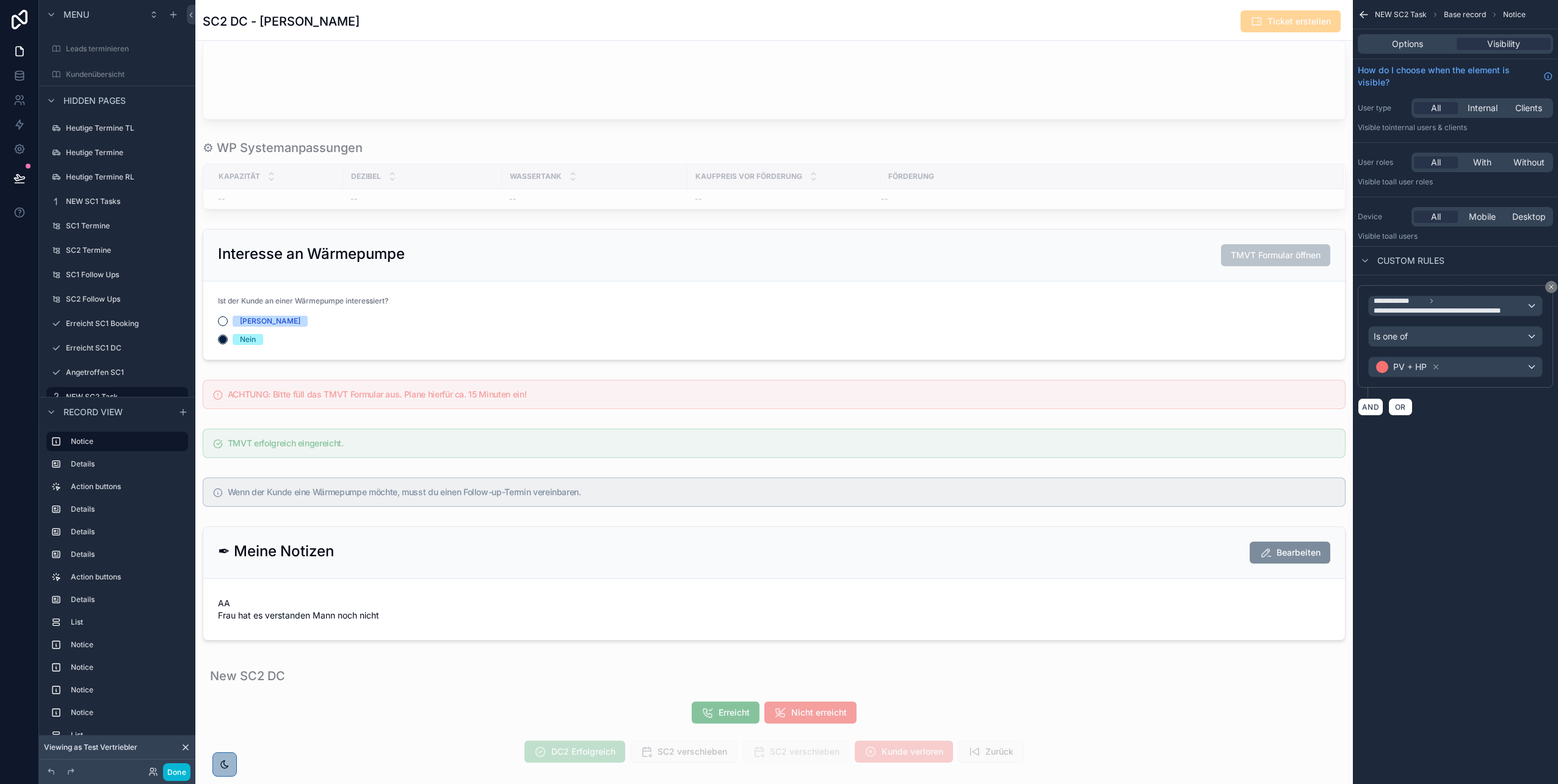
scroll to position [1215, 0]
click at [698, 294] on div "scrollable content" at bounding box center [774, 291] width 1158 height 141
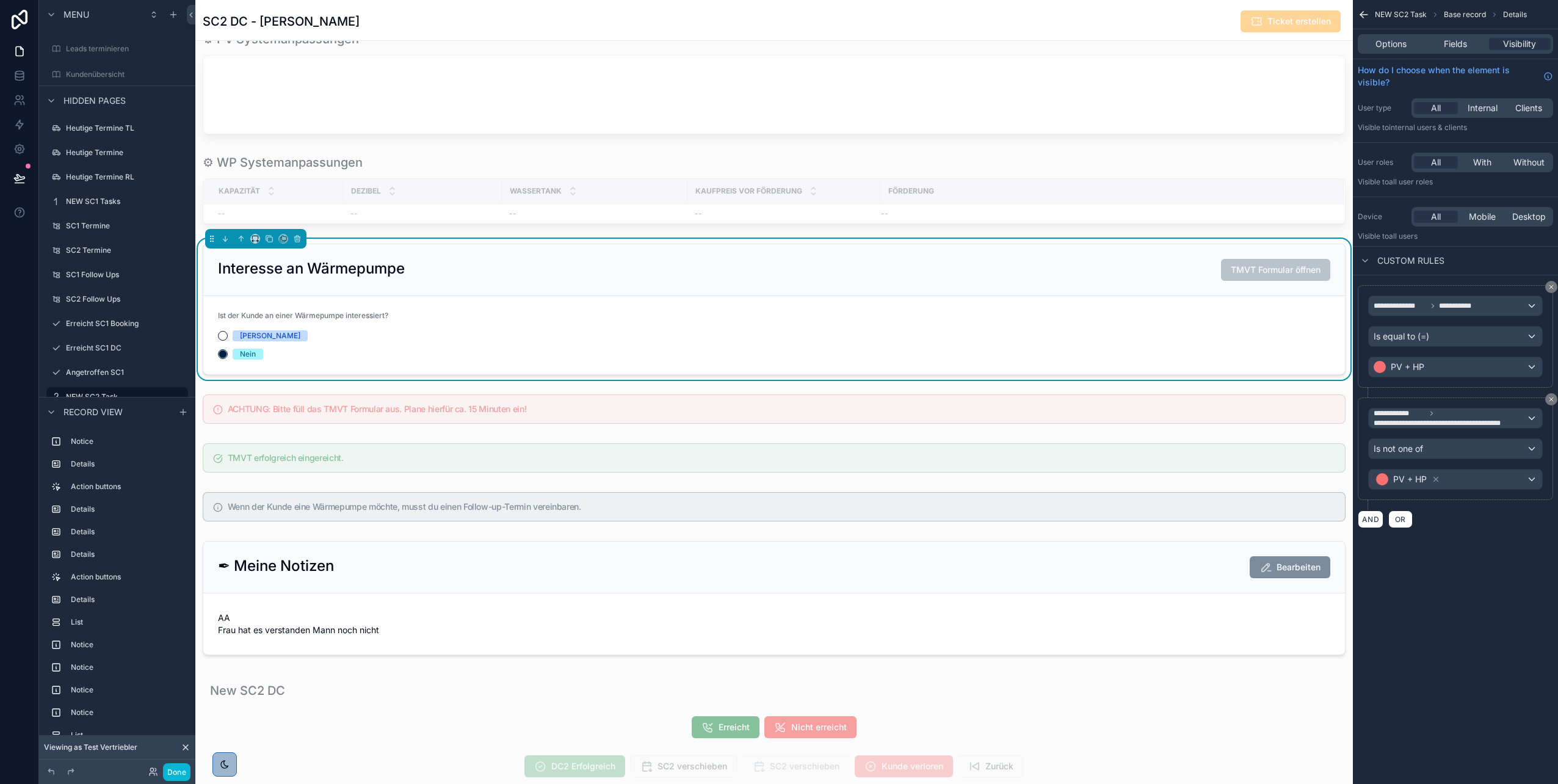
scroll to position [1337, 0]
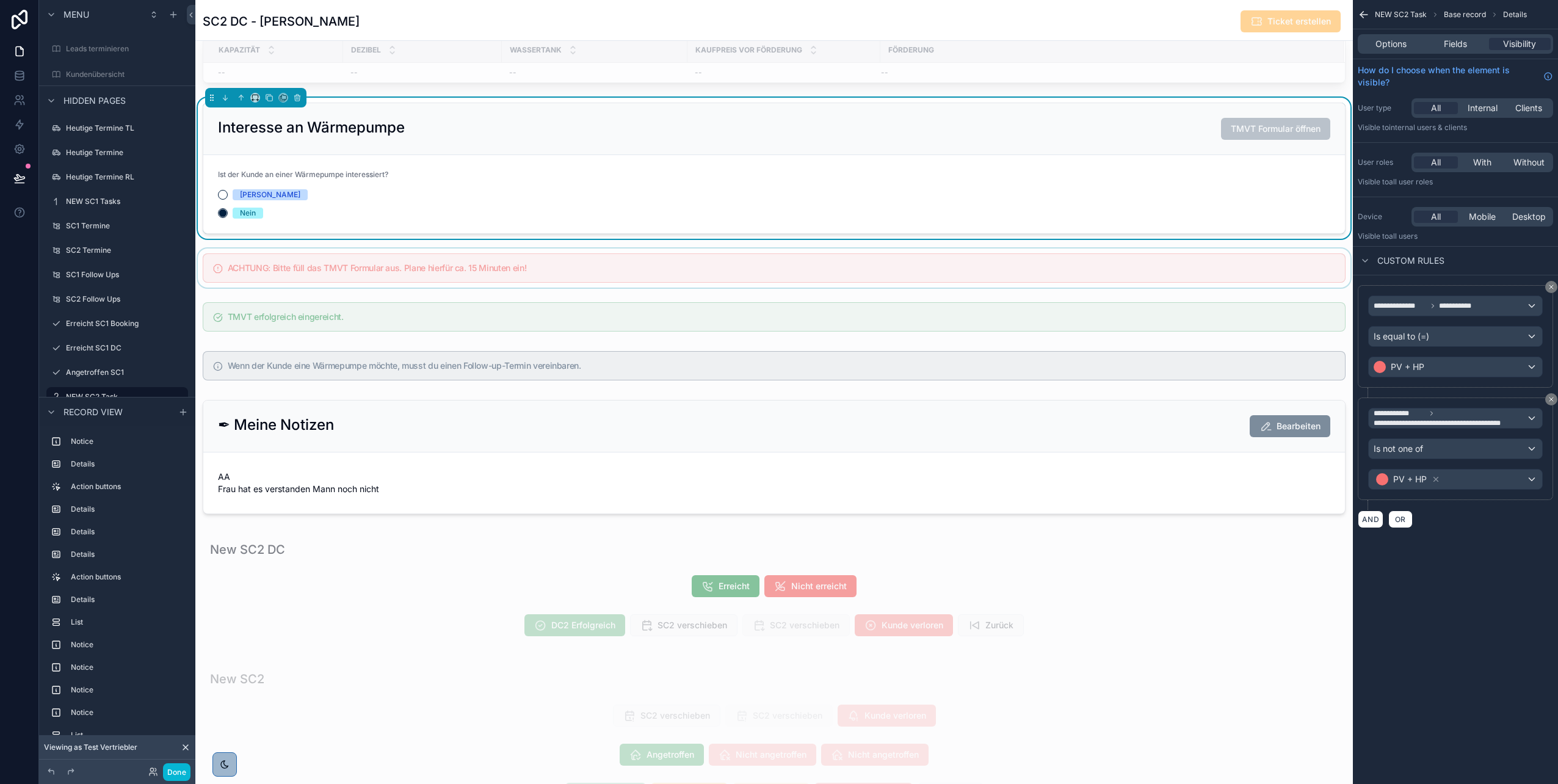
click at [776, 283] on div "scrollable content" at bounding box center [774, 267] width 1158 height 39
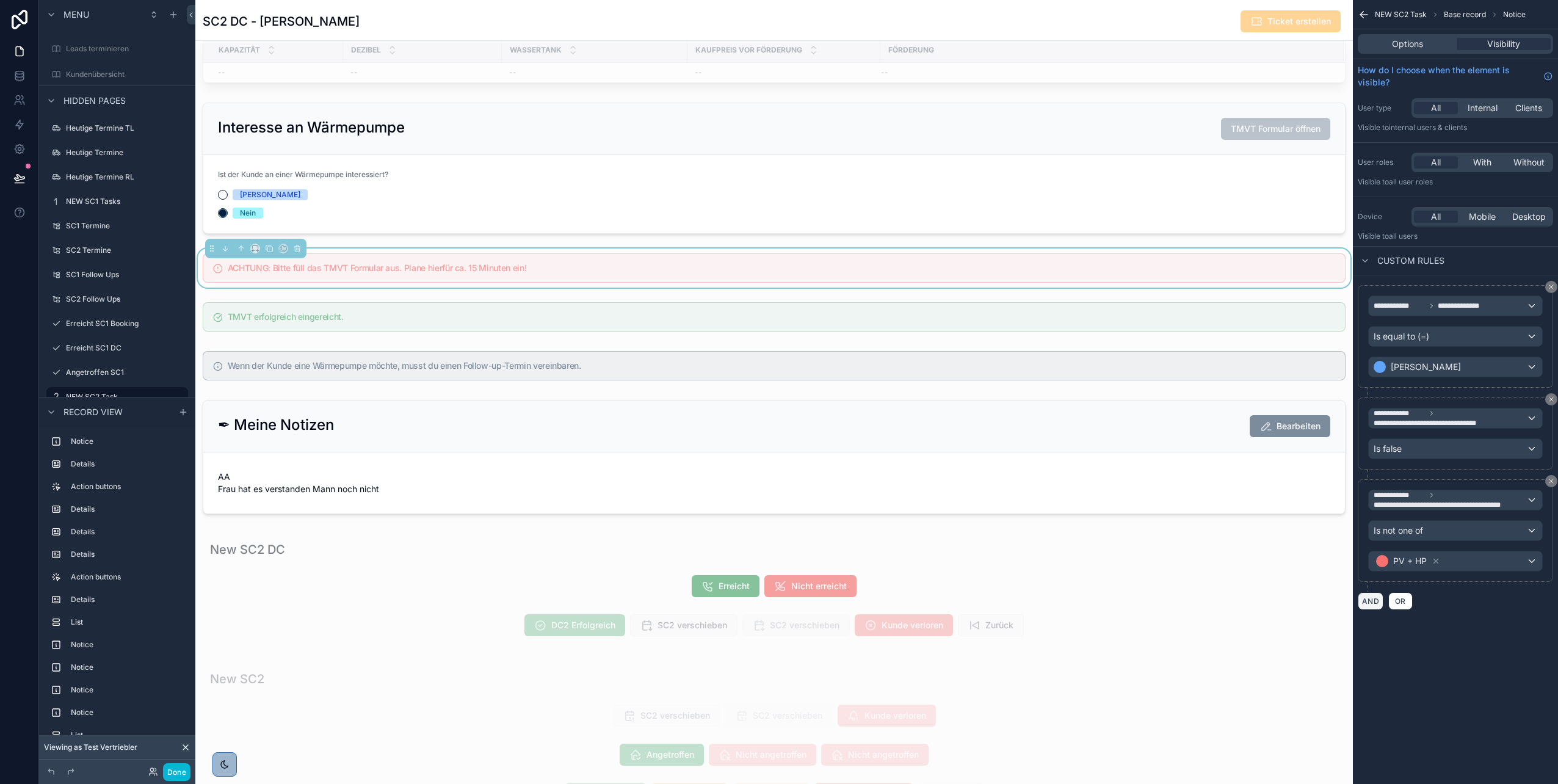
click at [776, 392] on button "AND" at bounding box center [1371, 601] width 25 height 18
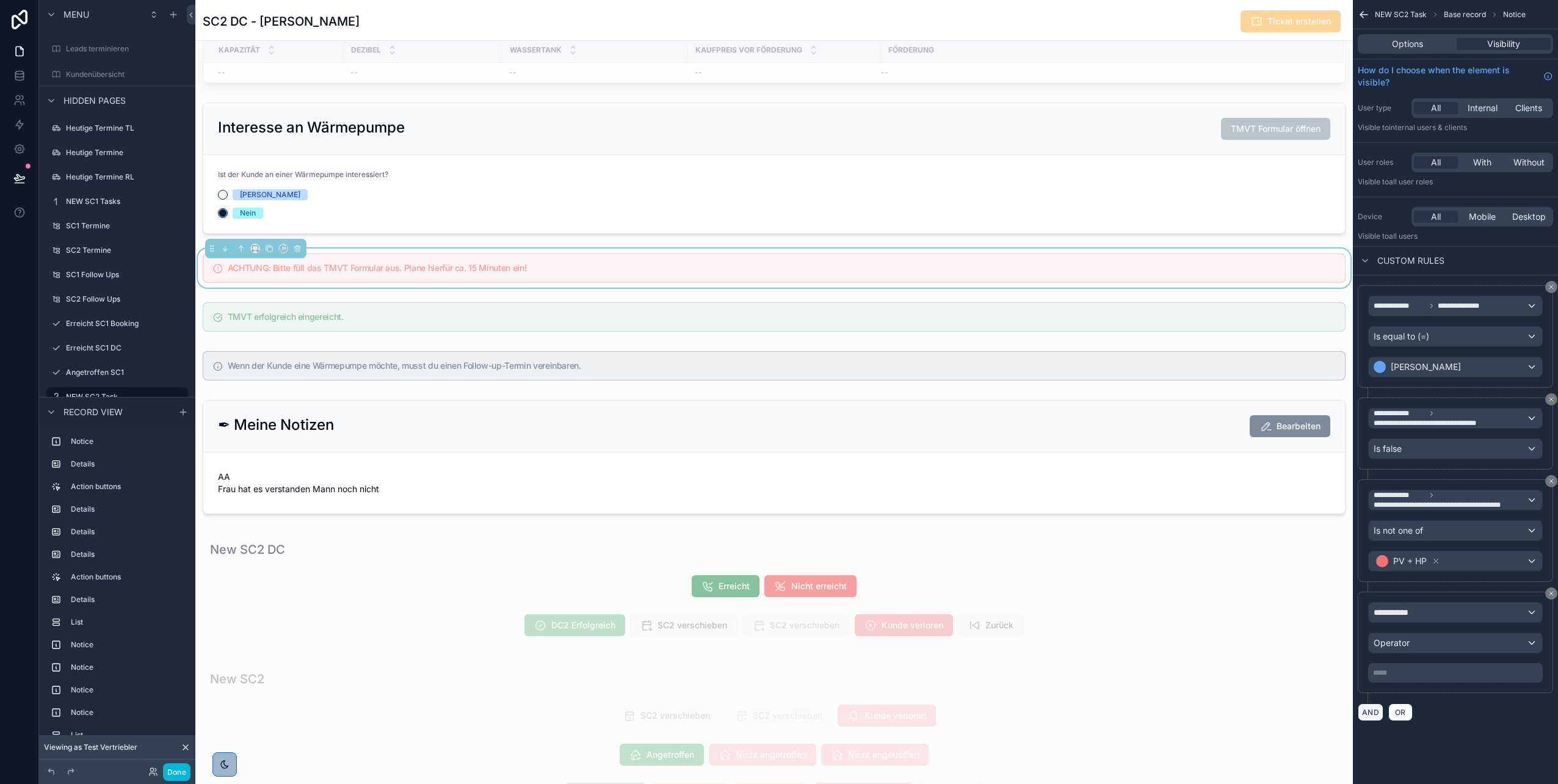
scroll to position [281, 0]
click at [776, 392] on span "**********" at bounding box center [1396, 612] width 45 height 12
click at [776, 392] on span "NEW SC2 Task" at bounding box center [1419, 677] width 80 height 14
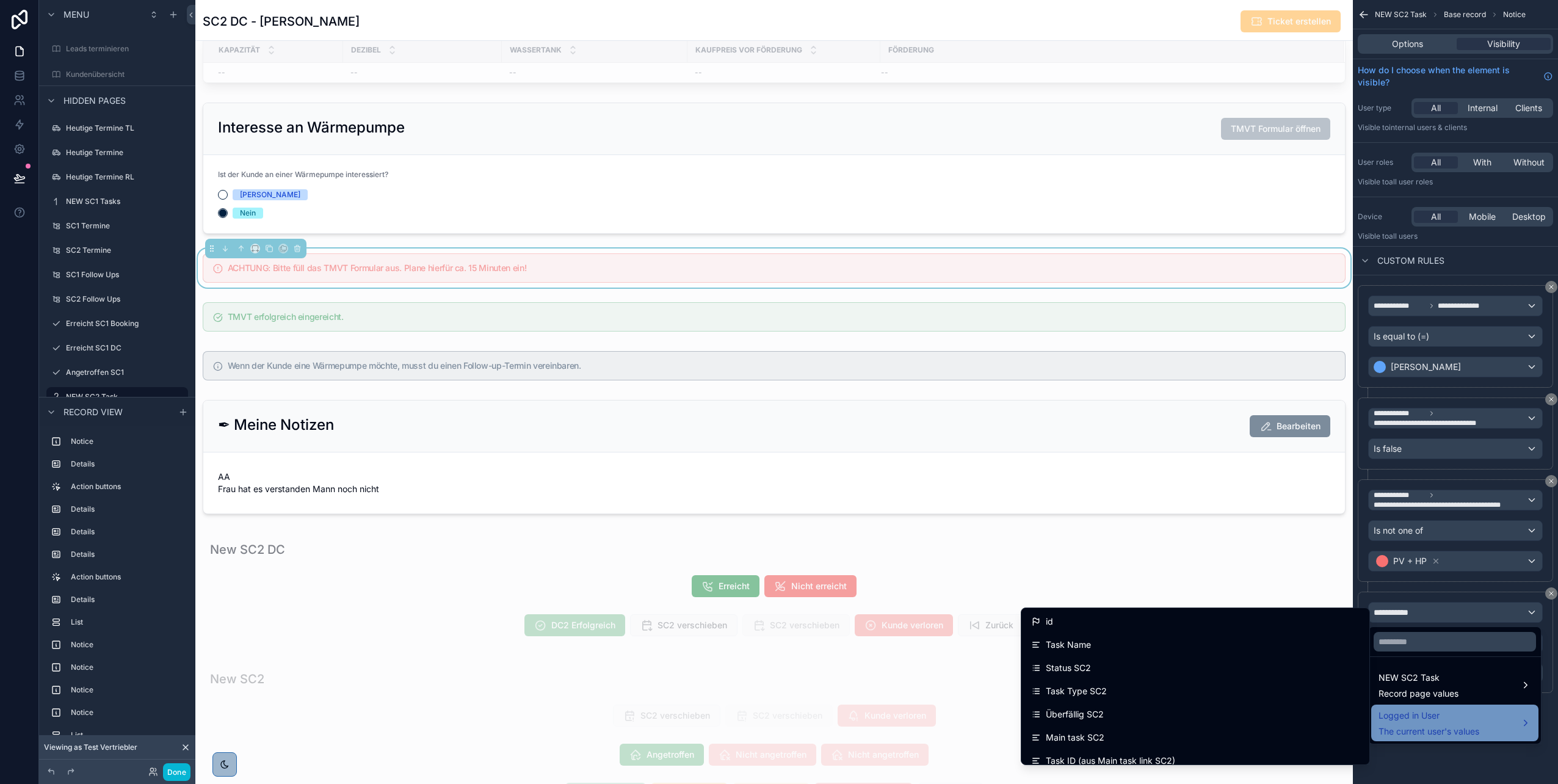
click at [776, 392] on span "Logged in User" at bounding box center [1429, 716] width 101 height 14
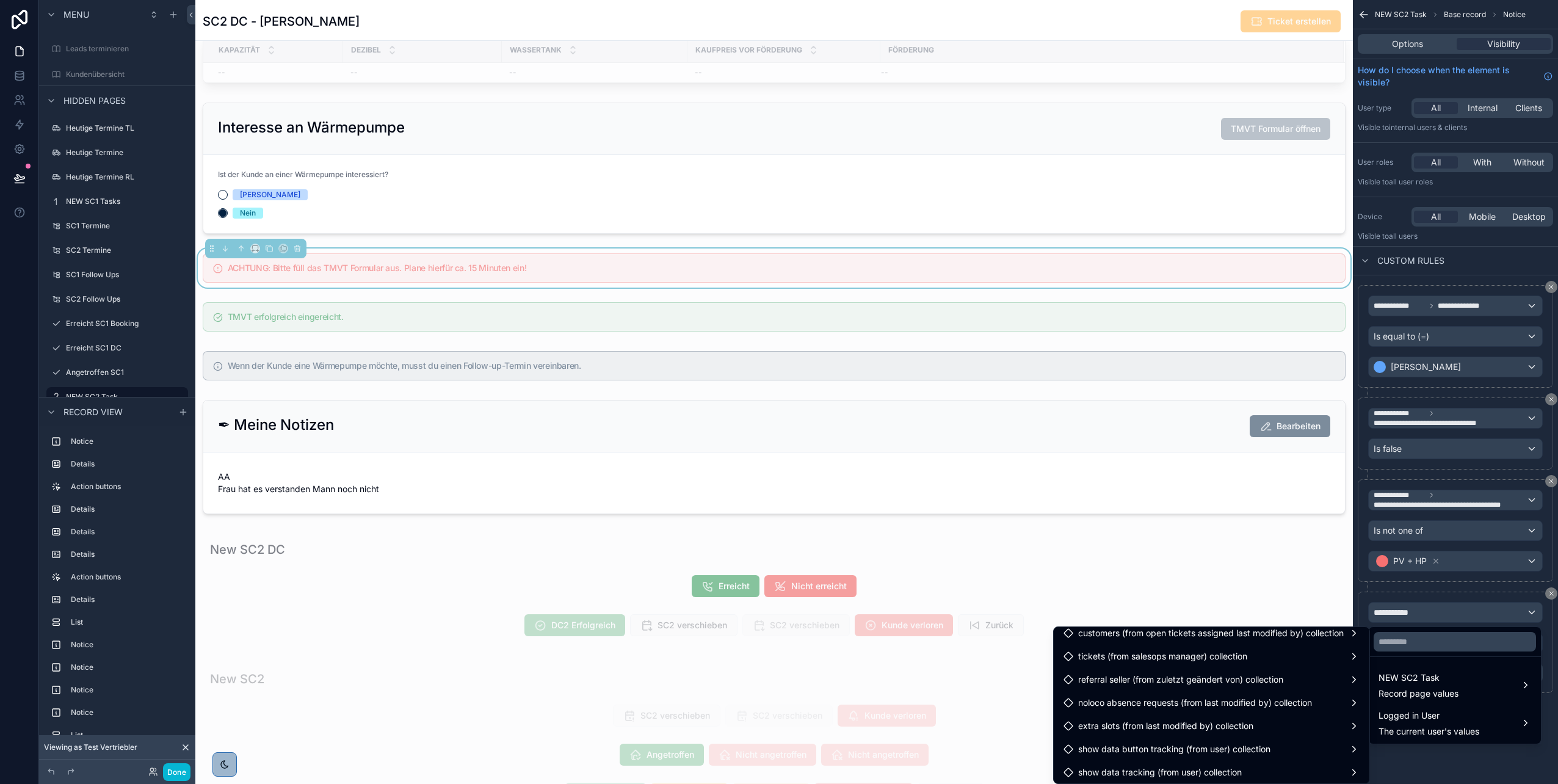
scroll to position [540, 0]
click at [776, 392] on span "Logged in User" at bounding box center [1429, 716] width 101 height 14
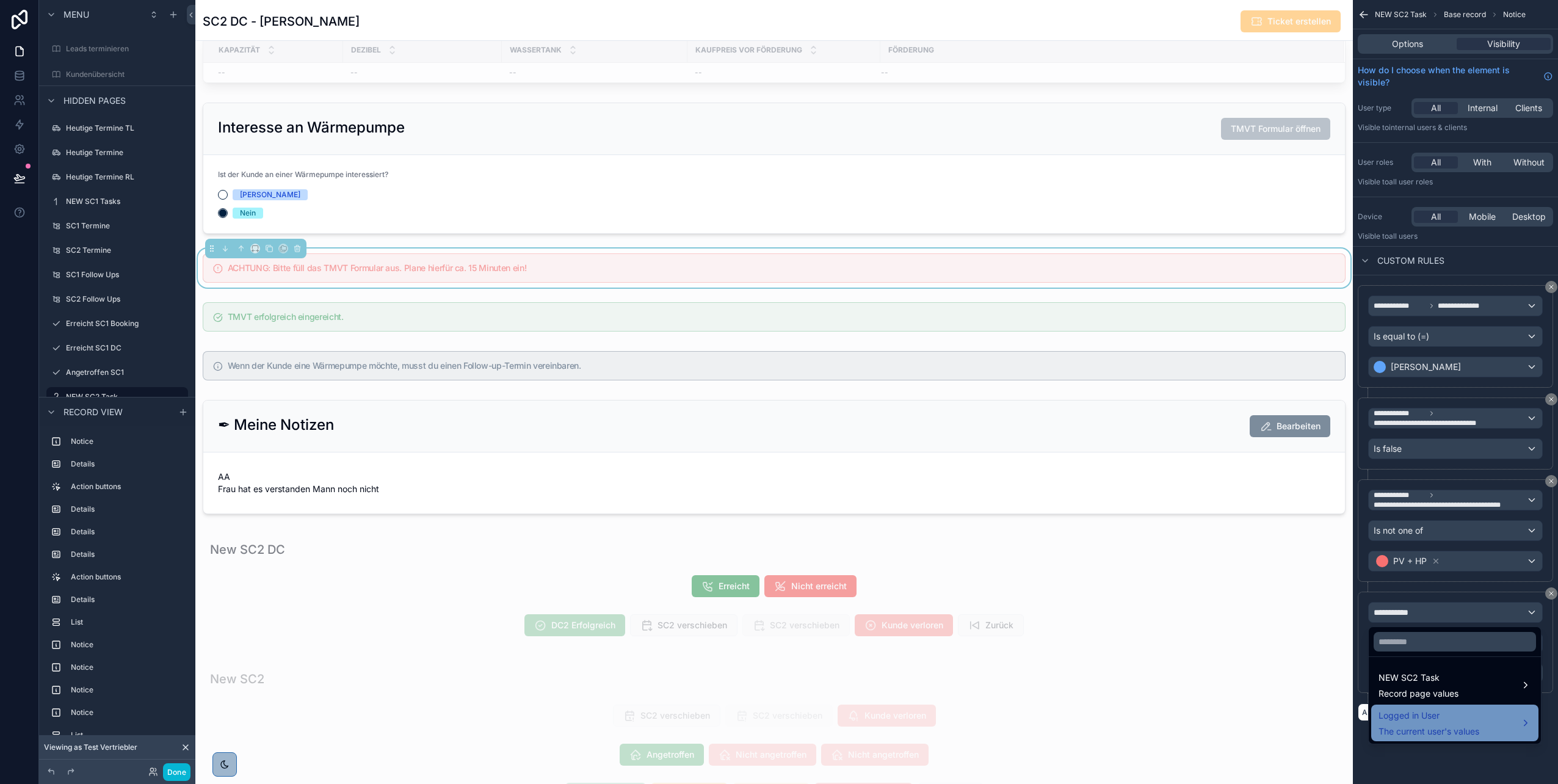
click at [776, 392] on span "Logged in User" at bounding box center [1429, 716] width 101 height 14
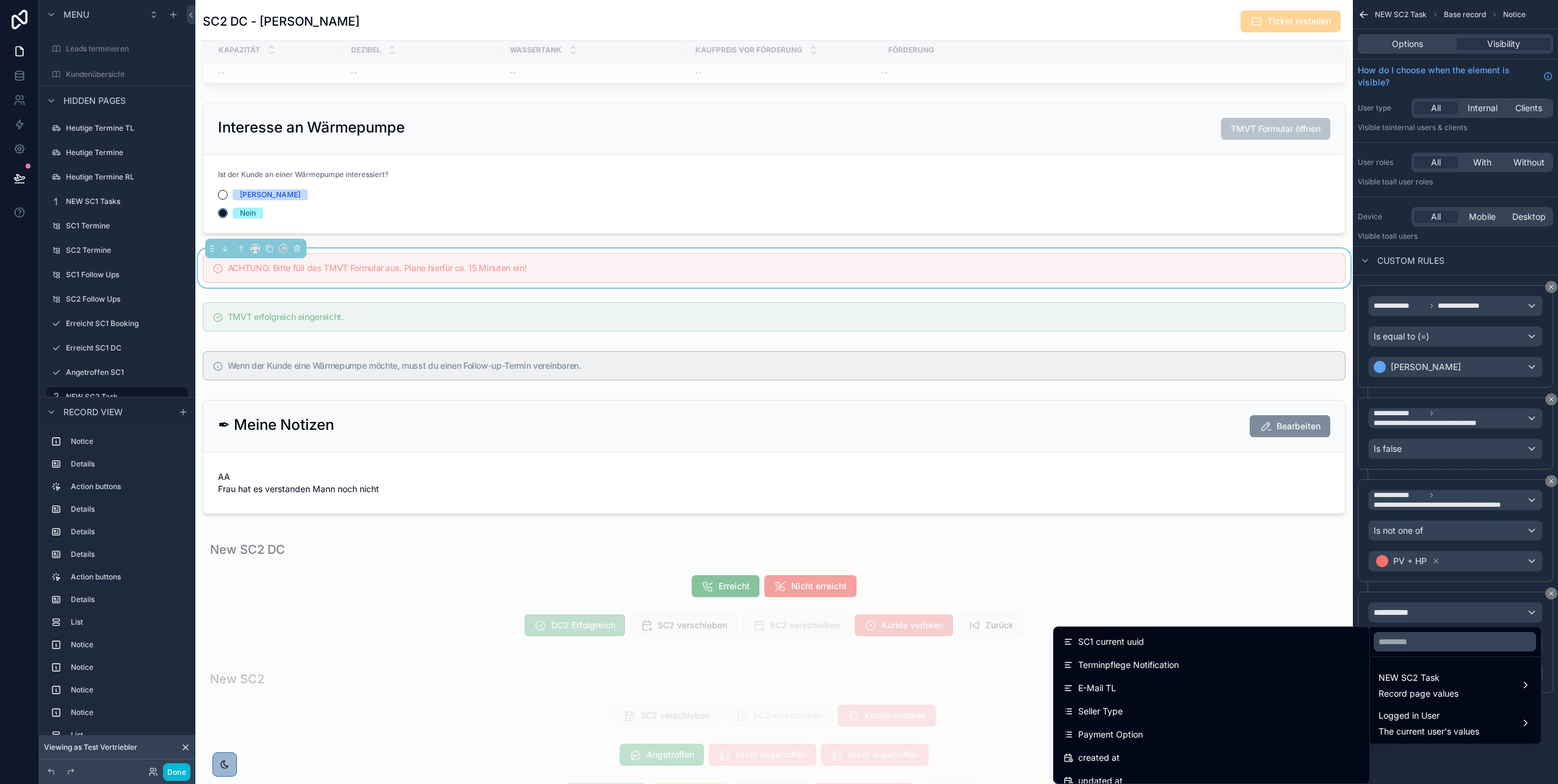
scroll to position [333, 0]
click at [776, 392] on div "Seller Type" at bounding box center [1212, 702] width 296 height 14
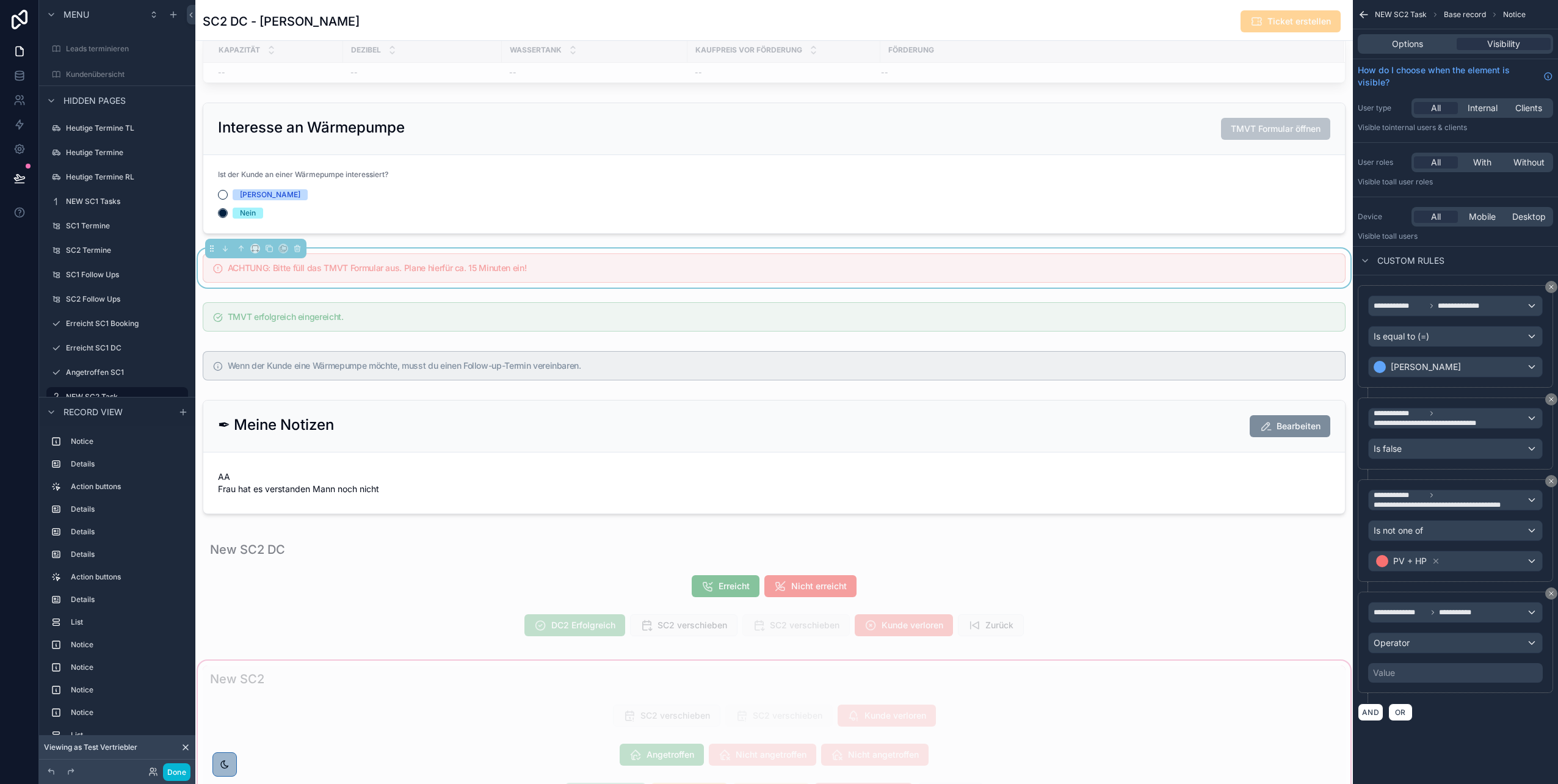
scroll to position [281, 0]
click at [776, 392] on div "Operator" at bounding box center [1456, 642] width 174 height 20
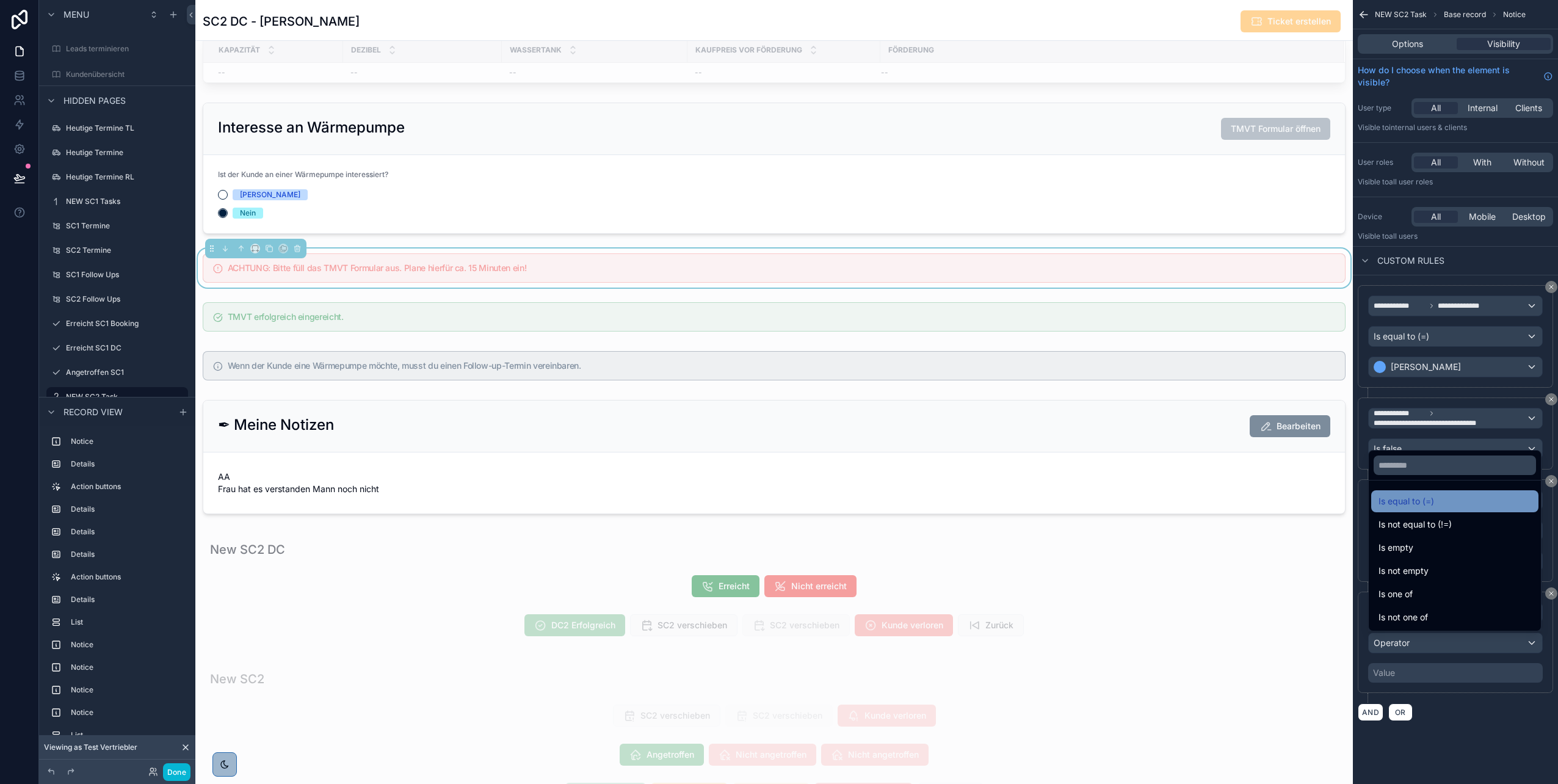
click at [776, 392] on span "Is equal to (=)" at bounding box center [1407, 501] width 56 height 14
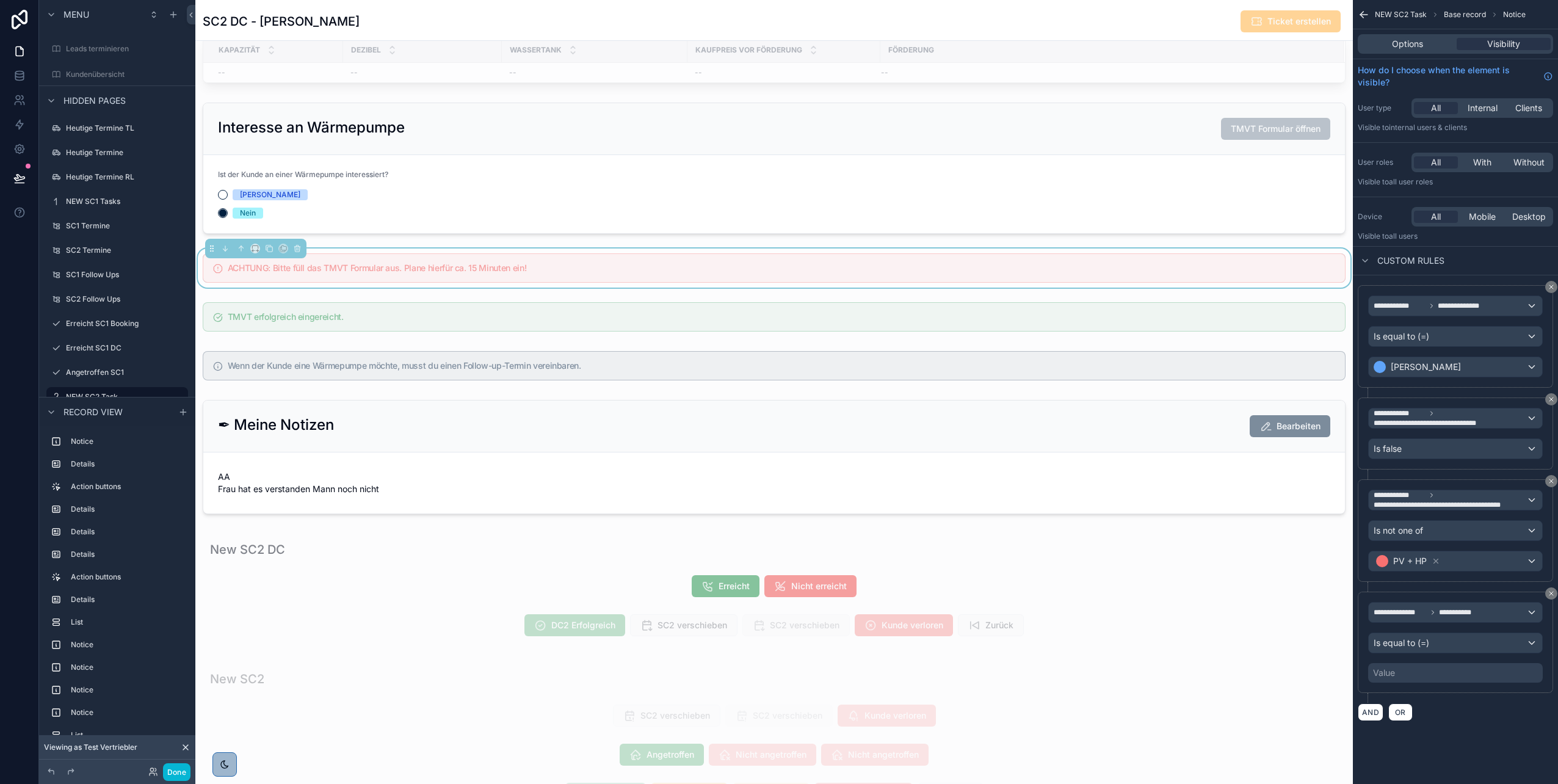
click at [776, 392] on div "Value" at bounding box center [1455, 673] width 174 height 20
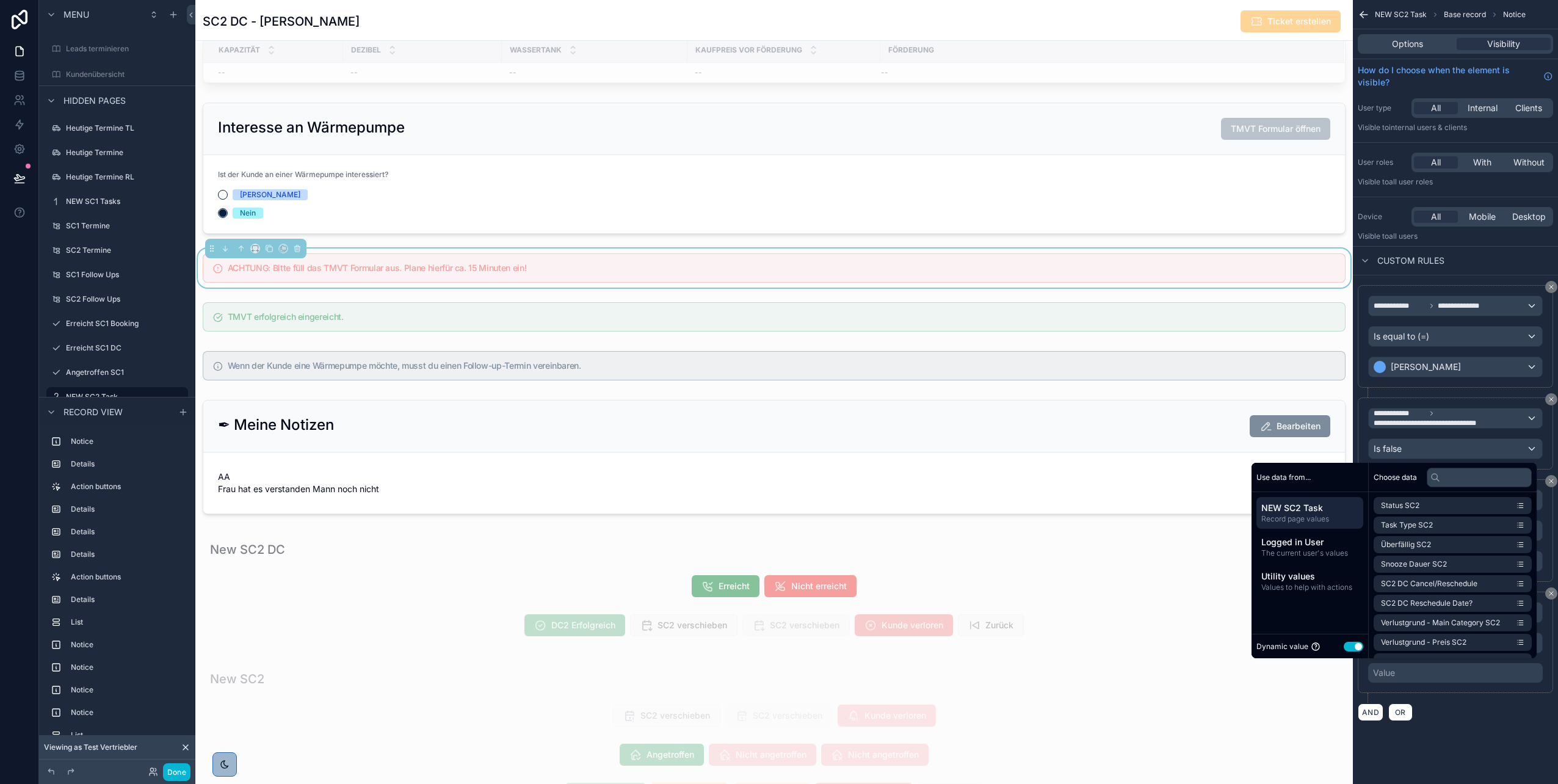
click at [776, 392] on button "Use setting" at bounding box center [1353, 646] width 20 height 10
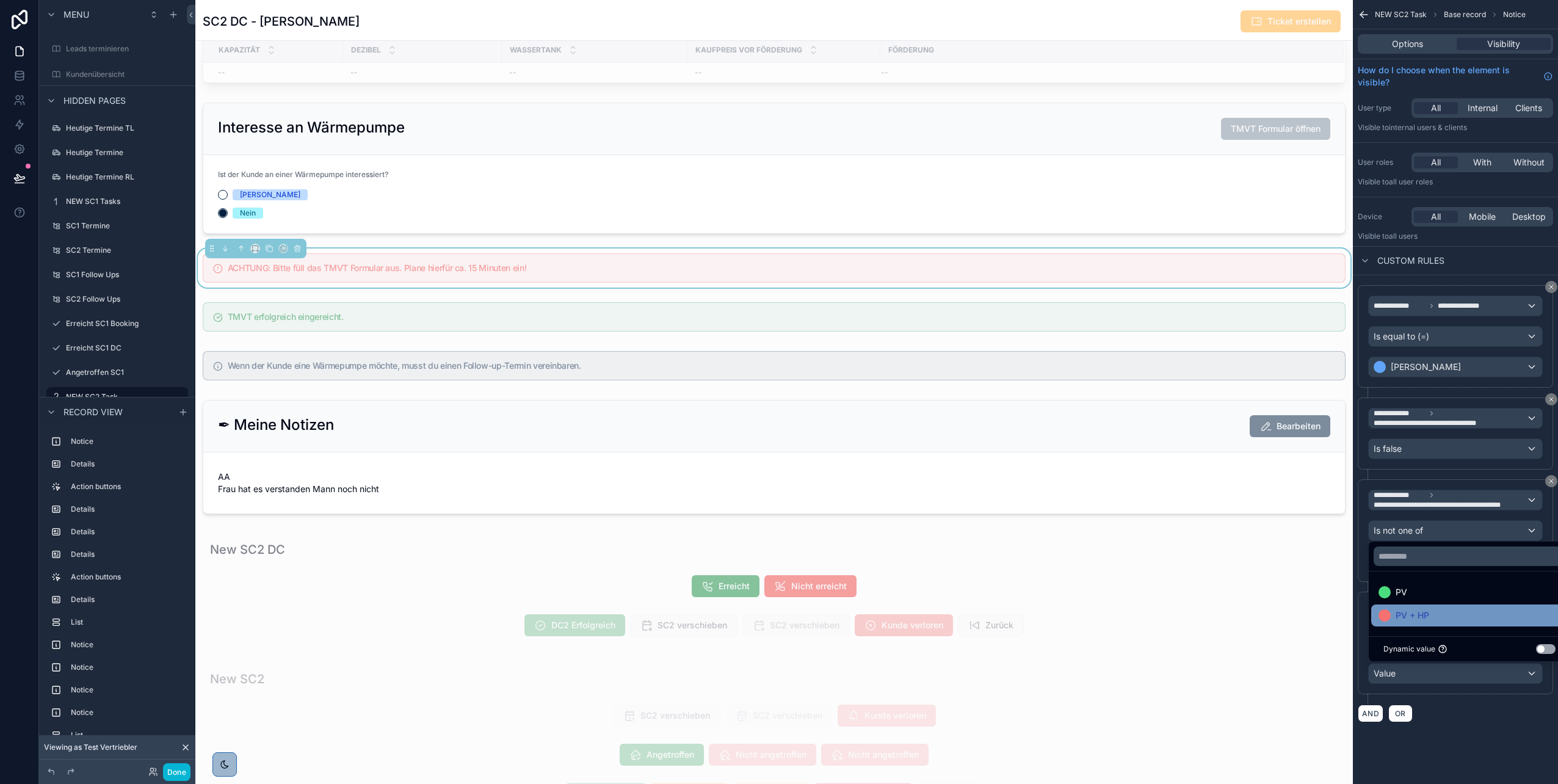
click at [776, 392] on span "PV + HP" at bounding box center [1412, 615] width 33 height 14
click at [776, 392] on div "AND OR" at bounding box center [1455, 712] width 195 height 18
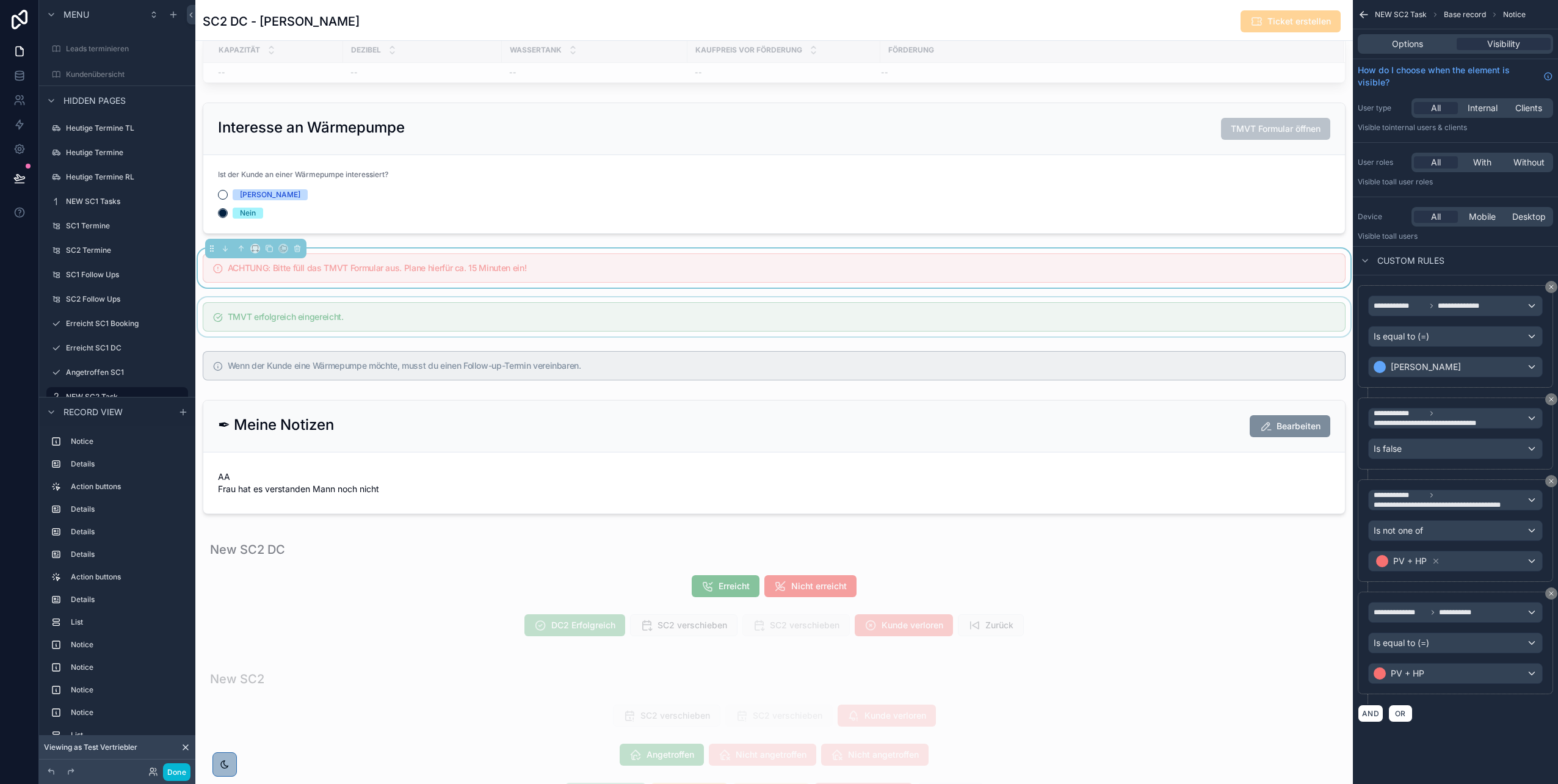
click at [776, 329] on div "scrollable content" at bounding box center [774, 317] width 1158 height 39
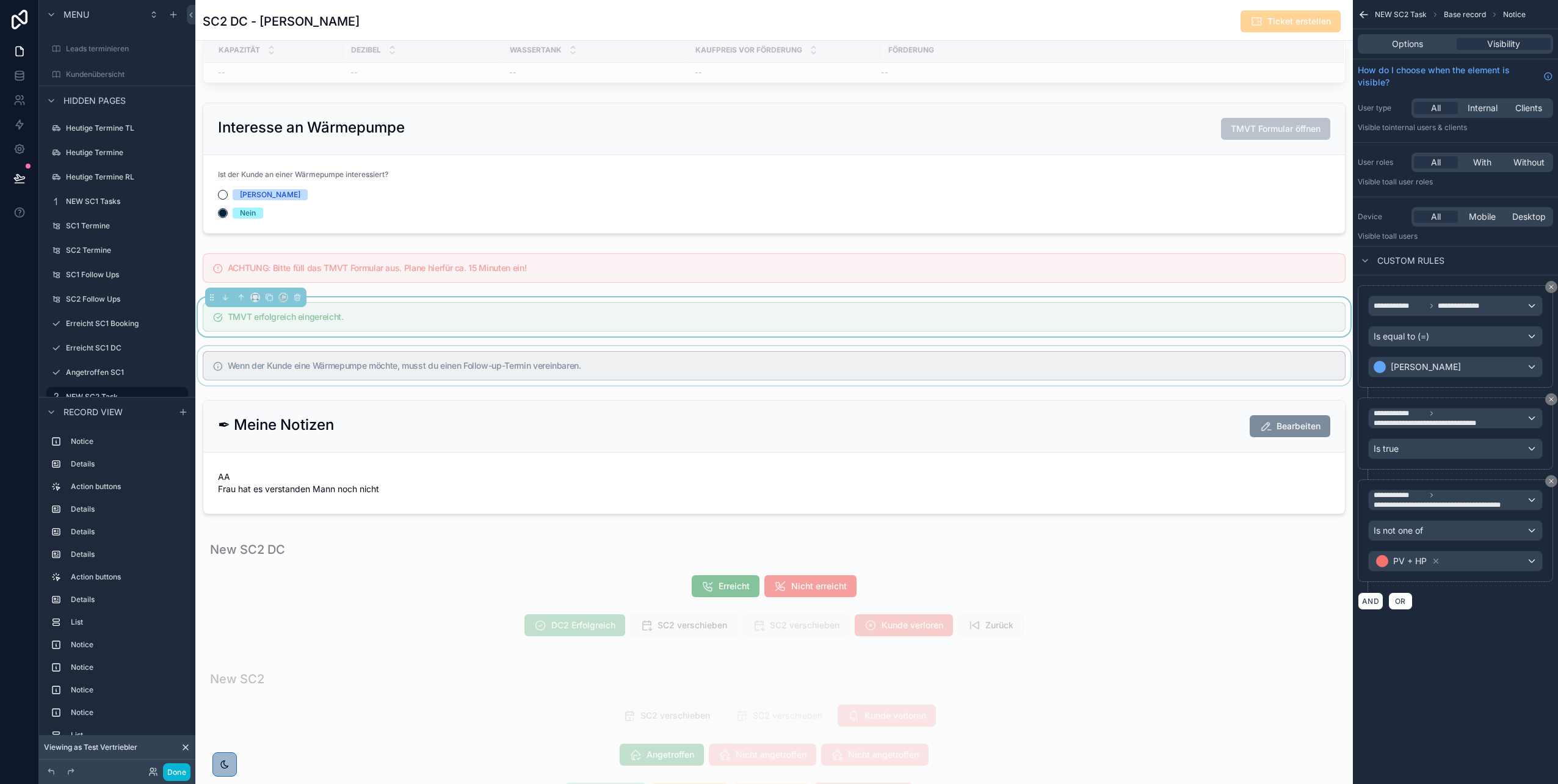
click at [776, 364] on div "scrollable content" at bounding box center [774, 365] width 1158 height 39
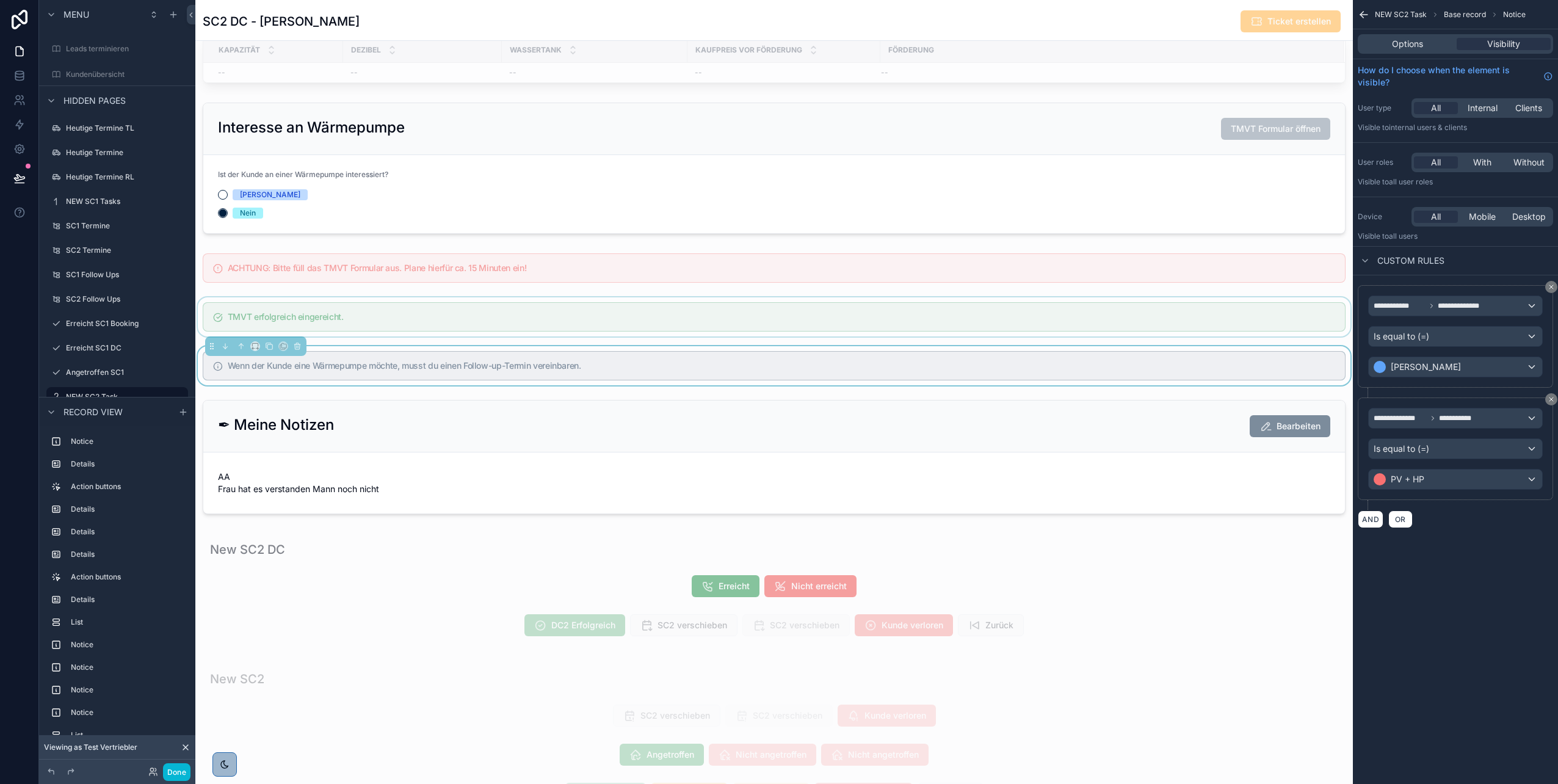
click at [776, 326] on div "scrollable content" at bounding box center [774, 317] width 1158 height 39
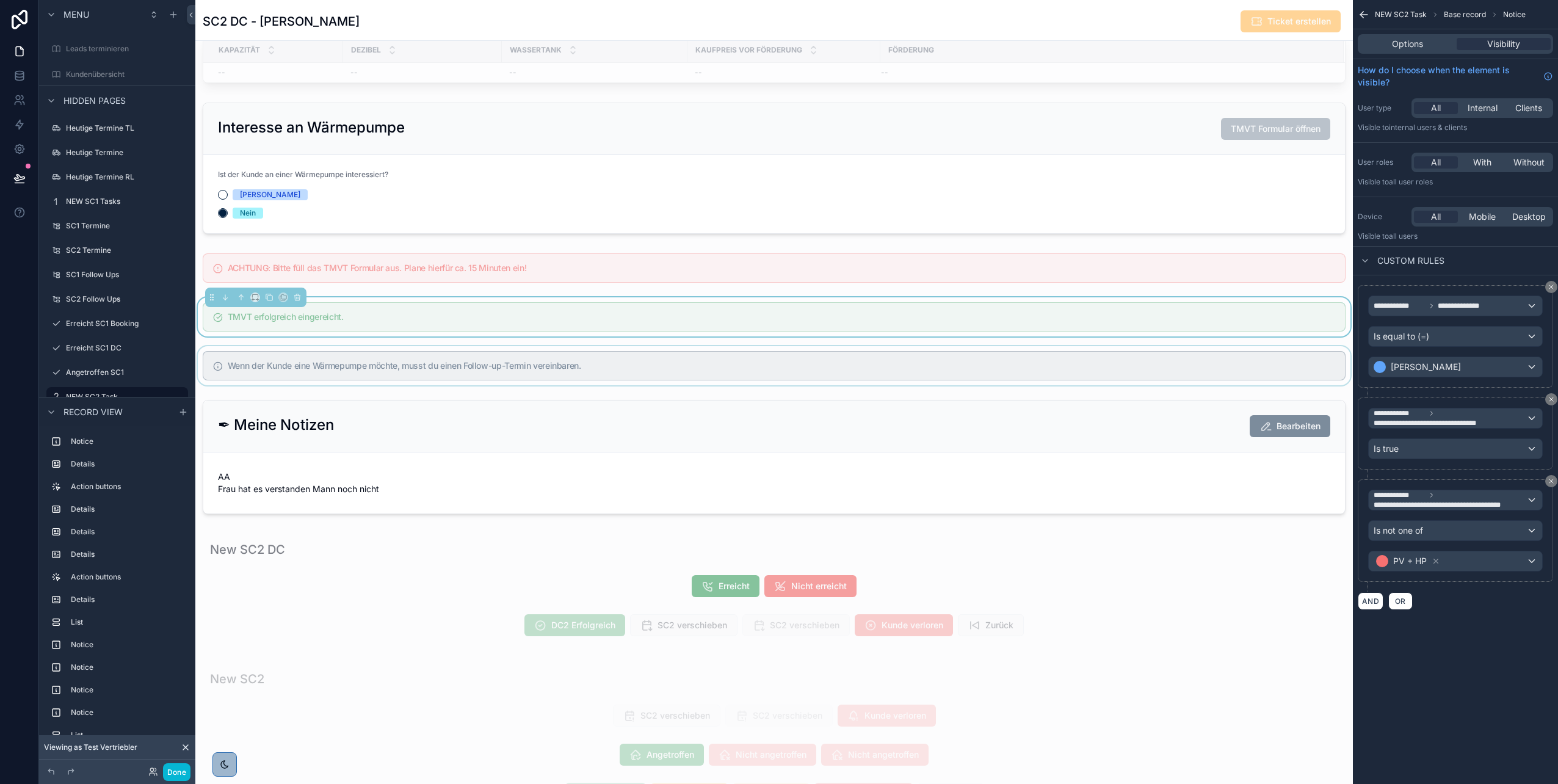
click at [776, 365] on div "scrollable content" at bounding box center [774, 365] width 1158 height 39
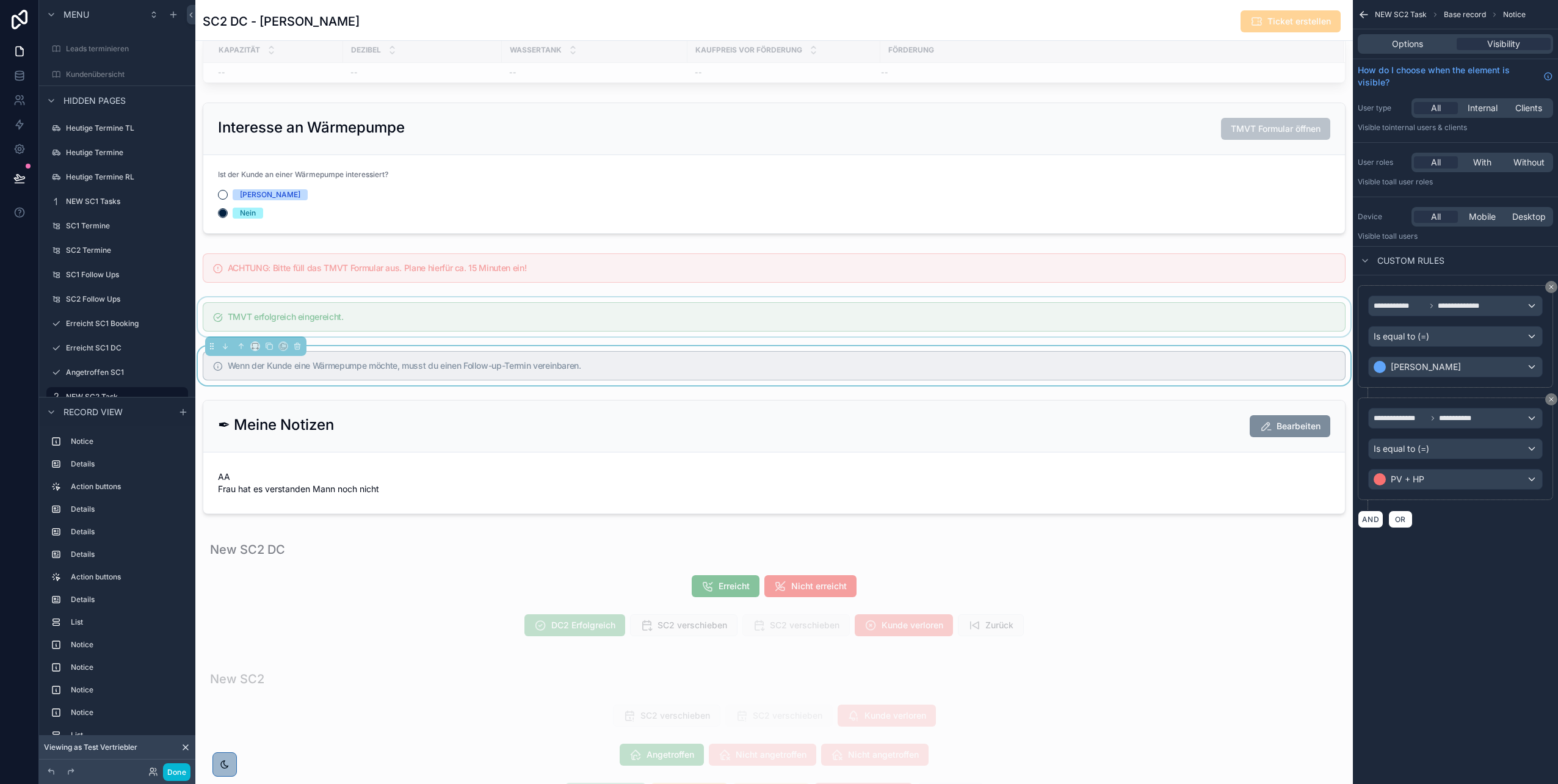
click at [776, 329] on div "scrollable content" at bounding box center [774, 317] width 1158 height 39
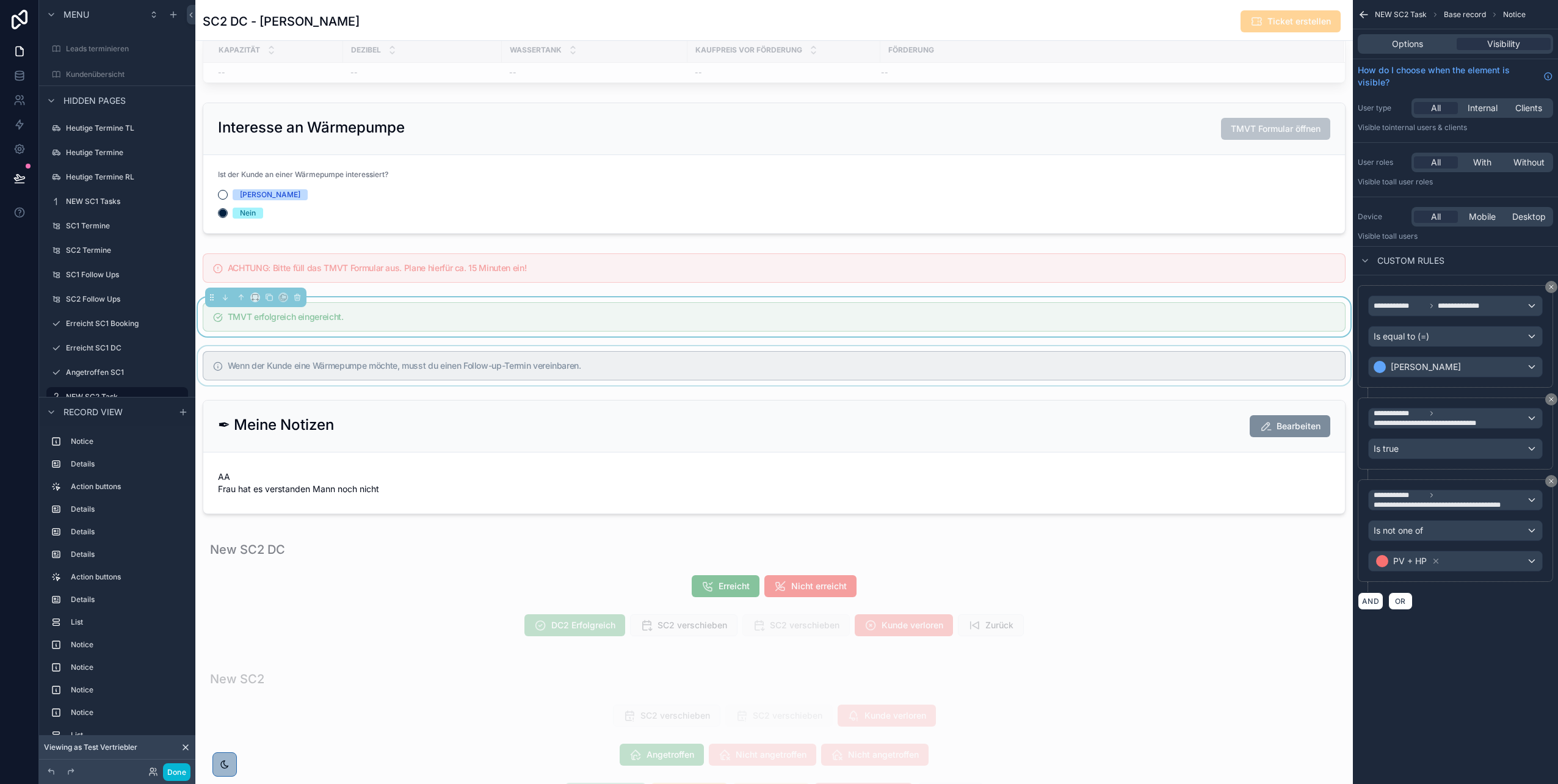
click at [776, 364] on div "scrollable content" at bounding box center [774, 365] width 1158 height 39
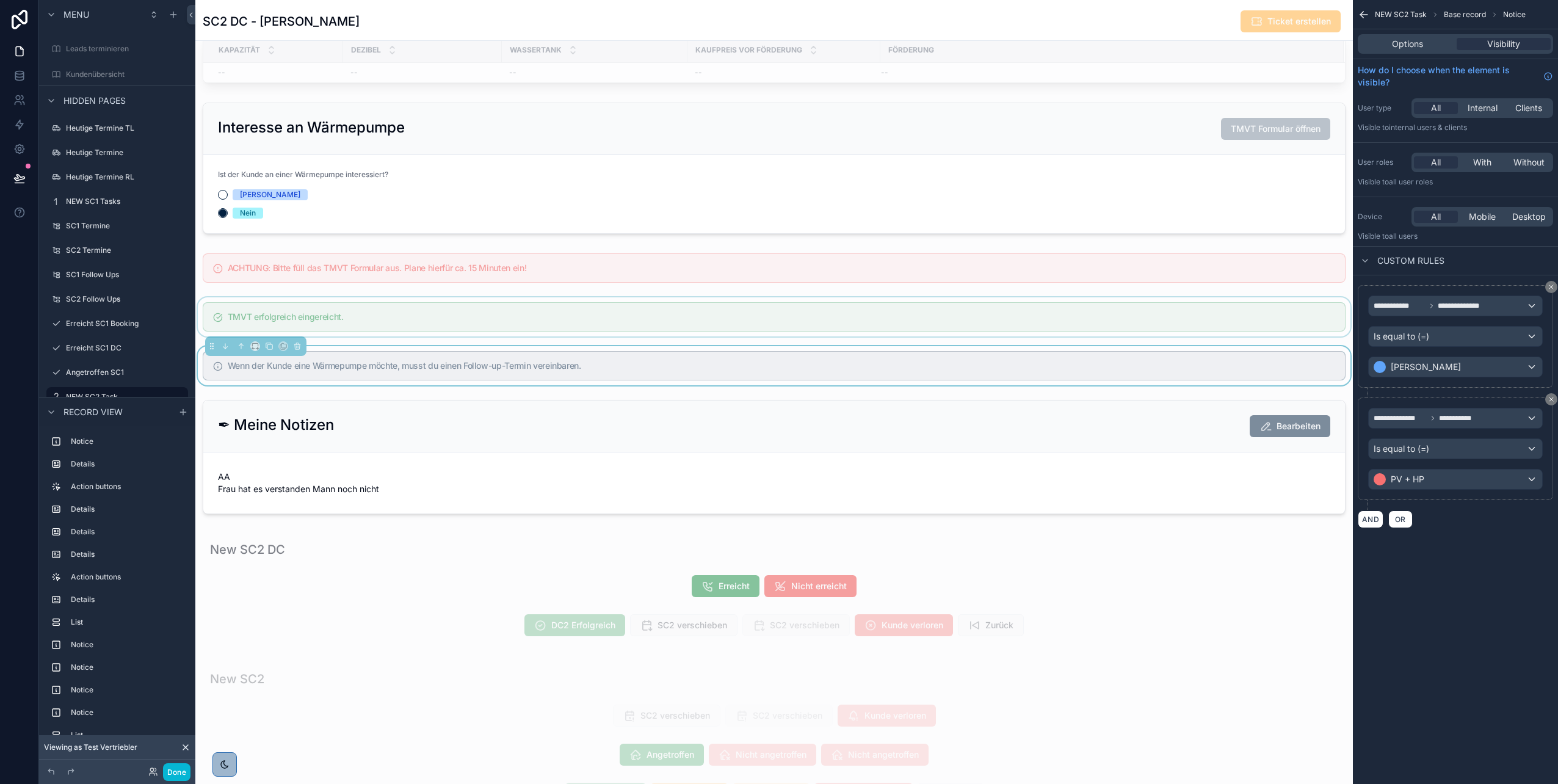
drag, startPoint x: 1198, startPoint y: 336, endPoint x: 1163, endPoint y: 337, distance: 35.0
click at [776, 337] on div "**********" at bounding box center [774, 200] width 1158 height 2965
click at [776, 323] on div "scrollable content" at bounding box center [774, 317] width 1158 height 39
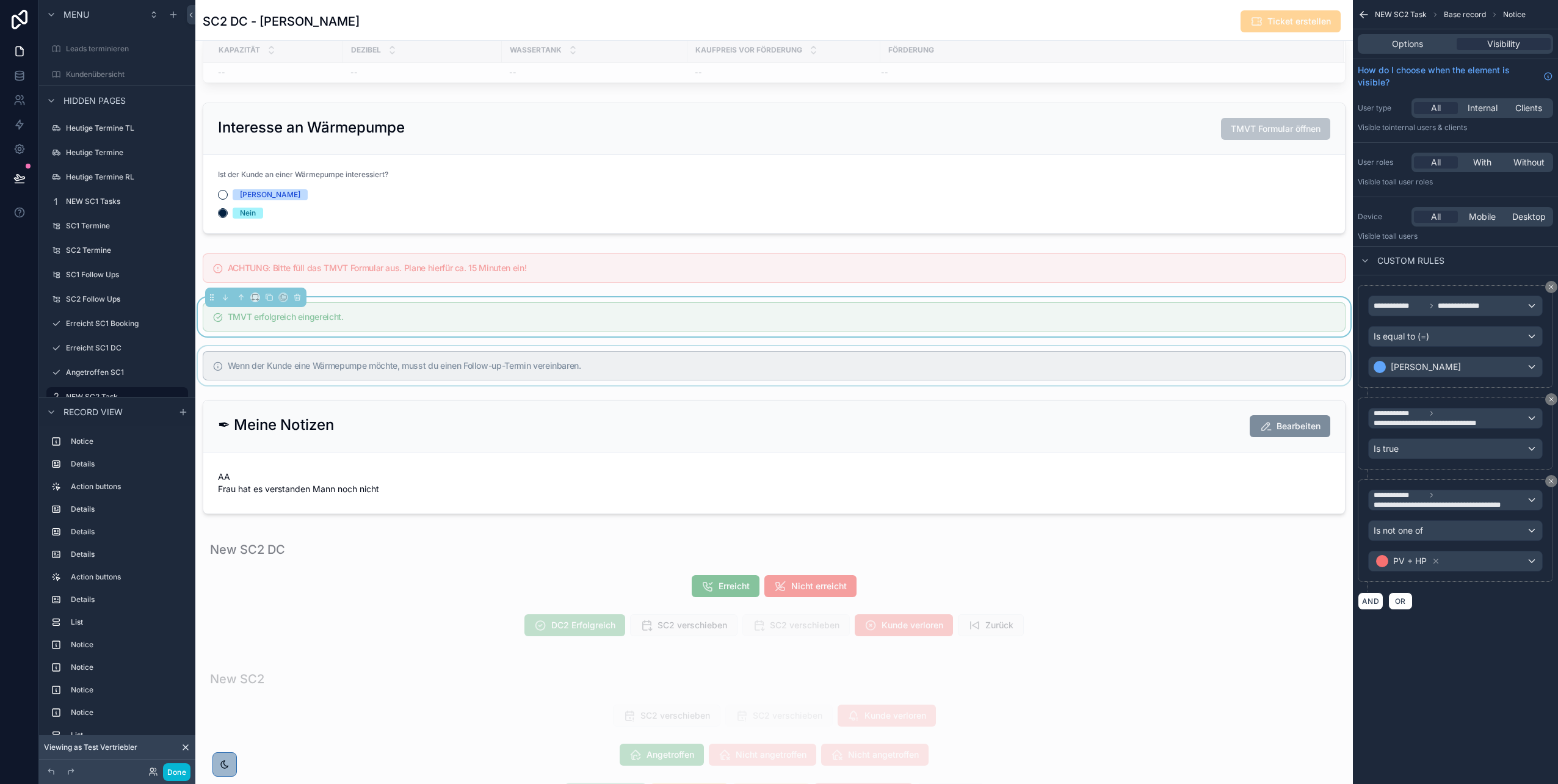
click at [776, 369] on div "scrollable content" at bounding box center [774, 365] width 1158 height 39
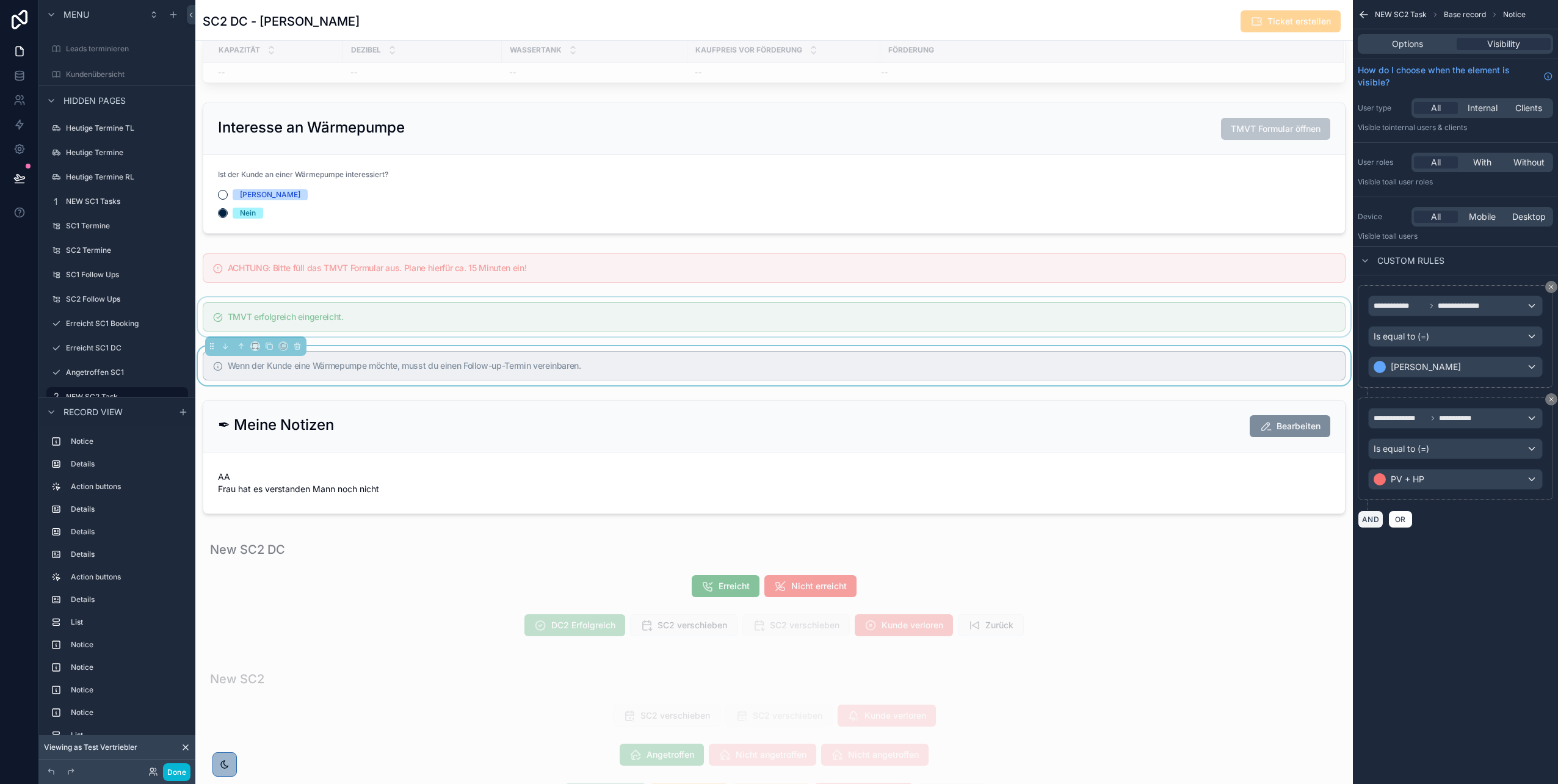
click at [776, 392] on button "AND" at bounding box center [1371, 519] width 25 height 18
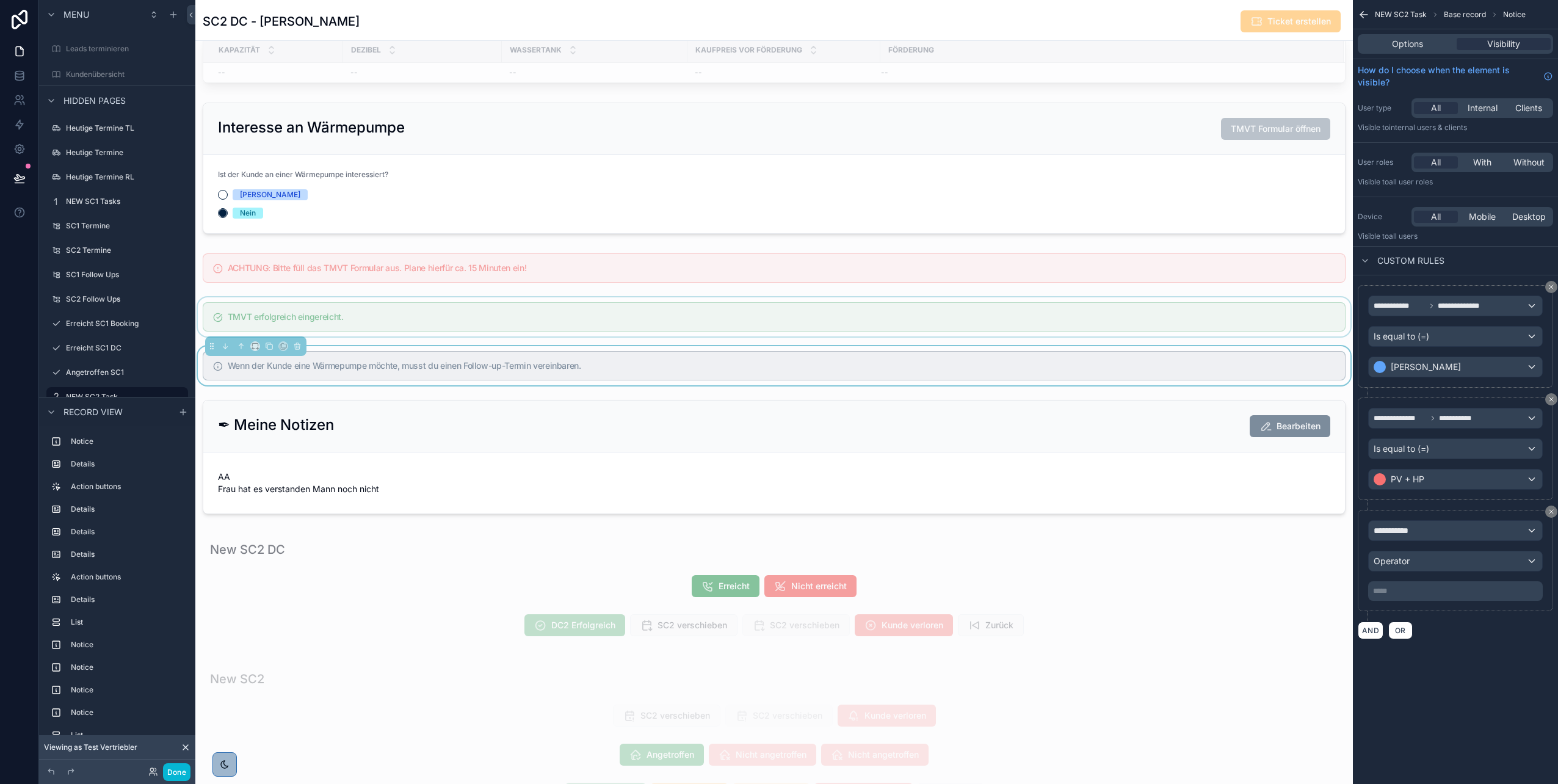
click at [776, 325] on div "scrollable content" at bounding box center [774, 317] width 1158 height 39
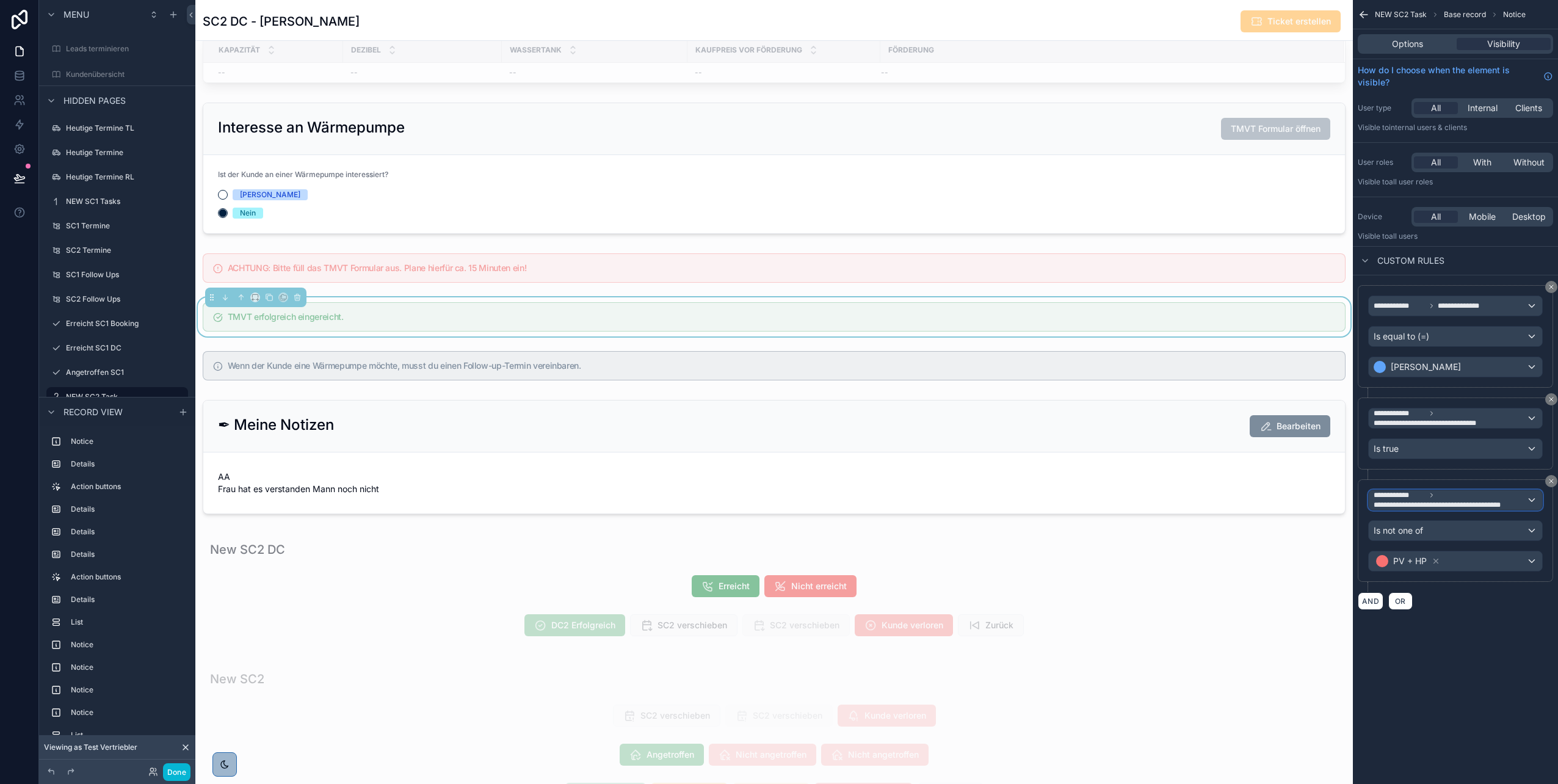
click at [776, 392] on span "**********" at bounding box center [1449, 505] width 150 height 10
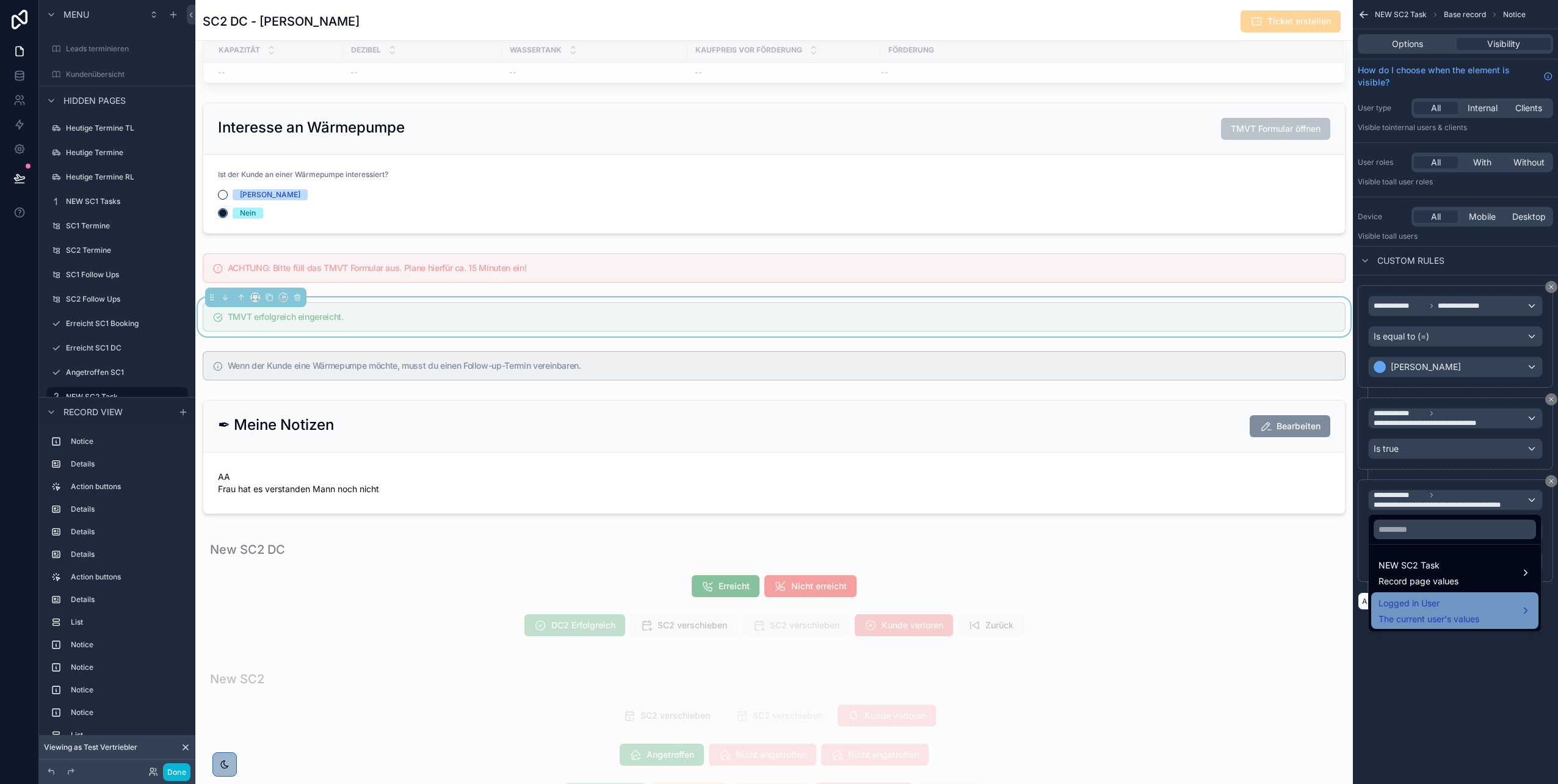
click at [776, 392] on span "Logged in User" at bounding box center [1429, 603] width 101 height 14
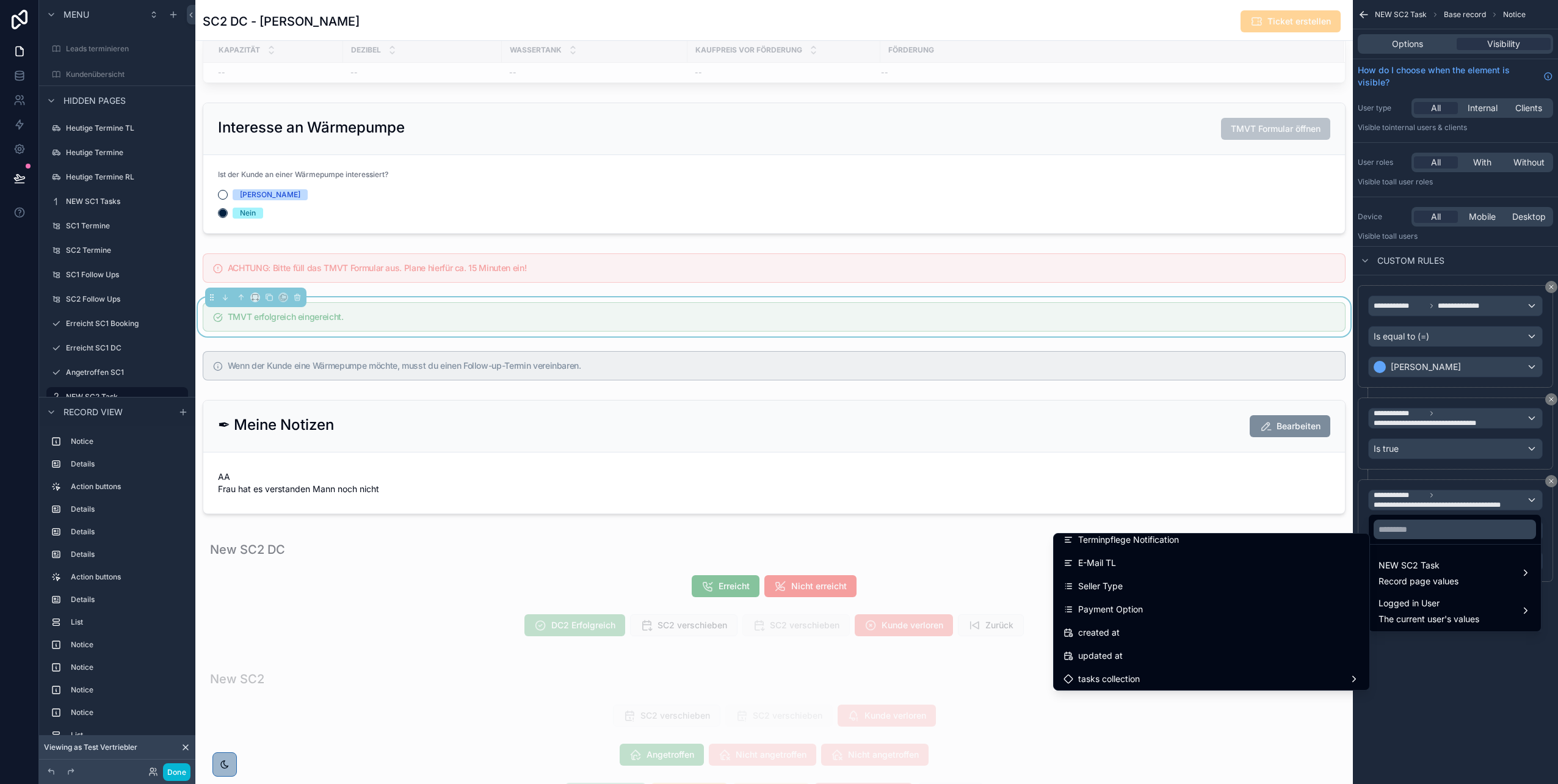
scroll to position [361, 0]
click at [776, 392] on div "Seller Type" at bounding box center [1212, 579] width 296 height 14
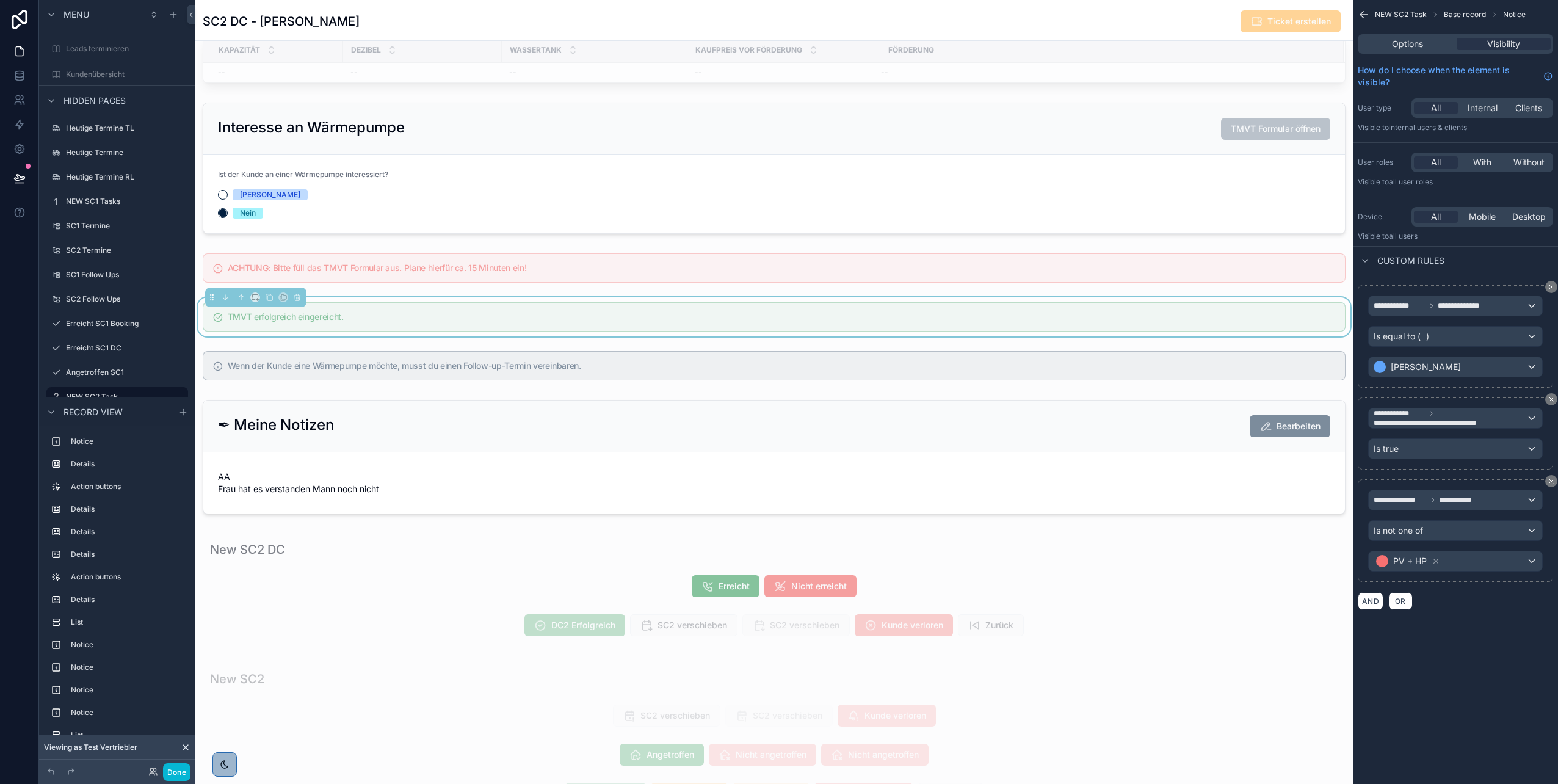
scroll to position [281, 0]
click at [776, 392] on div "Is not one of" at bounding box center [1456, 530] width 174 height 20
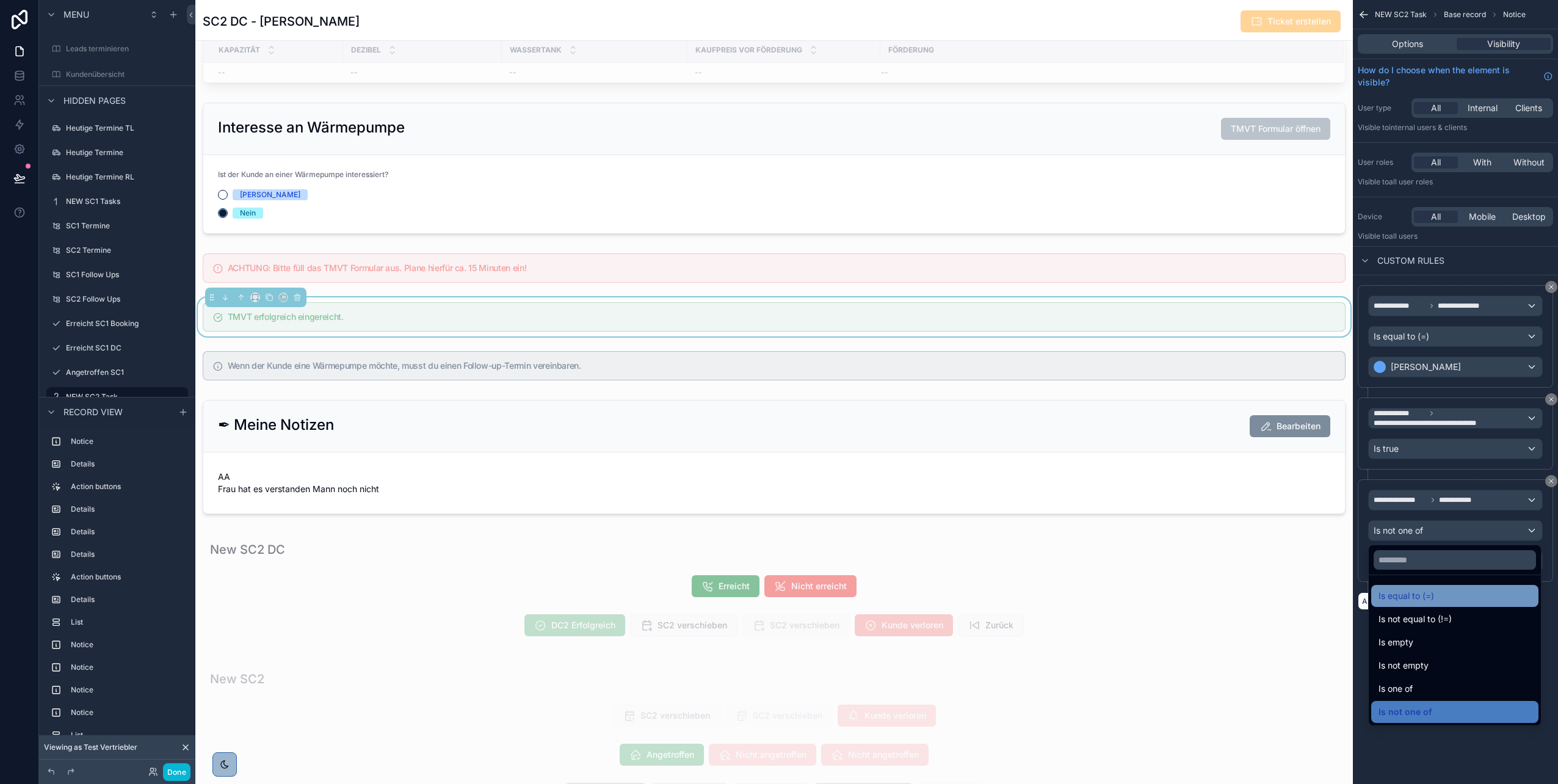
click at [776, 392] on span "Is equal to (=)" at bounding box center [1407, 595] width 56 height 14
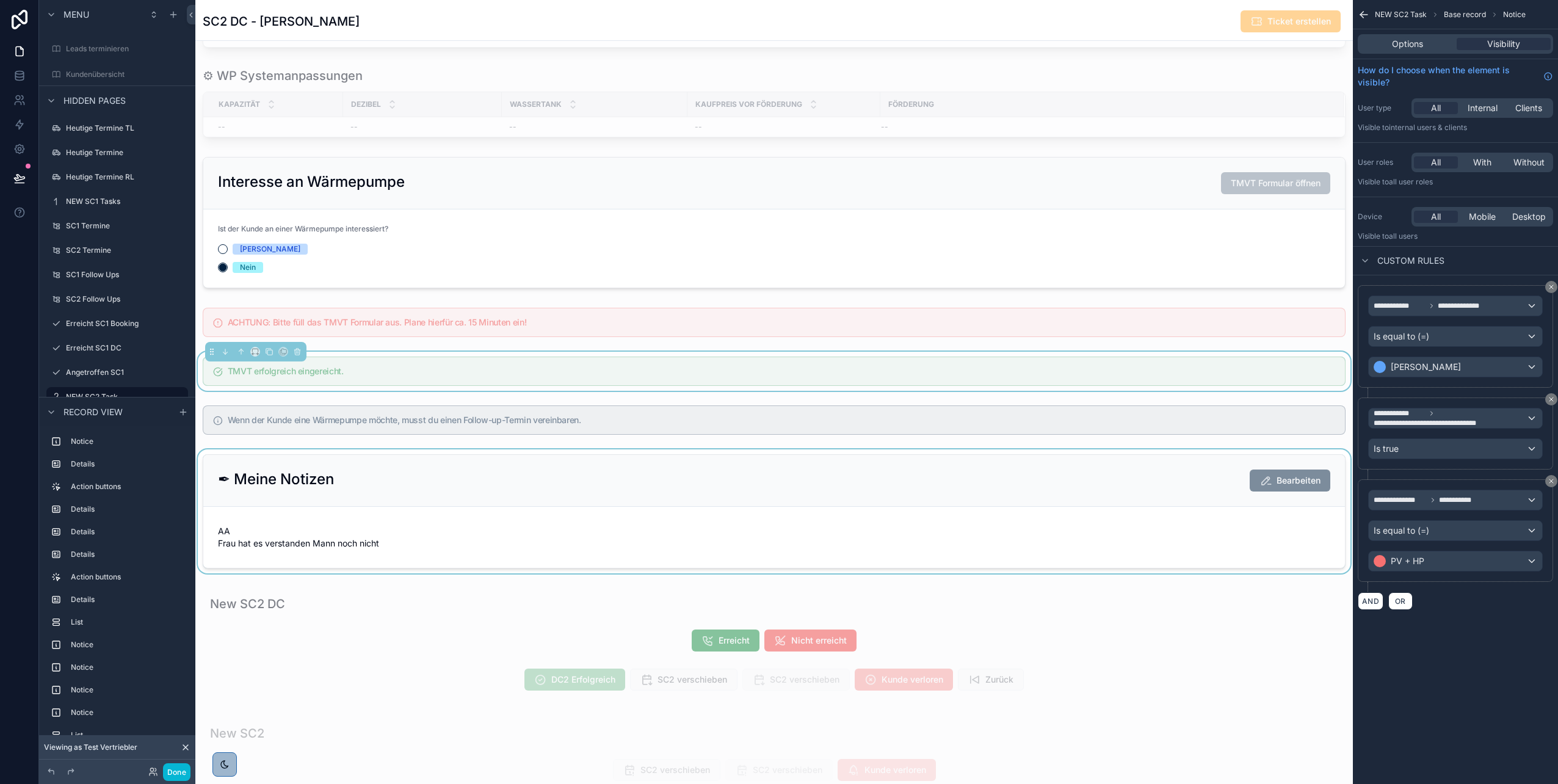
scroll to position [1363, 0]
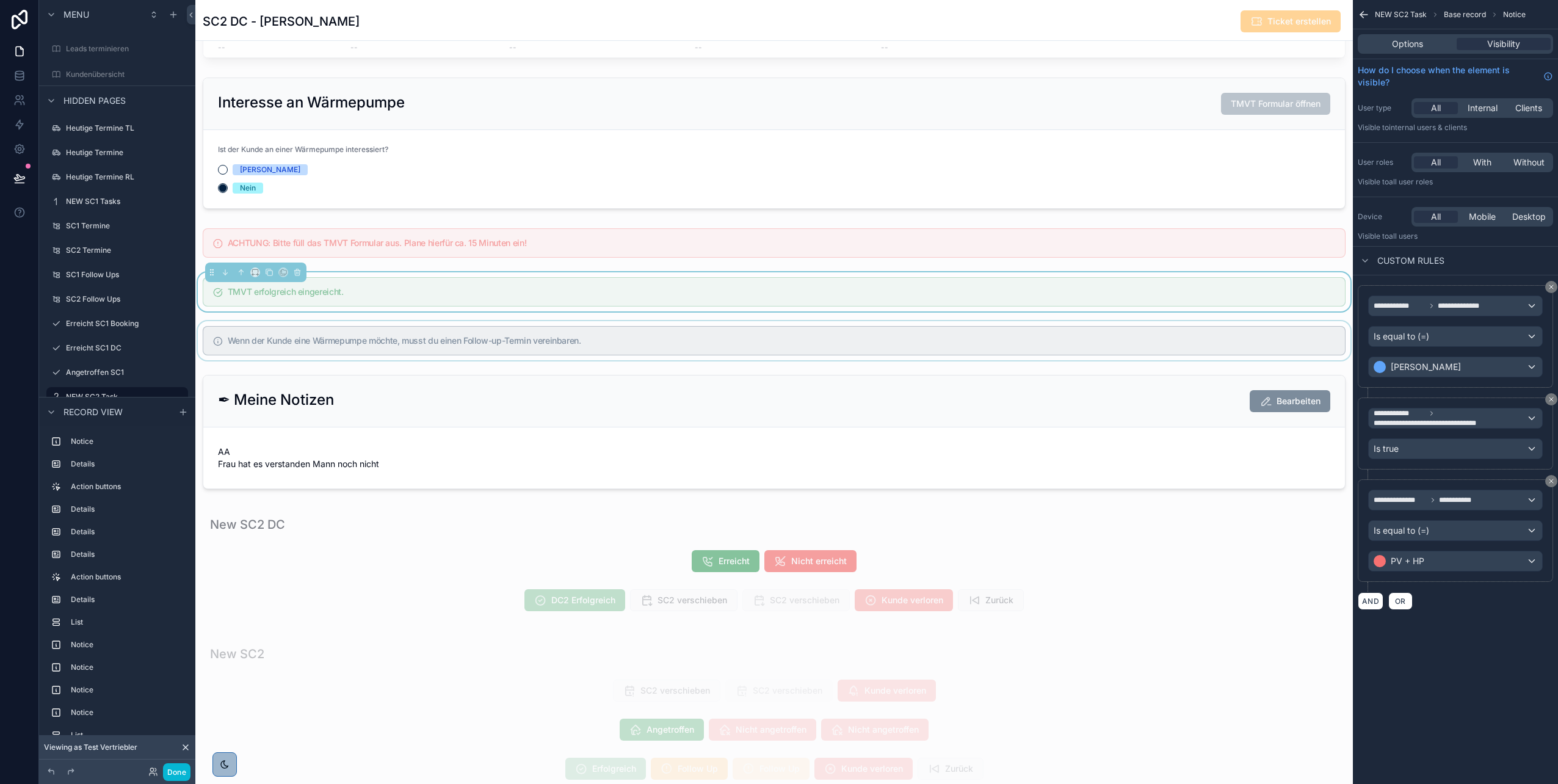
click at [776, 350] on div "scrollable content" at bounding box center [774, 340] width 1158 height 39
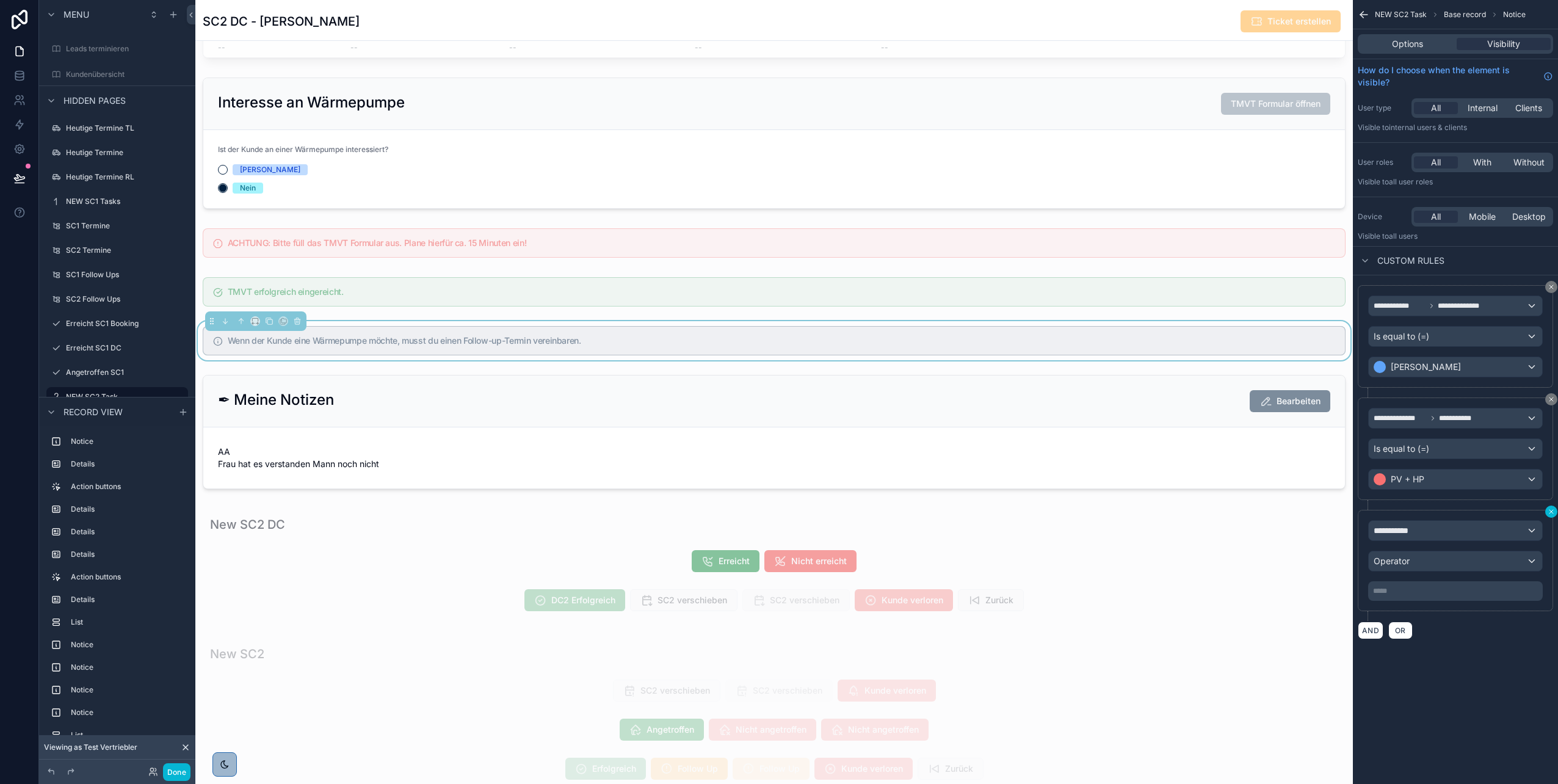
click at [776, 392] on icon "scrollable content" at bounding box center [1551, 511] width 7 height 7
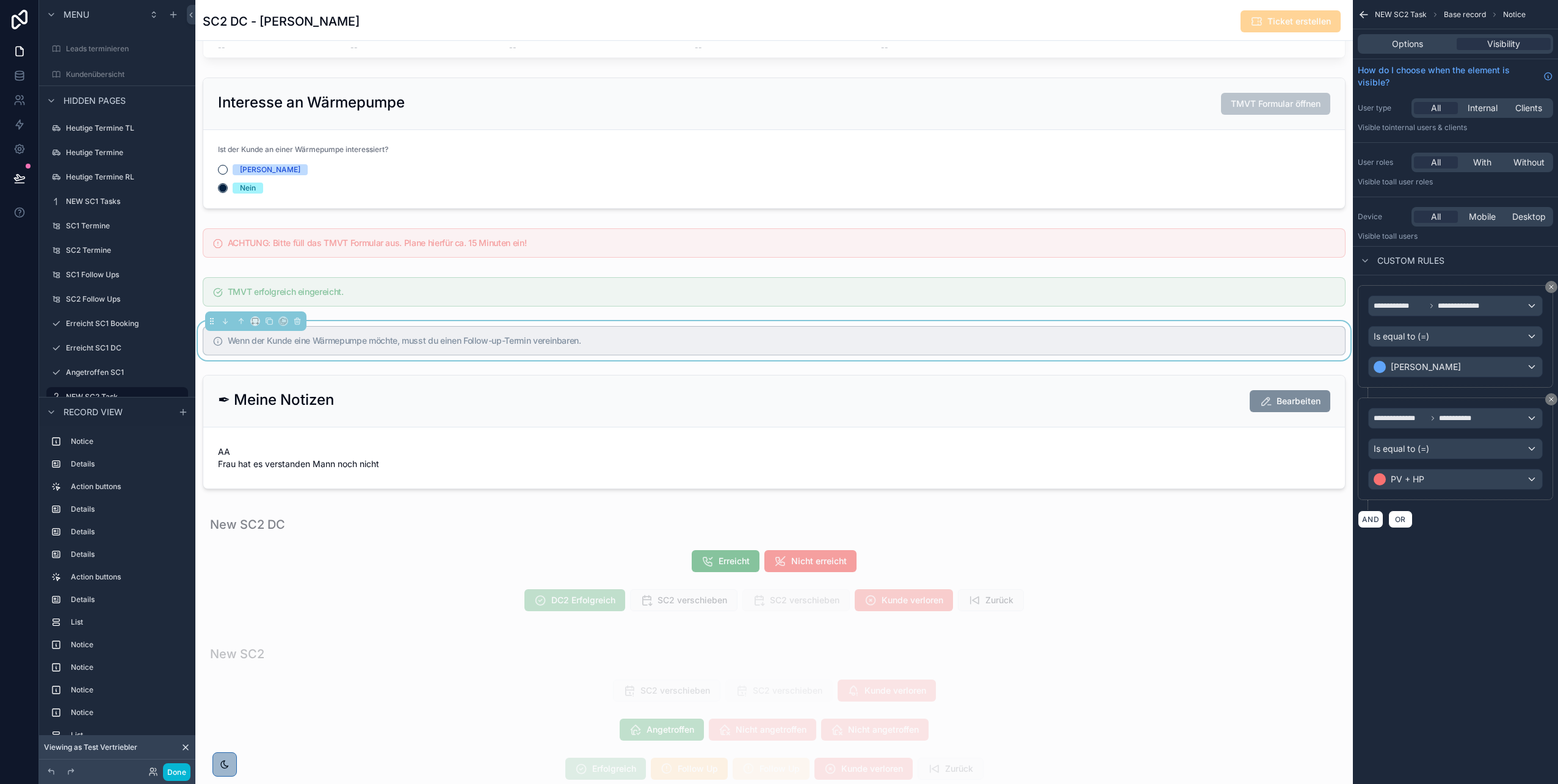
scroll to position [281, 0]
click at [776, 392] on button "AND" at bounding box center [1371, 519] width 25 height 18
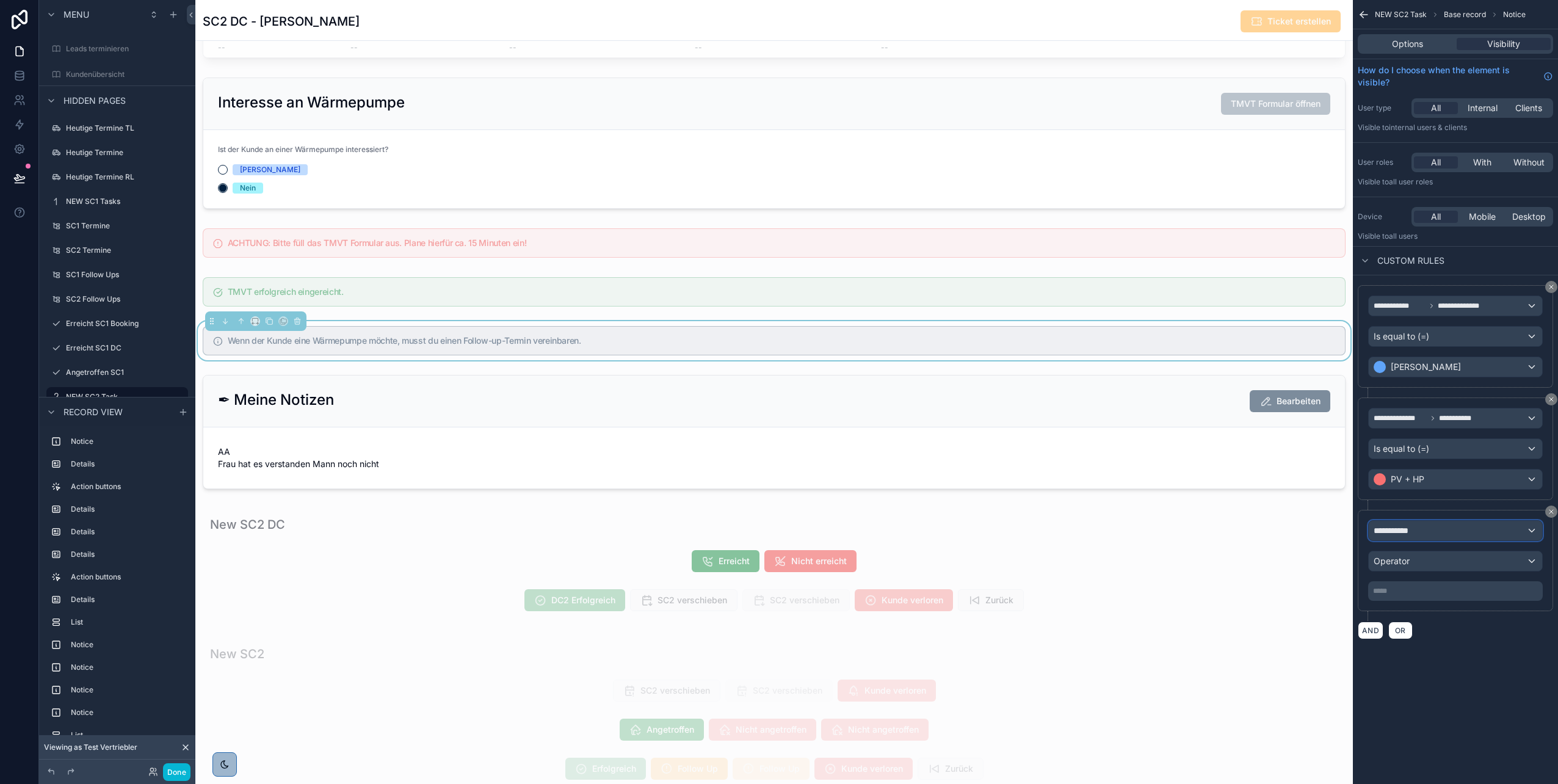
click at [776, 392] on span "**********" at bounding box center [1396, 530] width 45 height 12
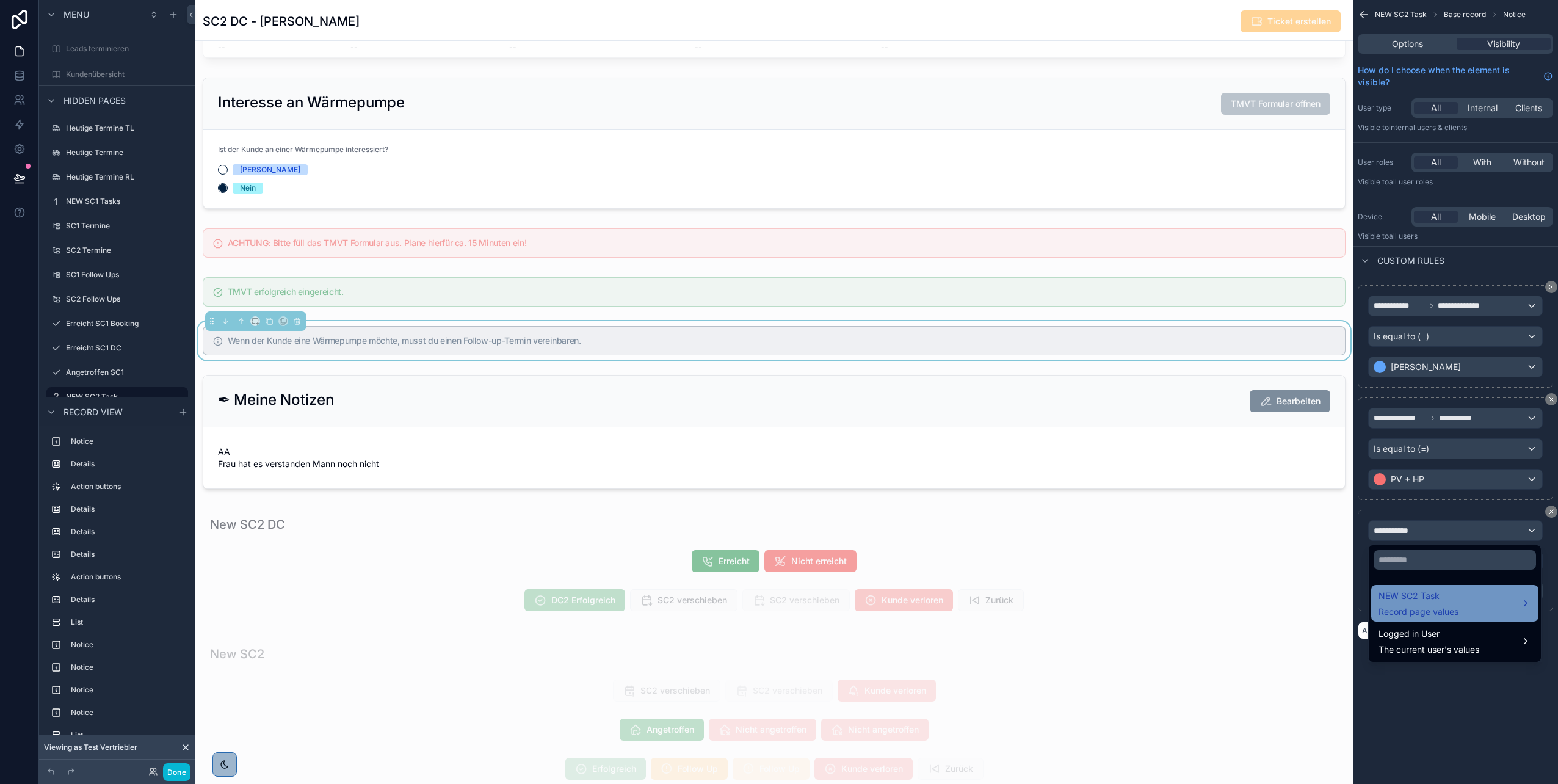
click at [776, 392] on span "NEW SC2 Task" at bounding box center [1419, 595] width 80 height 14
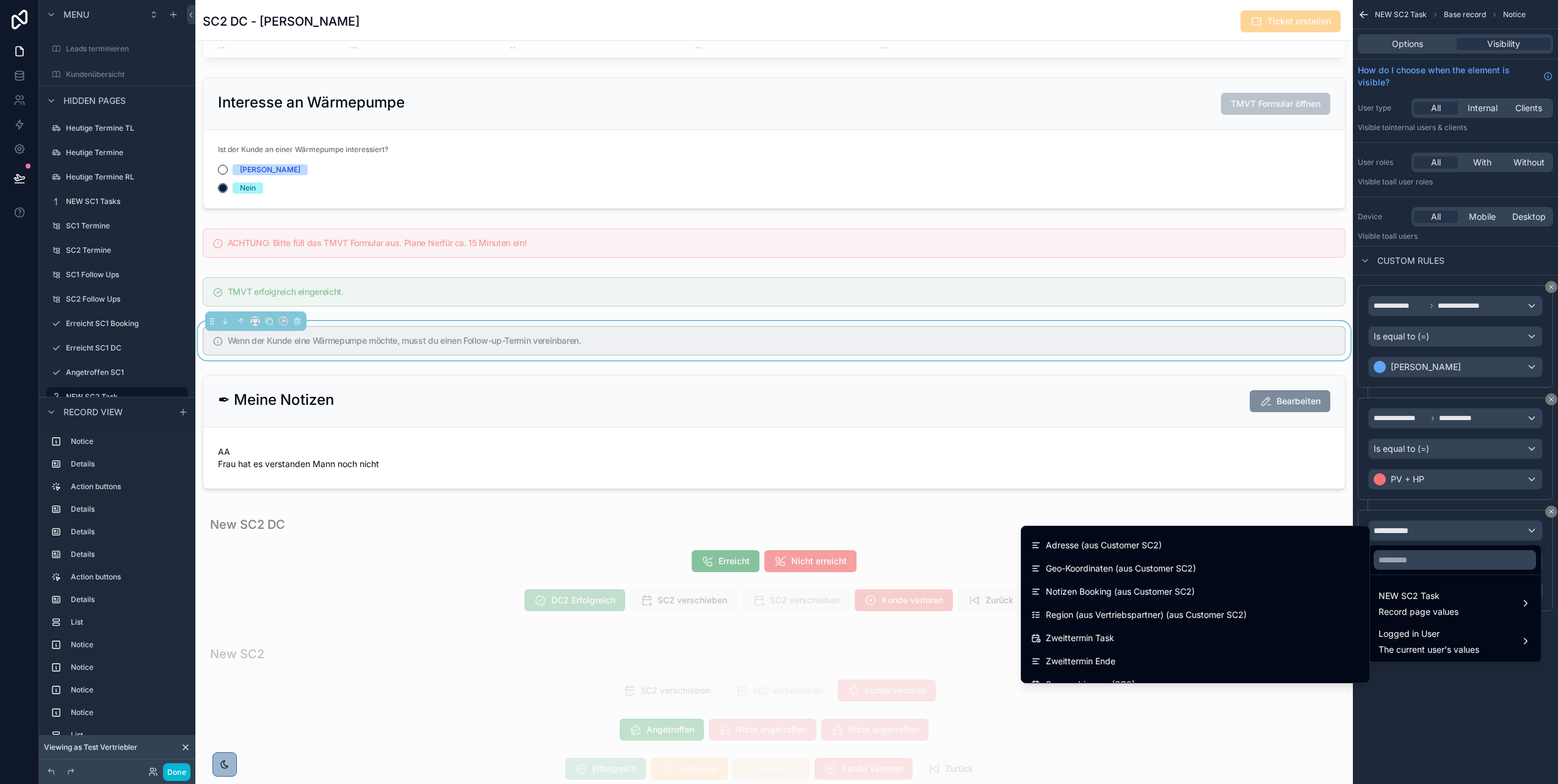
scroll to position [457, 0]
click at [776, 392] on input "text" at bounding box center [1455, 560] width 162 height 20
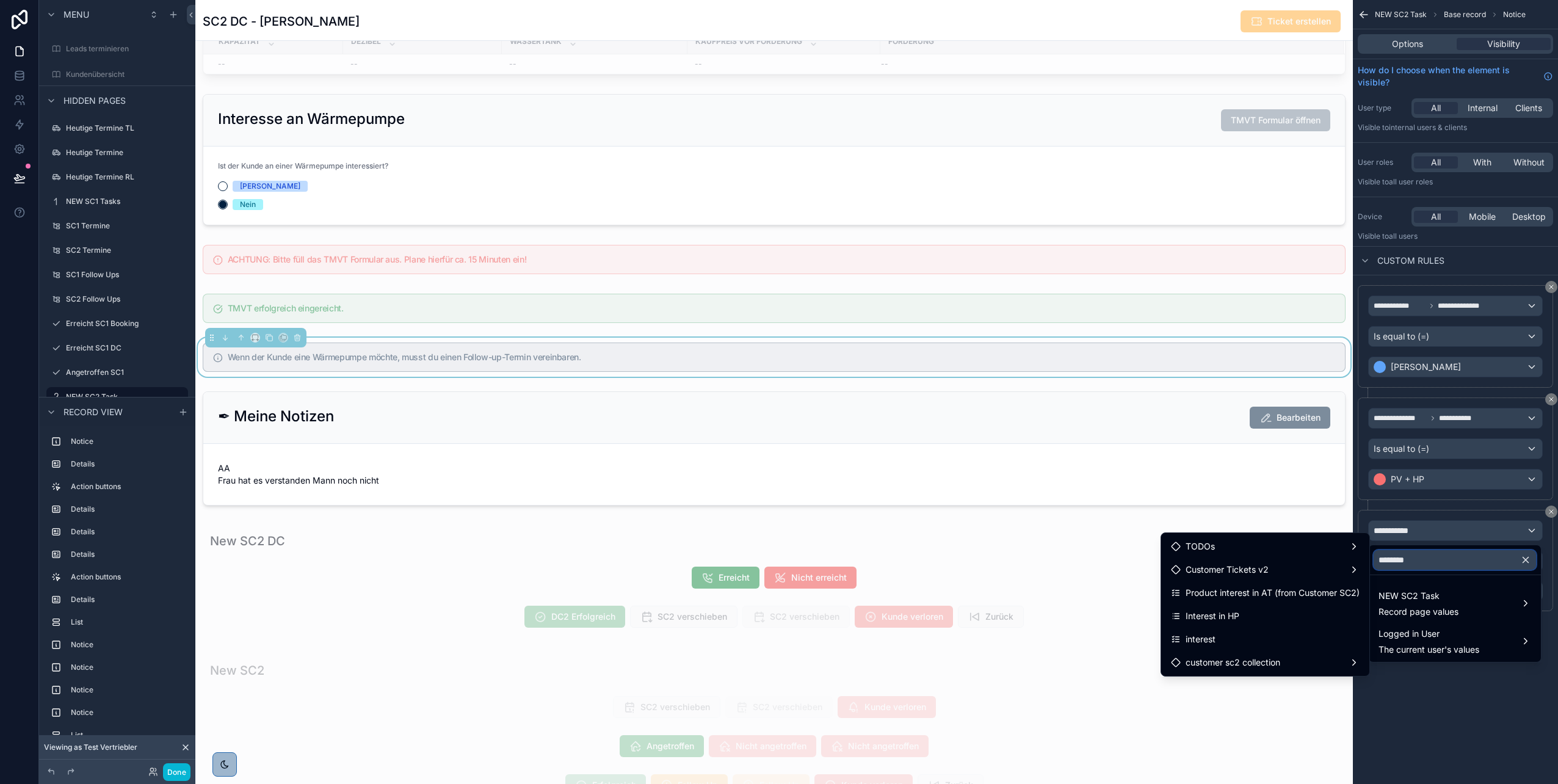
scroll to position [1347, 0]
type input "********"
click at [724, 237] on div "**********" at bounding box center [774, 191] width 1158 height 2965
click at [776, 392] on div "**********" at bounding box center [774, 191] width 1158 height 2965
click at [776, 392] on div "scrollable content" at bounding box center [779, 392] width 1558 height 784
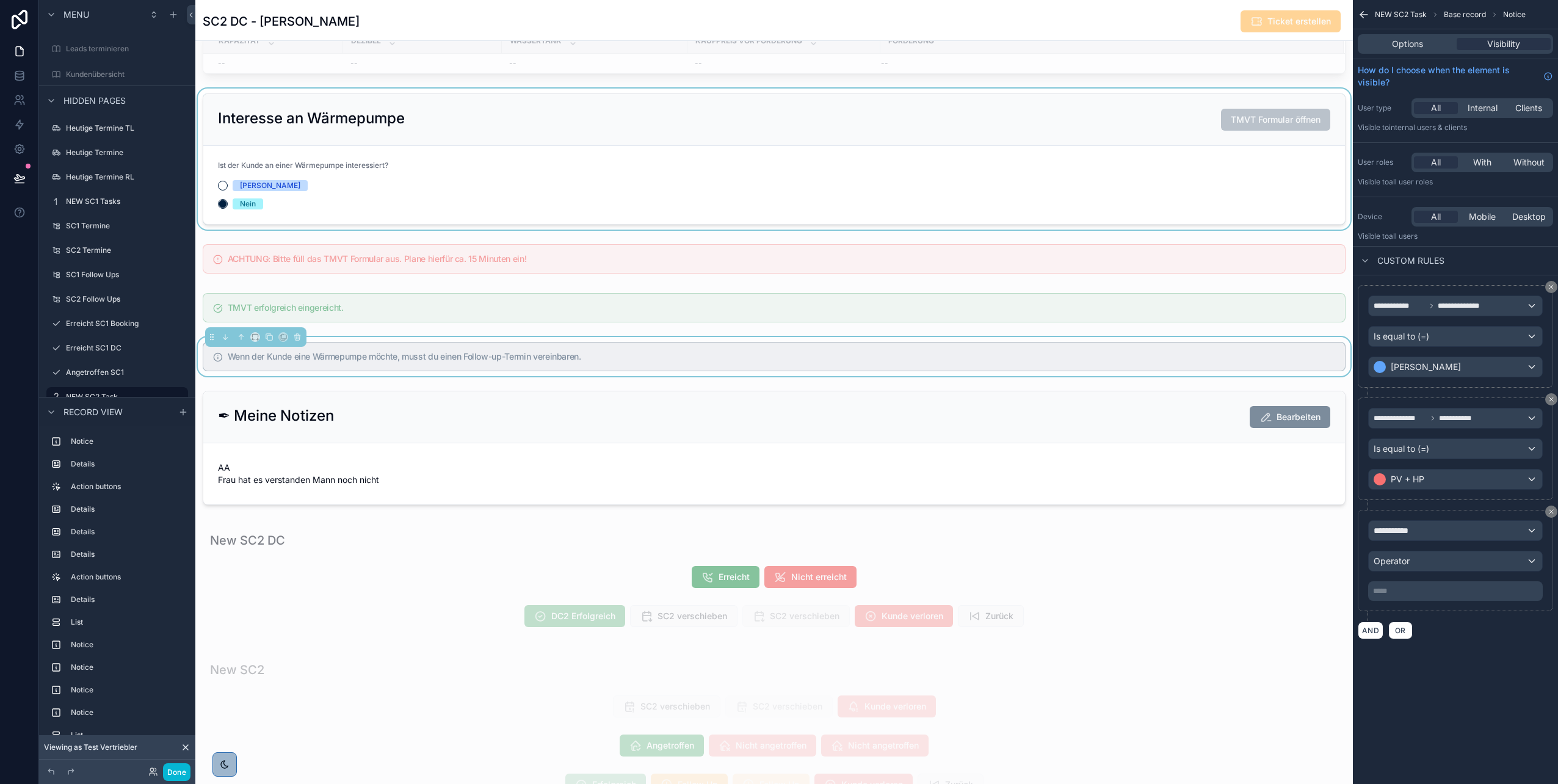
click at [776, 209] on div "scrollable content" at bounding box center [774, 158] width 1158 height 141
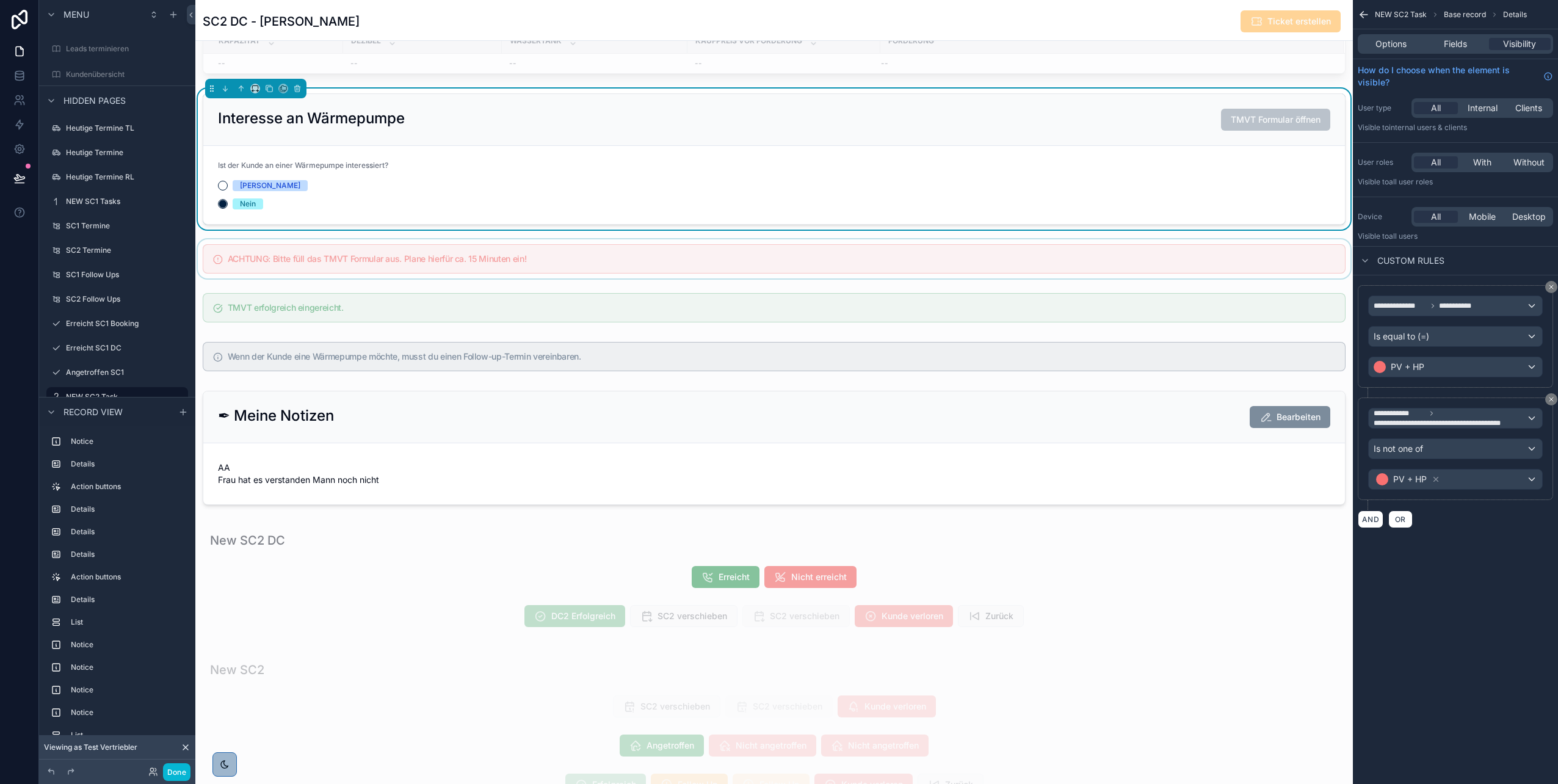
click at [776, 262] on div "scrollable content" at bounding box center [774, 259] width 1158 height 39
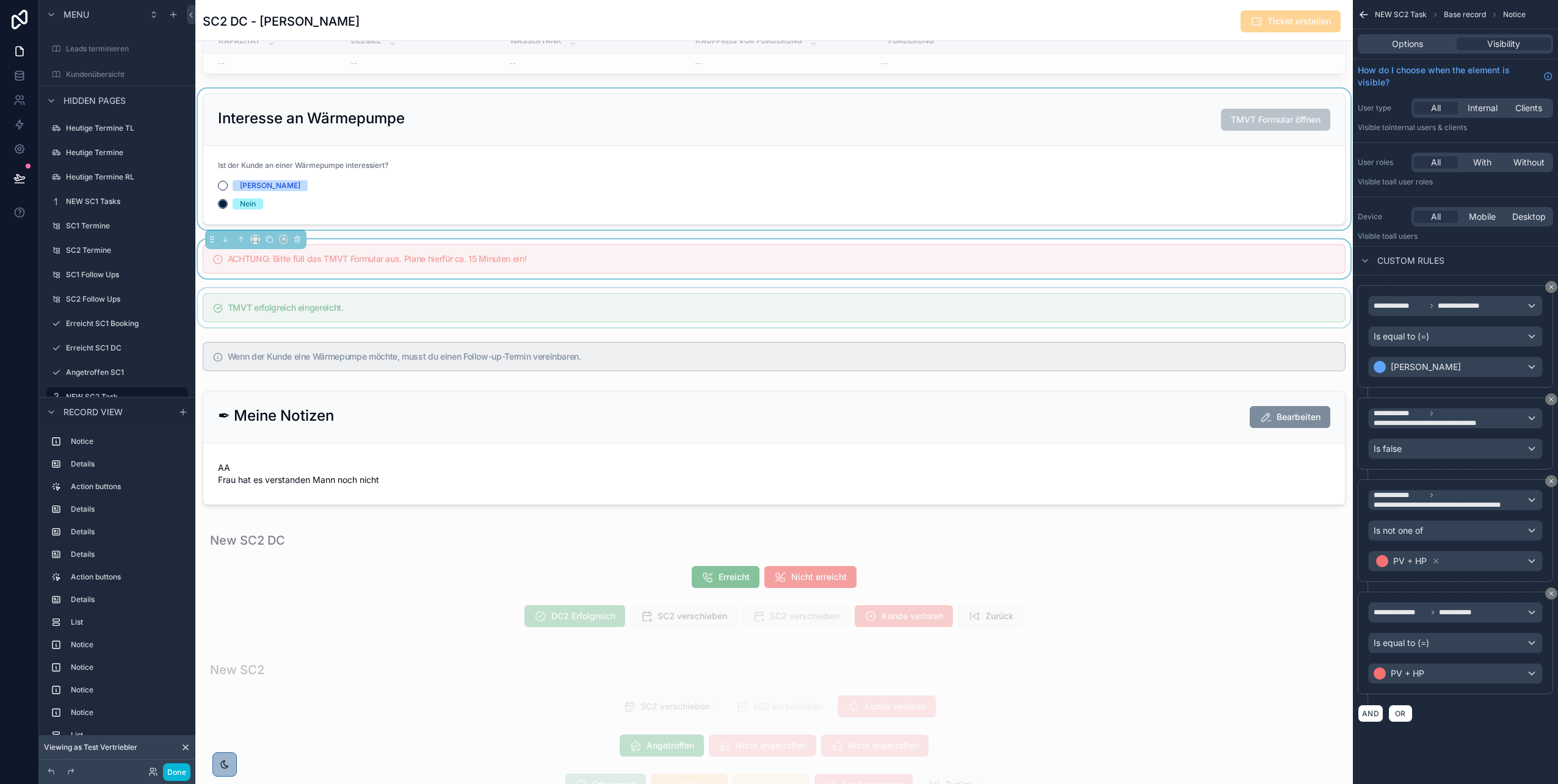
click at [575, 322] on div "scrollable content" at bounding box center [774, 307] width 1158 height 39
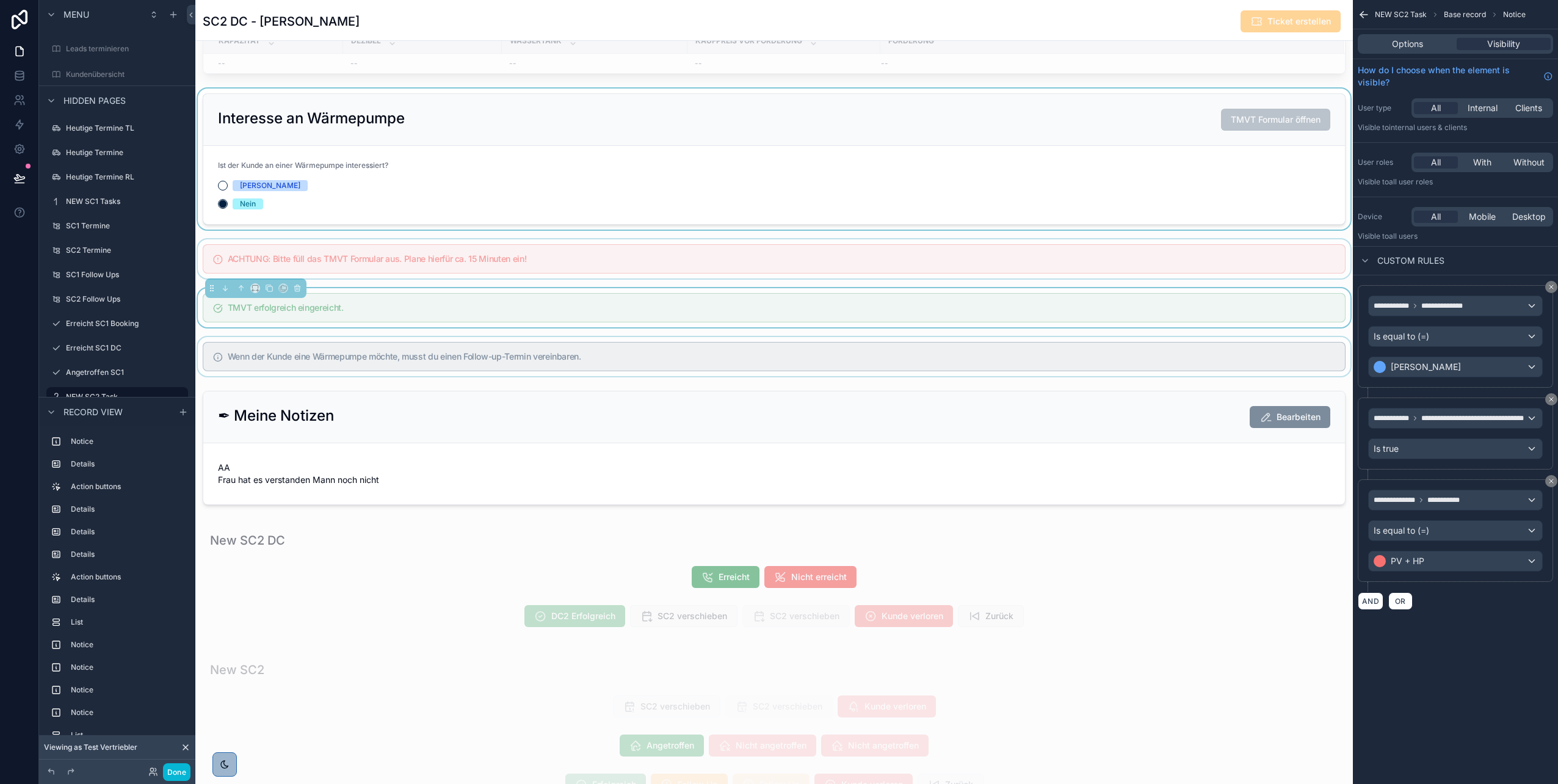
click at [544, 357] on div "scrollable content" at bounding box center [774, 356] width 1158 height 39
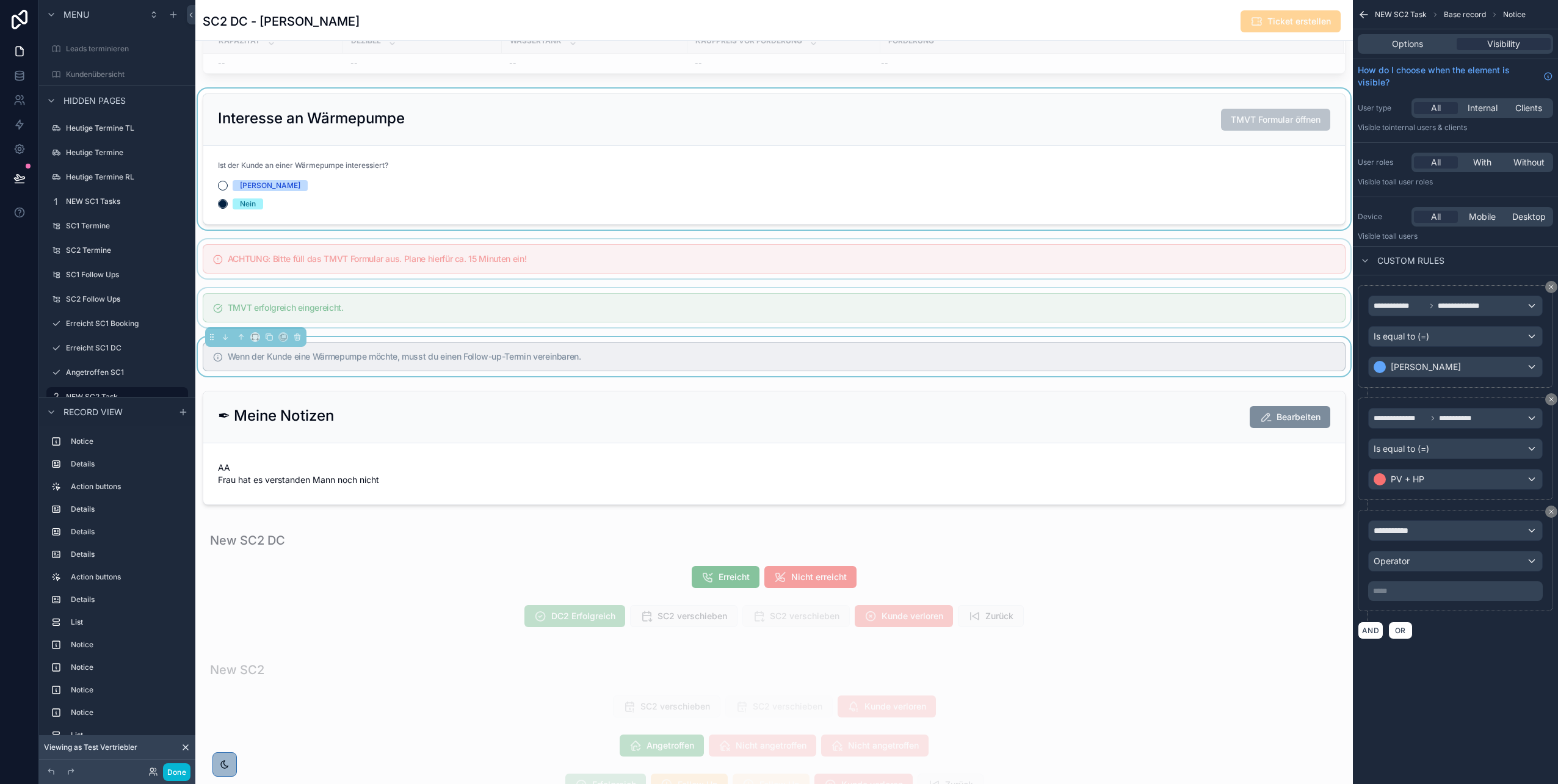
click at [547, 304] on div "scrollable content" at bounding box center [774, 307] width 1158 height 39
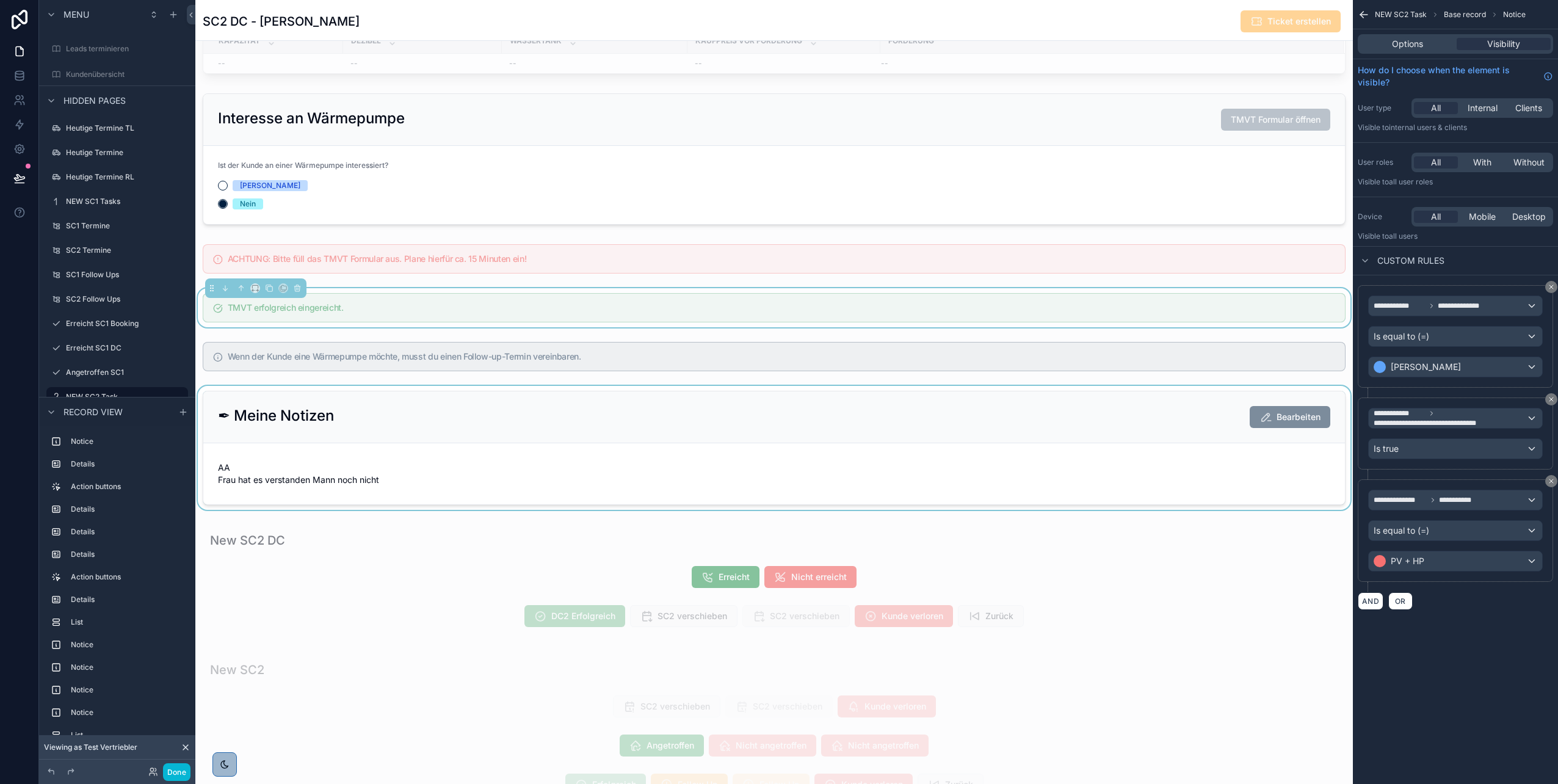
scroll to position [281, 0]
click at [776, 392] on button "AND" at bounding box center [1371, 601] width 25 height 18
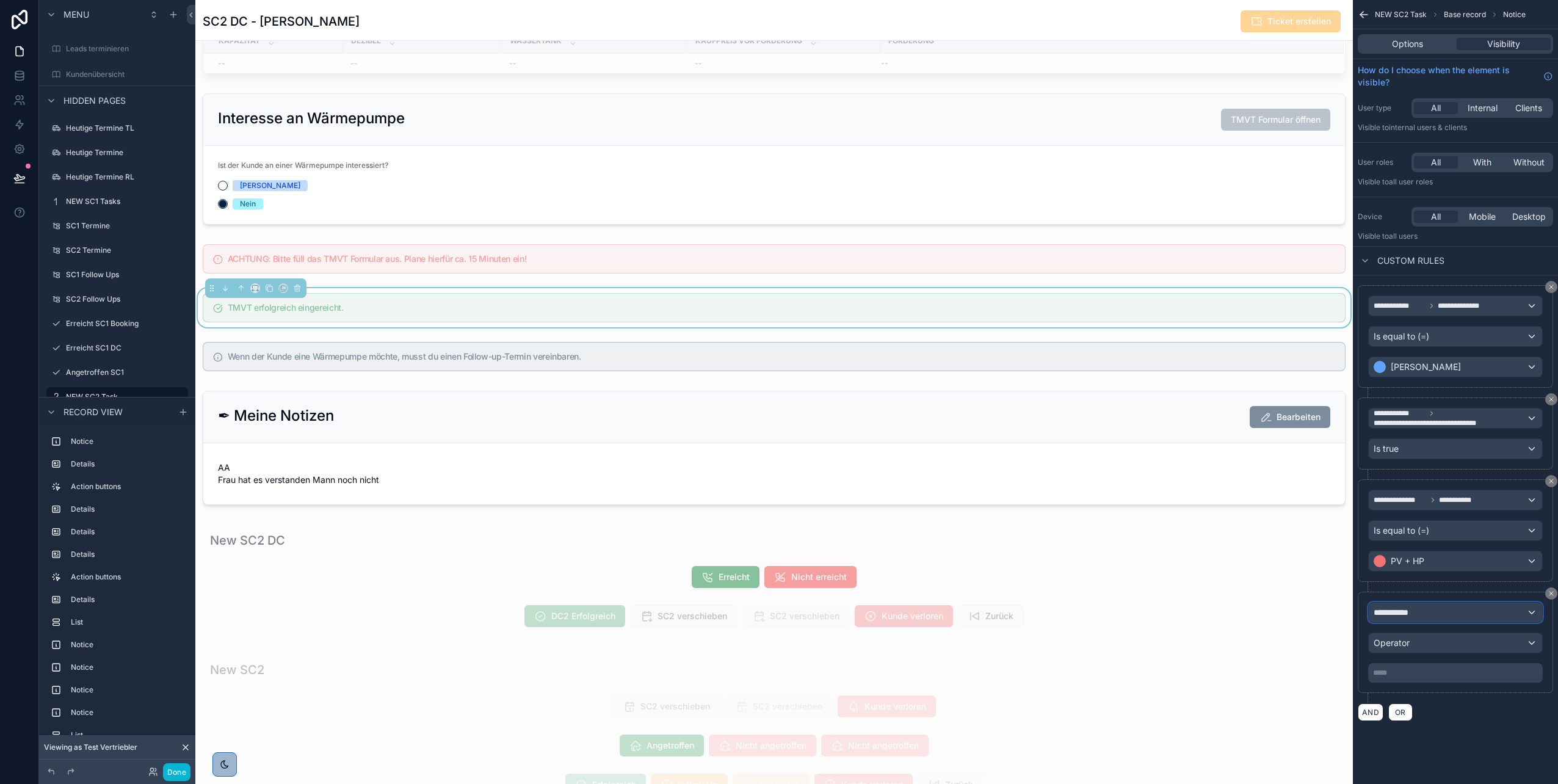
click at [776, 392] on span "**********" at bounding box center [1396, 612] width 45 height 12
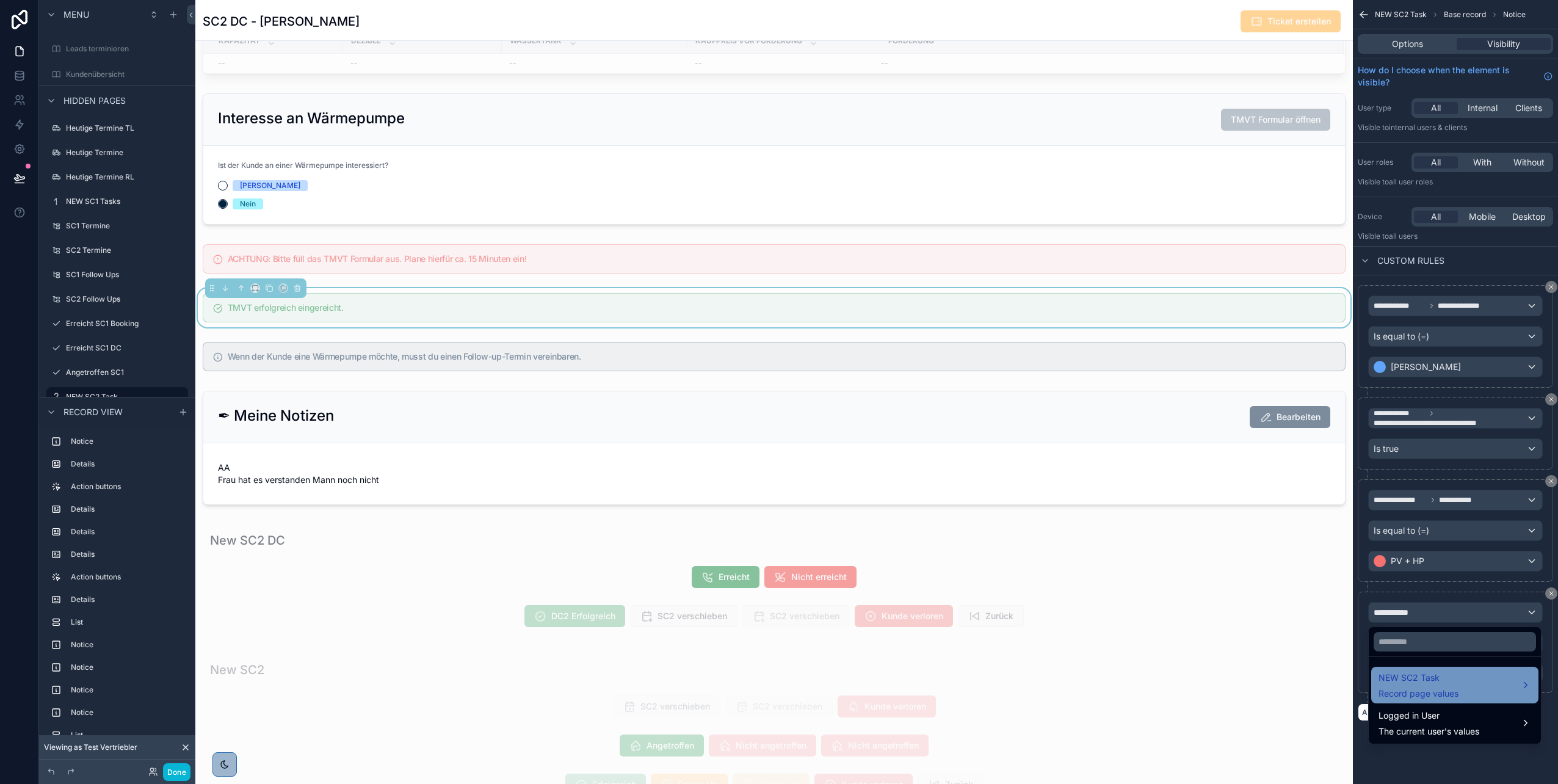
click at [776, 392] on div "NEW SC2 Task Record page values" at bounding box center [1419, 685] width 80 height 29
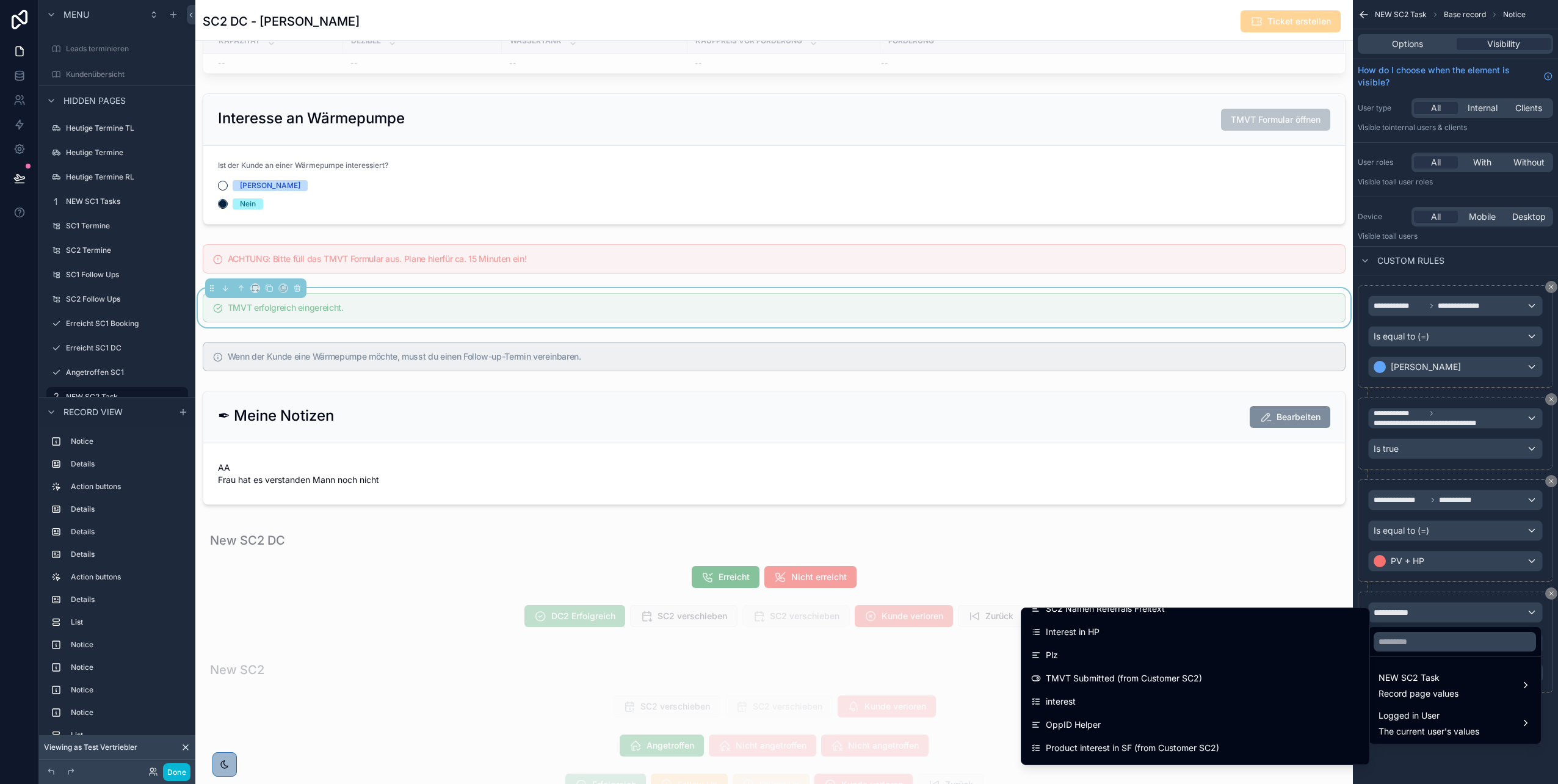
scroll to position [6841, 0]
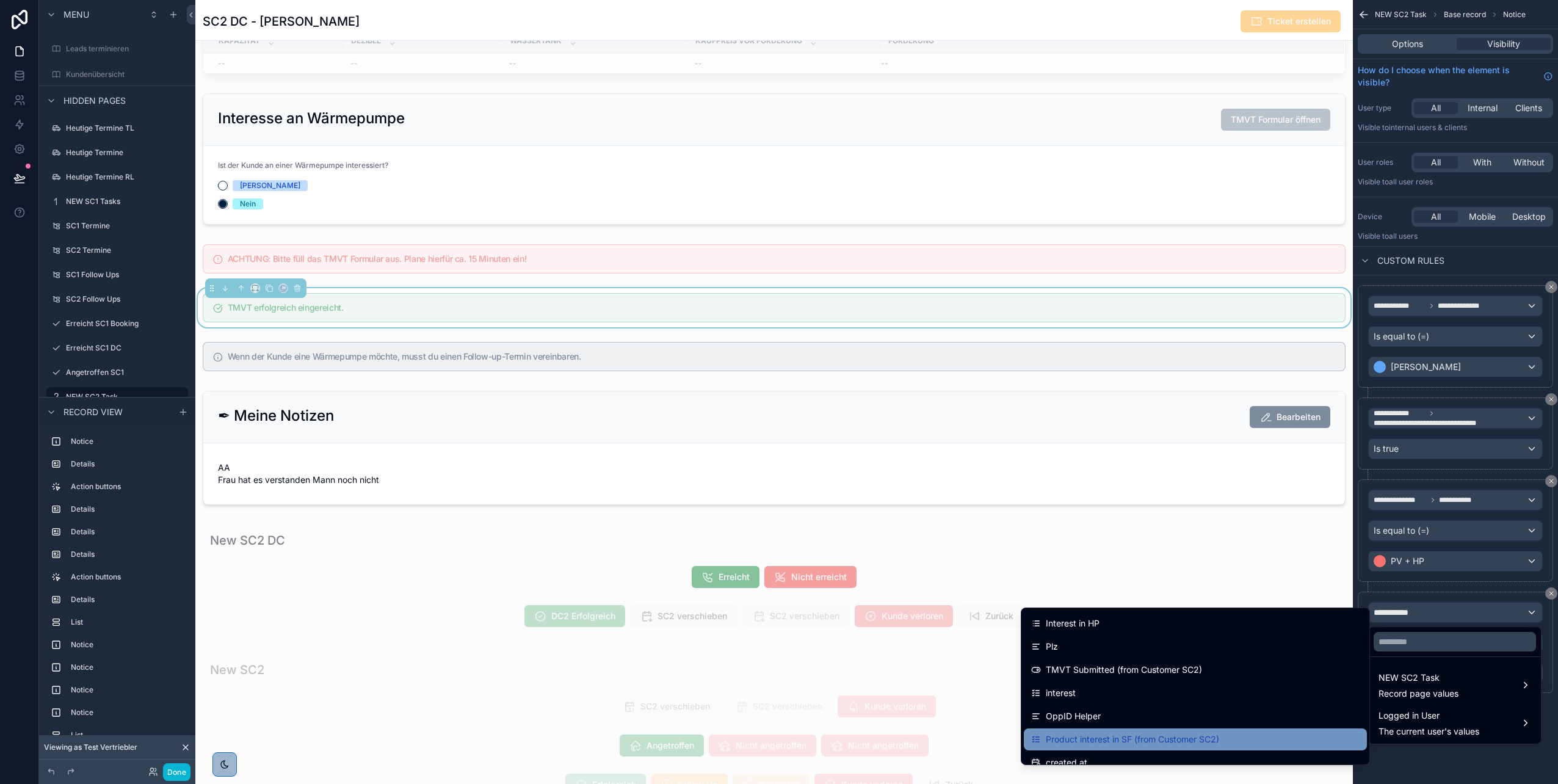
click at [776, 392] on span "Product interest in SF (from Customer SC2)" at bounding box center [1133, 739] width 174 height 14
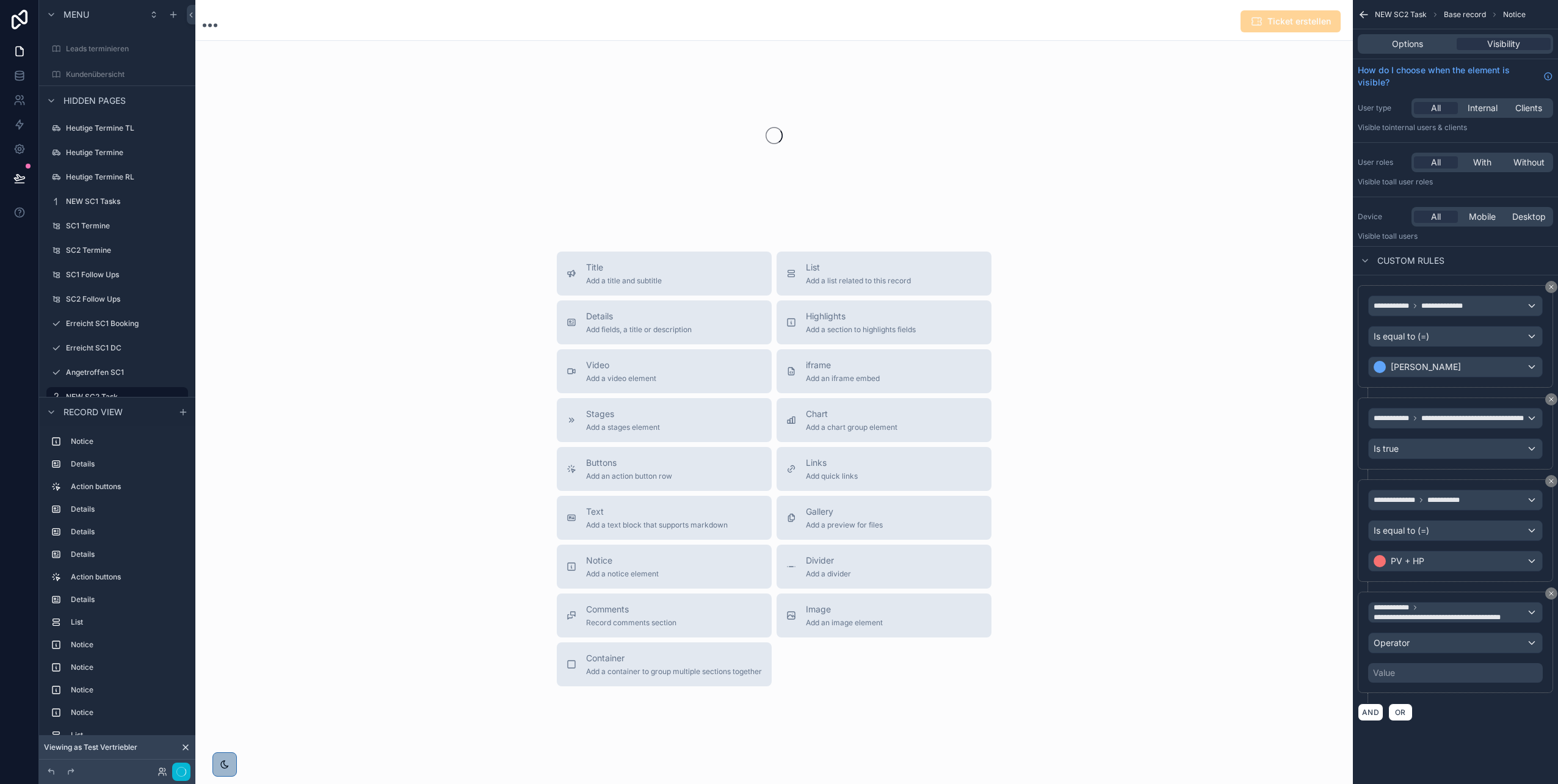
scroll to position [17, 0]
click at [776, 392] on span "Operator" at bounding box center [1392, 642] width 36 height 10
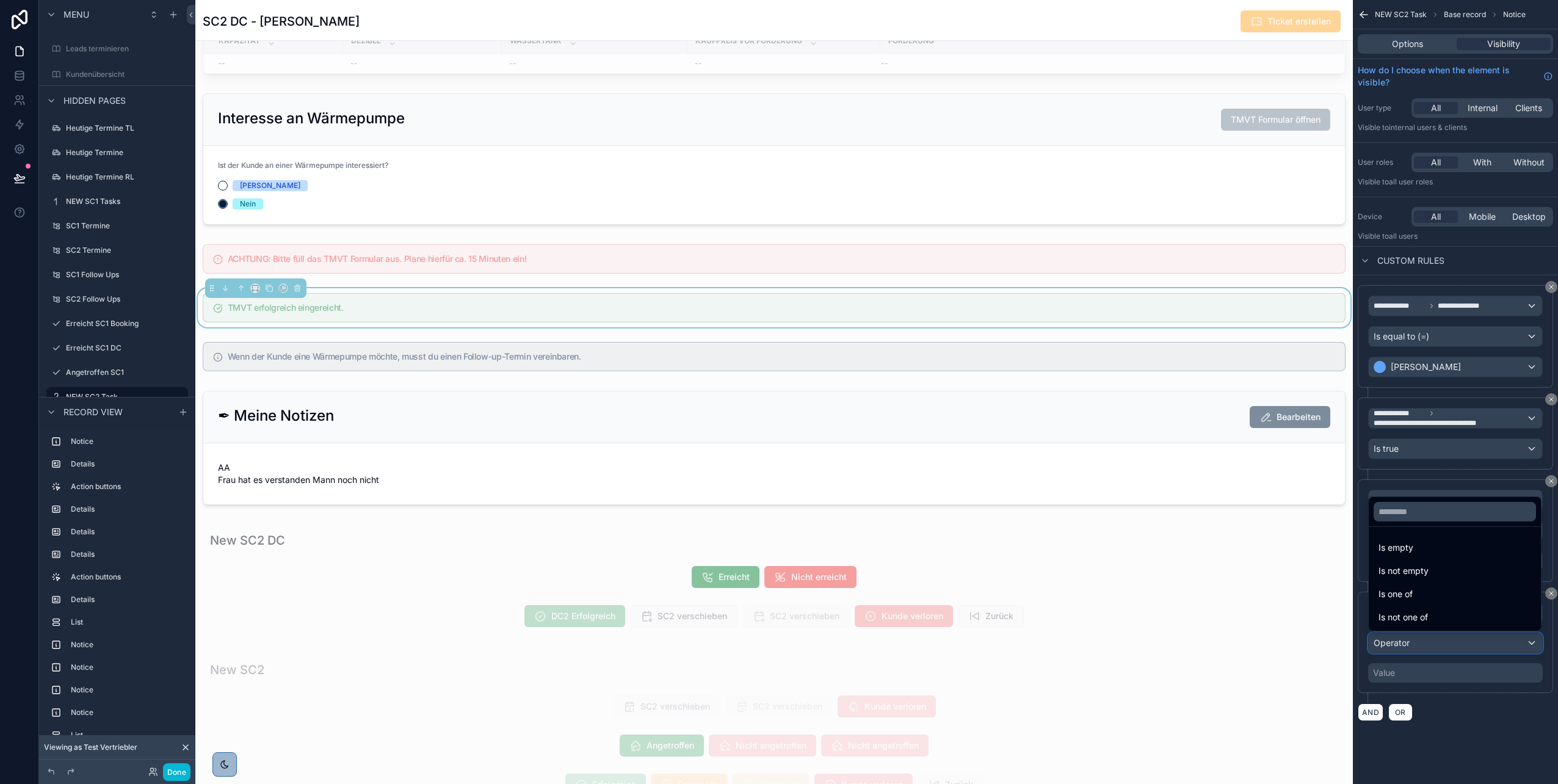
scroll to position [281, 0]
click at [776, 392] on span "Is not one of" at bounding box center [1404, 617] width 49 height 14
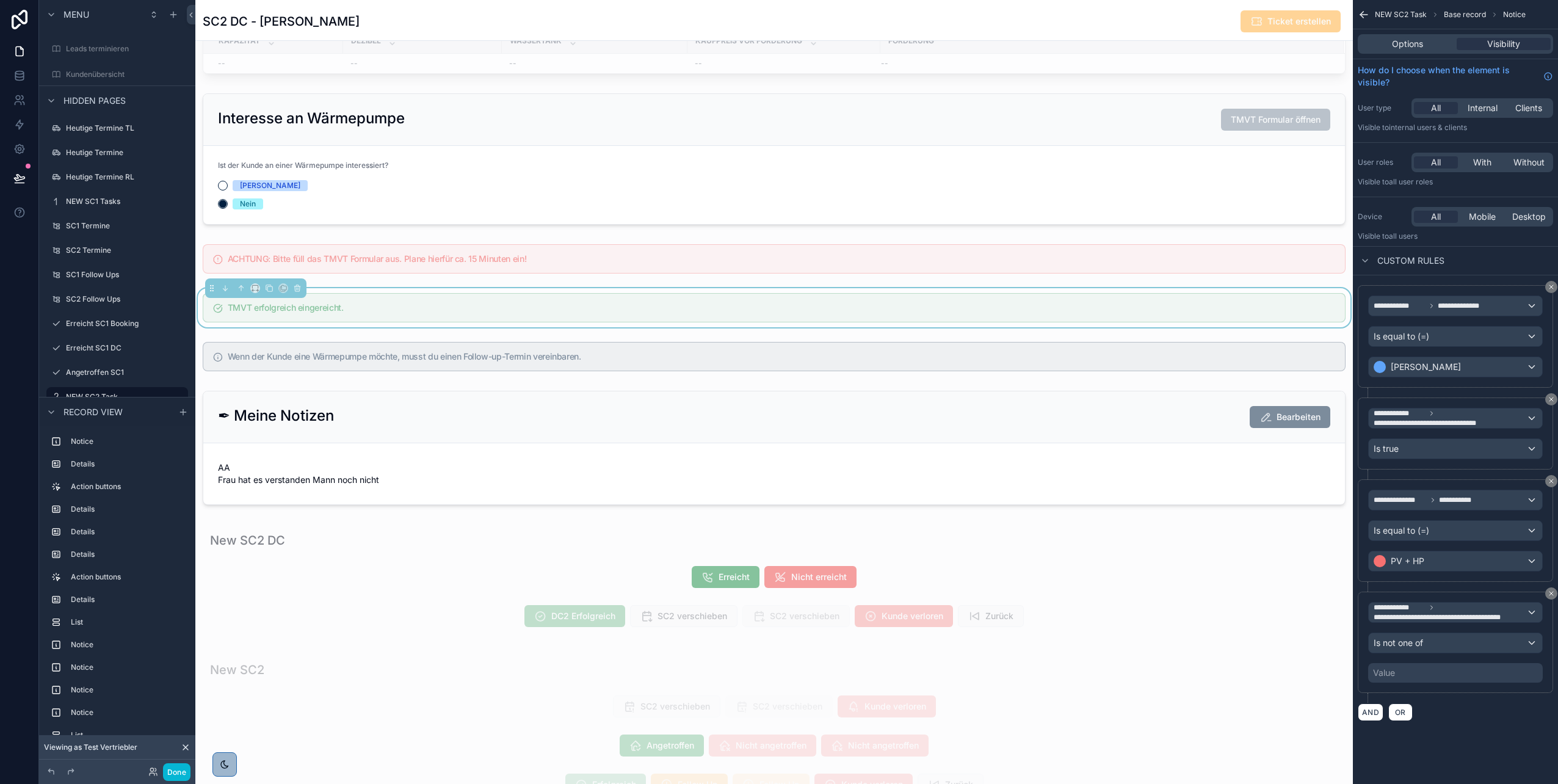
click at [776, 392] on div "Value" at bounding box center [1455, 673] width 174 height 20
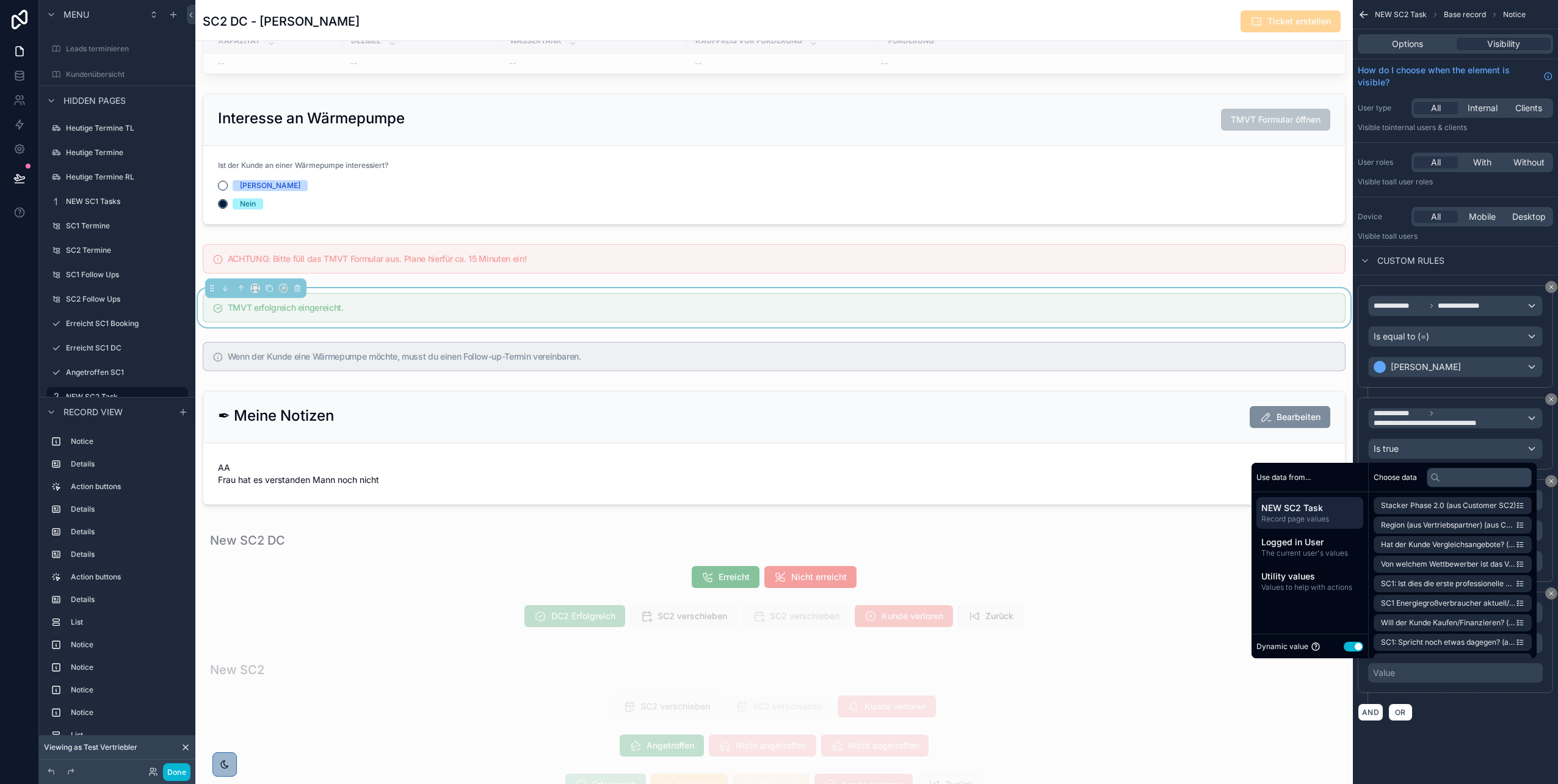
click at [776, 392] on button "Use setting" at bounding box center [1353, 646] width 20 height 10
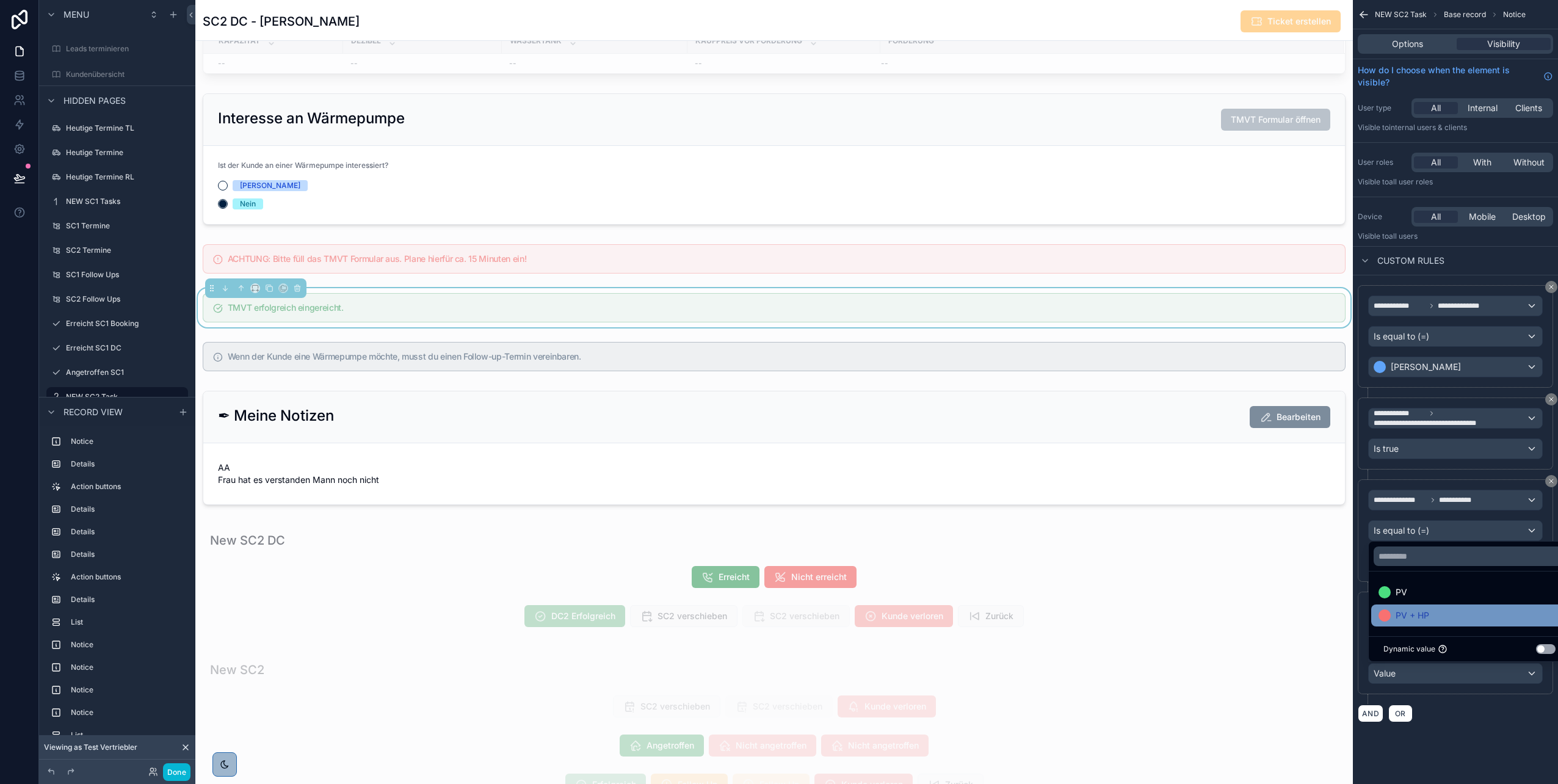
click at [776, 392] on div "PV + HP" at bounding box center [1470, 615] width 182 height 14
click at [776, 392] on div "AND OR" at bounding box center [1455, 712] width 195 height 18
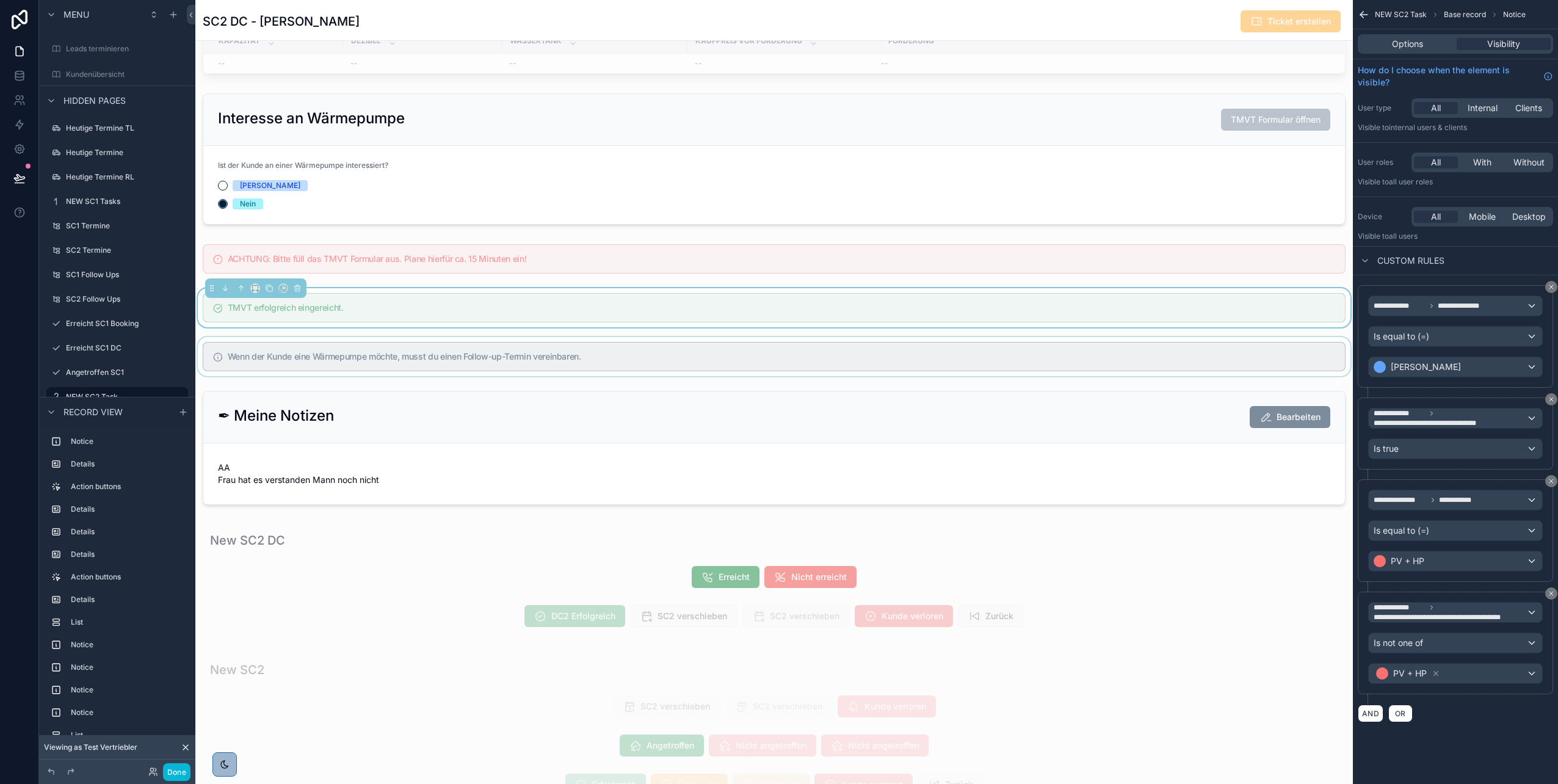
click at [776, 355] on div "scrollable content" at bounding box center [774, 356] width 1158 height 39
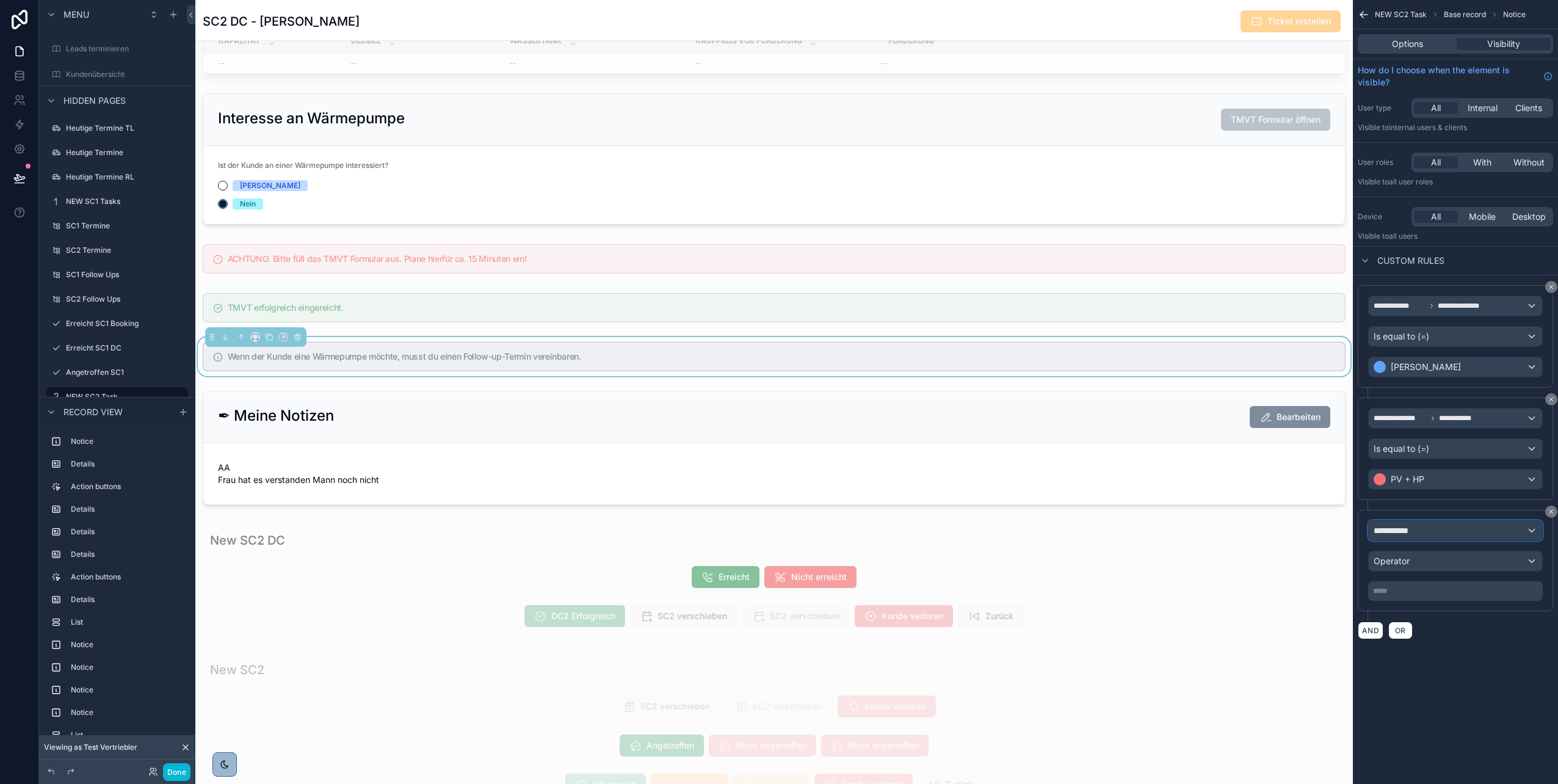
click at [776, 392] on span "**********" at bounding box center [1396, 530] width 45 height 12
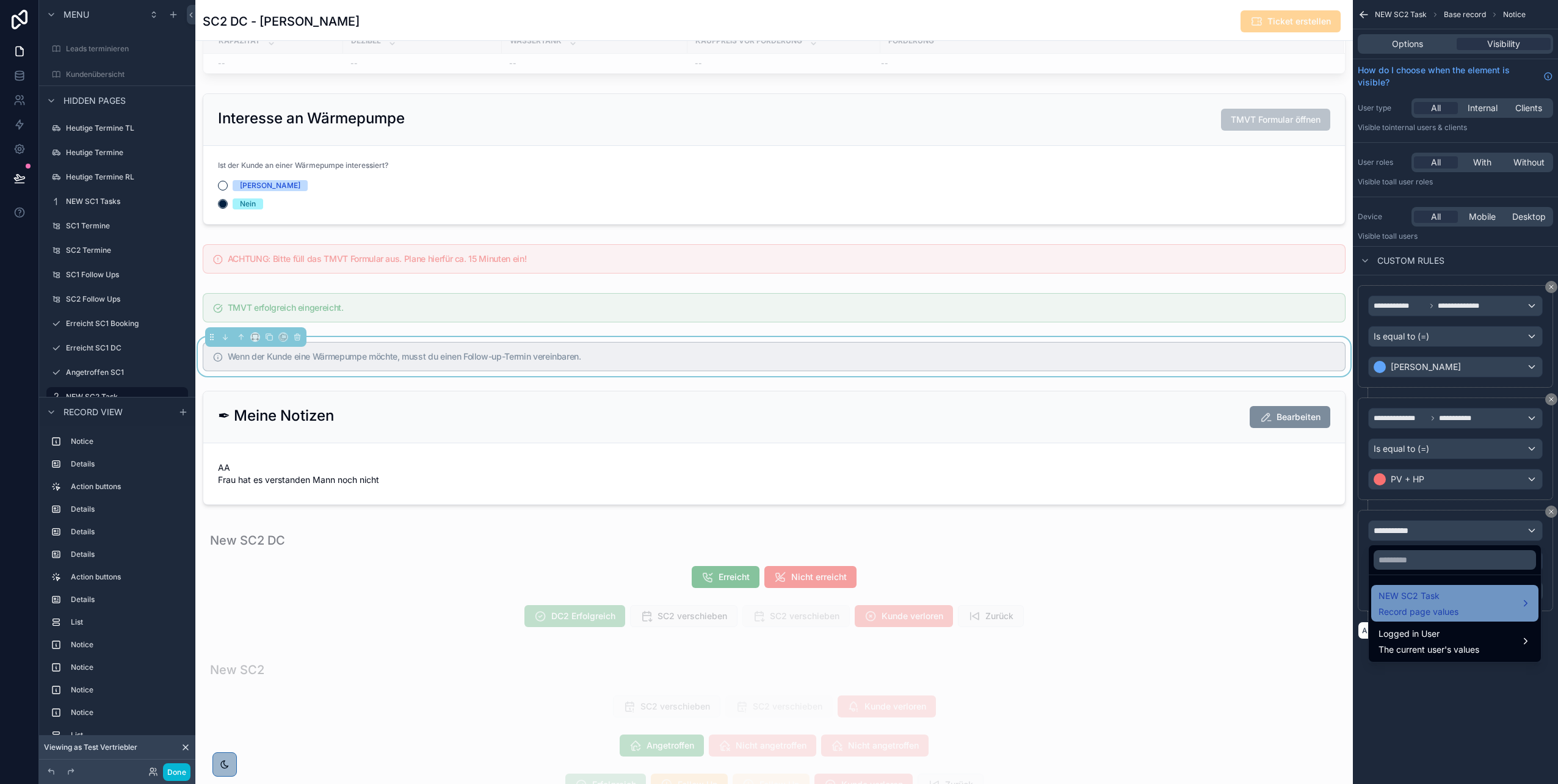
click at [776, 392] on span "NEW SC2 Task" at bounding box center [1419, 595] width 80 height 14
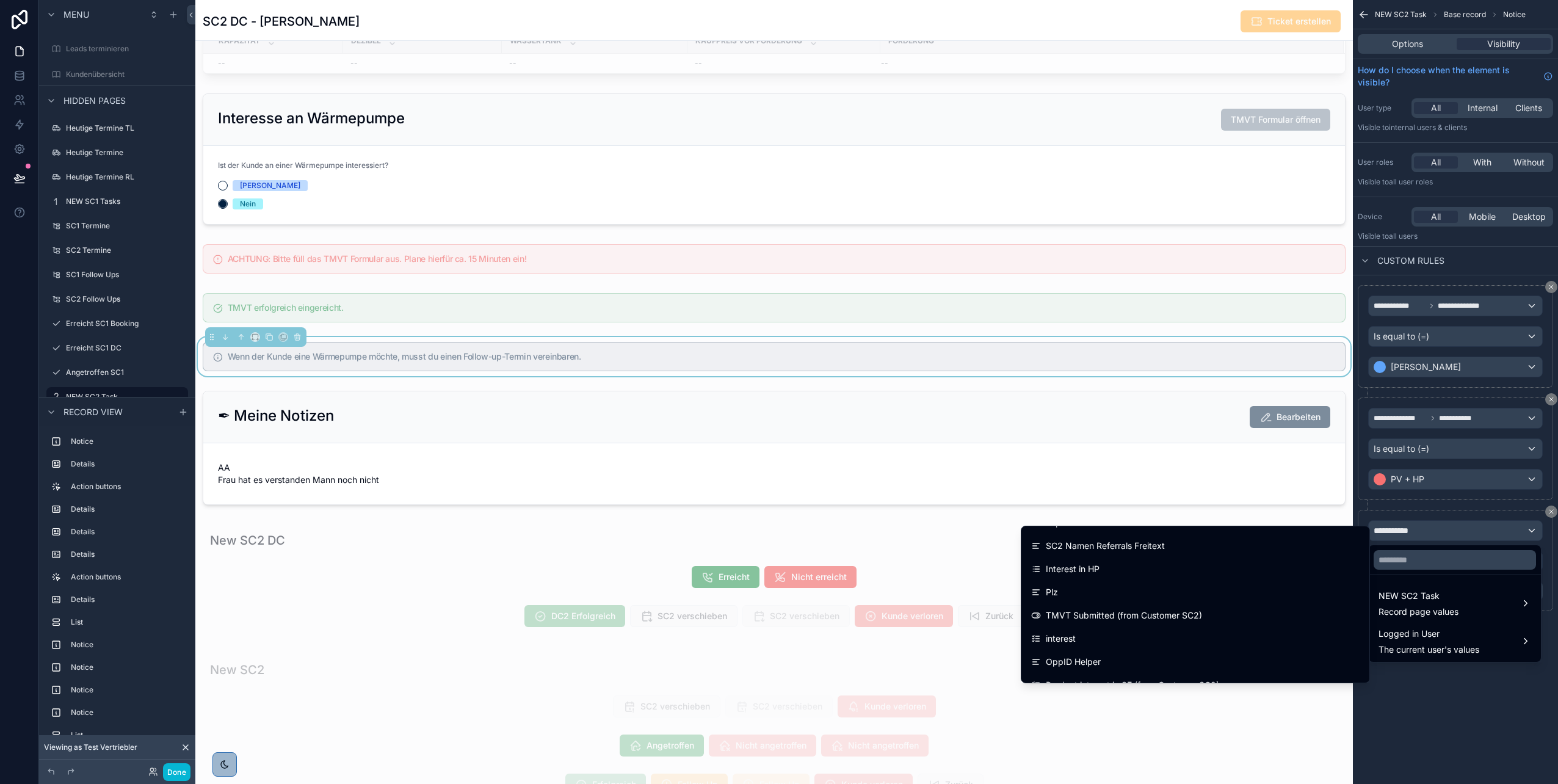
scroll to position [6815, 0]
click at [776, 392] on div "Interest in HP" at bounding box center [1195, 568] width 329 height 14
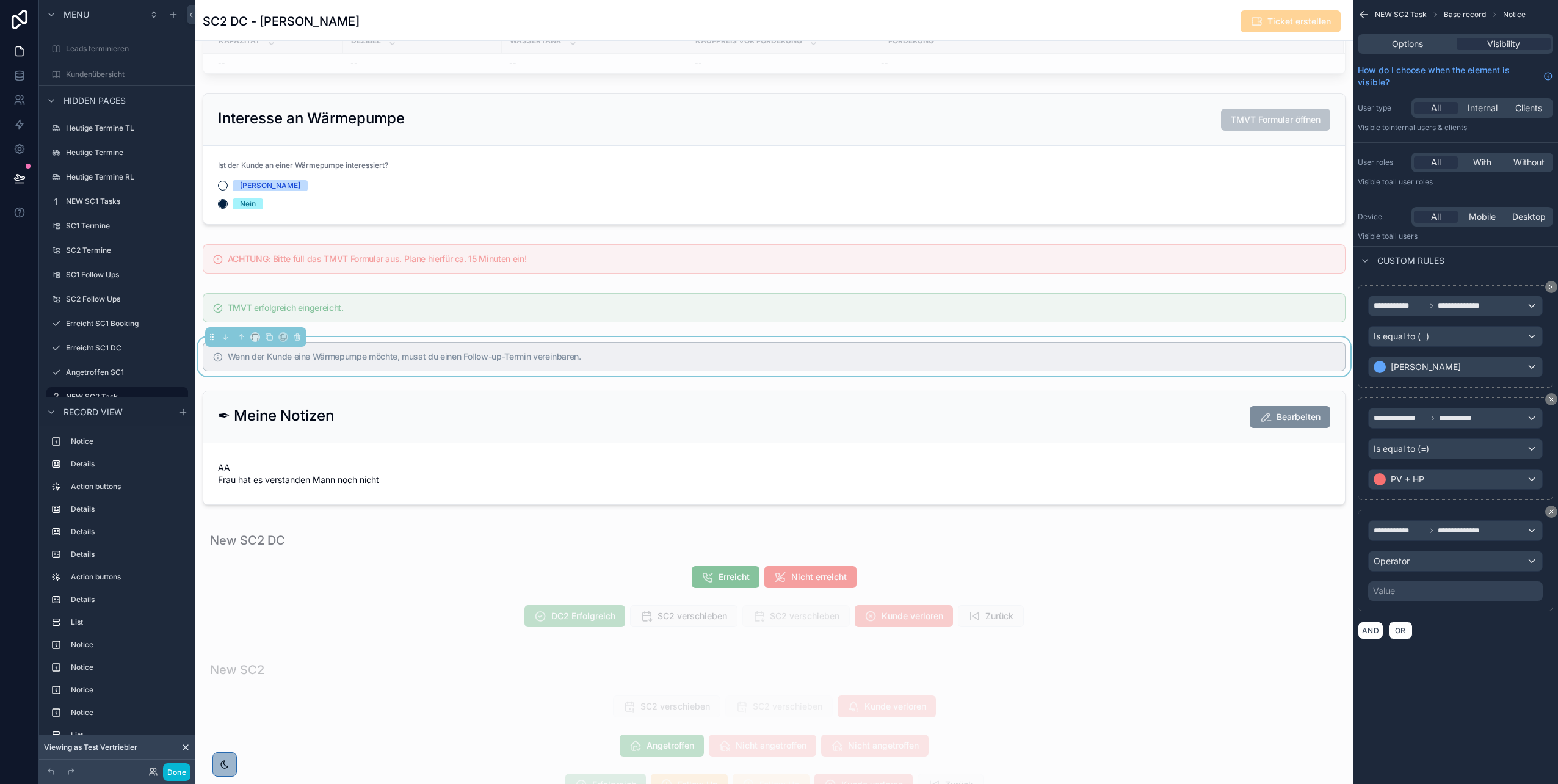
scroll to position [281, 0]
click at [776, 392] on span "**********" at bounding box center [1461, 530] width 46 height 10
click at [776, 392] on span "Record page values" at bounding box center [1419, 611] width 80 height 12
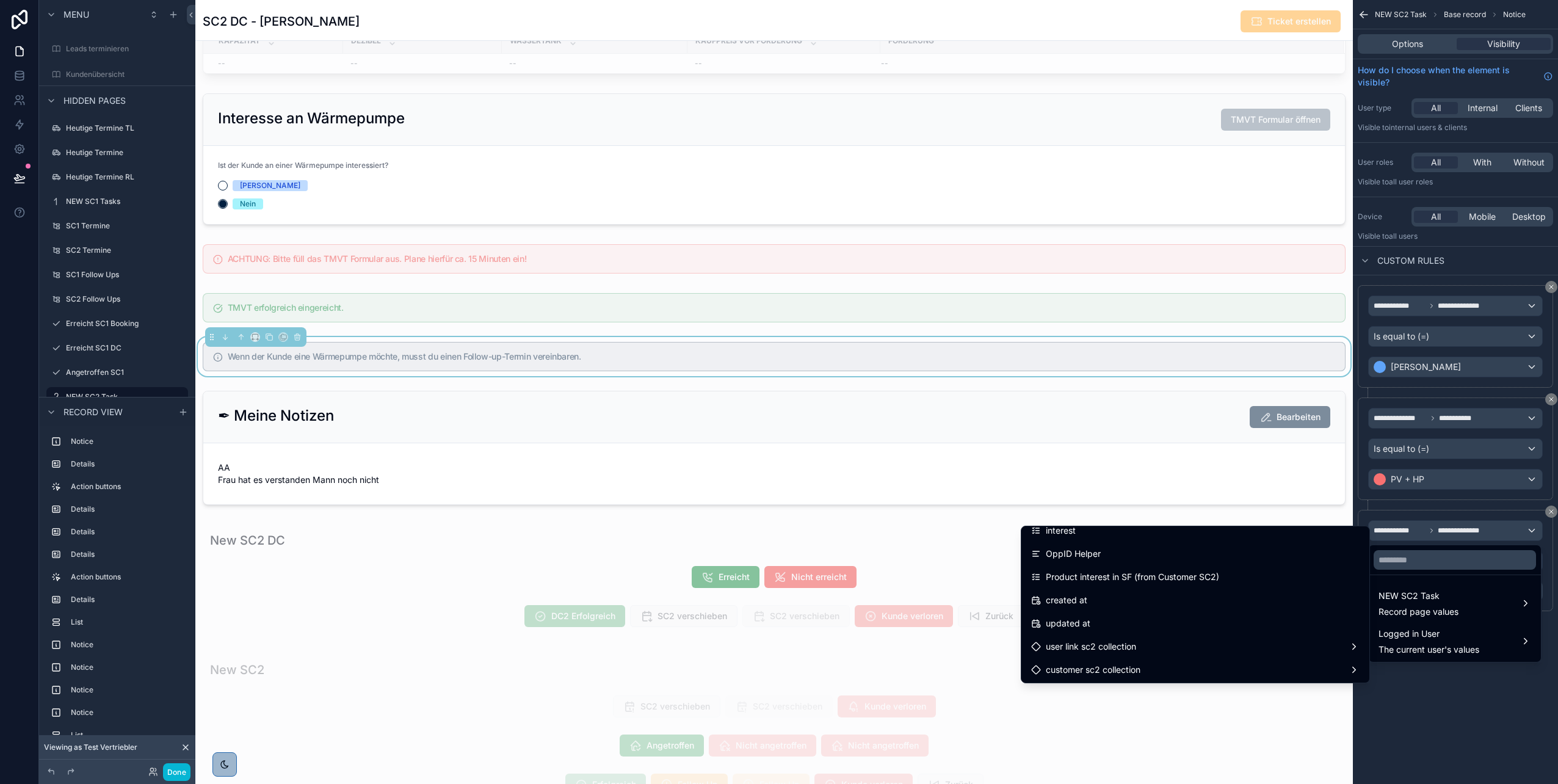
scroll to position [6921, 0]
click at [776, 392] on div "Product interest in SF (from Customer SC2)" at bounding box center [1195, 577] width 329 height 14
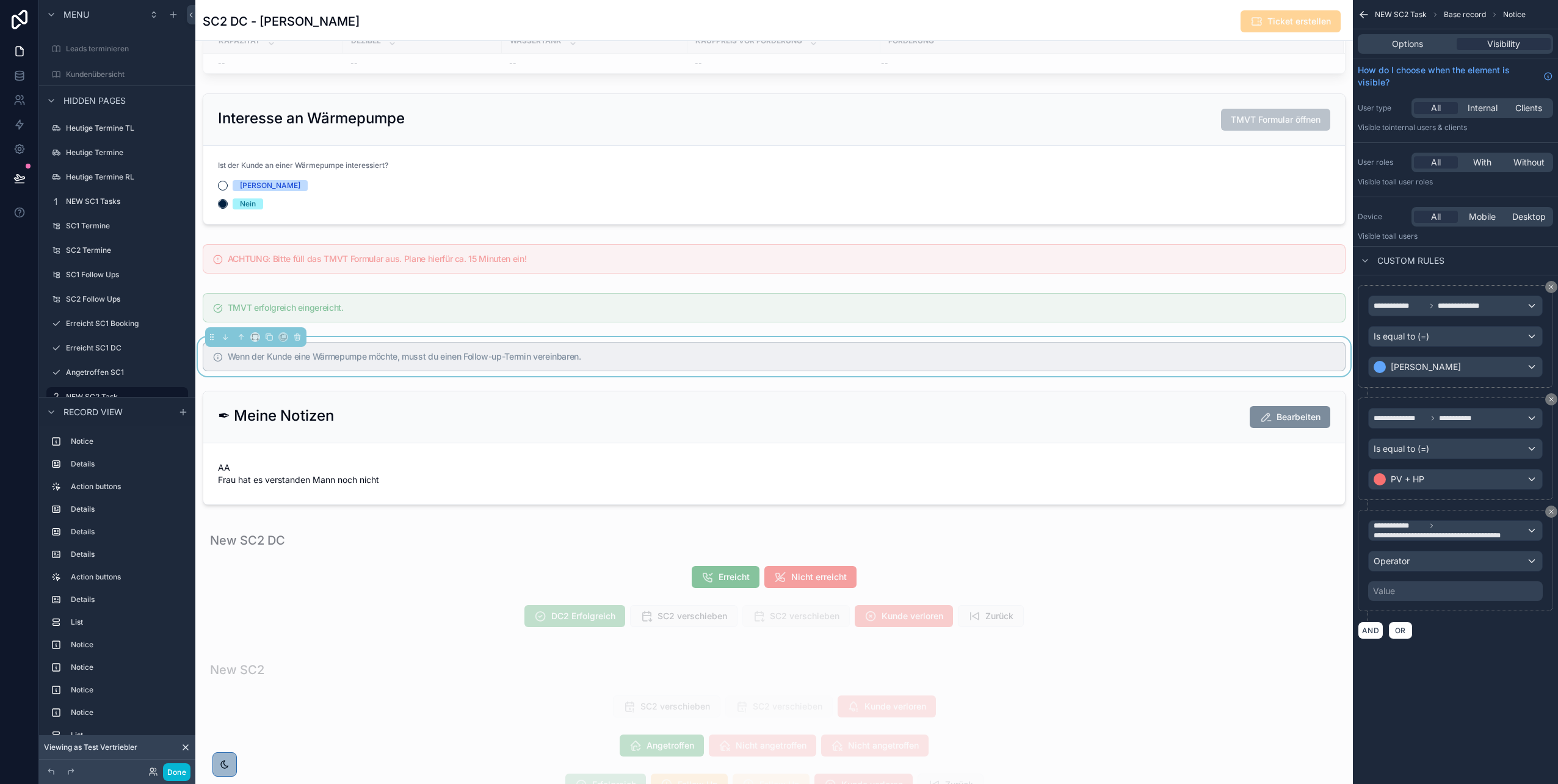
scroll to position [281, 0]
click at [776, 392] on div "**********" at bounding box center [1455, 560] width 174 height 80
click at [776, 392] on span "Operator" at bounding box center [1392, 560] width 36 height 10
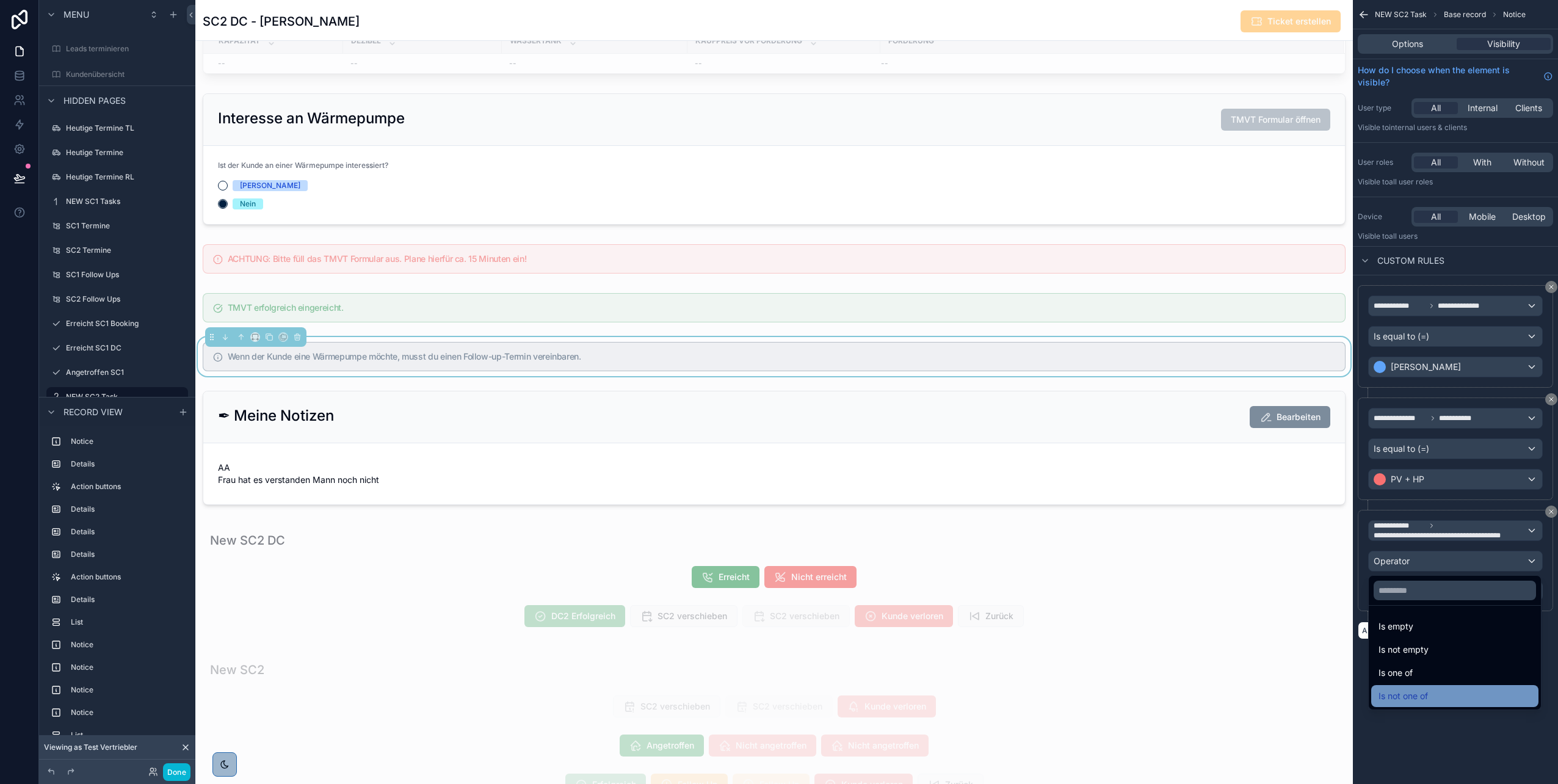
click at [776, 392] on span "Is not one of" at bounding box center [1404, 696] width 49 height 14
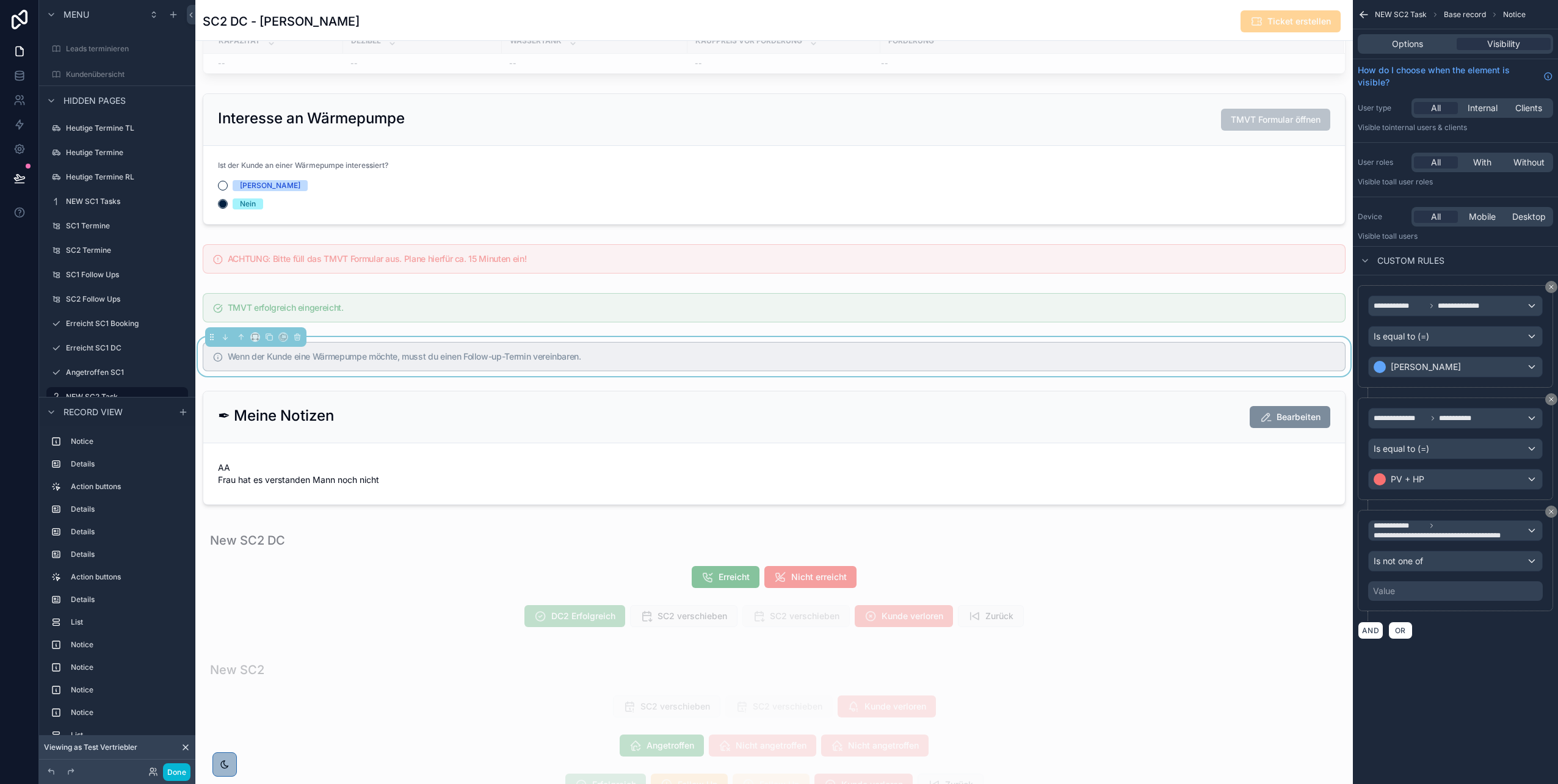
click at [776, 392] on div "**********" at bounding box center [1455, 560] width 195 height 101
click at [776, 392] on div "Value" at bounding box center [1455, 591] width 174 height 20
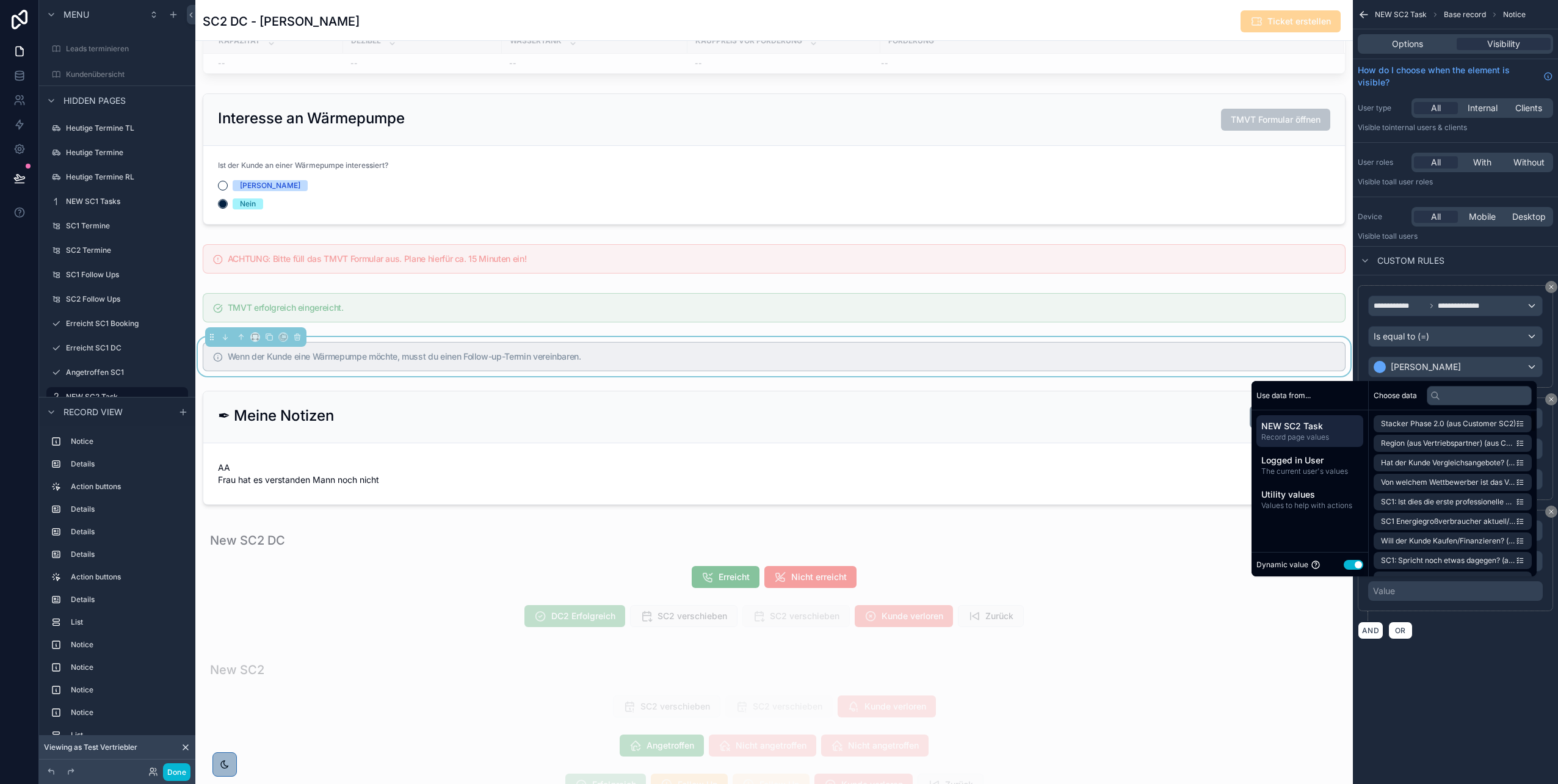
click at [776, 392] on button "Use setting" at bounding box center [1353, 564] width 20 height 10
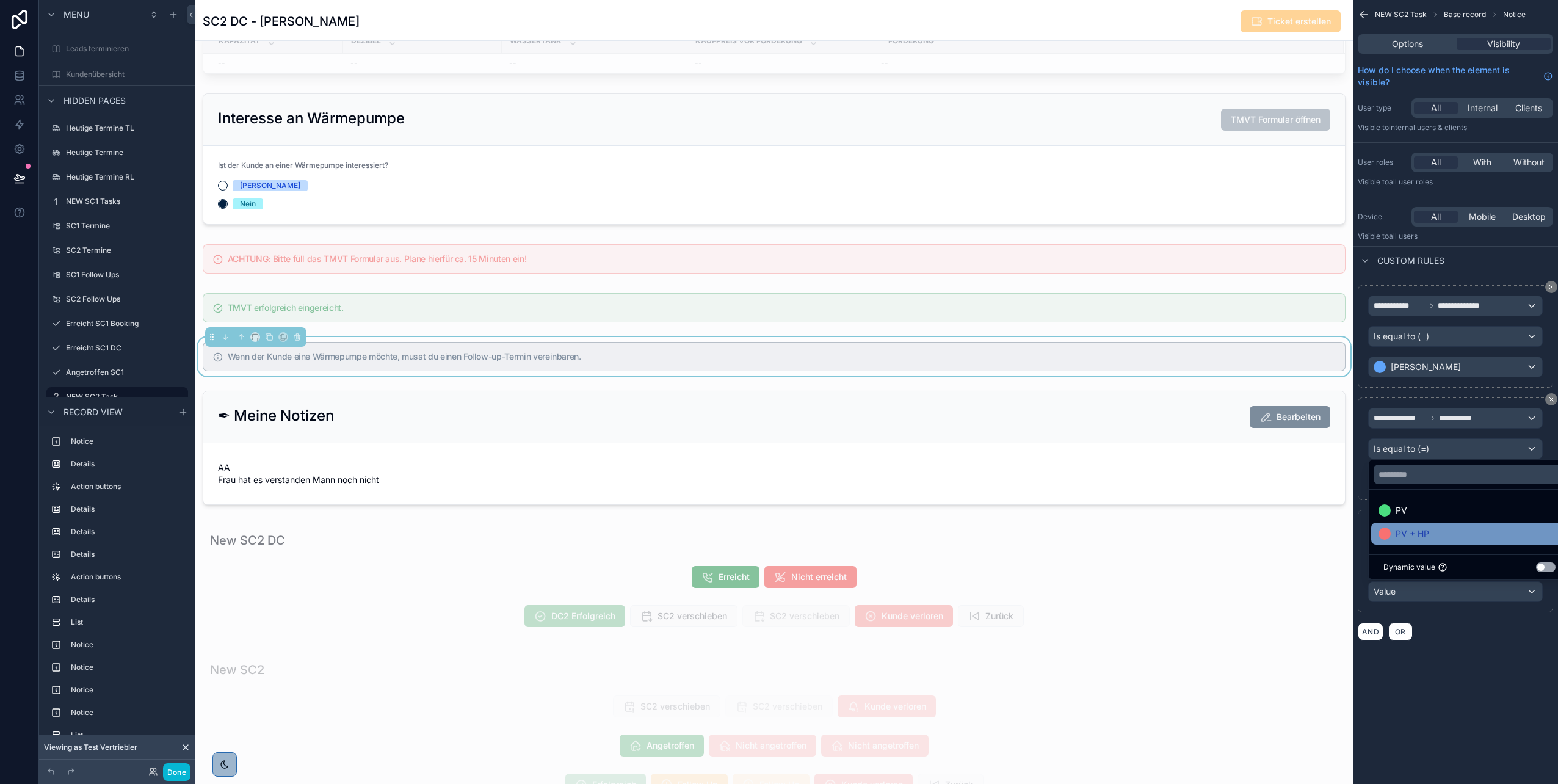
click at [776, 392] on span "PV + HP" at bounding box center [1412, 533] width 33 height 14
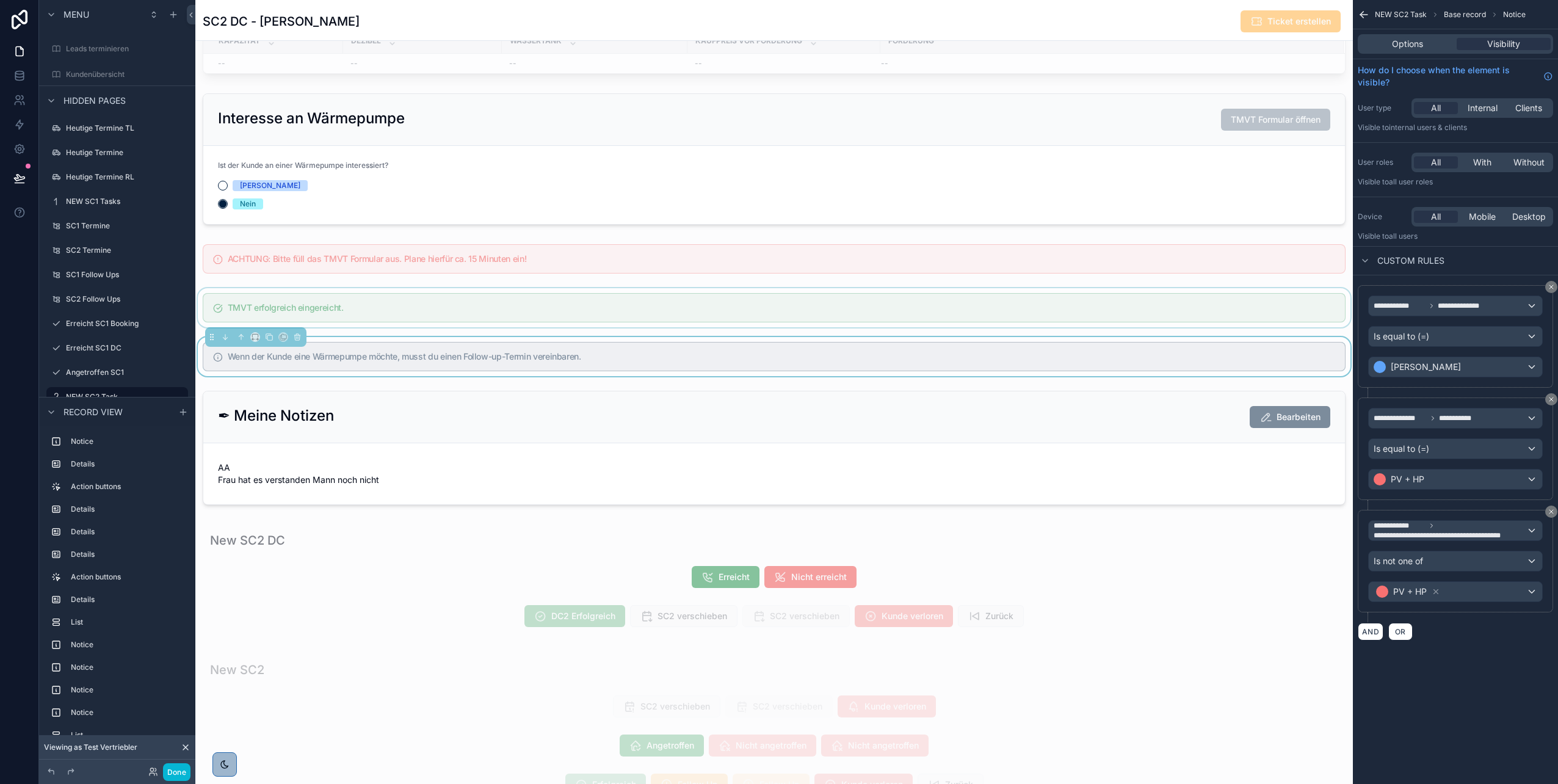
click at [776, 316] on div "scrollable content" at bounding box center [774, 307] width 1158 height 39
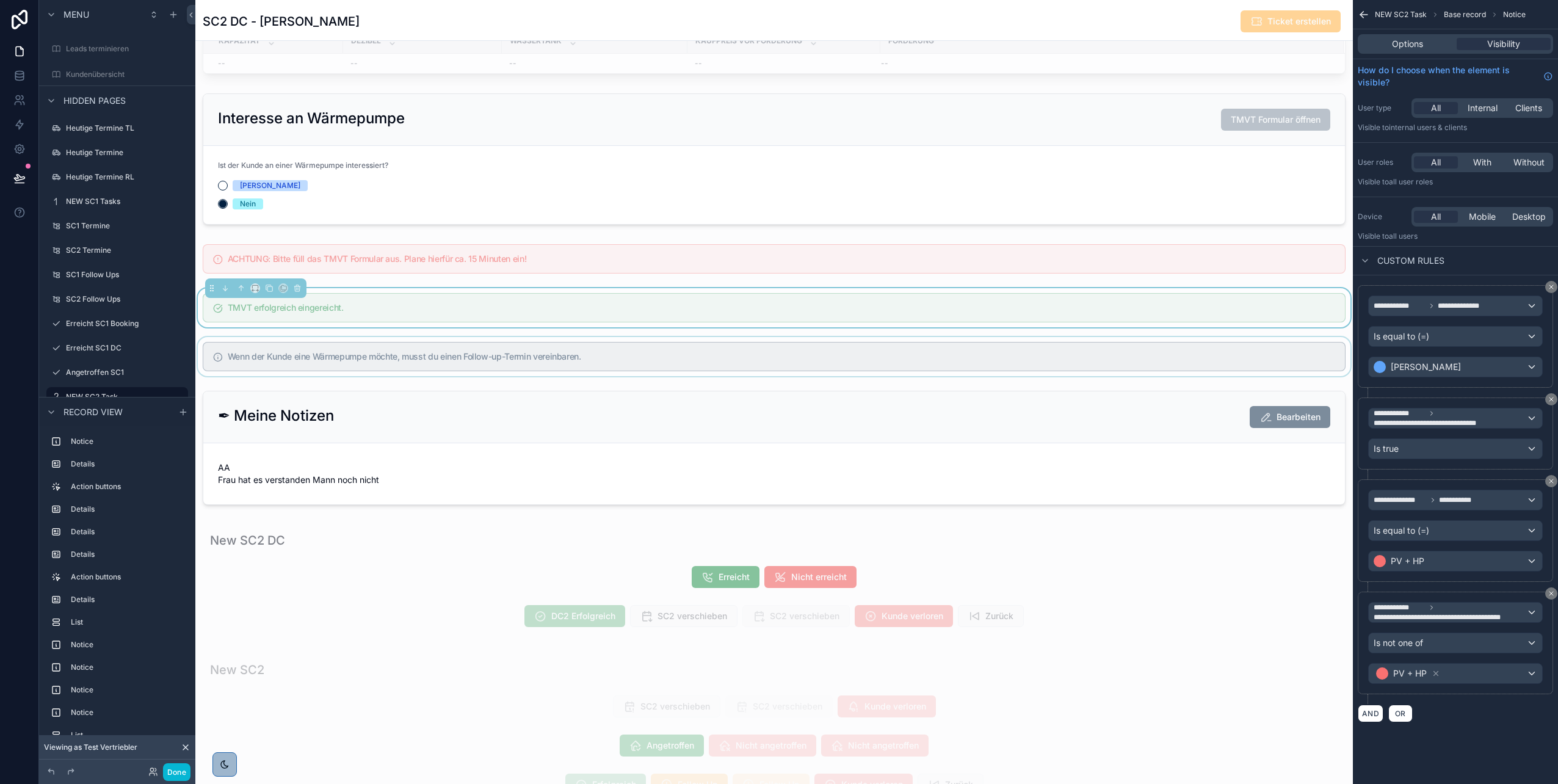
click at [776, 359] on div "scrollable content" at bounding box center [774, 356] width 1158 height 39
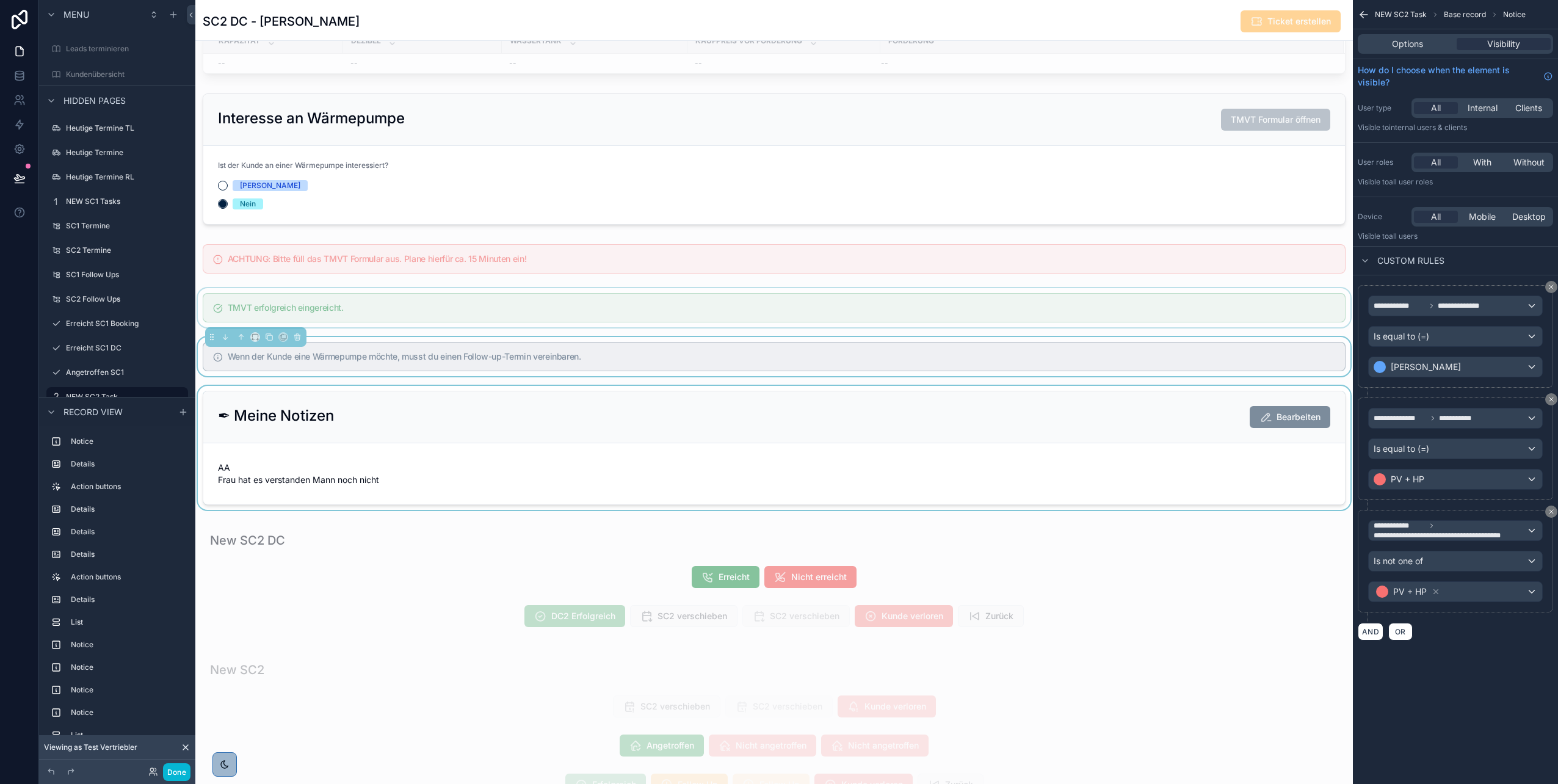
scroll to position [1447, 0]
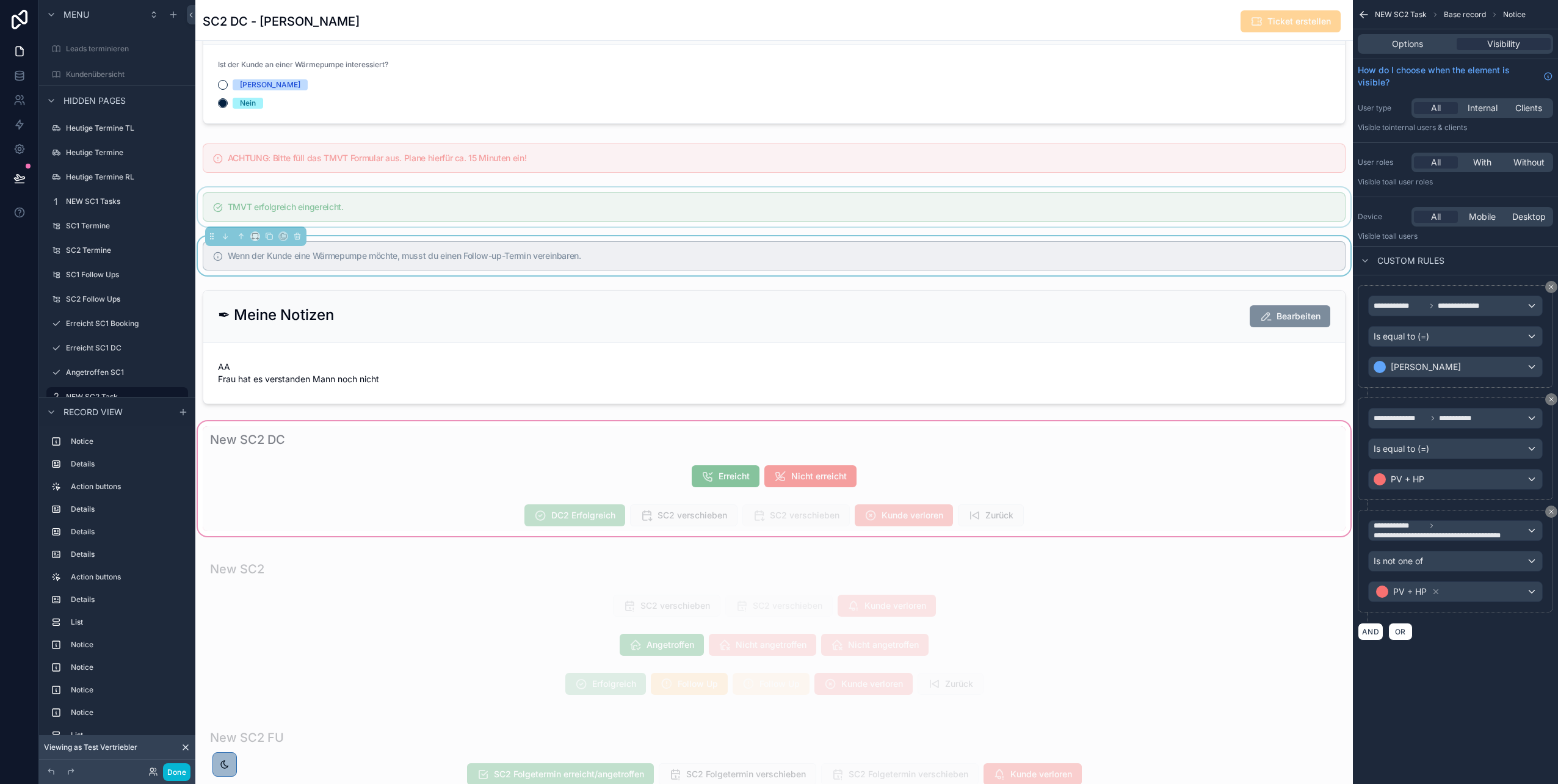
click at [776, 392] on div "scrollable content" at bounding box center [774, 478] width 1158 height 119
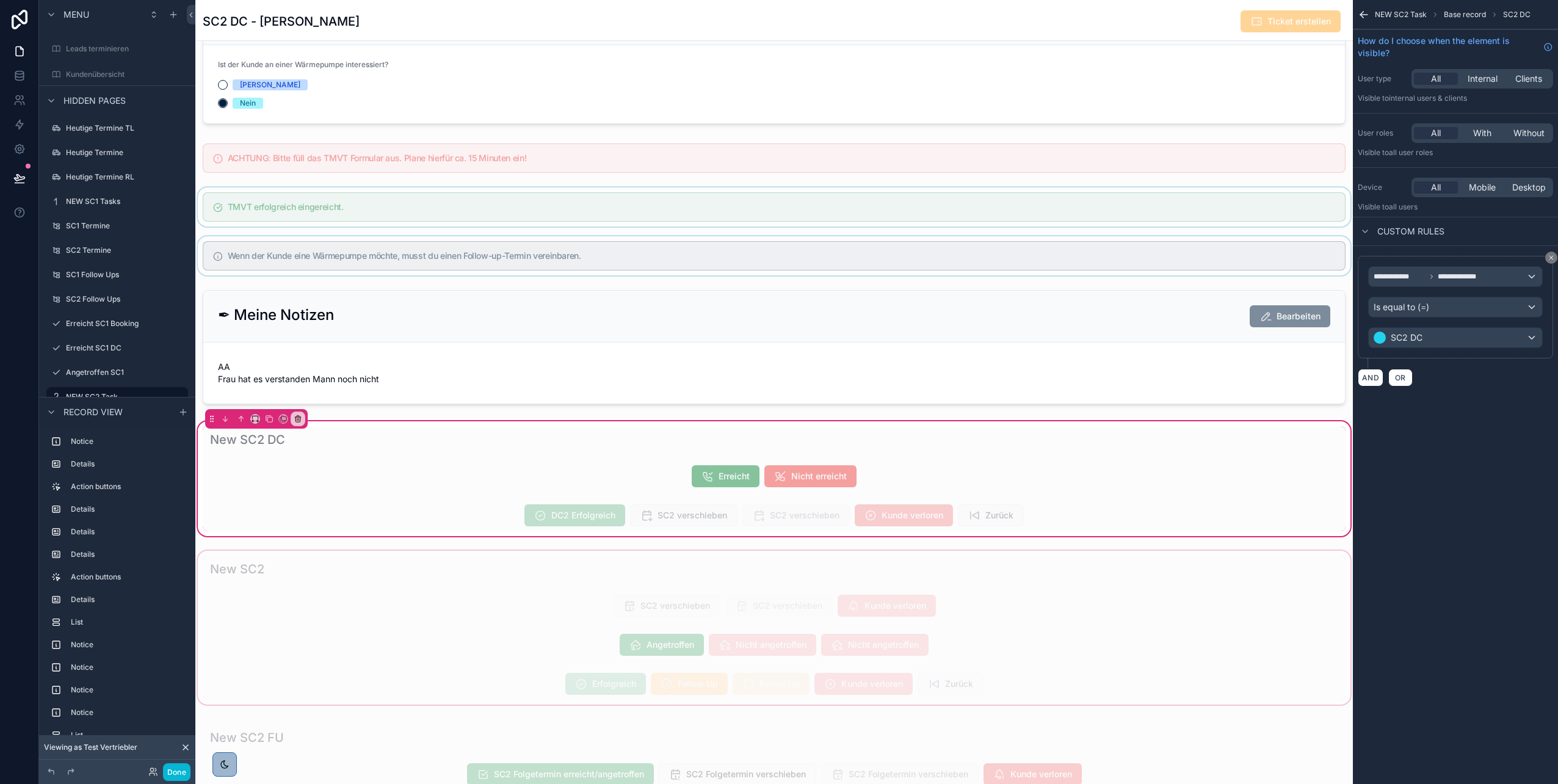
click at [612, 392] on div "scrollable content" at bounding box center [774, 627] width 1158 height 158
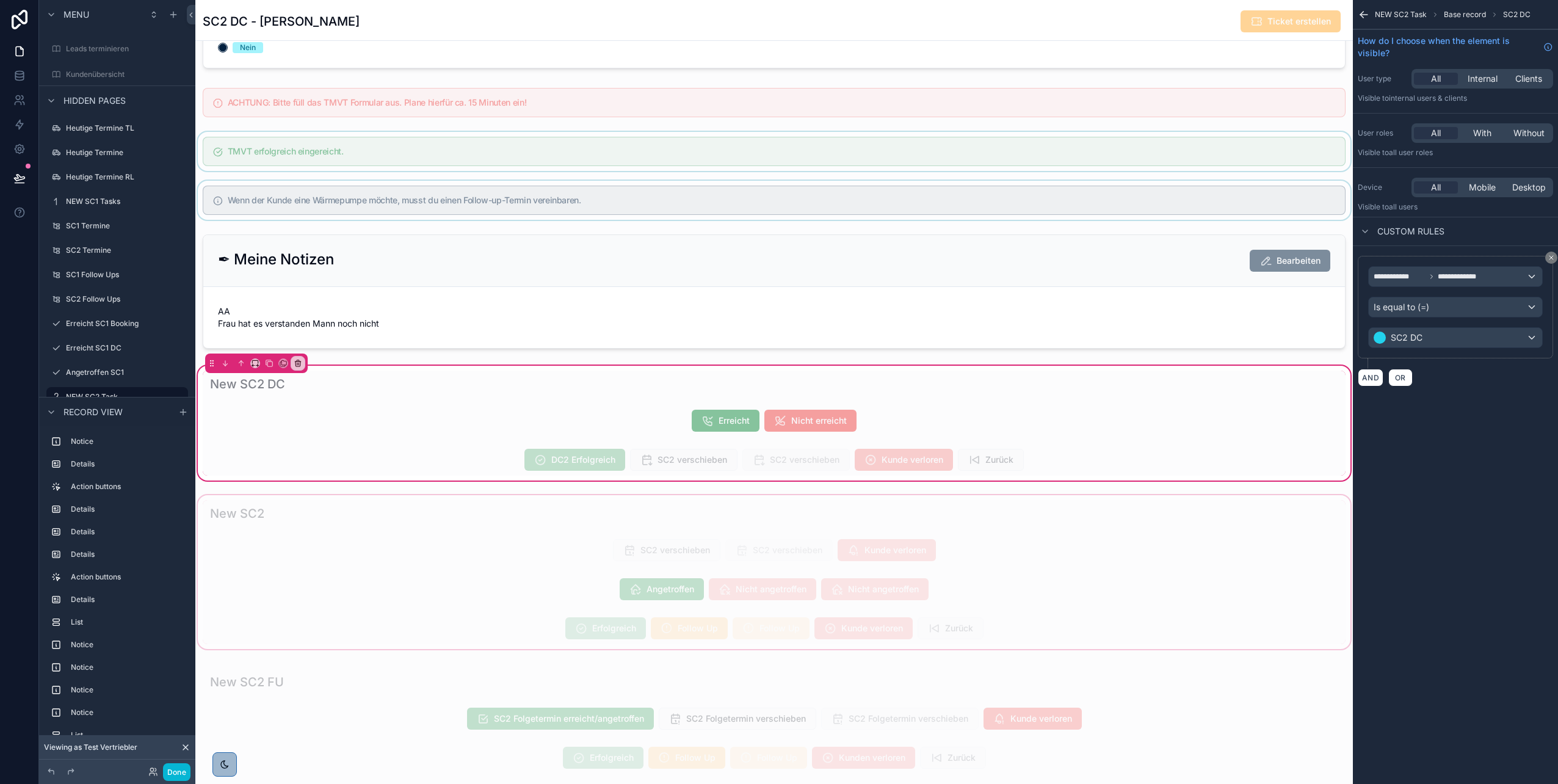
scroll to position [1504, 0]
click at [588, 392] on div "scrollable content" at bounding box center [774, 571] width 1158 height 158
click at [546, 392] on div "scrollable content" at bounding box center [774, 571] width 1158 height 158
click at [177, 392] on button "Done" at bounding box center [177, 772] width 28 height 18
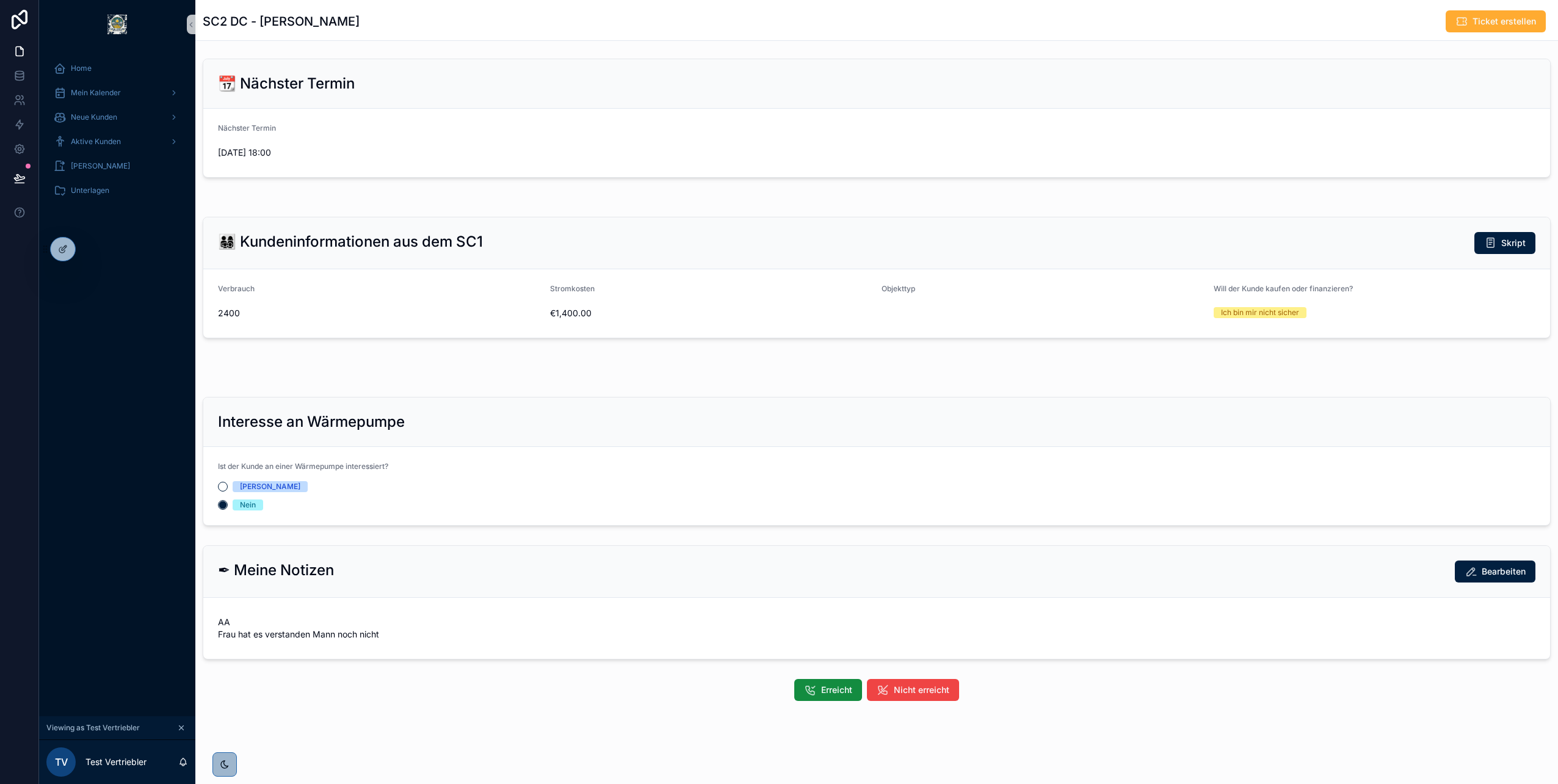
scroll to position [185, 0]
click at [64, 253] on icon at bounding box center [63, 249] width 10 height 10
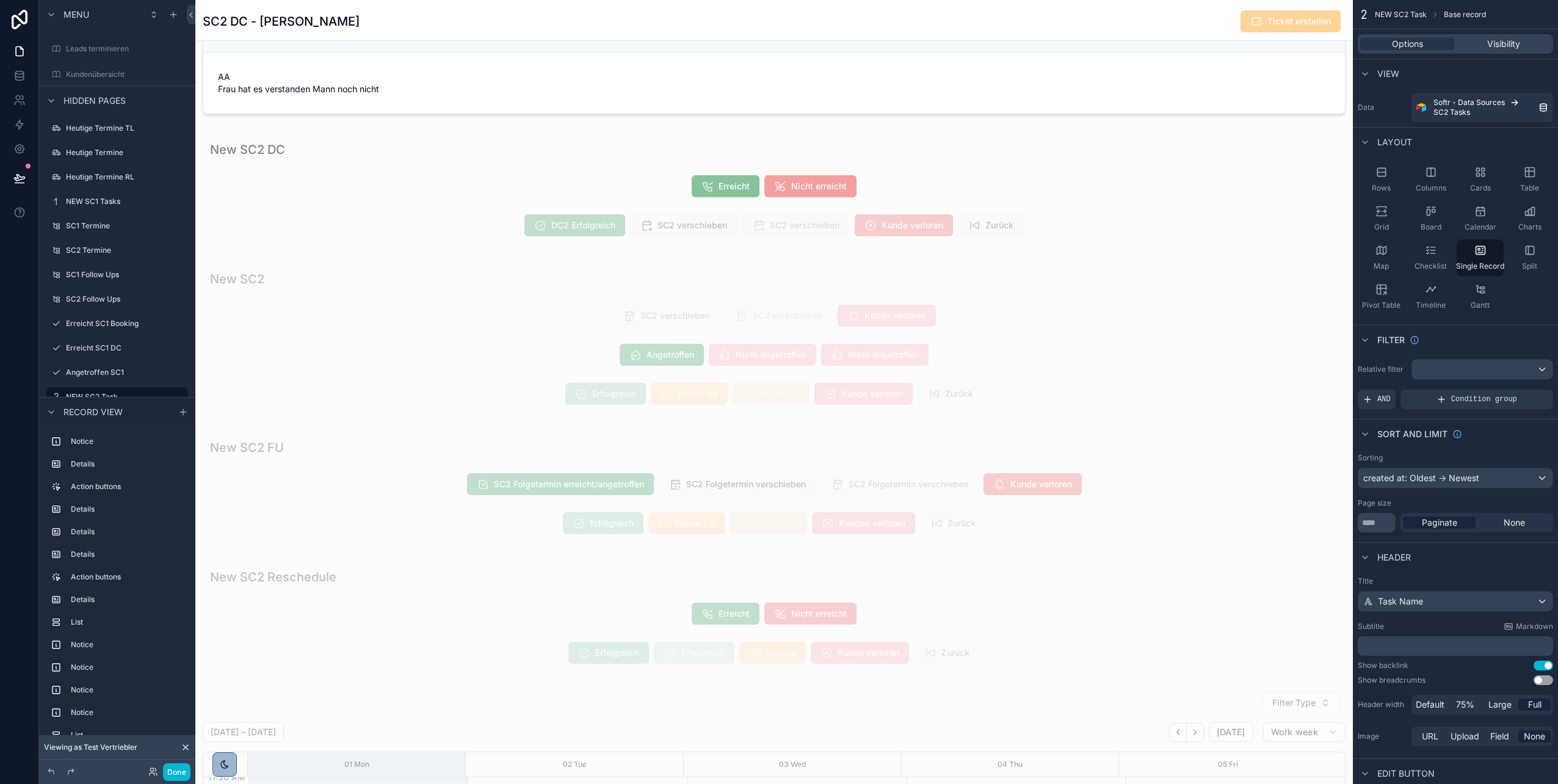
scroll to position [1738, 0]
click at [601, 369] on div "scrollable content" at bounding box center [774, 48] width 1158 height 3572
click at [564, 372] on div "scrollable content" at bounding box center [774, 337] width 1158 height 158
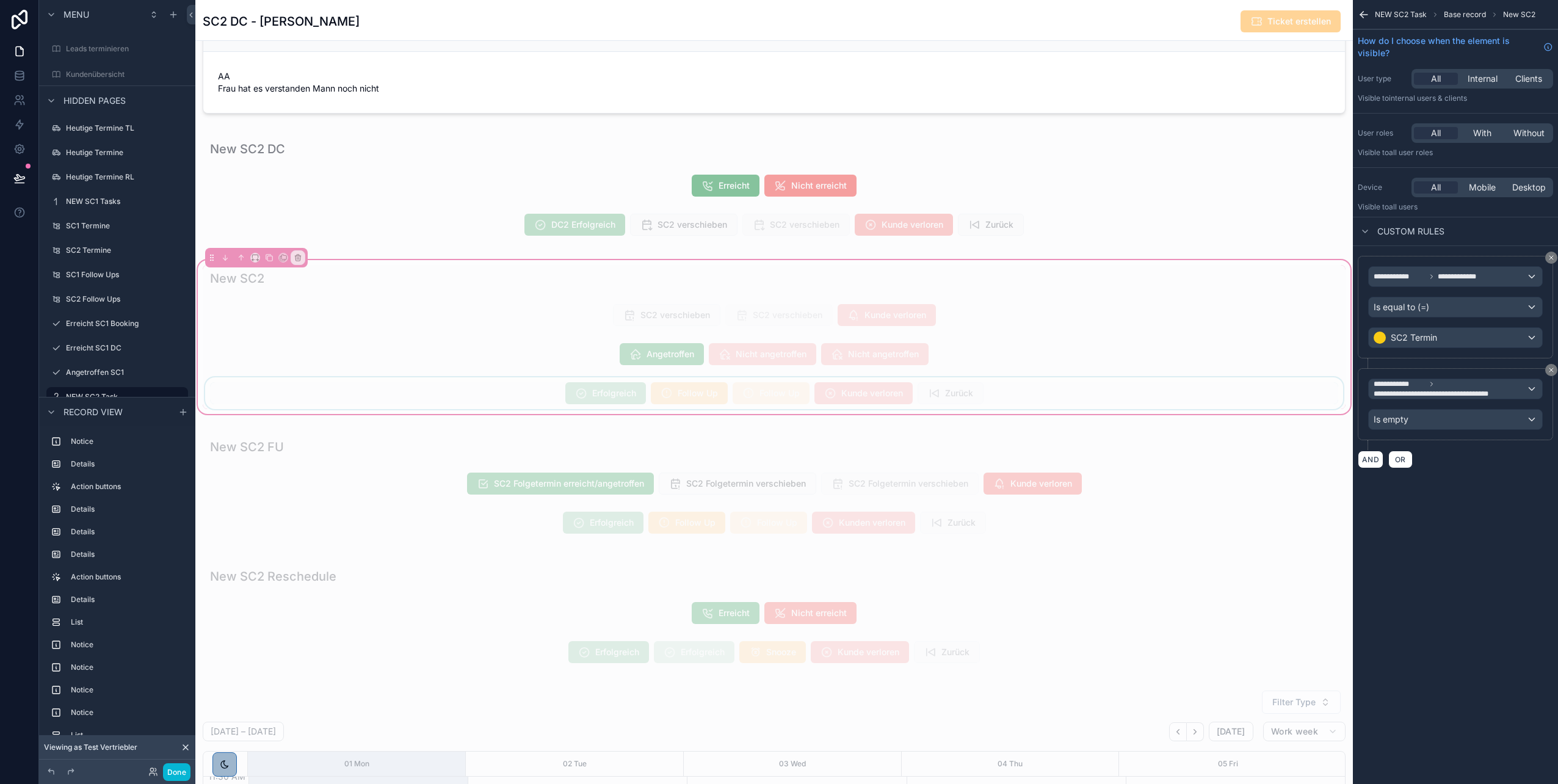
click at [601, 392] on div "scrollable content" at bounding box center [775, 393] width 1143 height 32
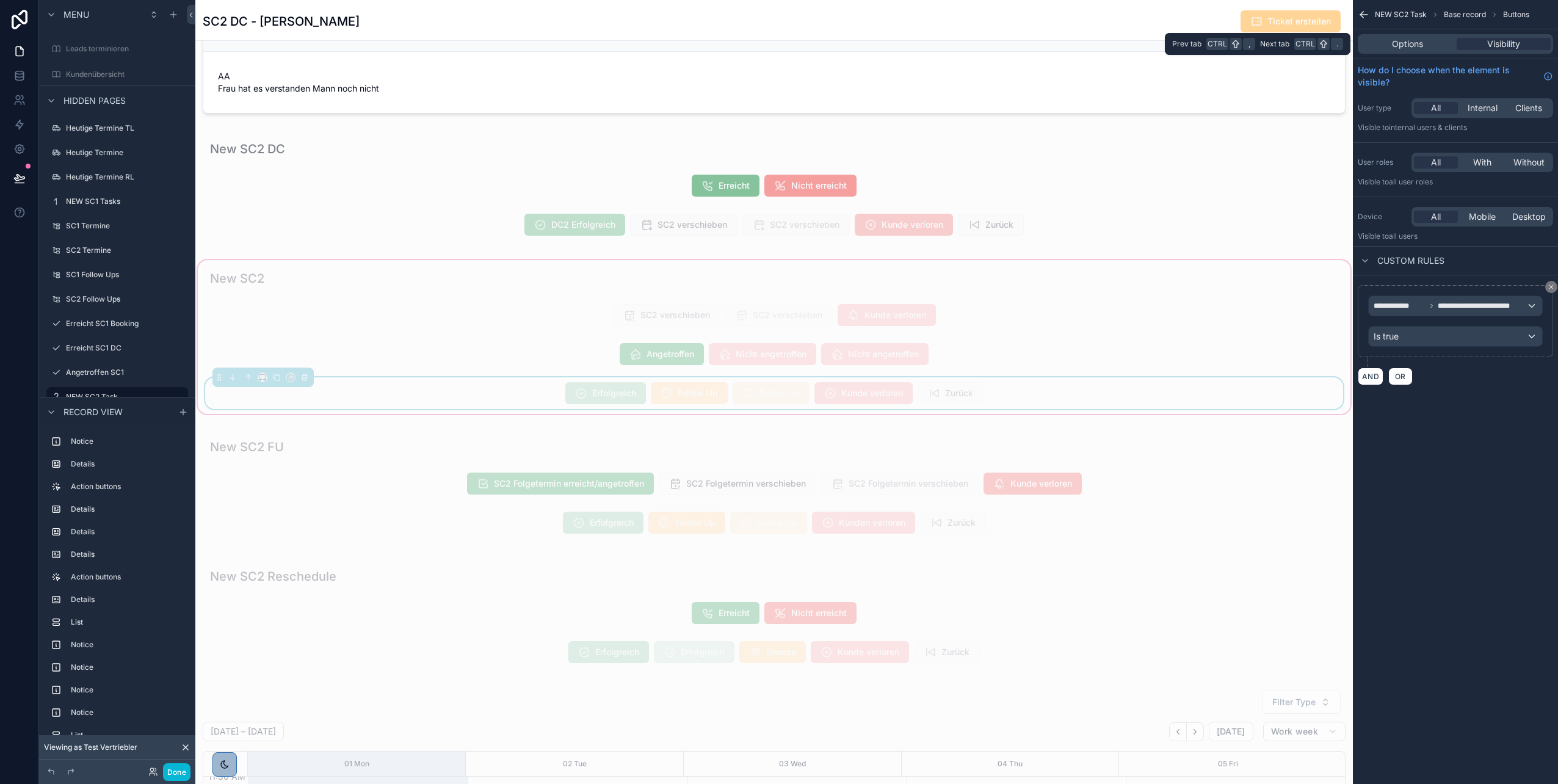
click at [776, 55] on div "Options Visibility" at bounding box center [1456, 44] width 205 height 29
click at [776, 50] on div "Options Visibility" at bounding box center [1455, 44] width 195 height 20
click at [776, 43] on span "Options" at bounding box center [1408, 44] width 31 height 12
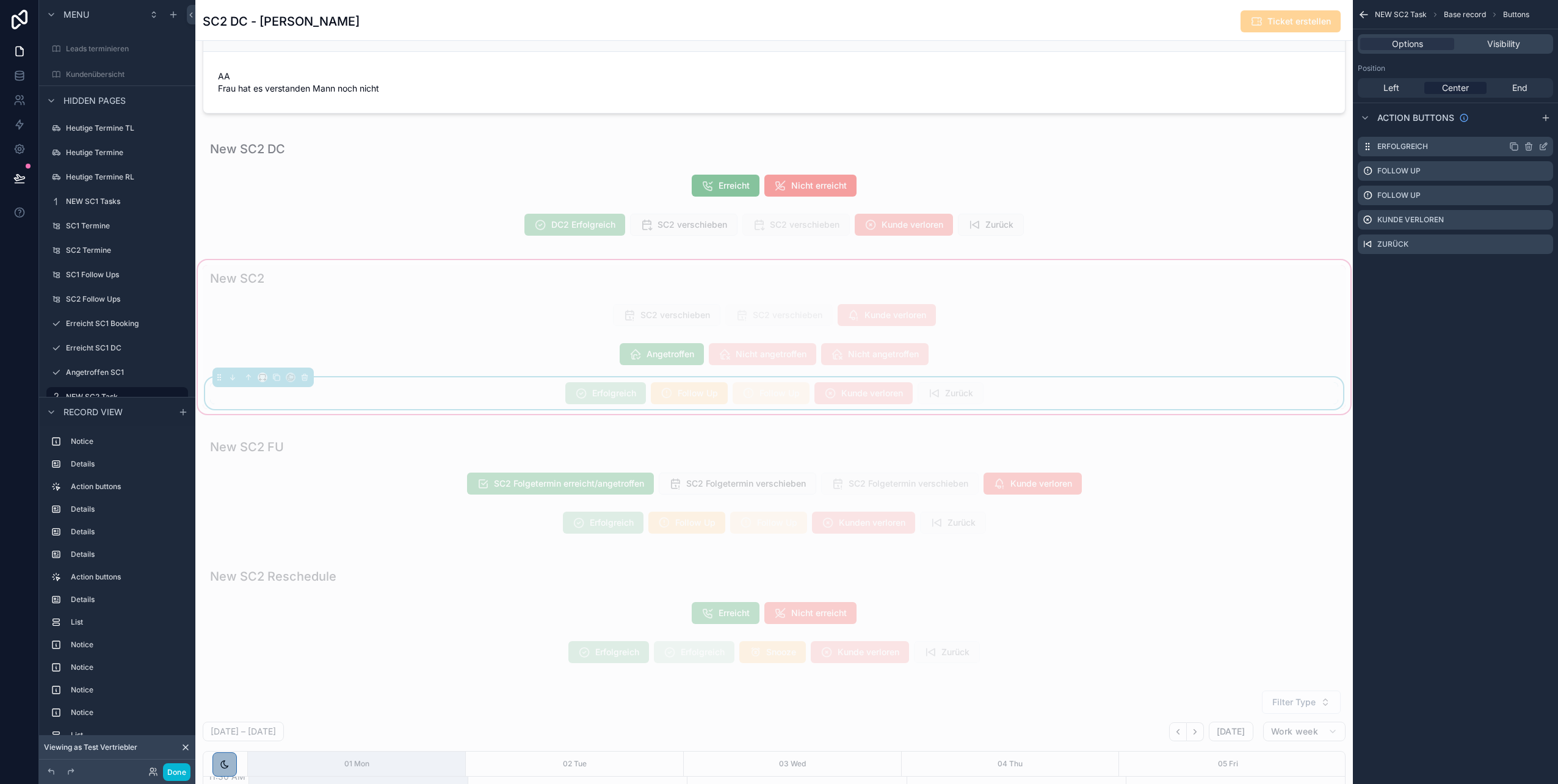
click at [776, 143] on icon "scrollable content" at bounding box center [1544, 146] width 10 height 10
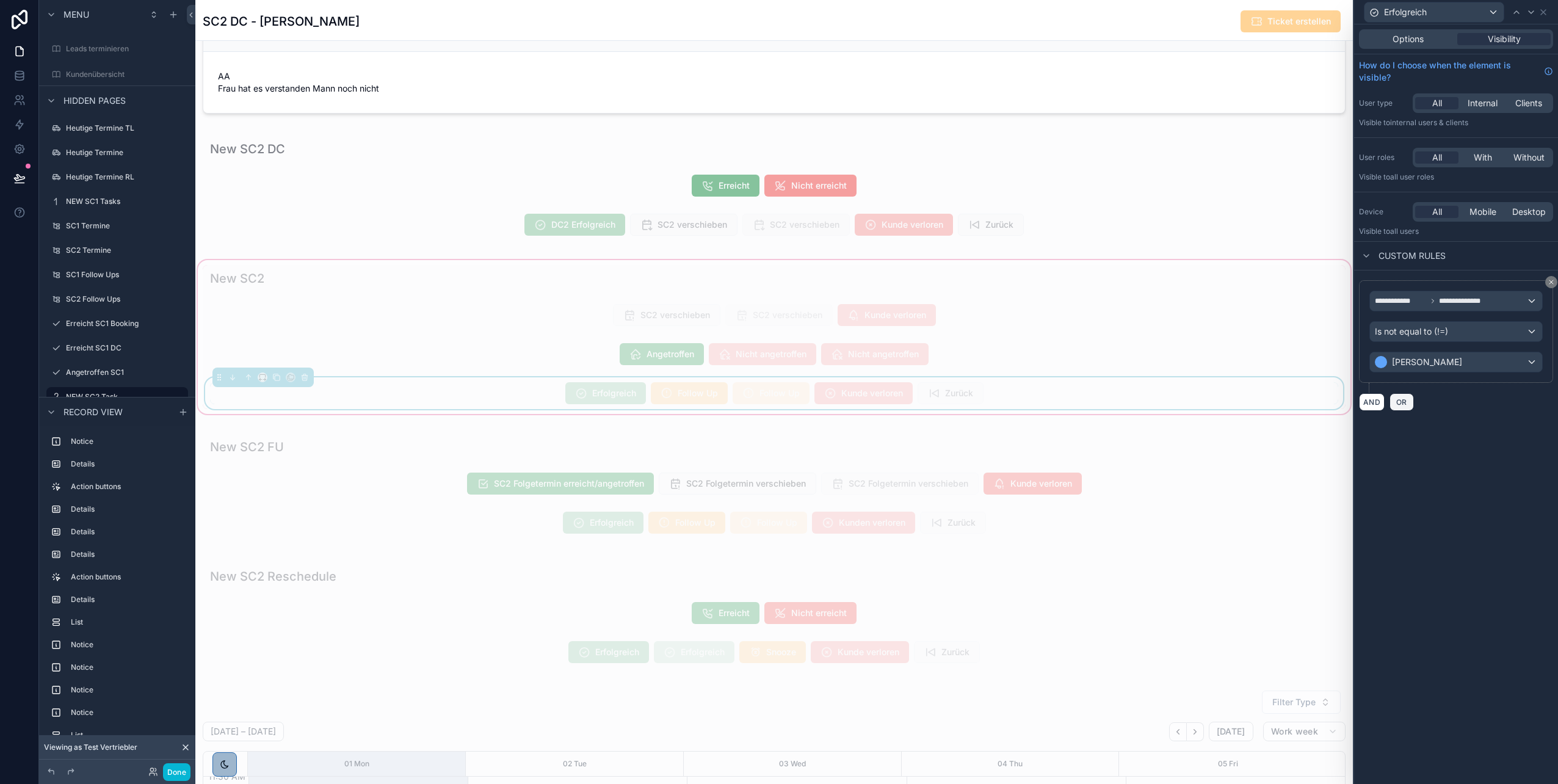
click at [776, 392] on span "OR" at bounding box center [1402, 402] width 16 height 10
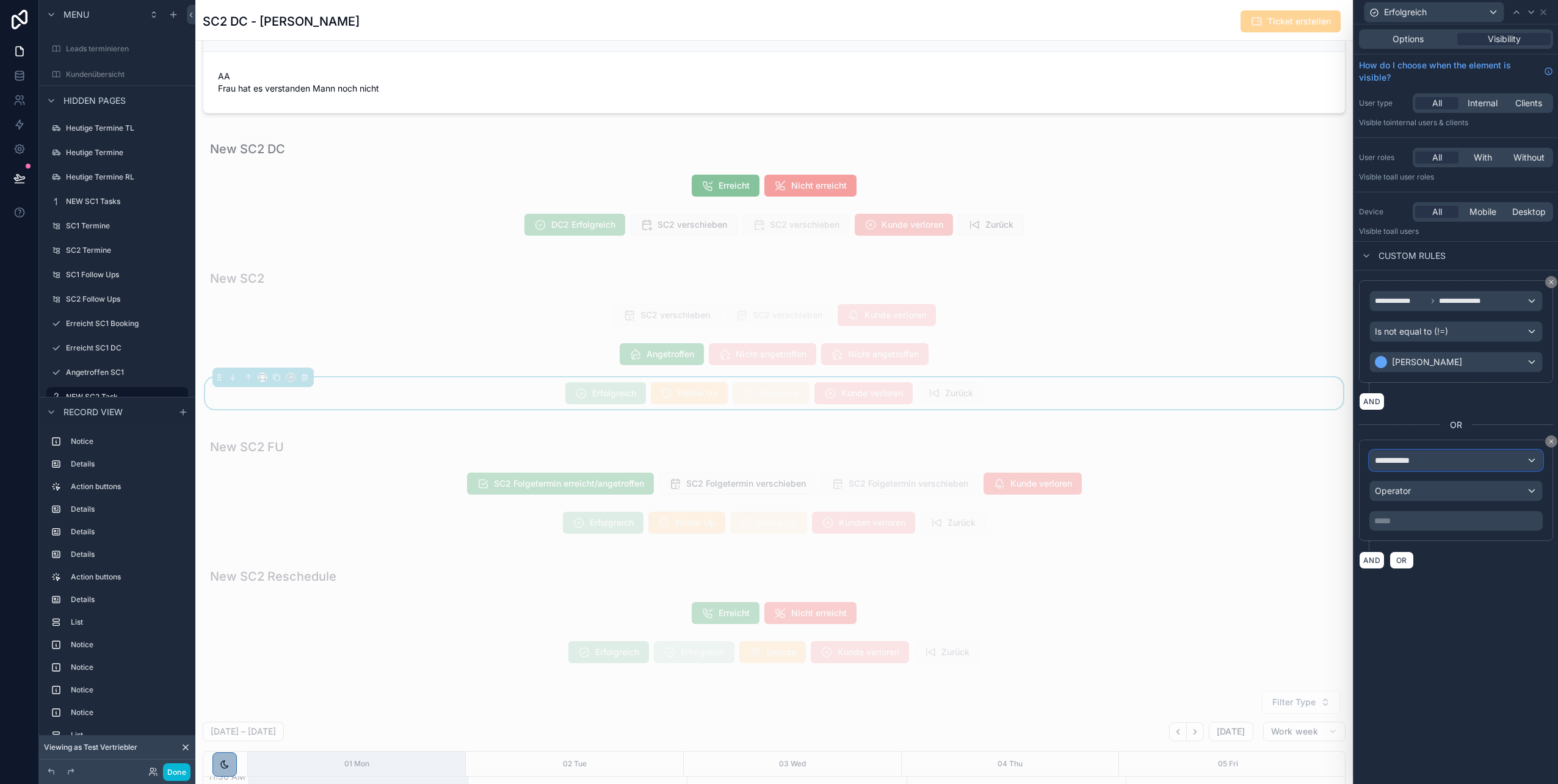
click at [776, 392] on span "**********" at bounding box center [1397, 460] width 45 height 12
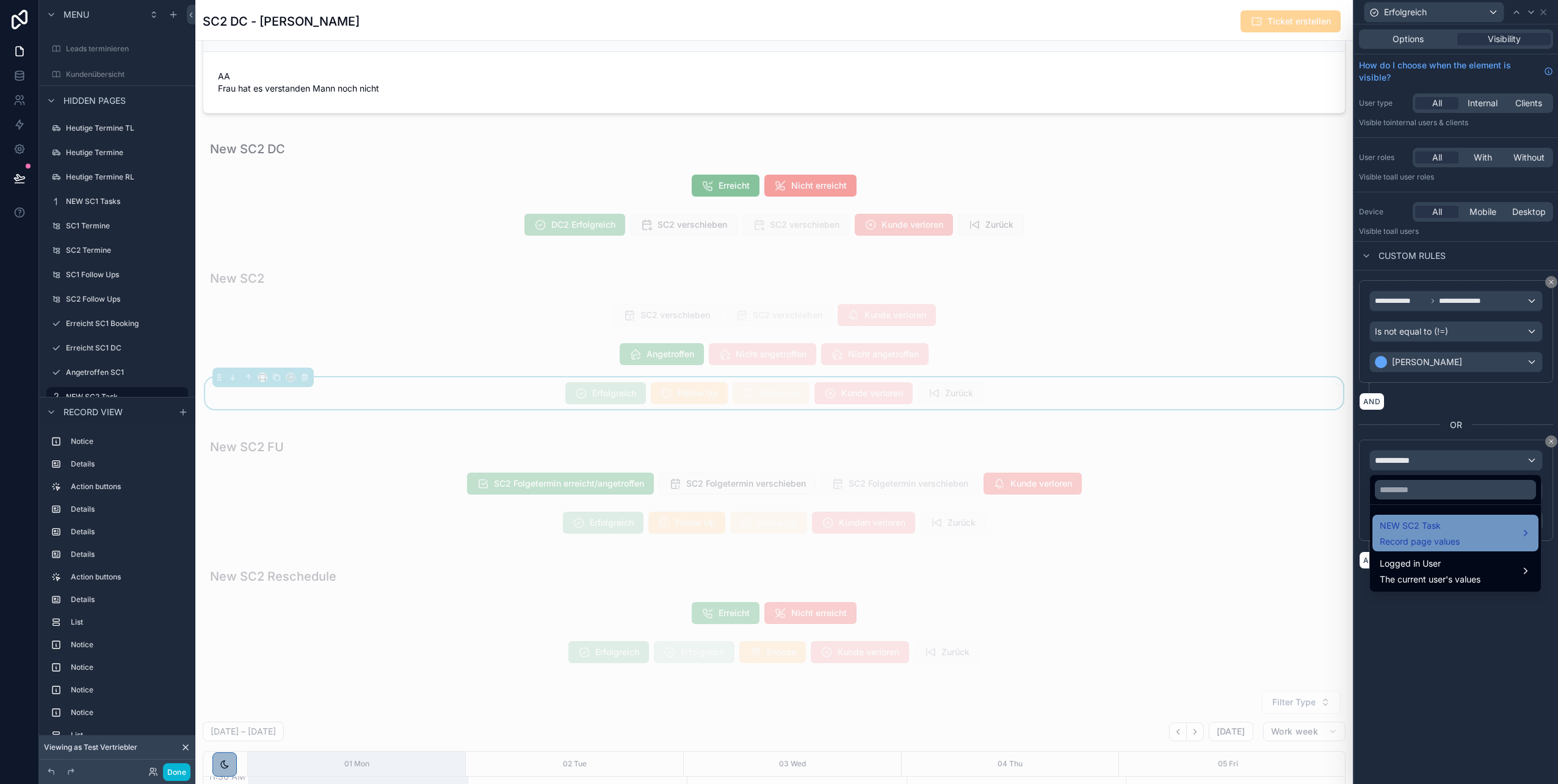
click at [776, 392] on div "NEW SC2 Task Record page values" at bounding box center [1419, 532] width 80 height 29
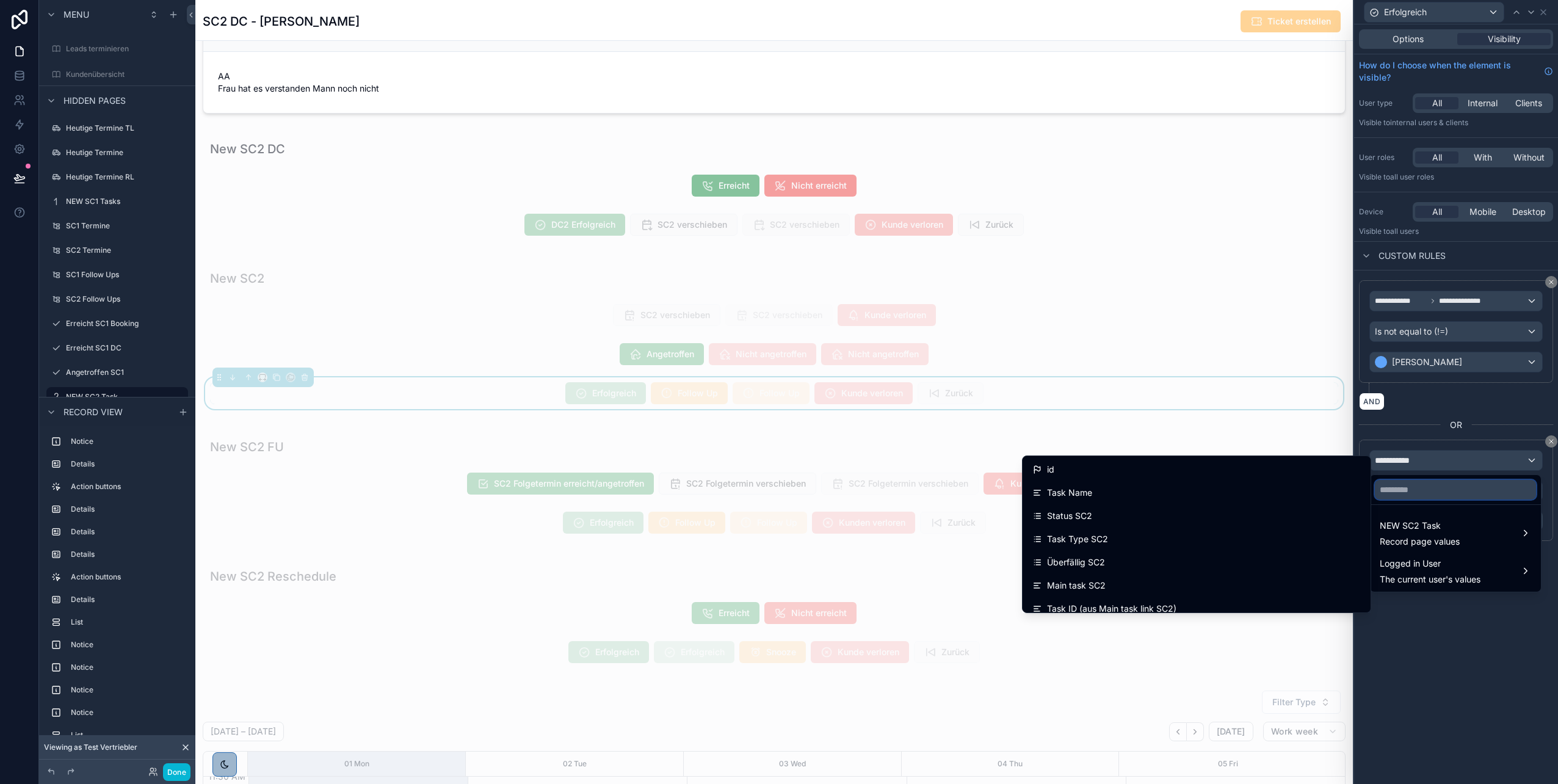
click at [776, 392] on input "text" at bounding box center [1455, 490] width 161 height 20
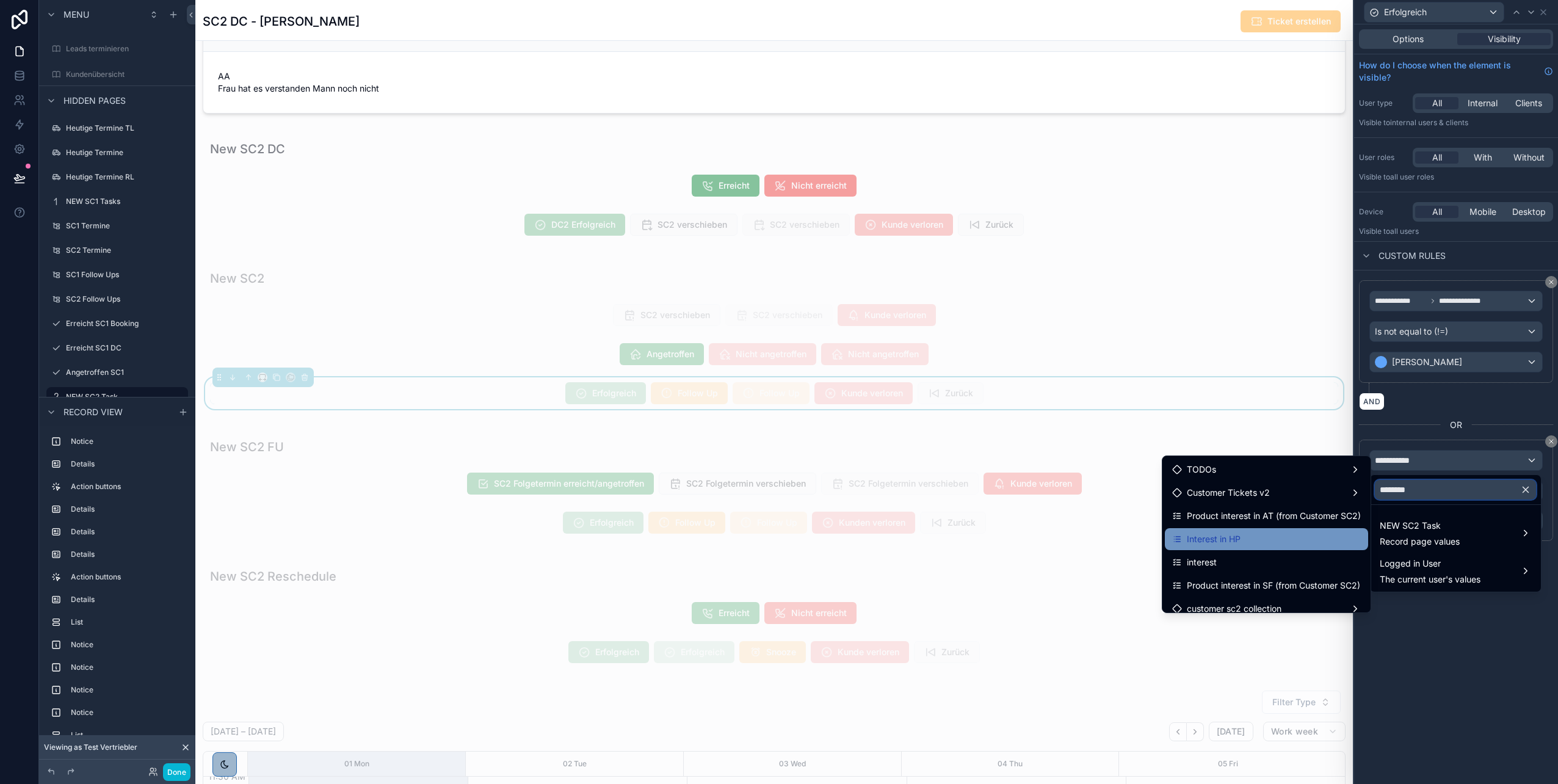
scroll to position [10, 0]
type input "********"
click at [776, 392] on div "Interest in HP" at bounding box center [1266, 529] width 203 height 22
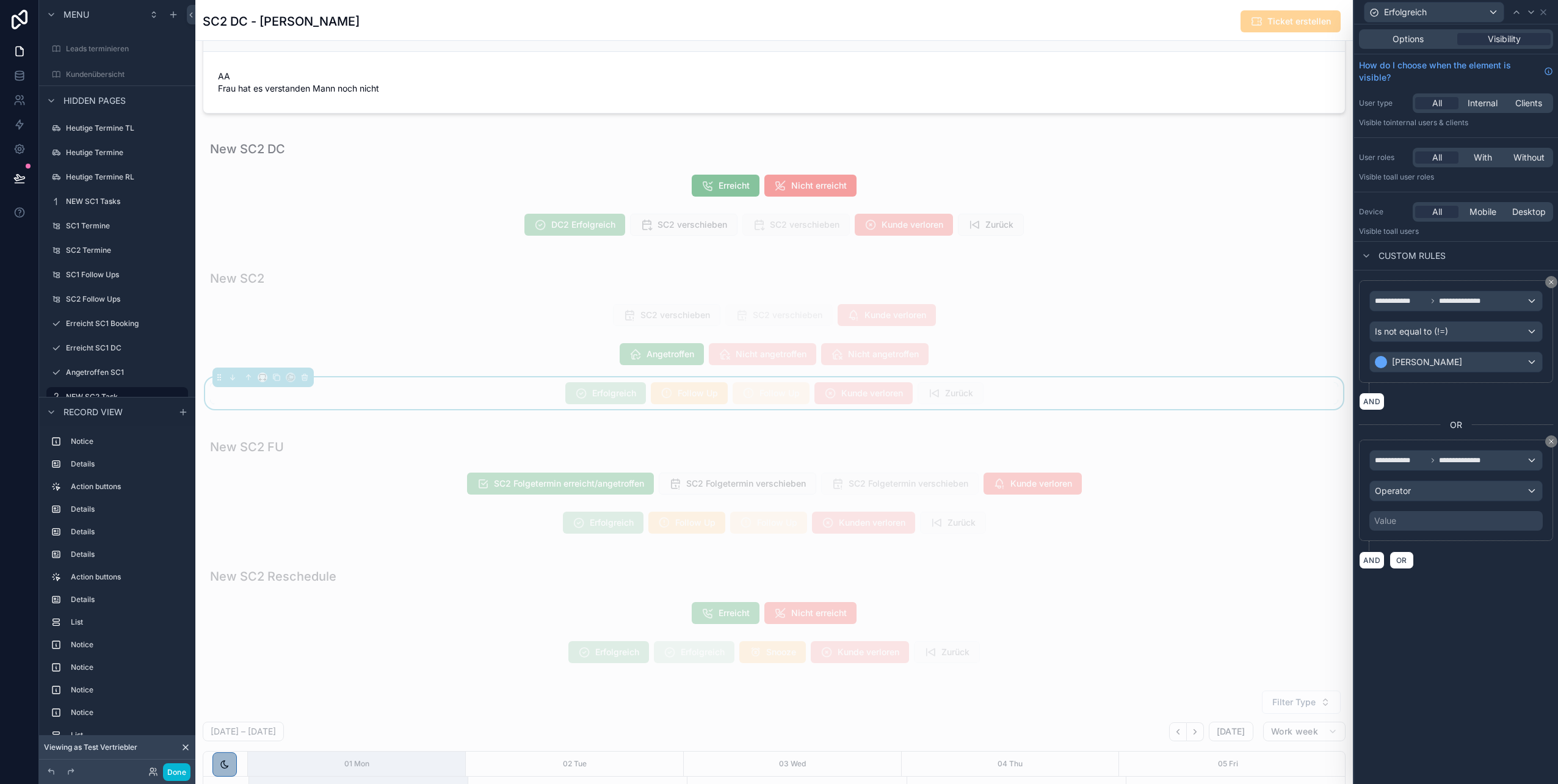
scroll to position [281, 0]
click at [776, 392] on div "Operator" at bounding box center [1456, 490] width 172 height 20
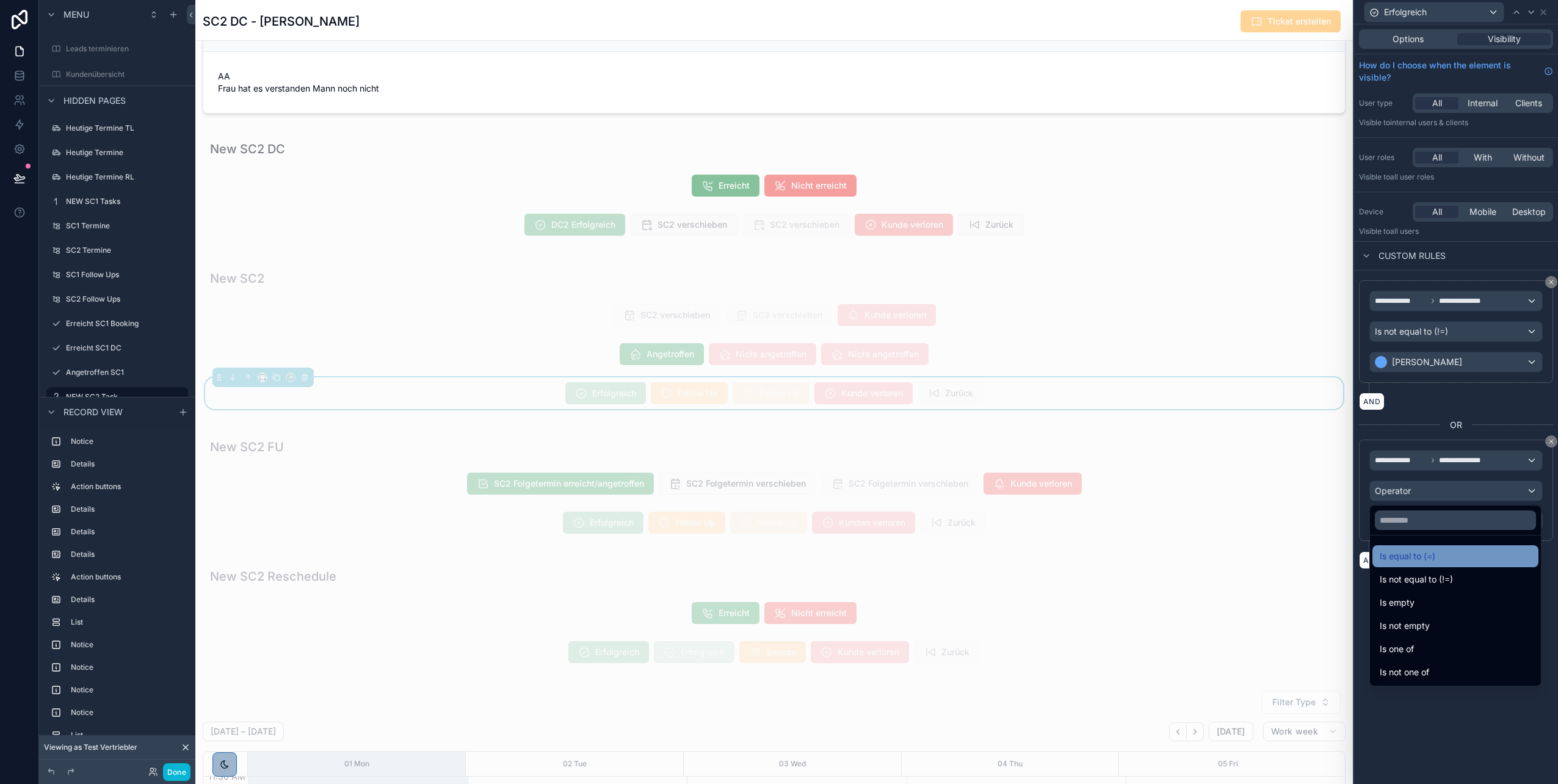
click at [776, 392] on span "Is equal to (=)" at bounding box center [1408, 556] width 56 height 14
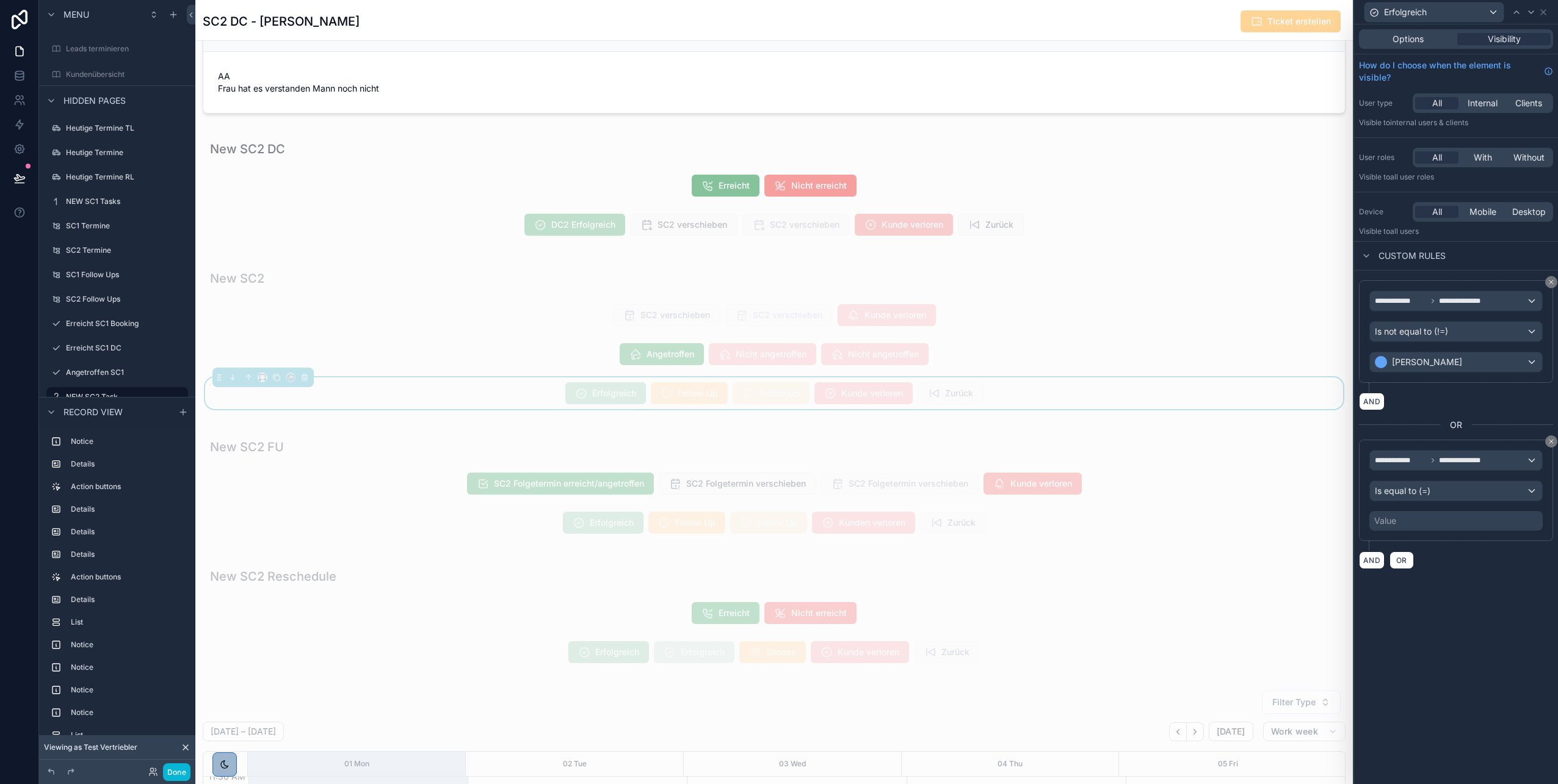
click at [776, 392] on div "Value" at bounding box center [1456, 521] width 174 height 20
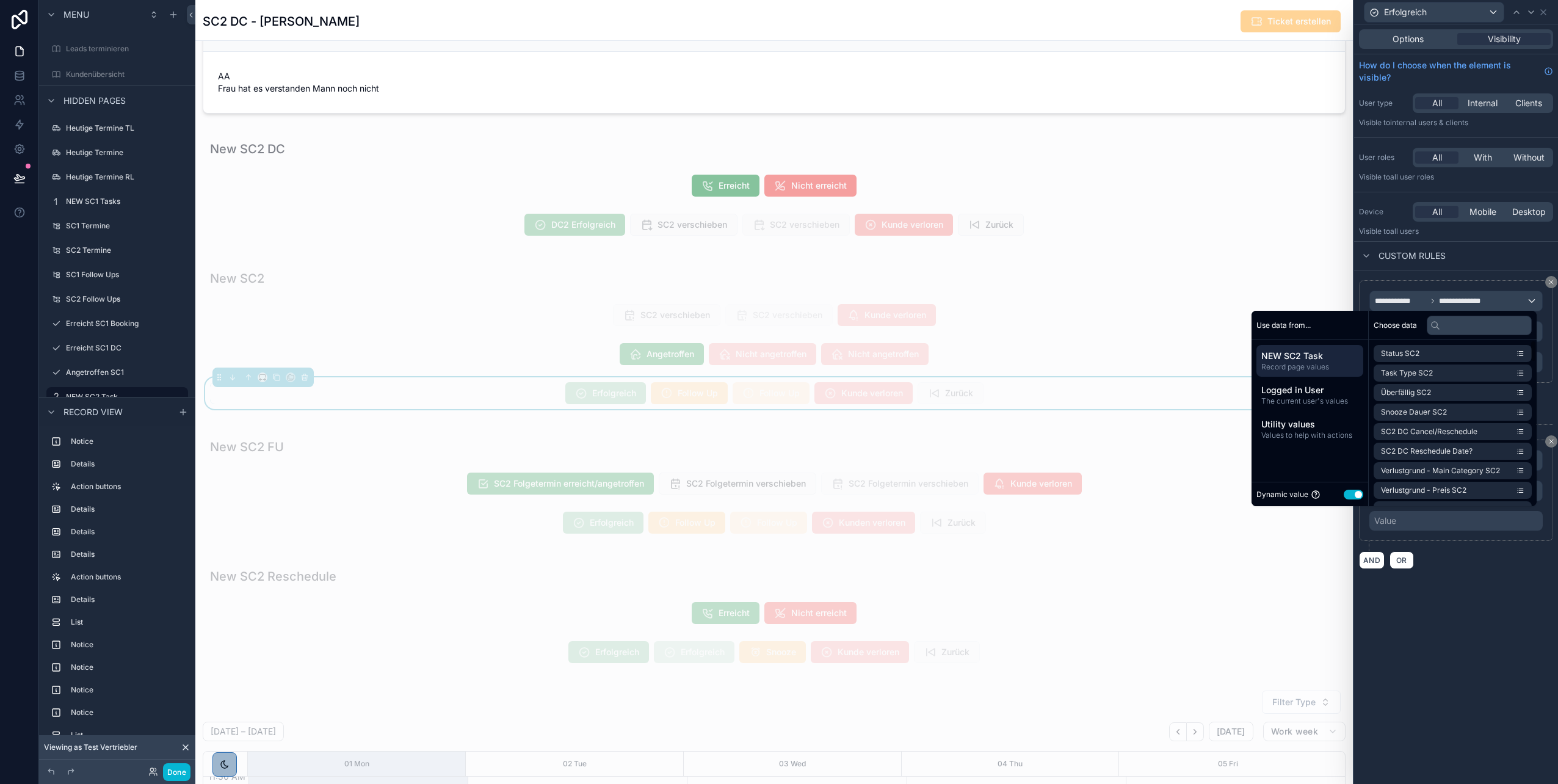
click at [776, 392] on button "Use setting" at bounding box center [1353, 494] width 20 height 10
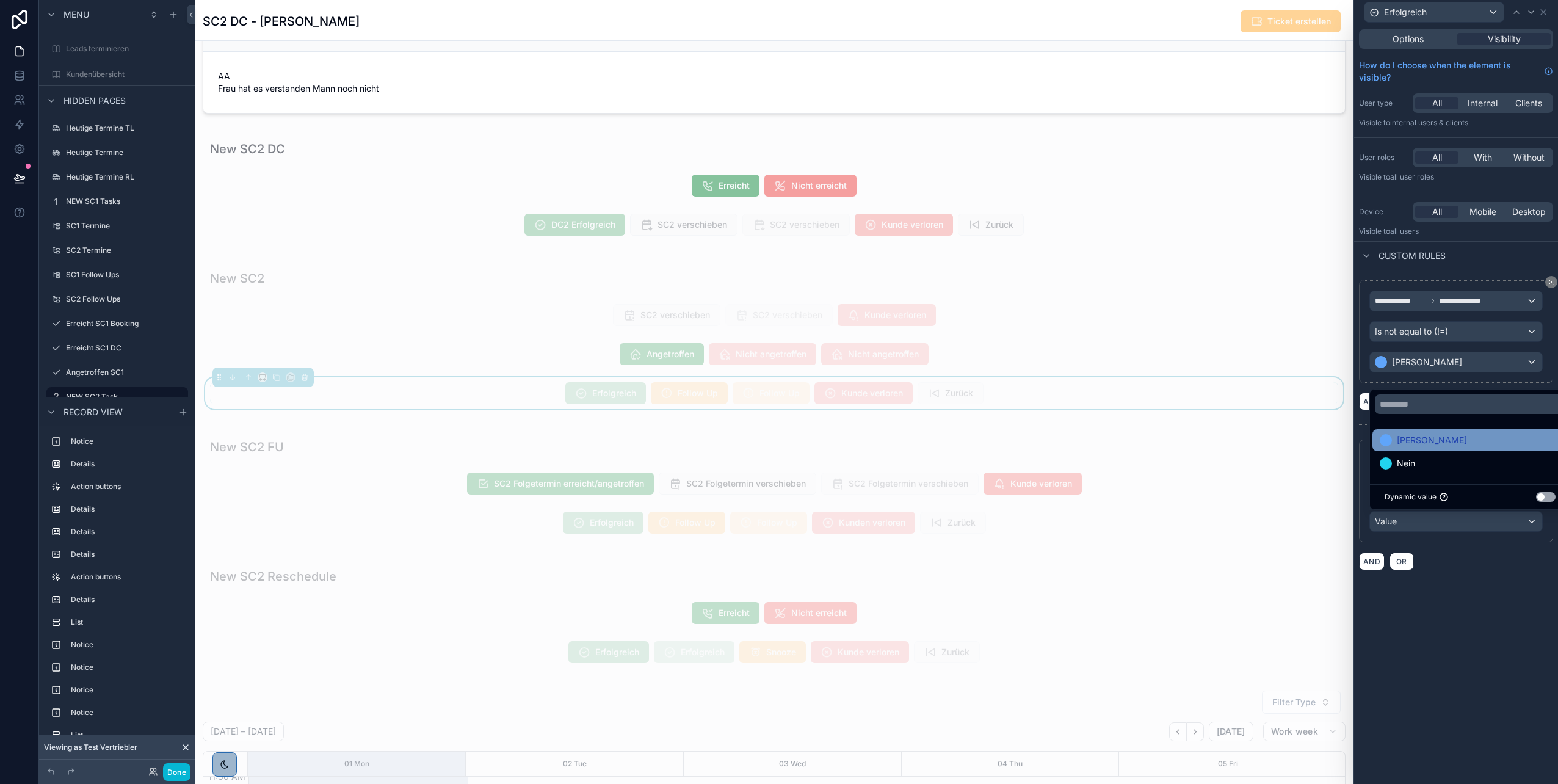
click at [776, 392] on div "Ja" at bounding box center [1470, 440] width 181 height 14
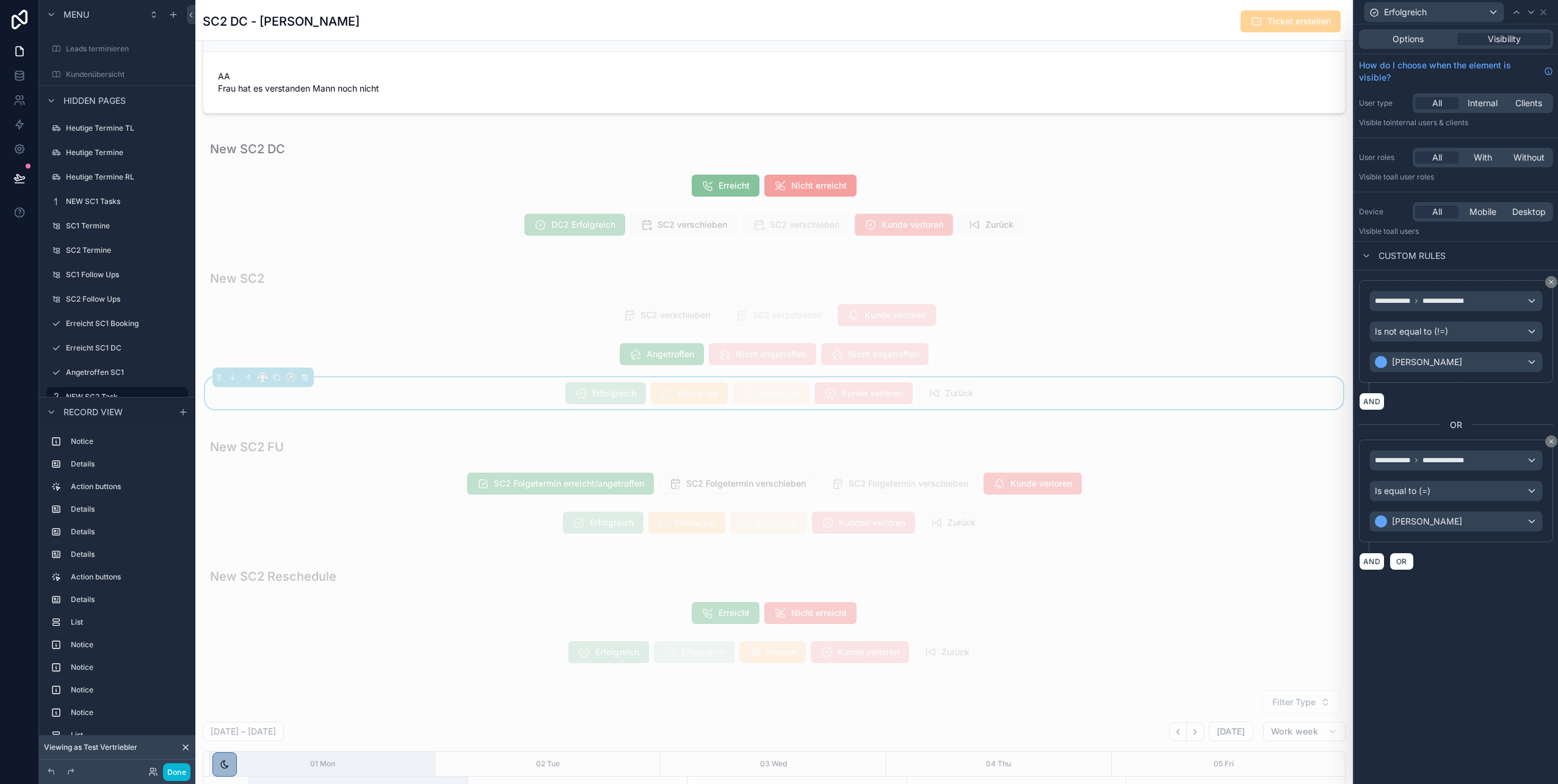
click at [776, 392] on div "**********" at bounding box center [1456, 495] width 194 height 112
click at [776, 392] on button "AND" at bounding box center [1372, 561] width 25 height 18
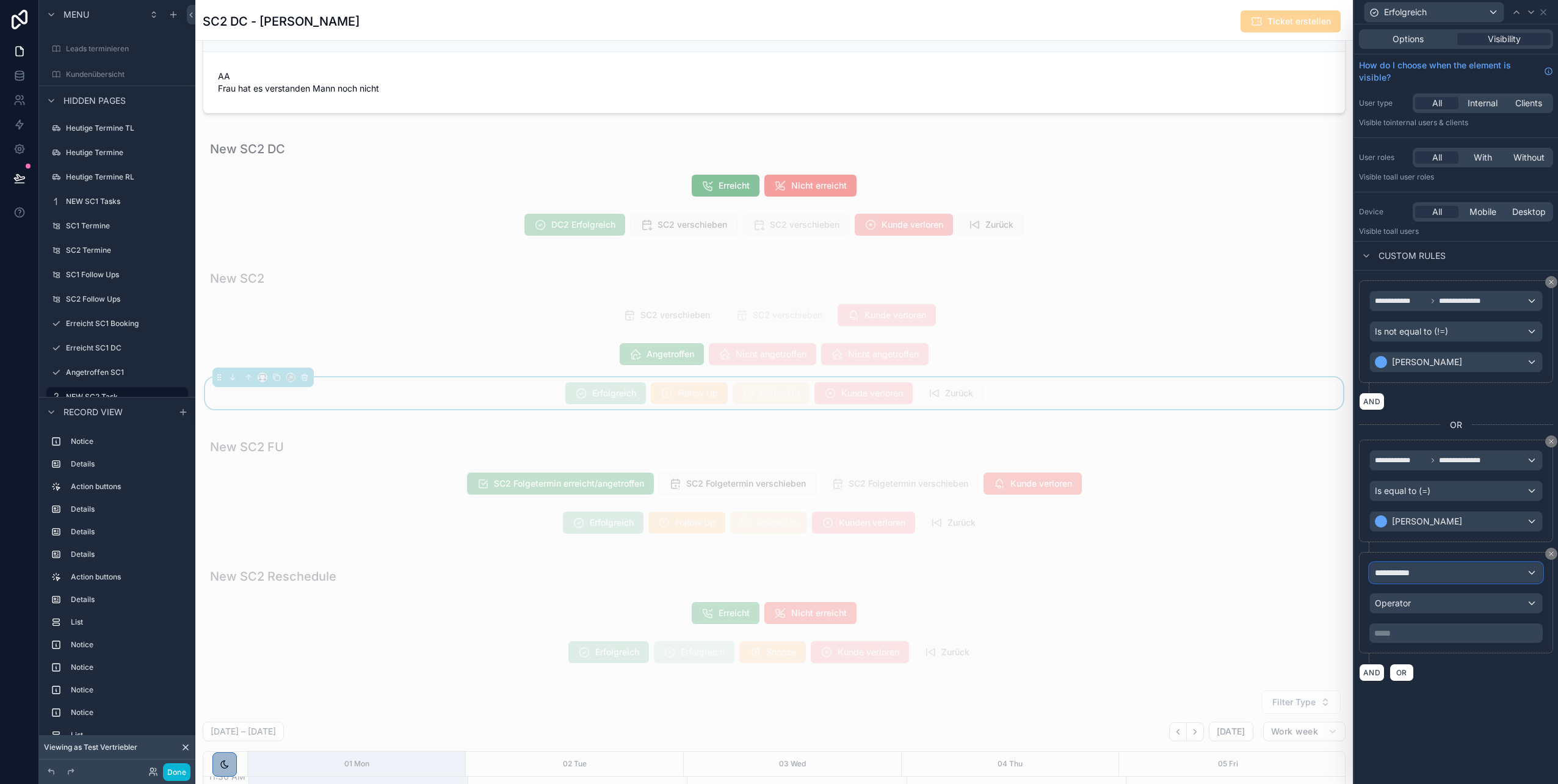
click at [776, 392] on span "**********" at bounding box center [1397, 572] width 45 height 12
click at [776, 392] on span "NEW SC2 Task" at bounding box center [1419, 638] width 80 height 14
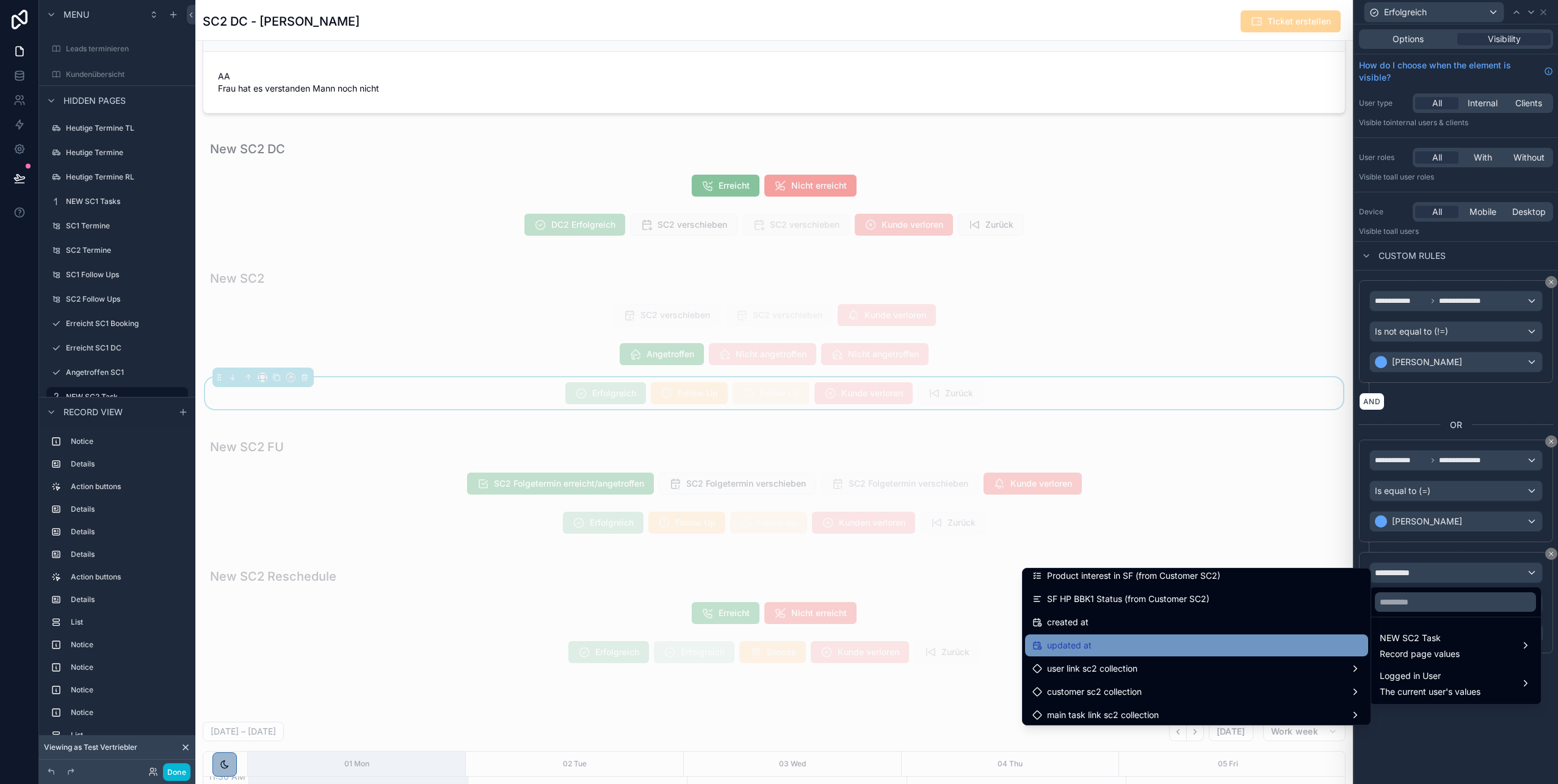
scroll to position [6964, 0]
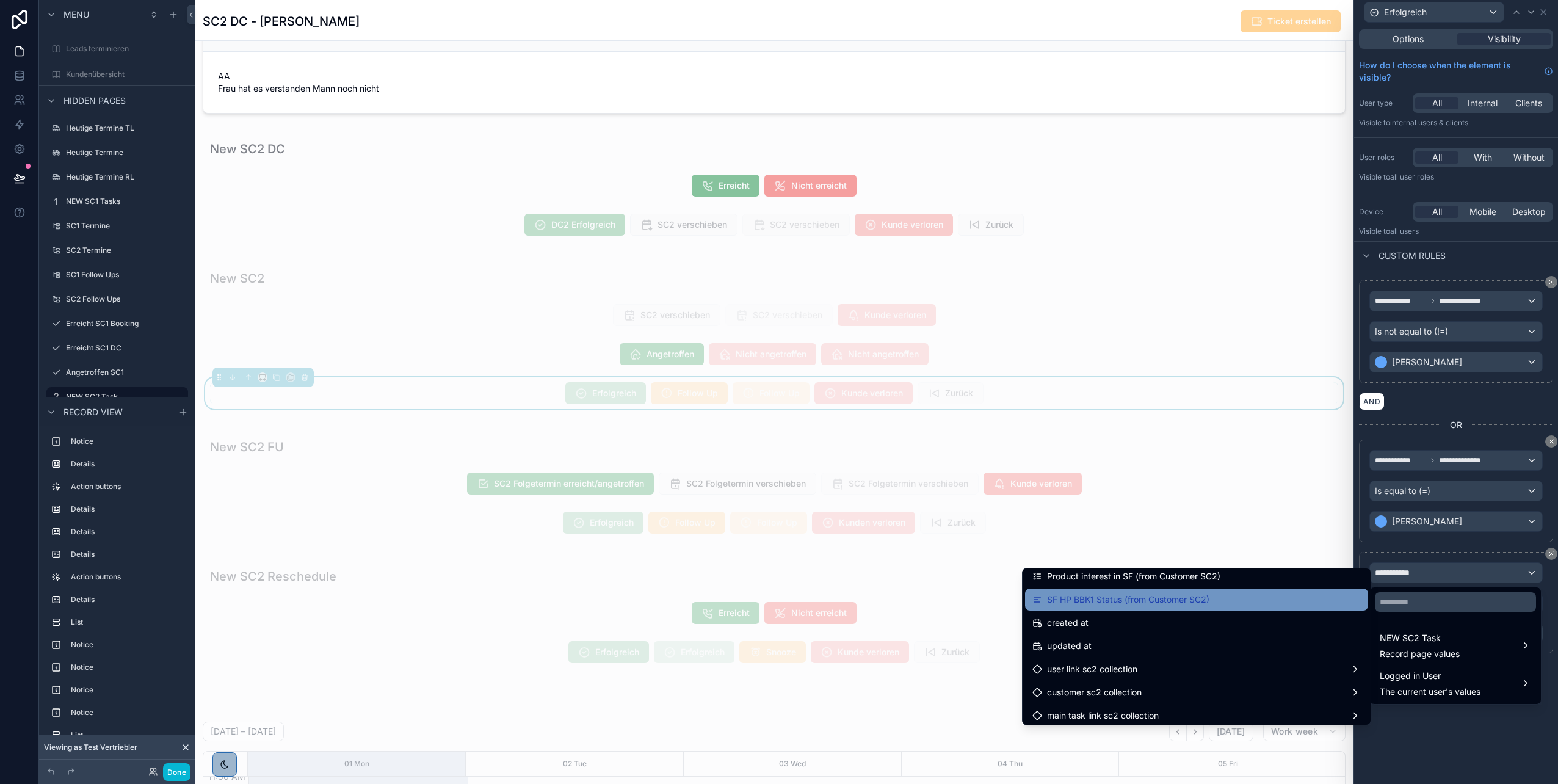
click at [776, 392] on div "SF HP BBK1 Status (from Customer SC2)" at bounding box center [1197, 599] width 329 height 14
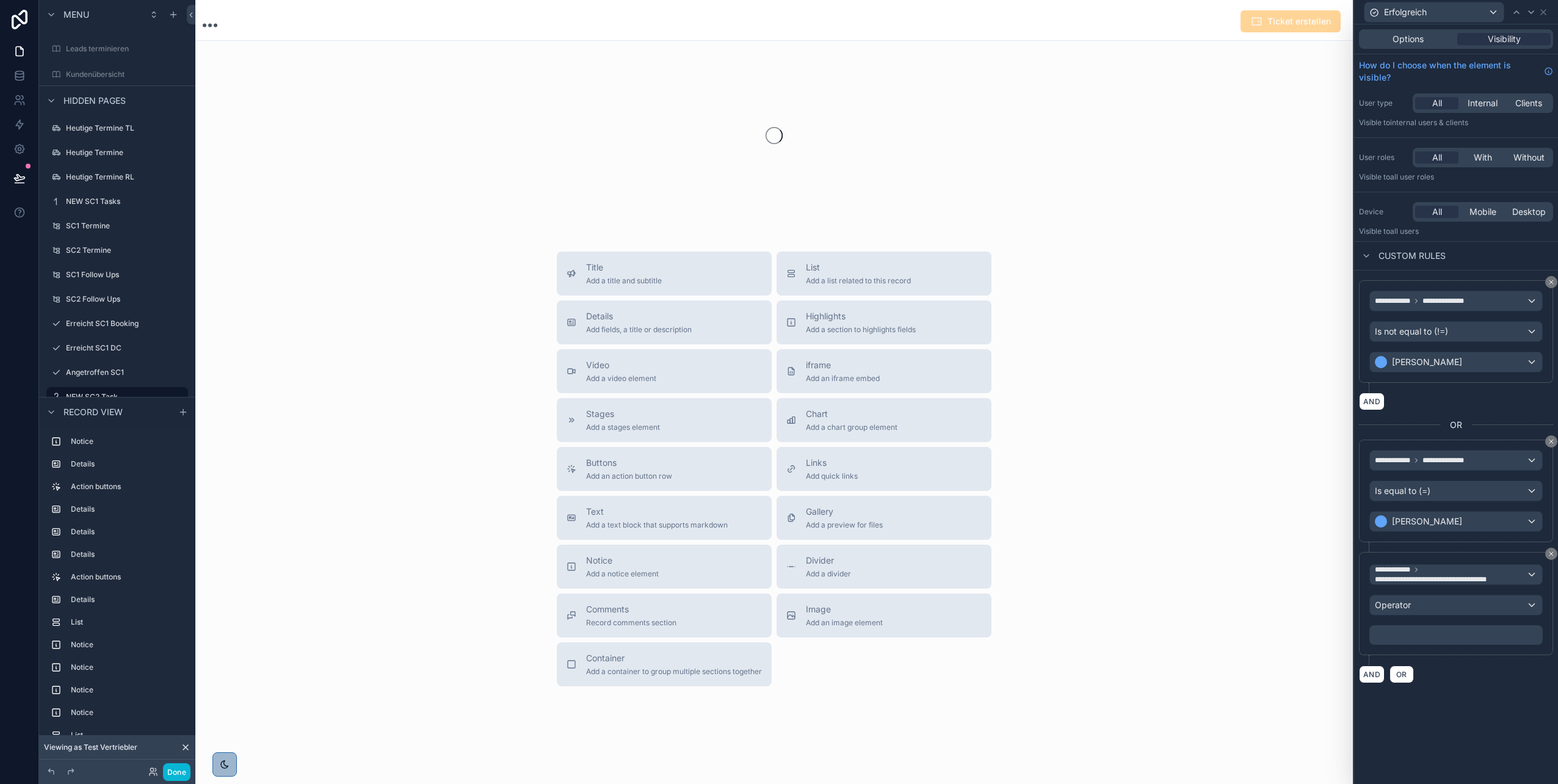
scroll to position [17, 0]
click at [776, 392] on div "Operator" at bounding box center [1456, 605] width 172 height 20
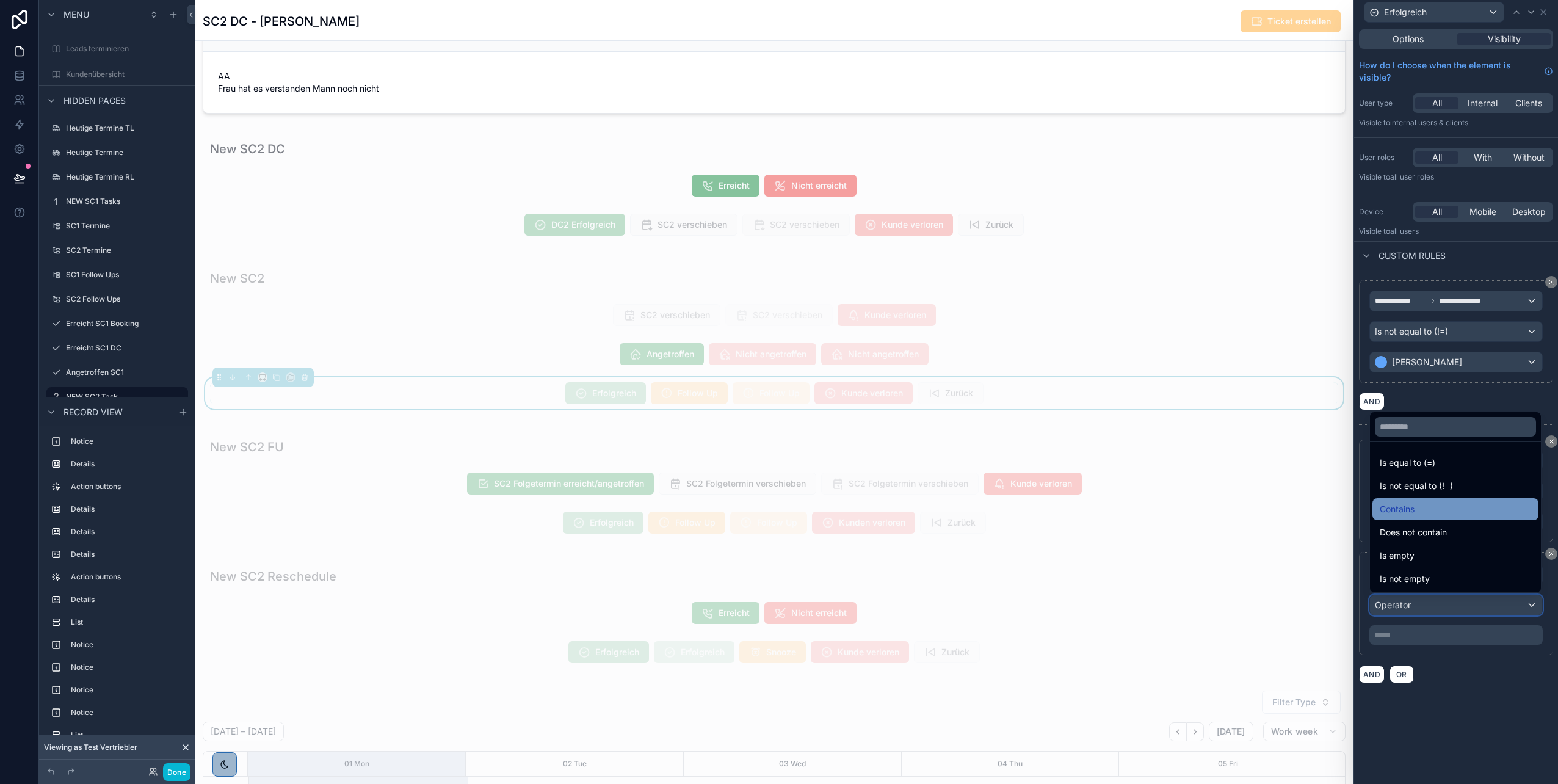
scroll to position [281, 0]
click at [776, 392] on div "Contains" at bounding box center [1455, 509] width 151 height 14
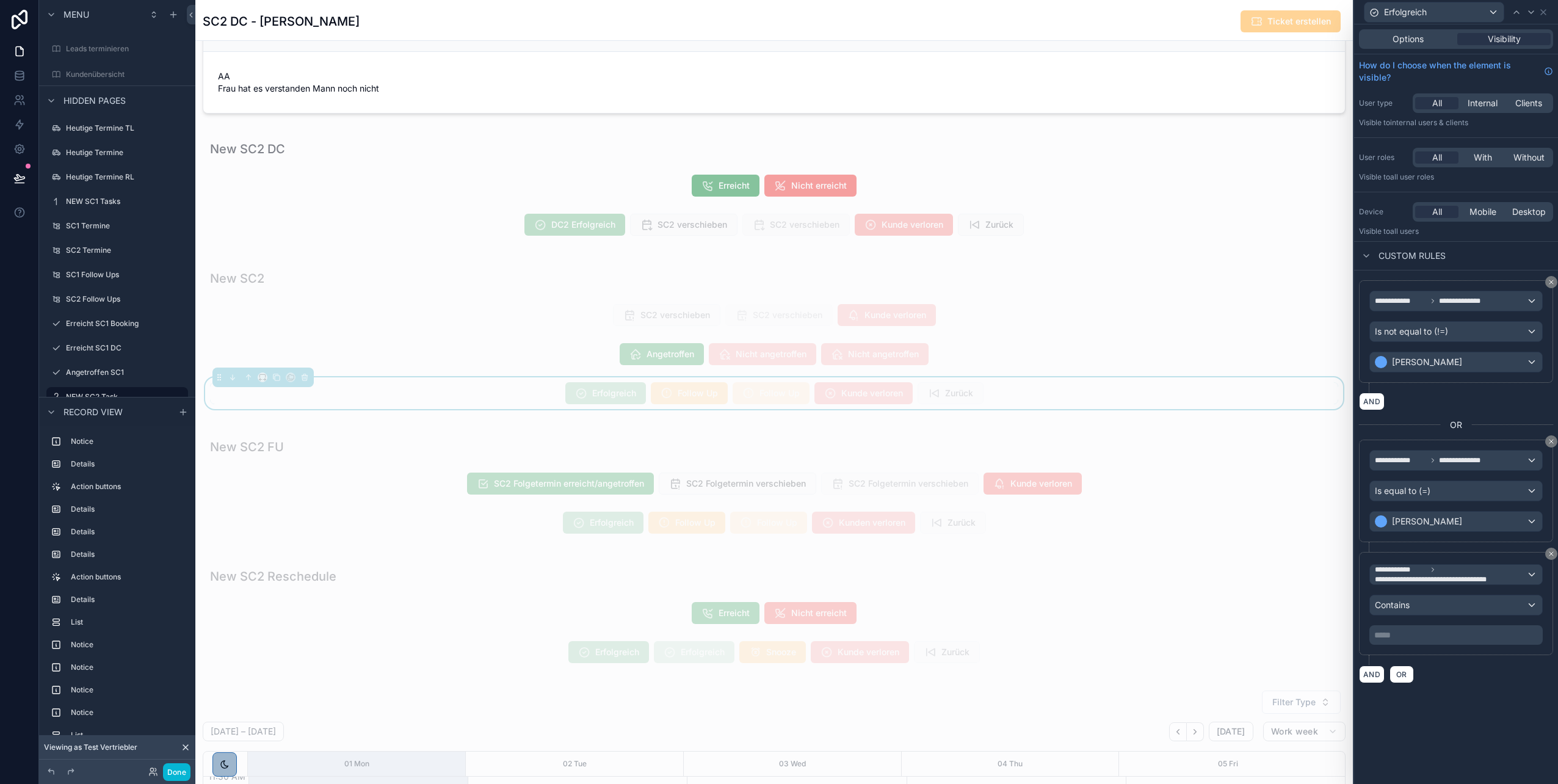
click at [776, 392] on p "***** ﻿" at bounding box center [1457, 634] width 166 height 12
click at [776, 392] on div "**********" at bounding box center [1456, 482] width 204 height 423
click at [599, 392] on span "Erfolgreich" at bounding box center [605, 394] width 80 height 12
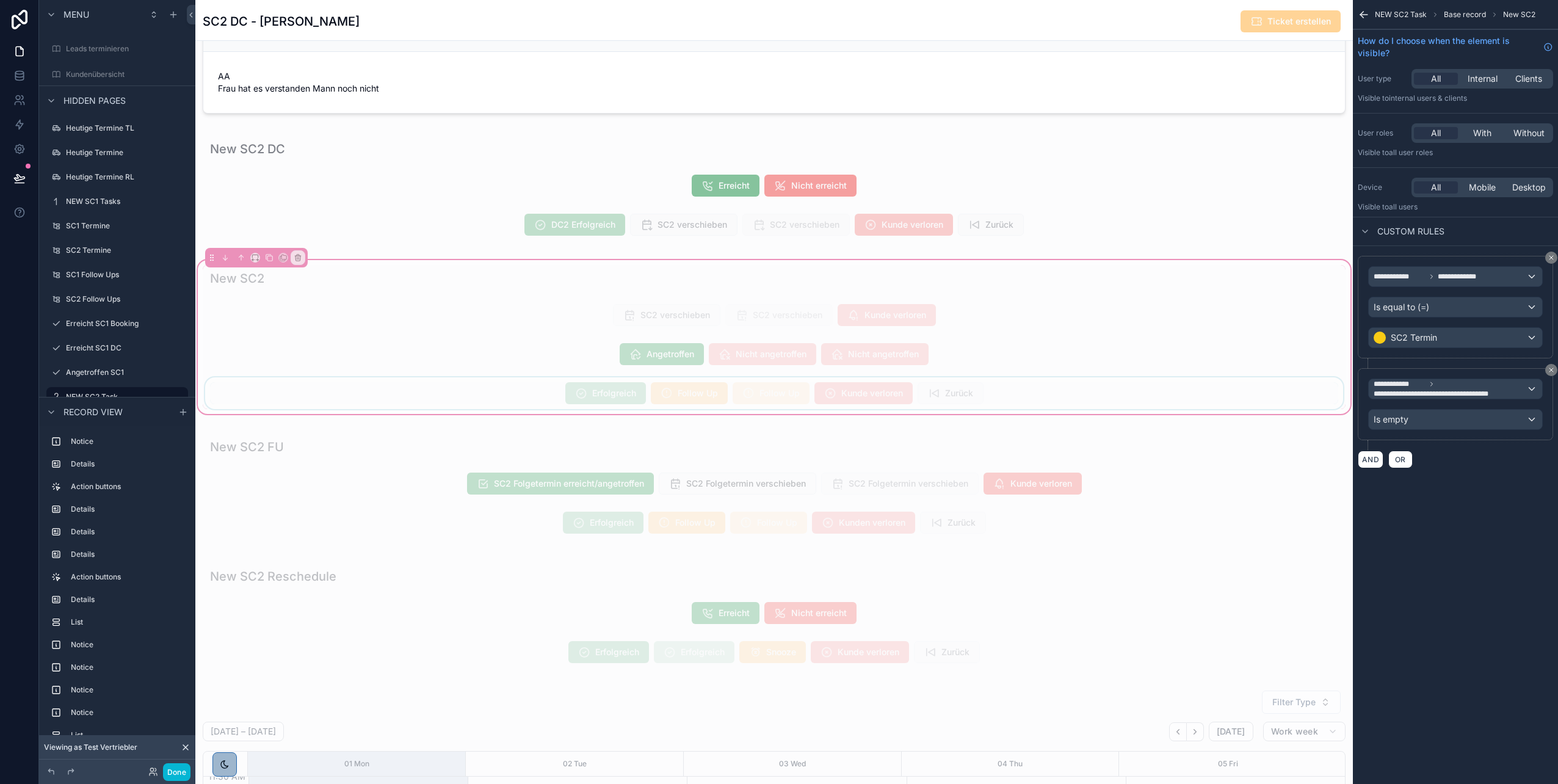
click at [599, 392] on div "scrollable content" at bounding box center [775, 393] width 1143 height 32
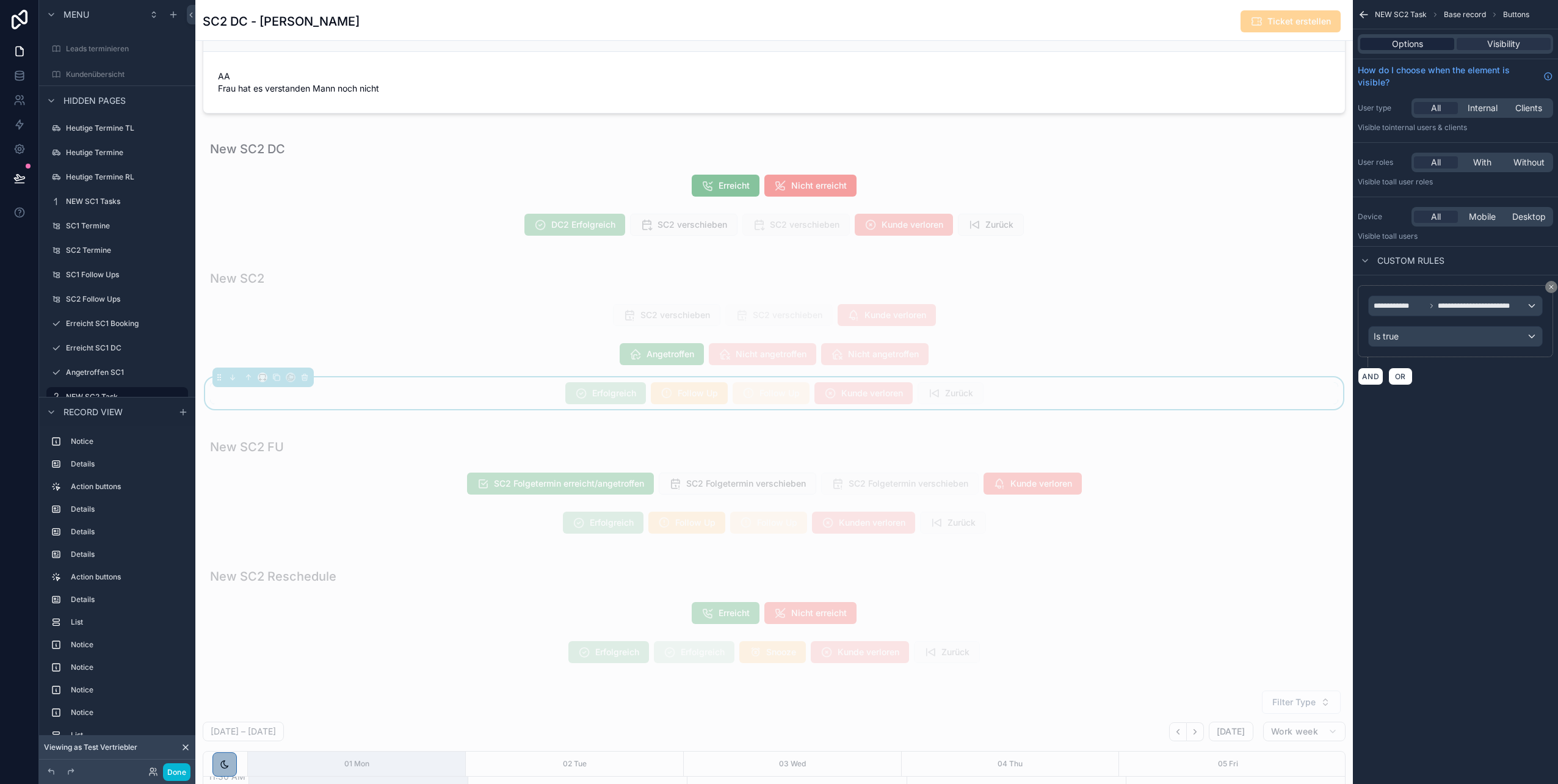
click at [776, 40] on div "Options" at bounding box center [1408, 44] width 94 height 12
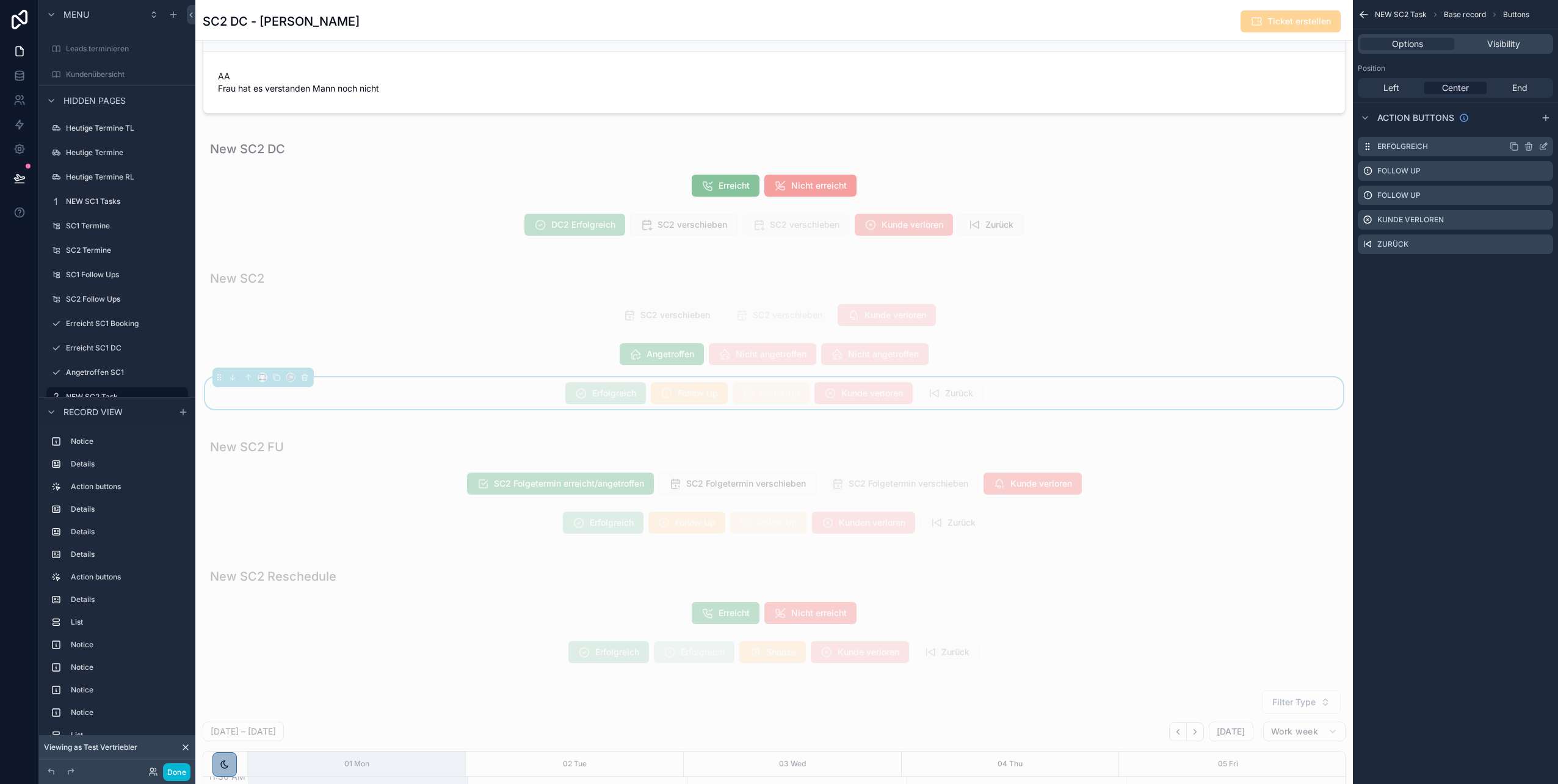
click at [776, 146] on icon "scrollable content" at bounding box center [1544, 146] width 10 height 10
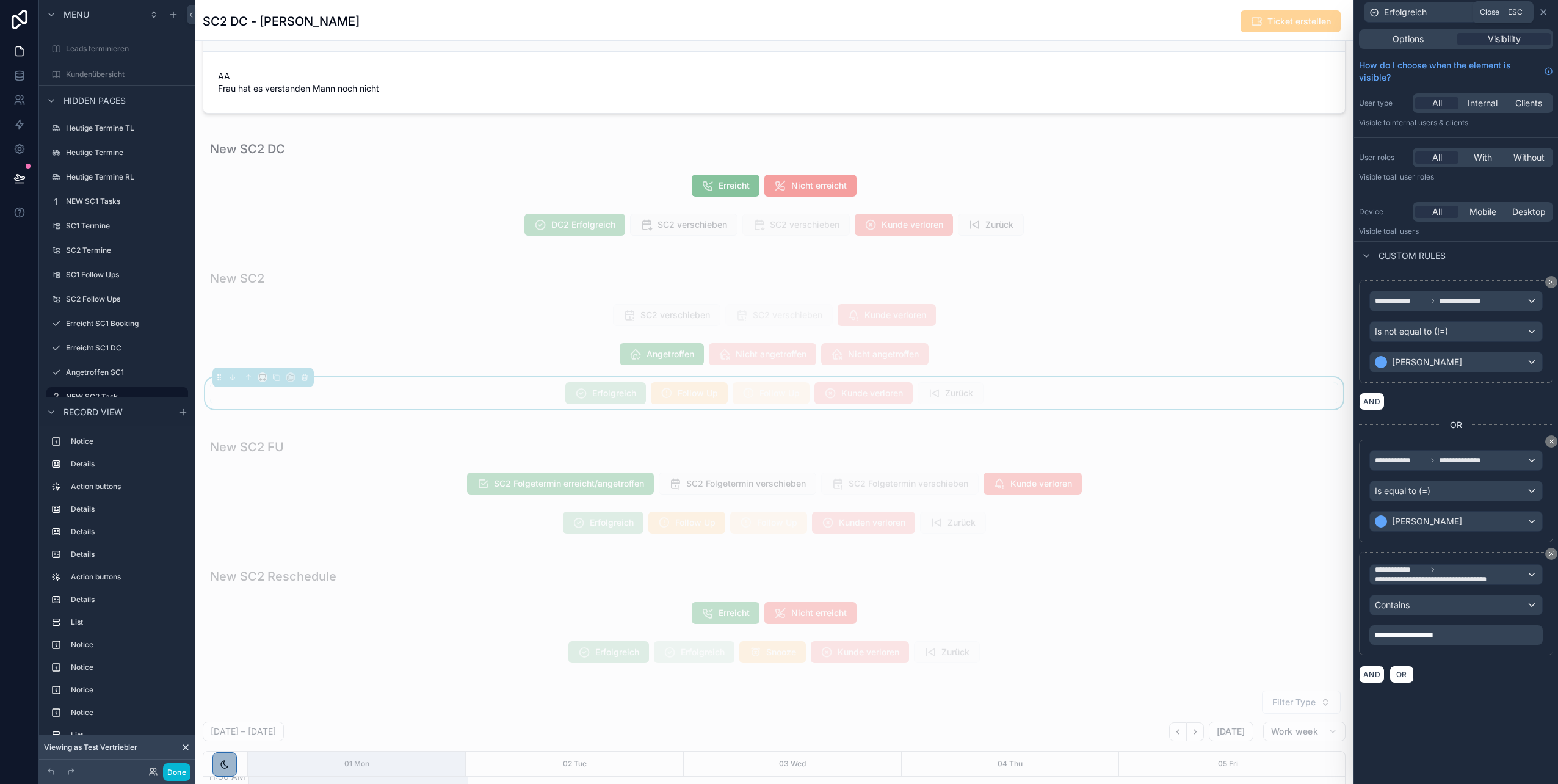
click at [776, 12] on icon at bounding box center [1544, 12] width 10 height 10
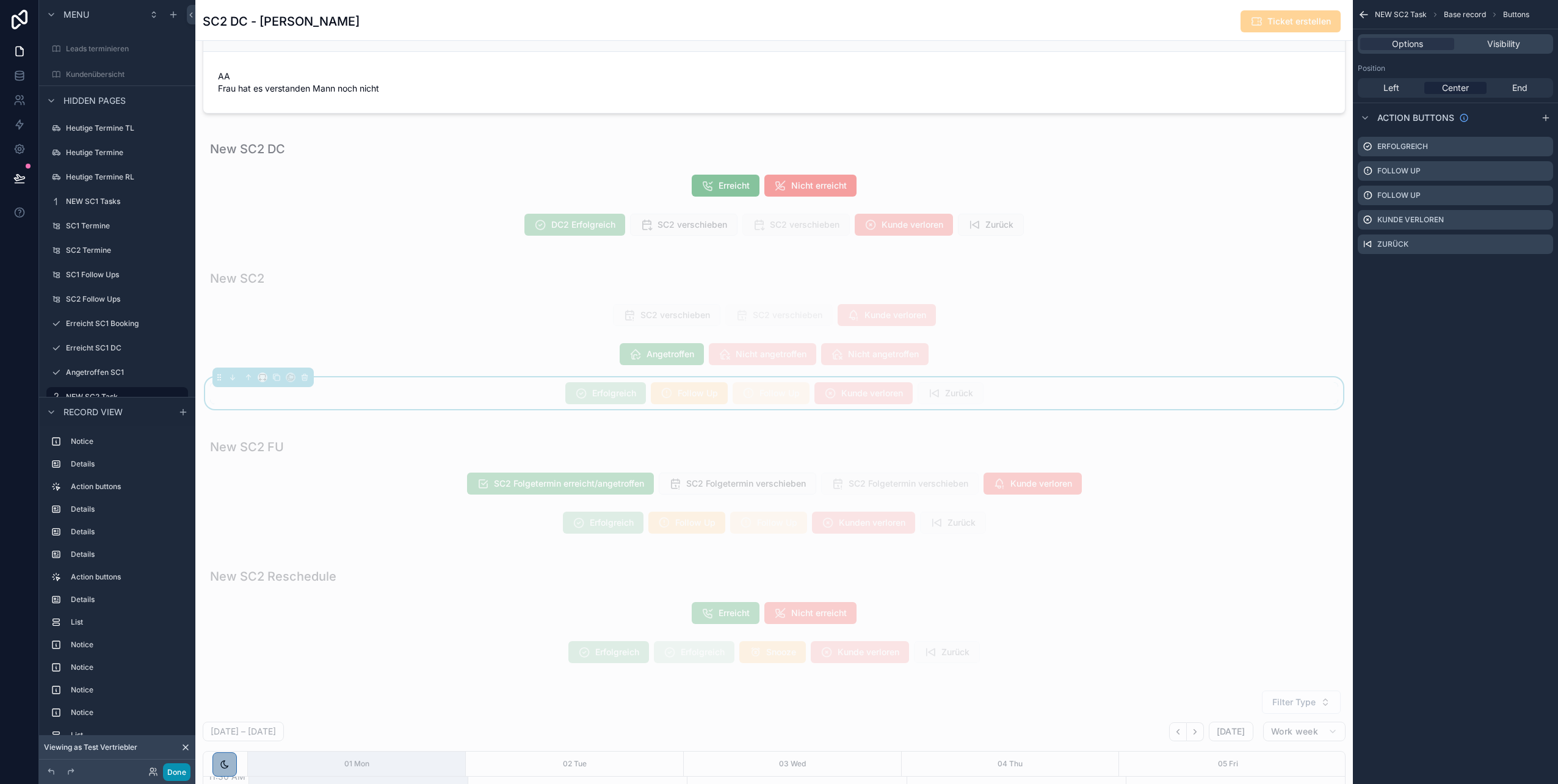
click at [174, 392] on button "Done" at bounding box center [177, 772] width 28 height 18
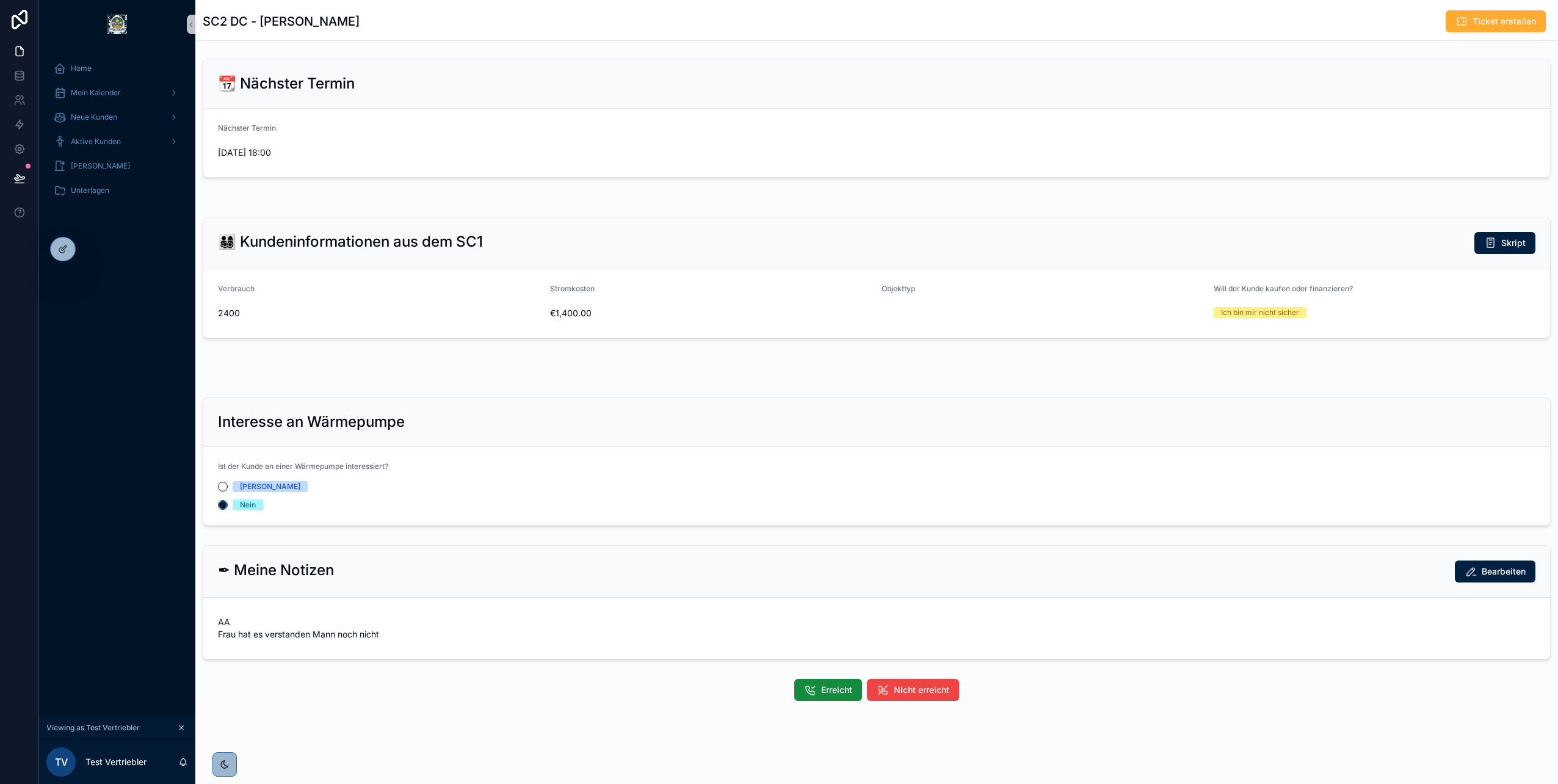
scroll to position [0, 0]
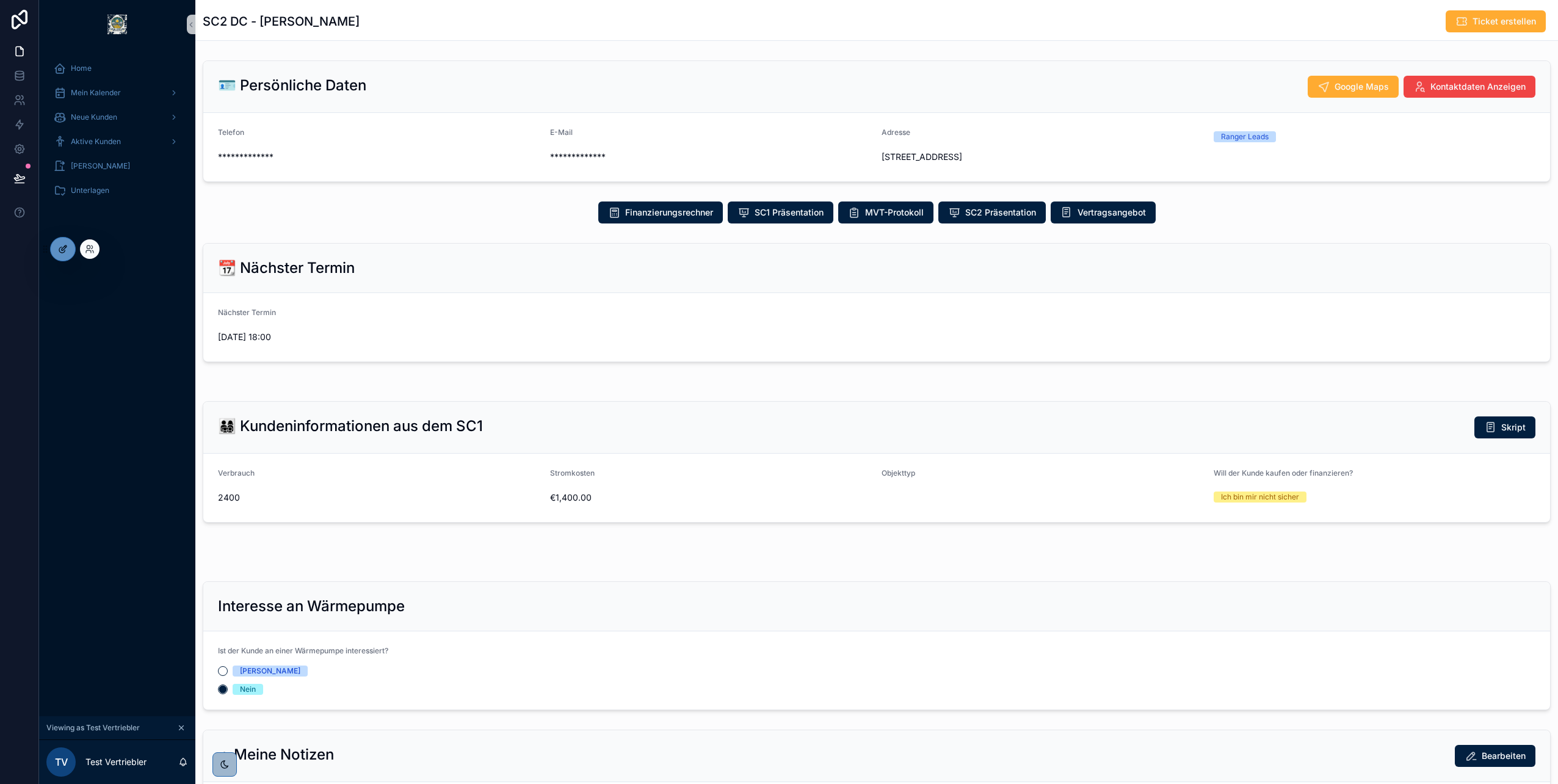
click at [61, 252] on icon at bounding box center [63, 249] width 10 height 10
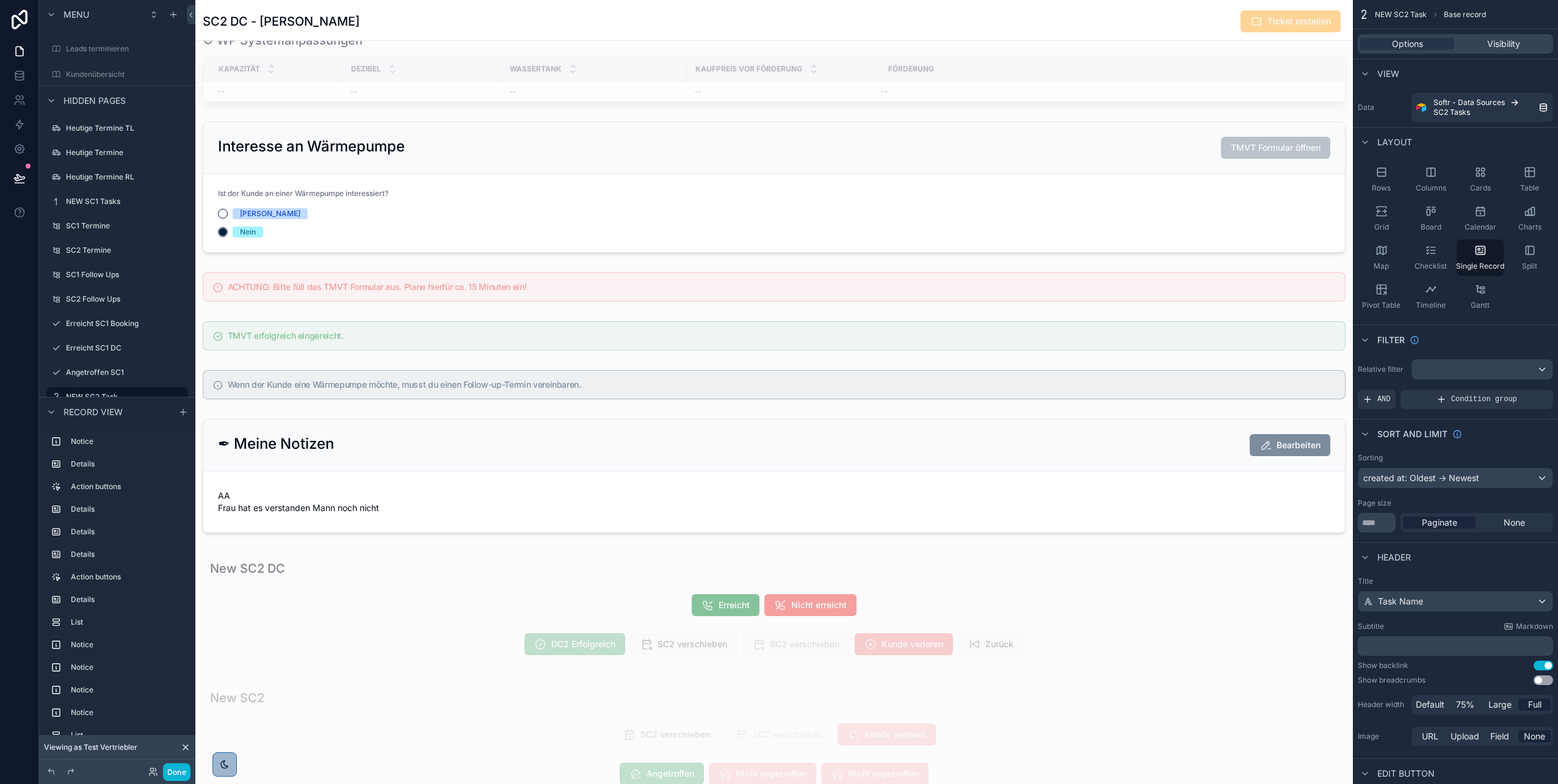
scroll to position [1301, 0]
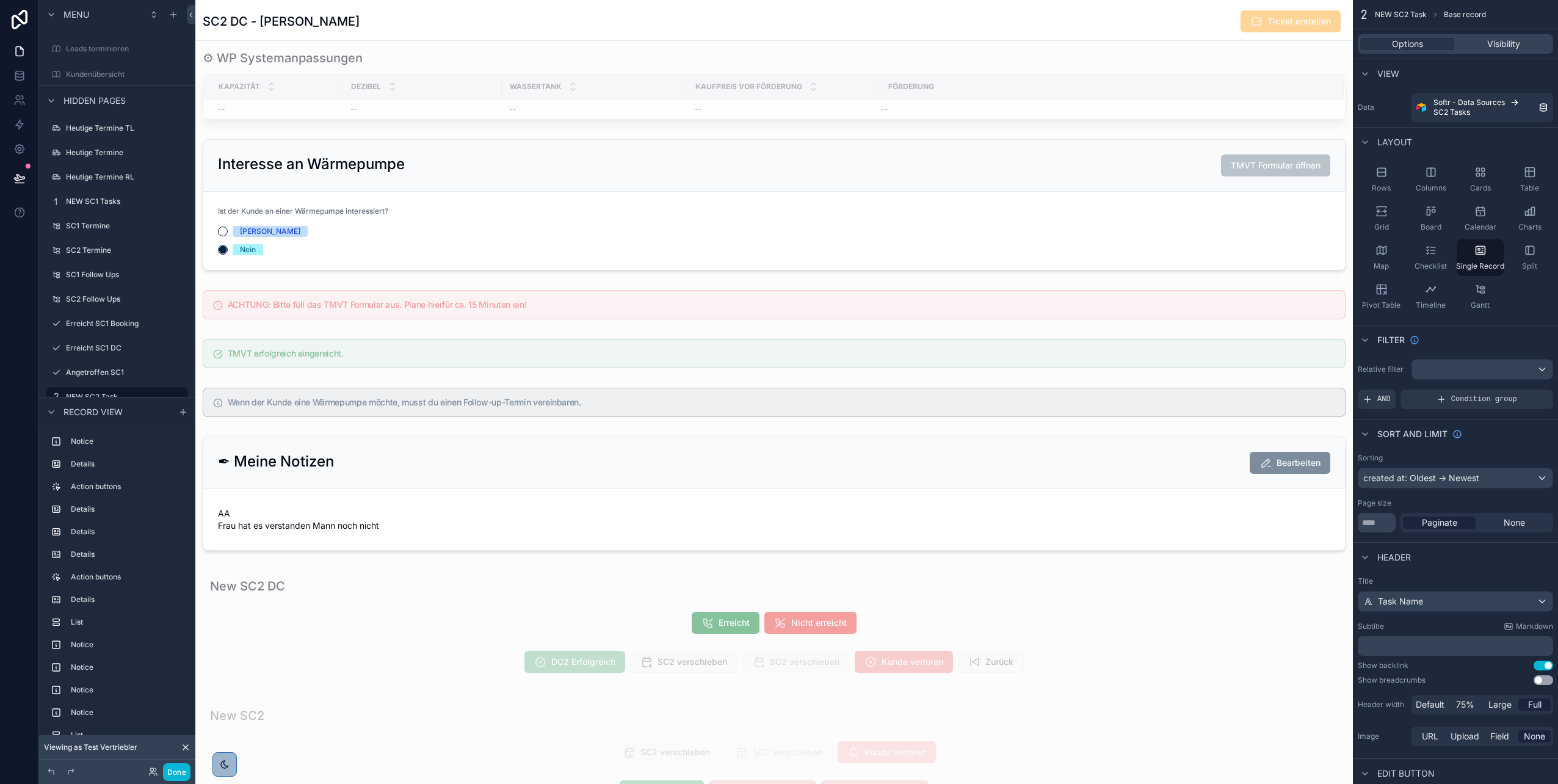
click at [388, 200] on div "scrollable content" at bounding box center [774, 486] width 1158 height 3572
click at [483, 182] on div "scrollable content" at bounding box center [774, 205] width 1158 height 141
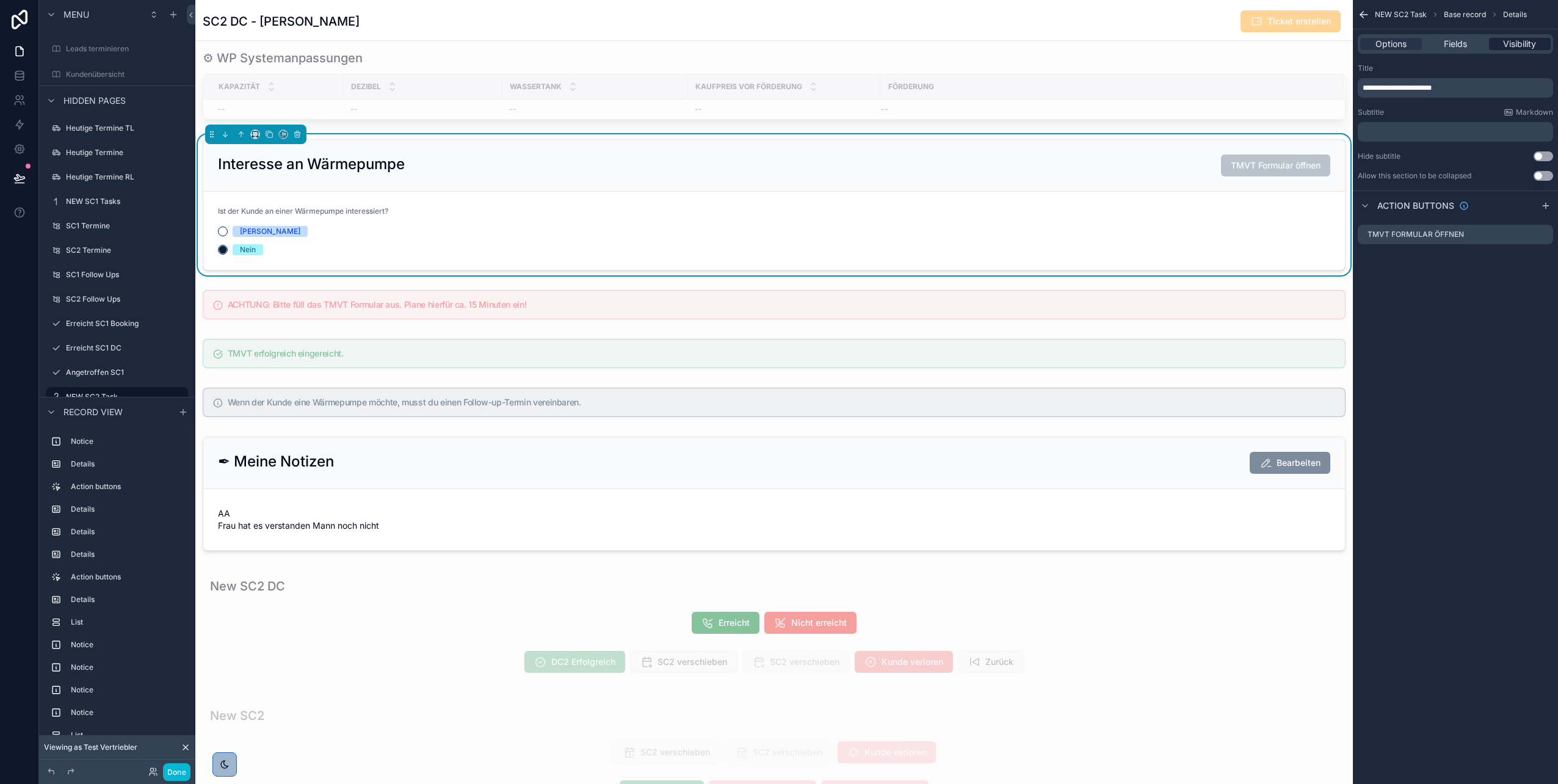
click at [776, 41] on span "Visibility" at bounding box center [1519, 44] width 33 height 12
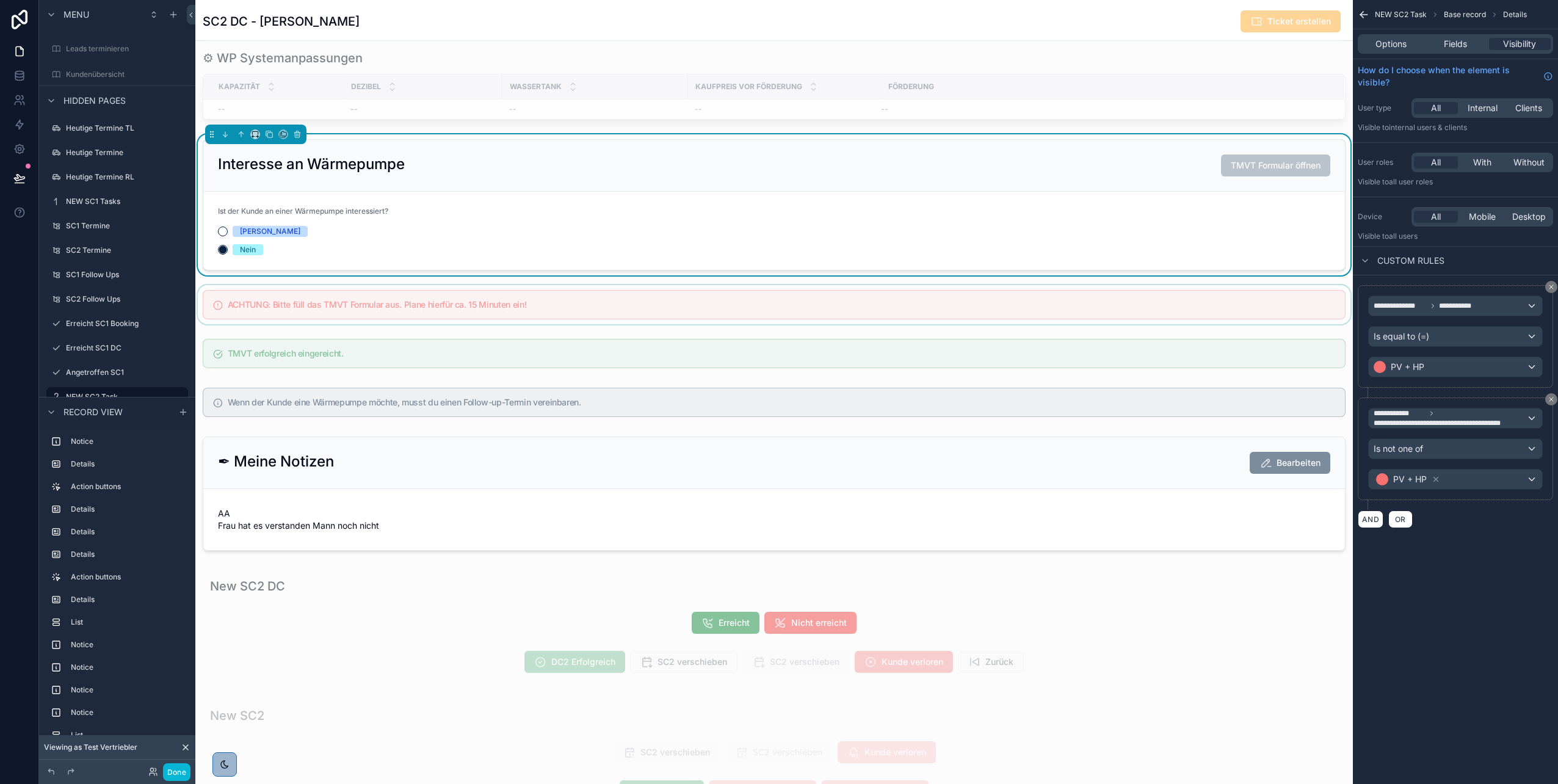
click at [776, 300] on div "scrollable content" at bounding box center [774, 304] width 1158 height 39
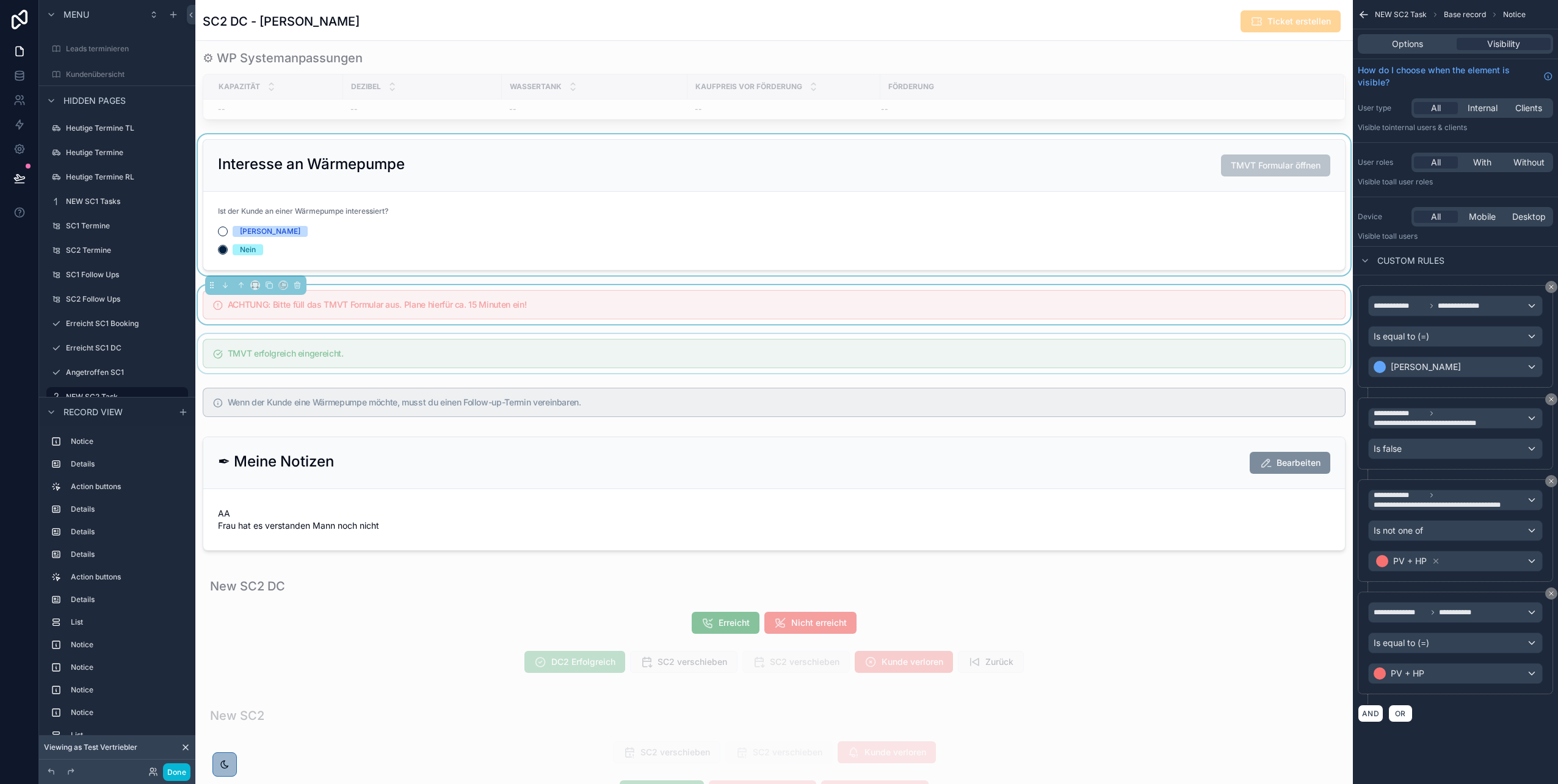
click at [776, 350] on div "scrollable content" at bounding box center [774, 353] width 1158 height 39
click at [776, 392] on div "scrollable content" at bounding box center [774, 402] width 1158 height 39
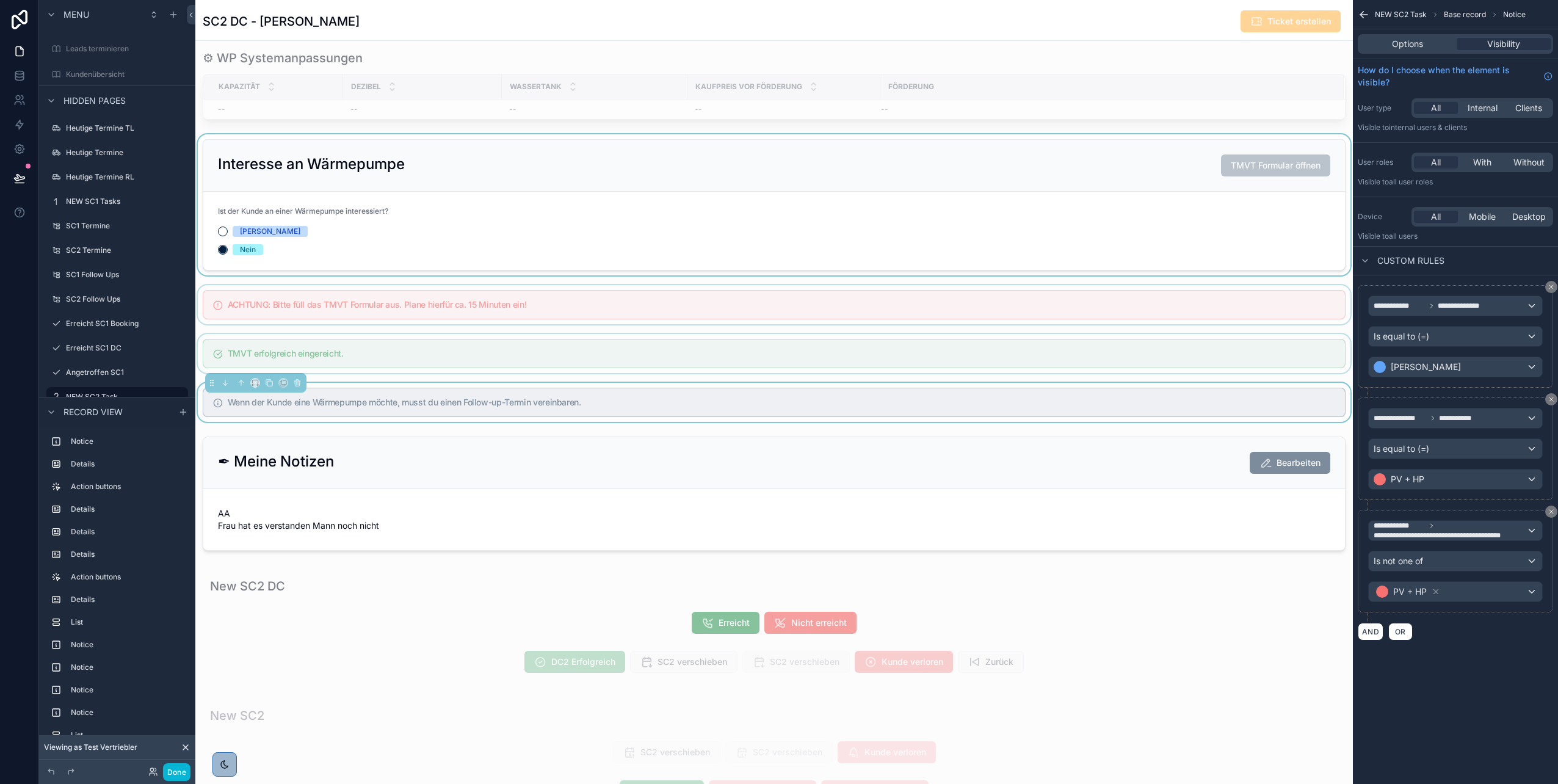
click at [776, 343] on div "scrollable content" at bounding box center [774, 353] width 1158 height 39
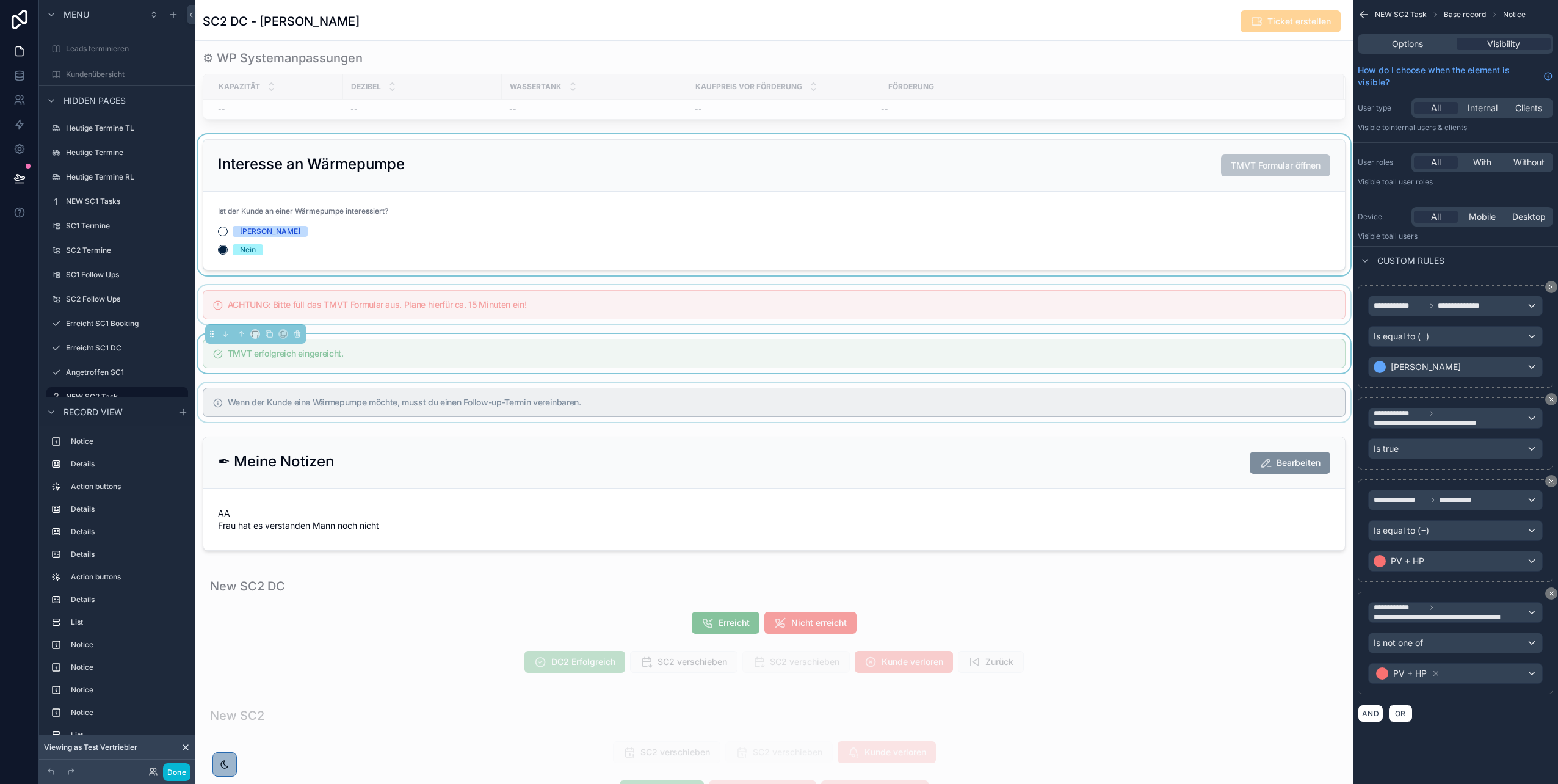
click at [776, 392] on div "scrollable content" at bounding box center [774, 402] width 1158 height 39
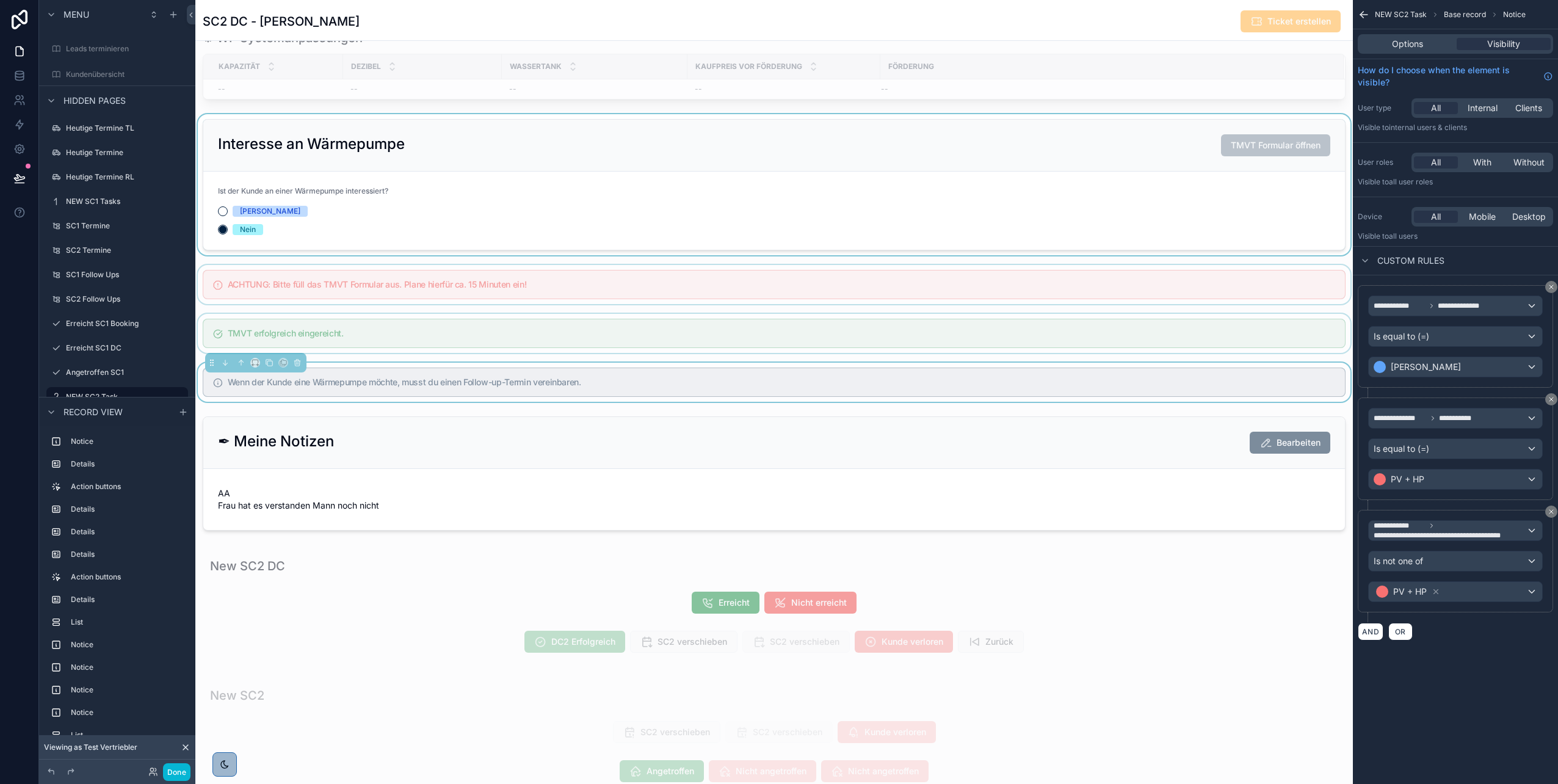
scroll to position [1304, 0]
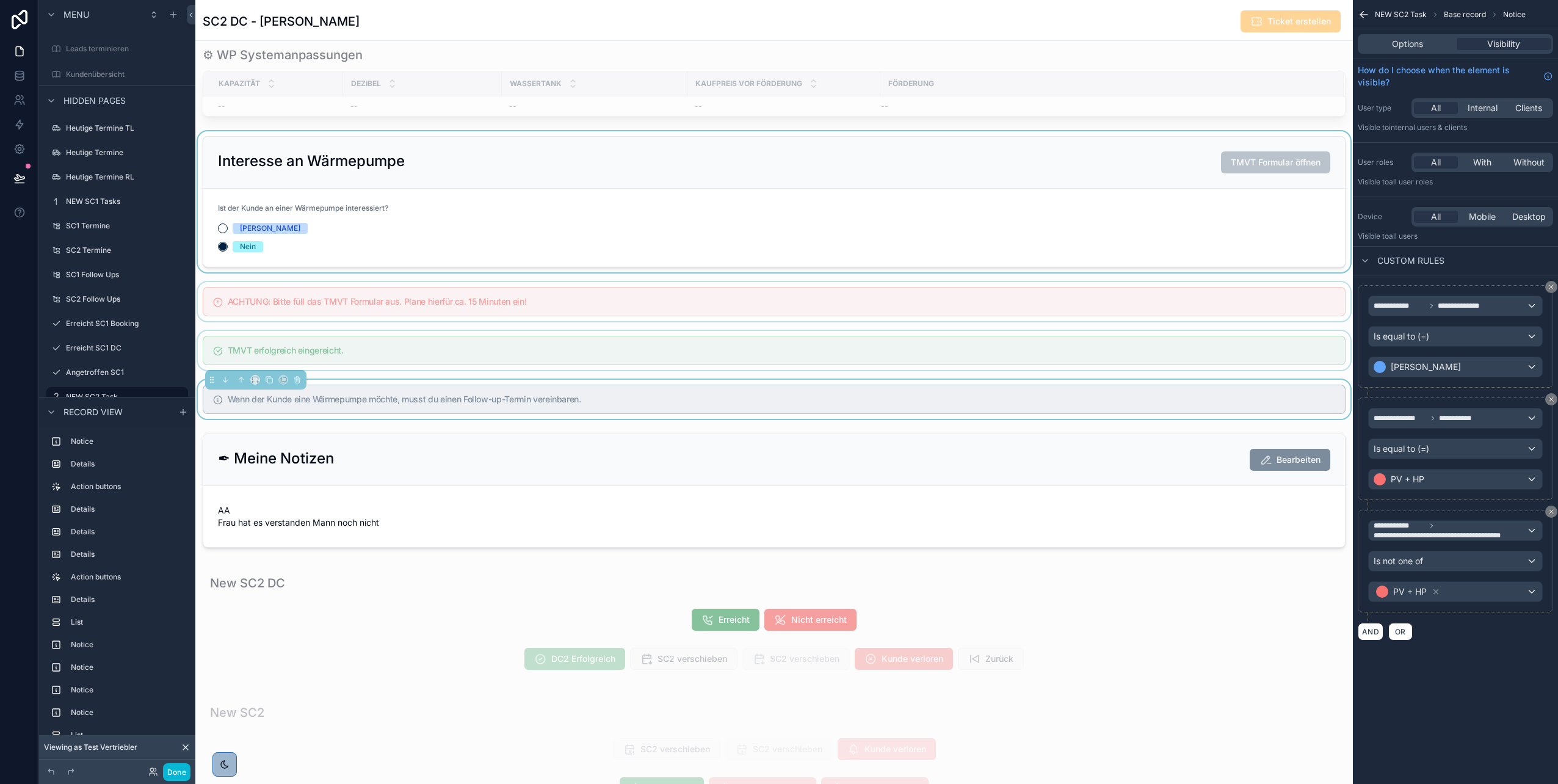
click at [776, 356] on div "scrollable content" at bounding box center [774, 350] width 1158 height 39
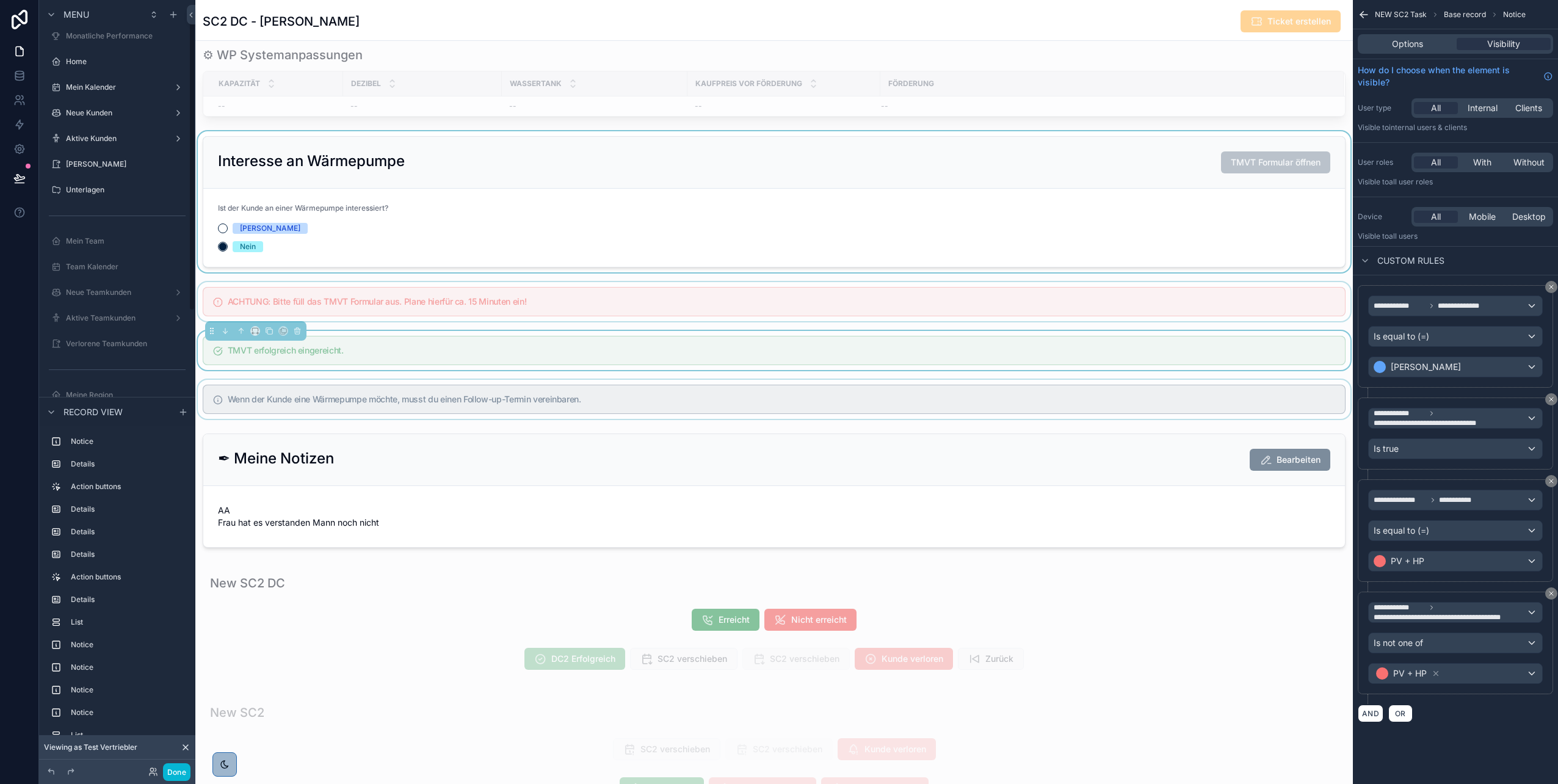
scroll to position [33, 0]
click at [101, 142] on label "Aktive Kunden" at bounding box center [115, 139] width 98 height 10
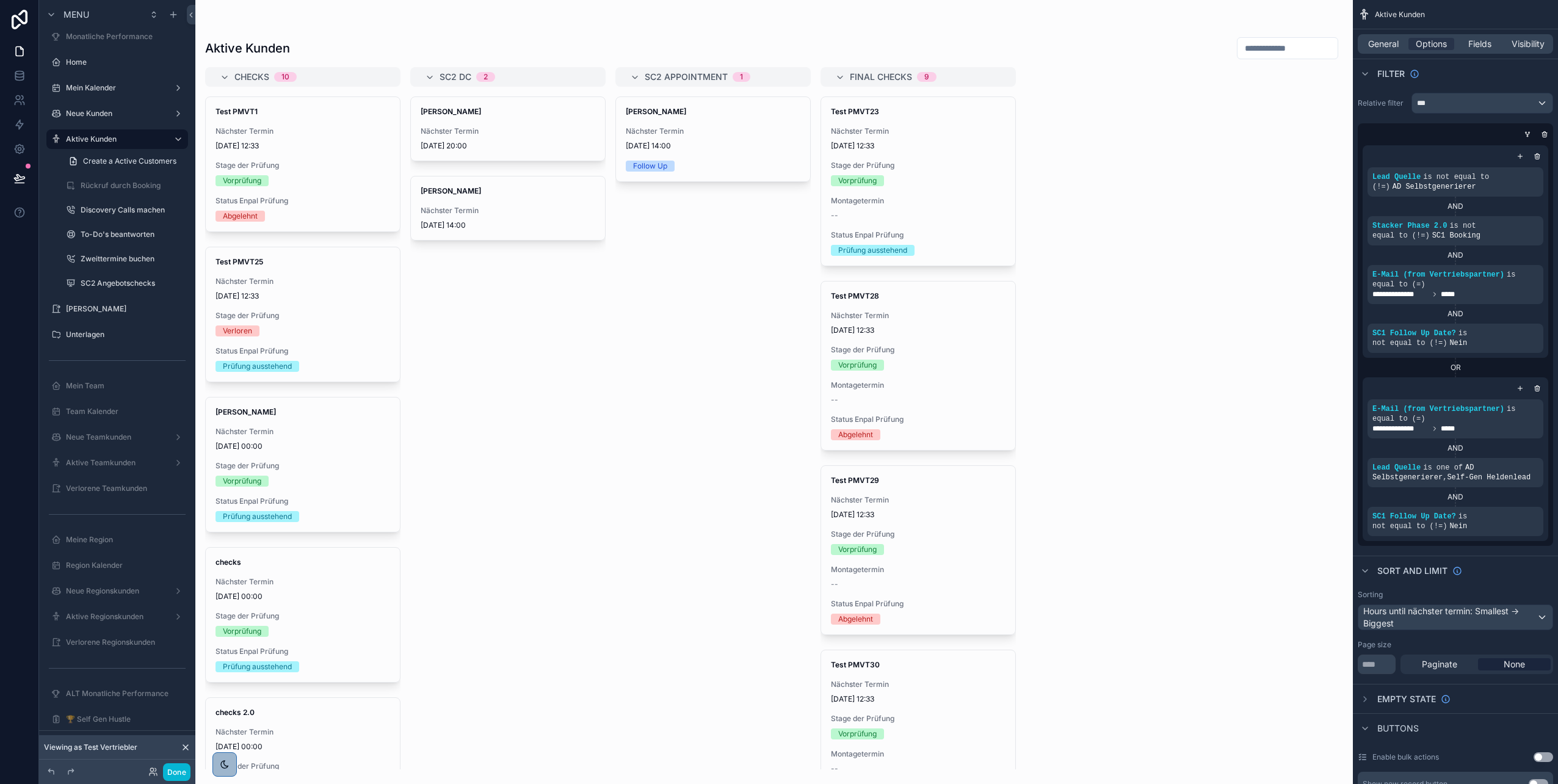
click at [355, 136] on div "scrollable content" at bounding box center [774, 392] width 1158 height 784
click at [331, 150] on span "21/08/2024 12:33" at bounding box center [303, 146] width 174 height 10
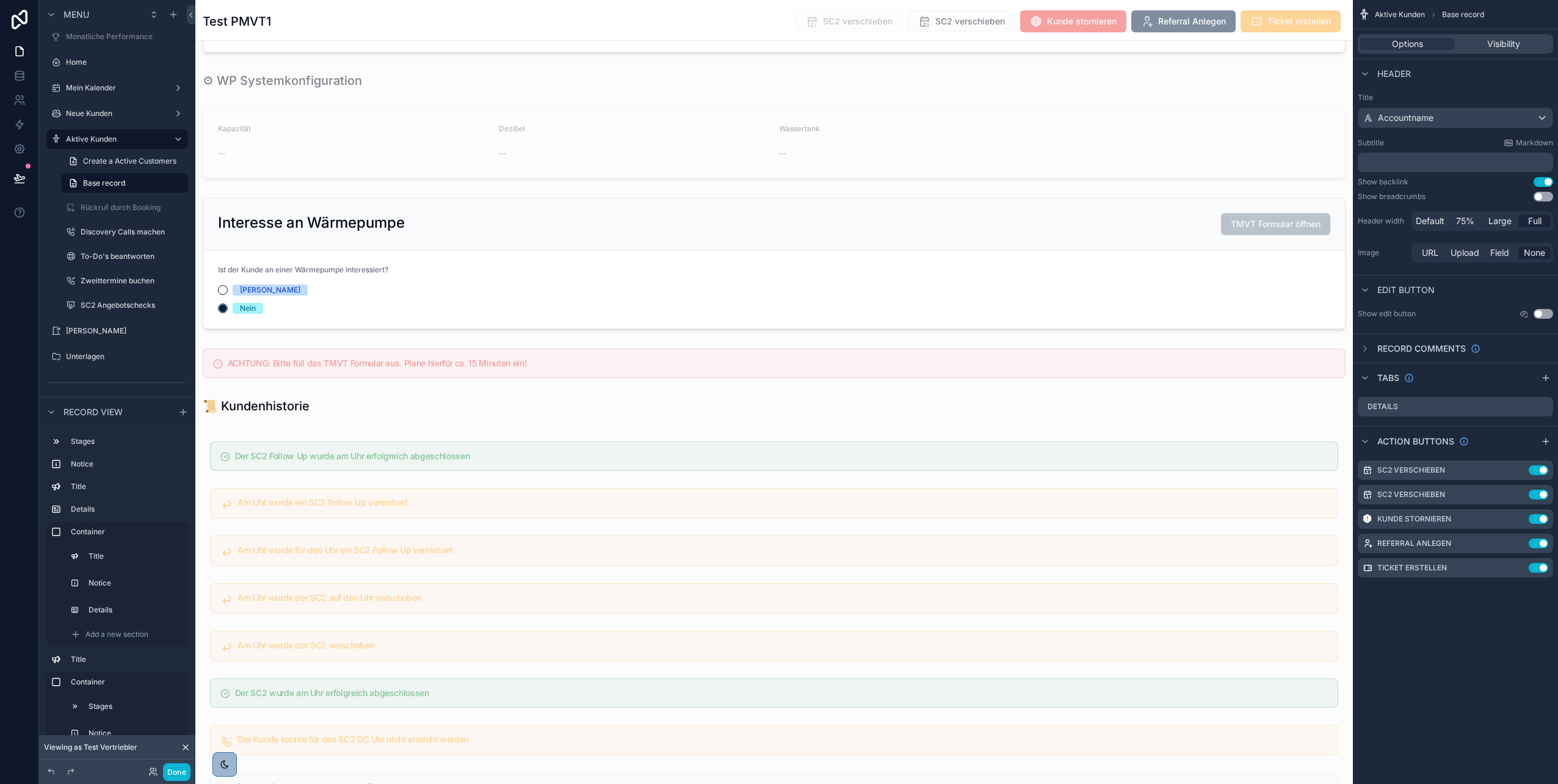
scroll to position [2349, 0]
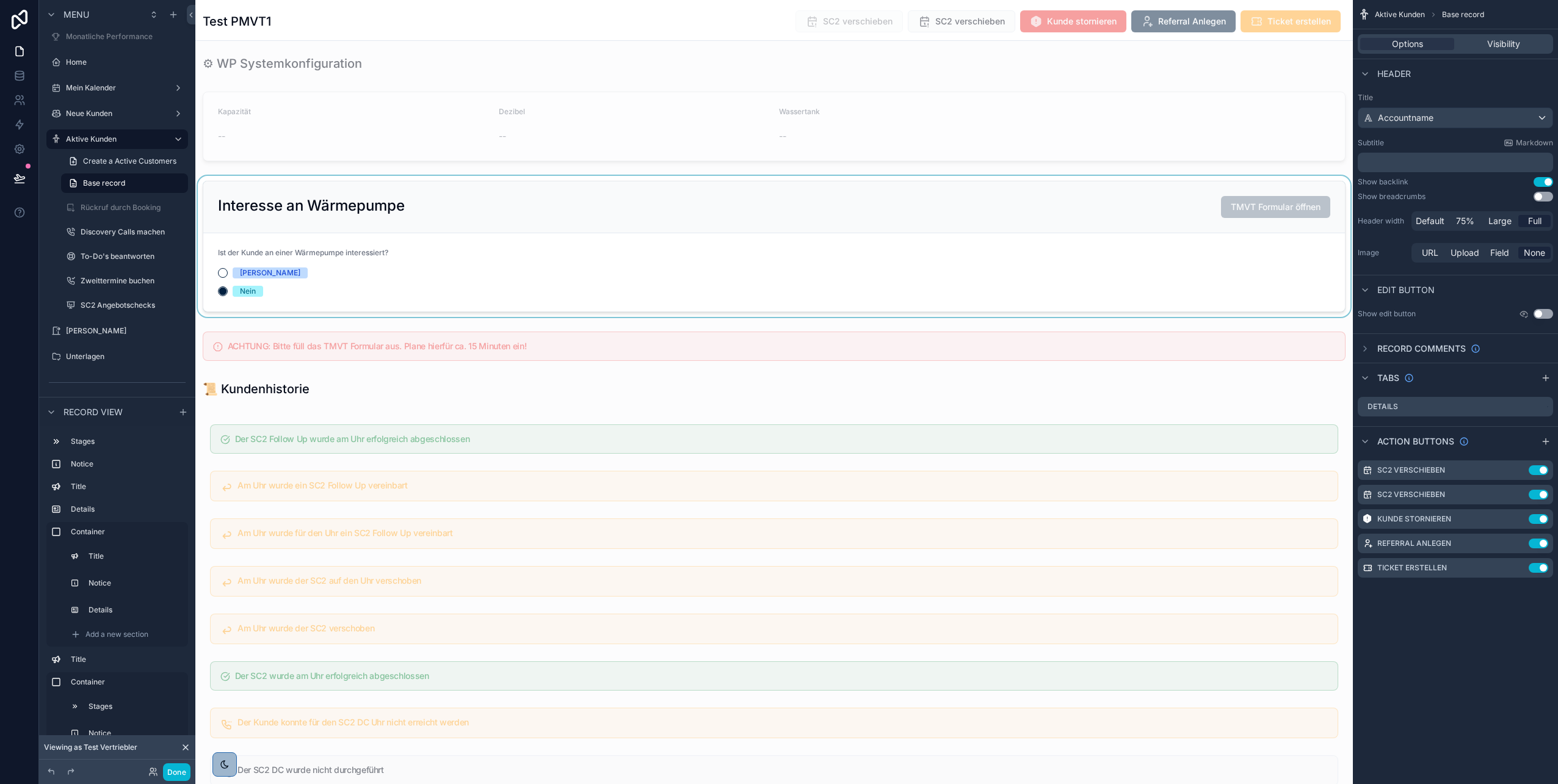
click at [478, 281] on div "scrollable content" at bounding box center [774, 246] width 1158 height 141
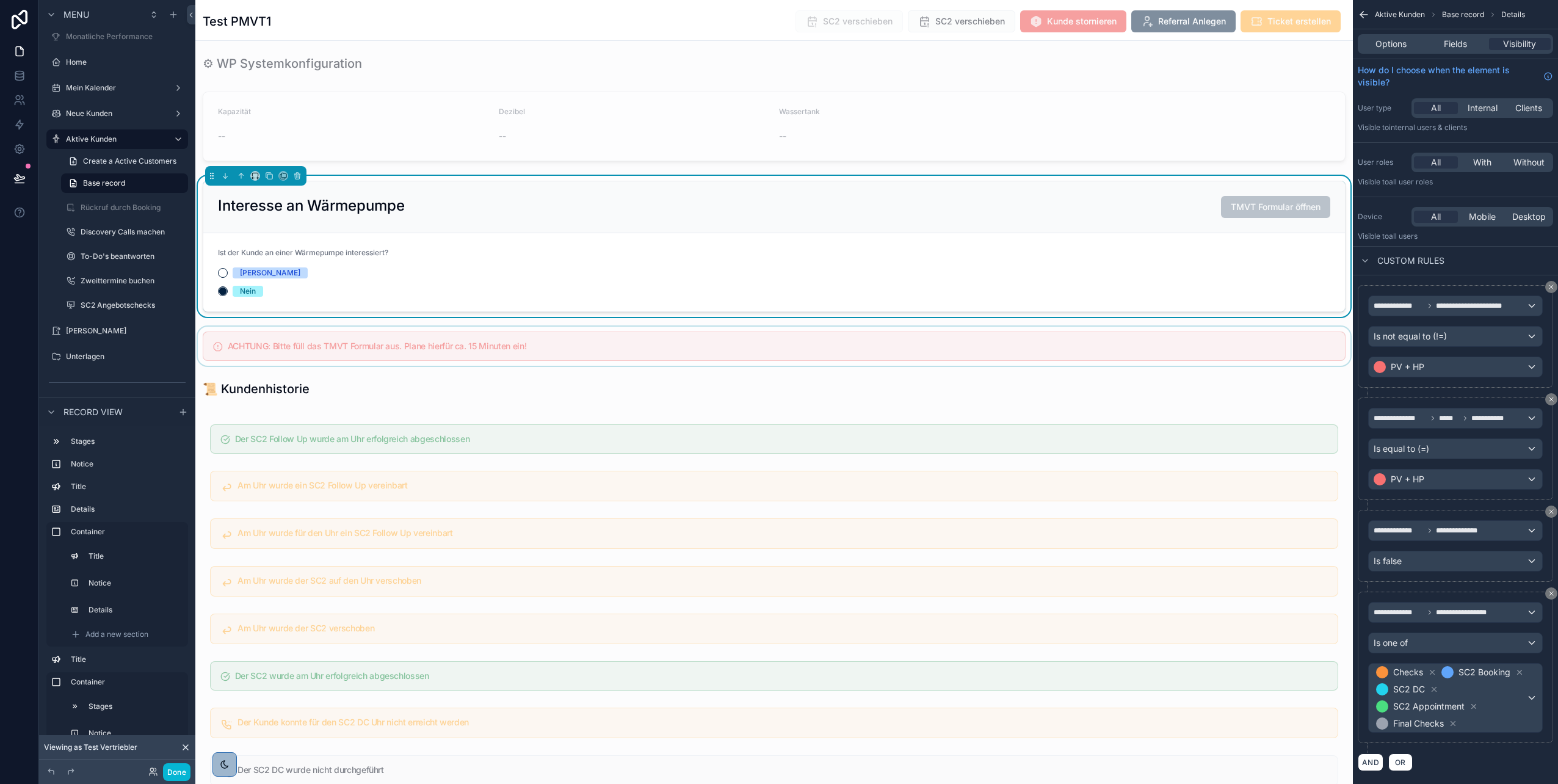
click at [776, 341] on div "scrollable content" at bounding box center [774, 345] width 1158 height 39
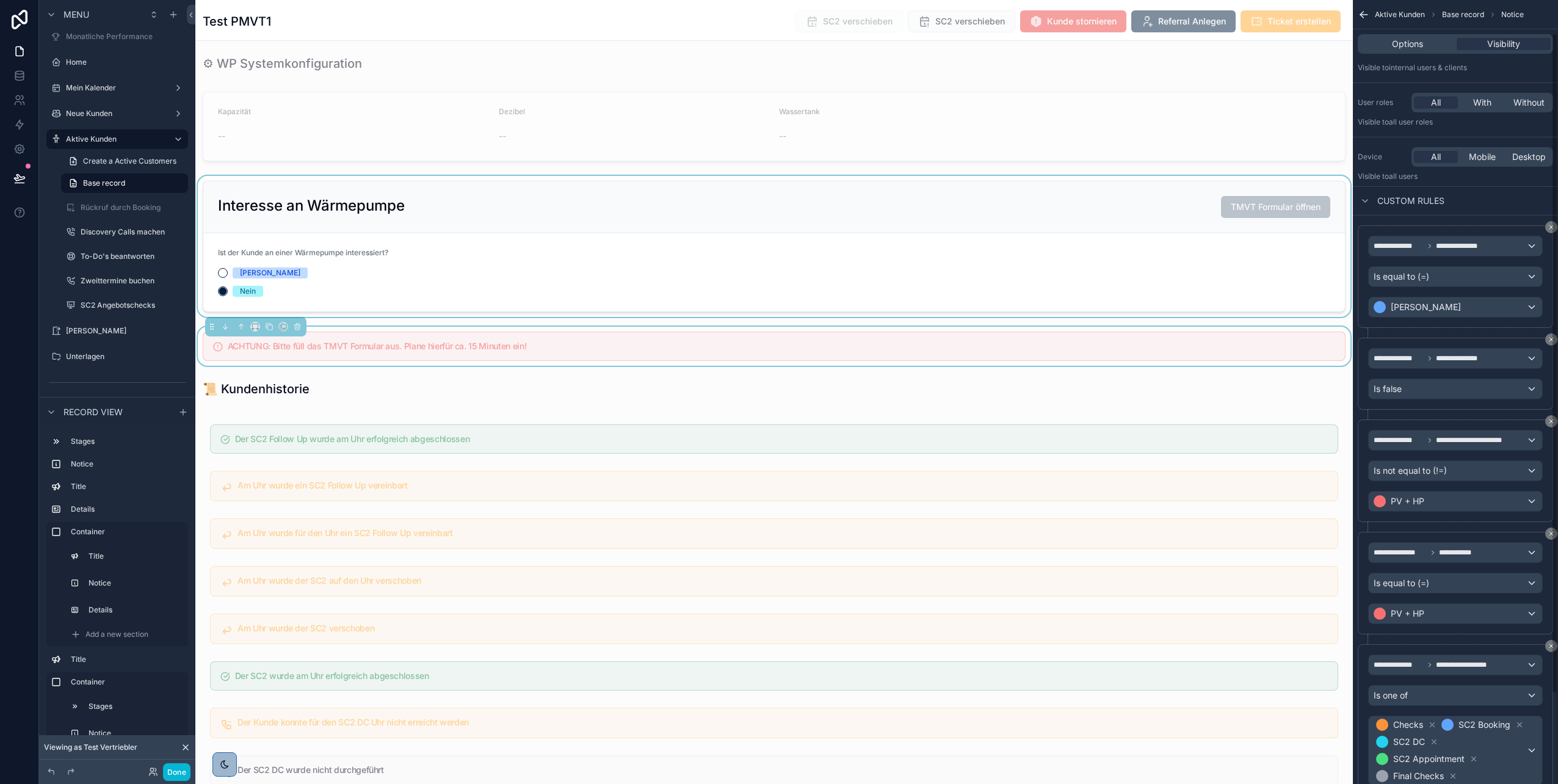
scroll to position [35, 0]
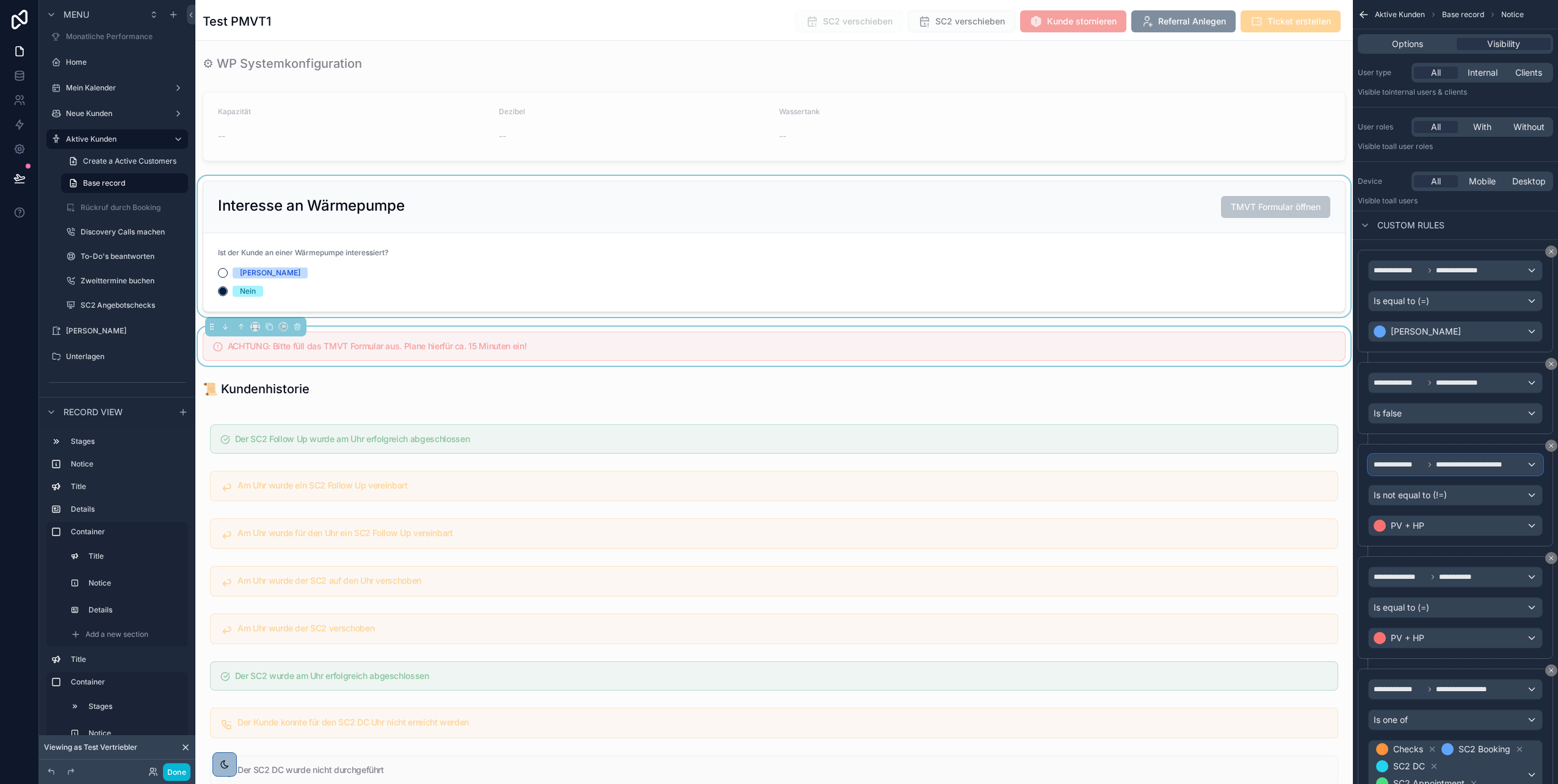
click at [776, 392] on span "**********" at bounding box center [1474, 465] width 75 height 10
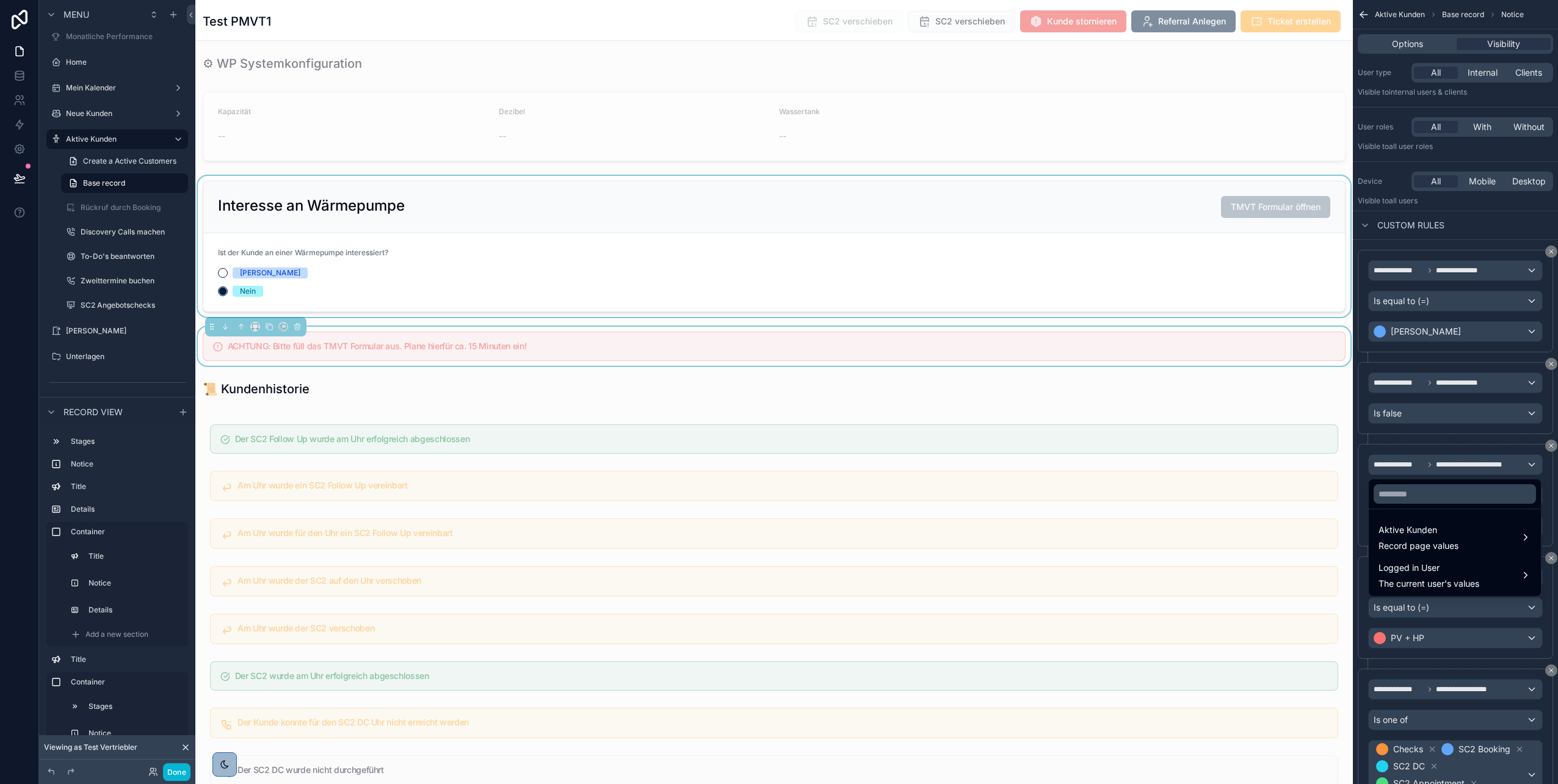
click at [776, 392] on div "scrollable content" at bounding box center [779, 392] width 1558 height 784
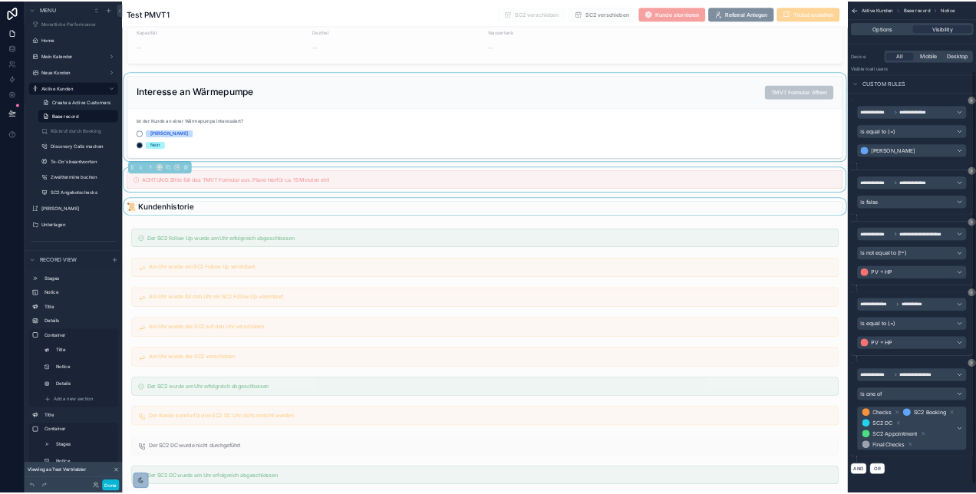
scroll to position [3030, 0]
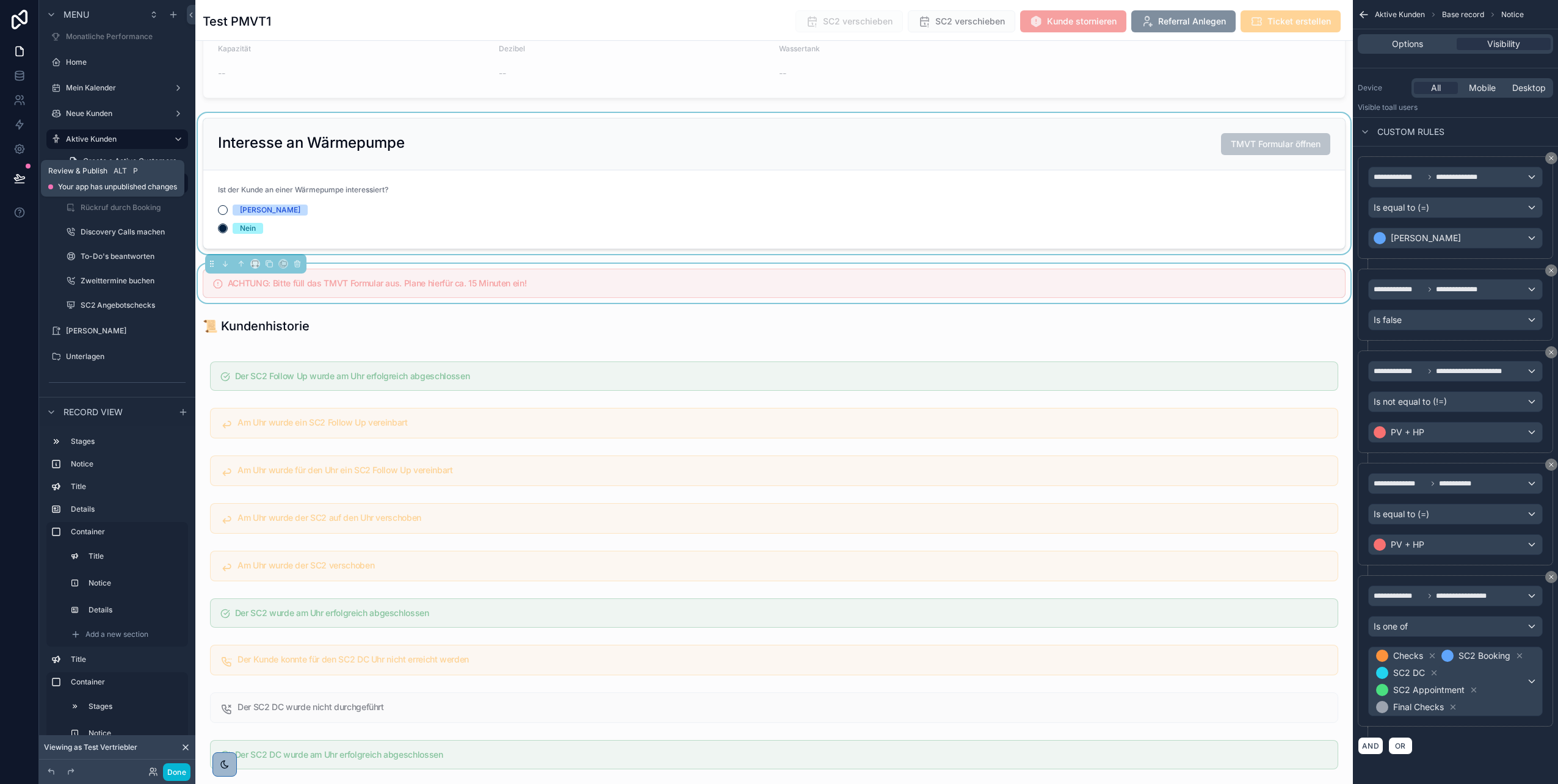
click at [15, 174] on icon at bounding box center [19, 177] width 12 height 12
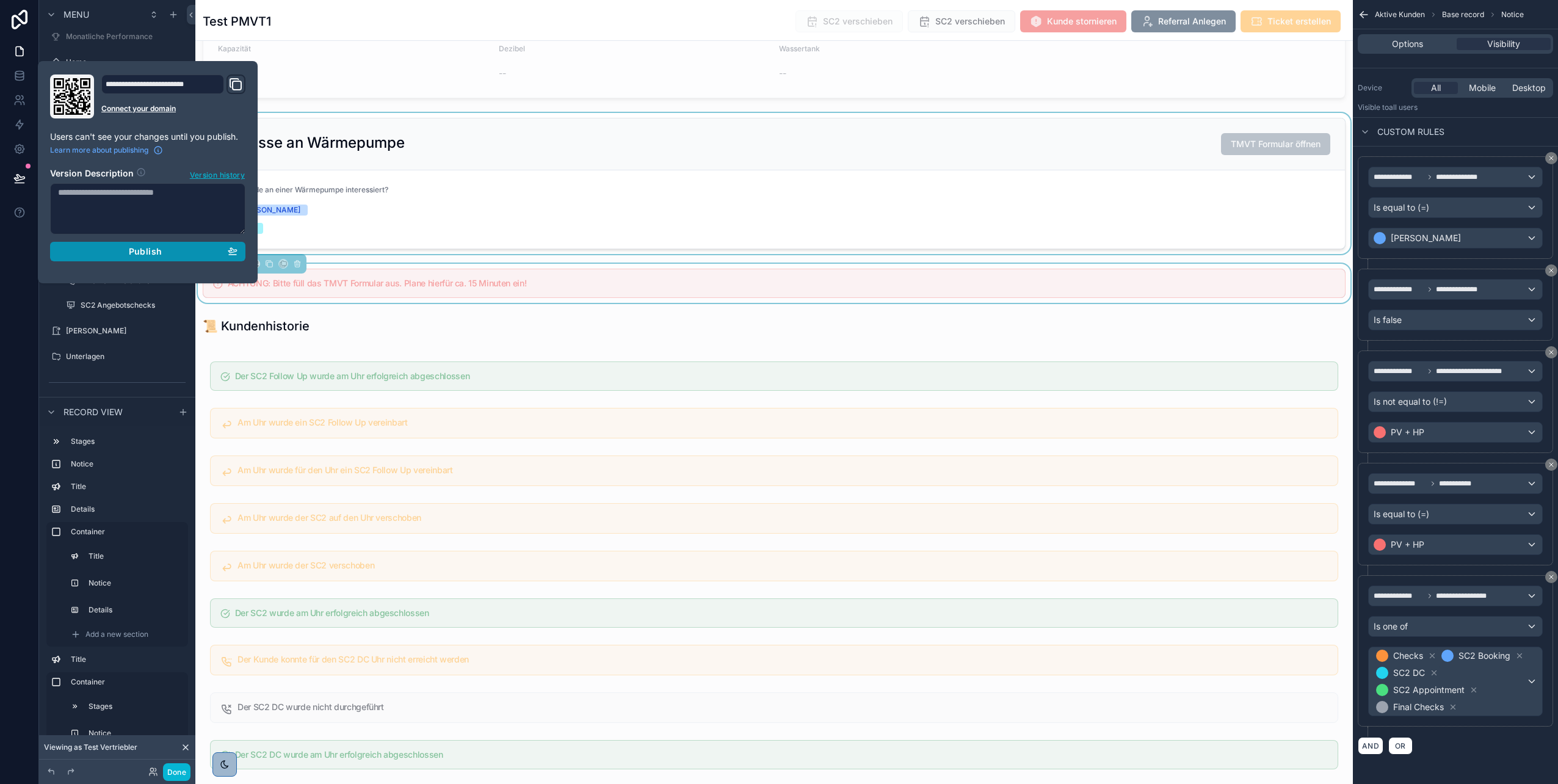
click at [146, 253] on span "Publish" at bounding box center [145, 252] width 33 height 11
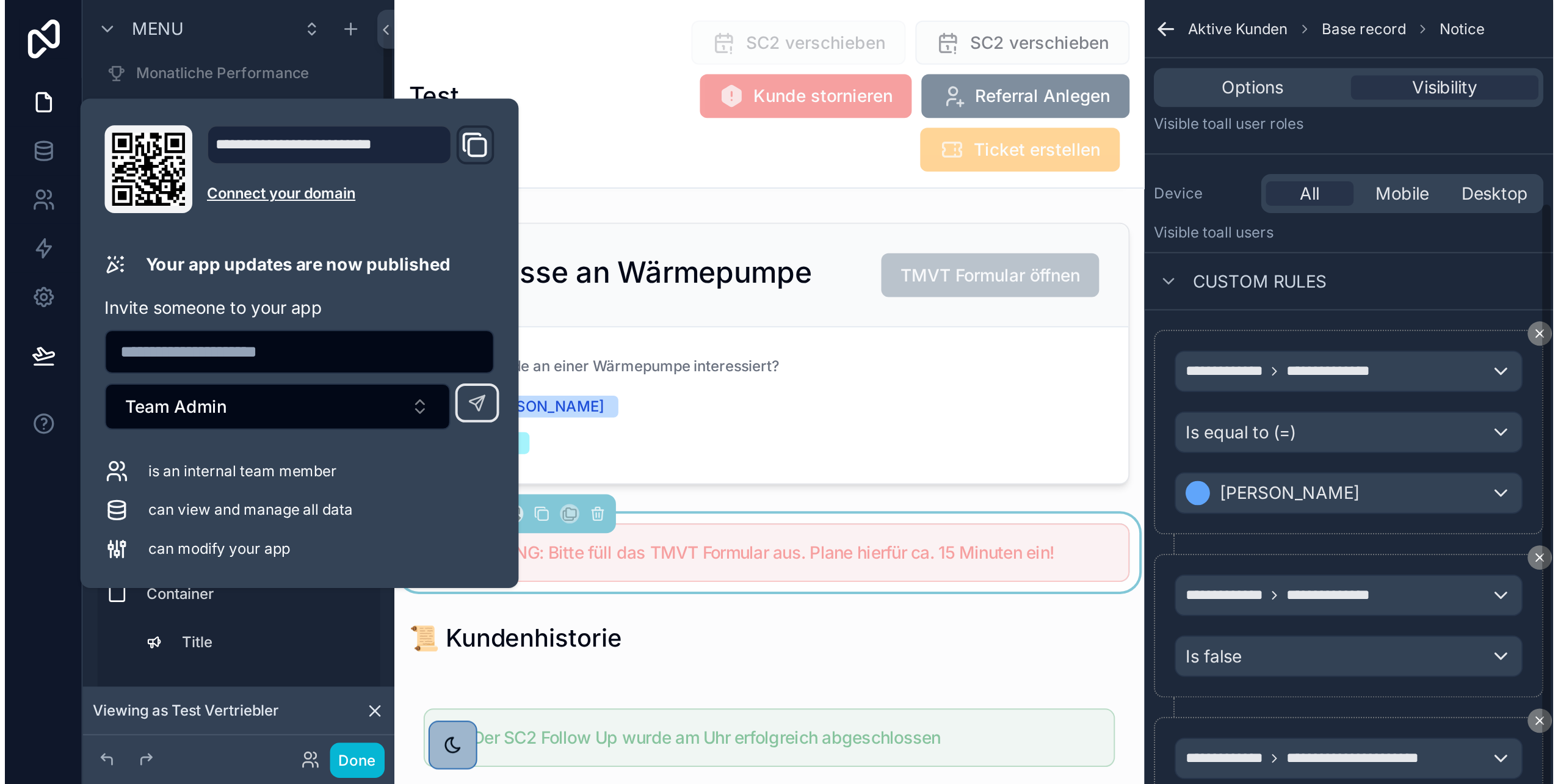
scroll to position [120, 0]
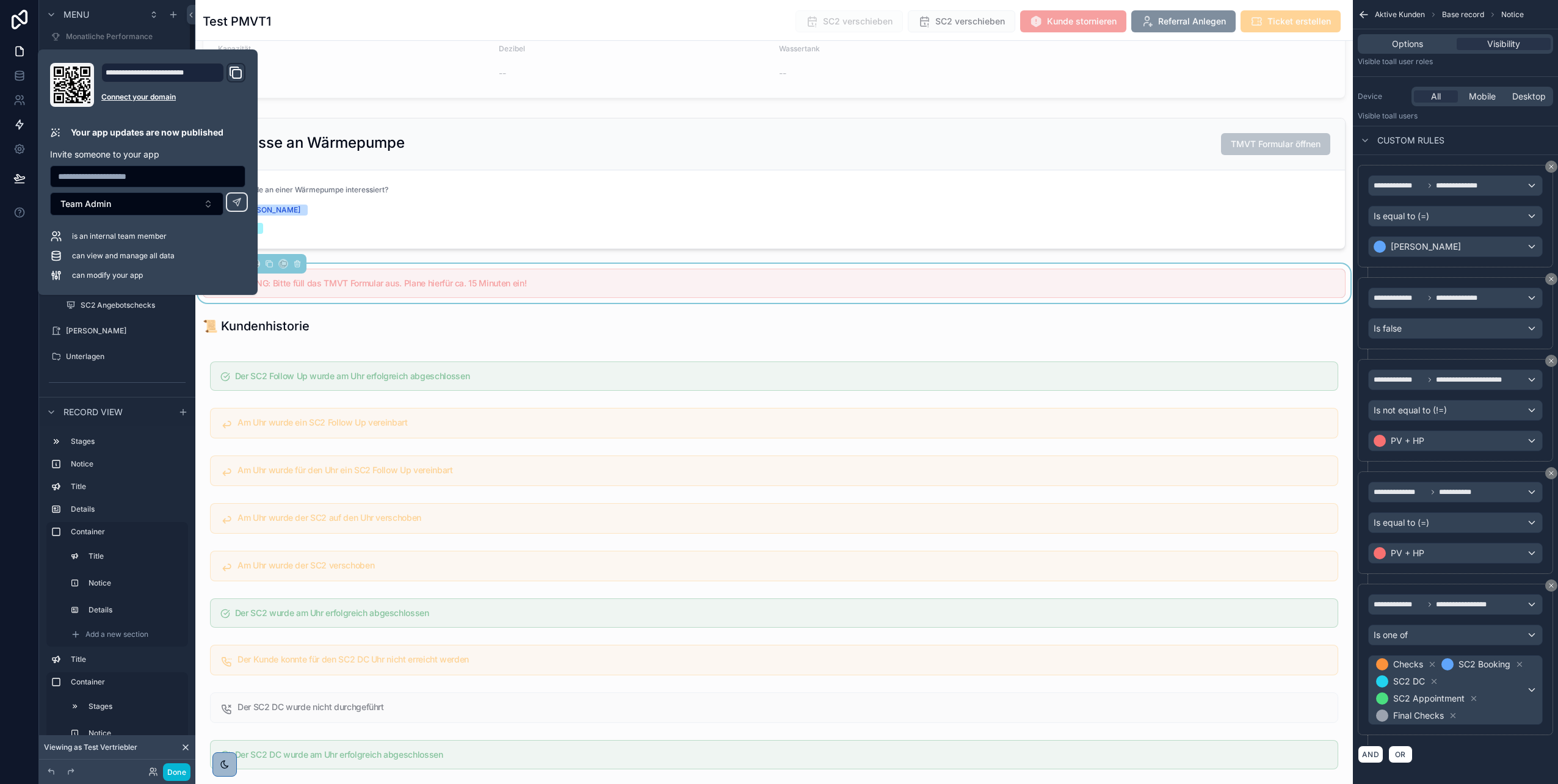
click at [29, 340] on div at bounding box center [19, 392] width 39 height 784
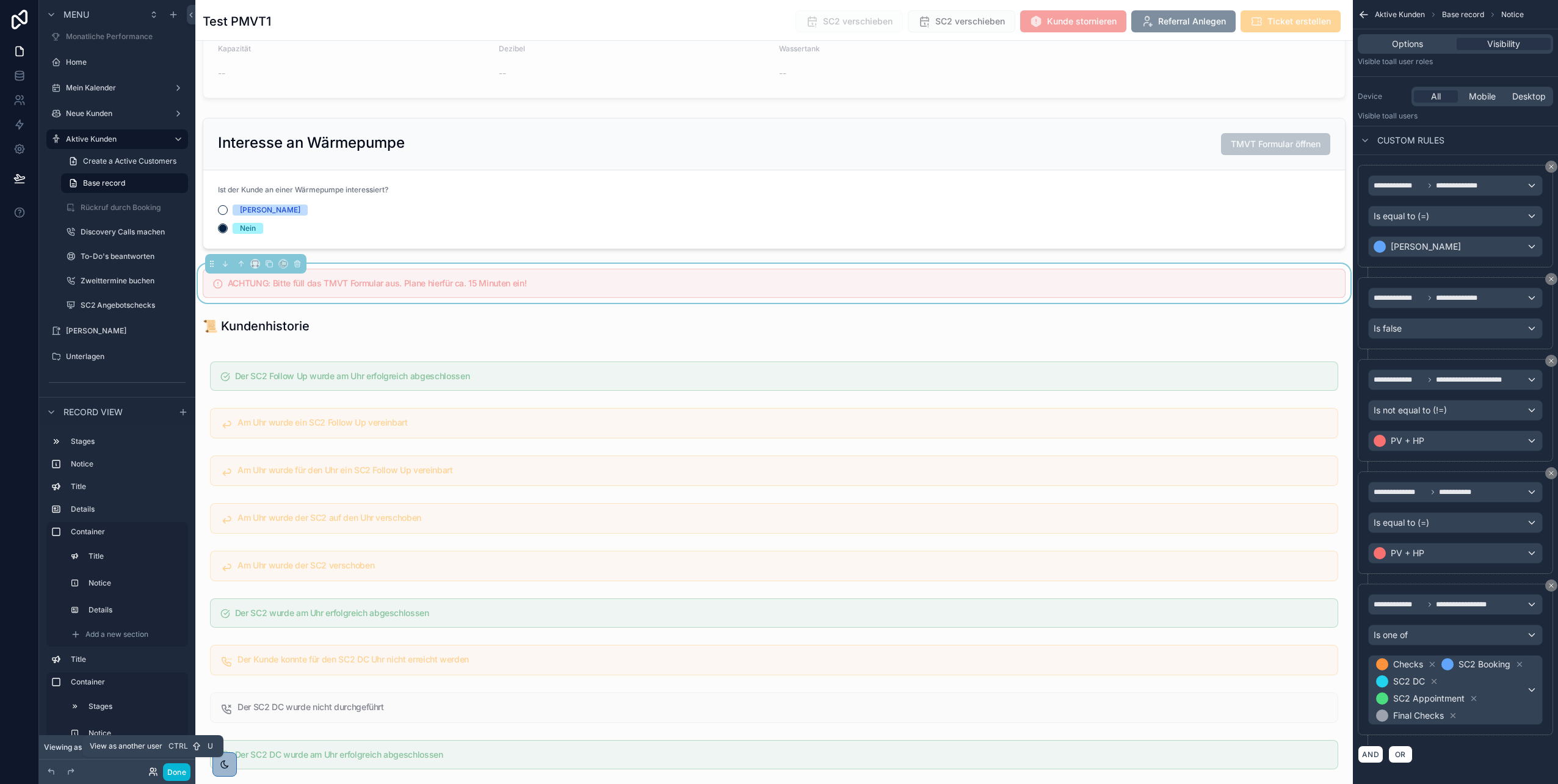
click at [158, 392] on icon at bounding box center [153, 771] width 10 height 10
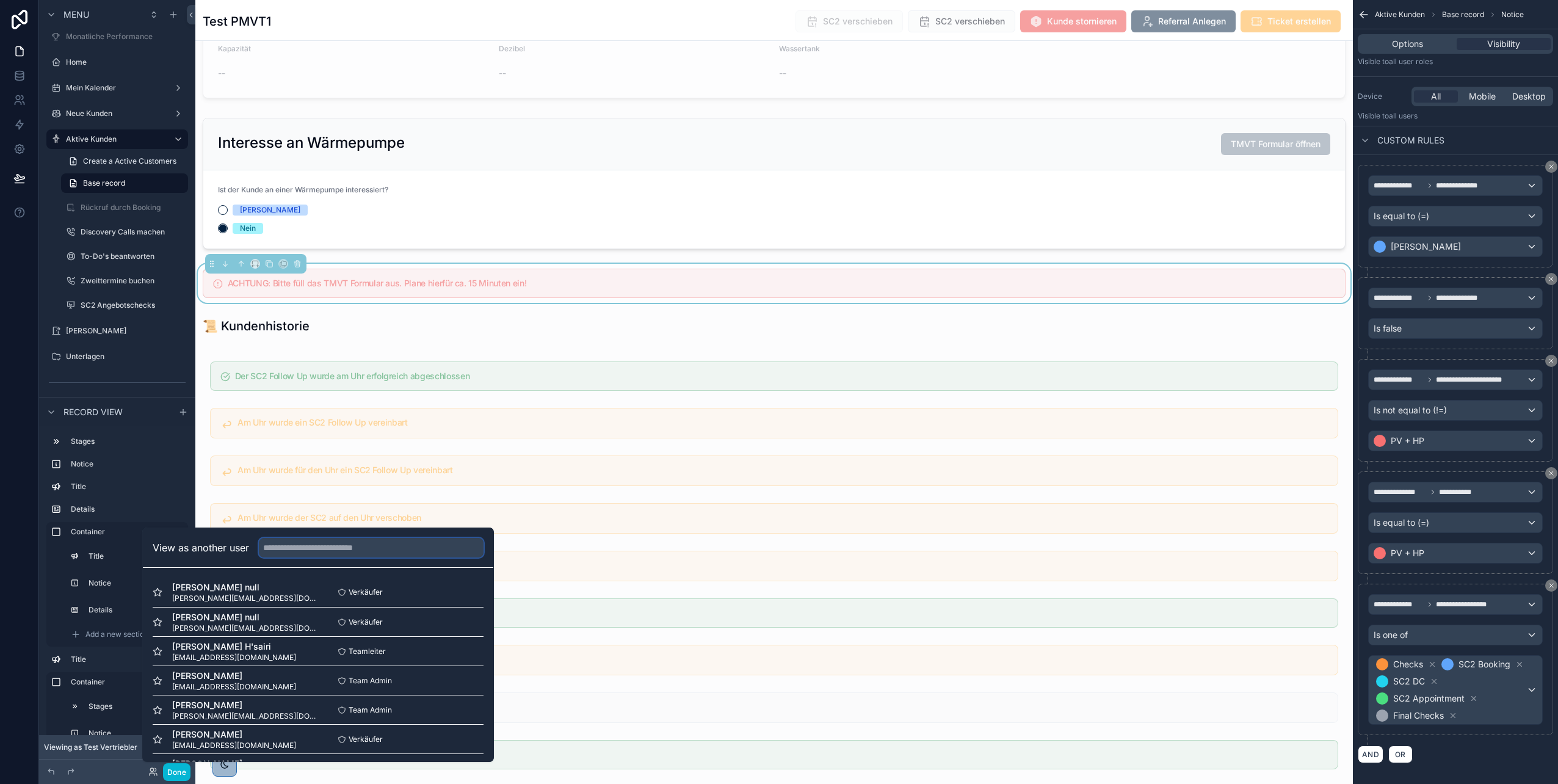
click at [279, 392] on input "text" at bounding box center [371, 548] width 225 height 20
type input "*"
type input "******"
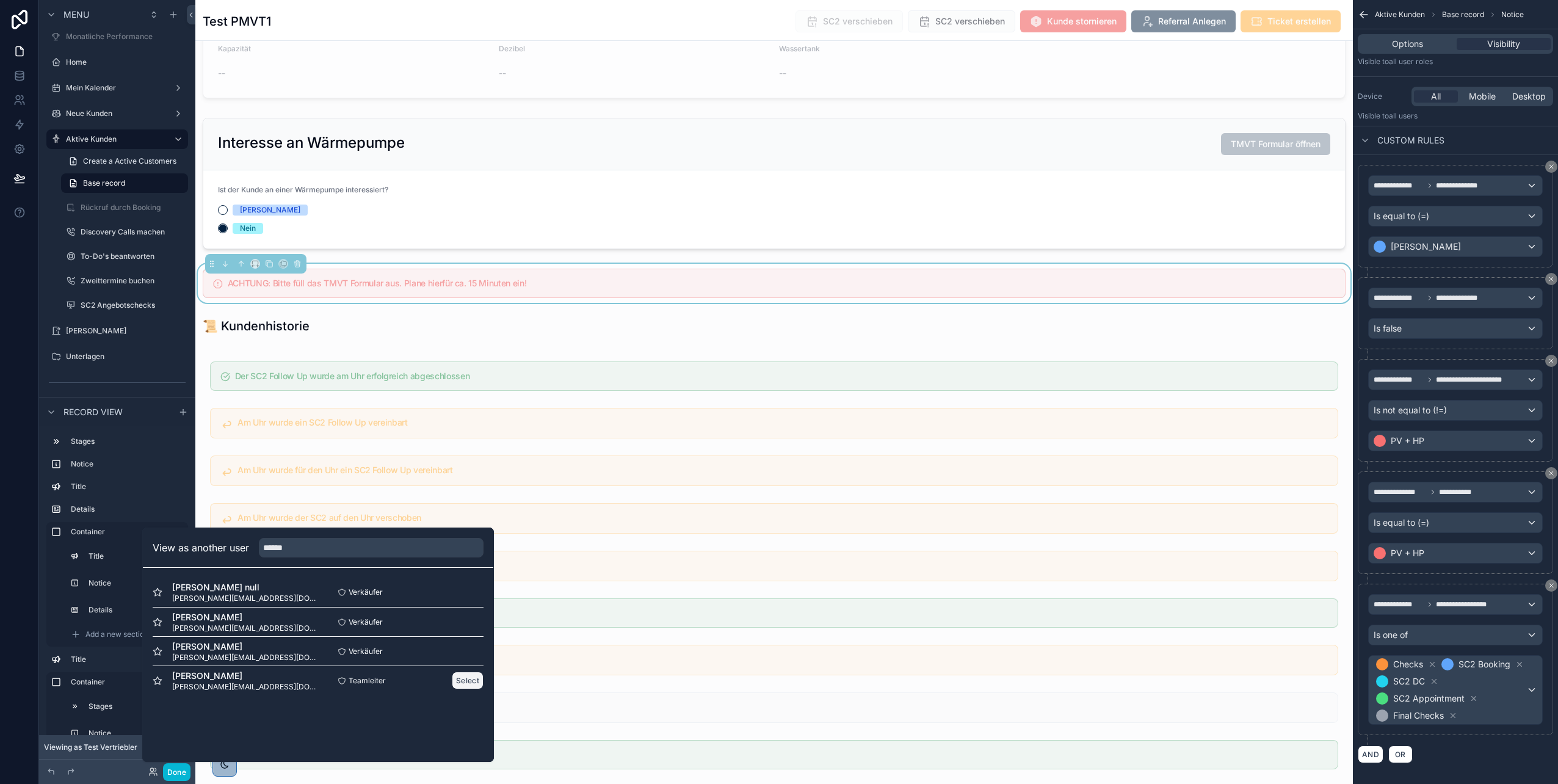
click at [465, 392] on button "Select" at bounding box center [468, 681] width 32 height 18
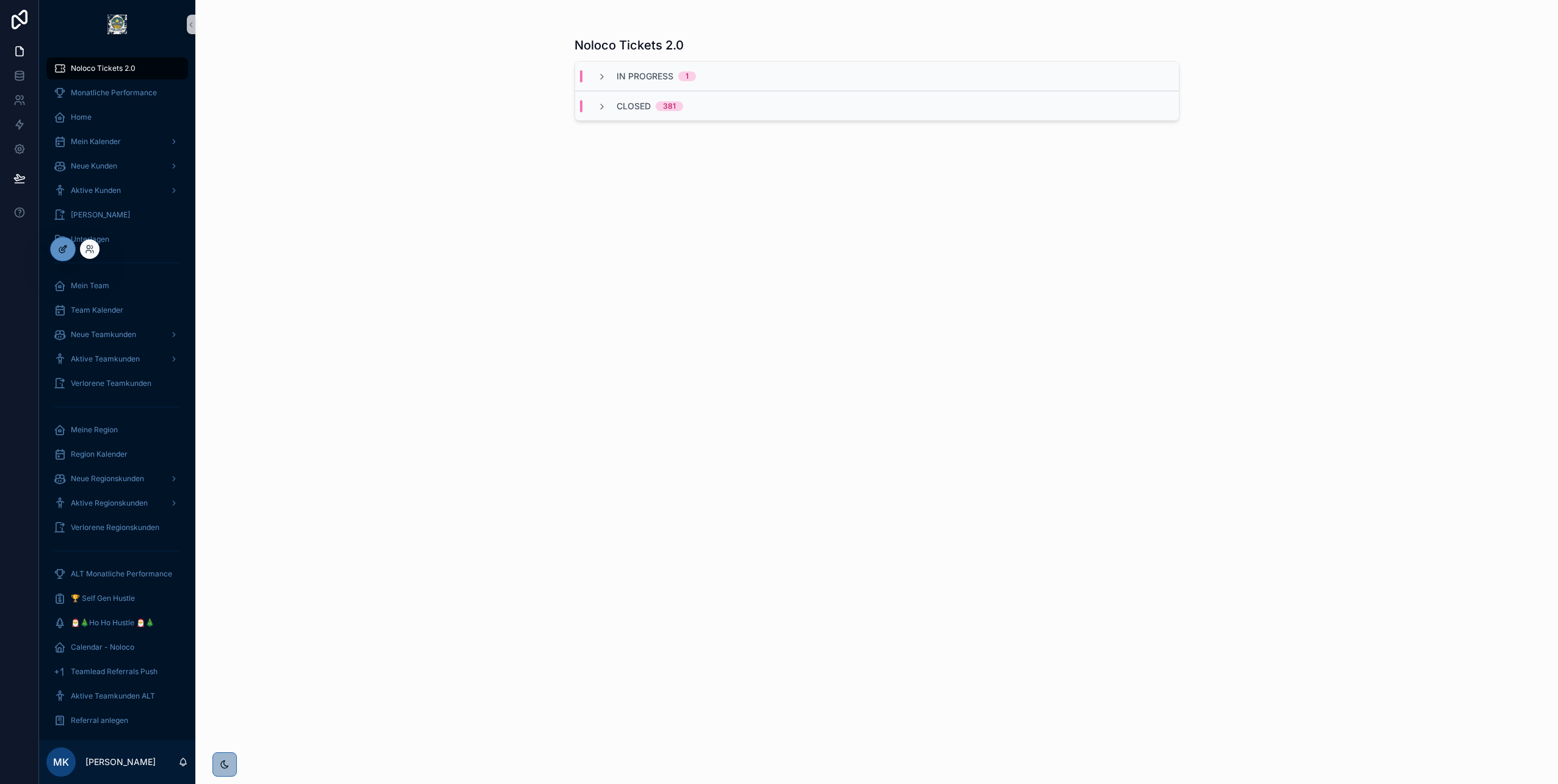
click at [65, 248] on icon at bounding box center [64, 248] width 5 height 5
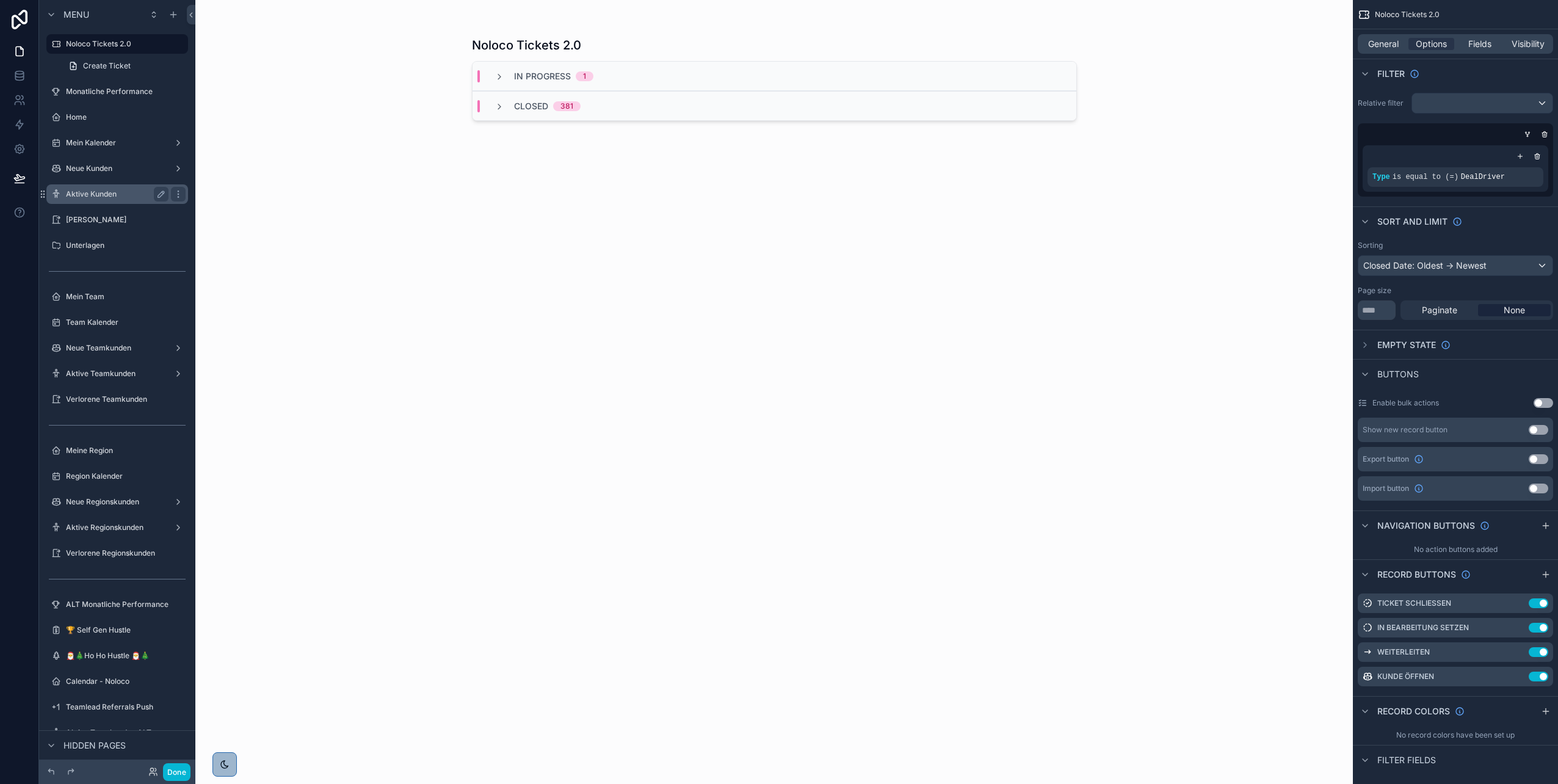
click at [104, 190] on label "Aktive Kunden" at bounding box center [115, 194] width 98 height 10
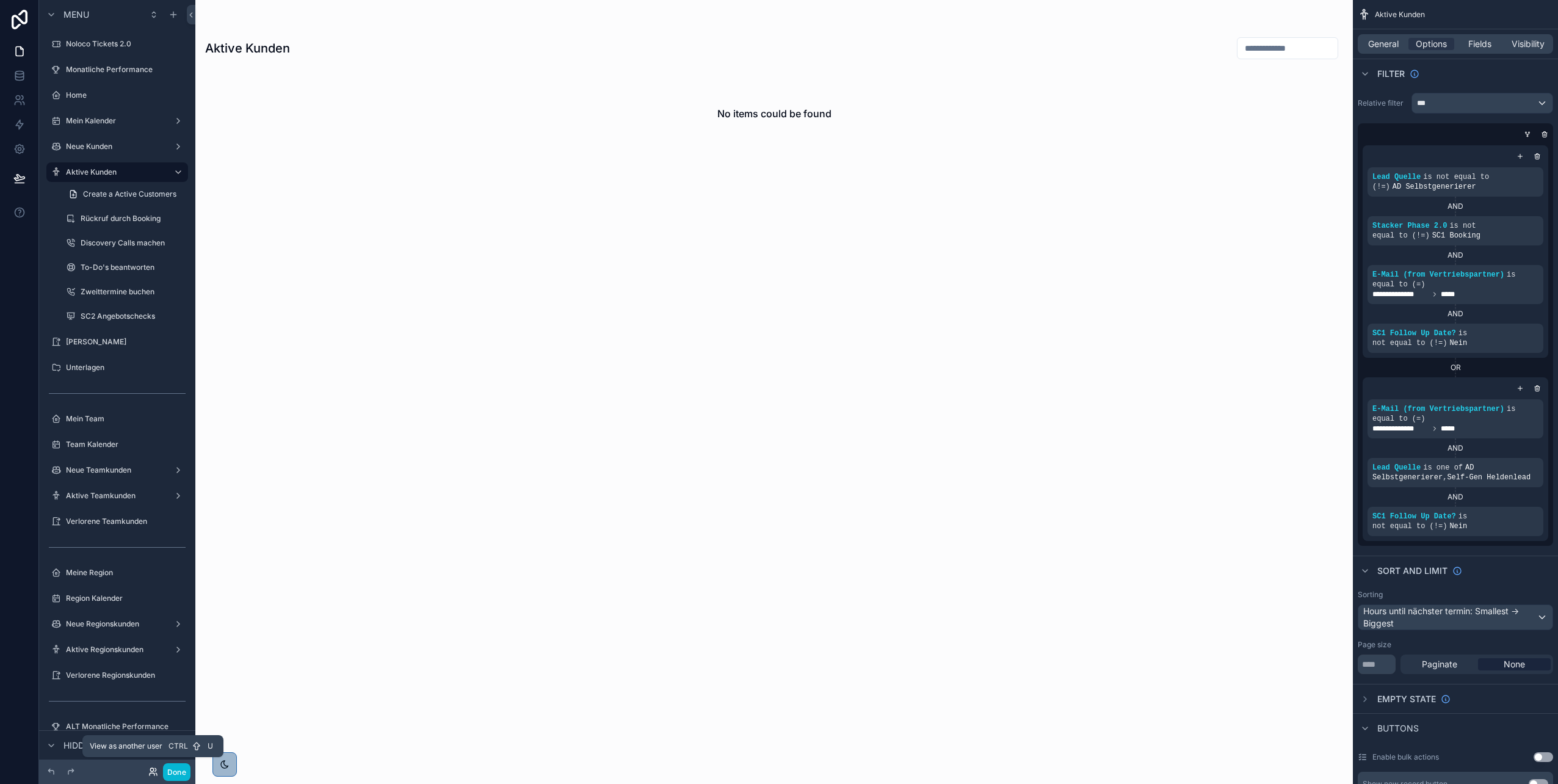
click at [150, 769] on icon at bounding box center [153, 771] width 10 height 10
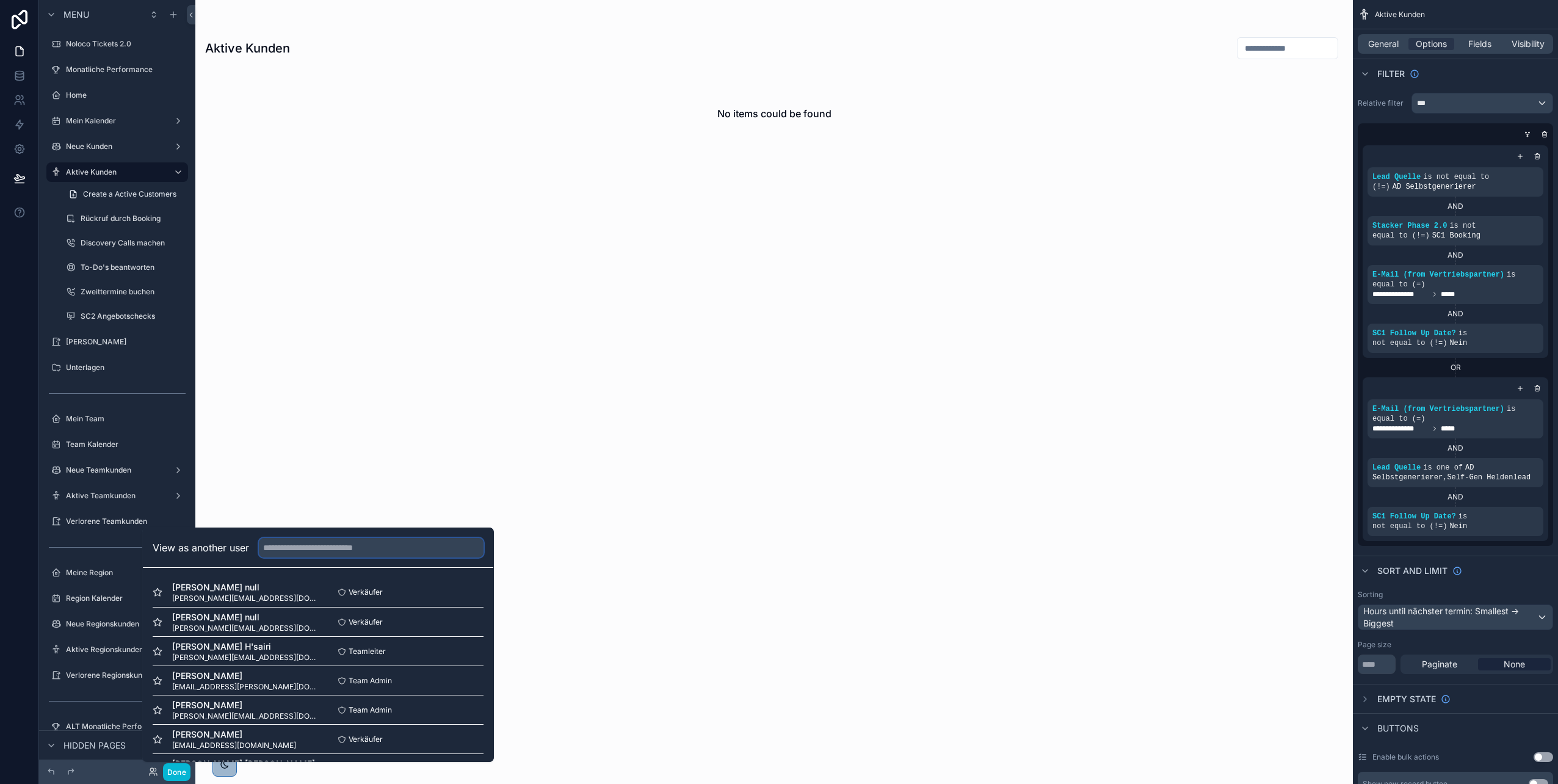
click at [289, 552] on input "text" at bounding box center [371, 548] width 225 height 20
type input "****"
click at [468, 621] on button "Select" at bounding box center [468, 622] width 32 height 18
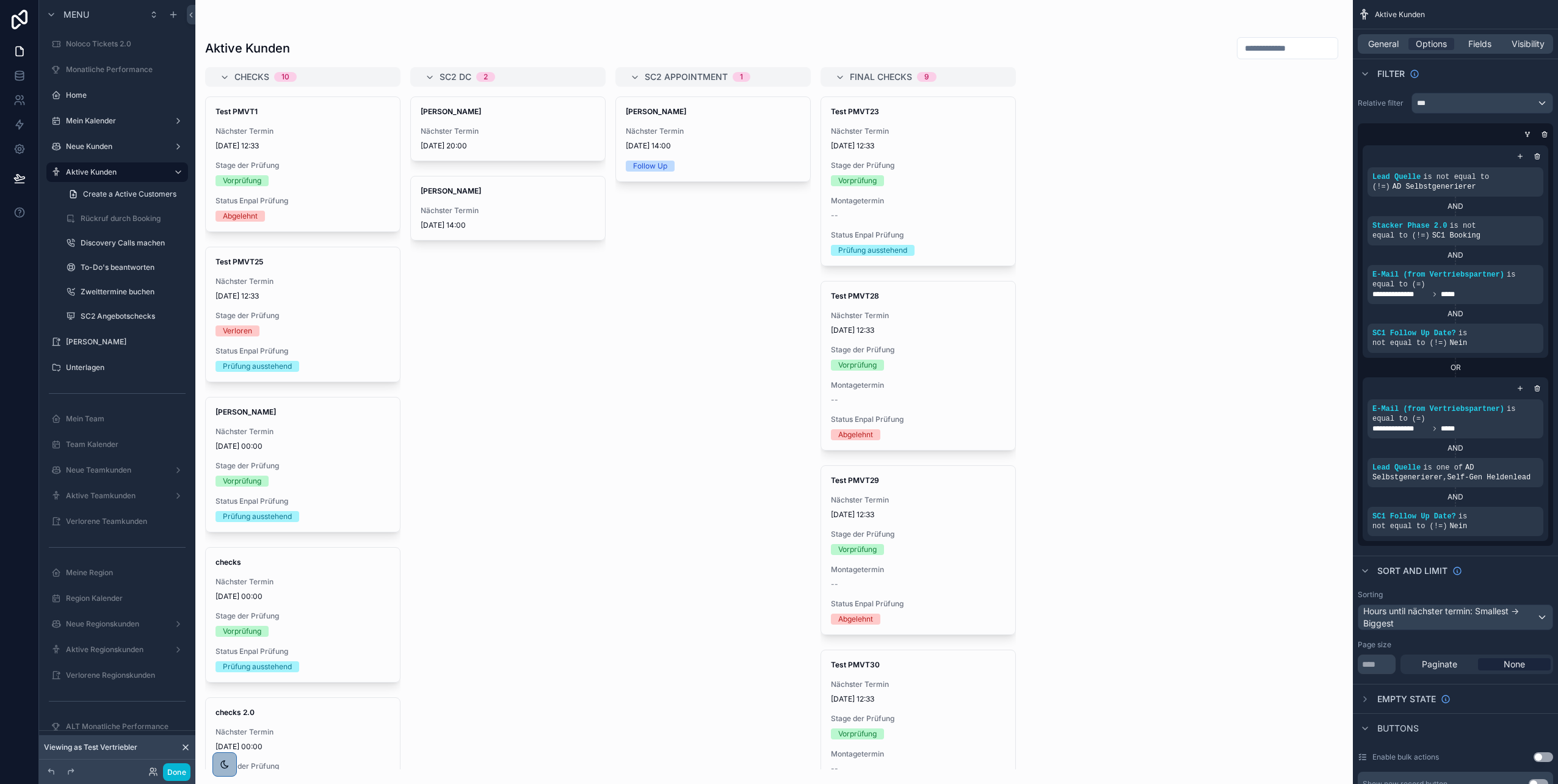
click at [508, 191] on div "scrollable content" at bounding box center [774, 392] width 1158 height 784
click at [481, 195] on span "[PERSON_NAME]" at bounding box center [507, 191] width 174 height 10
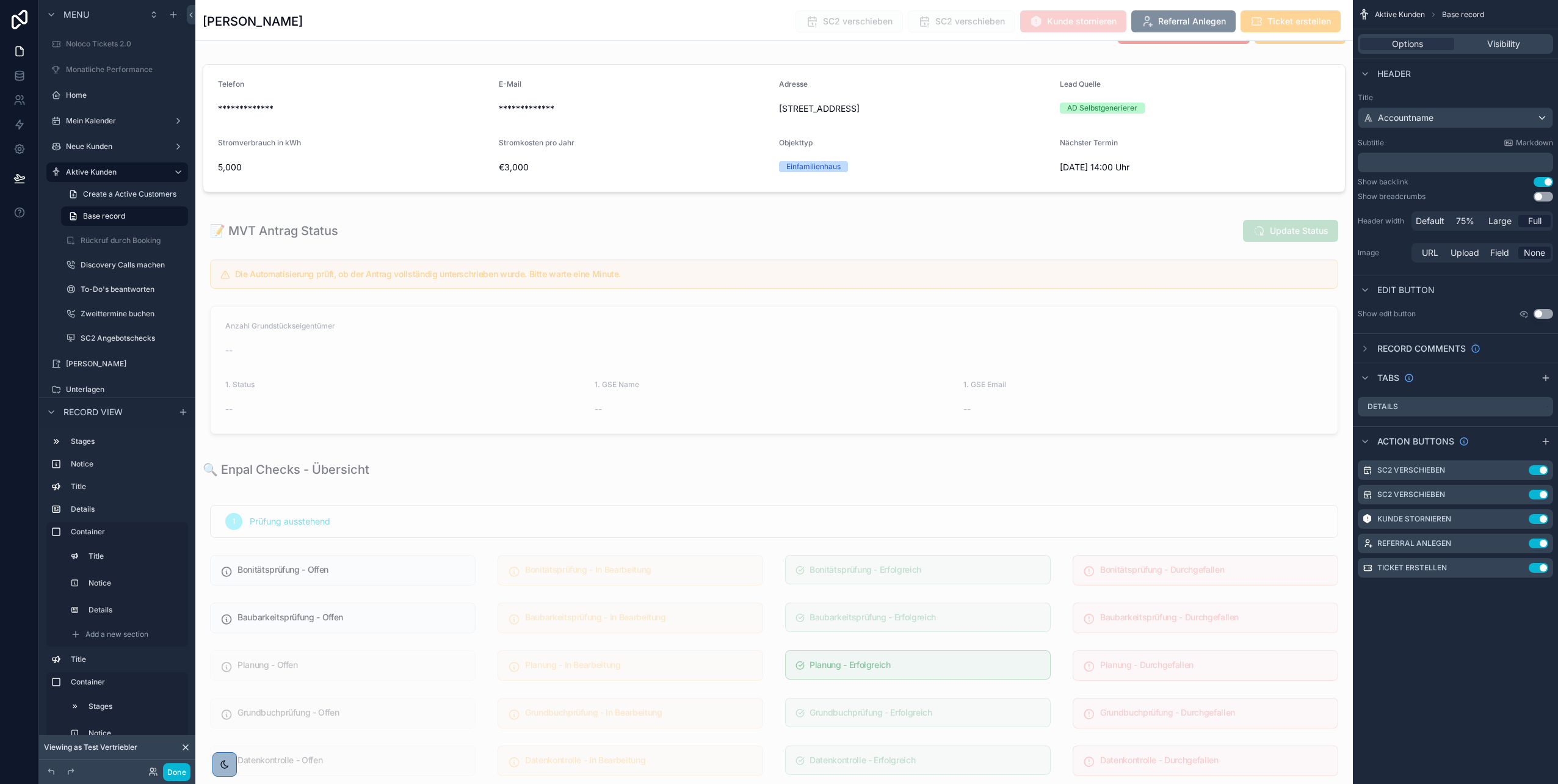
scroll to position [119, 0]
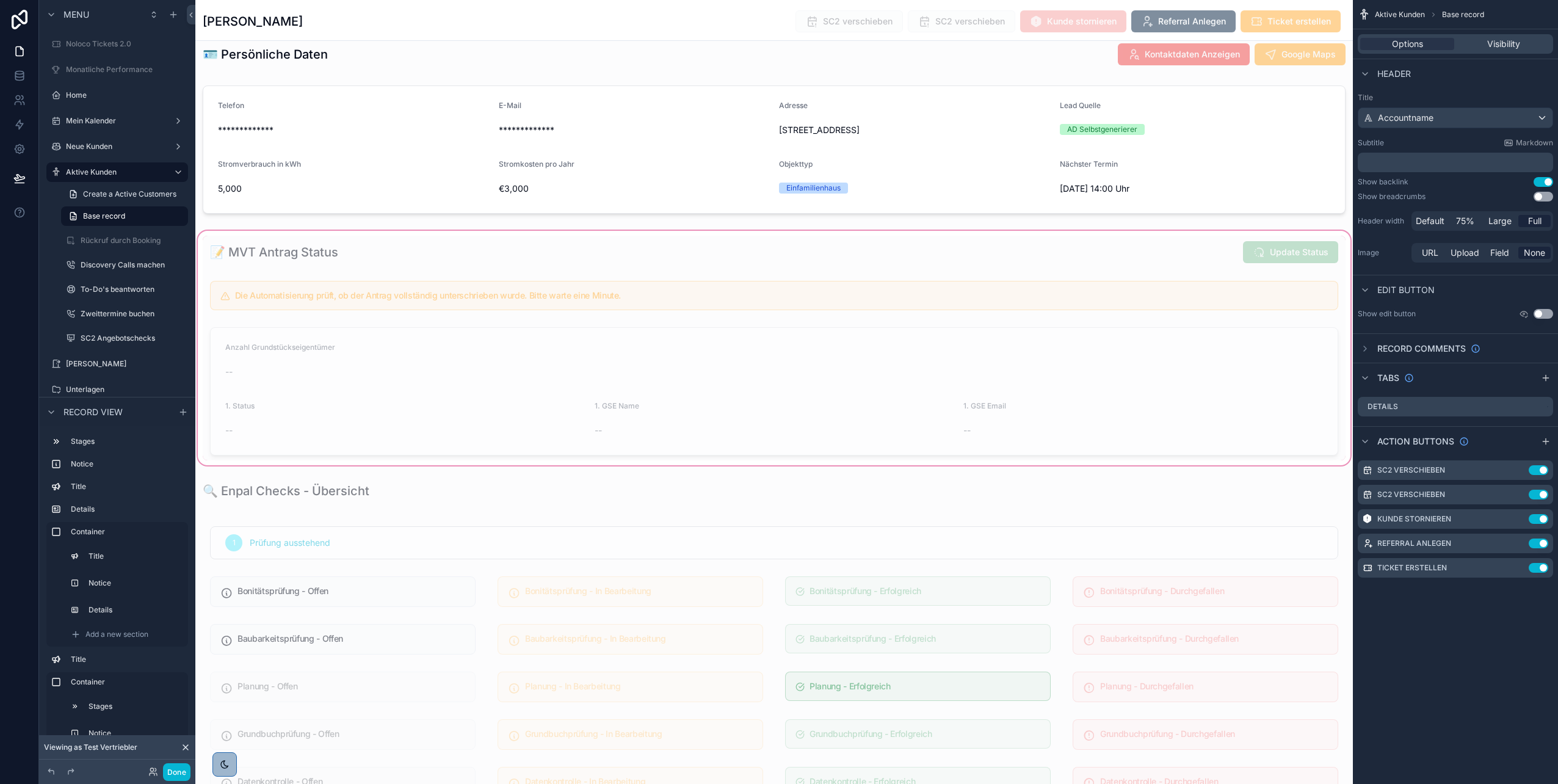
click at [498, 289] on div "scrollable content" at bounding box center [774, 348] width 1158 height 240
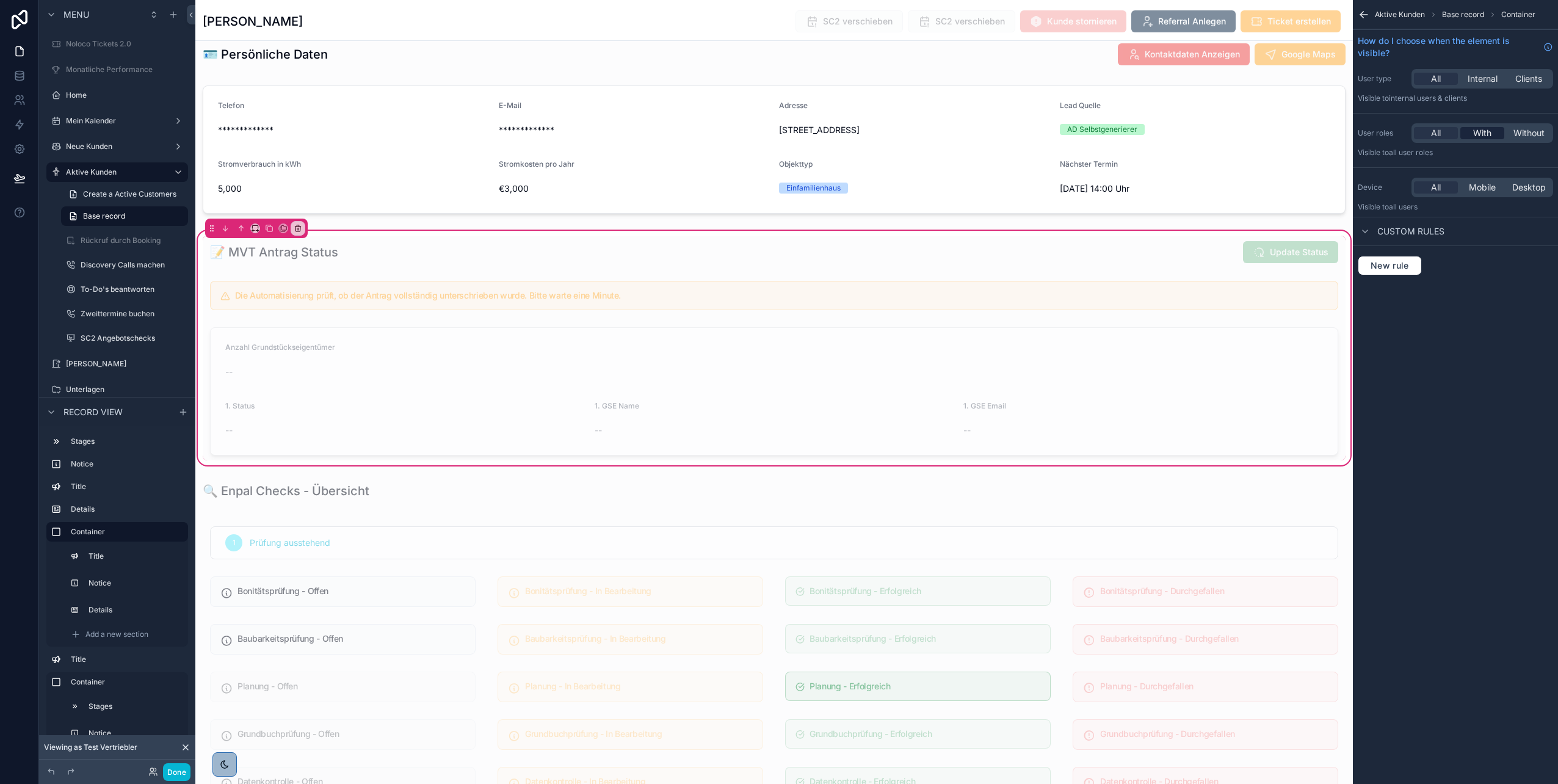
click at [1474, 135] on span "With" at bounding box center [1482, 133] width 18 height 12
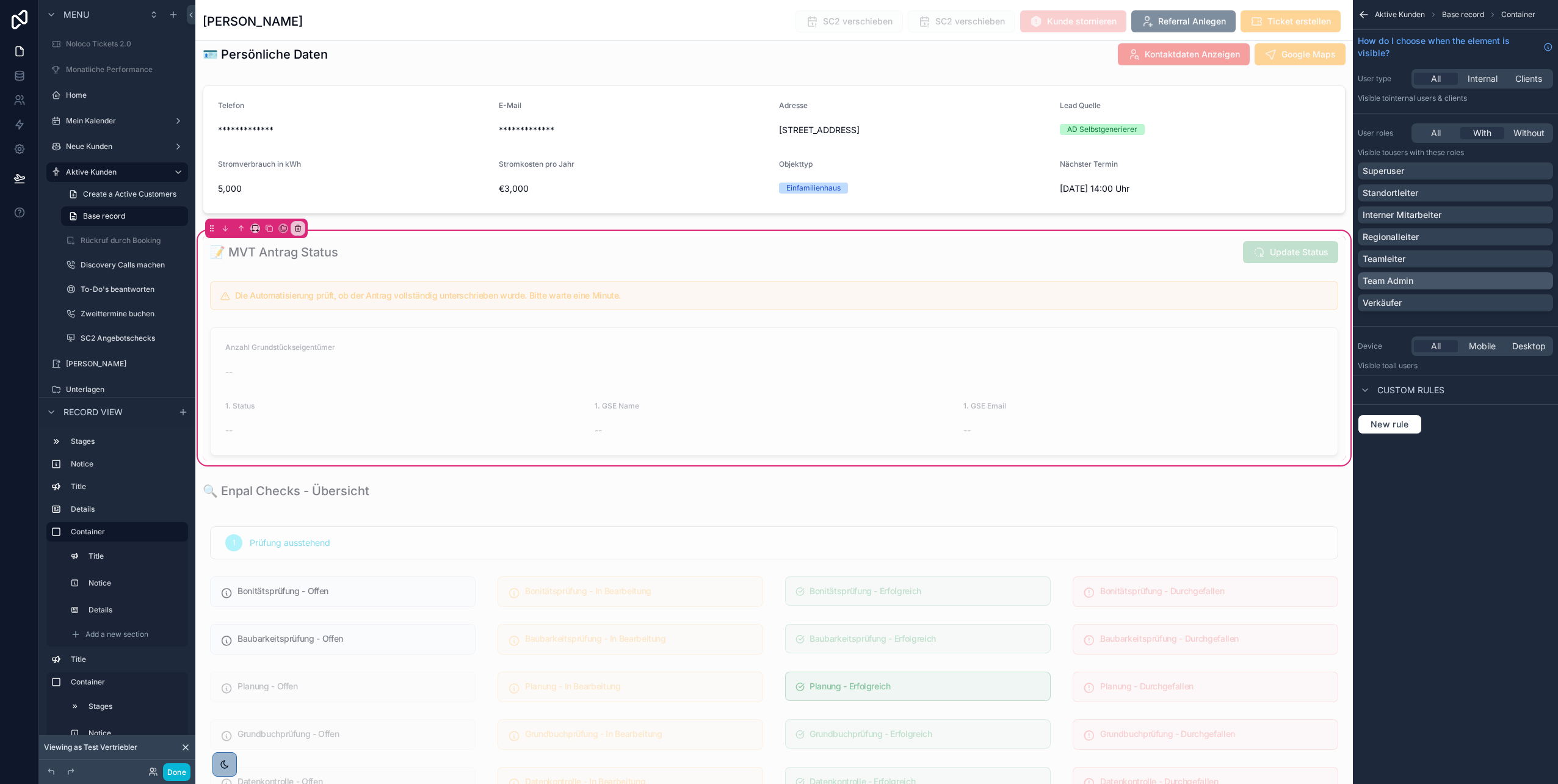
click at [1389, 277] on p "Team Admin" at bounding box center [1388, 280] width 51 height 12
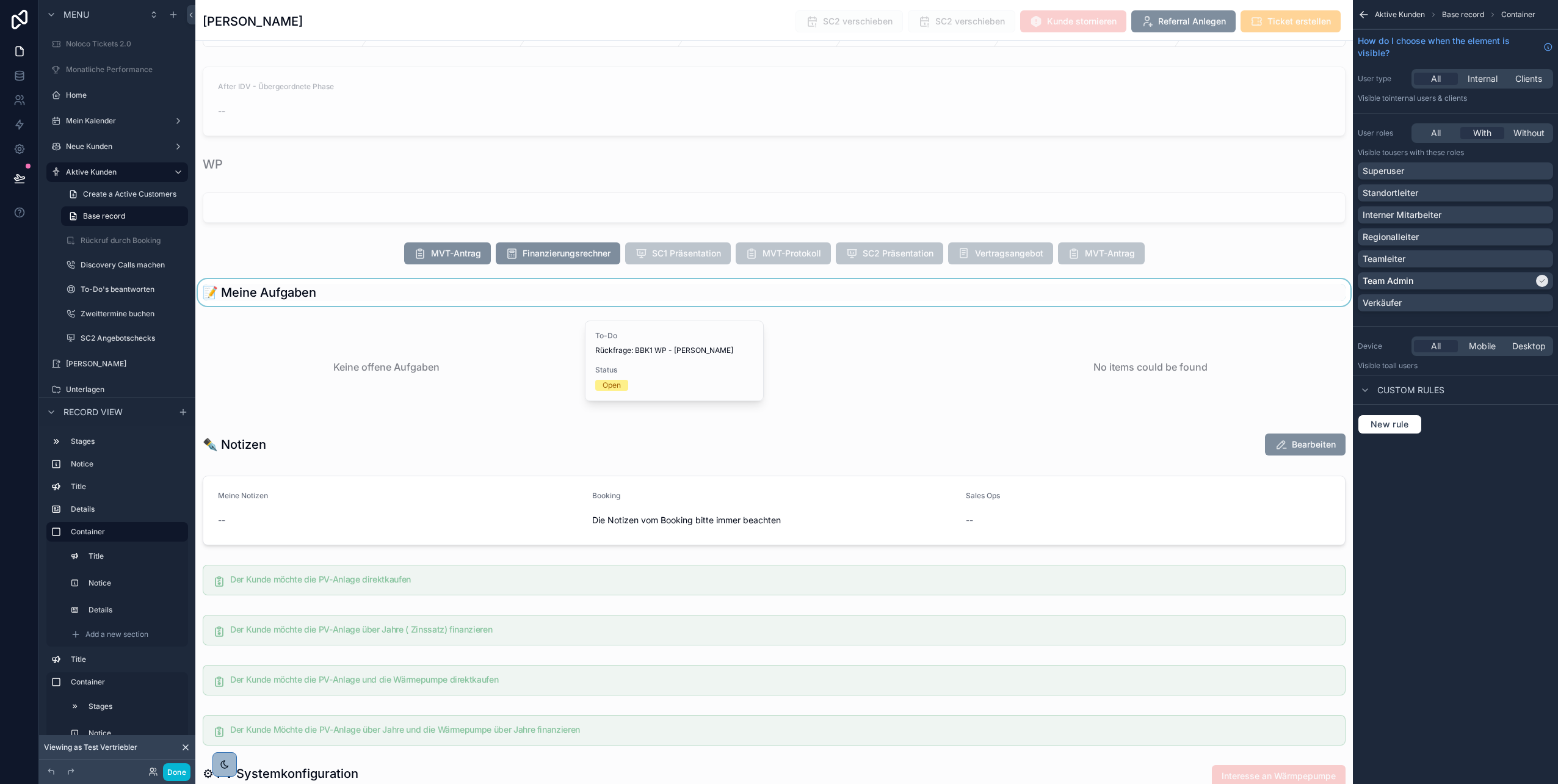
scroll to position [1510, 0]
click at [937, 252] on div "scrollable content" at bounding box center [774, 253] width 1158 height 32
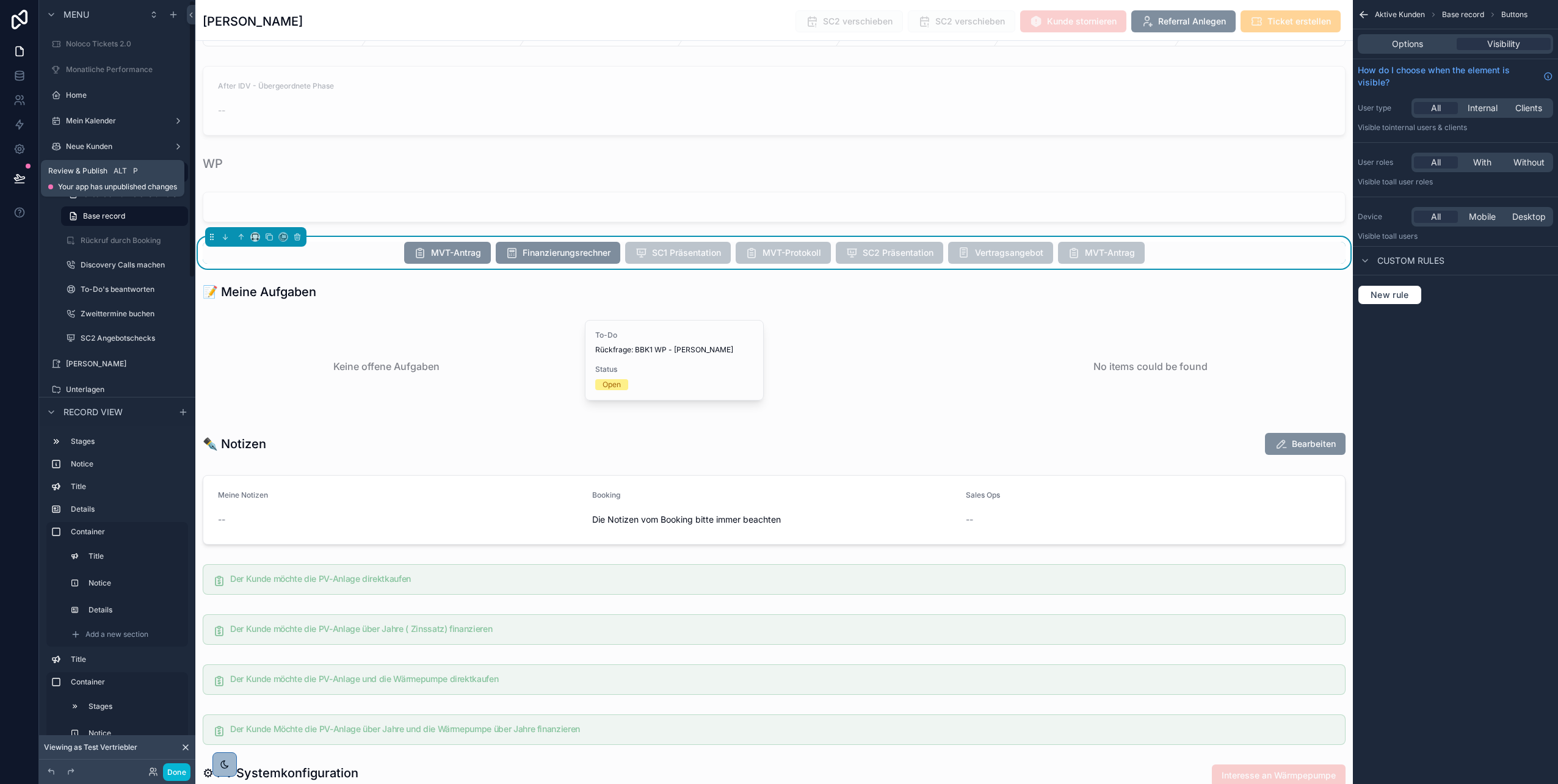
click at [15, 179] on icon at bounding box center [19, 177] width 10 height 6
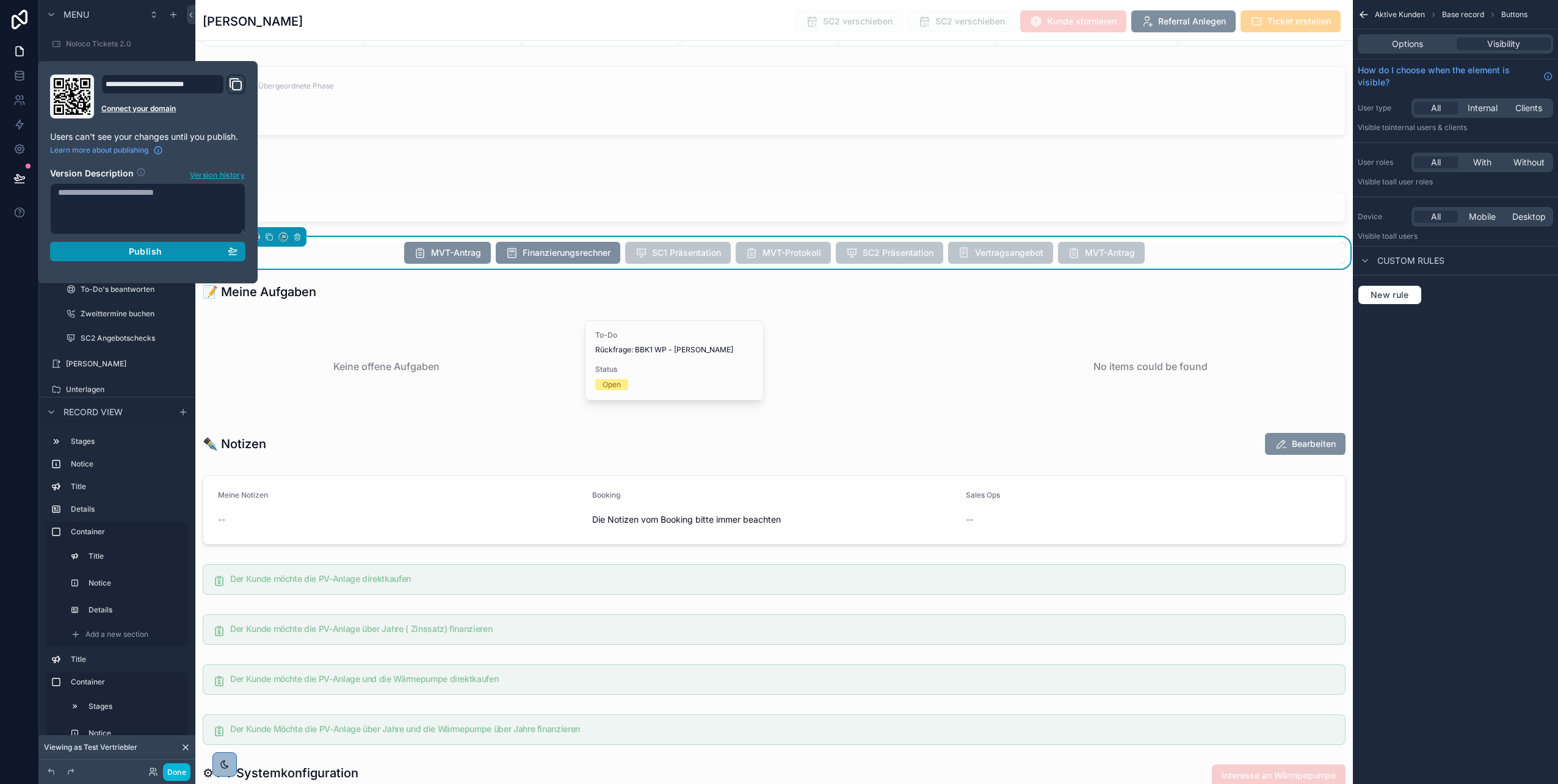
click at [101, 253] on div "Publish" at bounding box center [147, 252] width 179 height 11
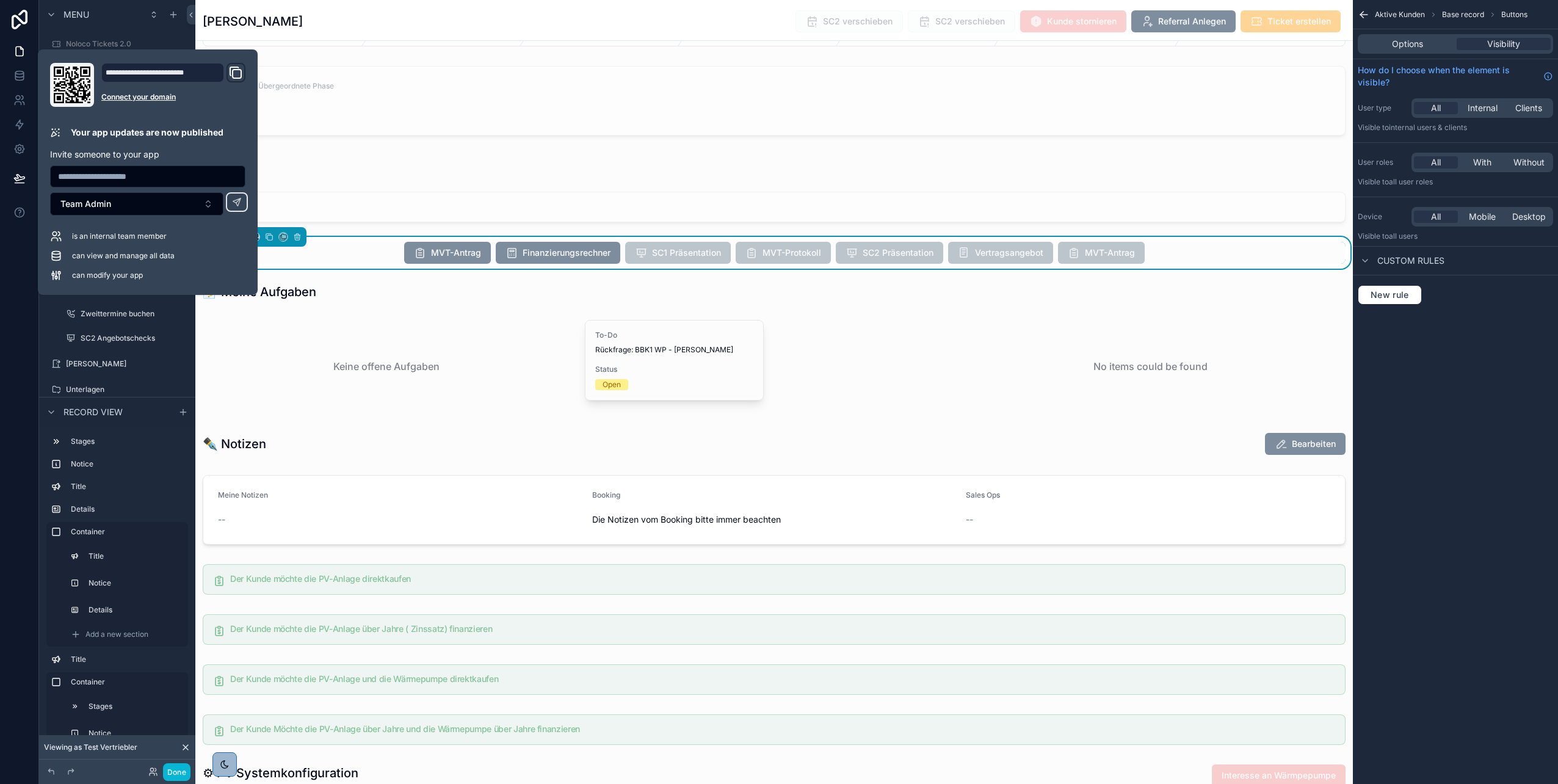
click at [12, 255] on div at bounding box center [19, 392] width 39 height 784
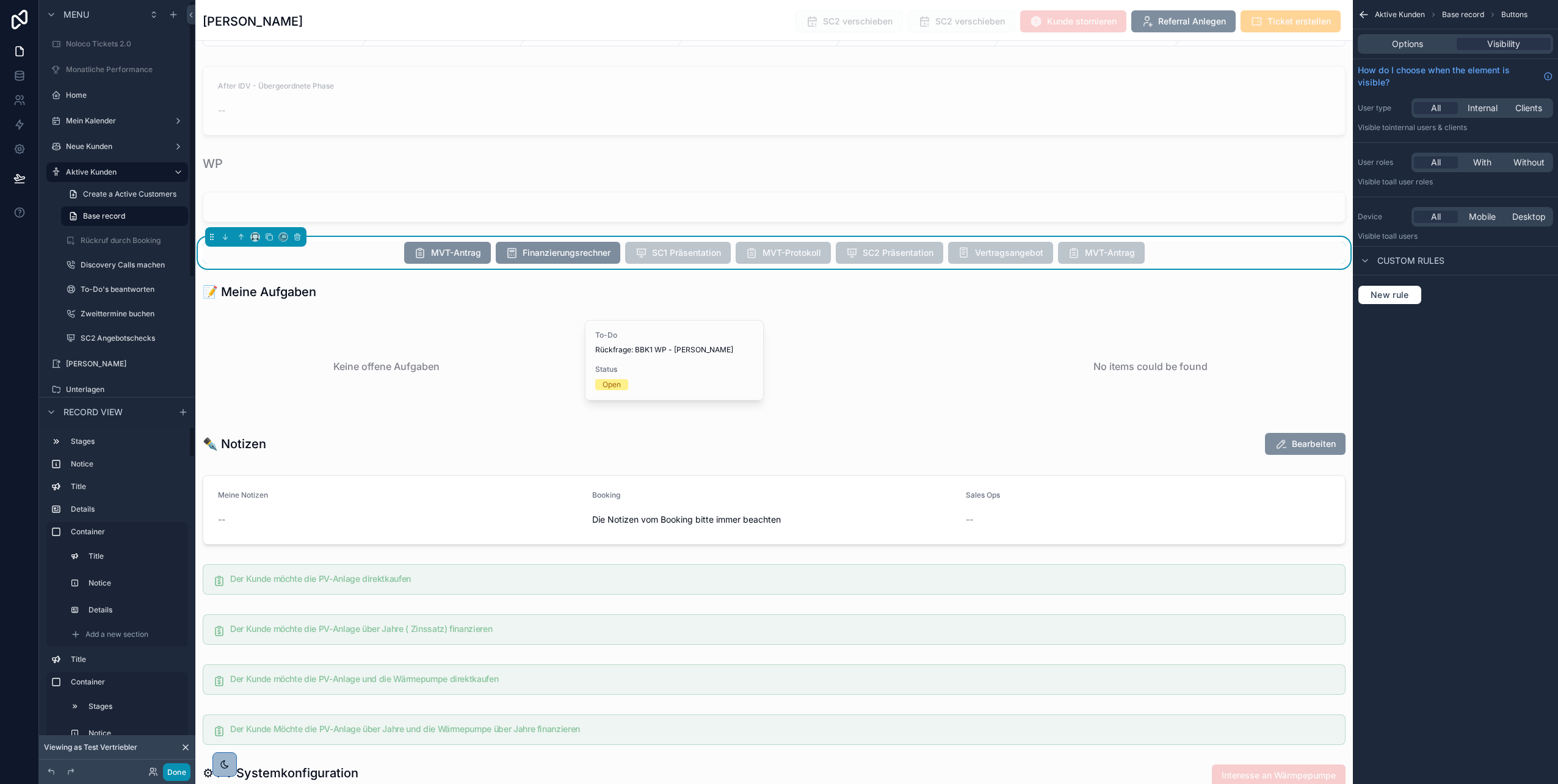
click at [177, 770] on button "Done" at bounding box center [177, 772] width 28 height 18
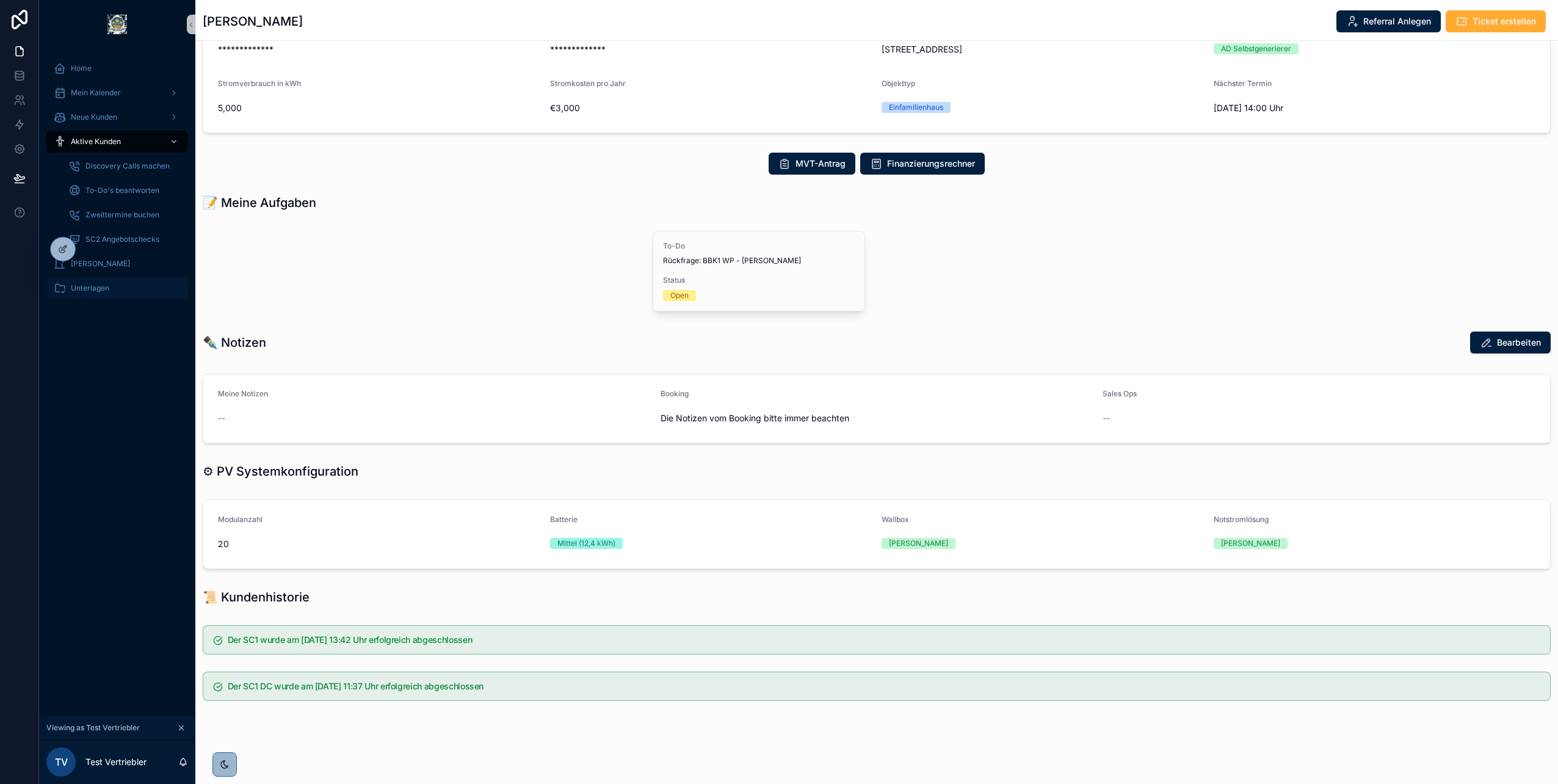
scroll to position [150, 0]
click at [15, 177] on icon at bounding box center [19, 177] width 12 height 12
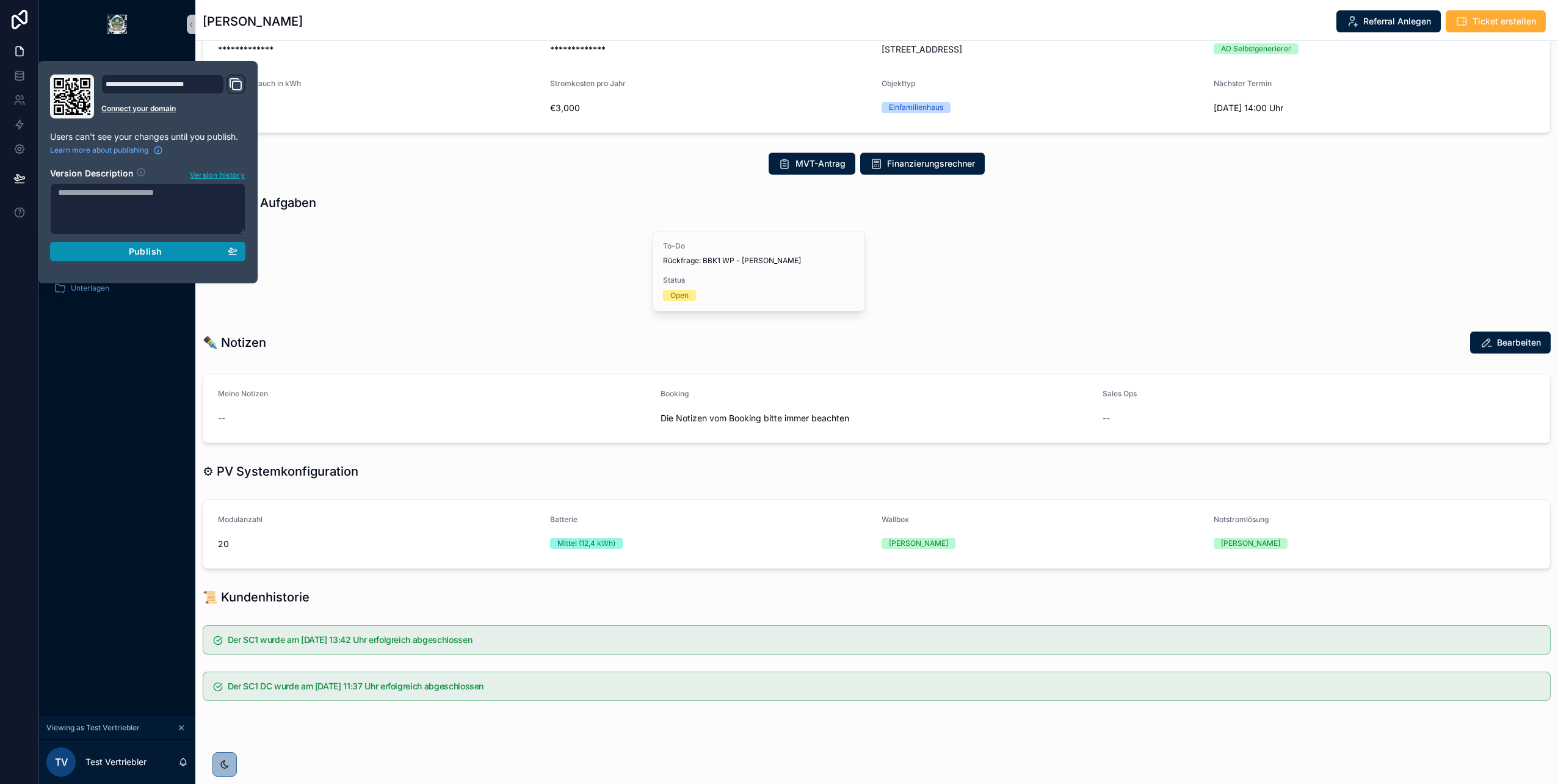
click at [100, 252] on div "Publish" at bounding box center [147, 252] width 179 height 11
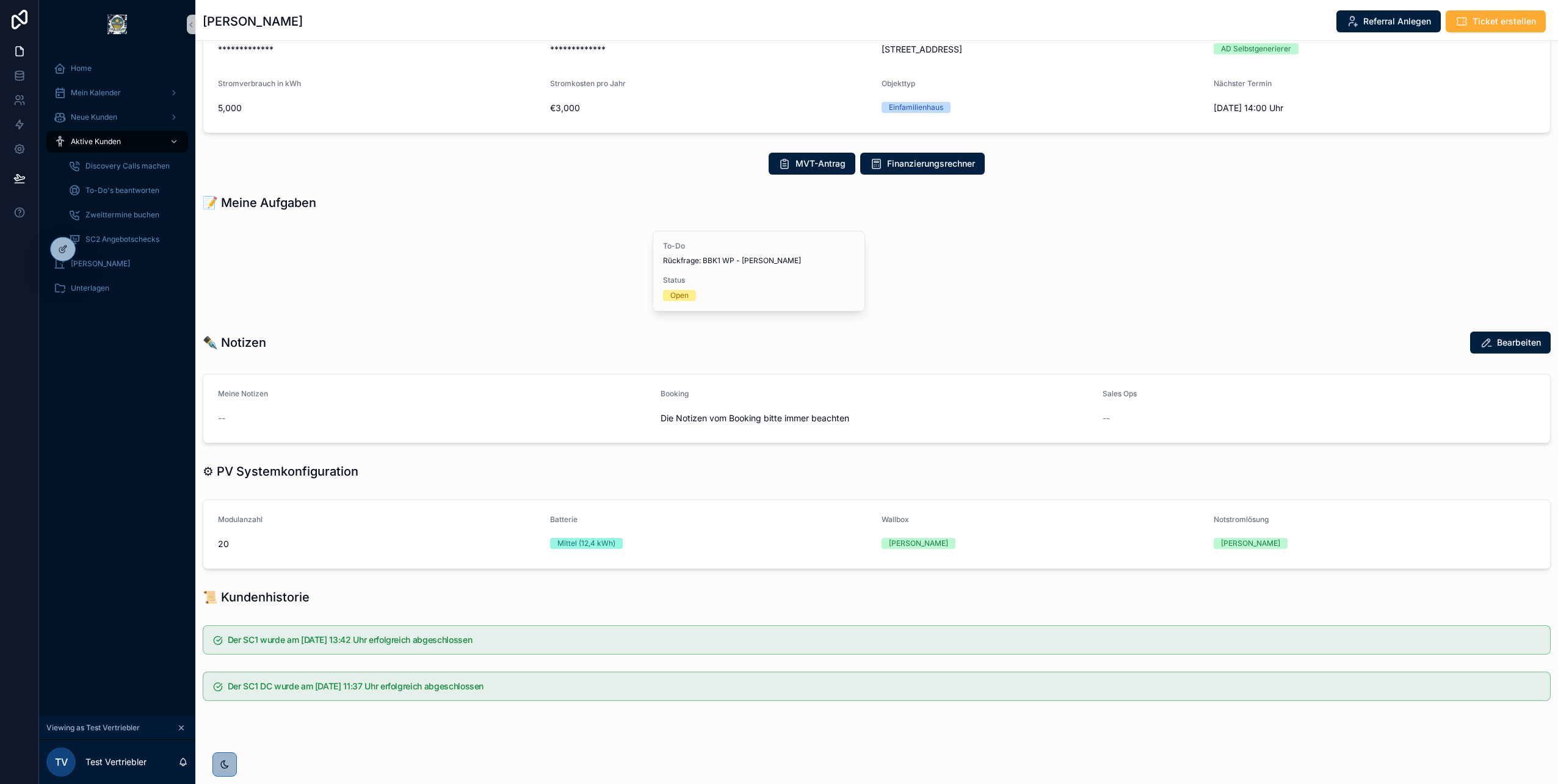
click at [24, 333] on div at bounding box center [19, 392] width 39 height 784
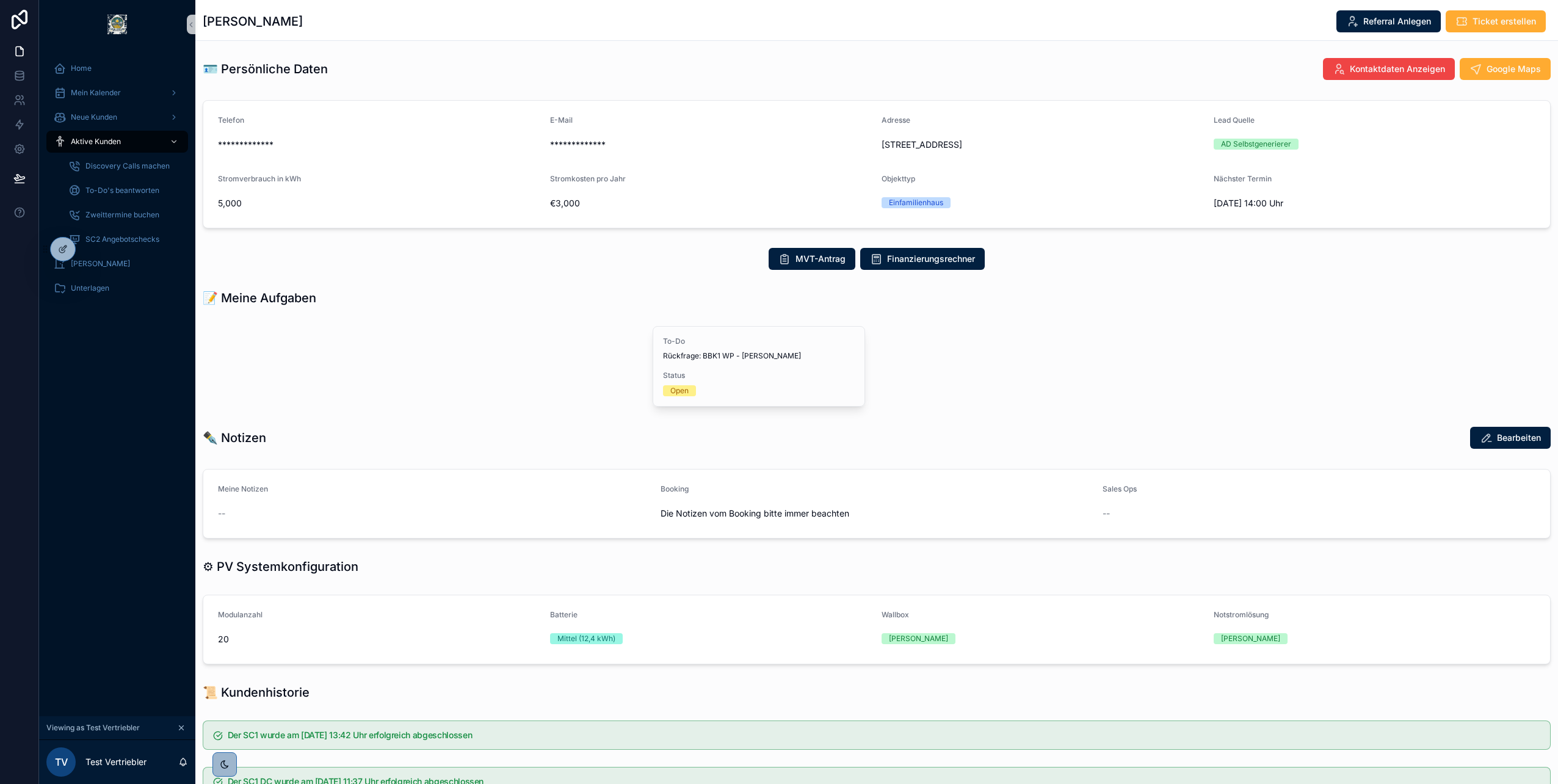
scroll to position [54, 0]
click at [64, 245] on icon at bounding box center [63, 249] width 10 height 10
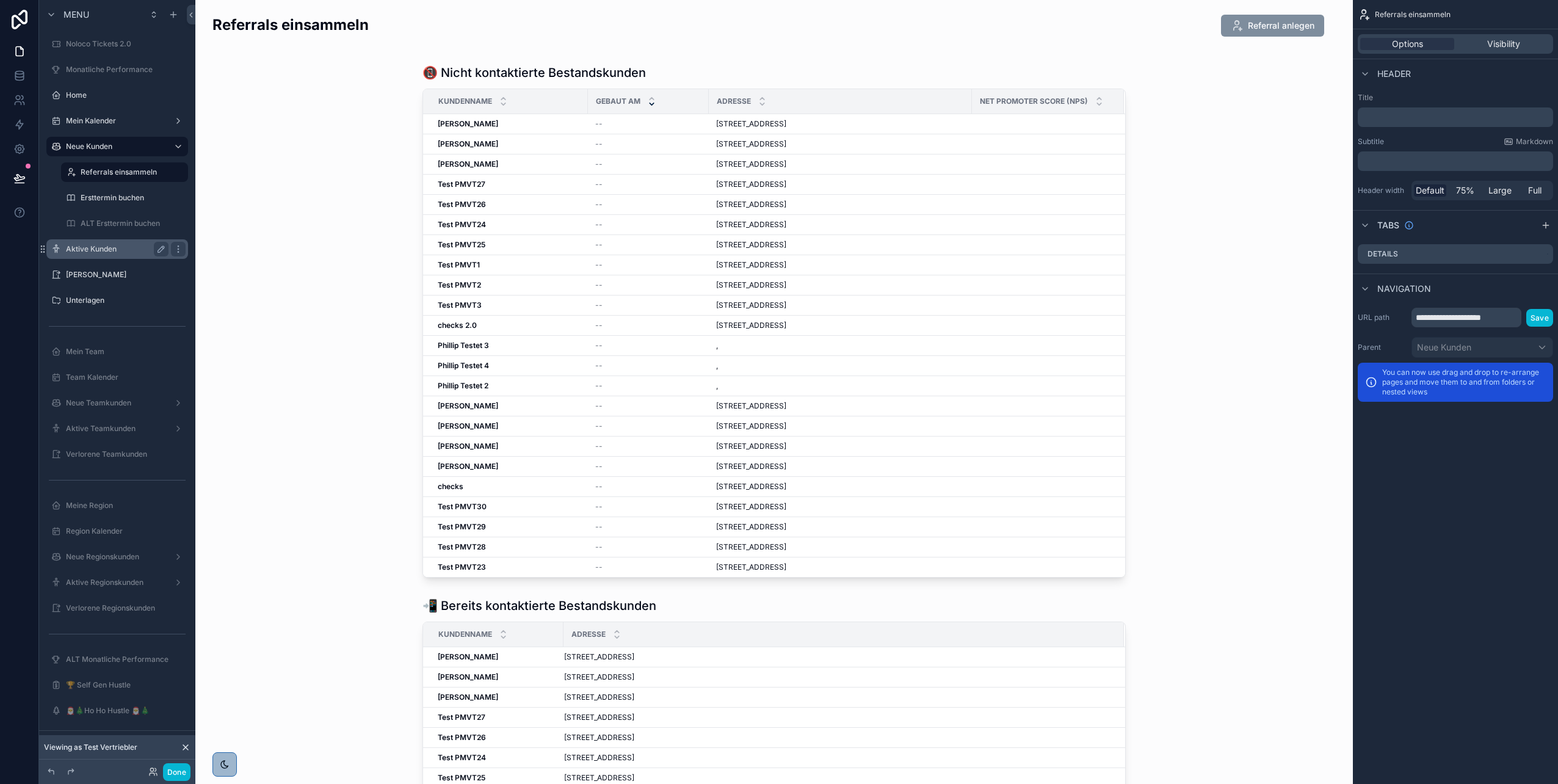
click at [91, 248] on label "Aktive Kunden" at bounding box center [115, 249] width 98 height 10
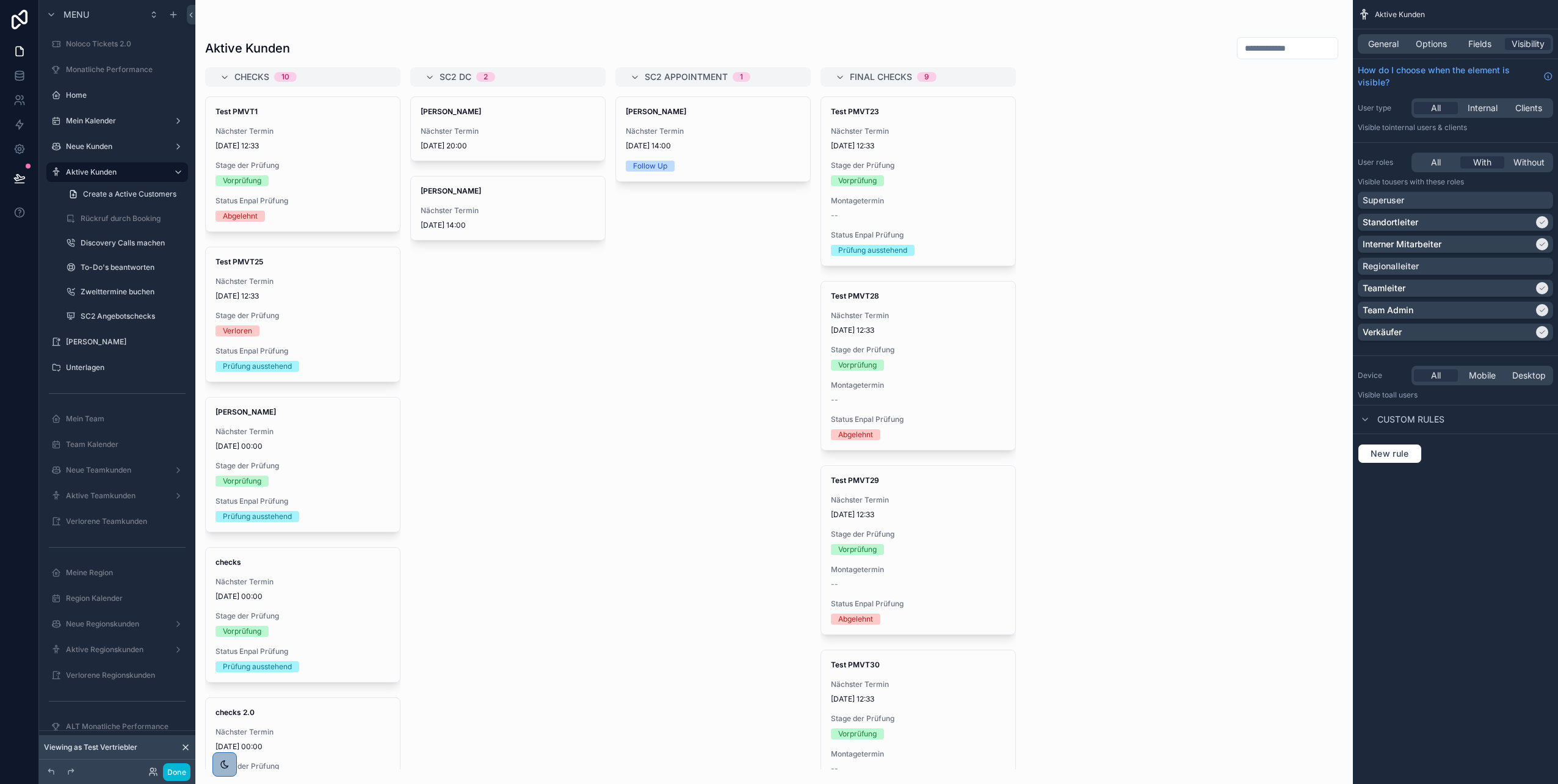
click at [303, 547] on div "scrollable content" at bounding box center [774, 392] width 1158 height 784
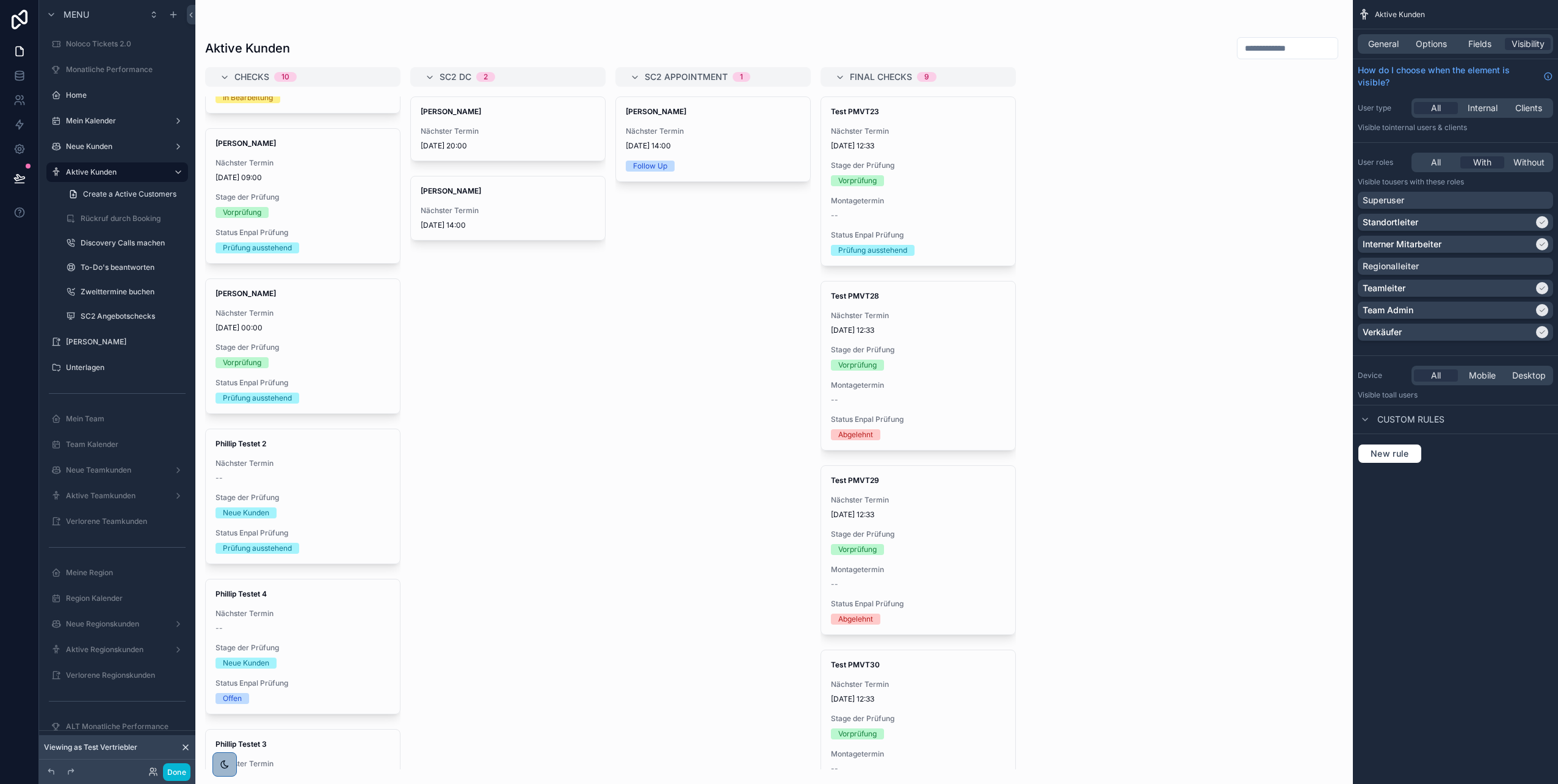
scroll to position [824, 0]
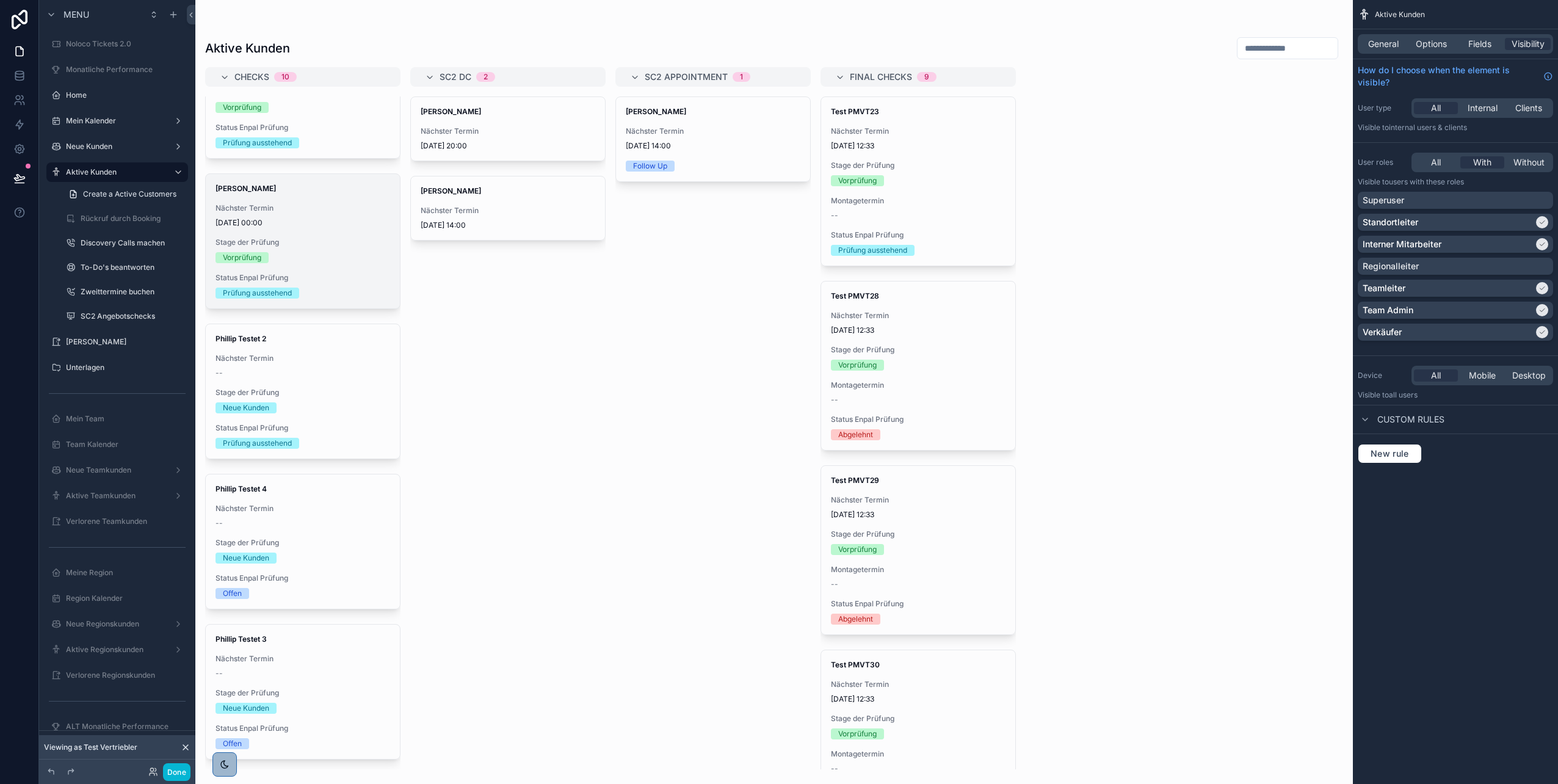
click at [307, 272] on div "Tom Parker Nächster Termin 08/09/2025 00:00 Stage der Prüfung Vorprüfung Status…" at bounding box center [303, 241] width 194 height 135
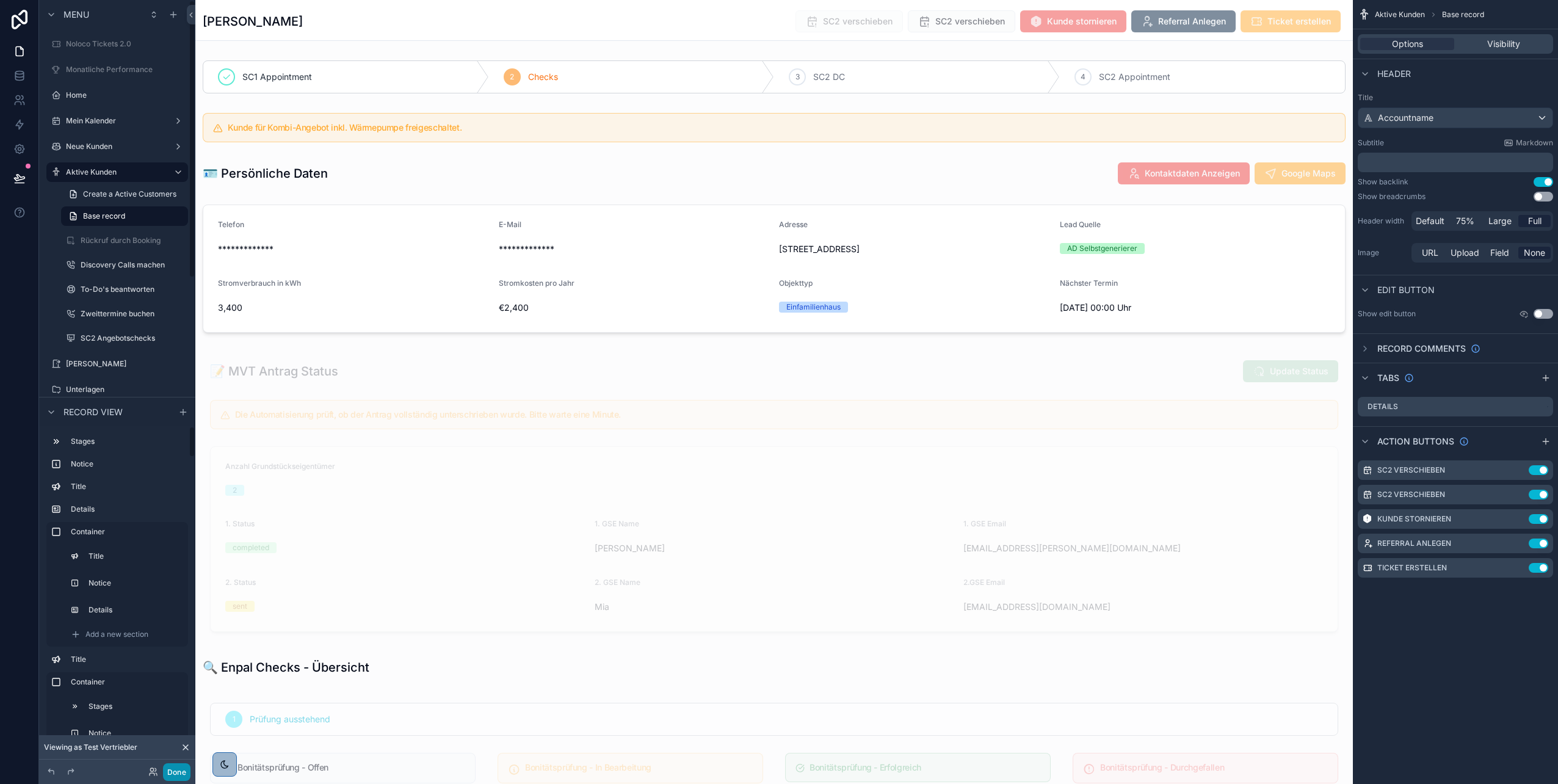
click at [169, 771] on button "Done" at bounding box center [177, 772] width 28 height 18
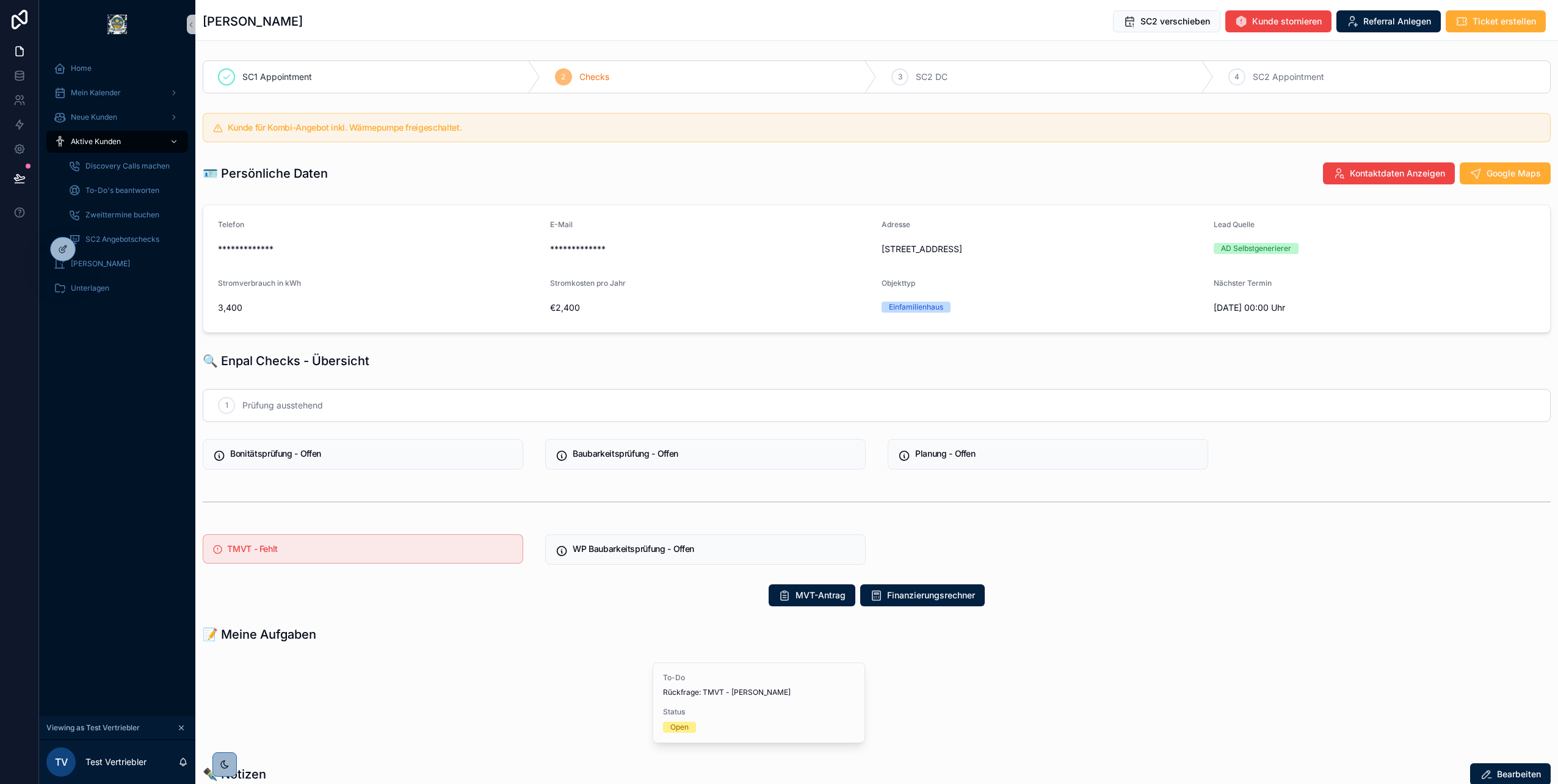
click at [182, 727] on icon "scrollable content" at bounding box center [181, 727] width 9 height 9
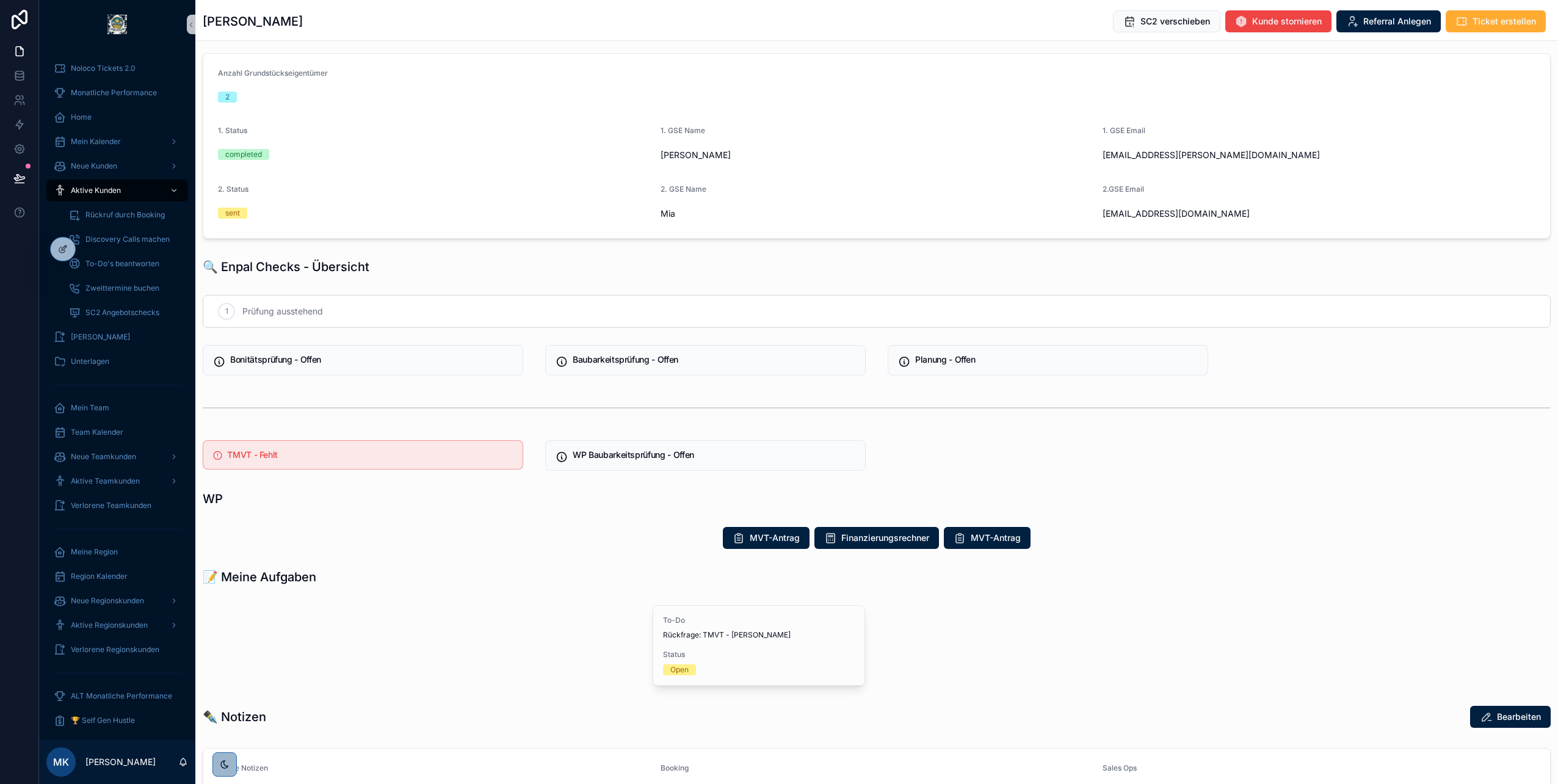
scroll to position [340, 0]
click at [64, 251] on icon at bounding box center [63, 249] width 10 height 10
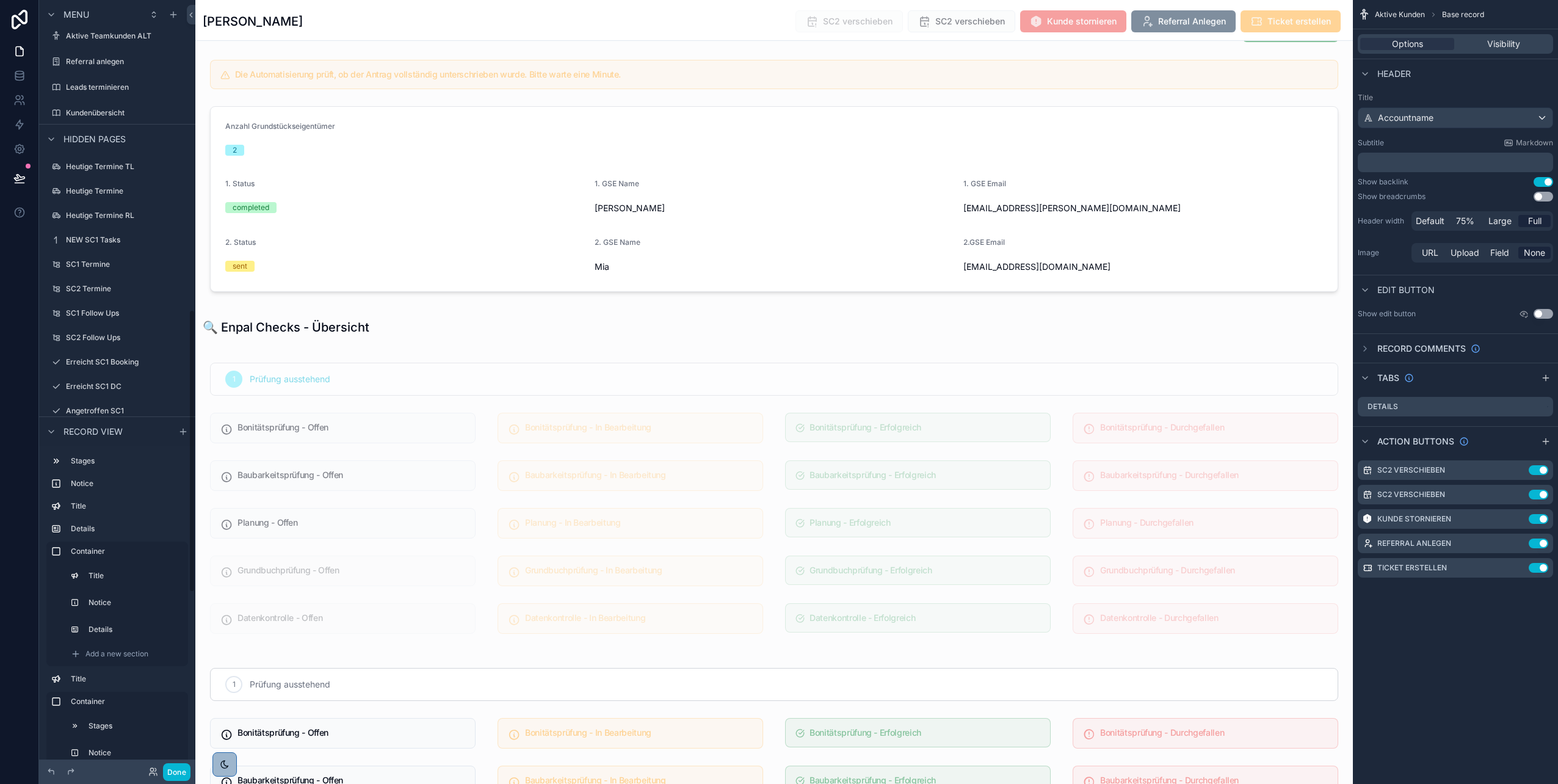
scroll to position [841, 0]
click at [116, 263] on label "SC1 Termine" at bounding box center [115, 263] width 98 height 10
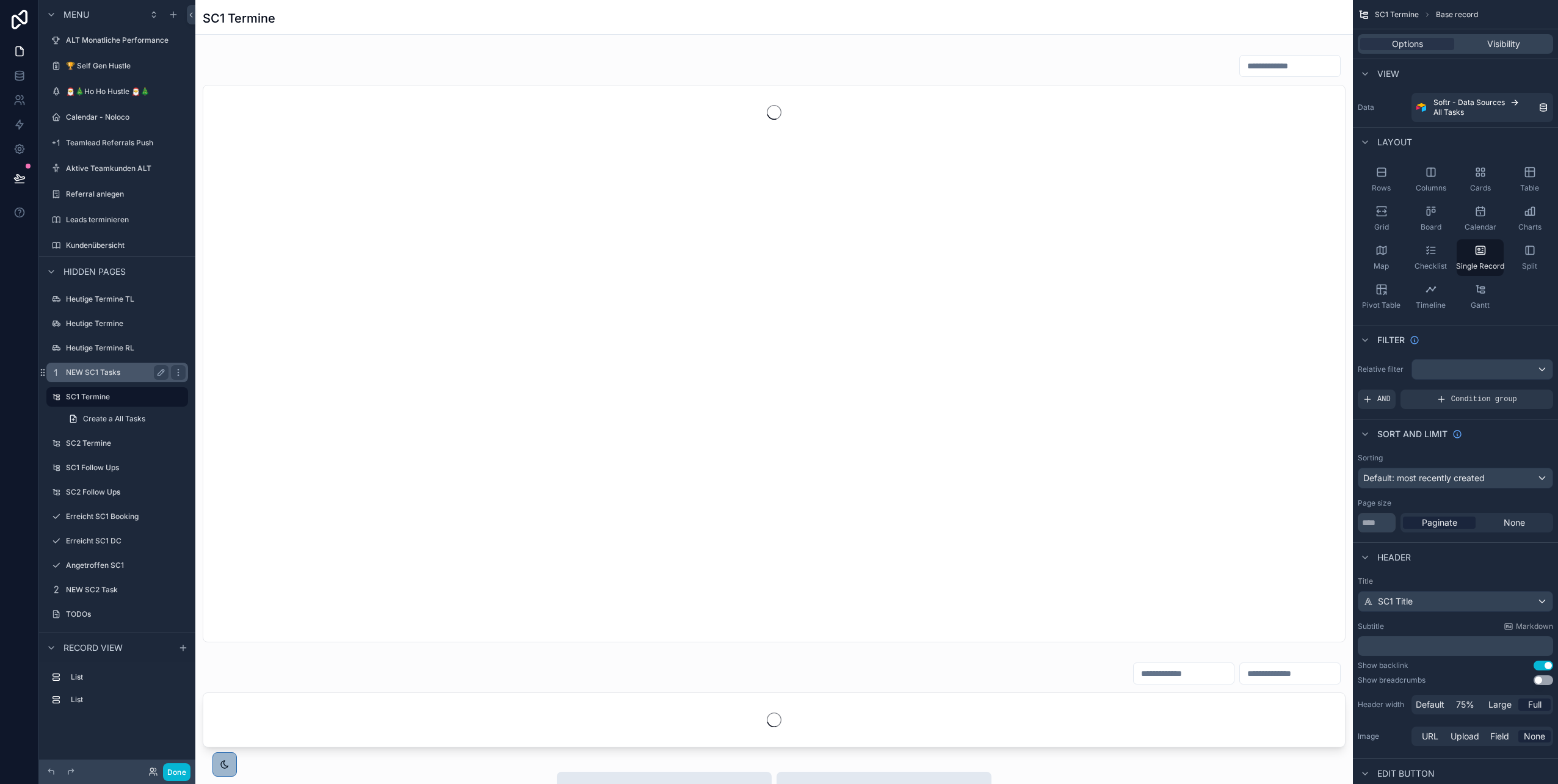
click at [91, 371] on label "NEW SC1 Tasks" at bounding box center [115, 372] width 98 height 10
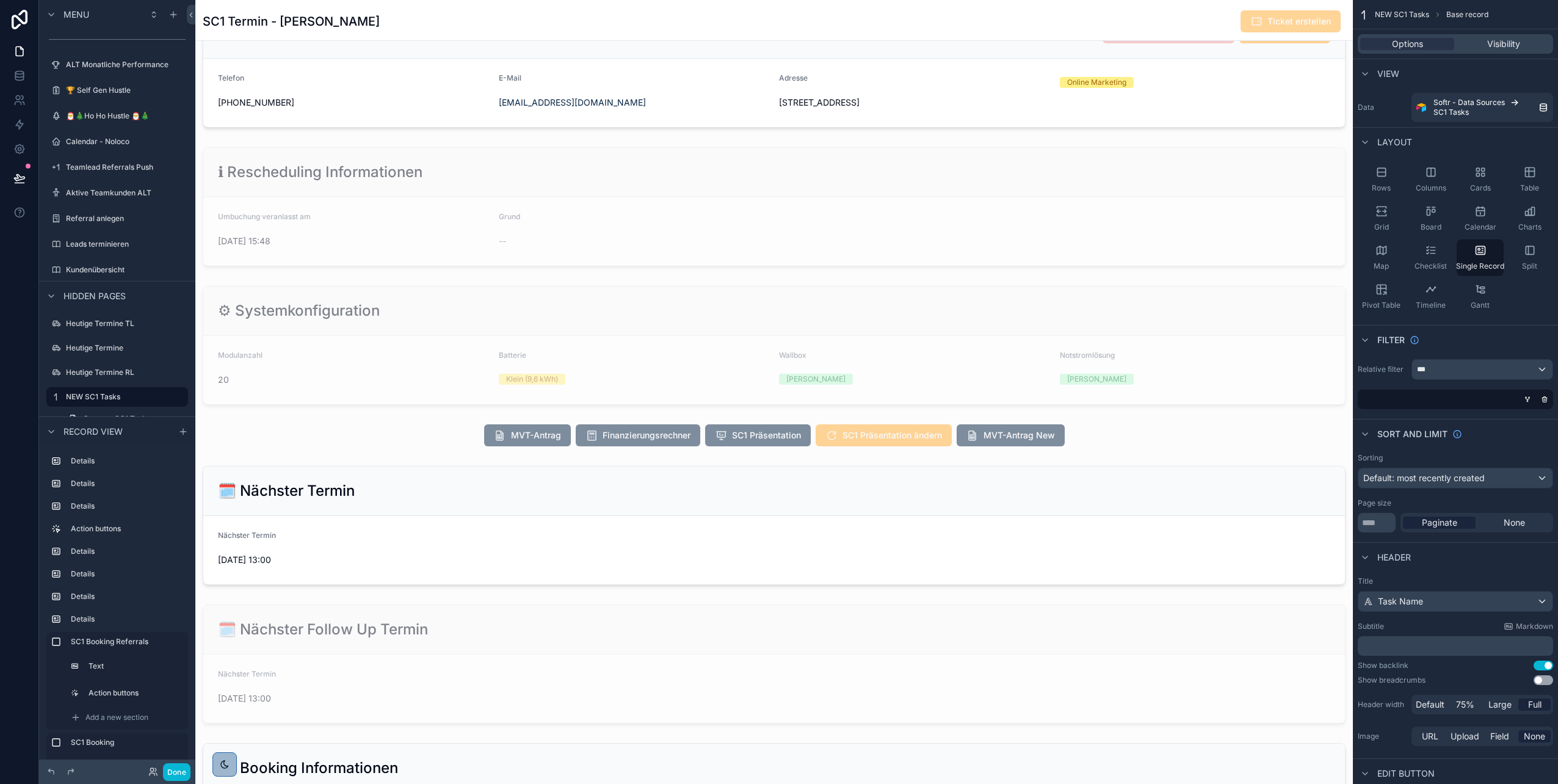
scroll to position [59, 0]
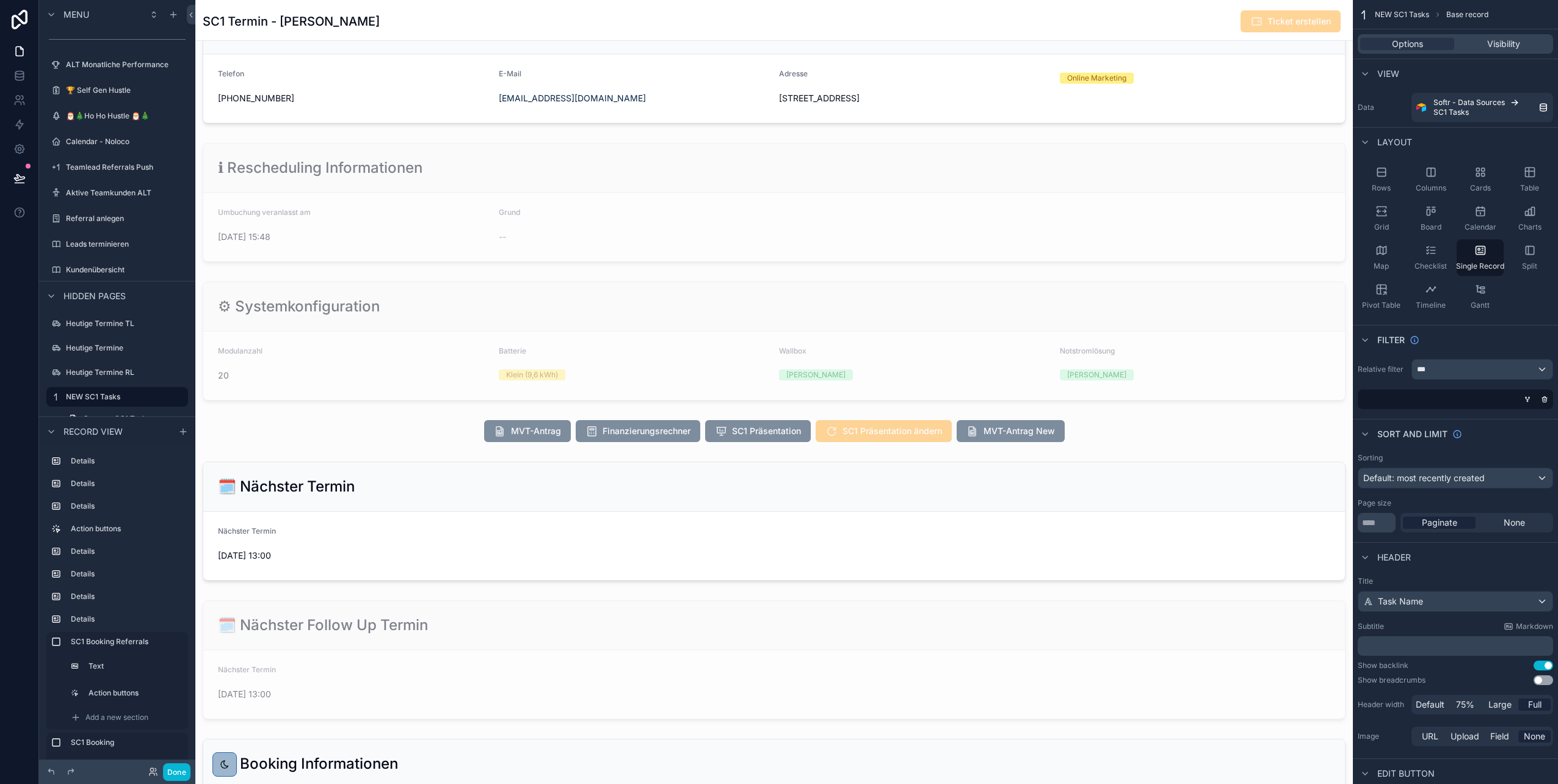
click at [447, 429] on div "scrollable content" at bounding box center [774, 431] width 1158 height 32
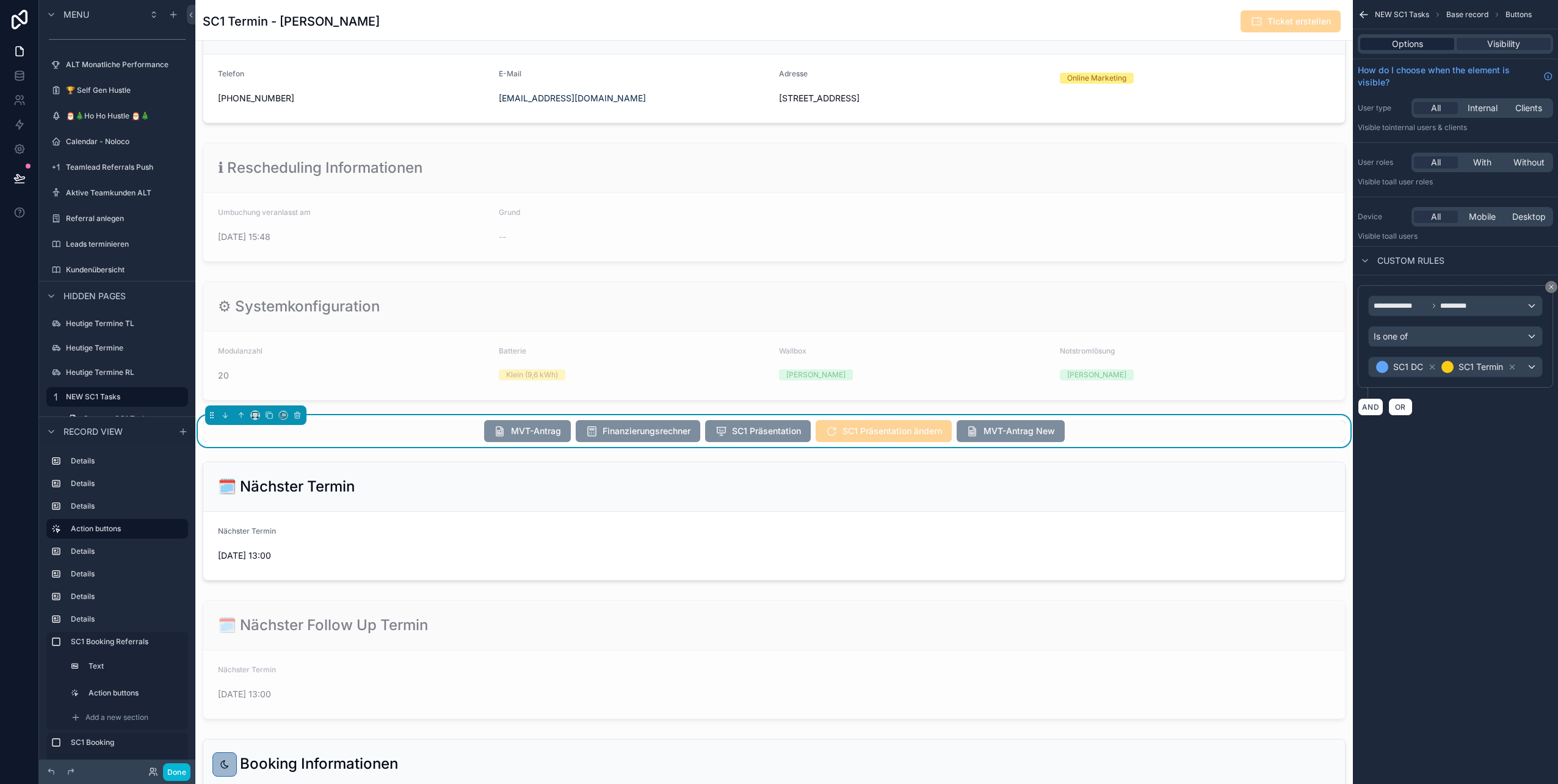
click at [1433, 46] on div "Options" at bounding box center [1408, 44] width 94 height 12
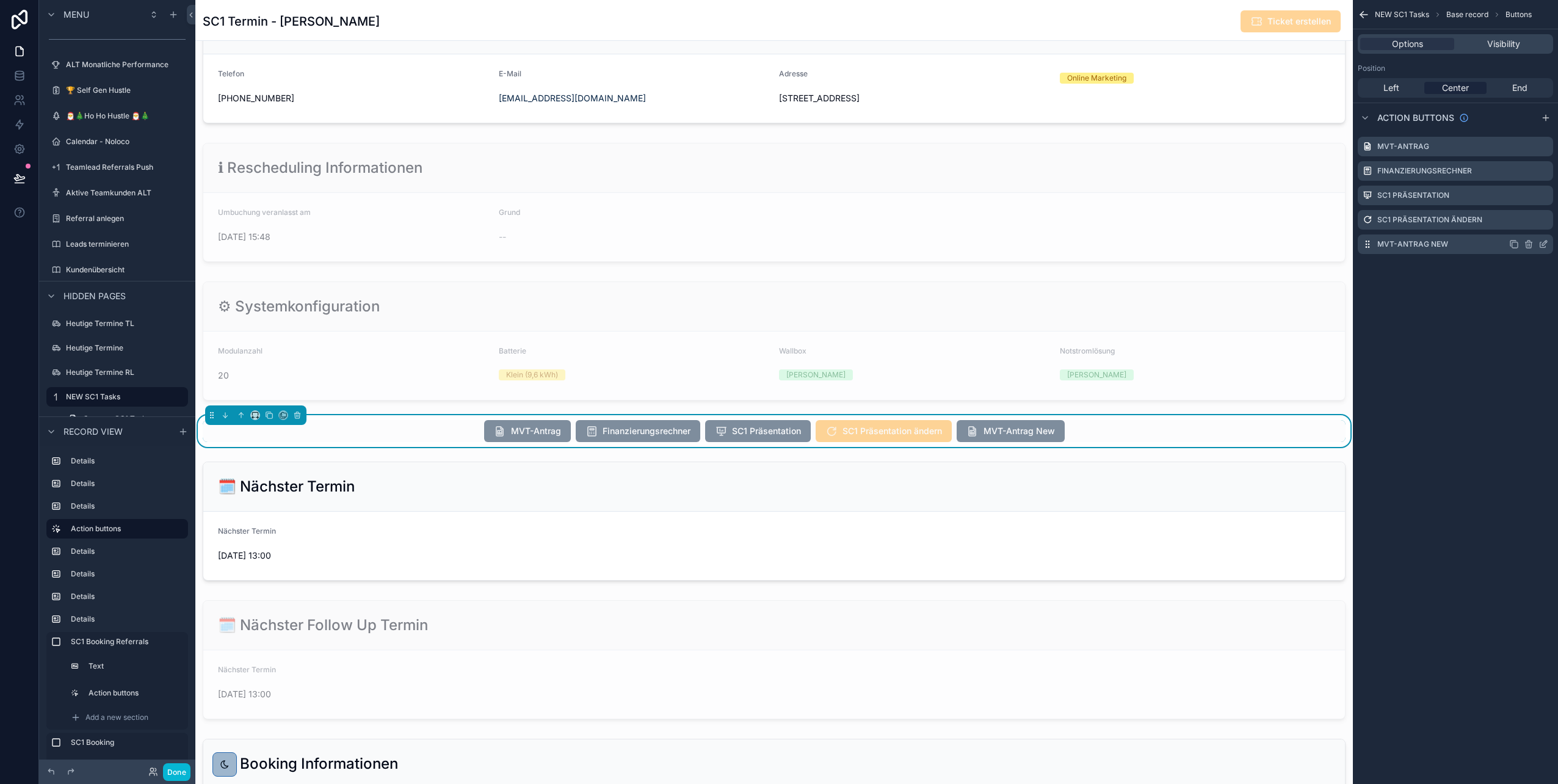
click at [1544, 241] on icon "scrollable content" at bounding box center [1544, 244] width 10 height 10
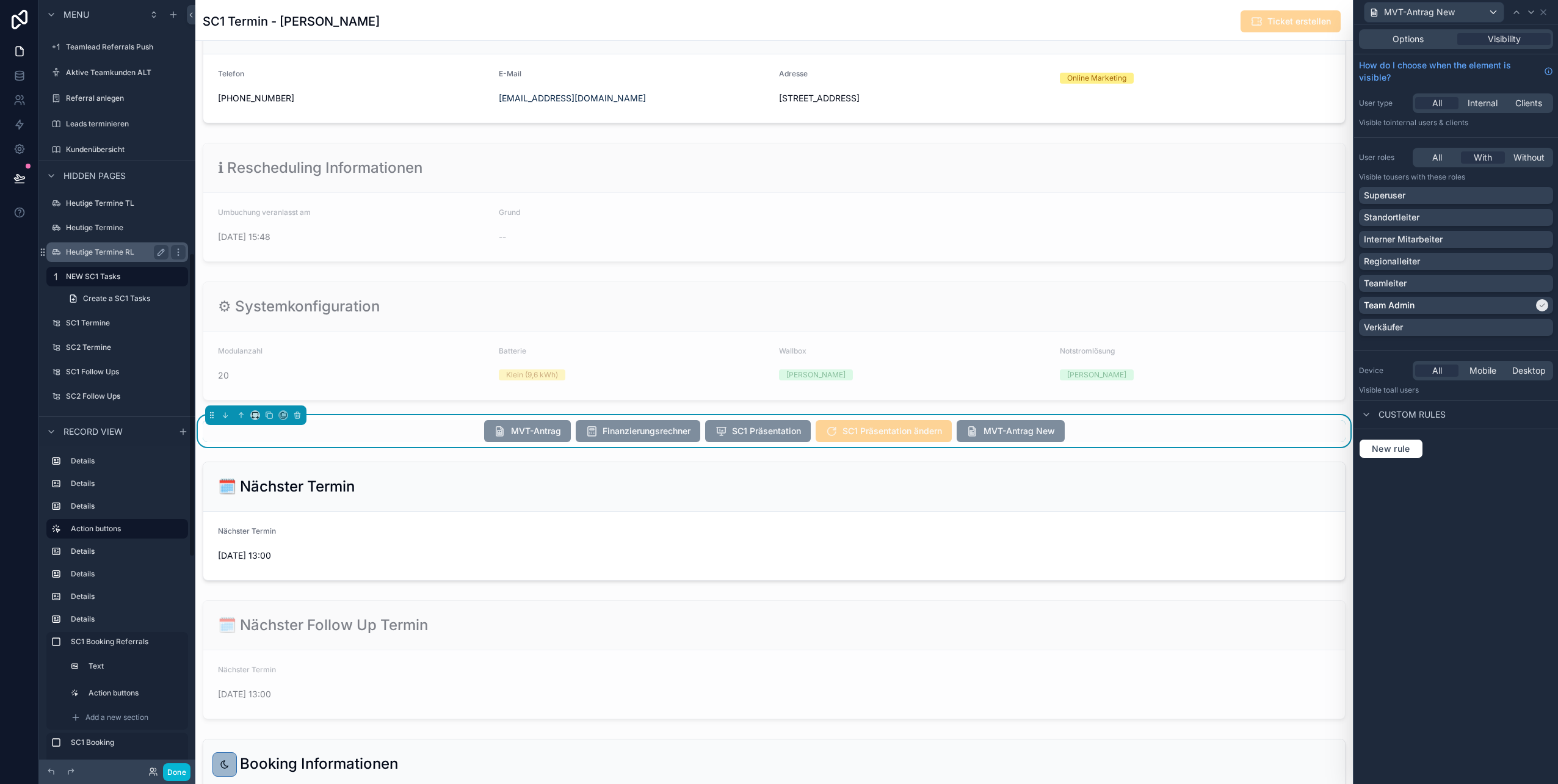
scroll to position [639, 0]
click at [101, 319] on label "SC1 Termine" at bounding box center [115, 322] width 98 height 10
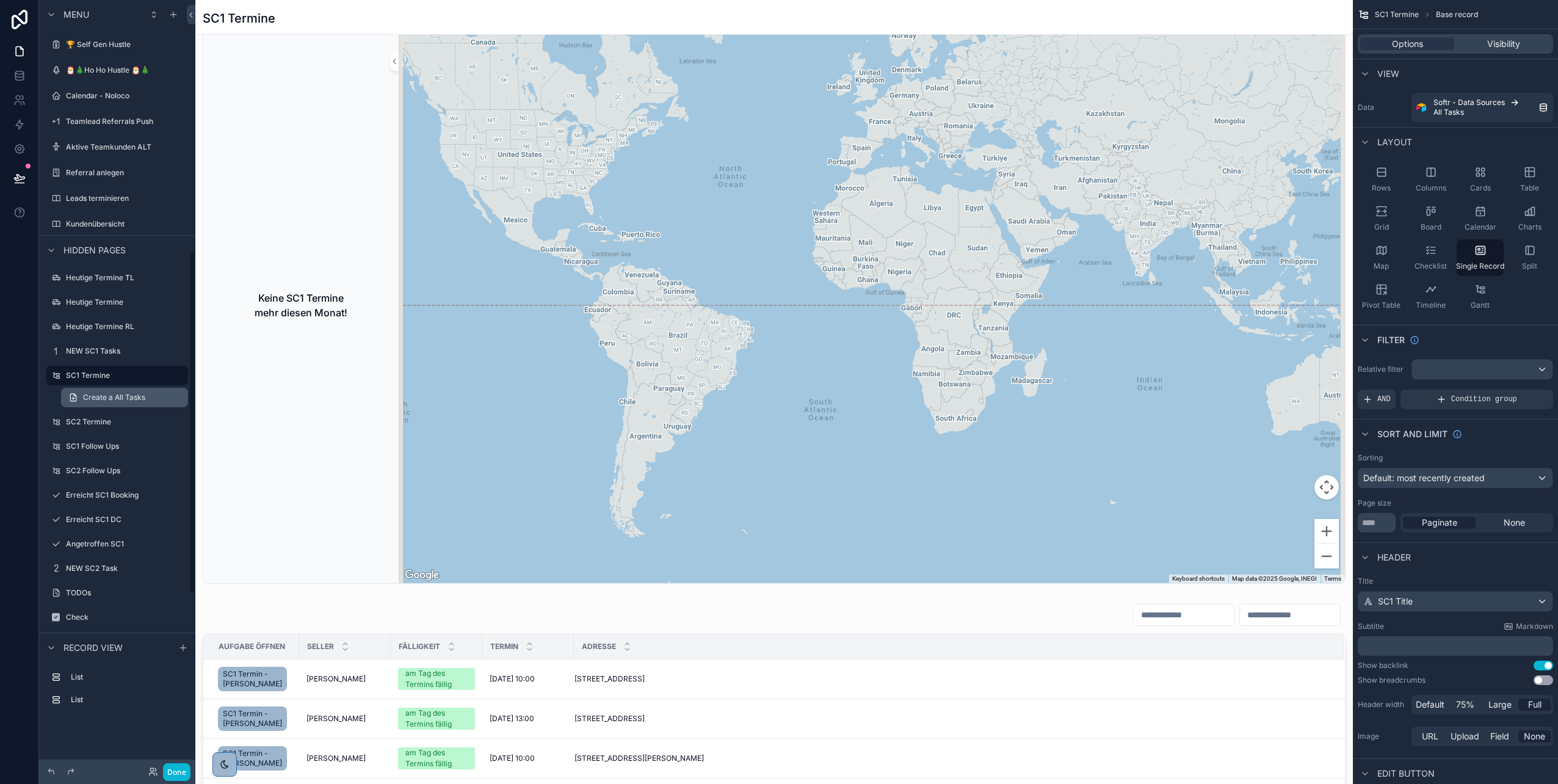
scroll to position [564, 0]
click at [92, 491] on label "Erreicht SC1 Booking" at bounding box center [115, 493] width 98 height 10
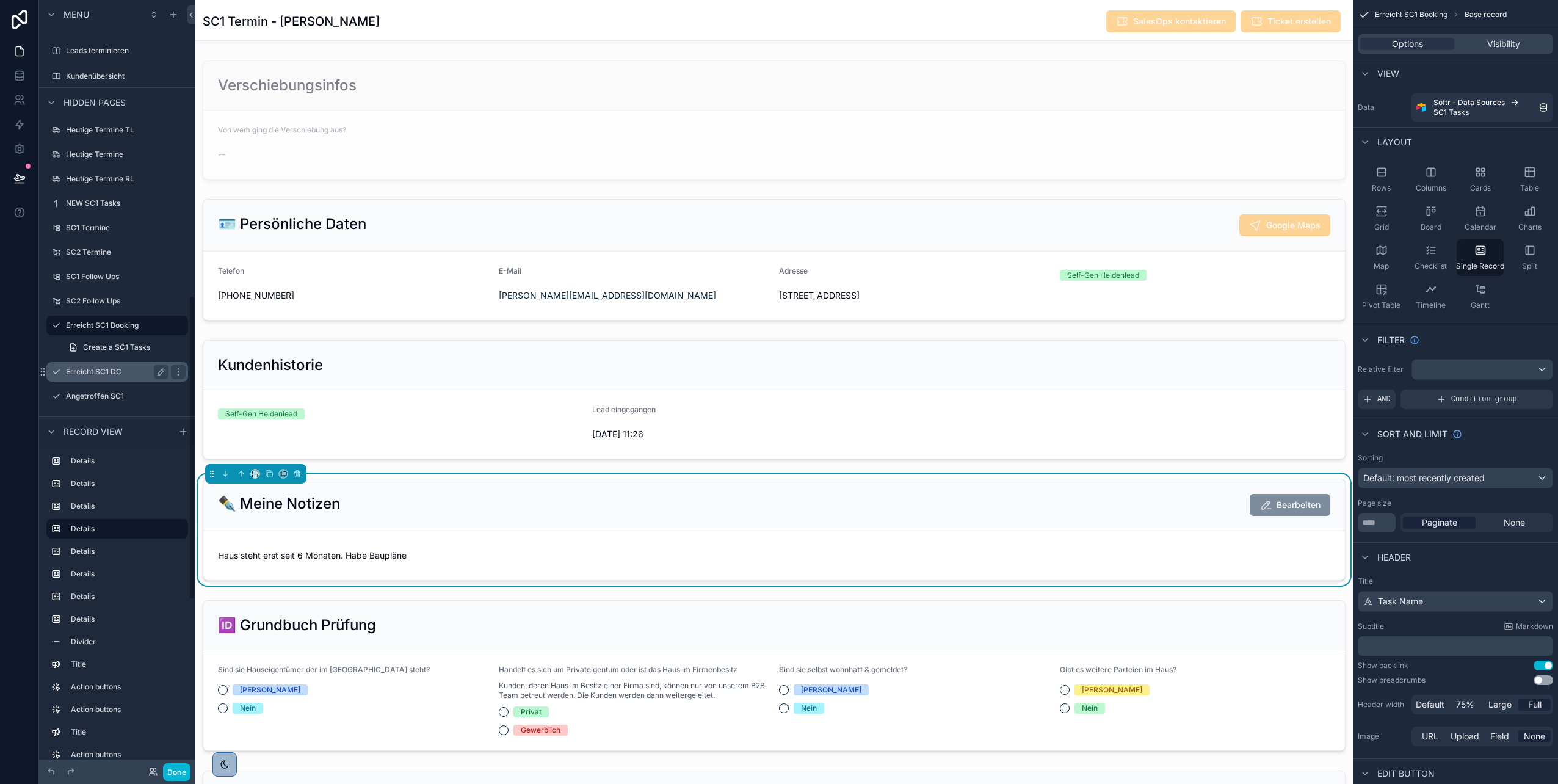
scroll to position [752, 0]
click at [95, 334] on label "Erreicht SC1 DC" at bounding box center [115, 331] width 98 height 10
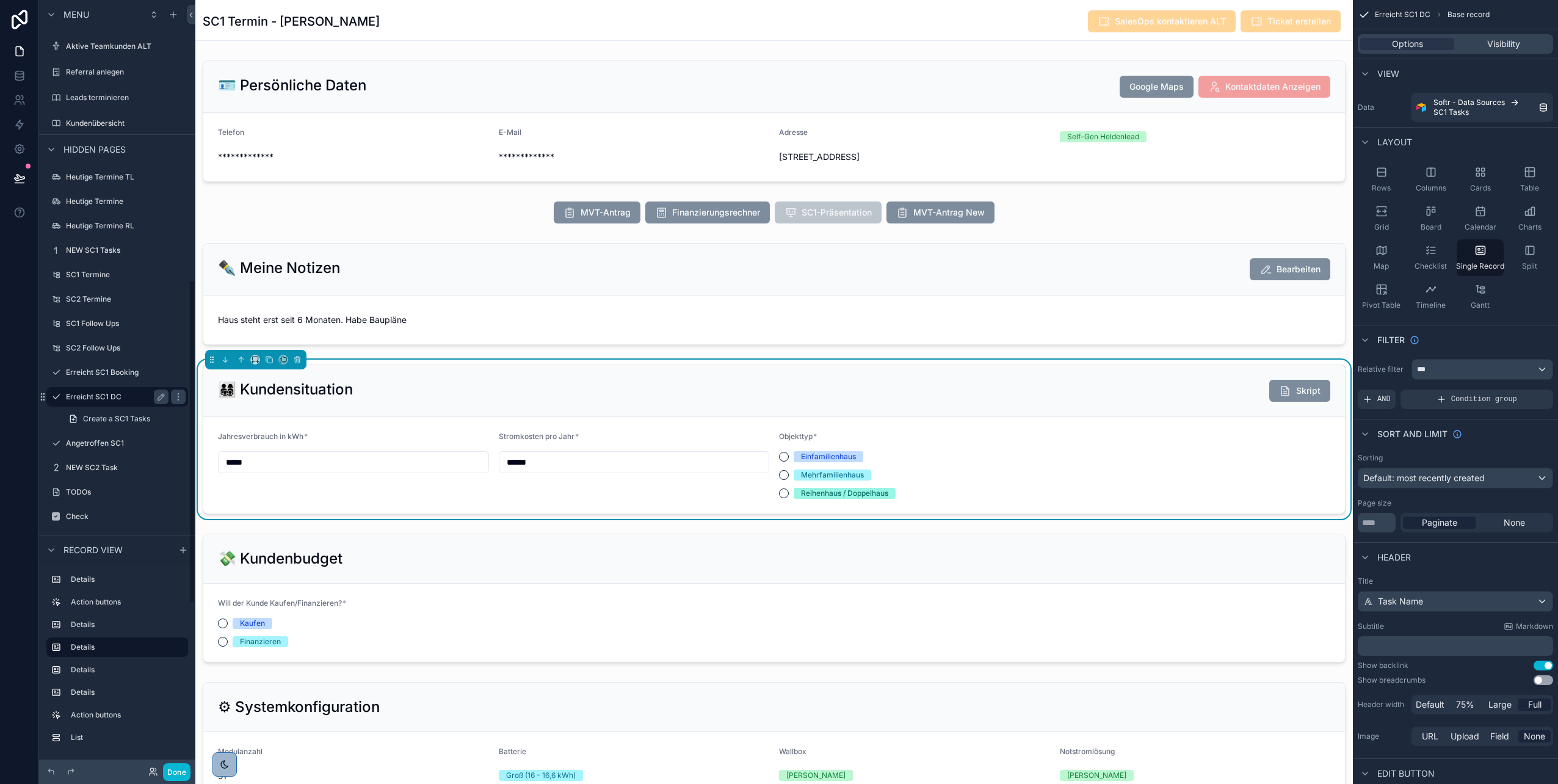
scroll to position [281, 0]
click at [150, 773] on icon at bounding box center [152, 774] width 5 height 2
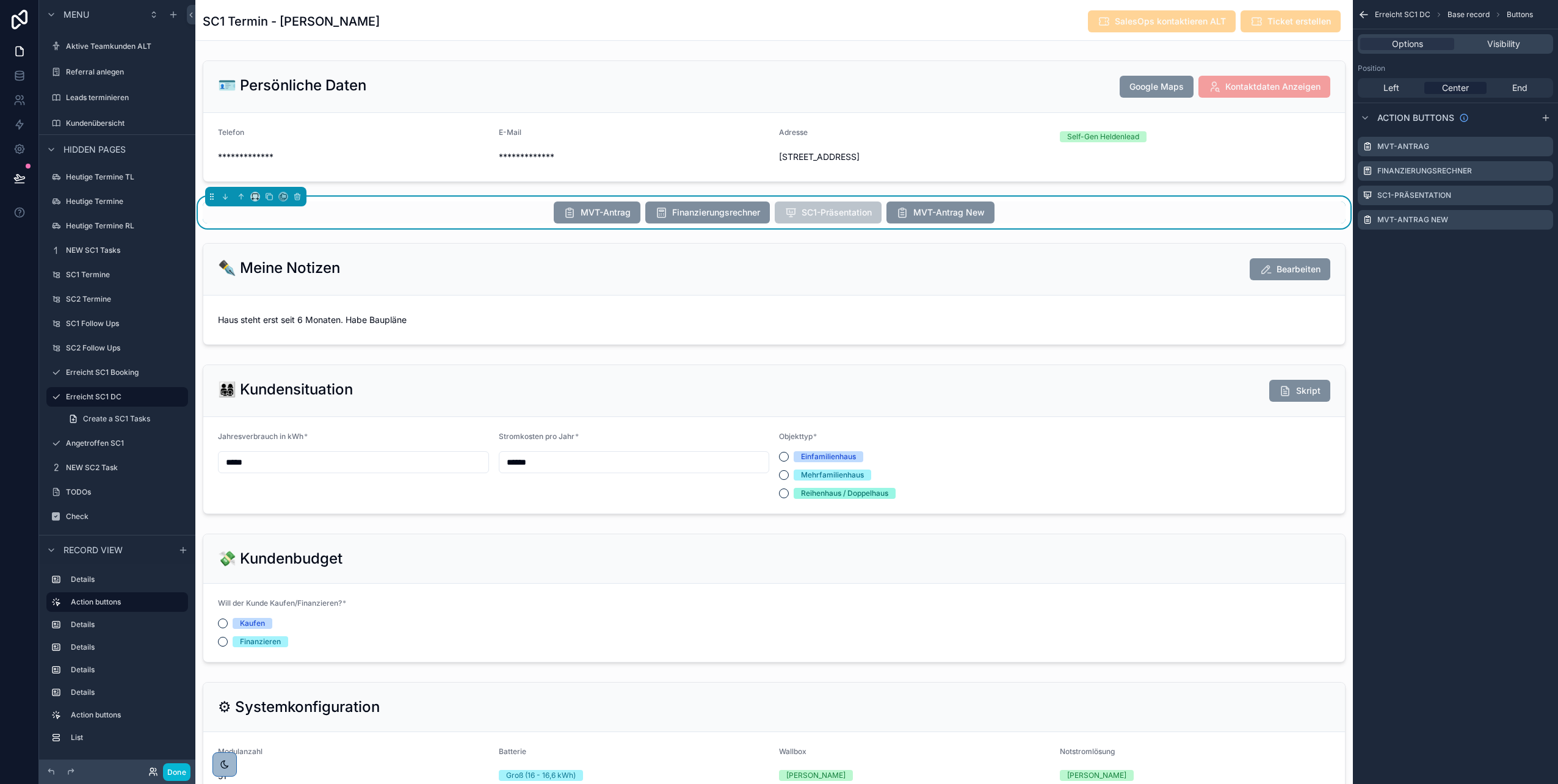
click at [150, 771] on icon at bounding box center [152, 770] width 3 height 3
click at [116, 593] on icon "scrollable content" at bounding box center [117, 590] width 11 height 11
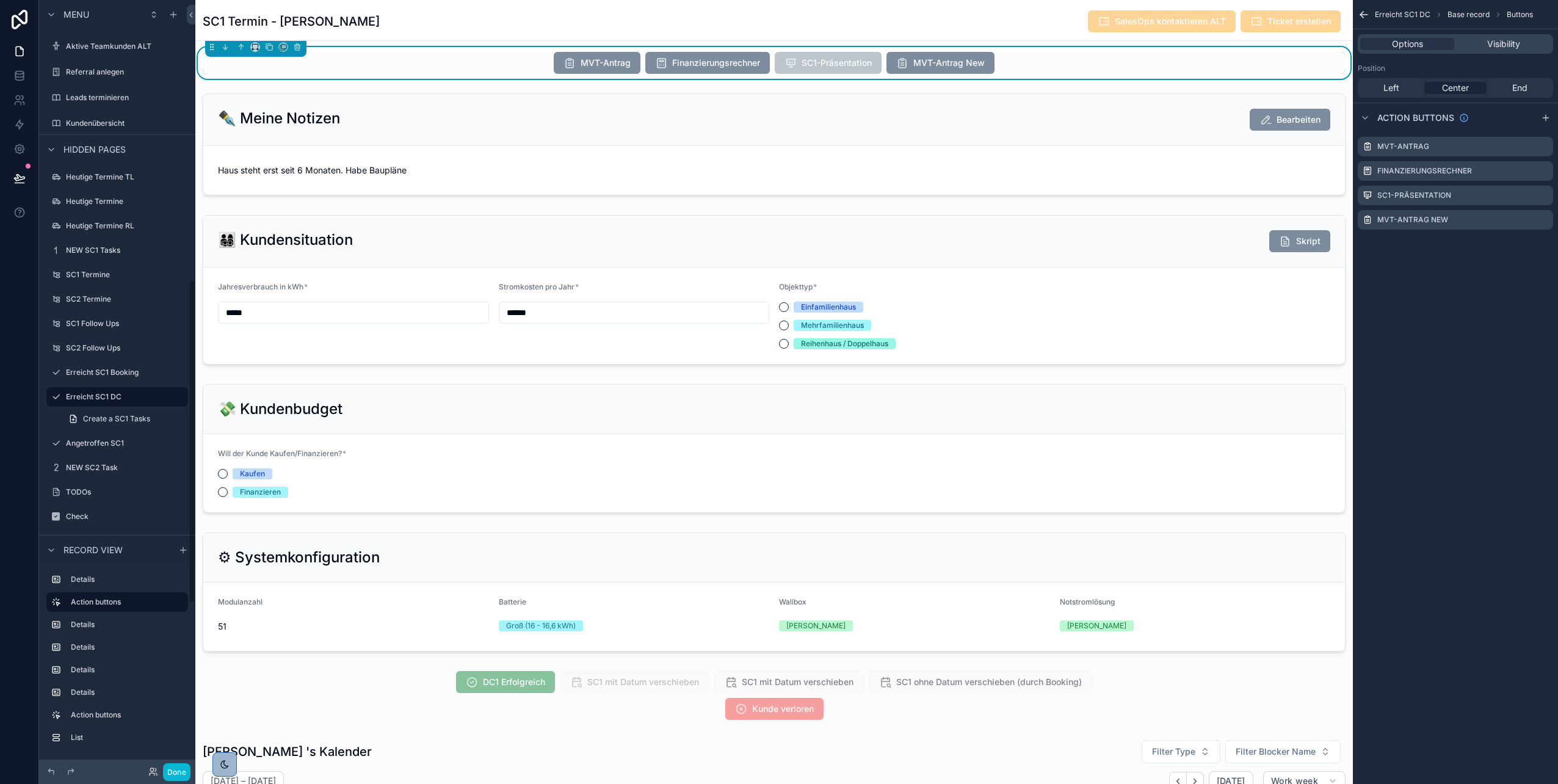
click at [150, 771] on icon at bounding box center [153, 771] width 10 height 10
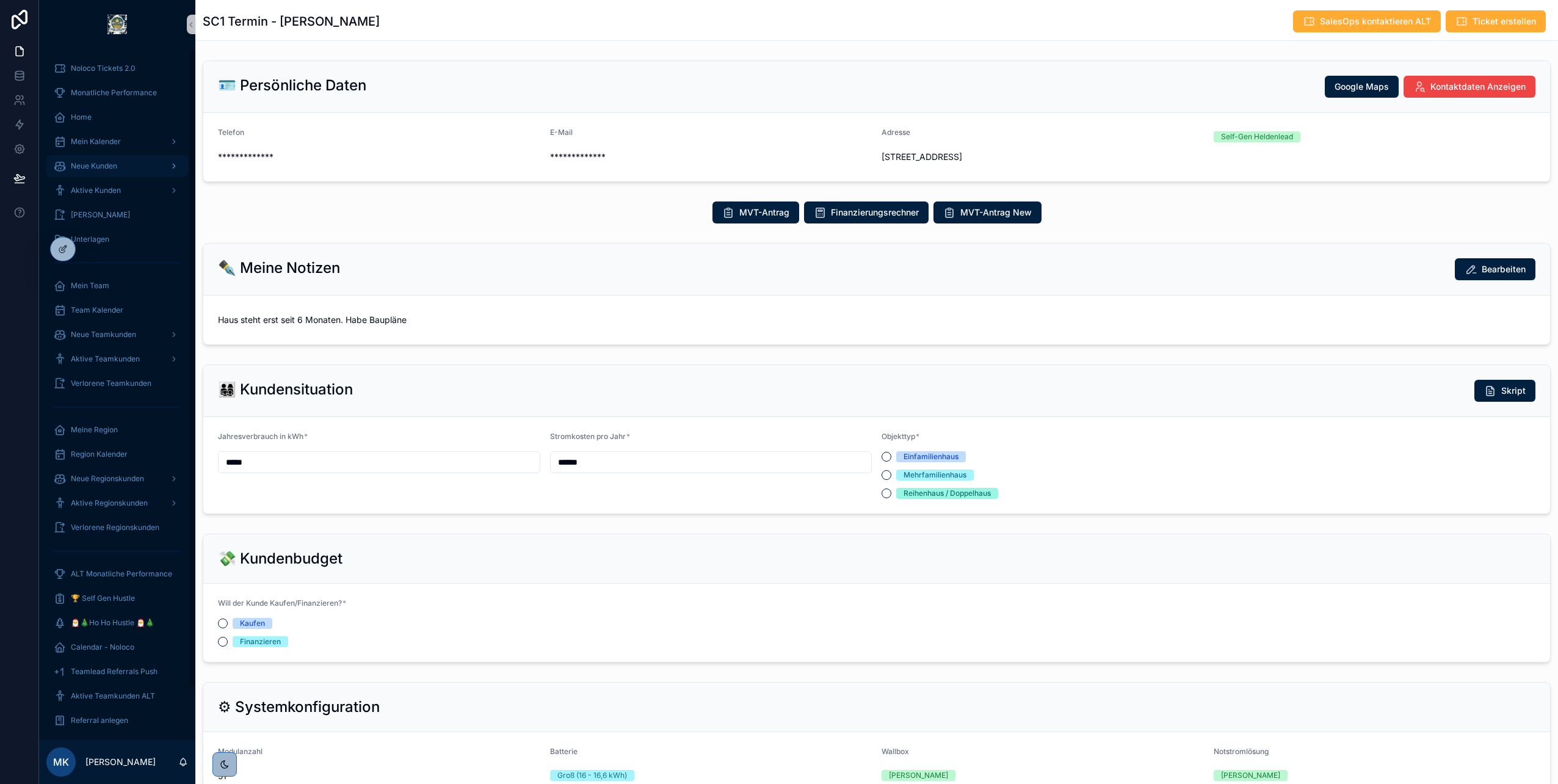
scroll to position [281, 0]
click at [85, 245] on icon at bounding box center [90, 249] width 10 height 10
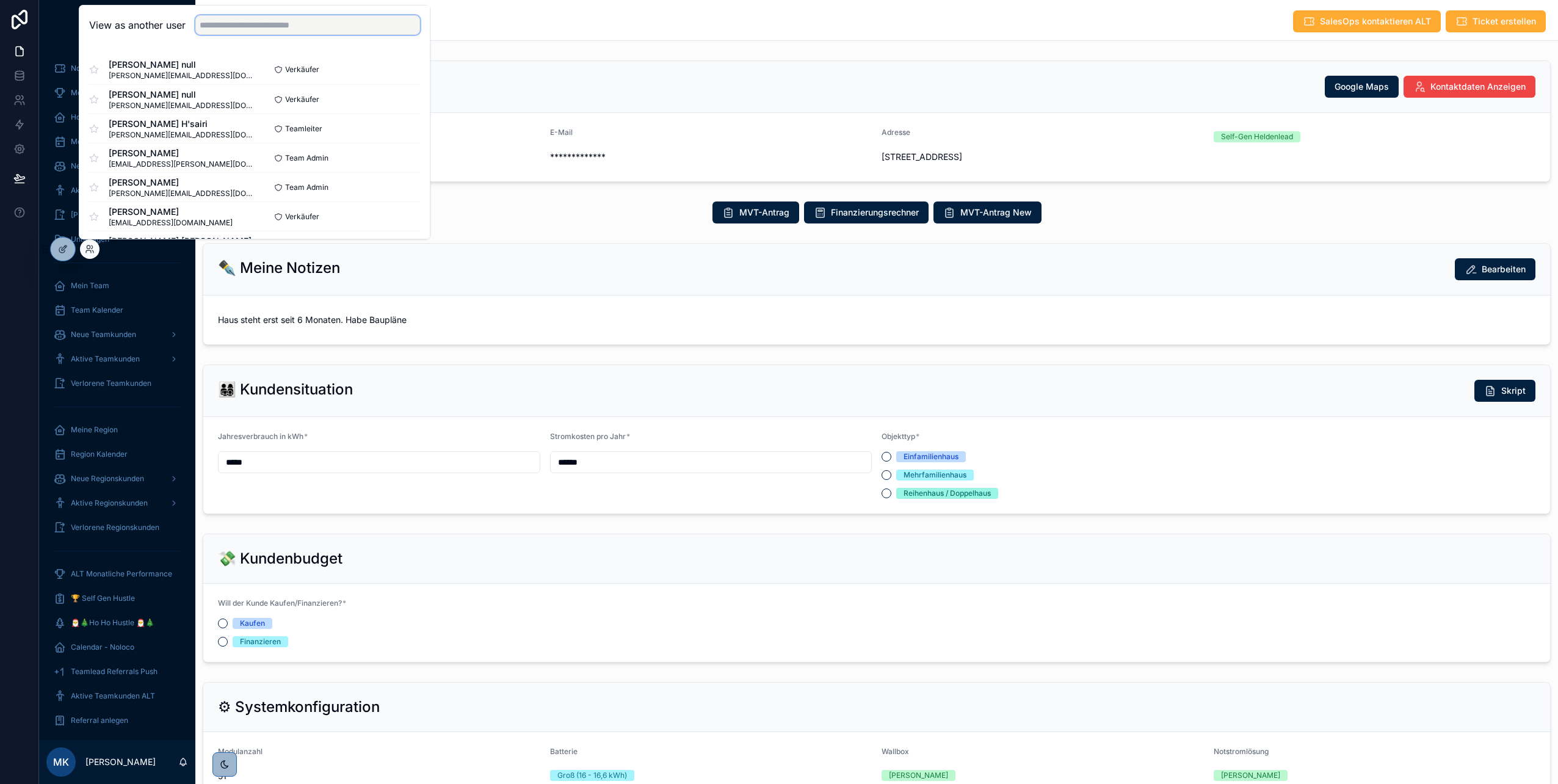
click at [235, 25] on input "text" at bounding box center [307, 25] width 225 height 20
type input "****"
click at [406, 96] on button "Select" at bounding box center [404, 99] width 32 height 18
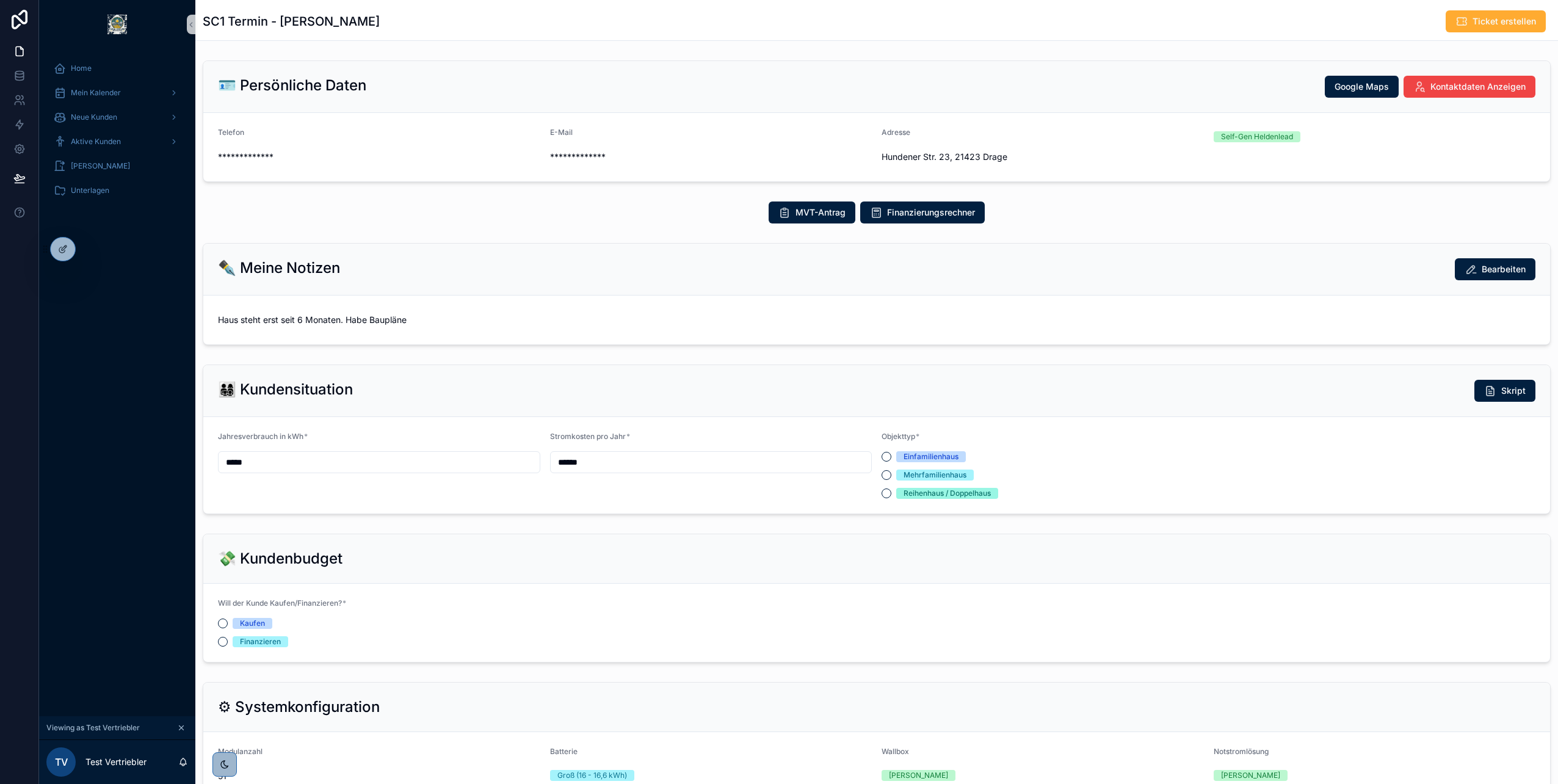
scroll to position [281, 0]
click at [64, 248] on icon at bounding box center [63, 249] width 10 height 10
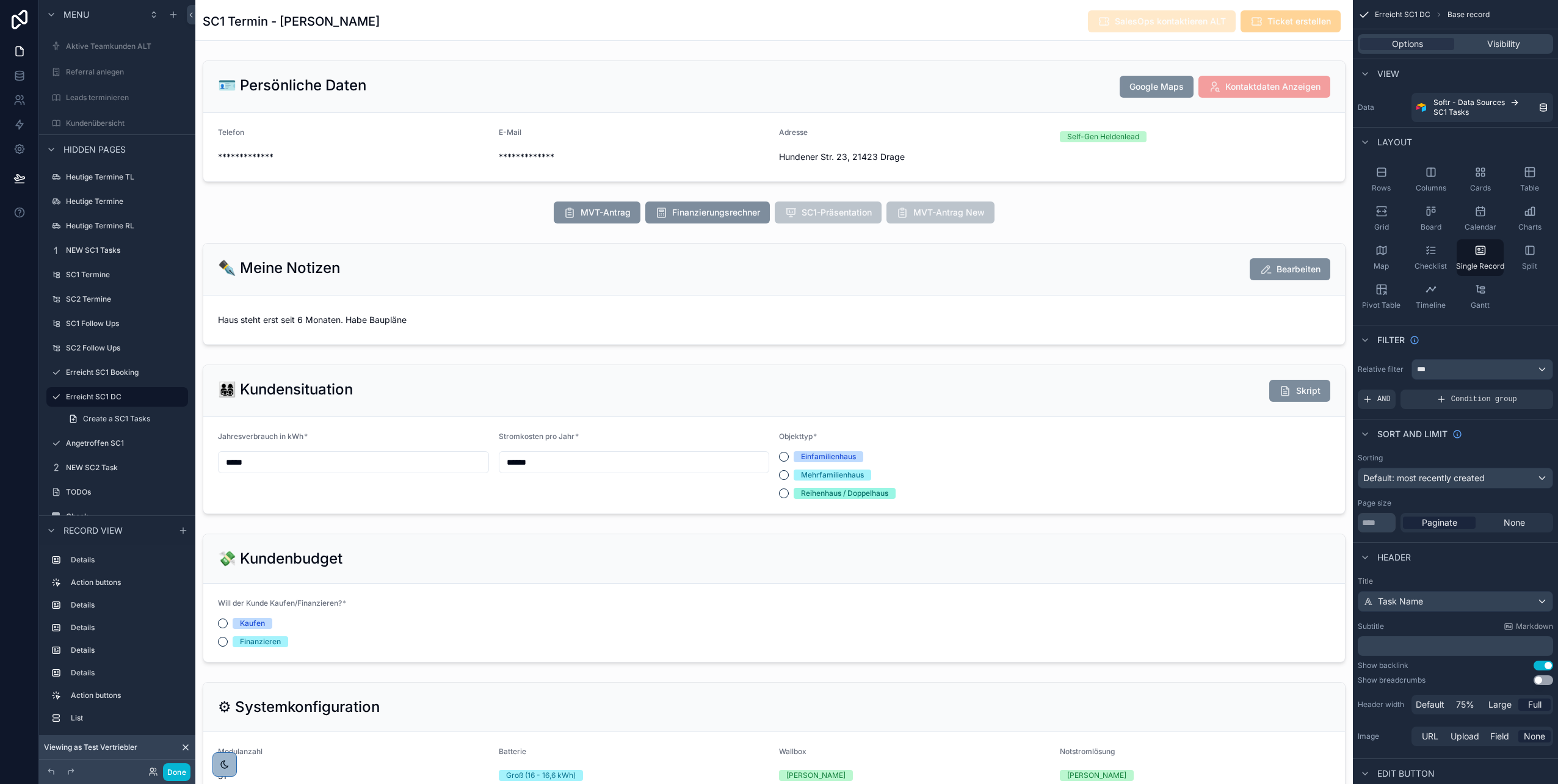
click at [1101, 216] on div "scrollable content" at bounding box center [774, 213] width 1158 height 32
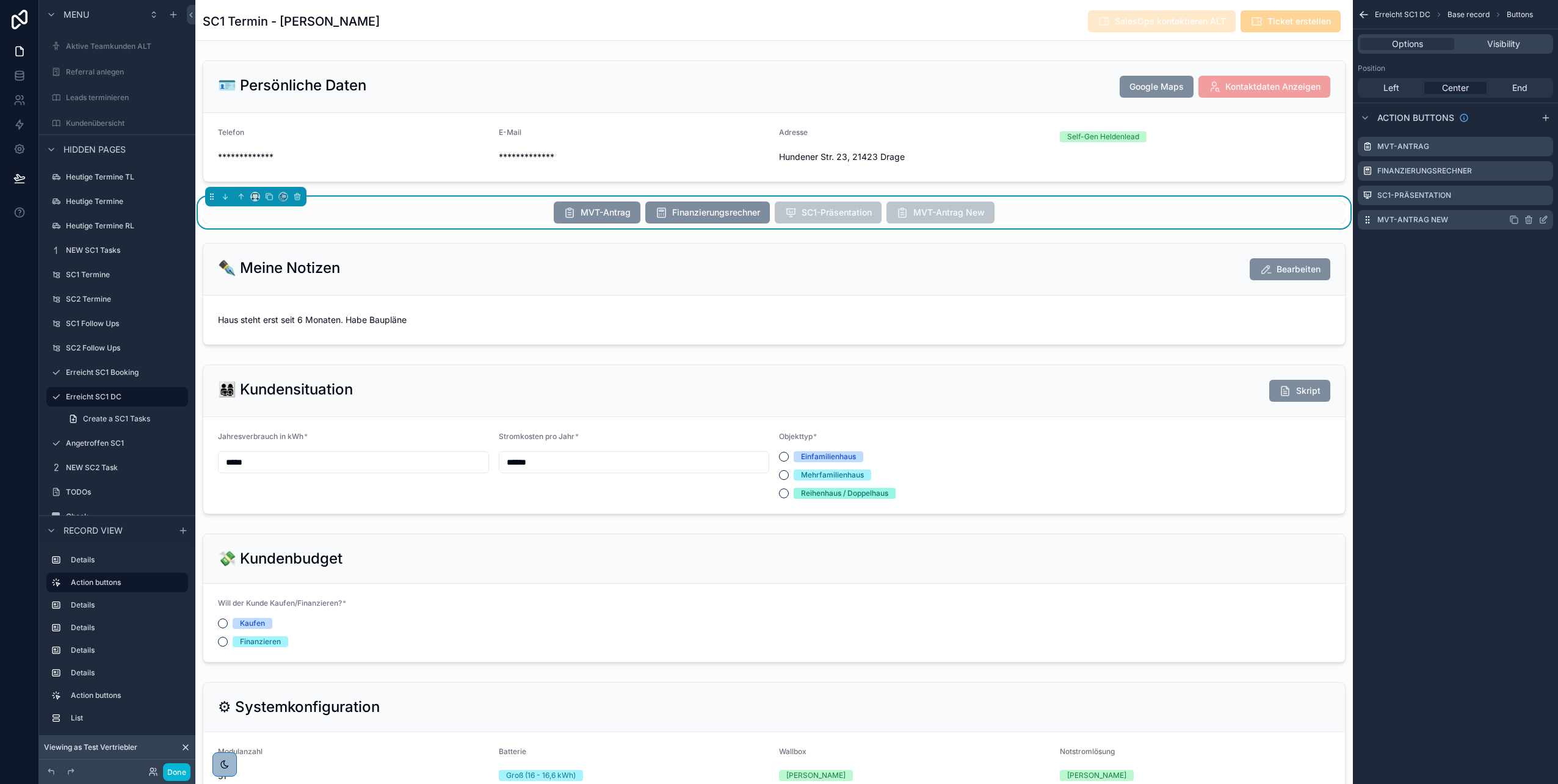
click at [1547, 220] on icon "scrollable content" at bounding box center [1544, 220] width 10 height 10
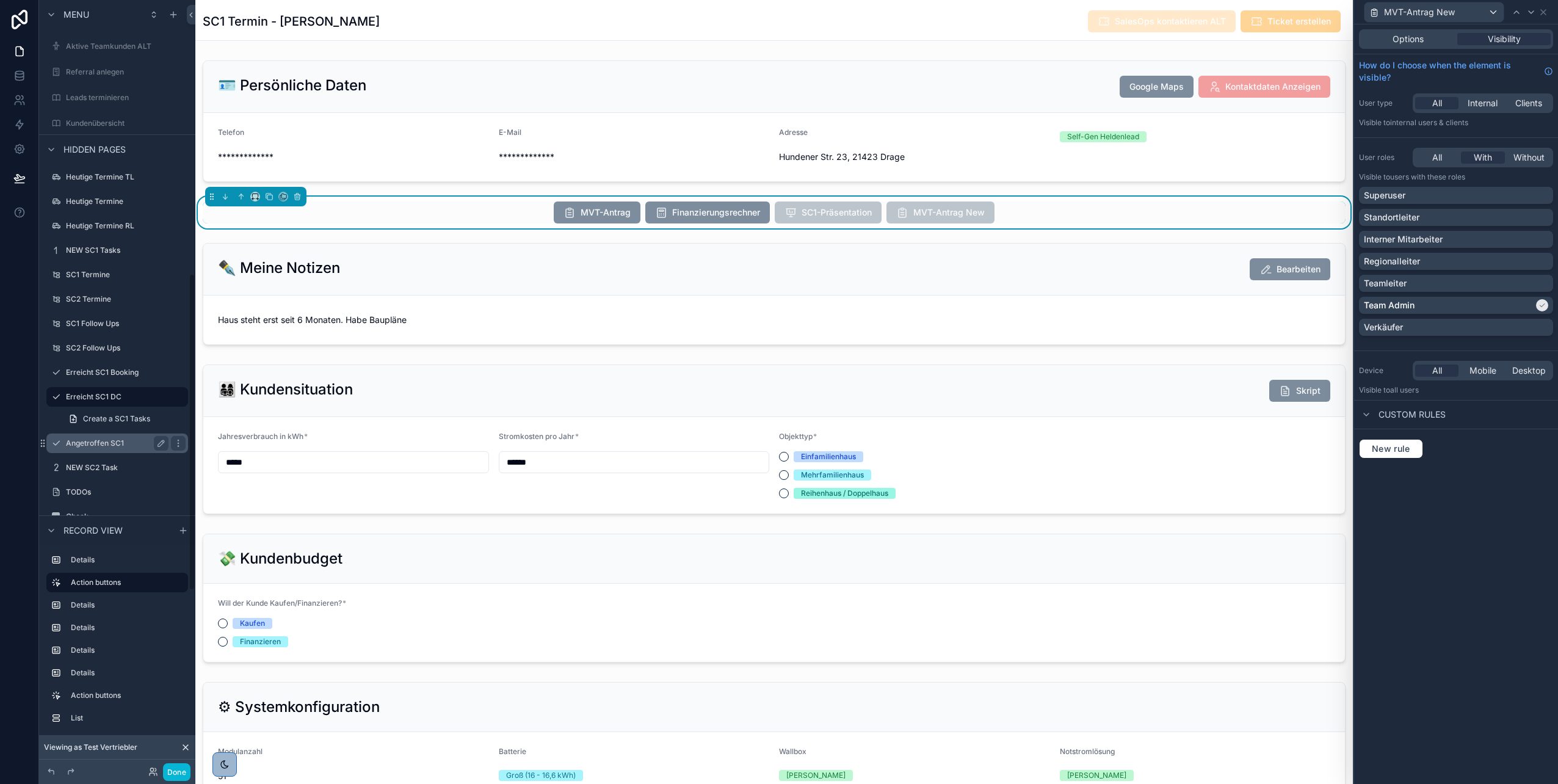
click at [83, 449] on div "Angetroffen SC1" at bounding box center [117, 443] width 103 height 14
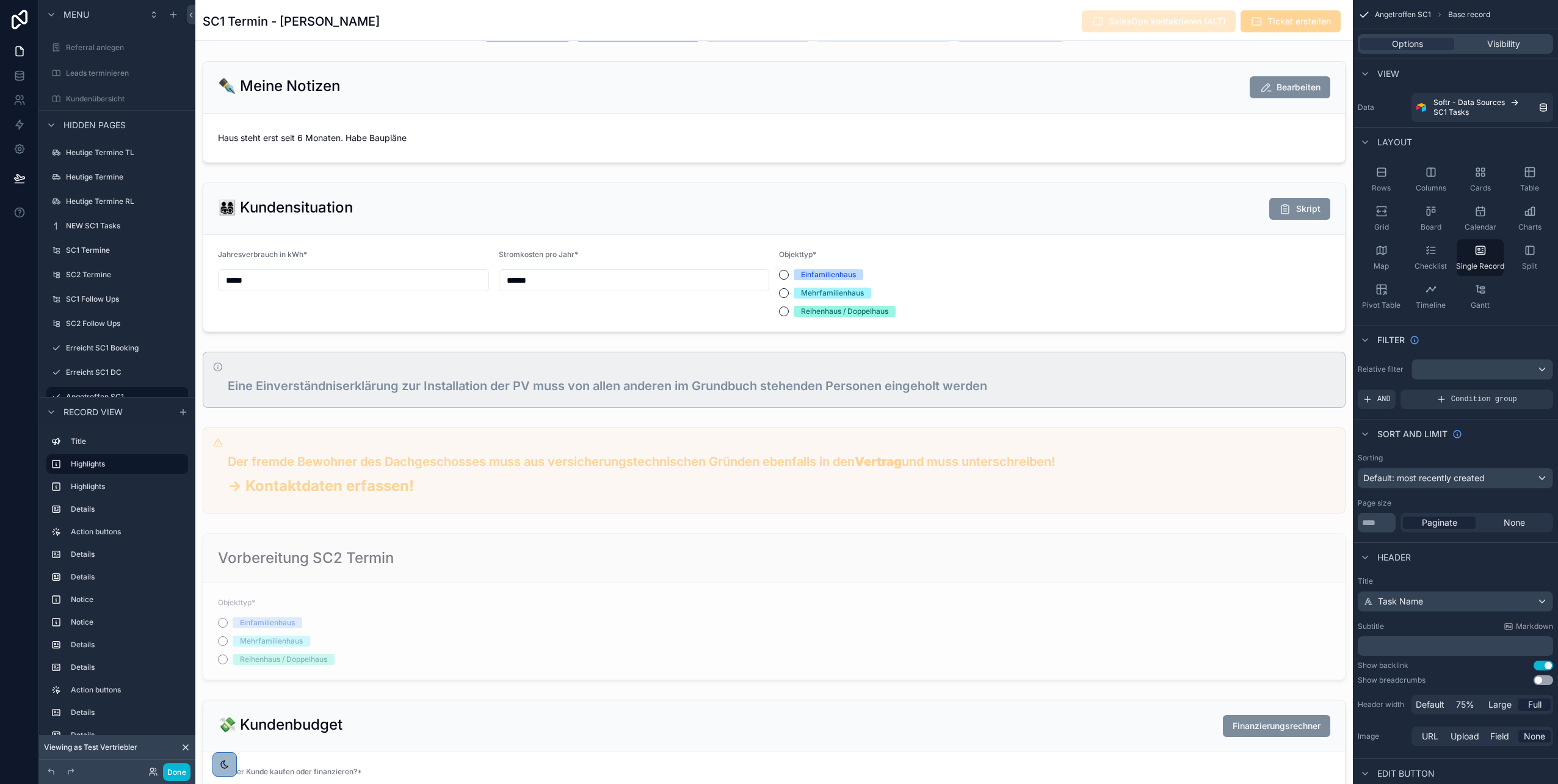
scroll to position [274, 0]
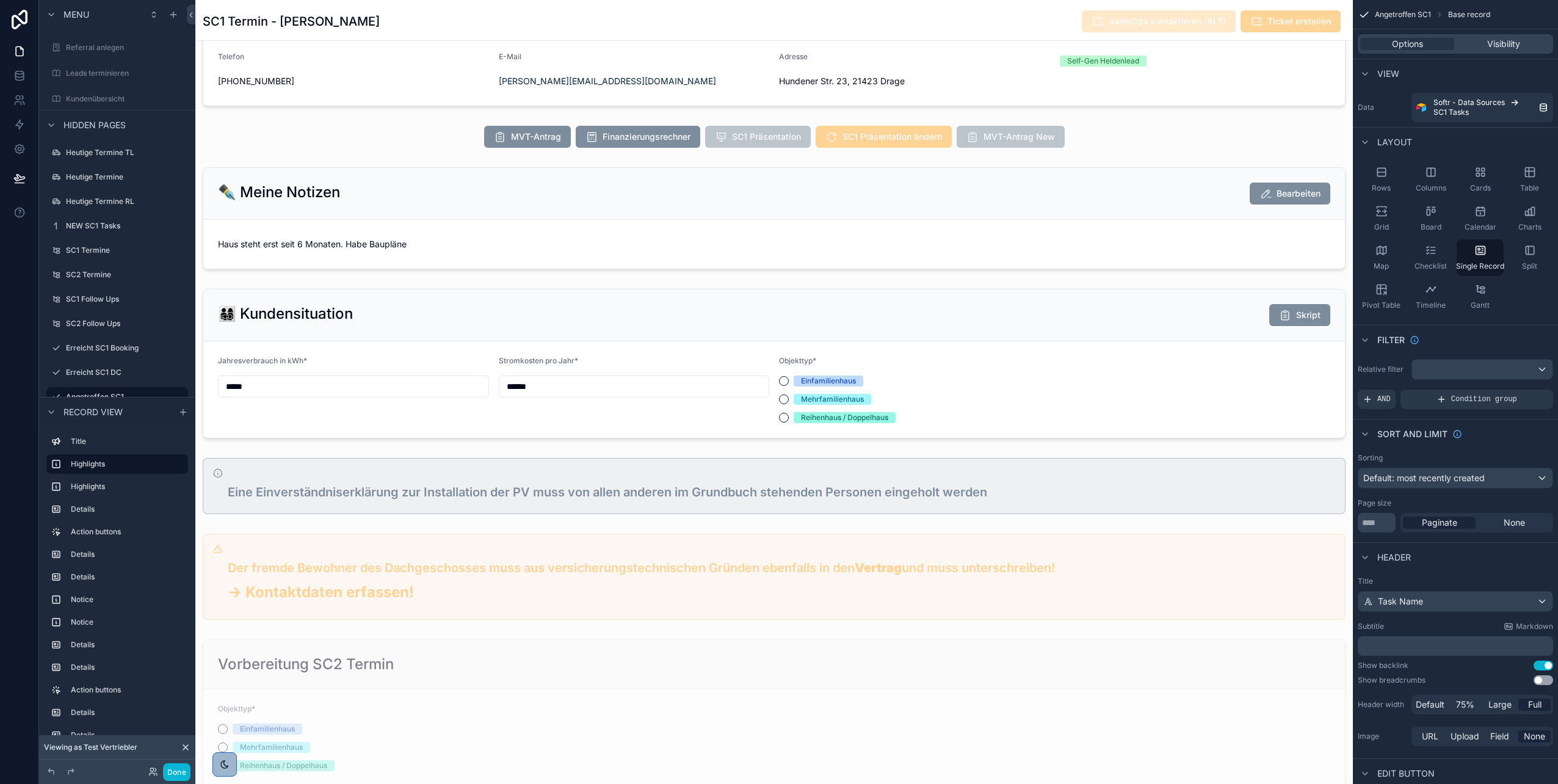
click at [759, 138] on div "scrollable content" at bounding box center [774, 137] width 1158 height 32
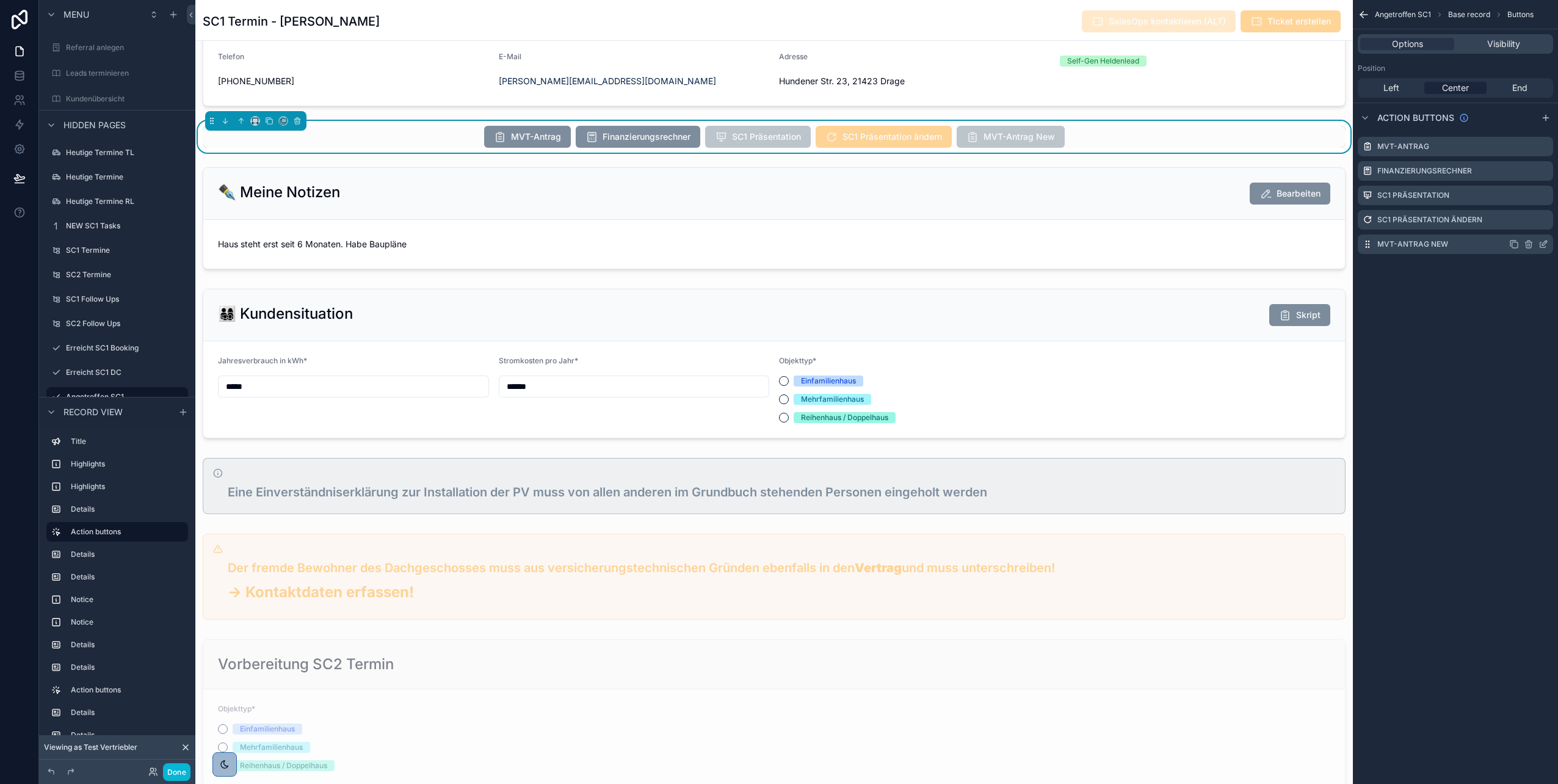
click at [1542, 244] on icon "scrollable content" at bounding box center [1544, 244] width 10 height 10
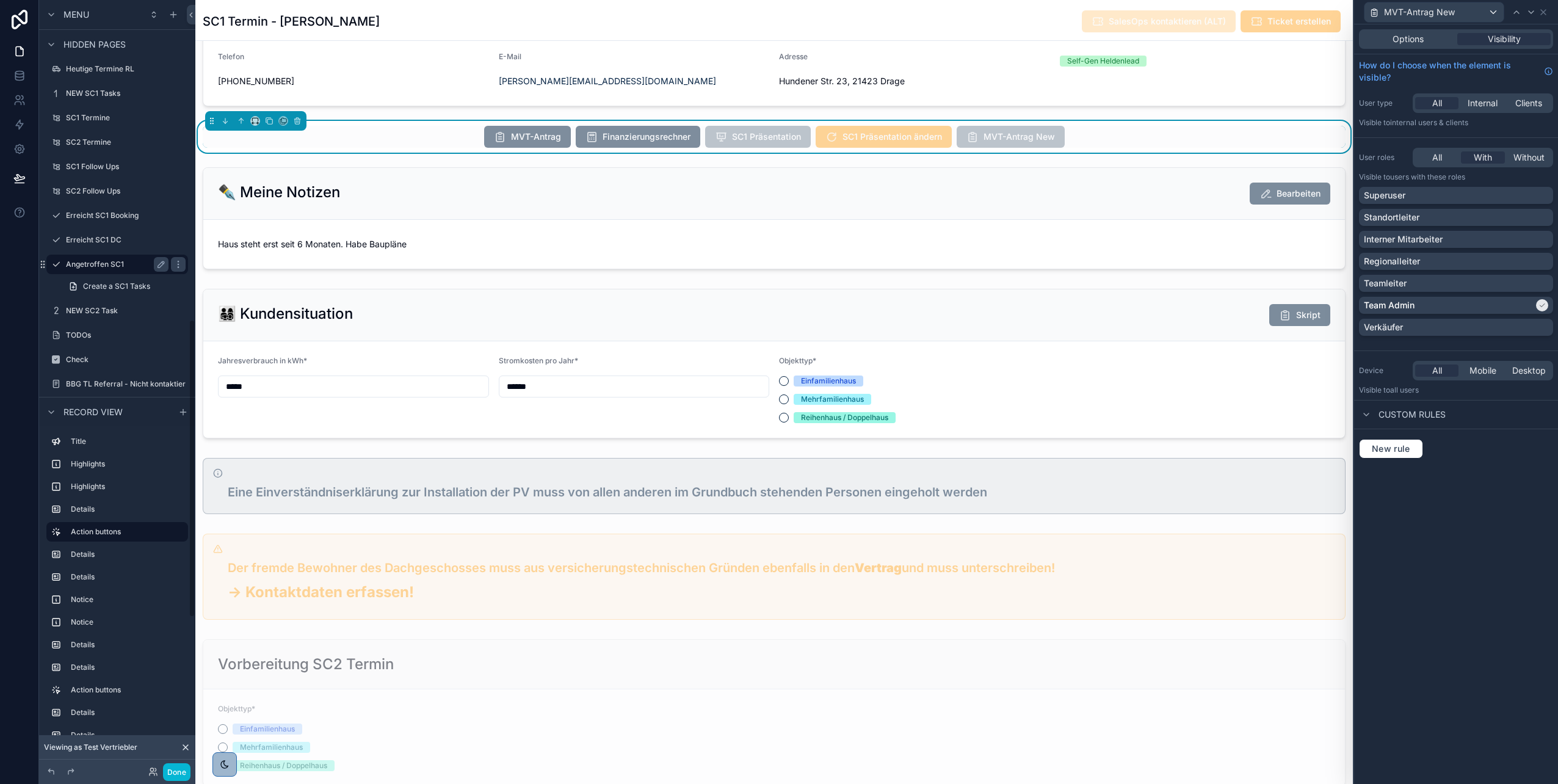
scroll to position [824, 0]
click at [113, 310] on label "NEW SC2 Task" at bounding box center [115, 308] width 98 height 10
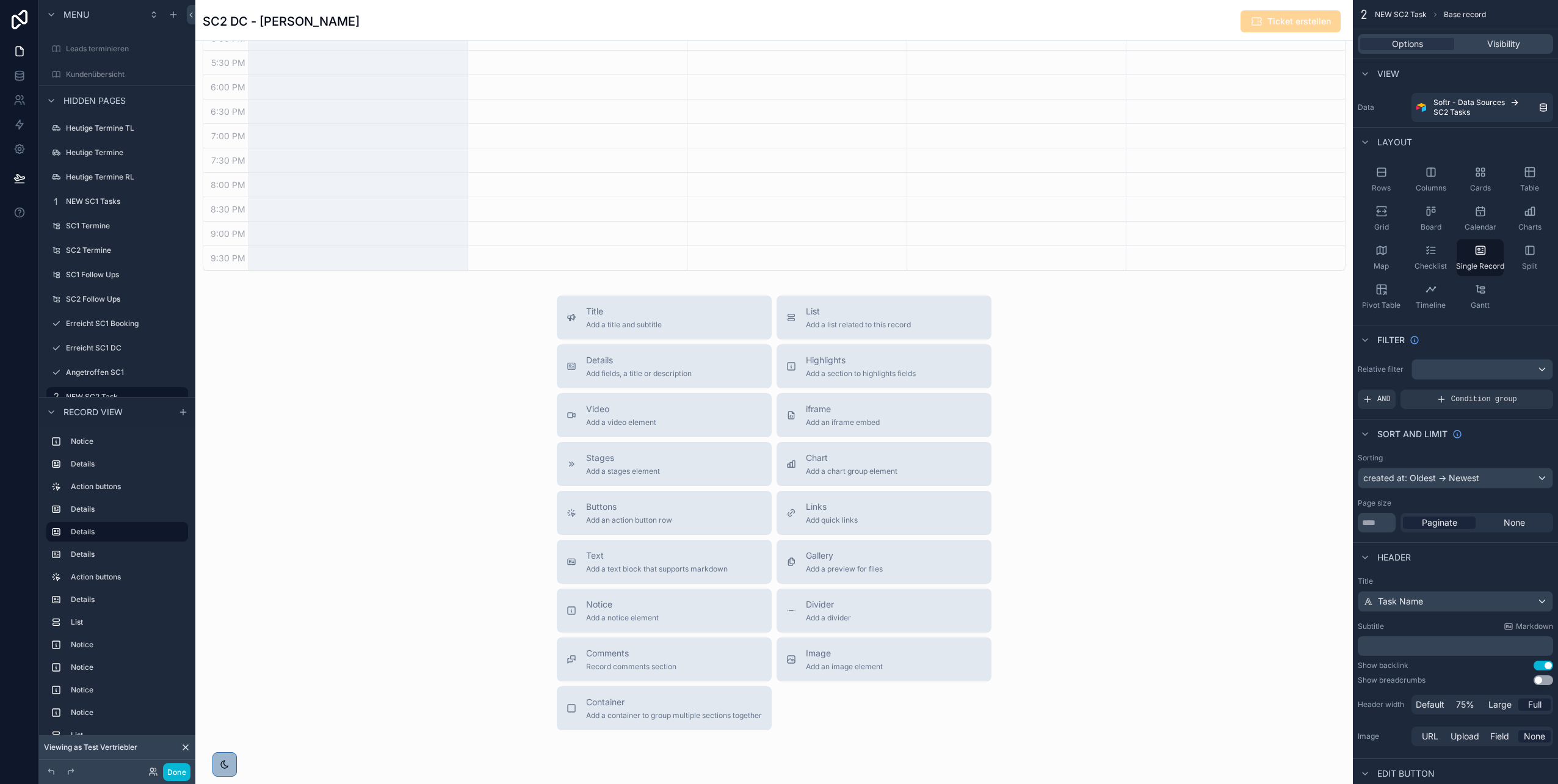
scroll to position [2789, 0]
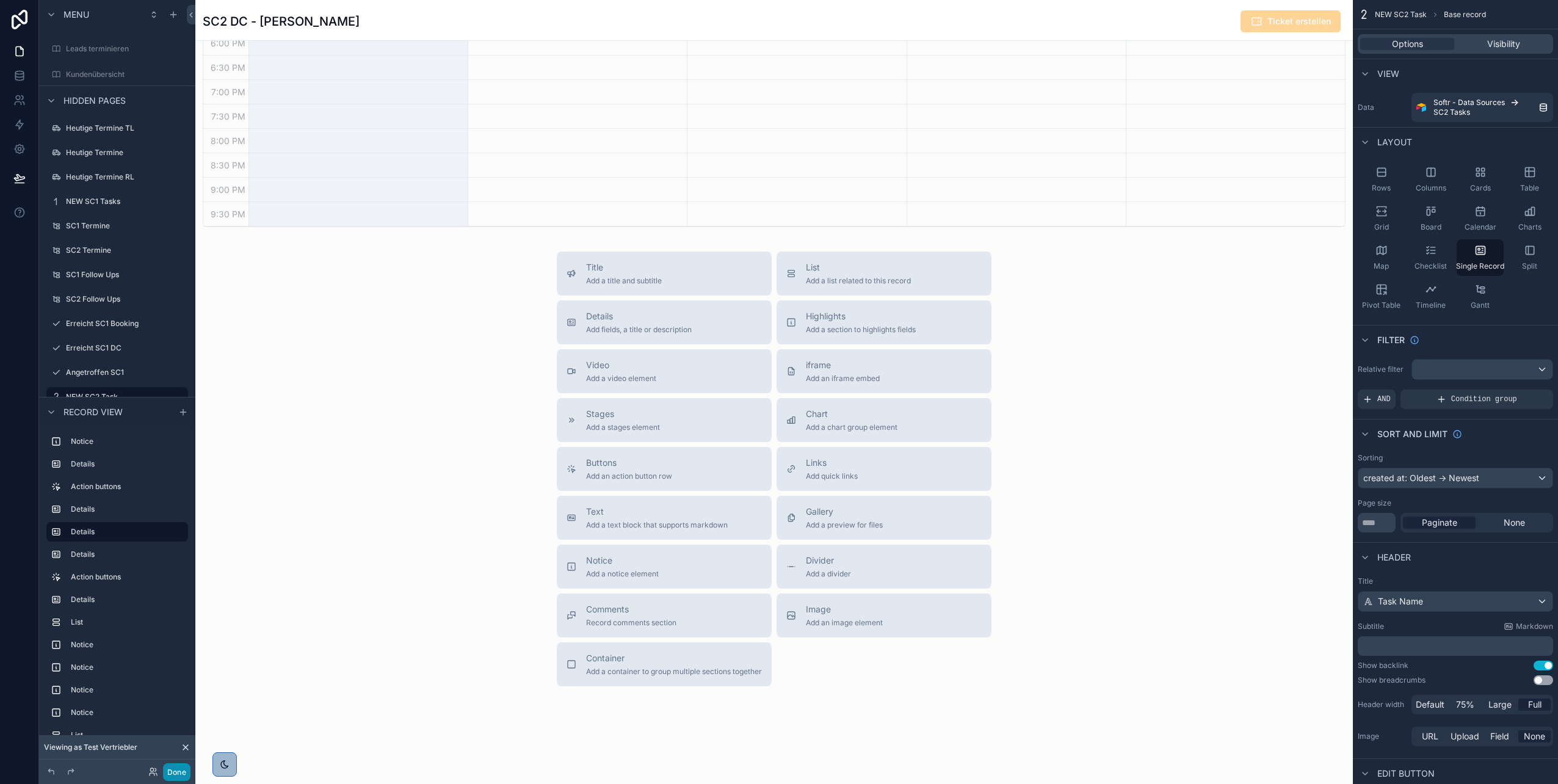
click at [175, 774] on button "Done" at bounding box center [177, 772] width 28 height 18
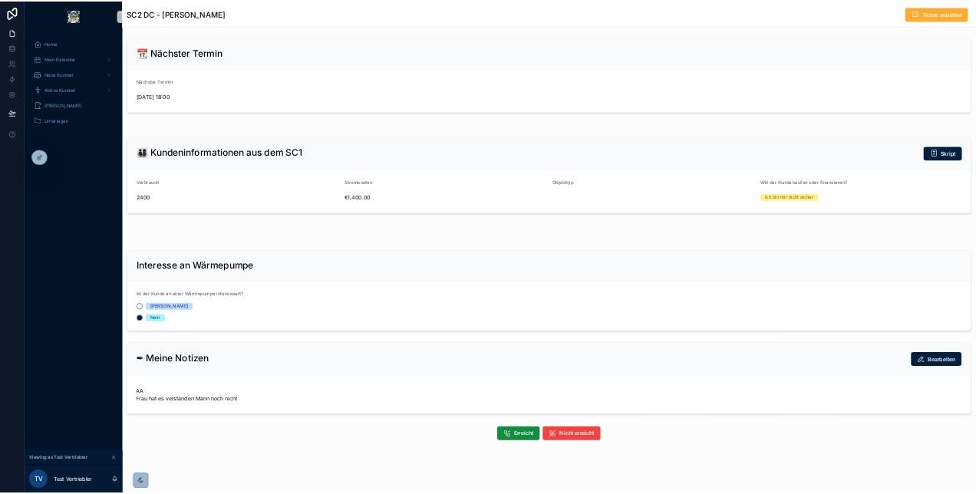
scroll to position [227, 0]
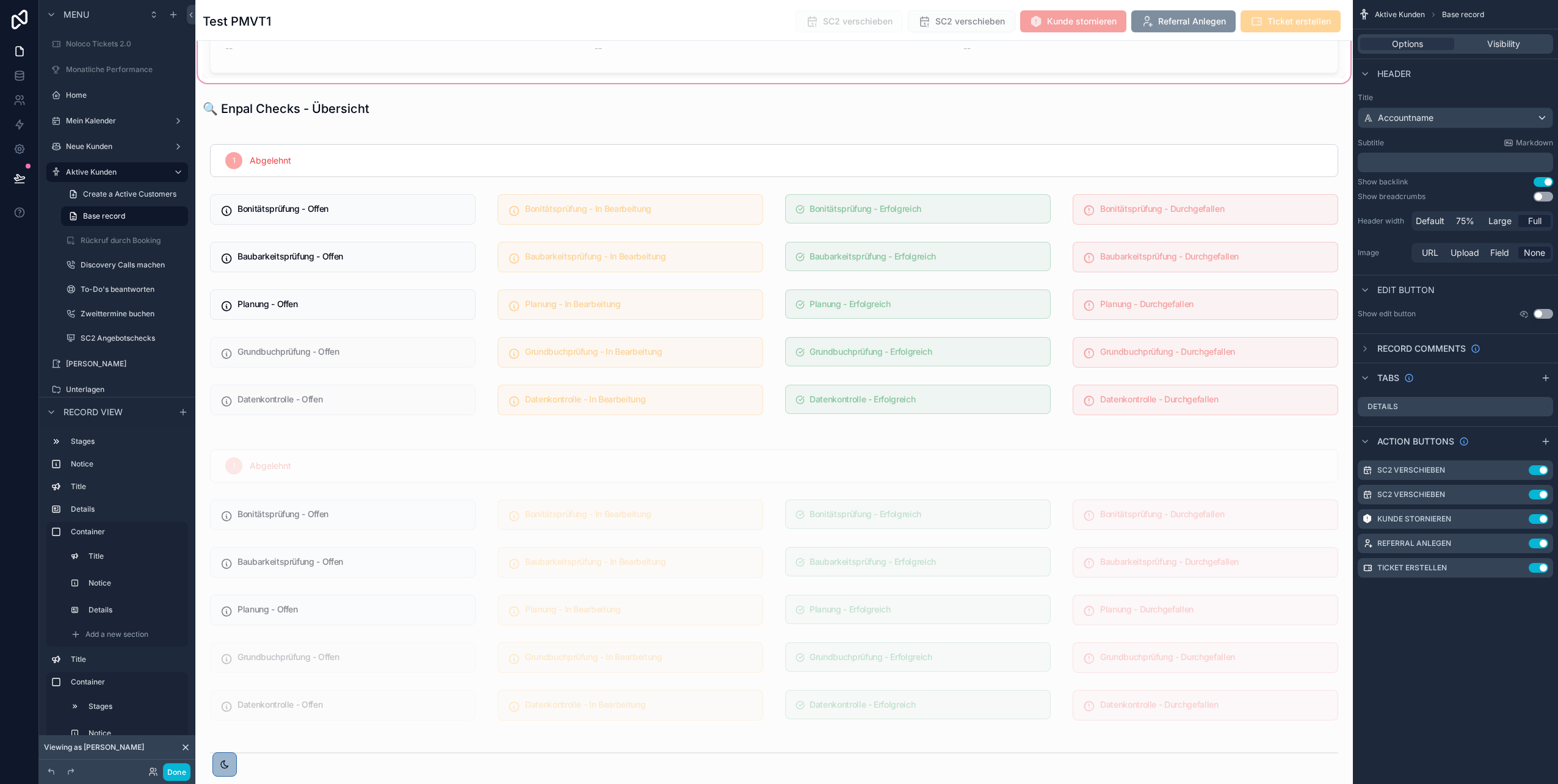
scroll to position [501, 0]
click at [103, 172] on label "Aktive Kunden" at bounding box center [115, 172] width 98 height 10
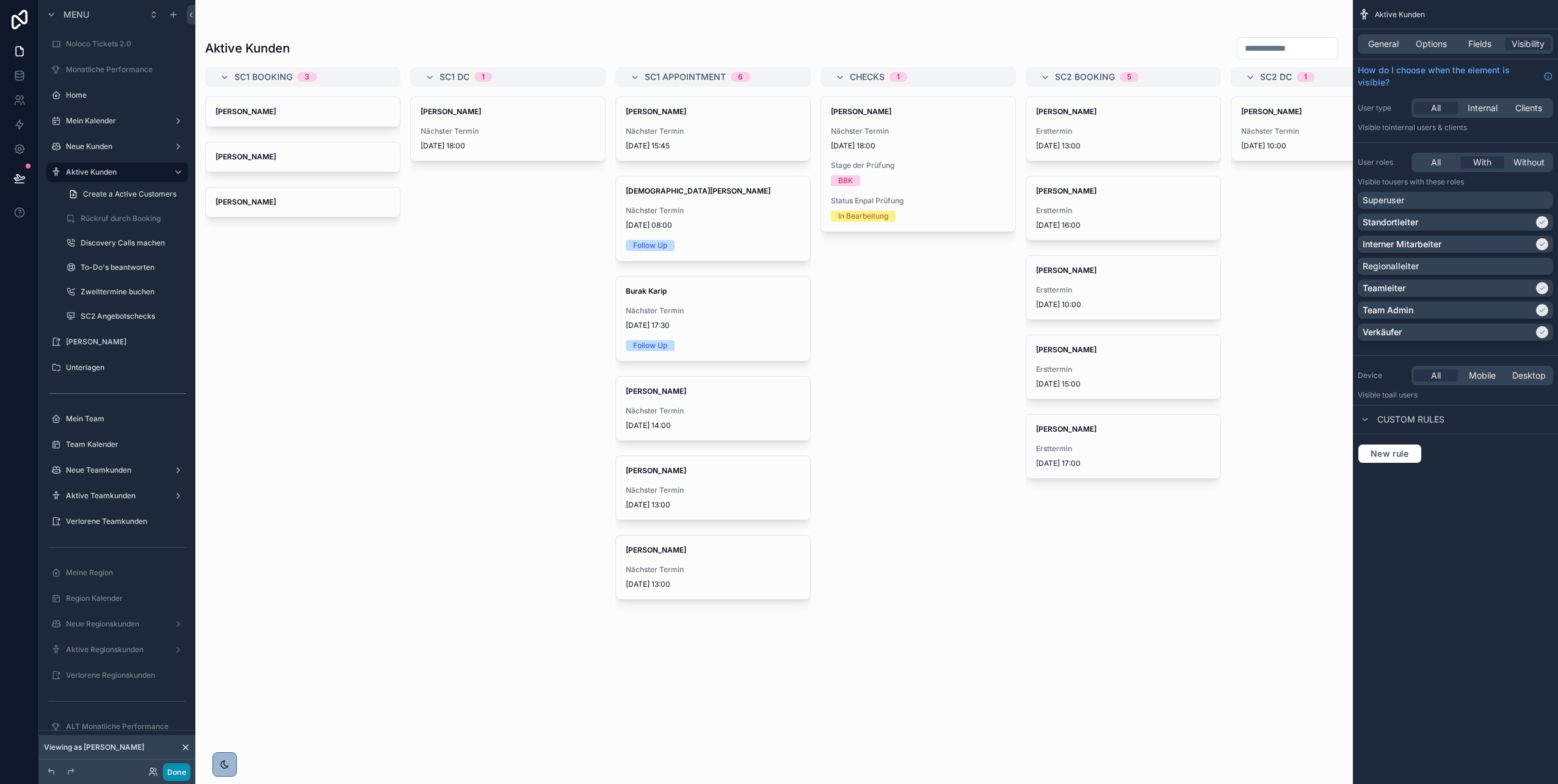
click at [174, 774] on button "Done" at bounding box center [177, 772] width 28 height 18
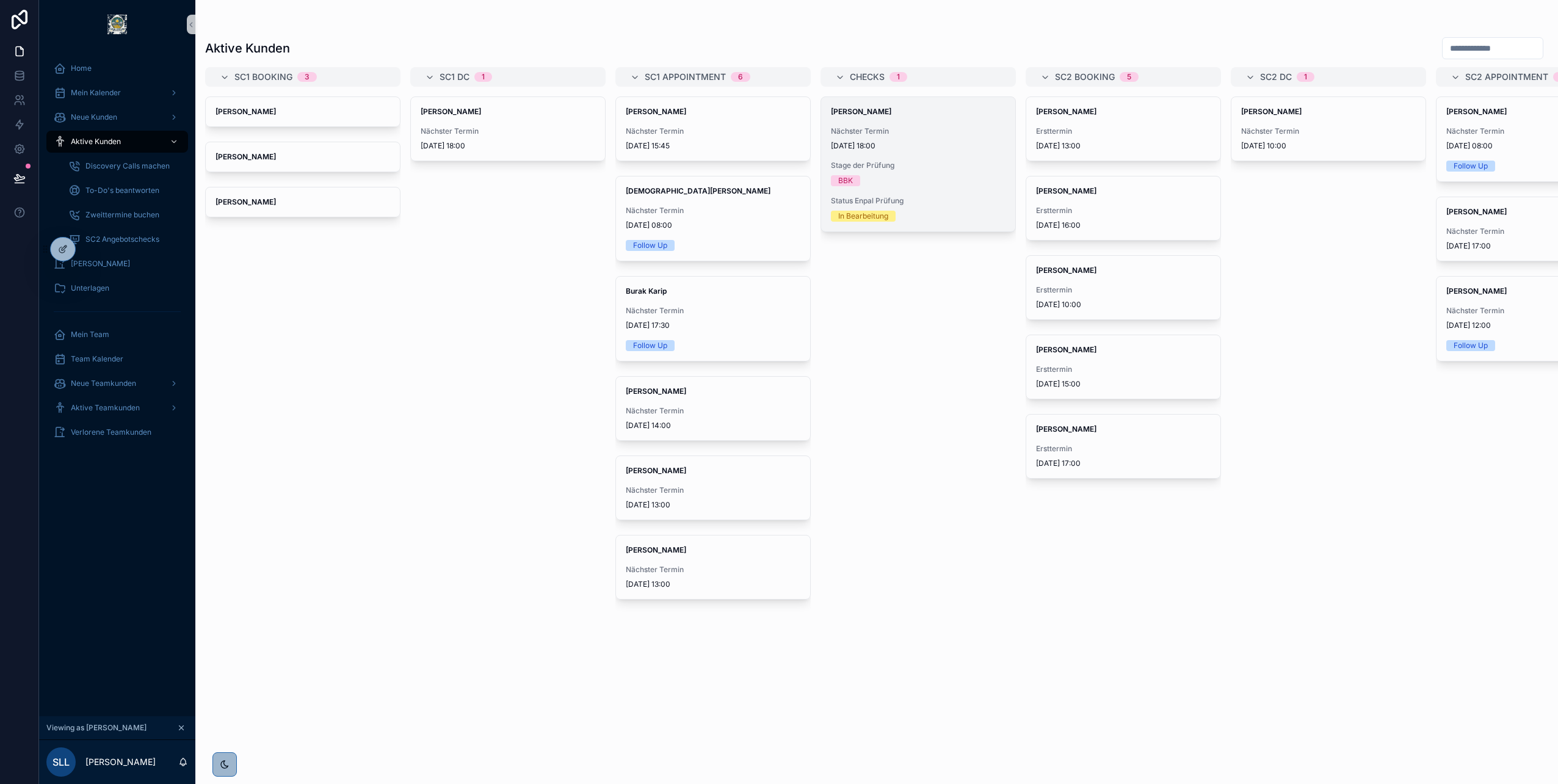
click at [888, 182] on div "BBK" at bounding box center [918, 181] width 174 height 11
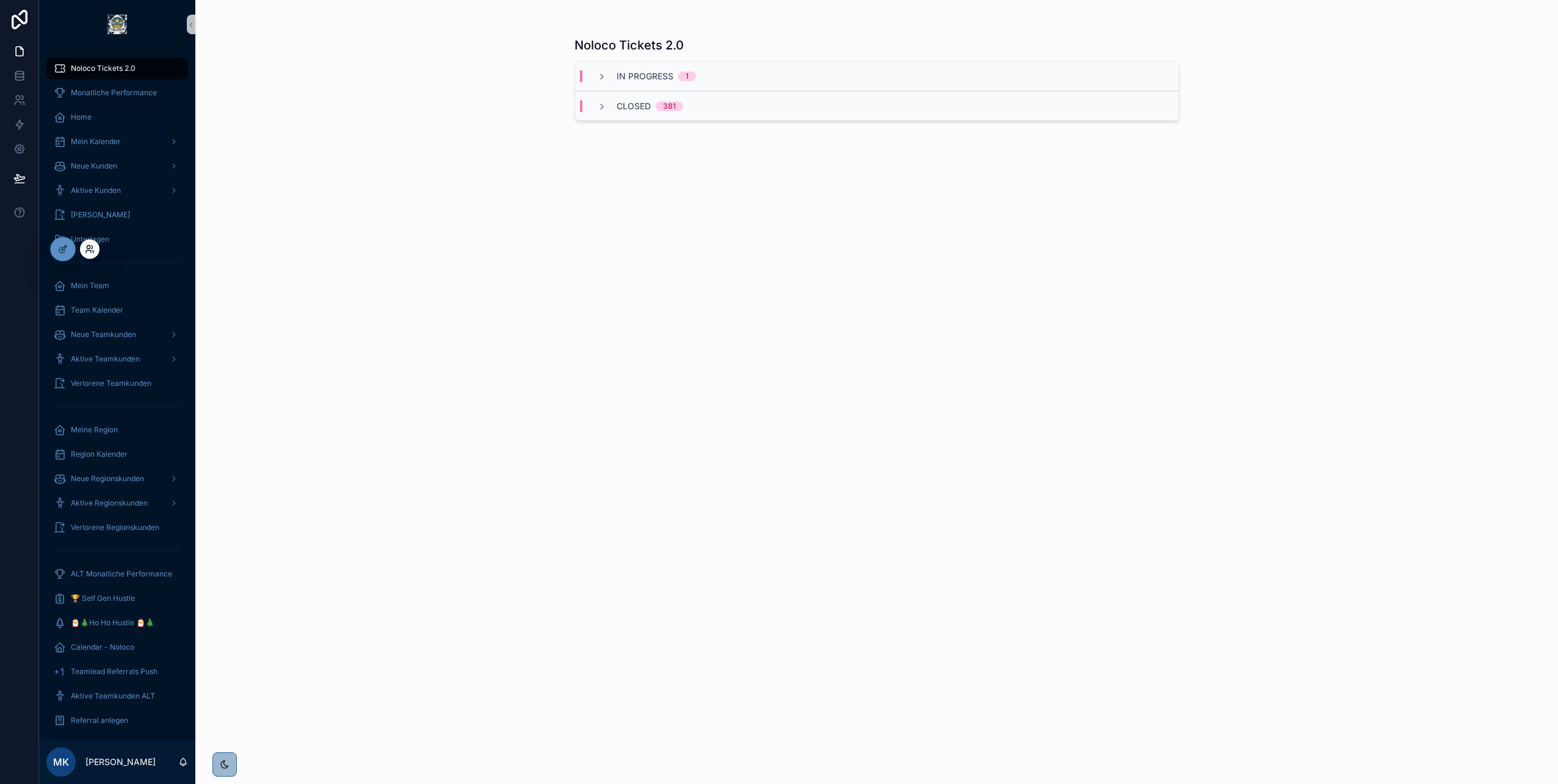
click at [89, 249] on icon at bounding box center [90, 249] width 10 height 10
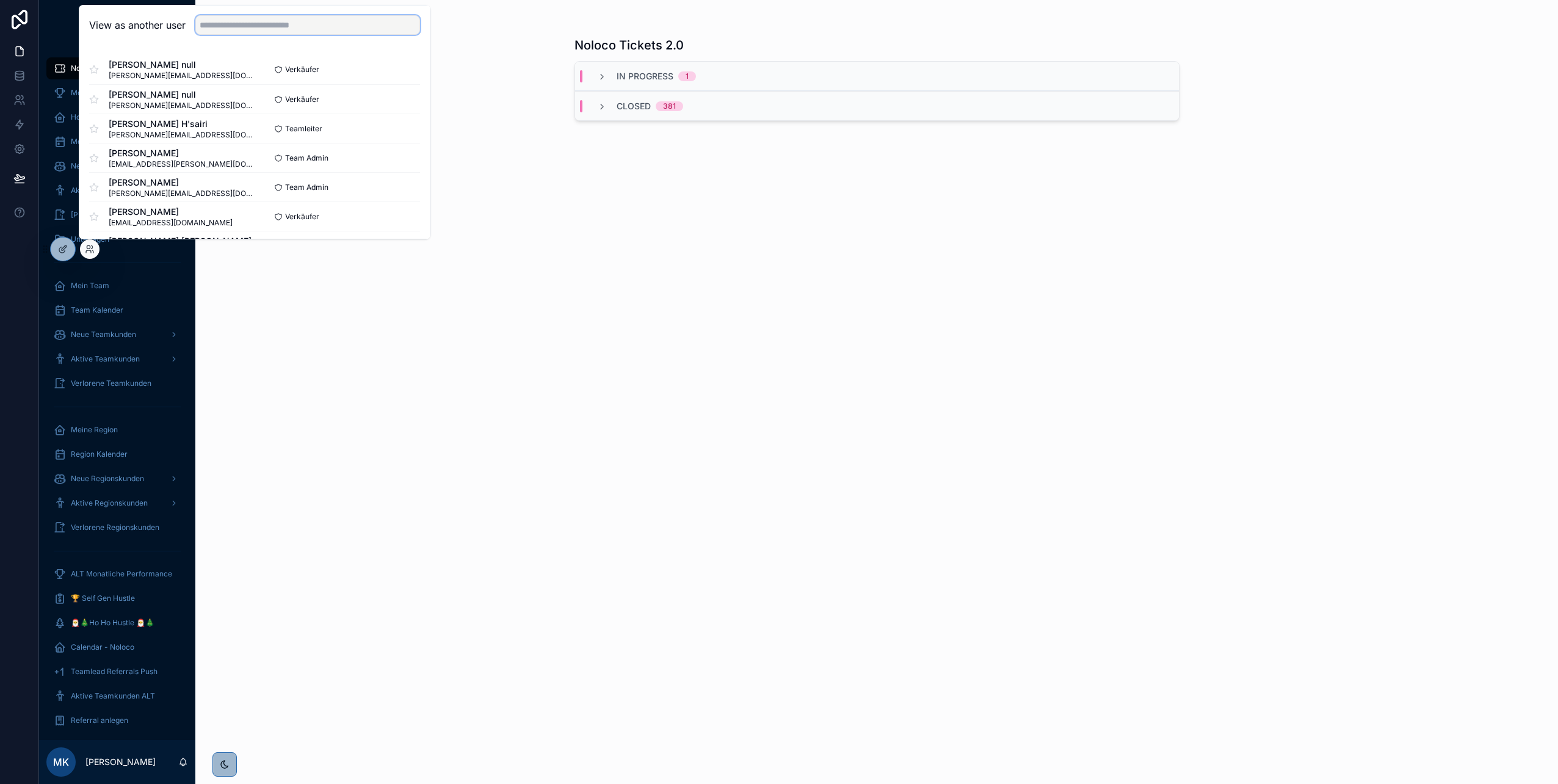
click at [213, 27] on input "text" at bounding box center [307, 25] width 225 height 20
type input "*****"
click at [394, 157] on button "Select" at bounding box center [404, 158] width 32 height 18
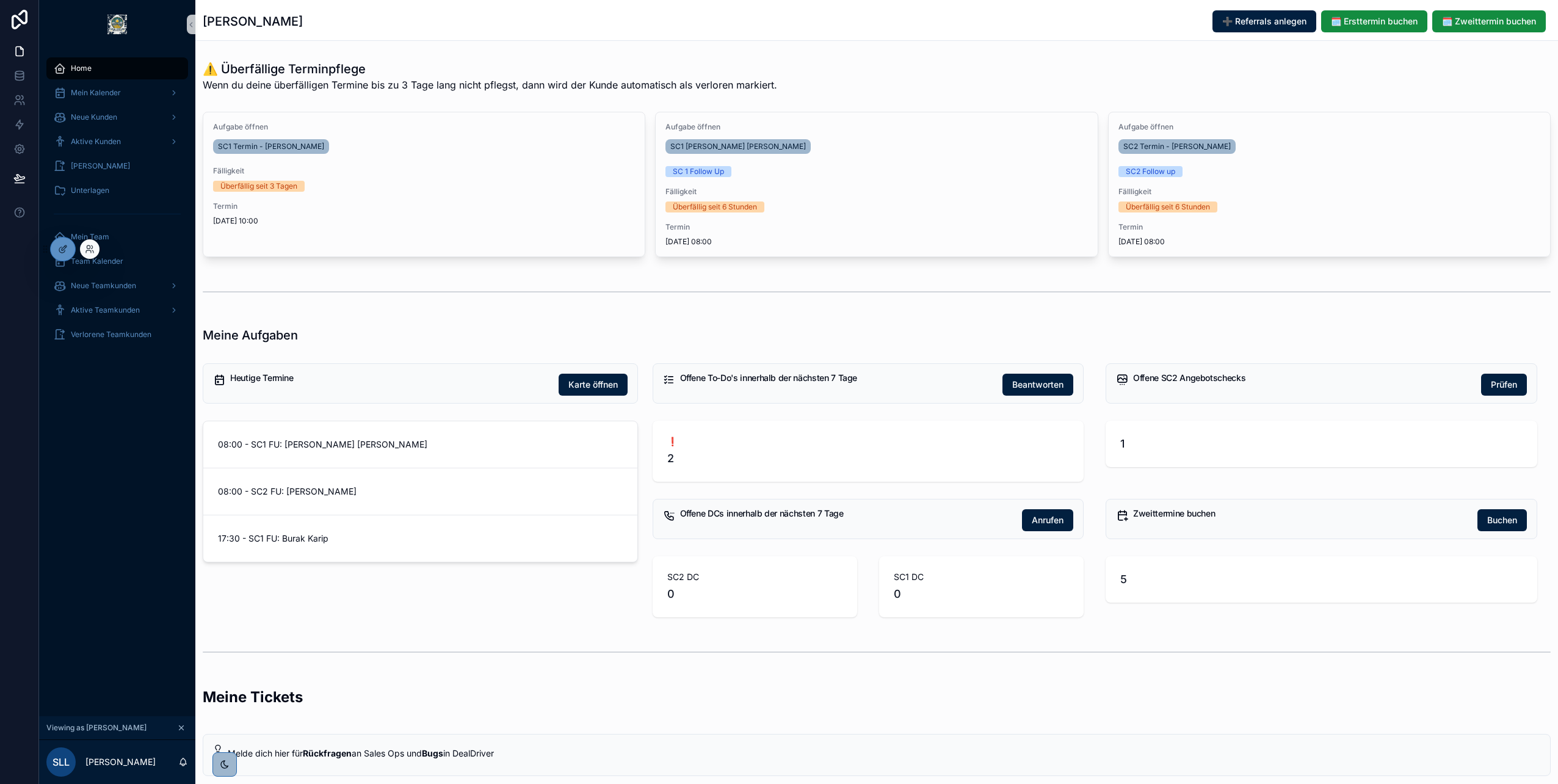
click at [88, 255] on div at bounding box center [89, 249] width 20 height 20
click at [110, 146] on span "Aktive Kunden" at bounding box center [96, 142] width 50 height 10
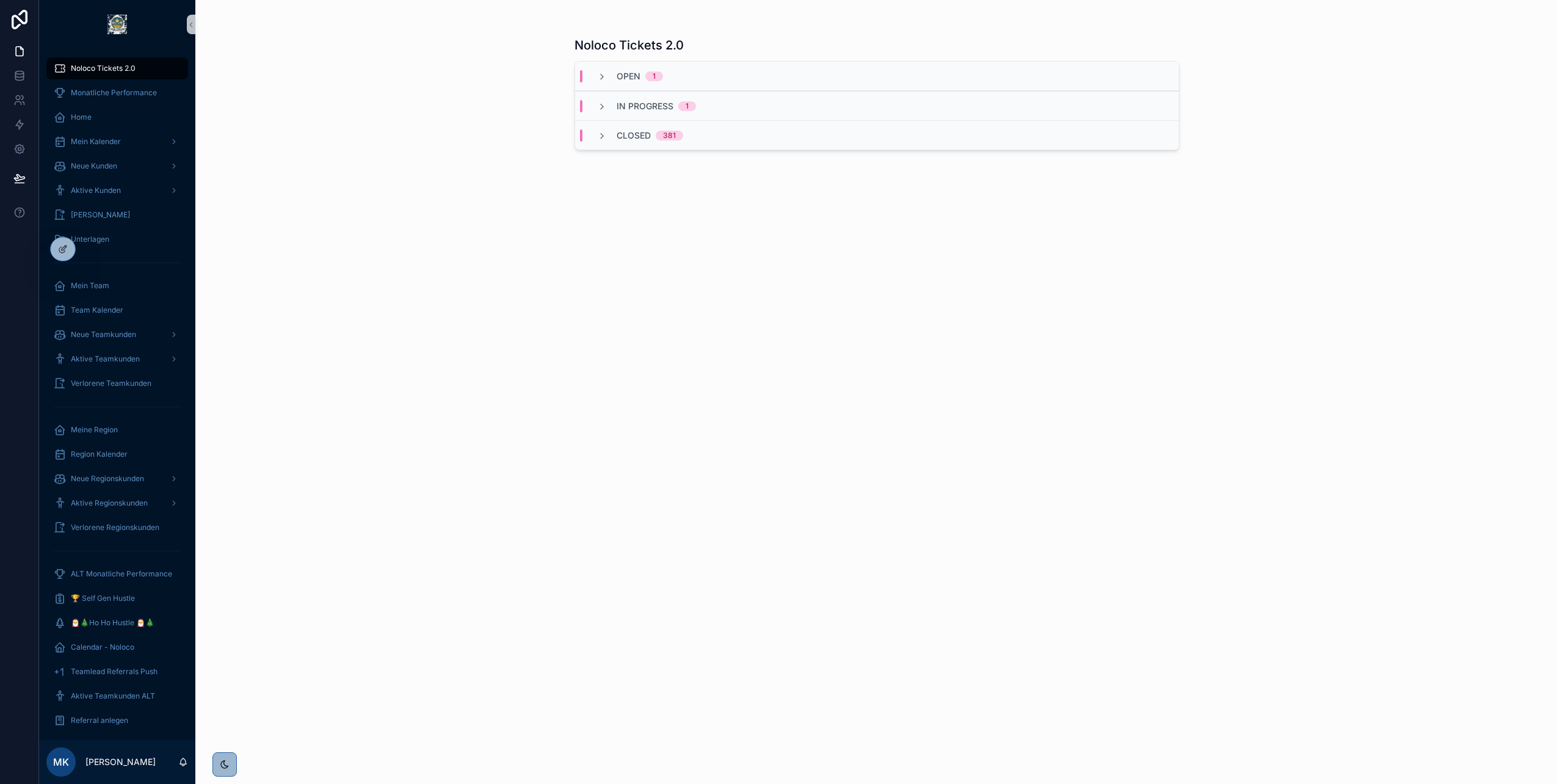
click at [595, 74] on div "Open 1" at bounding box center [631, 76] width 96 height 12
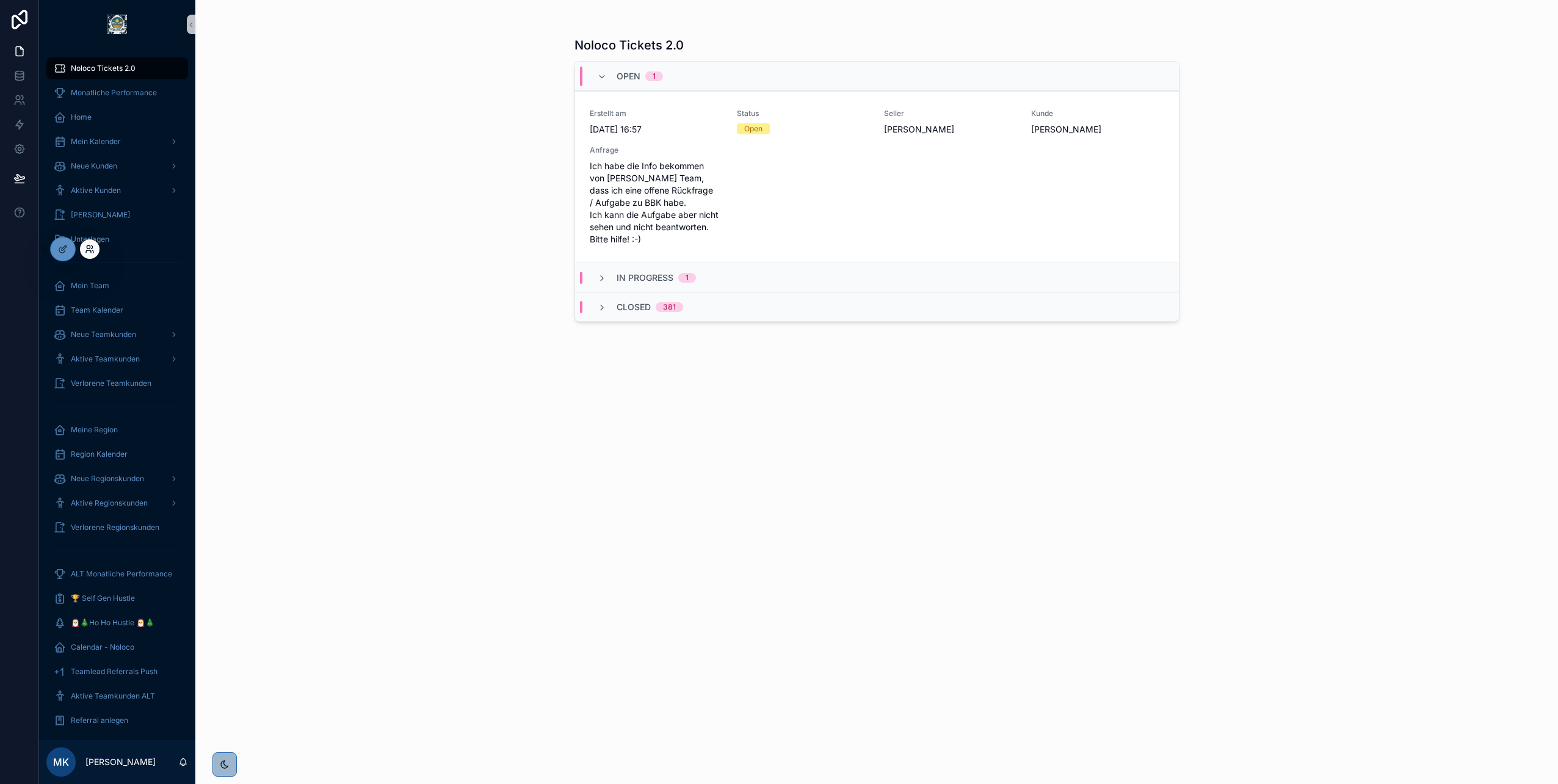
click at [92, 251] on icon at bounding box center [90, 249] width 10 height 10
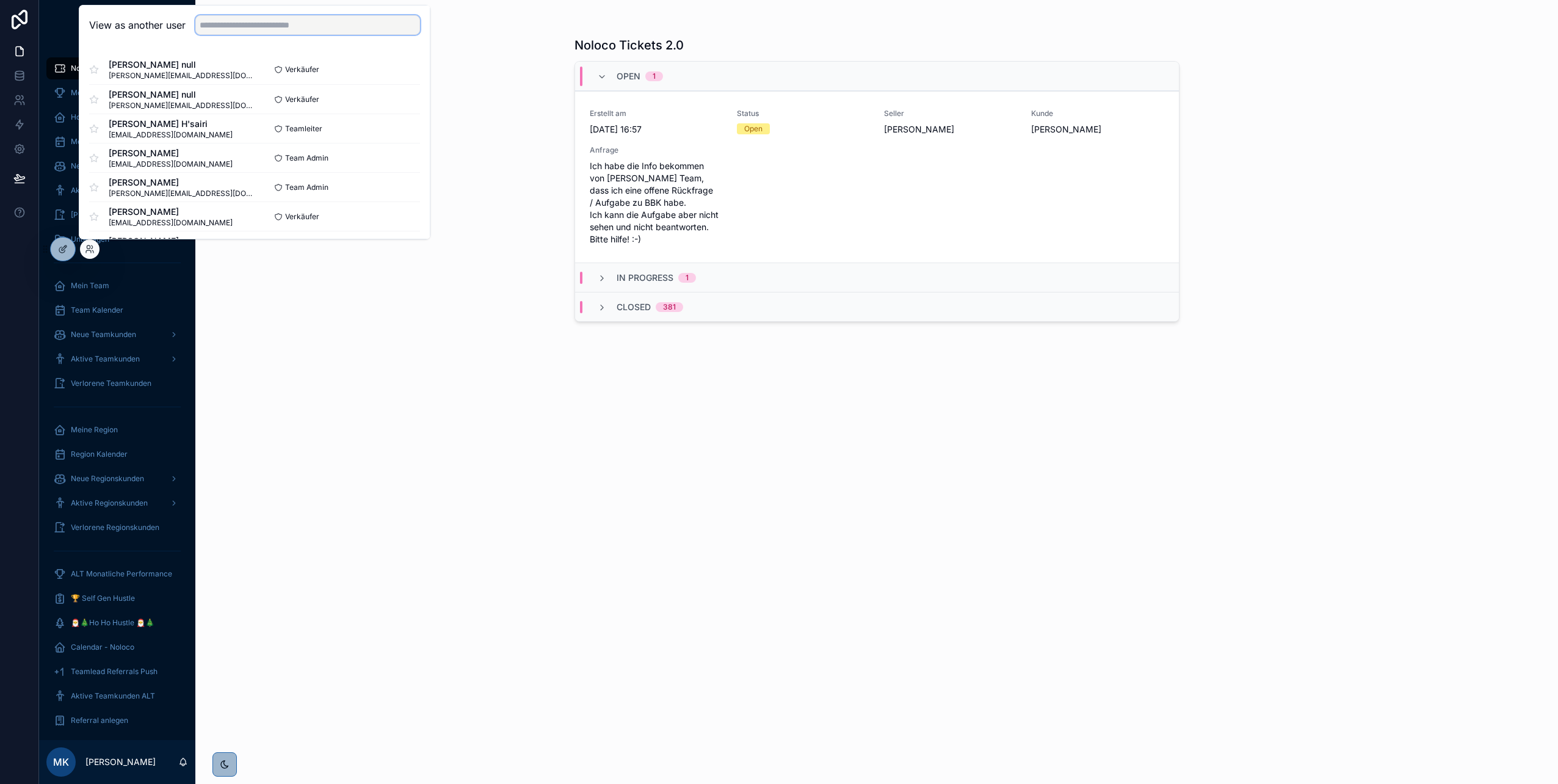
click at [223, 29] on input "text" at bounding box center [307, 25] width 225 height 20
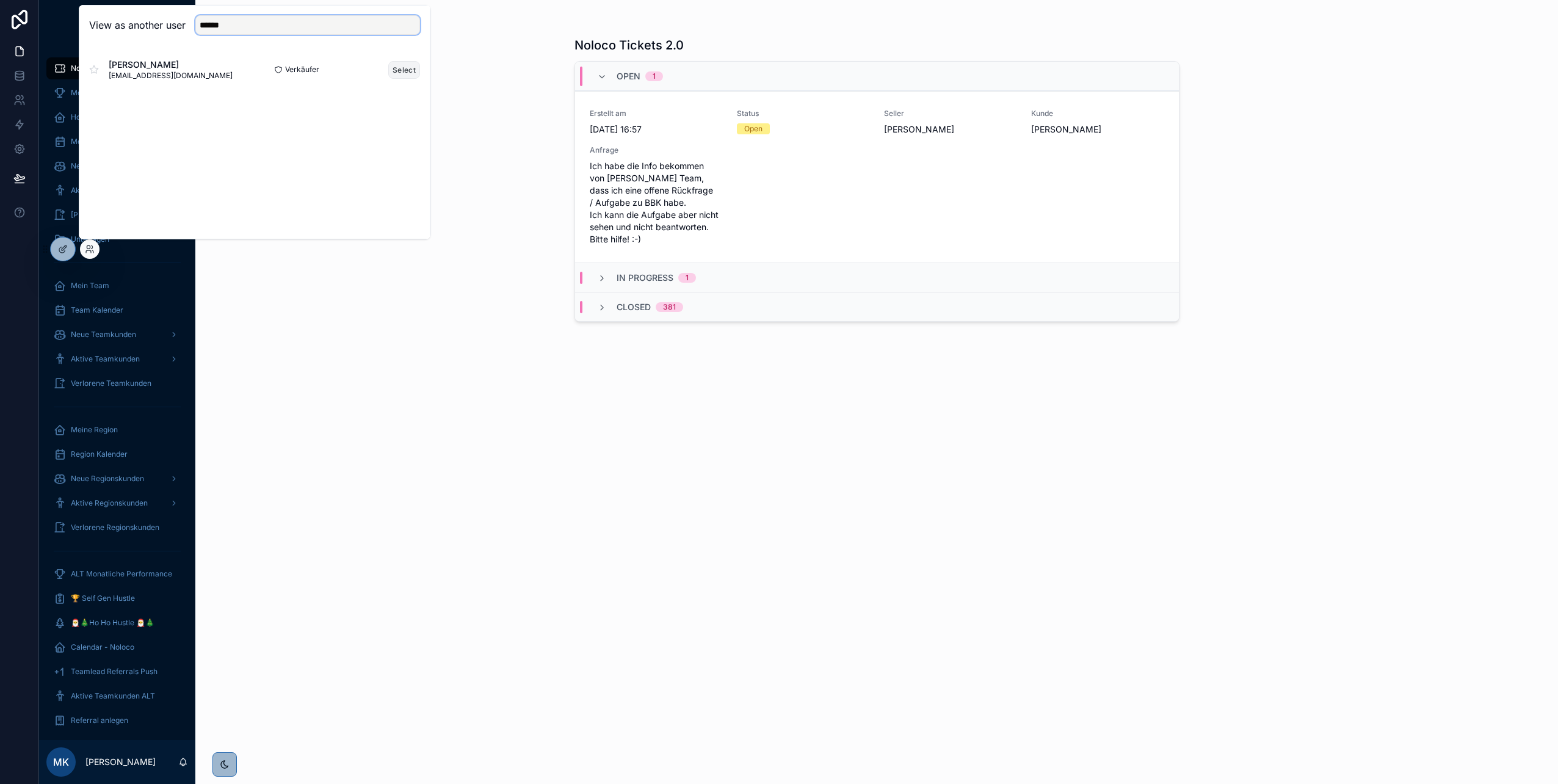
type input "******"
click at [400, 72] on button "Select" at bounding box center [404, 70] width 32 height 18
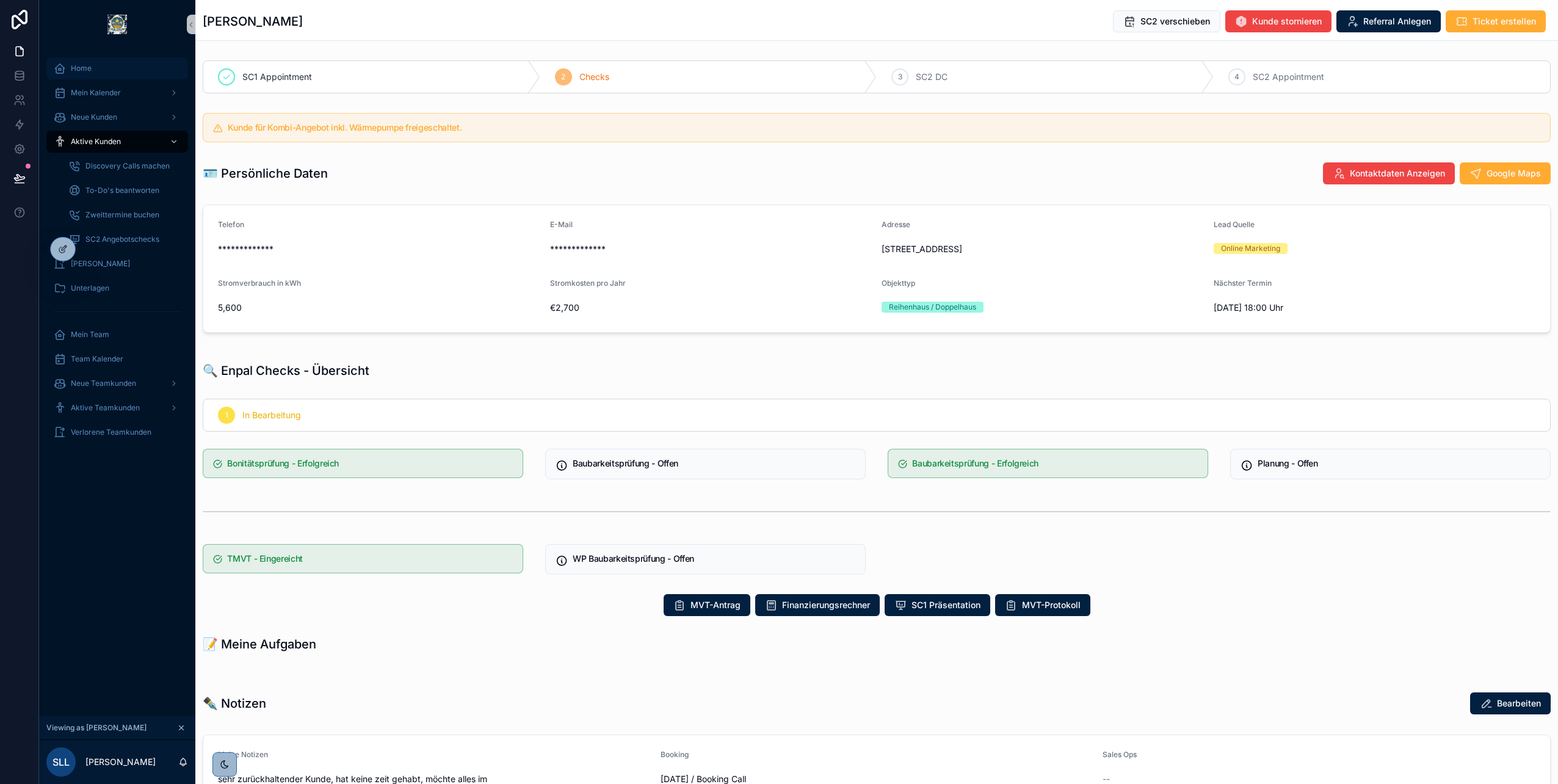
click at [100, 72] on div "Home" at bounding box center [117, 68] width 127 height 20
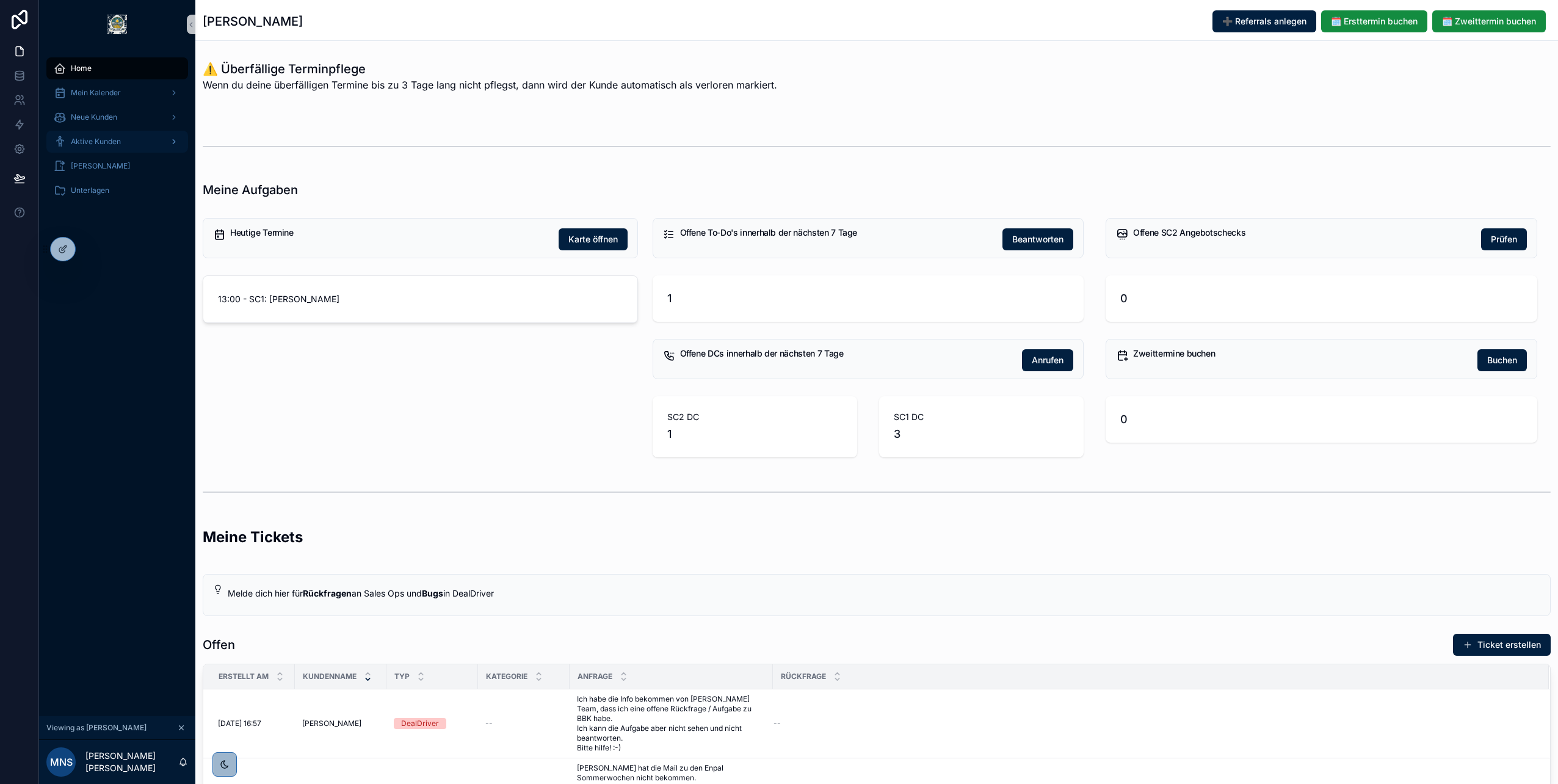
click at [132, 142] on div "Aktive Kunden" at bounding box center [117, 142] width 127 height 20
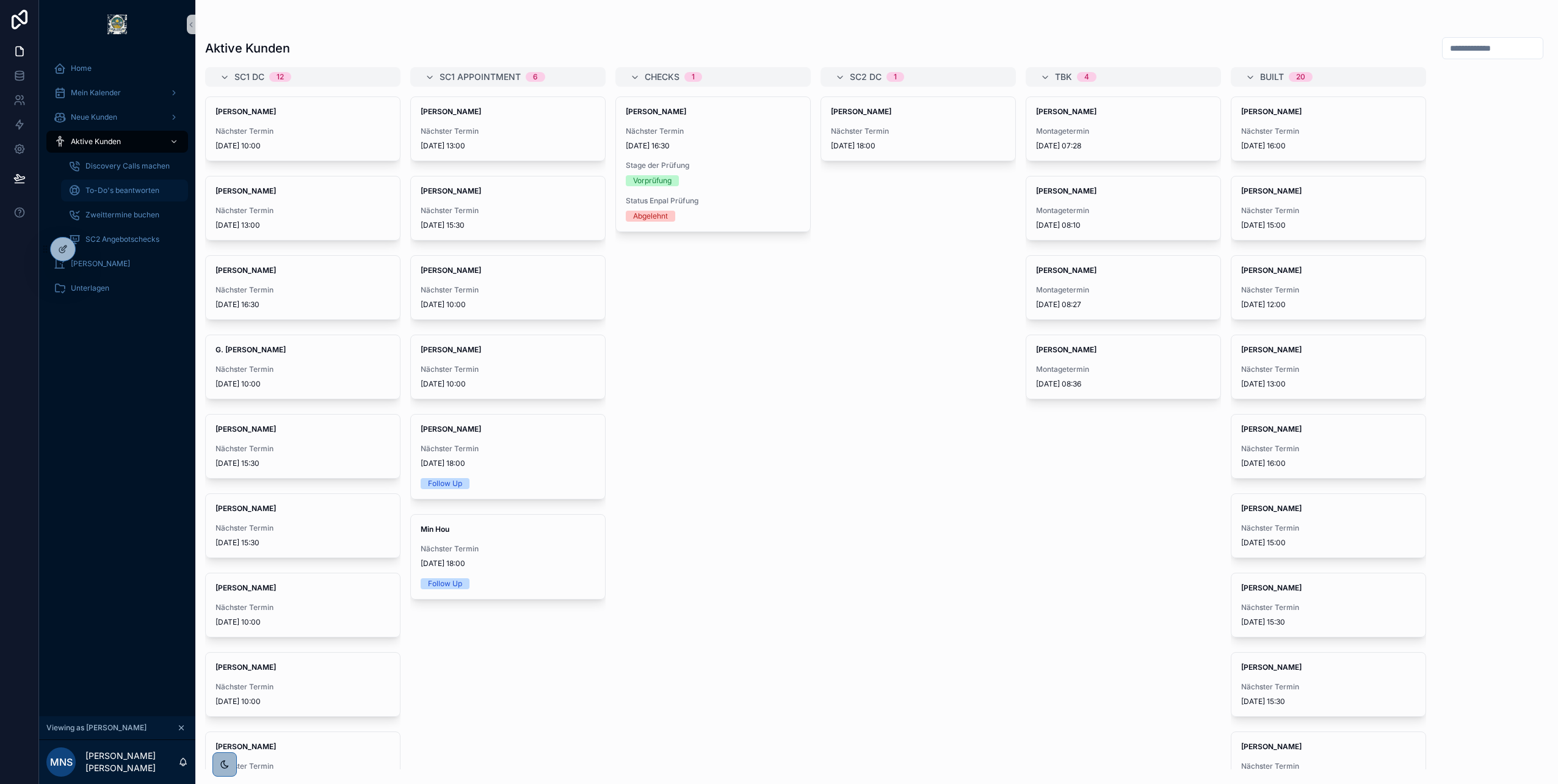
click at [114, 187] on span "To-Do's beantworten" at bounding box center [122, 190] width 74 height 10
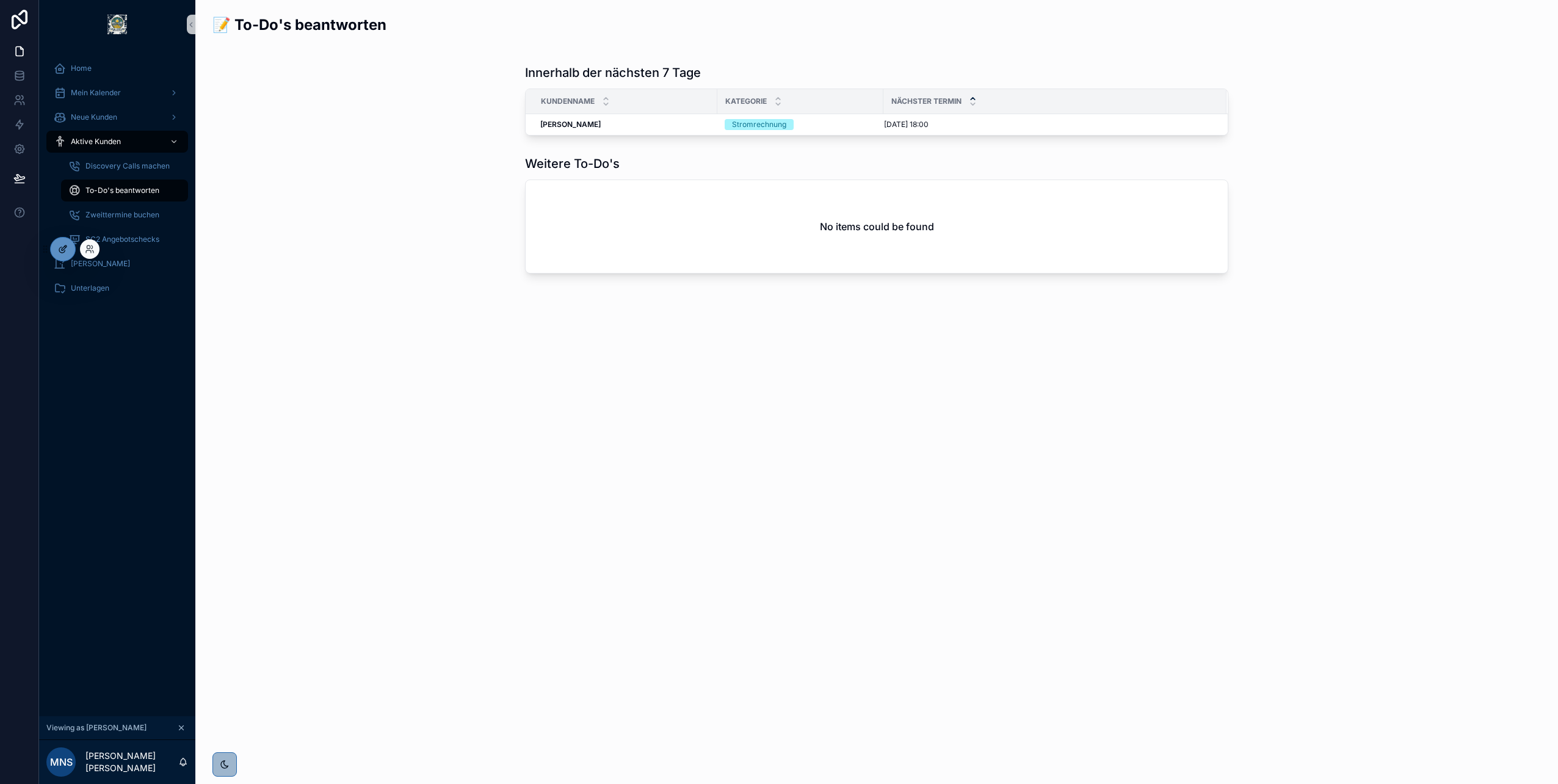
click at [61, 253] on icon at bounding box center [63, 249] width 10 height 10
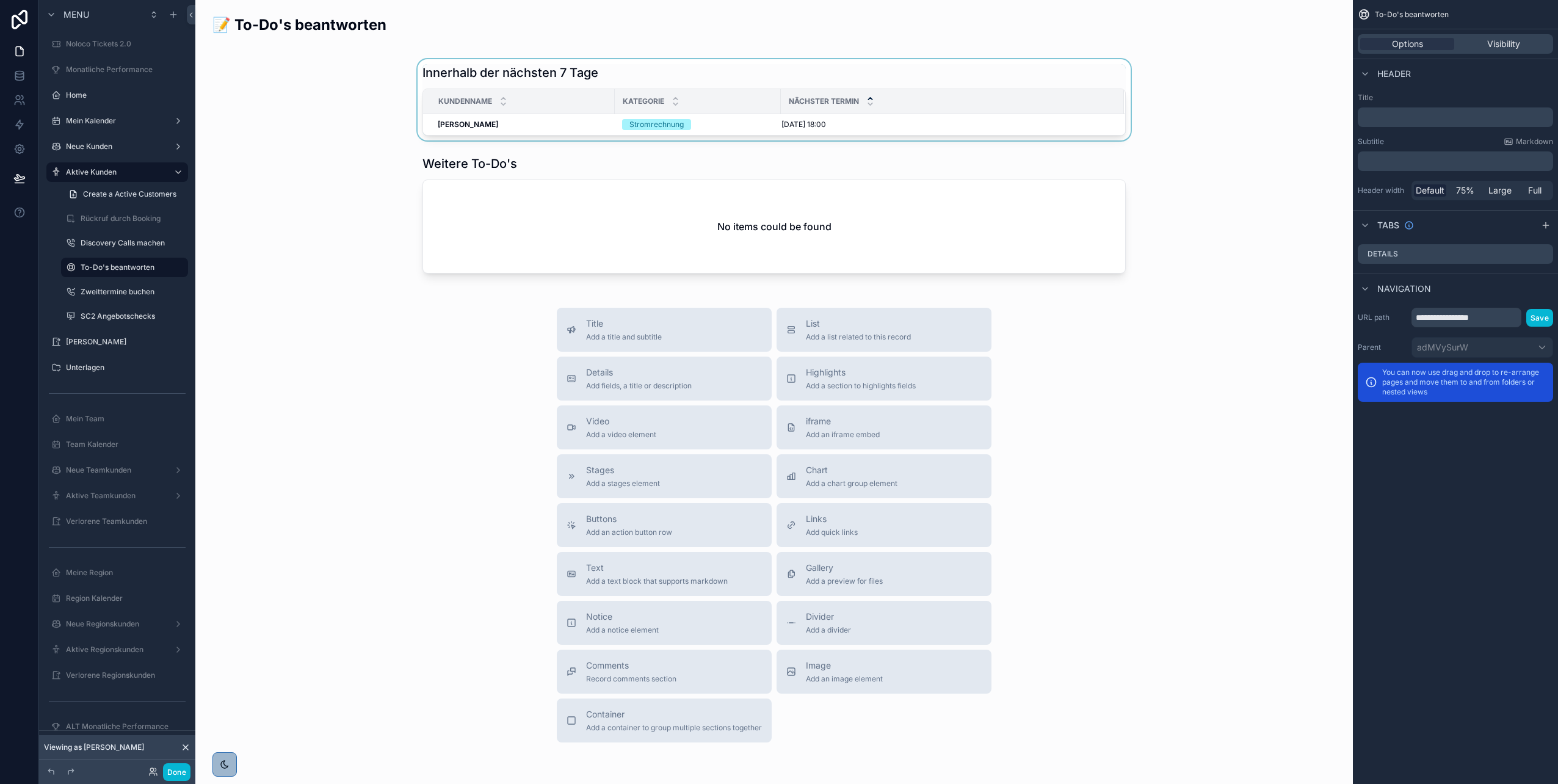
click at [519, 132] on div "scrollable content" at bounding box center [775, 99] width 1138 height 81
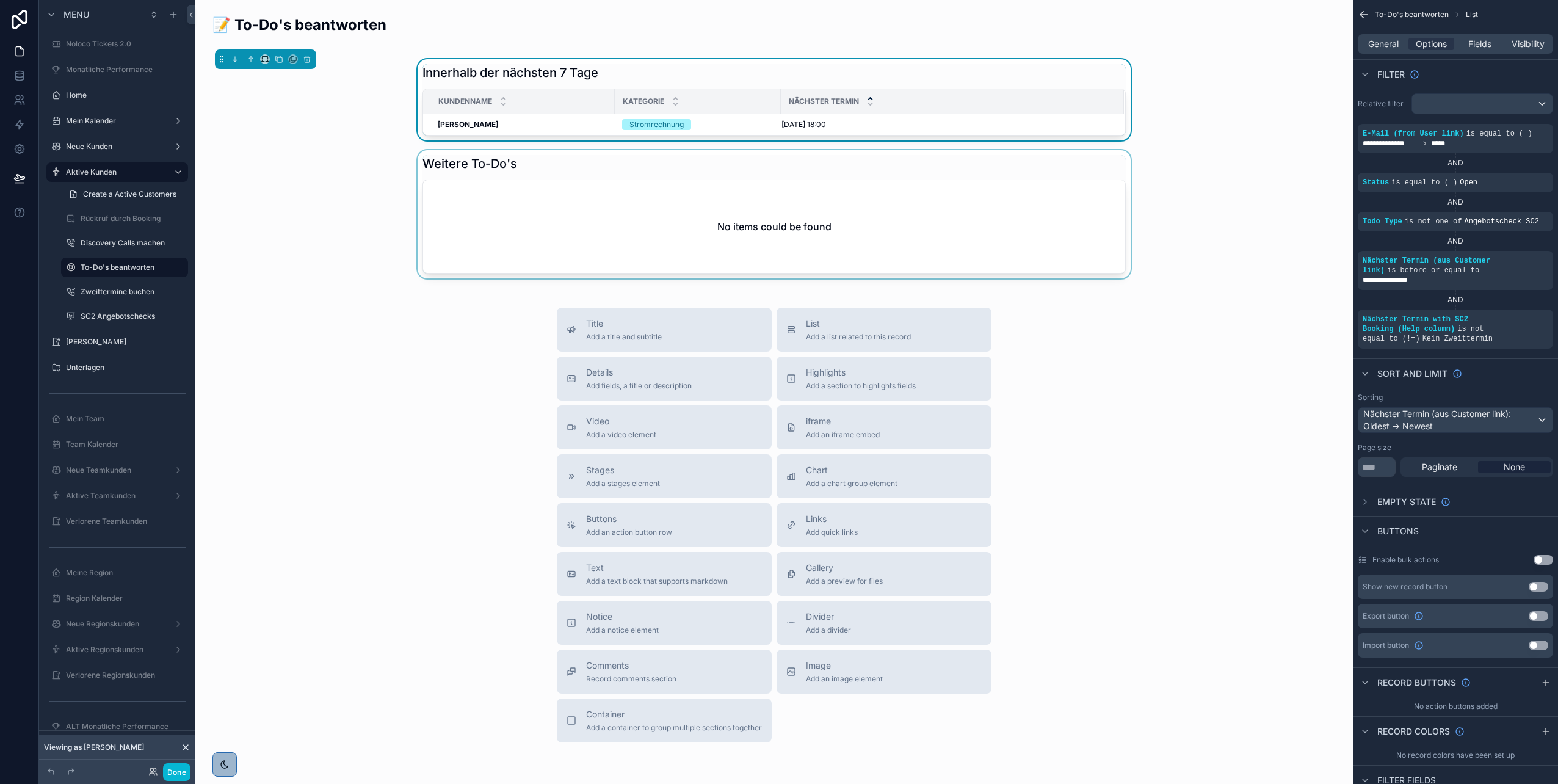
click at [840, 221] on div "scrollable content" at bounding box center [775, 214] width 1138 height 128
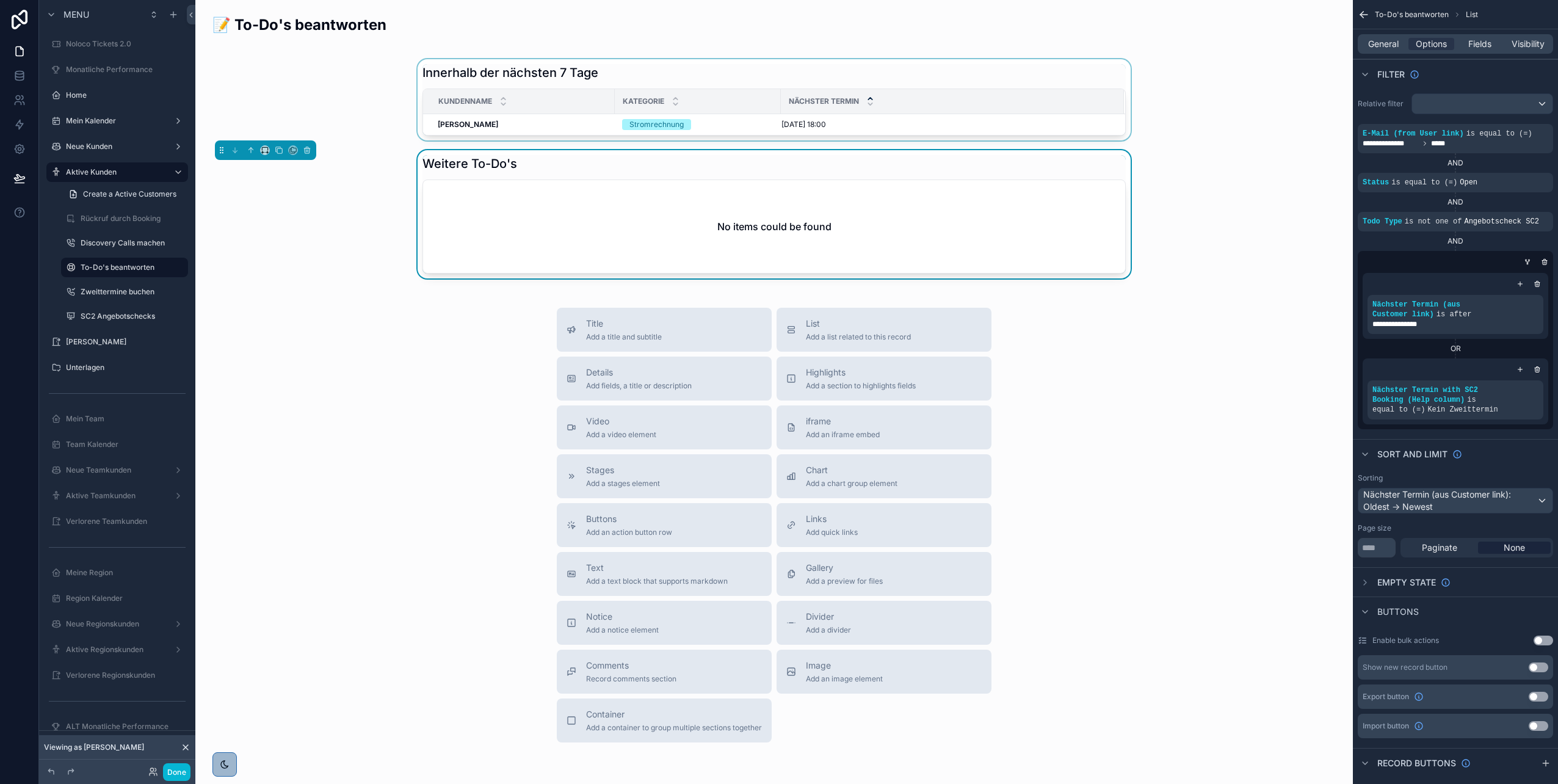
click at [873, 110] on div "Nächster Termin" at bounding box center [953, 101] width 342 height 23
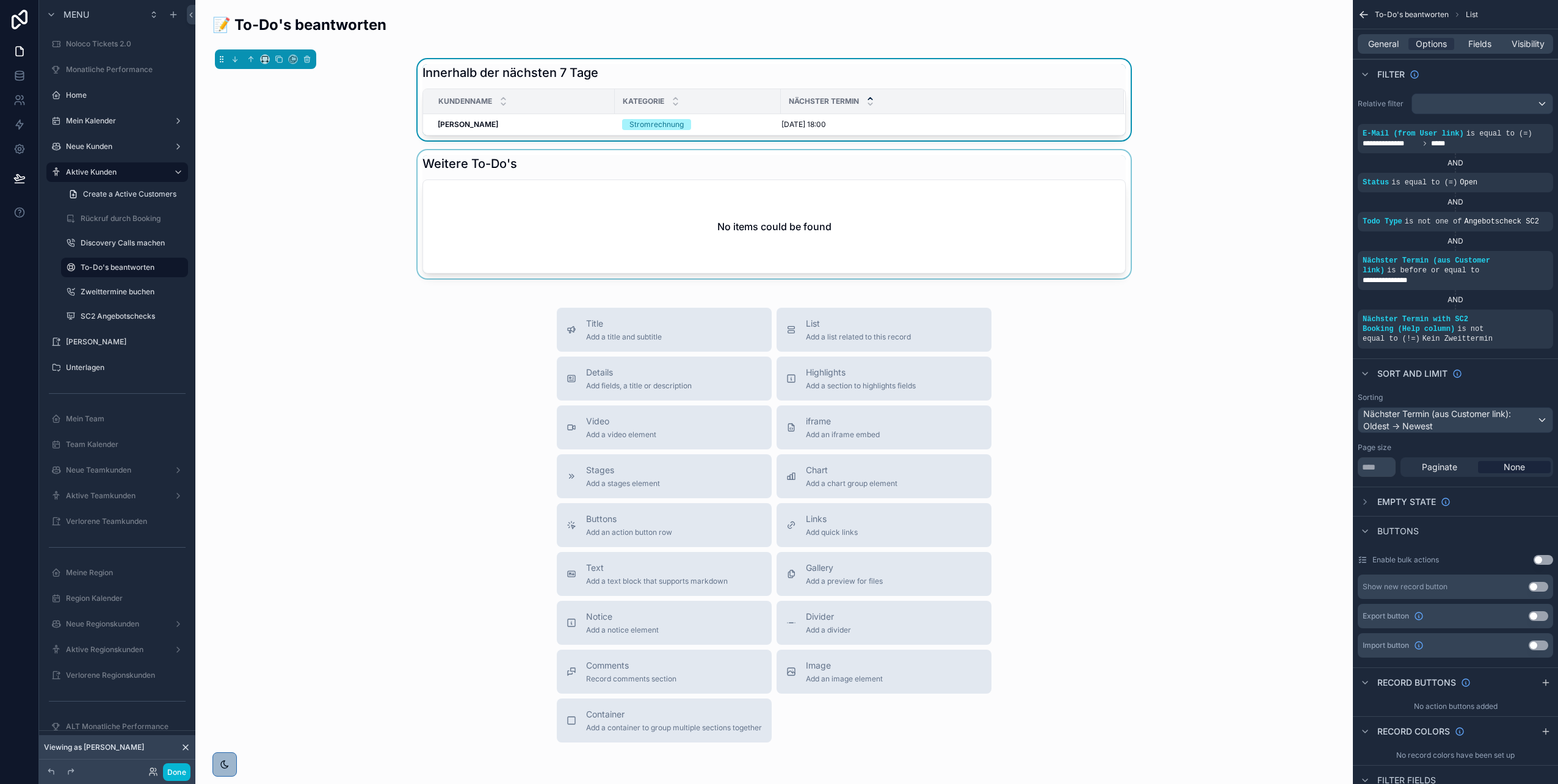
click at [376, 310] on div "Title Add a title and subtitle List Add a list related to this record Details A…" at bounding box center [775, 525] width 1138 height 435
